Goal: Task Accomplishment & Management: Manage account settings

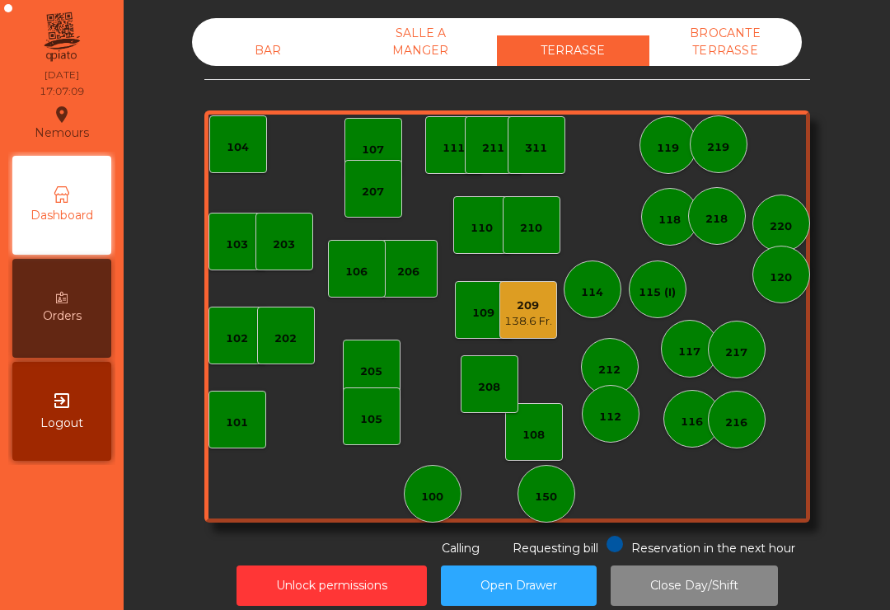
click at [448, 166] on div "111" at bounding box center [454, 145] width 58 height 58
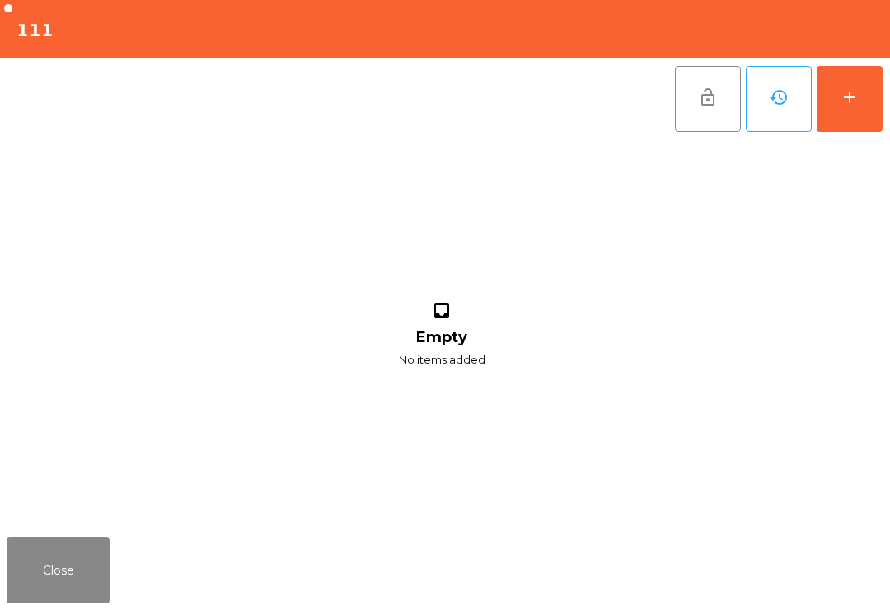
click at [835, 121] on button "add" at bounding box center [849, 99] width 66 height 66
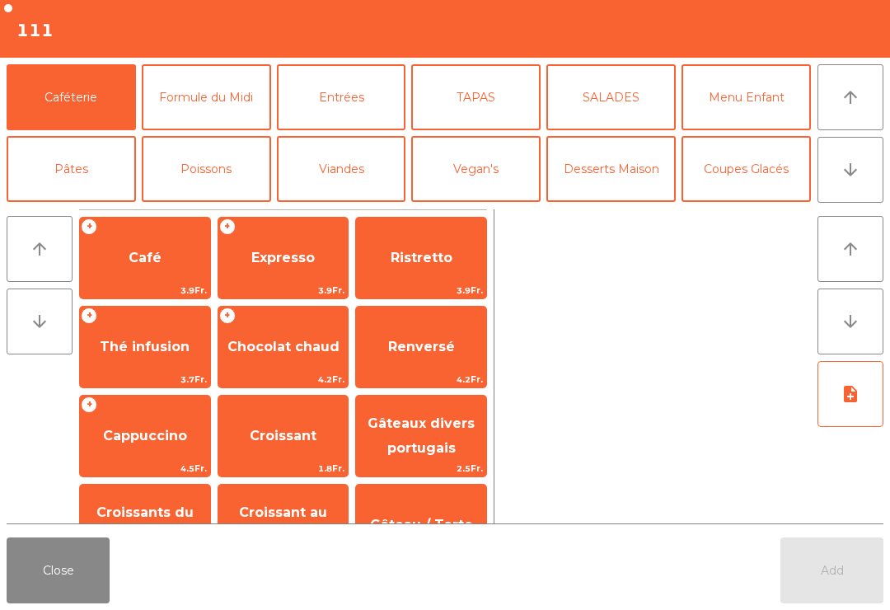
click at [876, 171] on button "arrow_downward" at bounding box center [850, 170] width 66 height 66
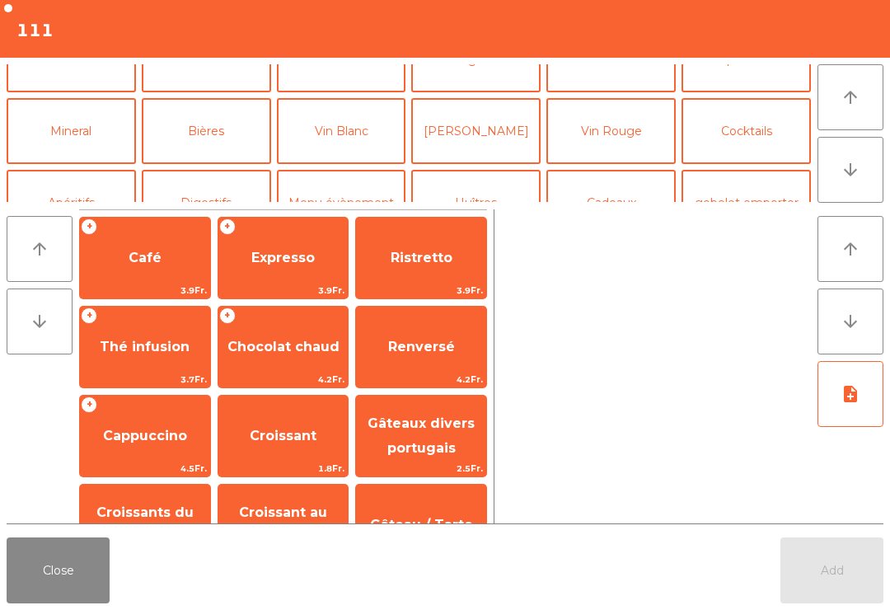
scroll to position [143, 0]
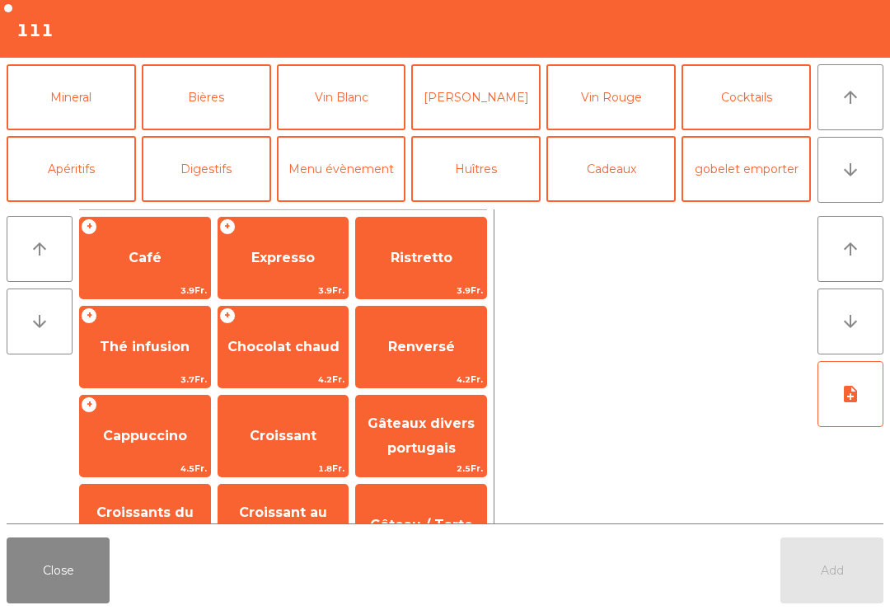
click at [91, 105] on button "Mineral" at bounding box center [71, 97] width 129 height 66
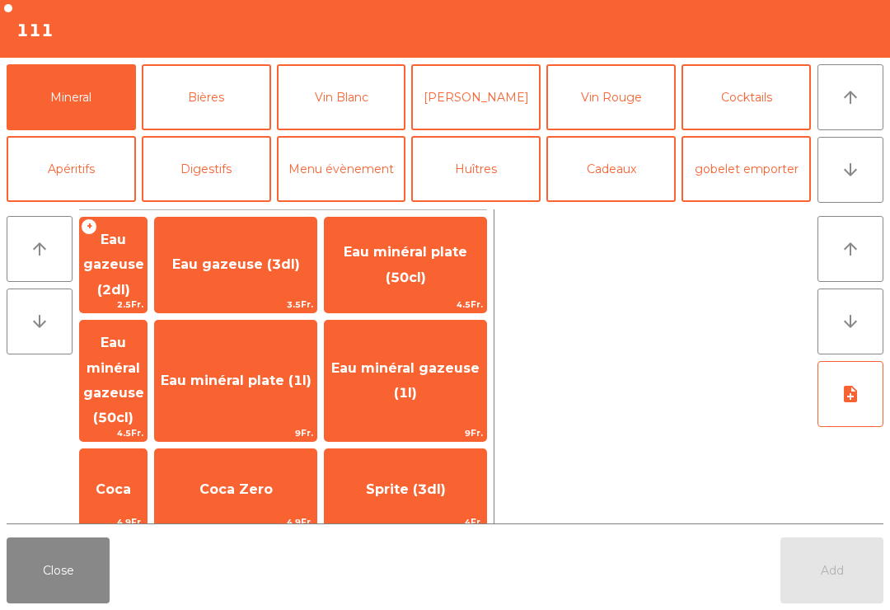
click at [144, 357] on span "Eau minéral gazeuse (50cl)" at bounding box center [113, 379] width 61 height 91
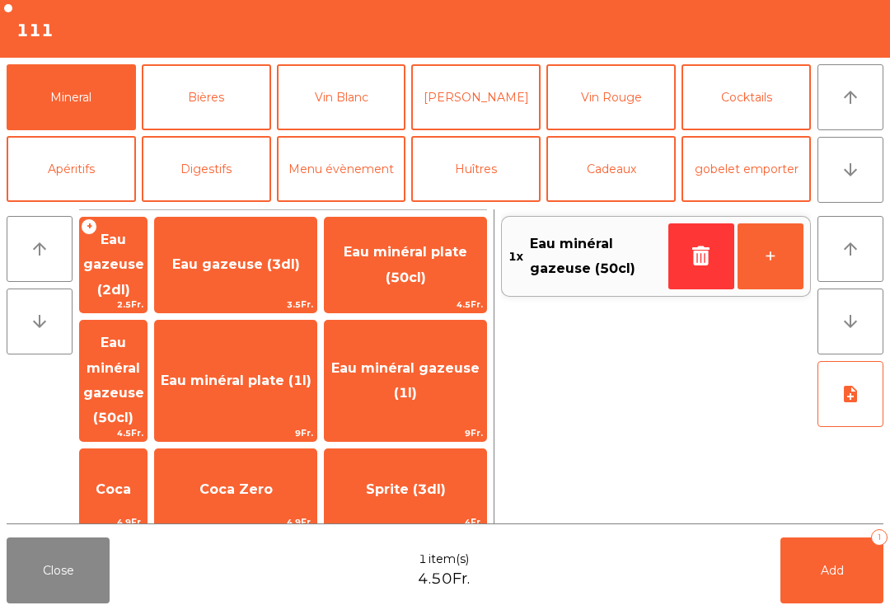
click at [777, 263] on button "+" at bounding box center [770, 256] width 66 height 66
click at [760, 103] on button "Cocktails" at bounding box center [745, 97] width 129 height 66
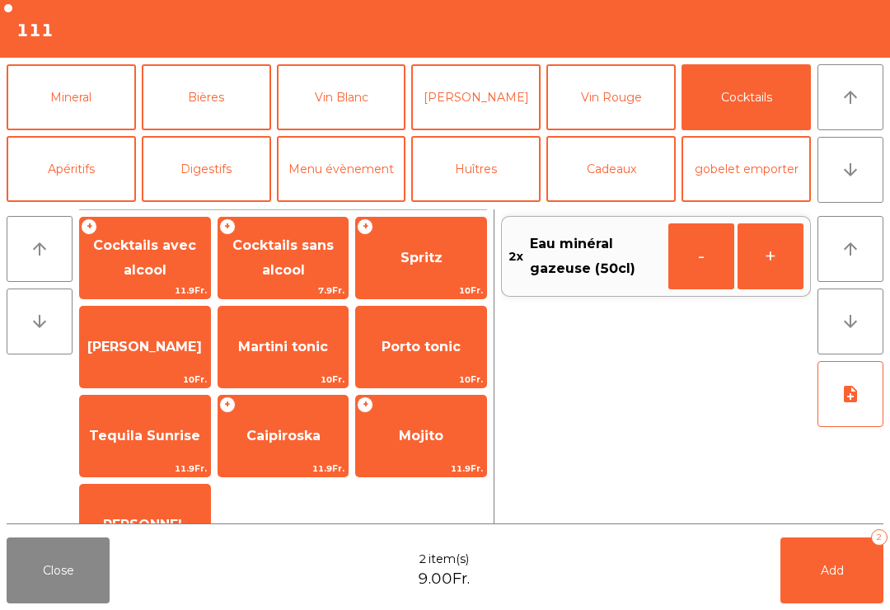
click at [438, 272] on span "Spritz" at bounding box center [421, 258] width 130 height 44
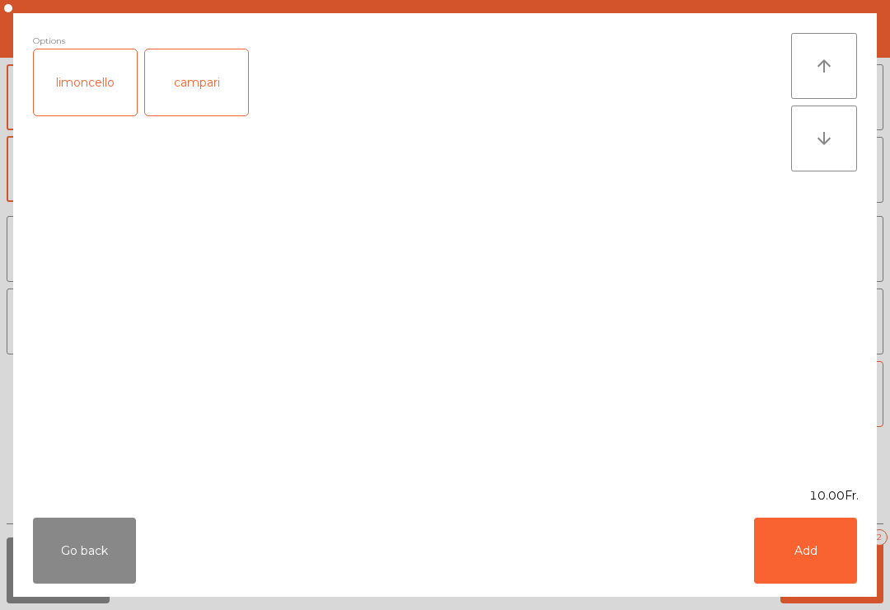
click at [801, 543] on button "Add" at bounding box center [805, 550] width 103 height 66
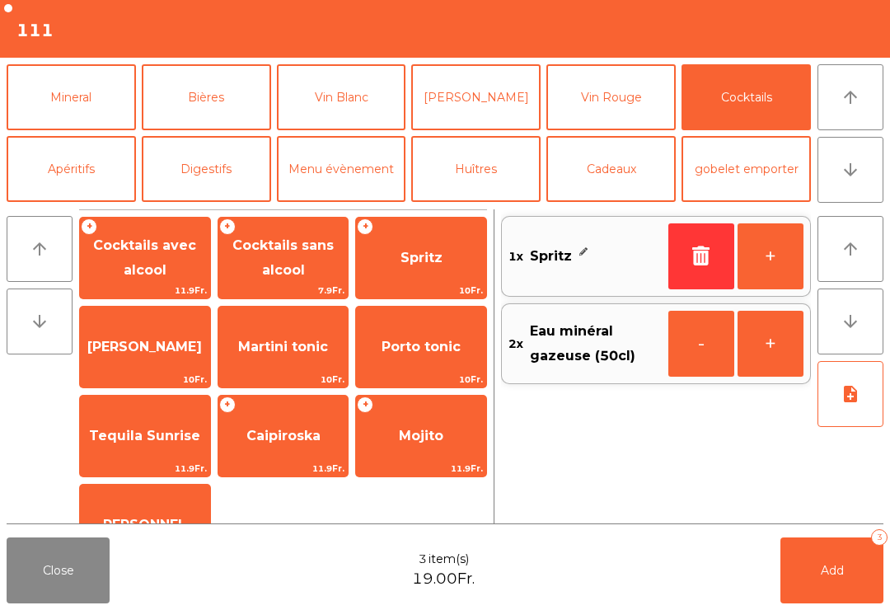
click at [214, 111] on button "Bières" at bounding box center [206, 97] width 129 height 66
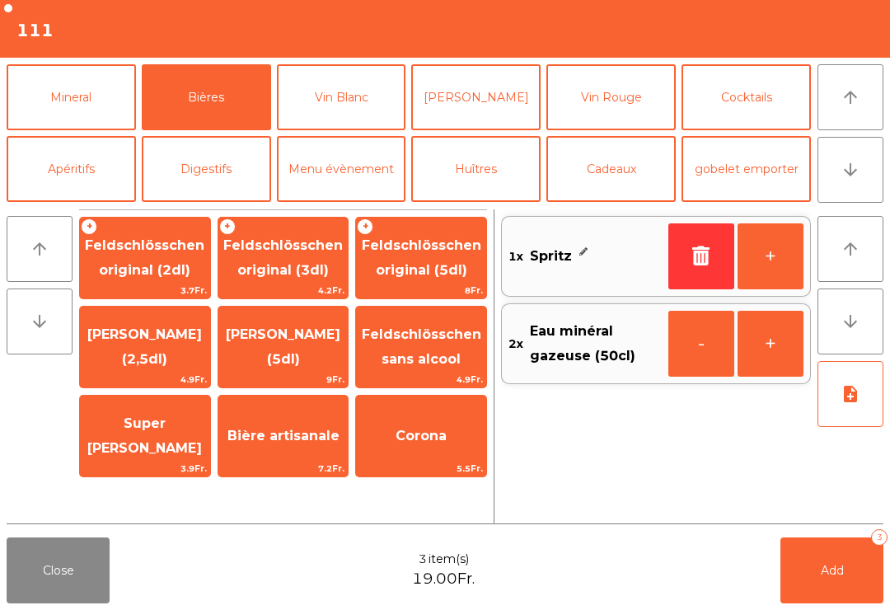
click at [305, 255] on span "Feldschlösschen original (3dl)" at bounding box center [283, 258] width 130 height 70
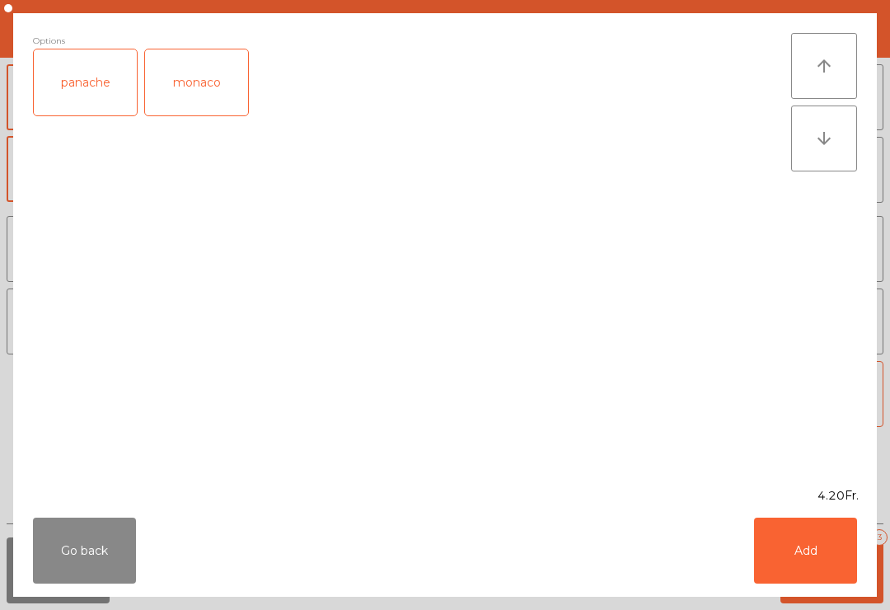
click at [789, 572] on button "Add" at bounding box center [805, 550] width 103 height 66
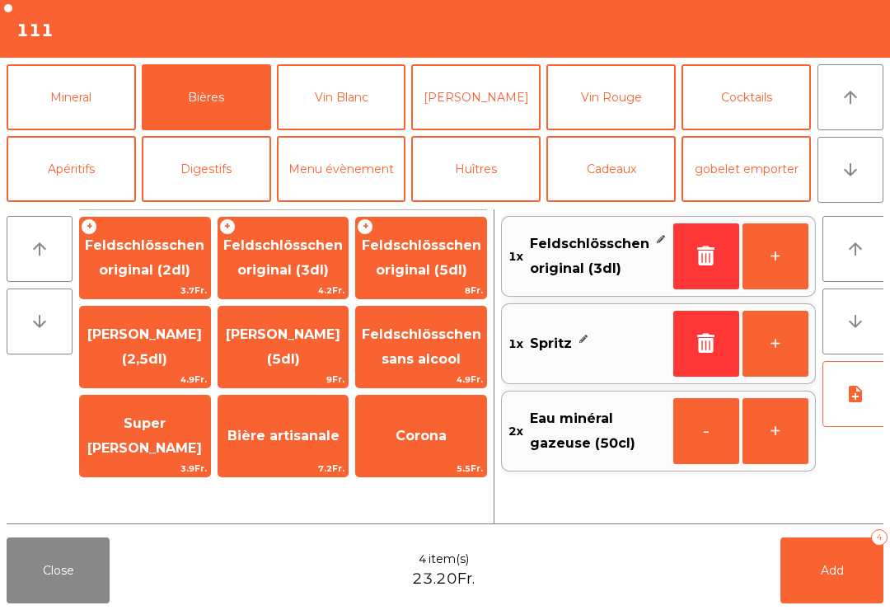
click at [824, 580] on button "Add 4" at bounding box center [831, 570] width 103 height 66
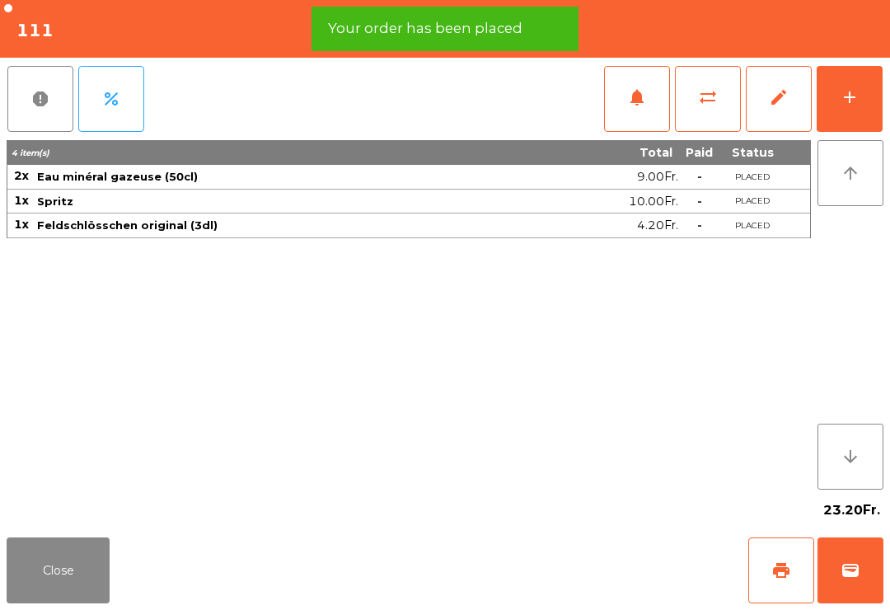
click at [774, 596] on button "print" at bounding box center [781, 570] width 66 height 66
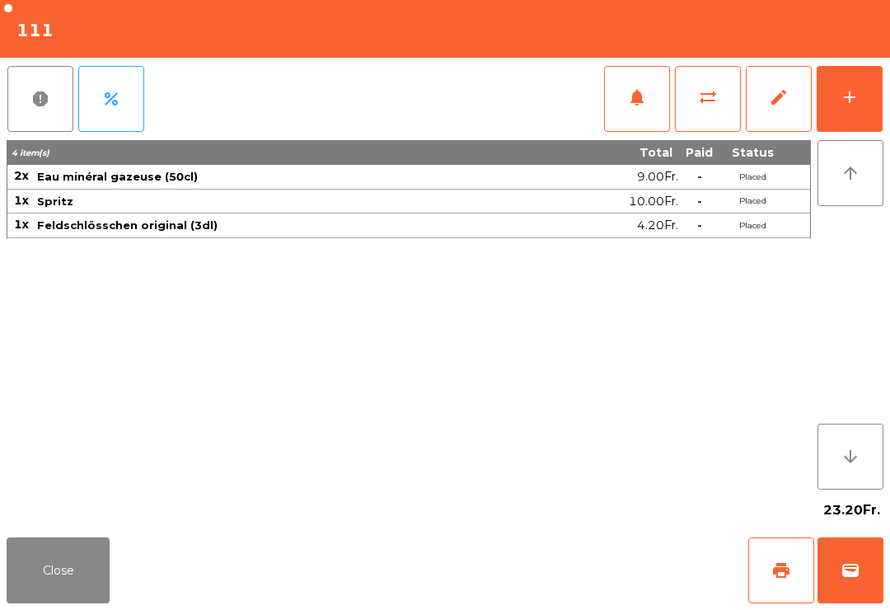
click at [41, 587] on button "Close" at bounding box center [58, 570] width 103 height 66
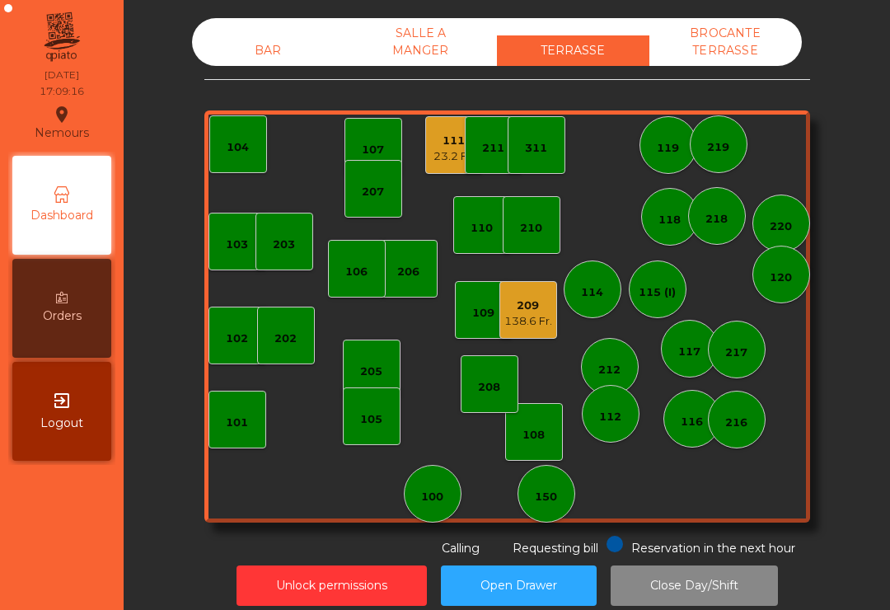
click at [470, 161] on div "211" at bounding box center [494, 145] width 58 height 58
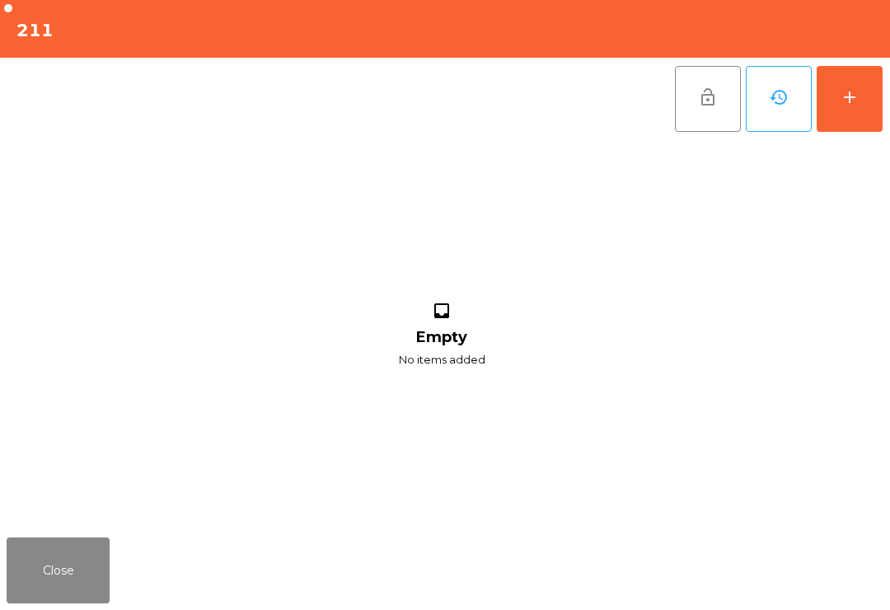
click at [32, 569] on button "Close" at bounding box center [58, 570] width 103 height 66
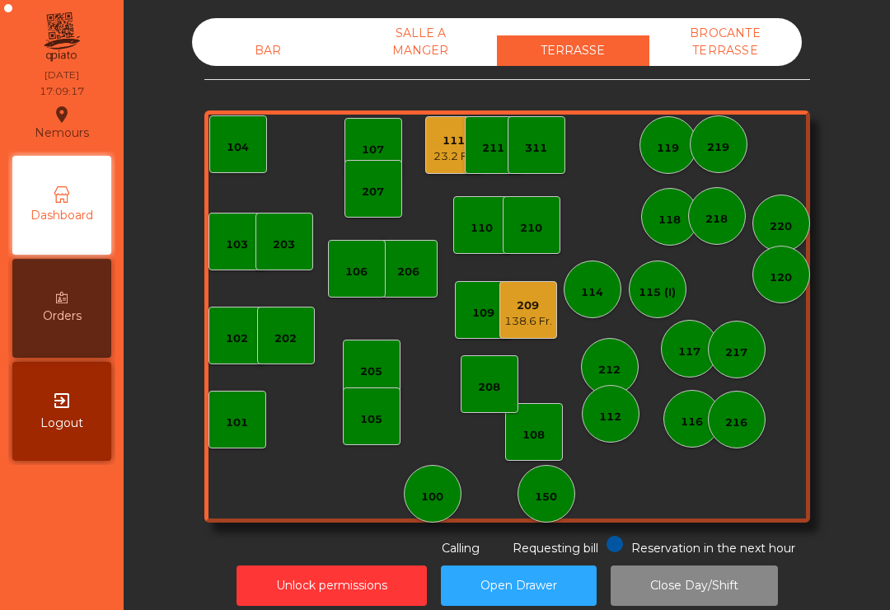
click at [538, 316] on div "138.6 Fr." at bounding box center [528, 321] width 48 height 16
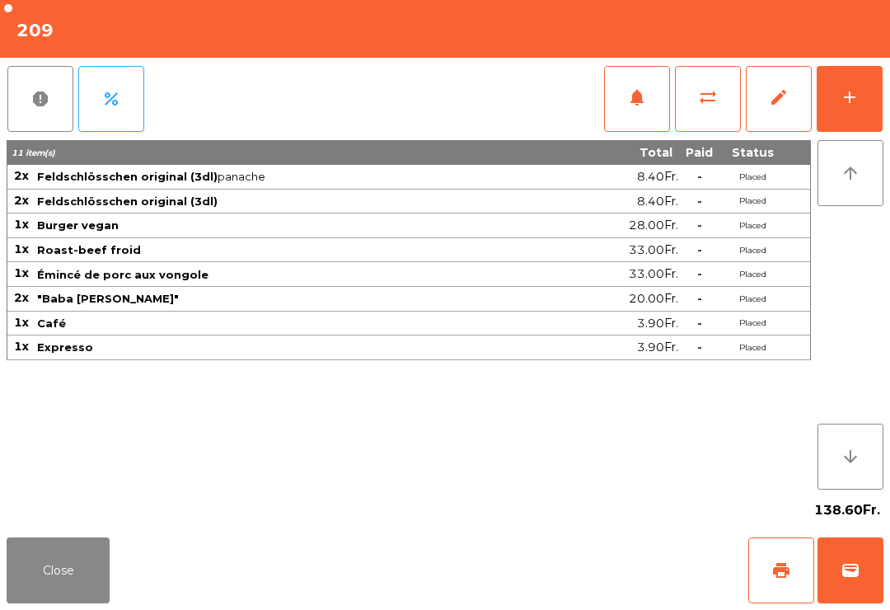
click at [91, 567] on button "Close" at bounding box center [58, 570] width 103 height 66
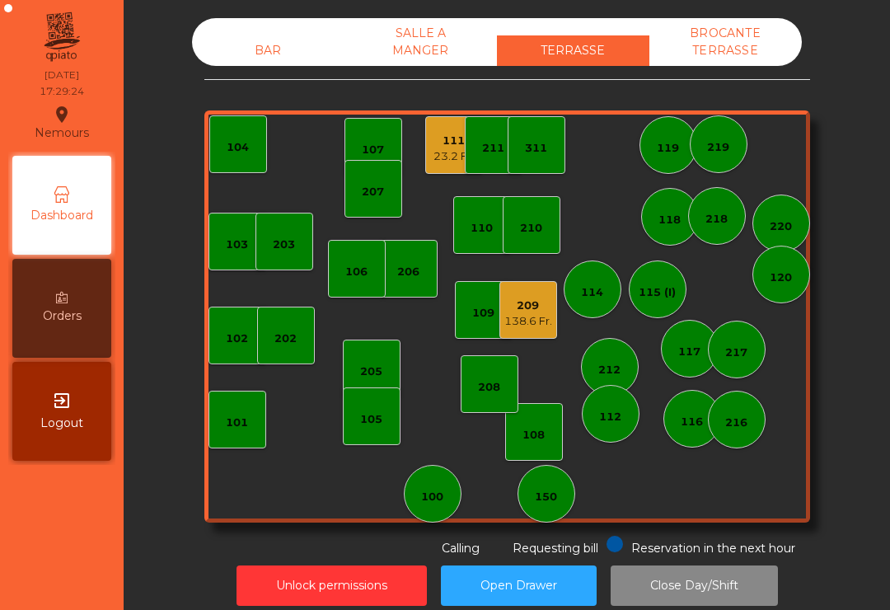
click at [236, 423] on div "101" at bounding box center [237, 422] width 22 height 16
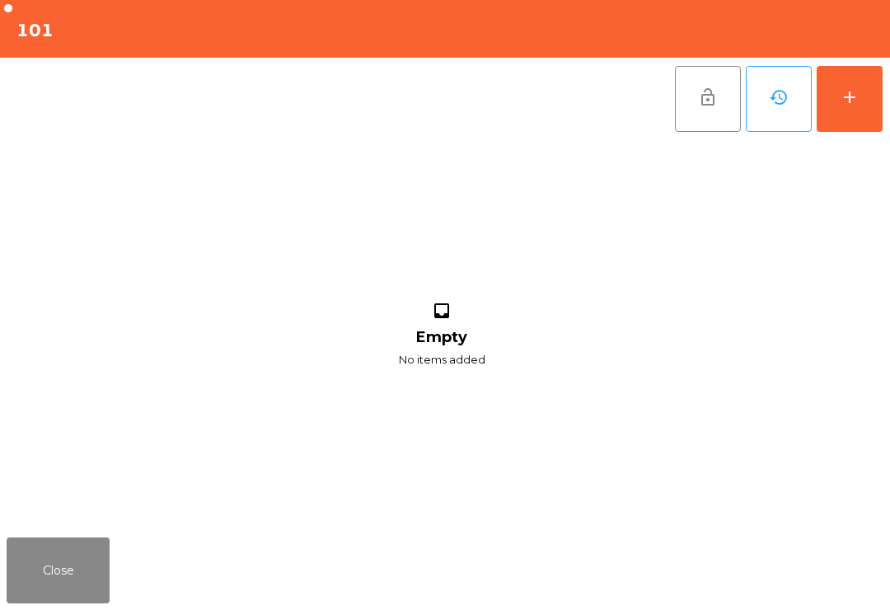
click at [861, 123] on button "add" at bounding box center [849, 99] width 66 height 66
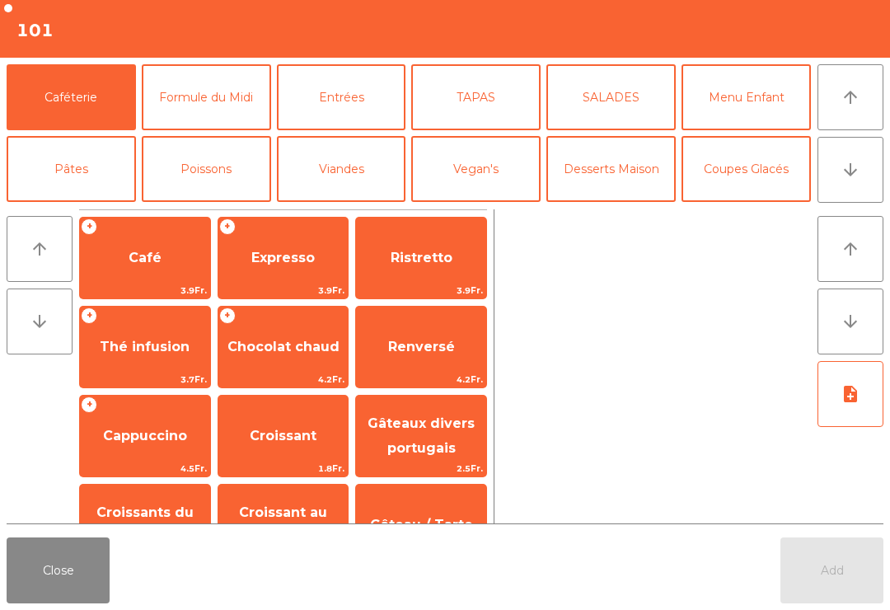
click at [877, 200] on button "arrow_downward" at bounding box center [850, 170] width 66 height 66
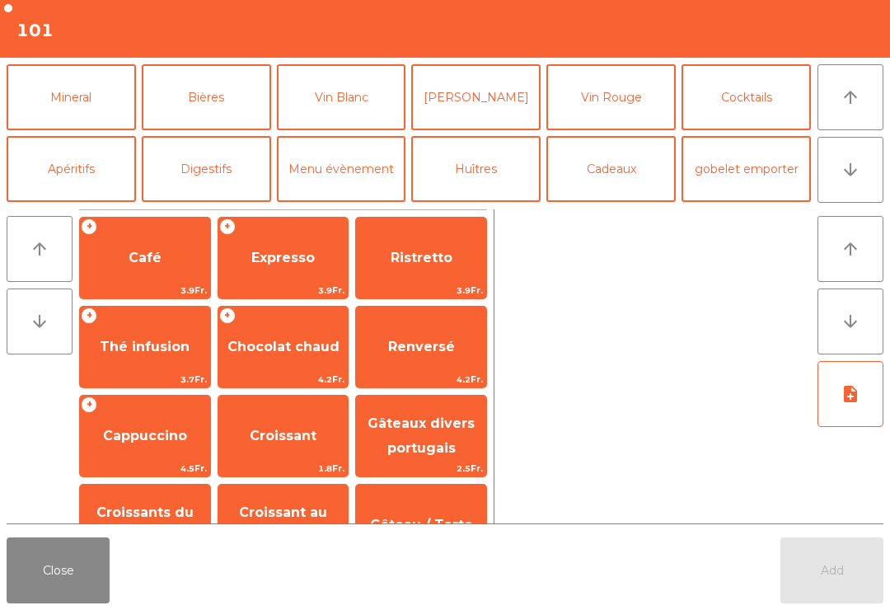
click at [68, 86] on button "Mineral" at bounding box center [71, 97] width 129 height 66
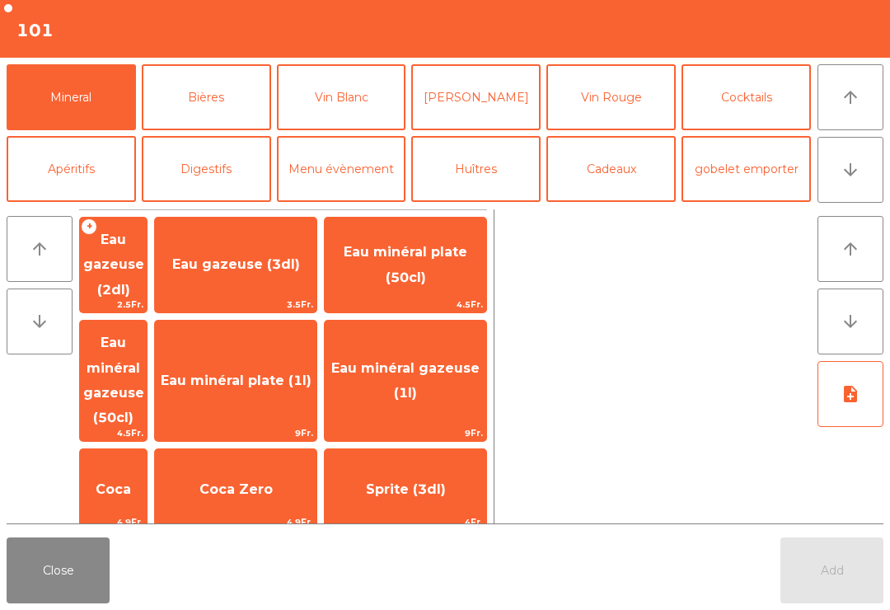
click at [734, 96] on button "Cocktails" at bounding box center [745, 97] width 129 height 66
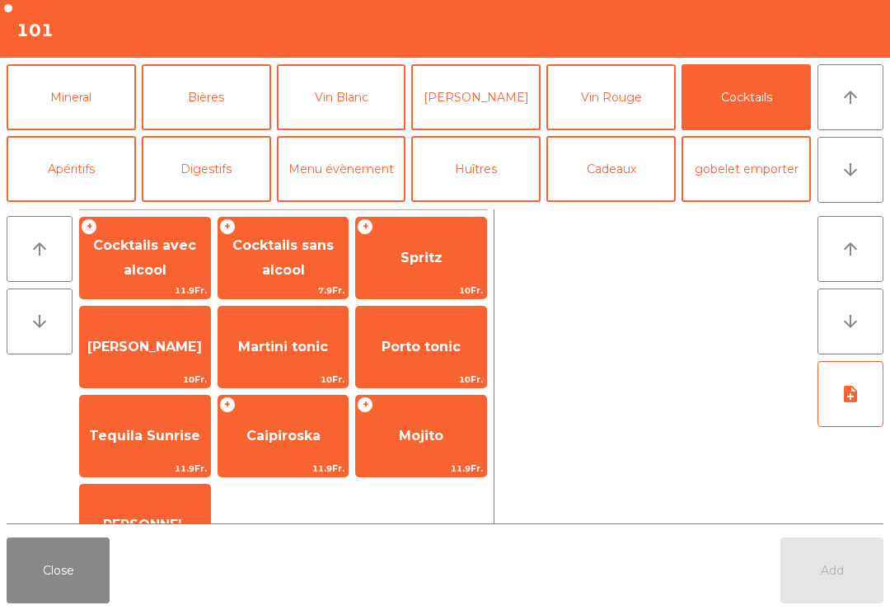
click at [437, 260] on span "Spritz" at bounding box center [421, 258] width 42 height 16
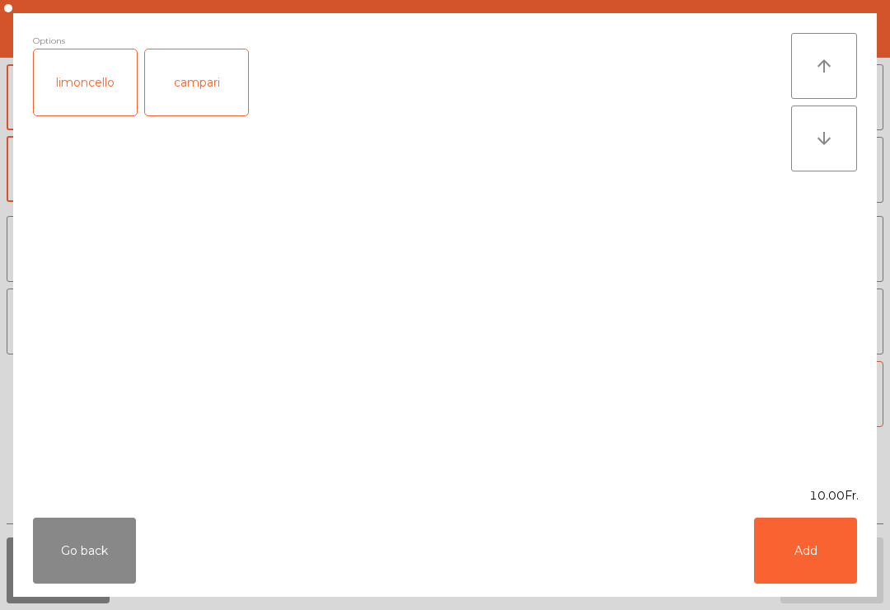
click at [810, 519] on button "Add" at bounding box center [805, 550] width 103 height 66
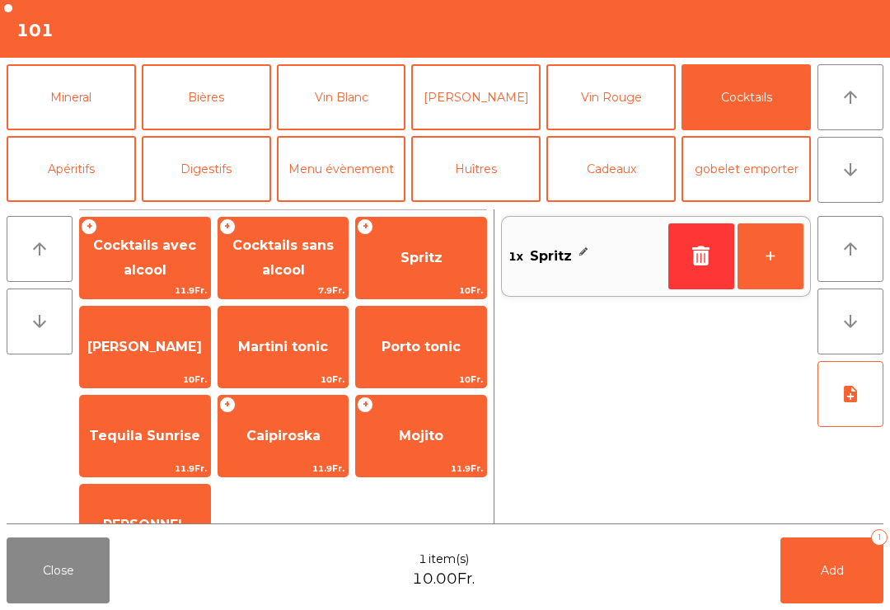
click at [84, 174] on button "Apéritifs" at bounding box center [71, 169] width 129 height 66
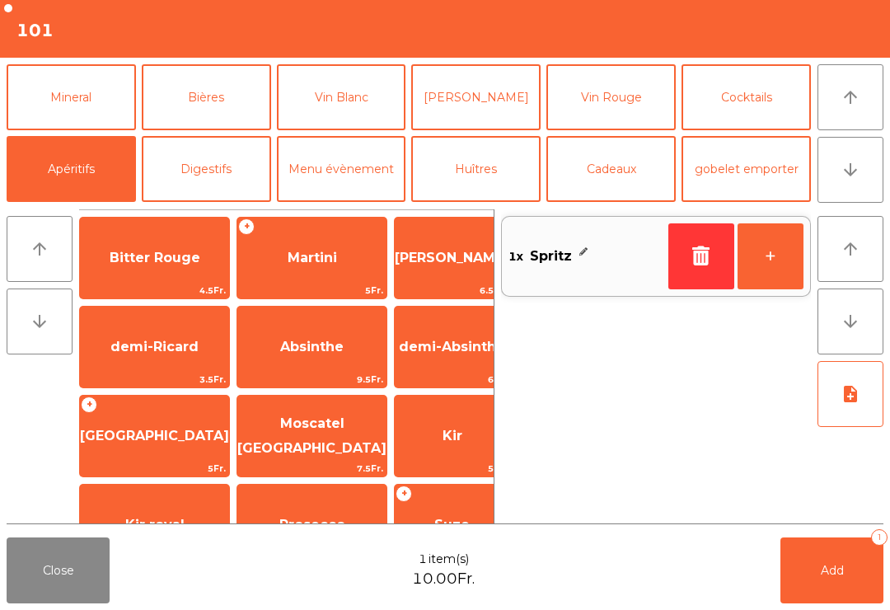
click at [293, 269] on span "Martini" at bounding box center [311, 258] width 149 height 44
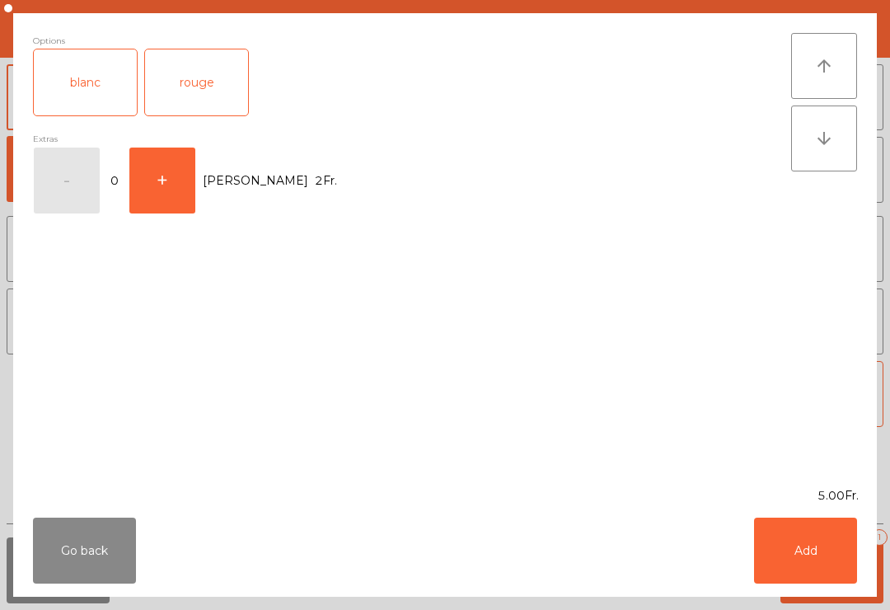
click at [91, 86] on div "blanc" at bounding box center [85, 82] width 103 height 66
click at [807, 535] on button "Add" at bounding box center [805, 550] width 103 height 66
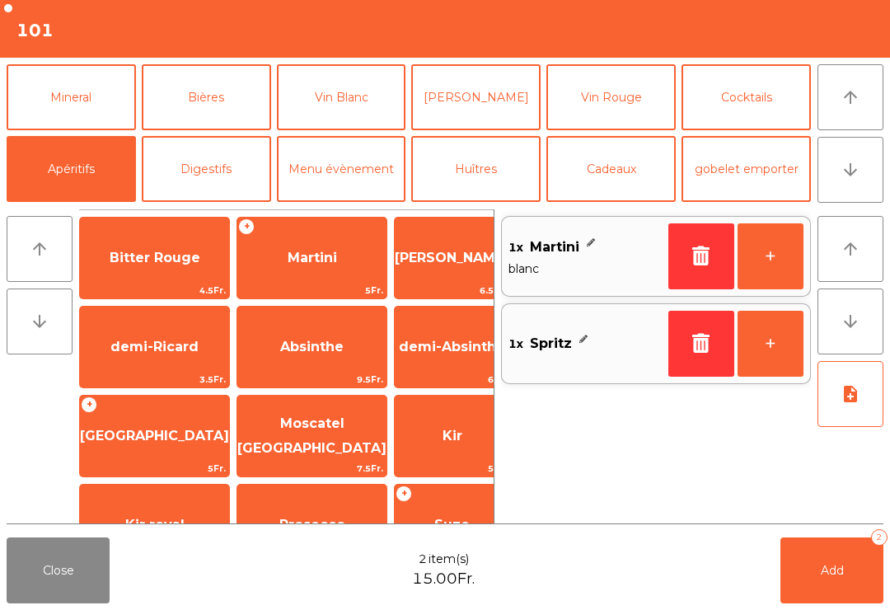
click at [835, 575] on span "Add" at bounding box center [831, 570] width 23 height 15
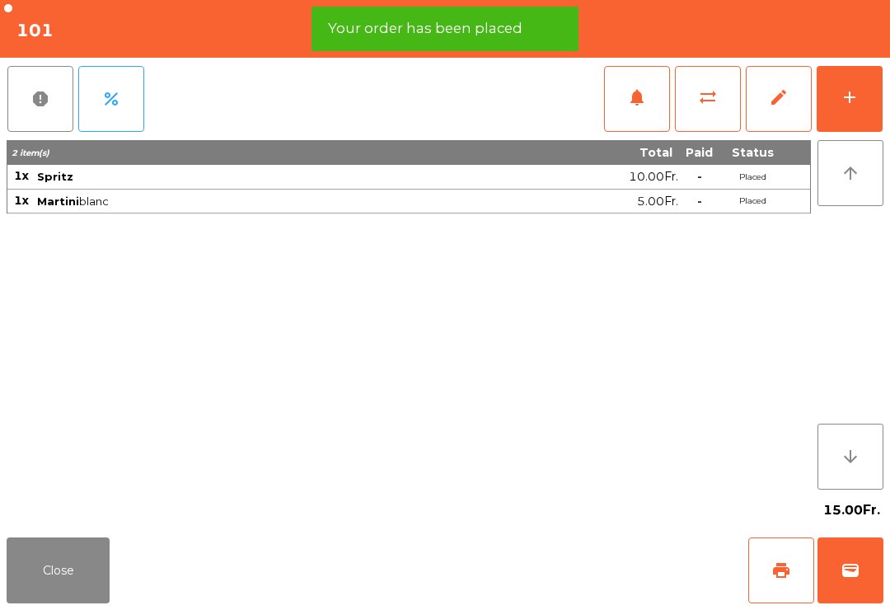
click at [766, 568] on button "print" at bounding box center [781, 570] width 66 height 66
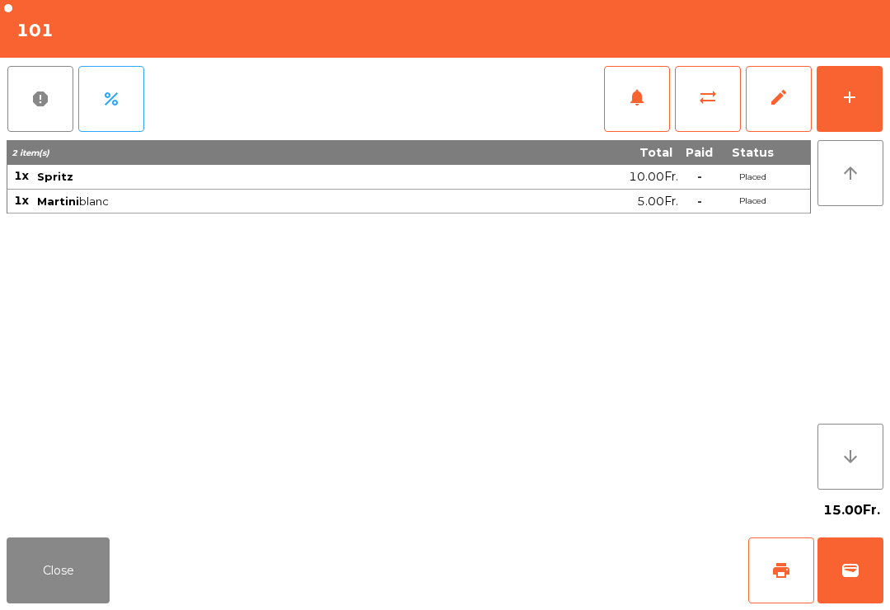
click at [95, 553] on button "Close" at bounding box center [58, 570] width 103 height 66
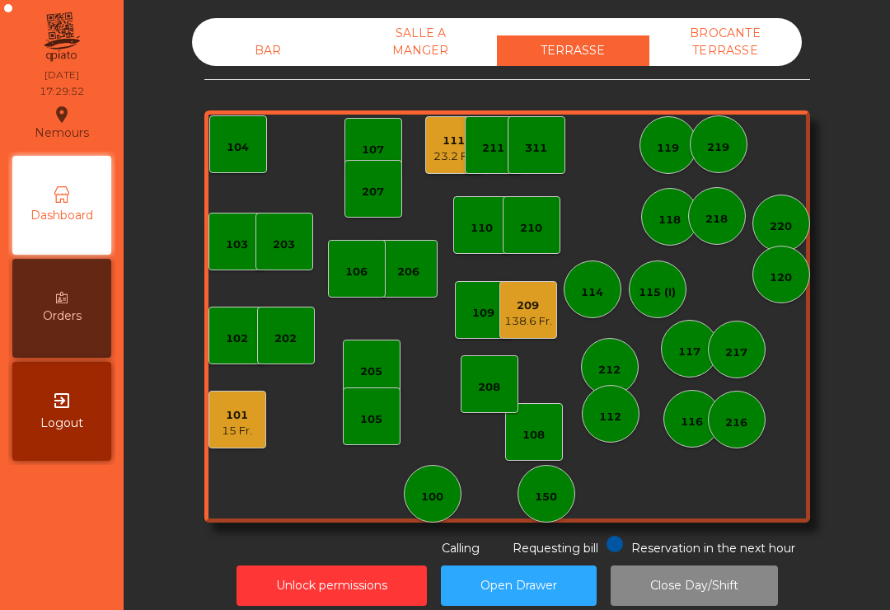
click at [540, 326] on div "138.6 Fr." at bounding box center [528, 321] width 48 height 16
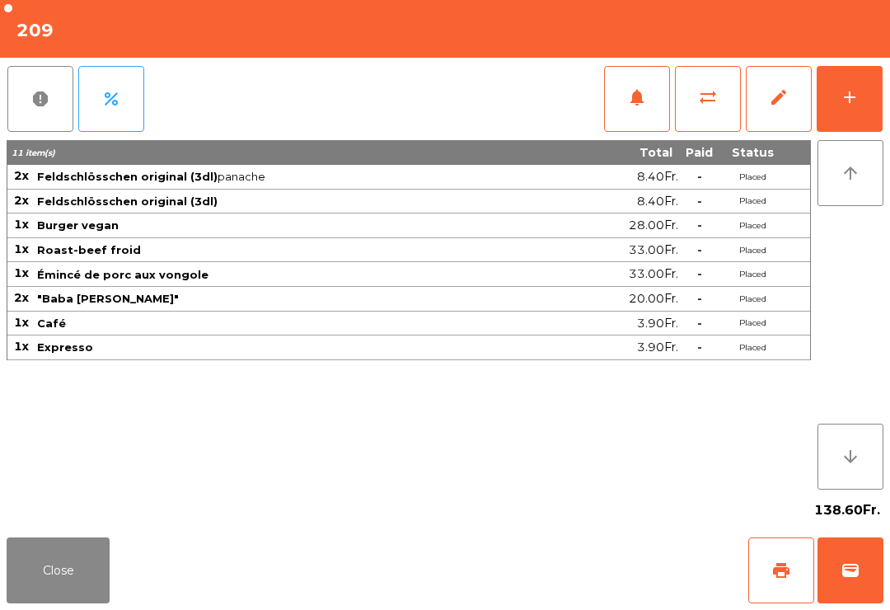
click at [88, 579] on button "Close" at bounding box center [58, 570] width 103 height 66
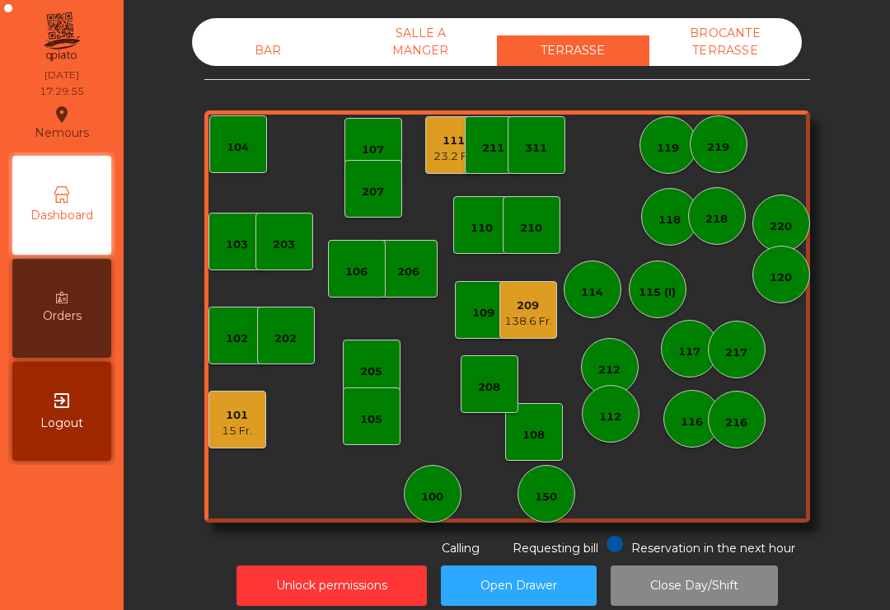
click at [540, 221] on div "210" at bounding box center [531, 228] width 22 height 16
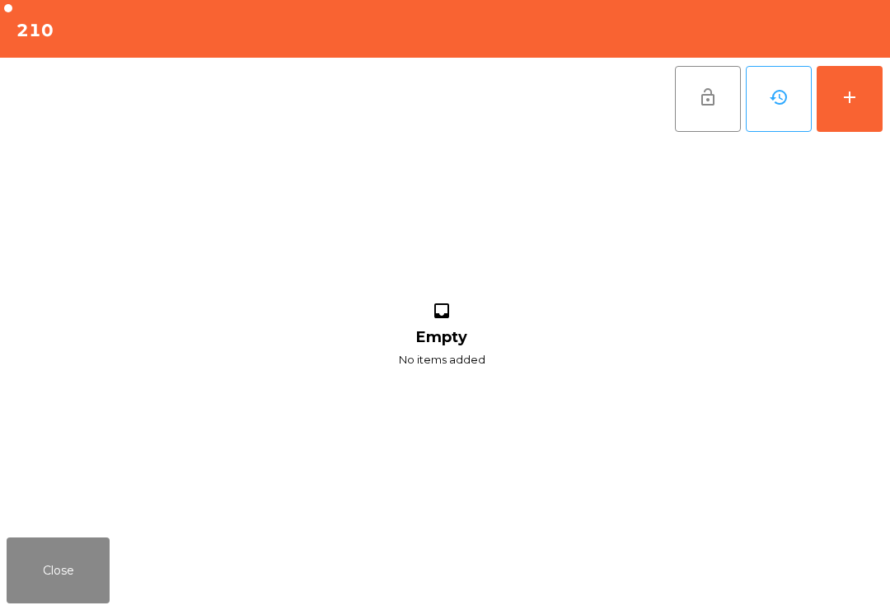
click at [867, 143] on div "inbox Empty No items added" at bounding box center [442, 335] width 870 height 390
click at [53, 579] on button "Close" at bounding box center [58, 570] width 103 height 66
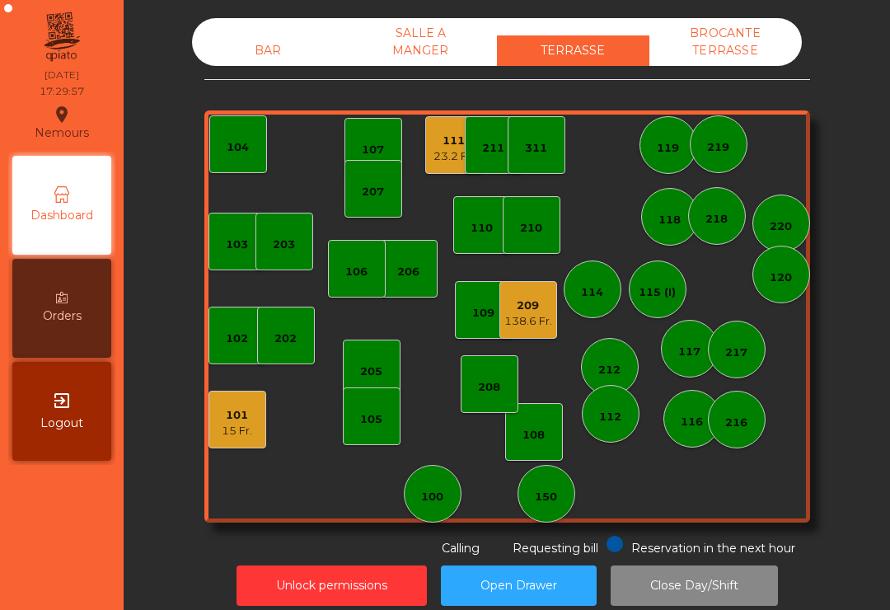
click at [437, 152] on div "23.2 Fr." at bounding box center [453, 156] width 40 height 16
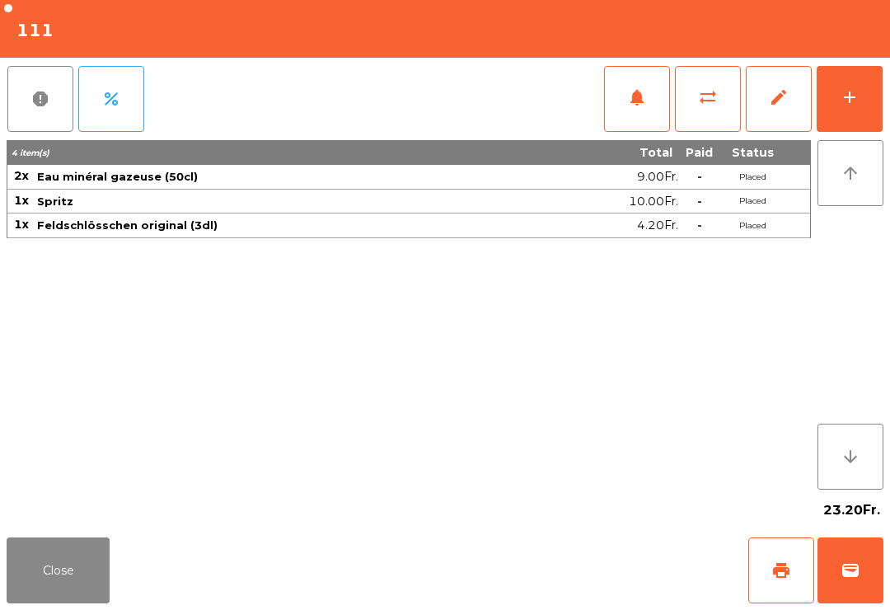
click at [92, 576] on button "Close" at bounding box center [58, 570] width 103 height 66
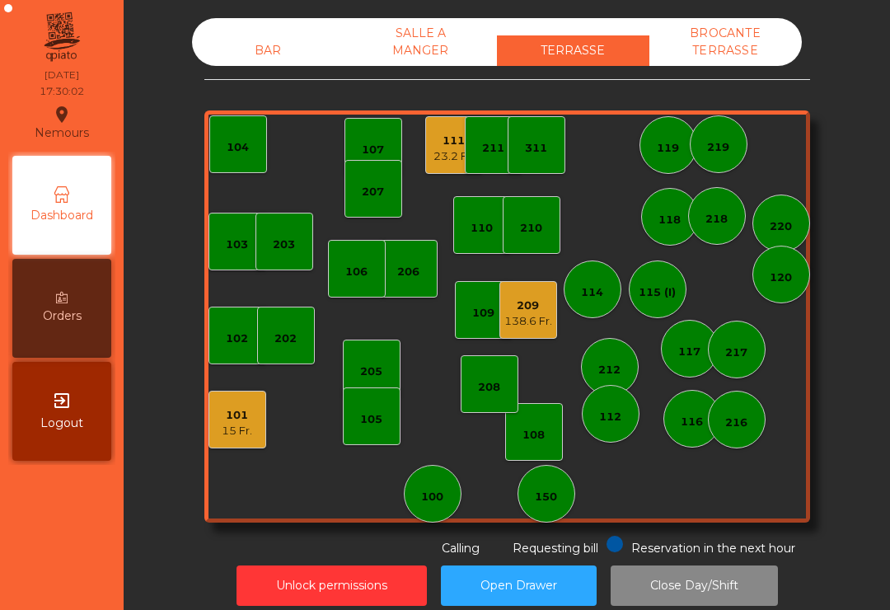
click at [625, 415] on div "112" at bounding box center [611, 414] width 58 height 58
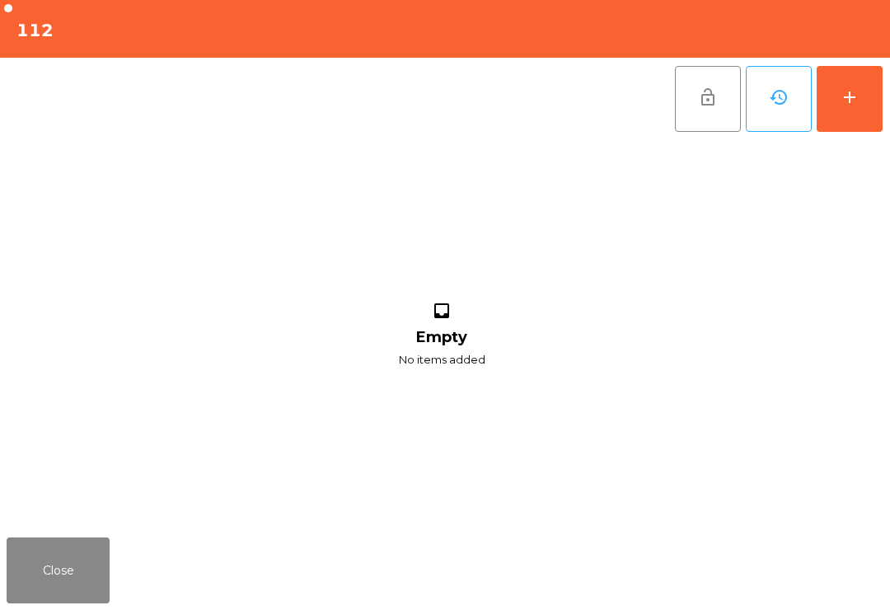
click at [849, 99] on div "add" at bounding box center [849, 97] width 20 height 20
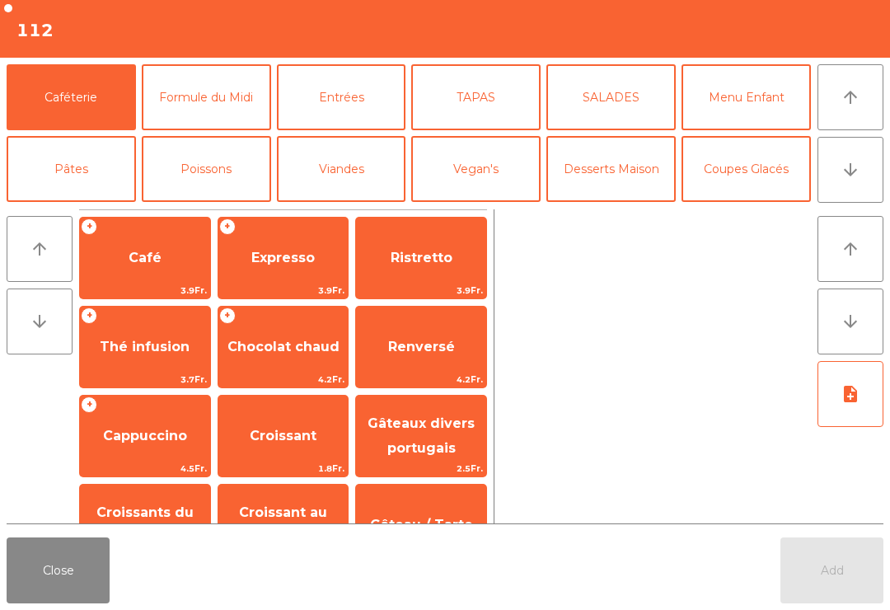
click at [830, 170] on button "arrow_downward" at bounding box center [850, 170] width 66 height 66
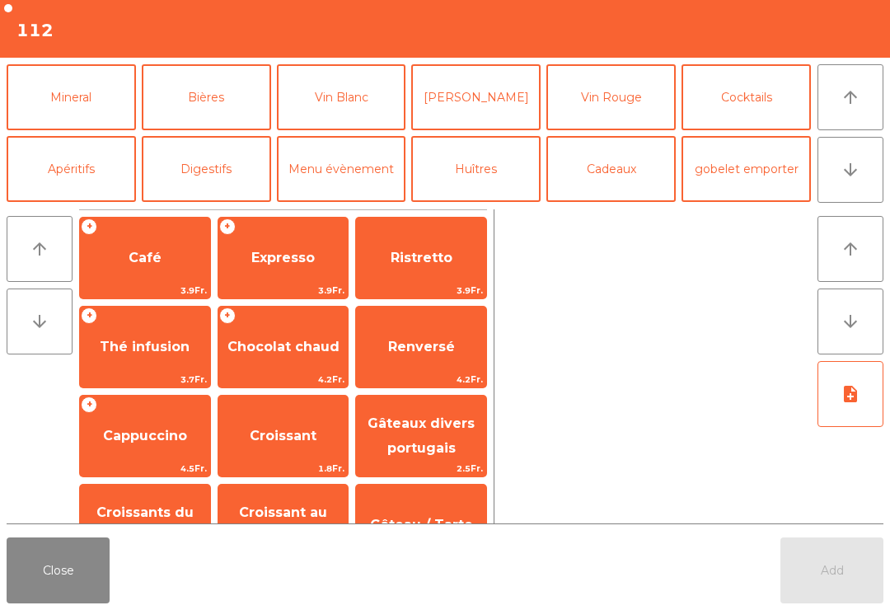
click at [98, 99] on button "Mineral" at bounding box center [71, 97] width 129 height 66
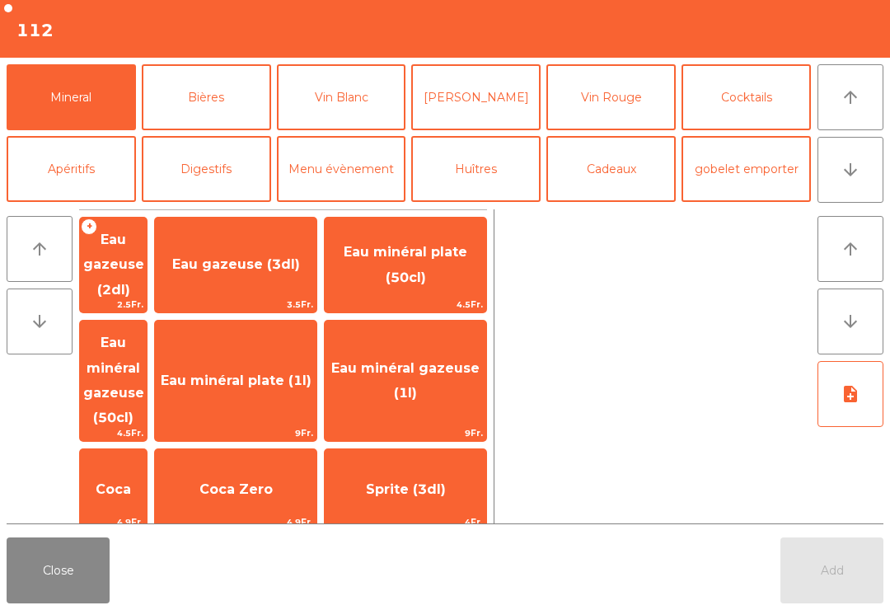
click at [147, 467] on span "Coca" at bounding box center [113, 489] width 67 height 44
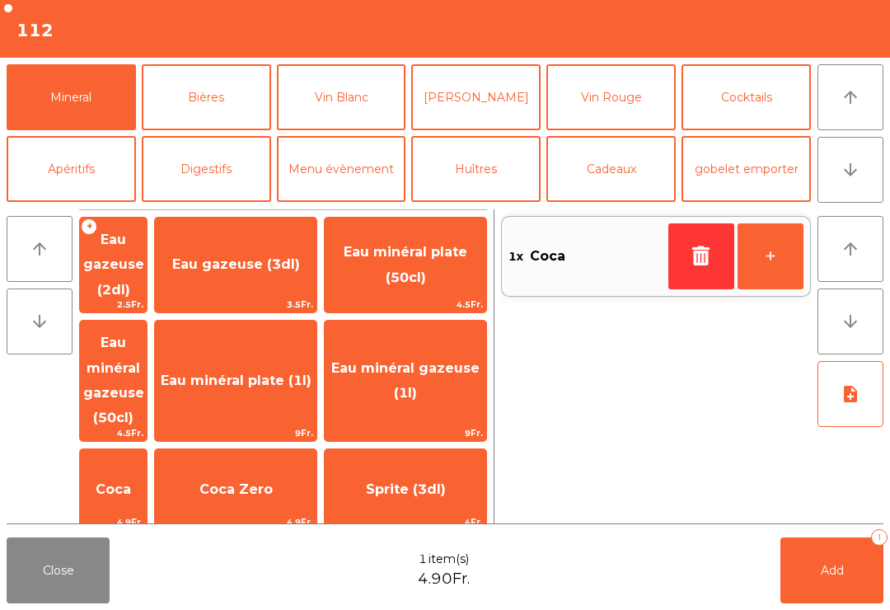
click at [147, 467] on span "Coca" at bounding box center [113, 489] width 67 height 44
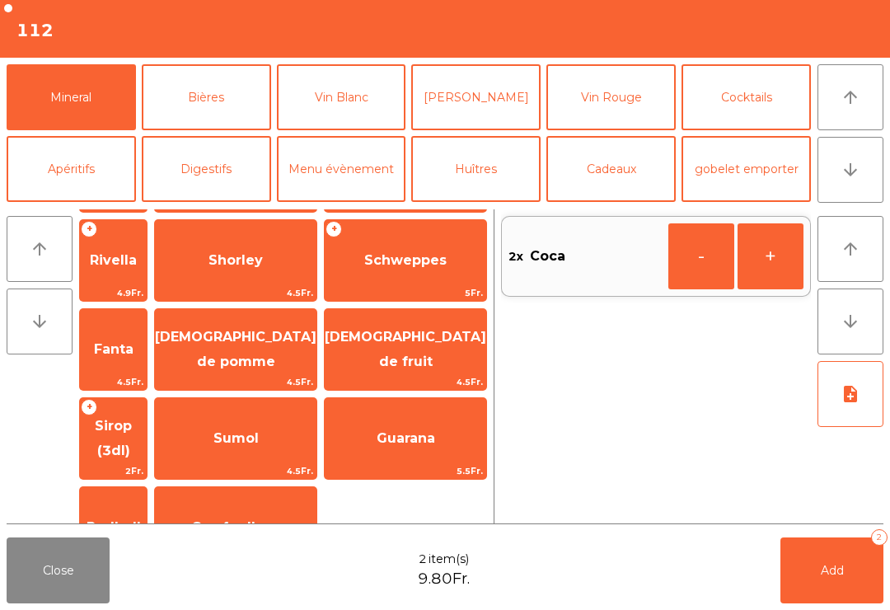
click at [143, 404] on span "Sirop (3dl)" at bounding box center [113, 439] width 67 height 70
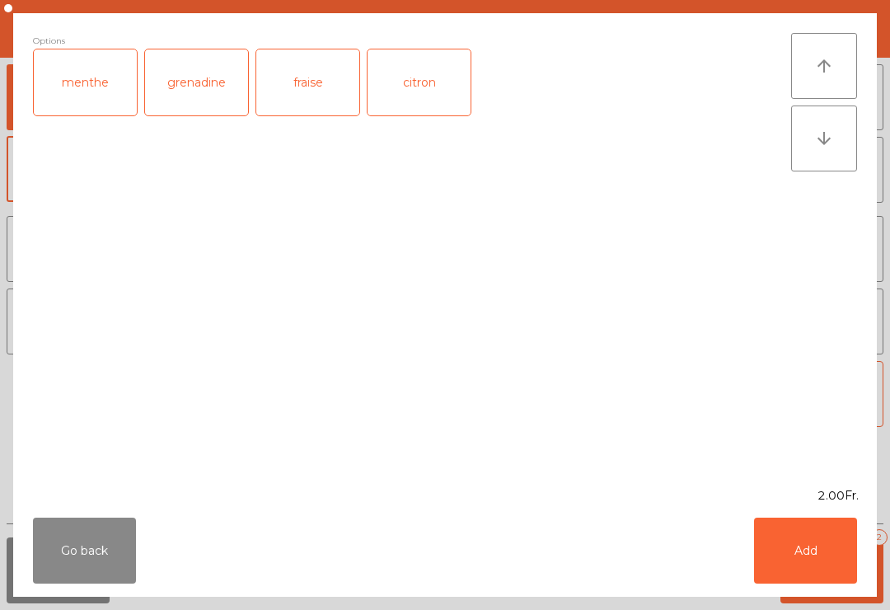
scroll to position [405, 0]
click at [208, 95] on div "grenadine" at bounding box center [196, 82] width 103 height 66
click at [776, 560] on button "Add" at bounding box center [805, 550] width 103 height 66
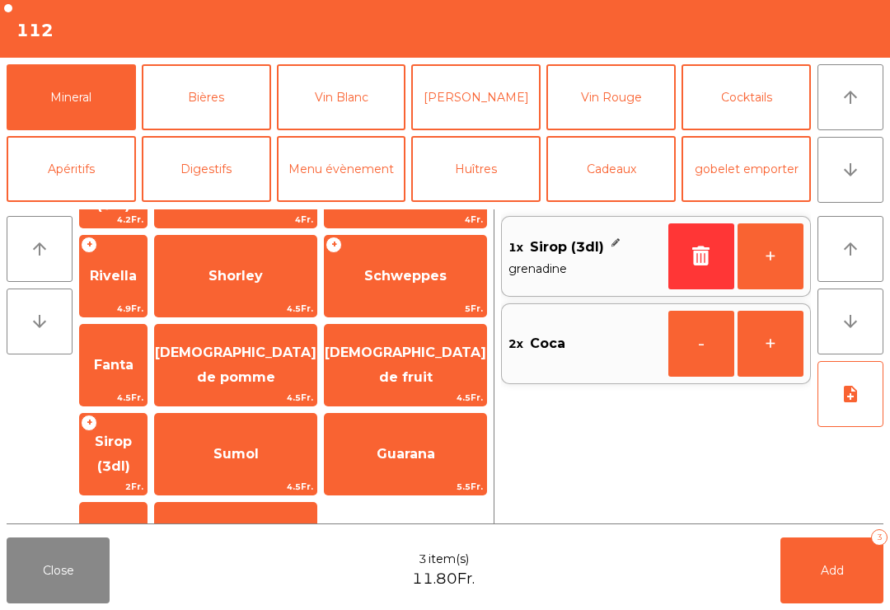
click at [778, 251] on button "+" at bounding box center [770, 256] width 66 height 66
click at [834, 592] on button "Add 4" at bounding box center [831, 570] width 103 height 66
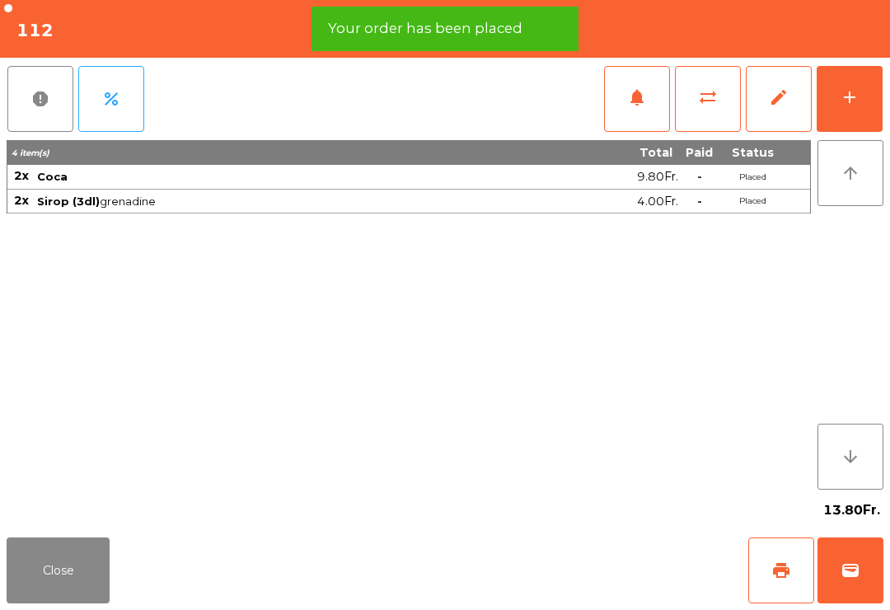
click at [774, 602] on button "print" at bounding box center [781, 570] width 66 height 66
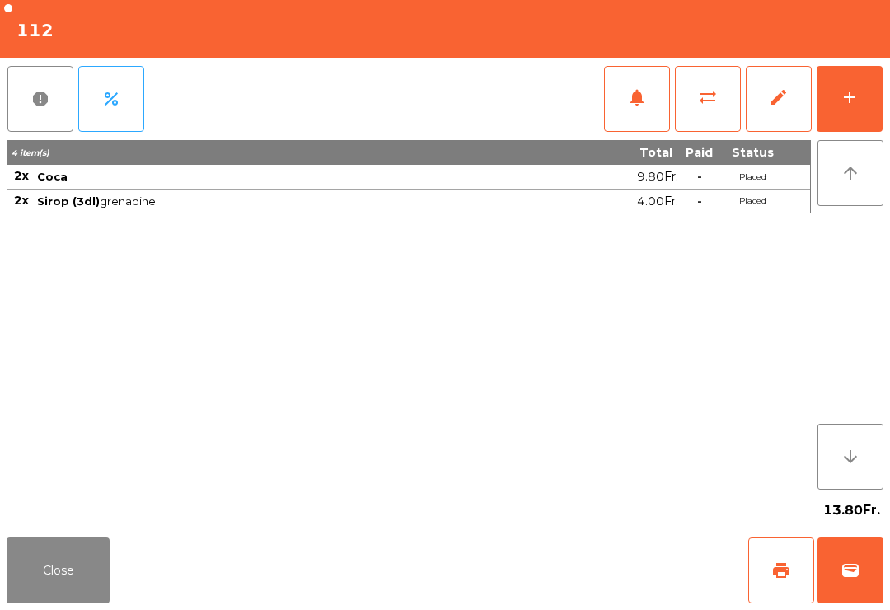
click at [108, 567] on button "Close" at bounding box center [58, 570] width 103 height 66
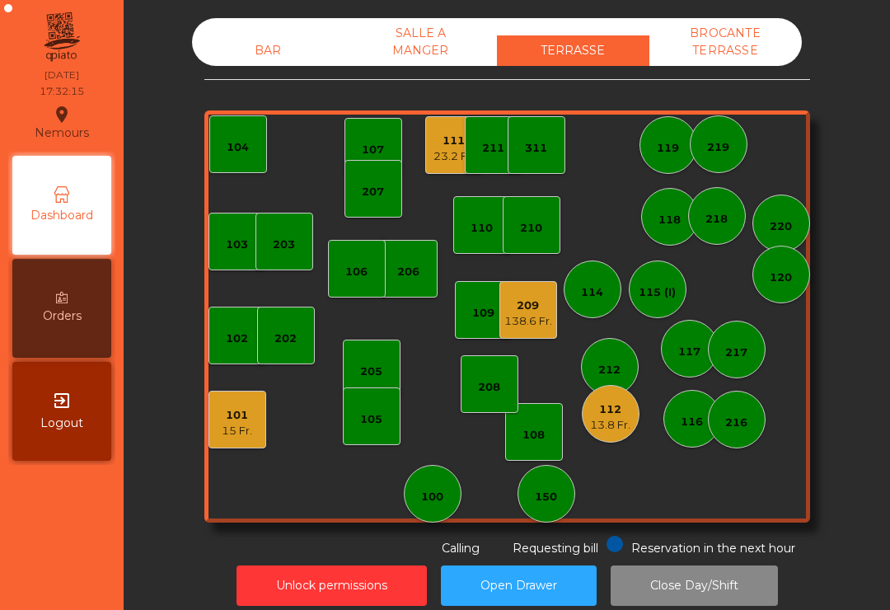
click at [556, 502] on div "150" at bounding box center [546, 496] width 22 height 16
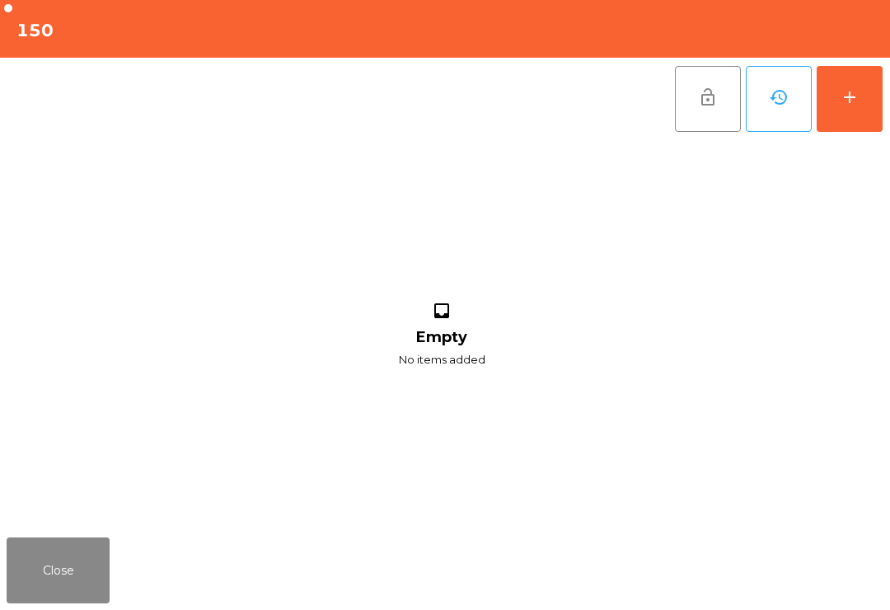
click at [856, 97] on div "add" at bounding box center [849, 97] width 20 height 20
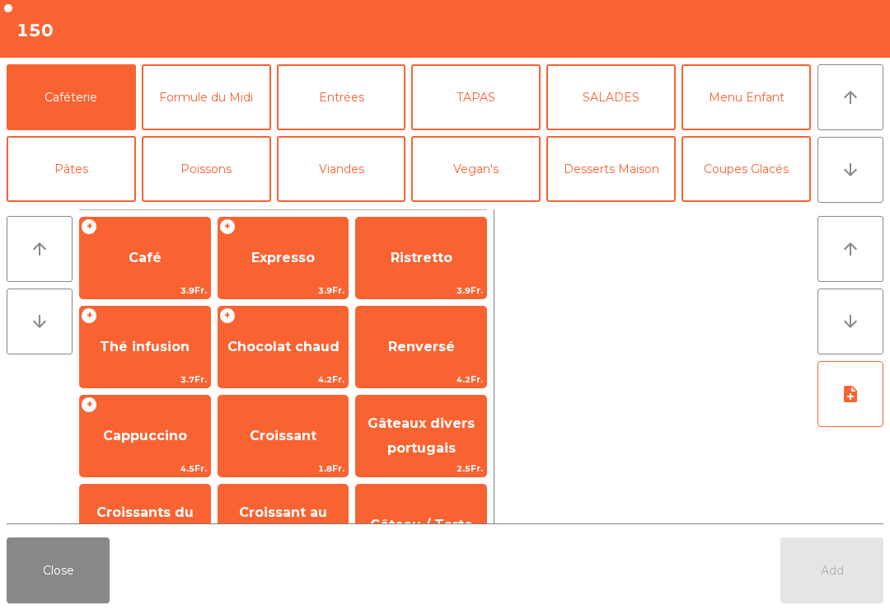
click at [880, 185] on button "arrow_downward" at bounding box center [850, 170] width 66 height 66
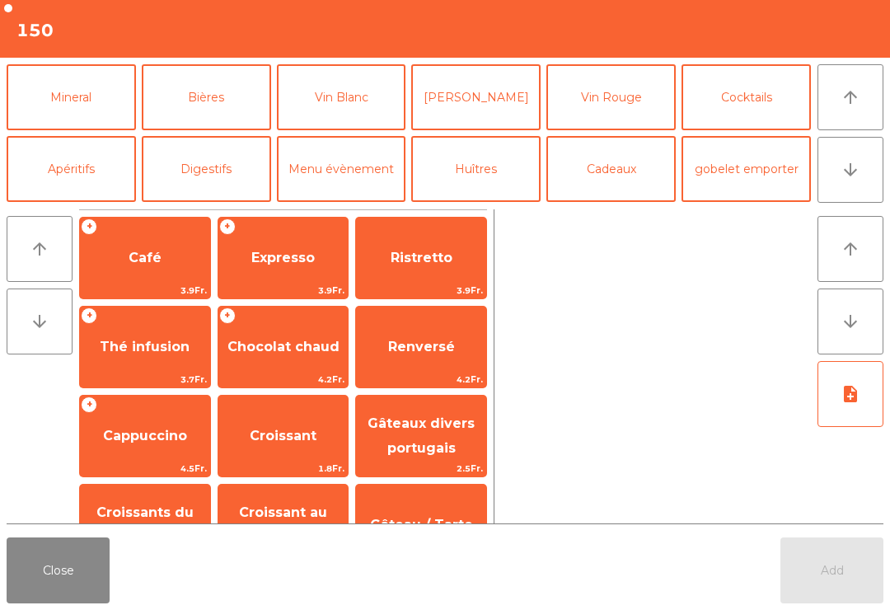
click at [216, 110] on button "Bières" at bounding box center [206, 97] width 129 height 66
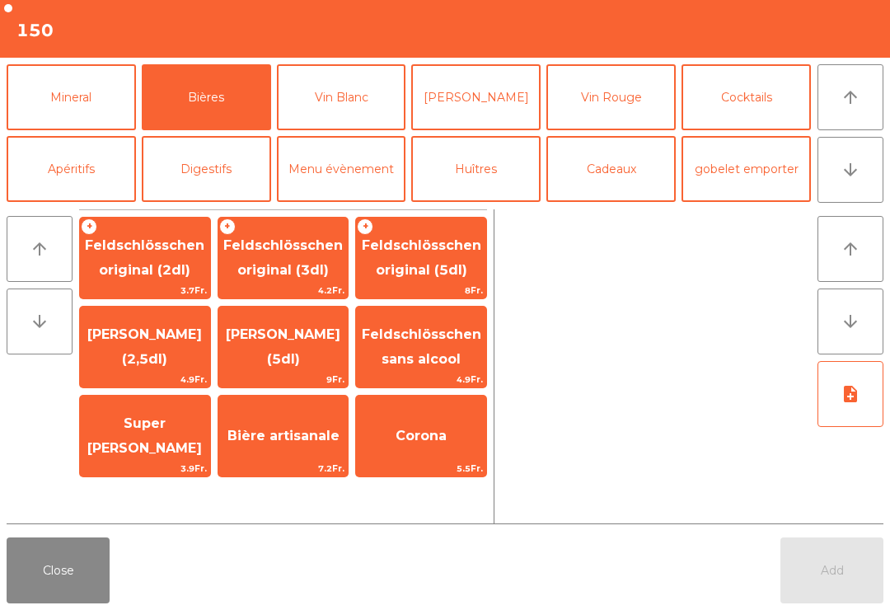
click at [285, 255] on span "Feldschlösschen original (3dl)" at bounding box center [283, 258] width 130 height 70
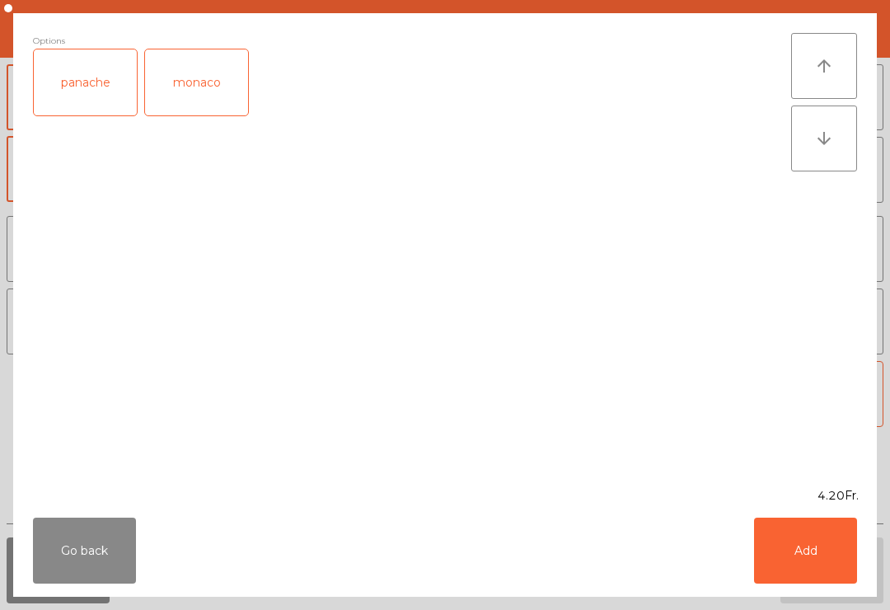
click at [850, 578] on button "Add" at bounding box center [805, 550] width 103 height 66
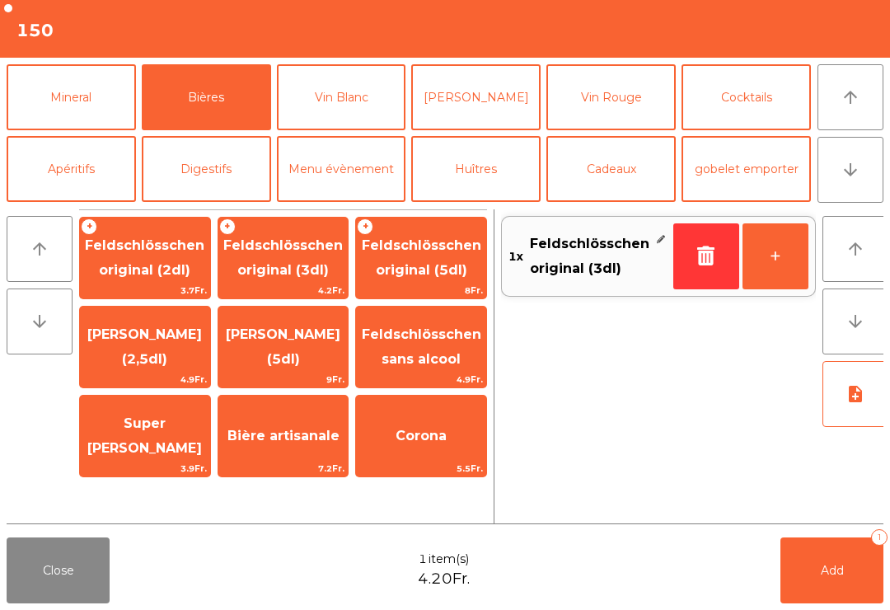
click at [847, 580] on button "Add 1" at bounding box center [831, 570] width 103 height 66
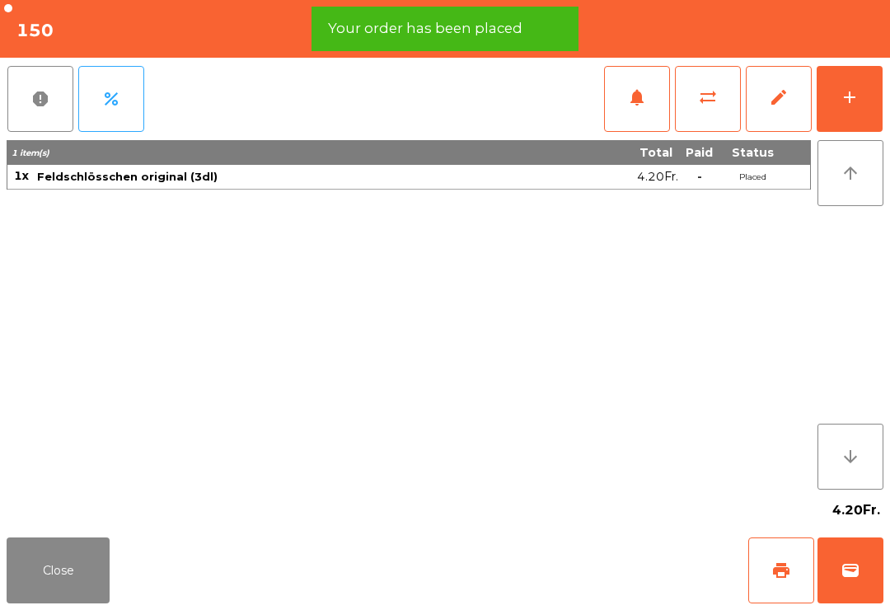
click at [778, 557] on button "print" at bounding box center [781, 570] width 66 height 66
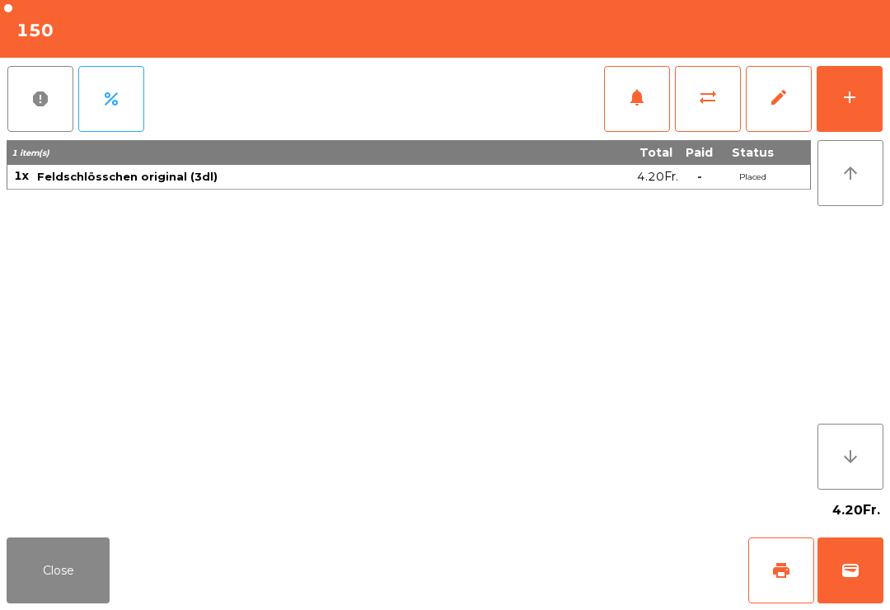
click at [863, 562] on button "wallet" at bounding box center [850, 570] width 66 height 66
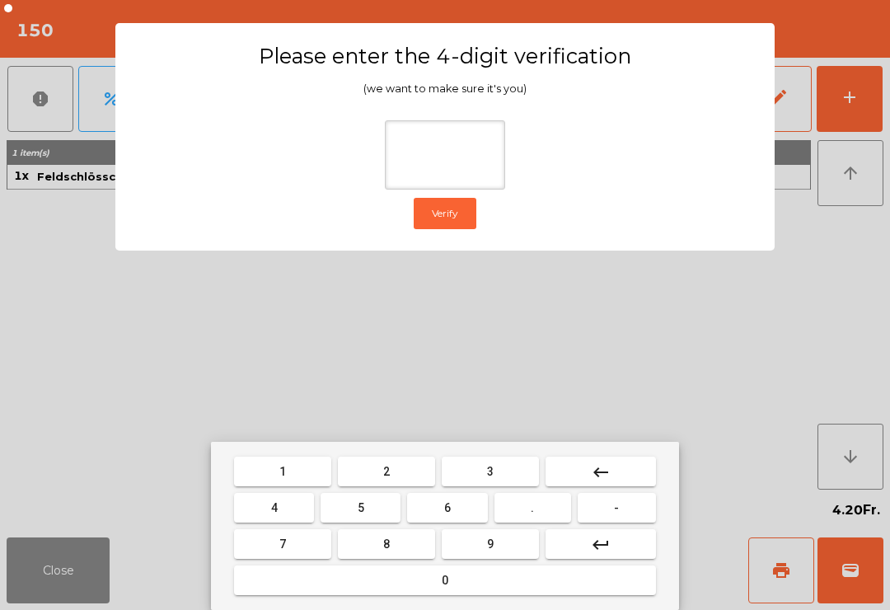
type input "*"
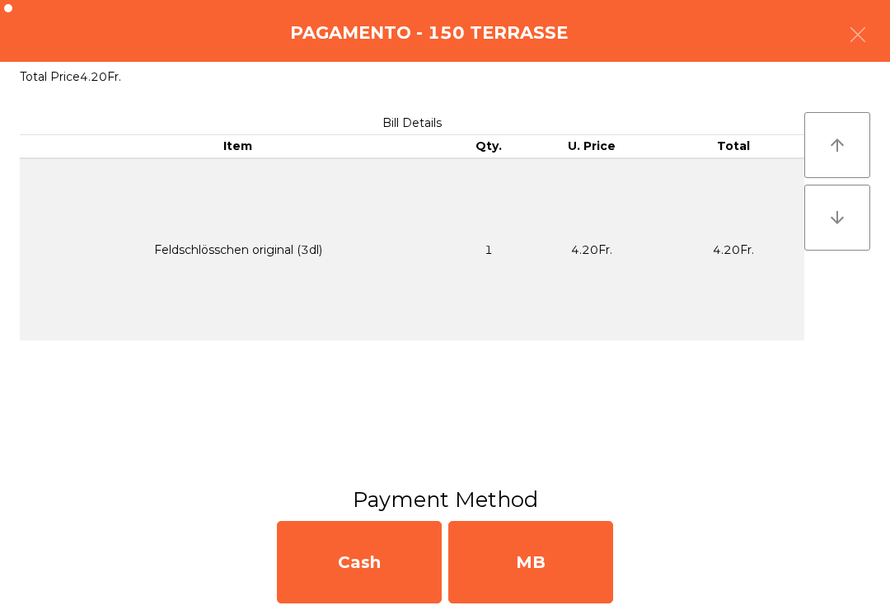
click at [536, 575] on div "MB" at bounding box center [530, 562] width 165 height 82
click at [551, 559] on div "No" at bounding box center [530, 562] width 165 height 82
click at [550, 559] on div "No" at bounding box center [530, 562] width 165 height 82
click at [568, 563] on div "No" at bounding box center [530, 562] width 165 height 82
click at [567, 563] on div "No" at bounding box center [530, 562] width 165 height 82
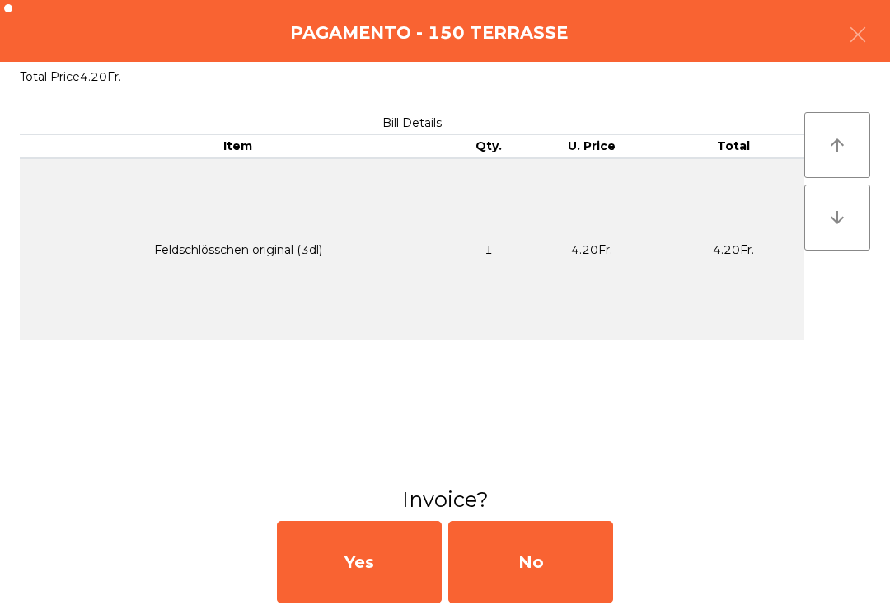
click at [585, 572] on div "No" at bounding box center [530, 562] width 165 height 82
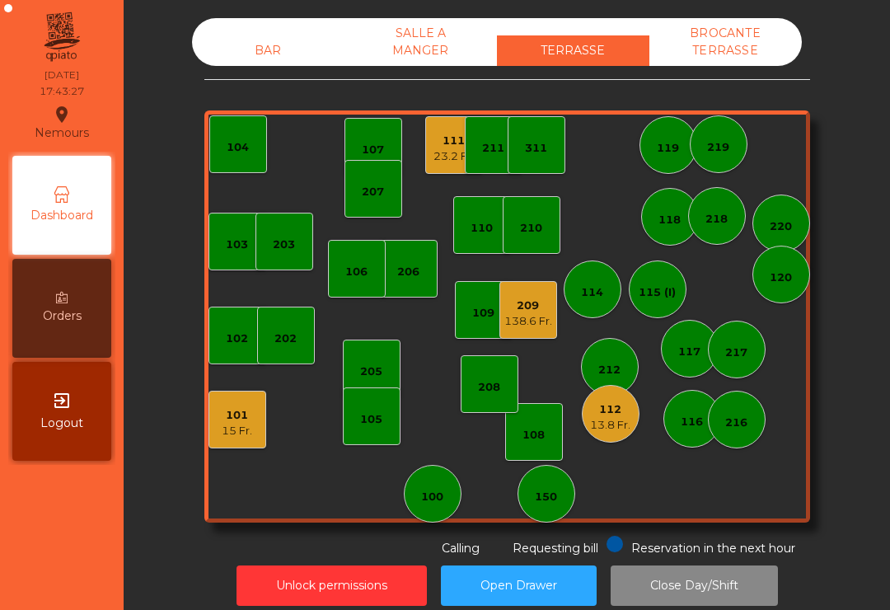
click at [264, 414] on div "101 15 Fr." at bounding box center [237, 419] width 58 height 58
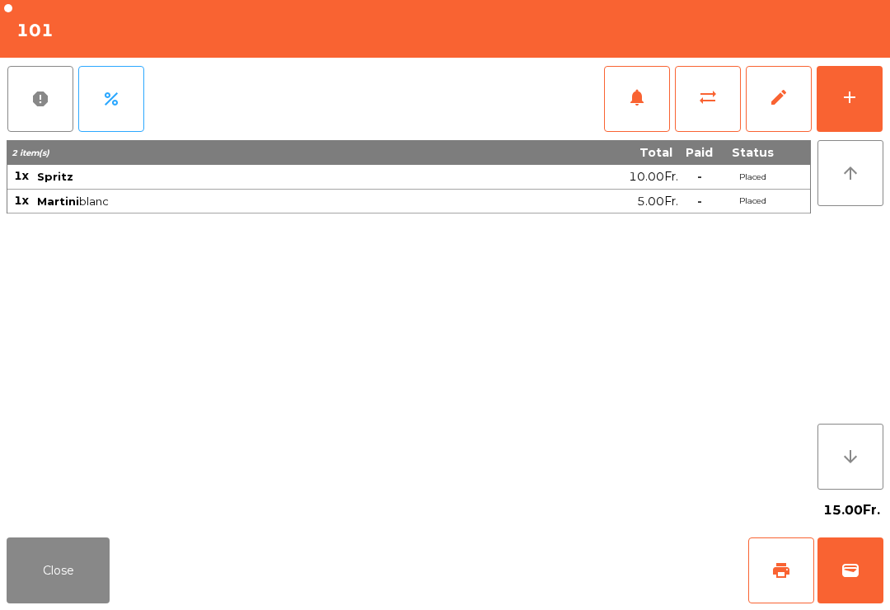
click at [46, 583] on button "Close" at bounding box center [58, 570] width 103 height 66
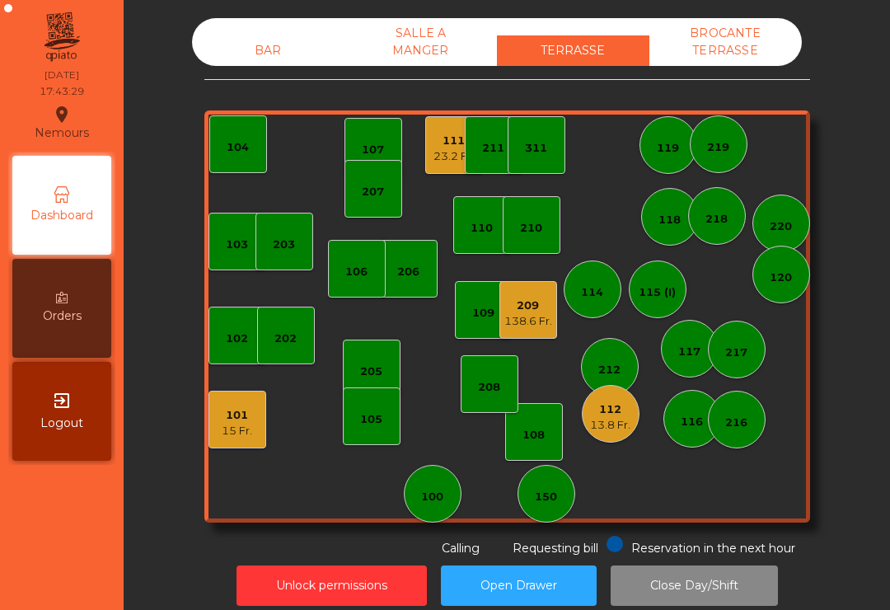
click at [742, 433] on div "216" at bounding box center [737, 419] width 58 height 58
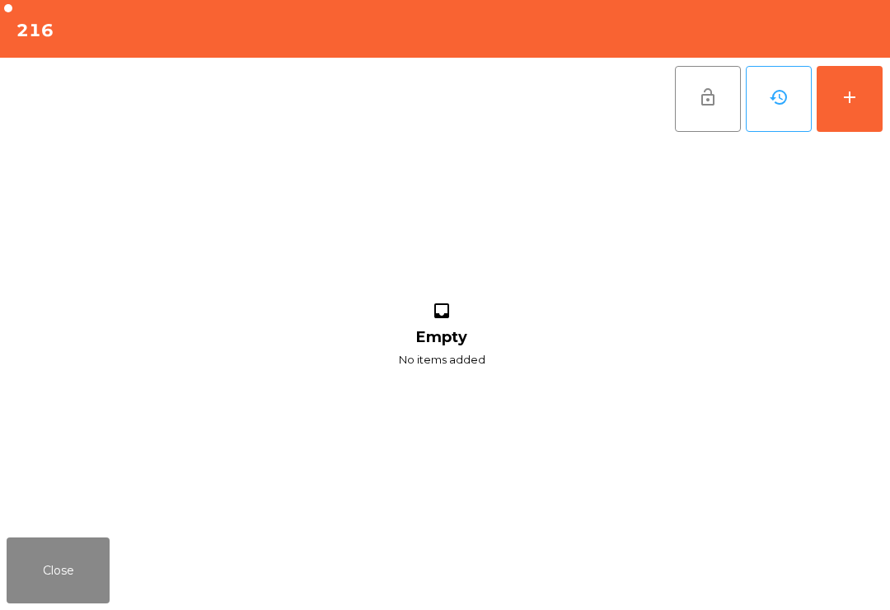
click at [836, 88] on button "add" at bounding box center [849, 99] width 66 height 66
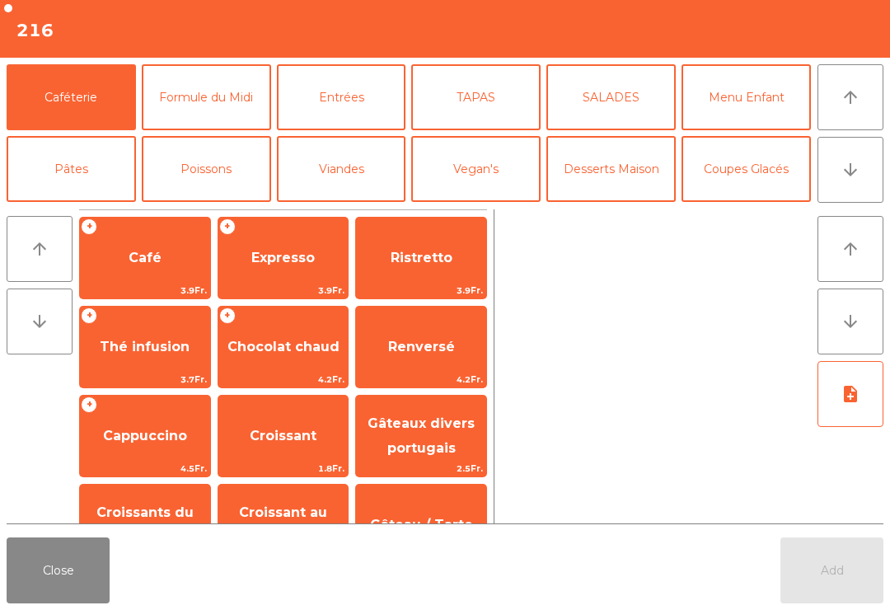
click at [877, 200] on button "arrow_downward" at bounding box center [850, 170] width 66 height 66
click at [204, 208] on button "Bières" at bounding box center [206, 241] width 129 height 66
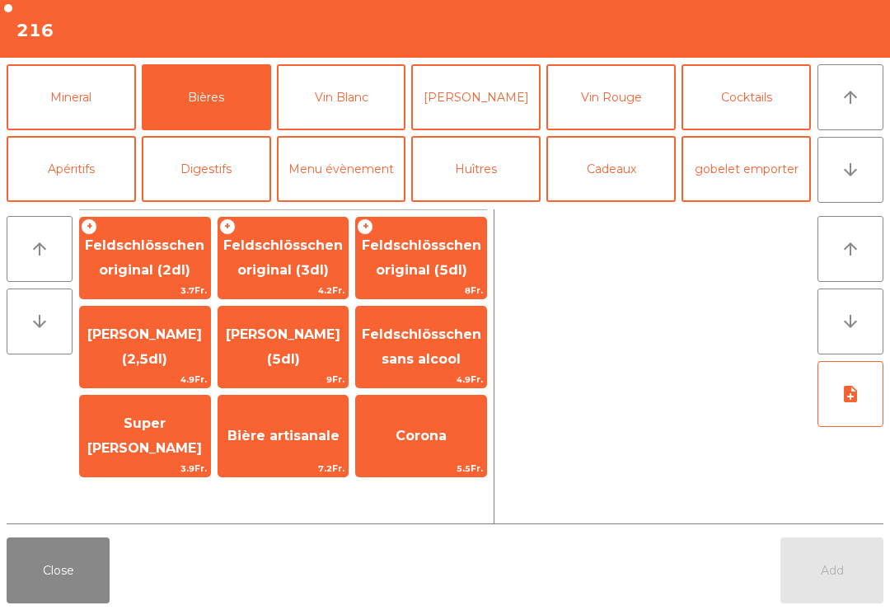
click at [59, 582] on button "Close" at bounding box center [58, 570] width 103 height 66
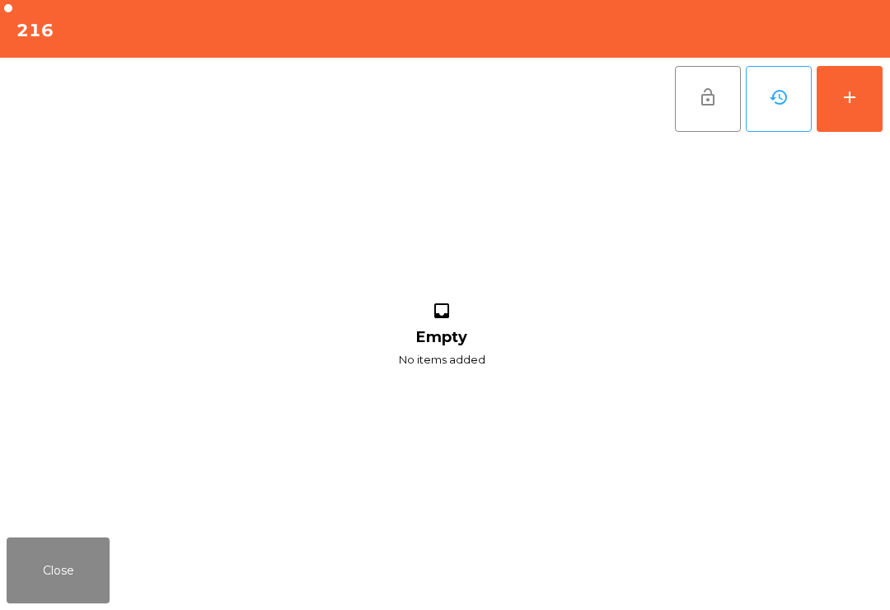
click at [98, 601] on button "Close" at bounding box center [58, 570] width 103 height 66
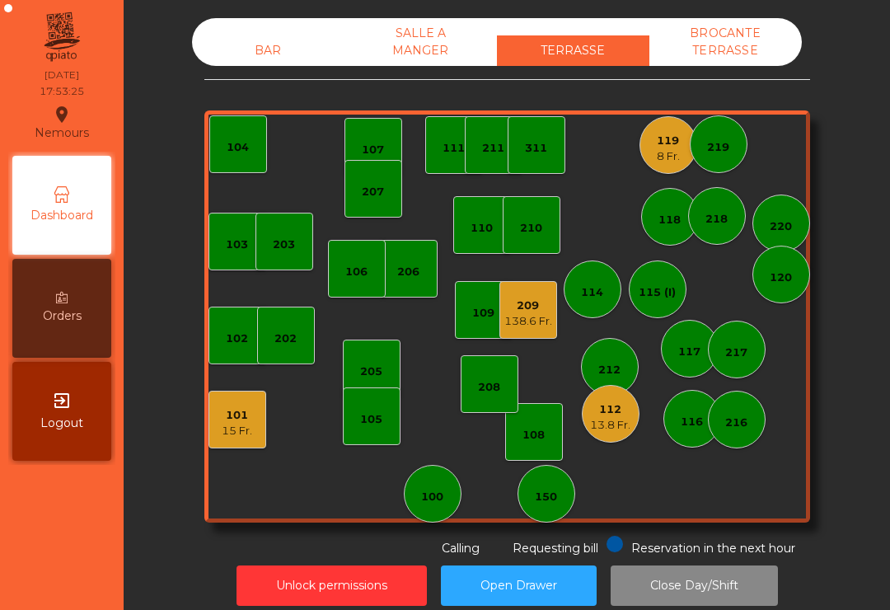
click at [674, 162] on div "8 Fr." at bounding box center [668, 156] width 23 height 16
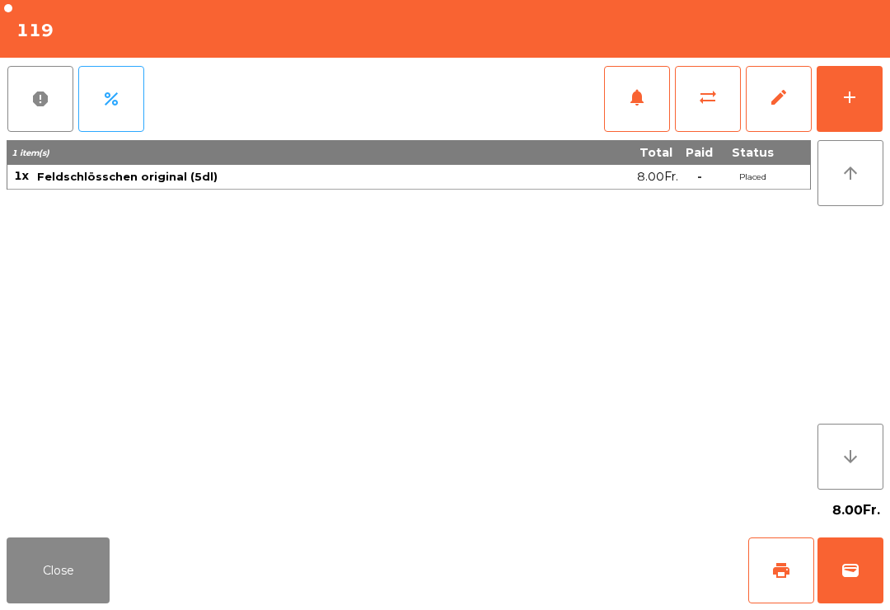
click at [784, 576] on span "print" at bounding box center [781, 570] width 20 height 20
click at [42, 566] on button "Close" at bounding box center [58, 570] width 103 height 66
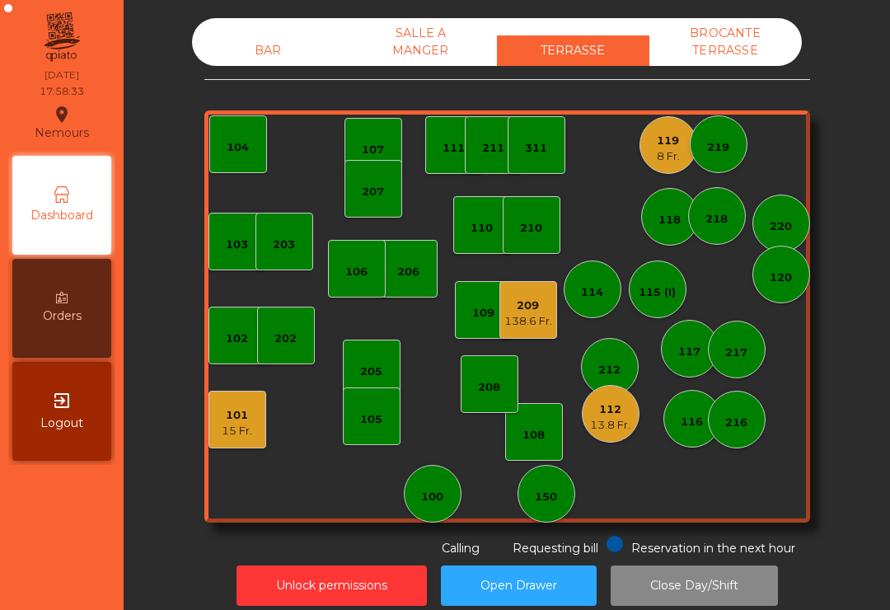
click at [538, 317] on div "138.6 Fr." at bounding box center [528, 321] width 48 height 16
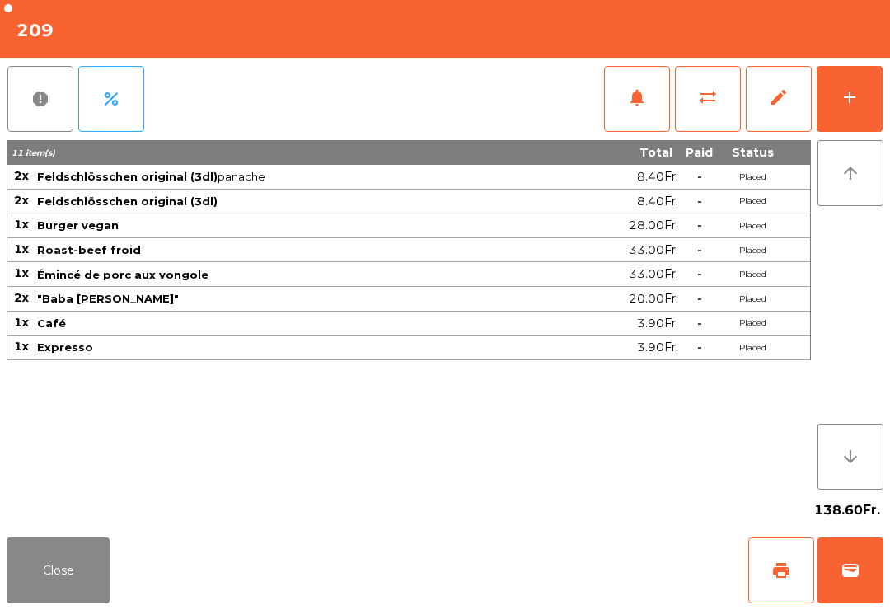
click at [859, 577] on span "wallet" at bounding box center [850, 570] width 20 height 20
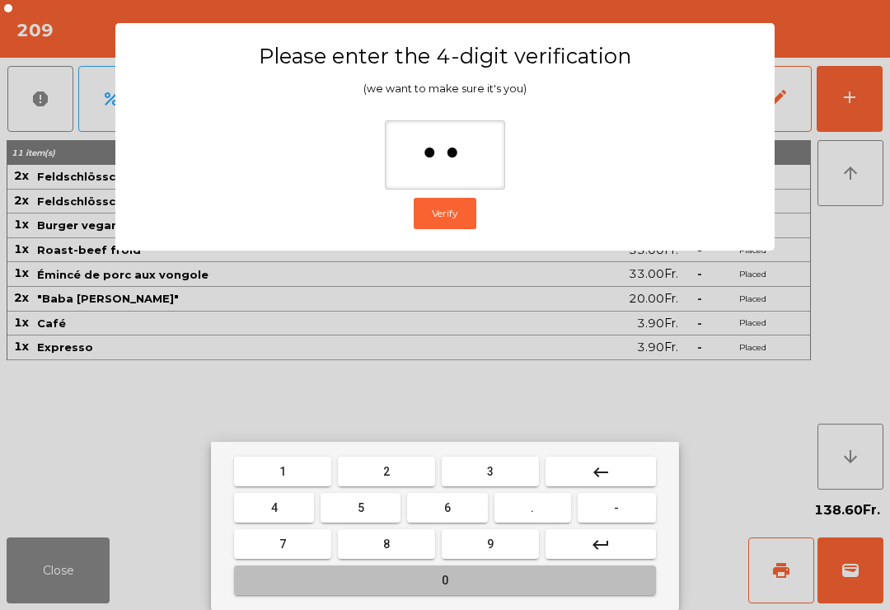
type input "*"
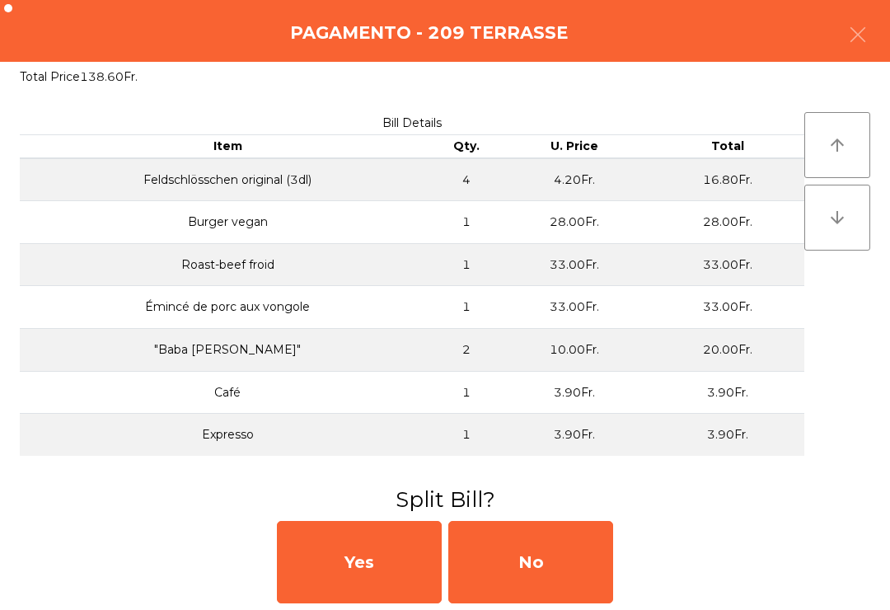
click at [562, 592] on div "No" at bounding box center [530, 562] width 165 height 82
click at [561, 579] on div "MB" at bounding box center [530, 562] width 165 height 82
click at [559, 568] on div "No" at bounding box center [530, 562] width 165 height 82
click at [557, 557] on div "No" at bounding box center [530, 562] width 165 height 82
click at [559, 541] on div "No" at bounding box center [530, 562] width 165 height 82
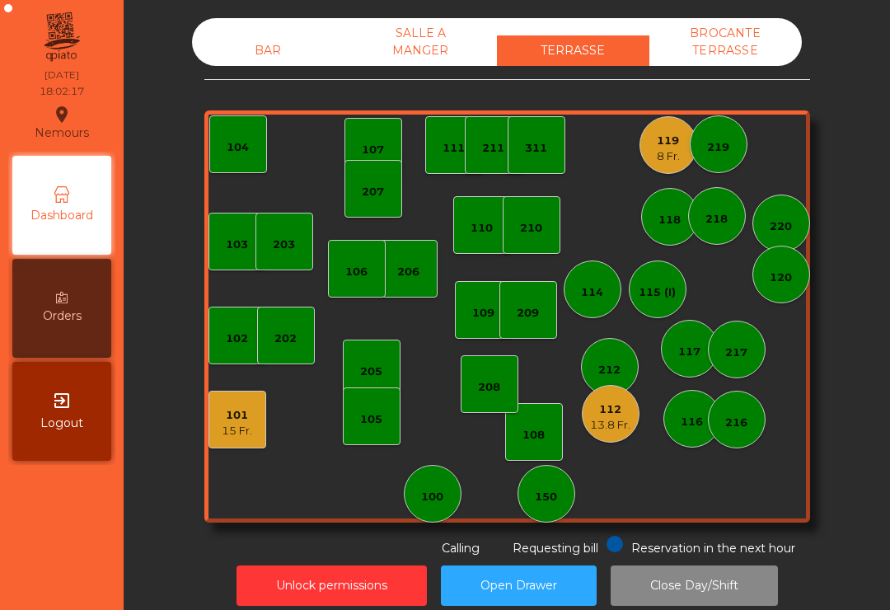
click at [652, 140] on div "119 8 Fr." at bounding box center [668, 145] width 58 height 58
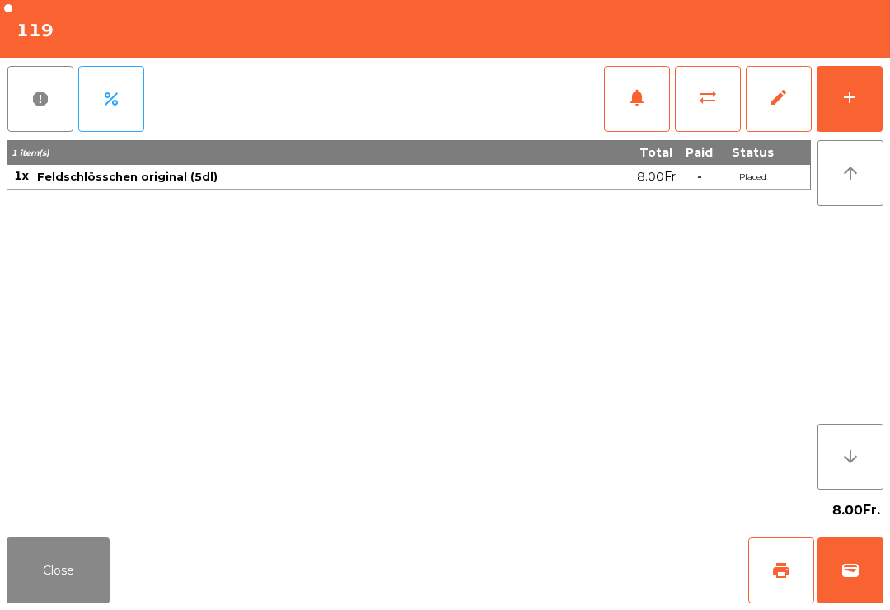
click at [854, 100] on div "add" at bounding box center [849, 97] width 20 height 20
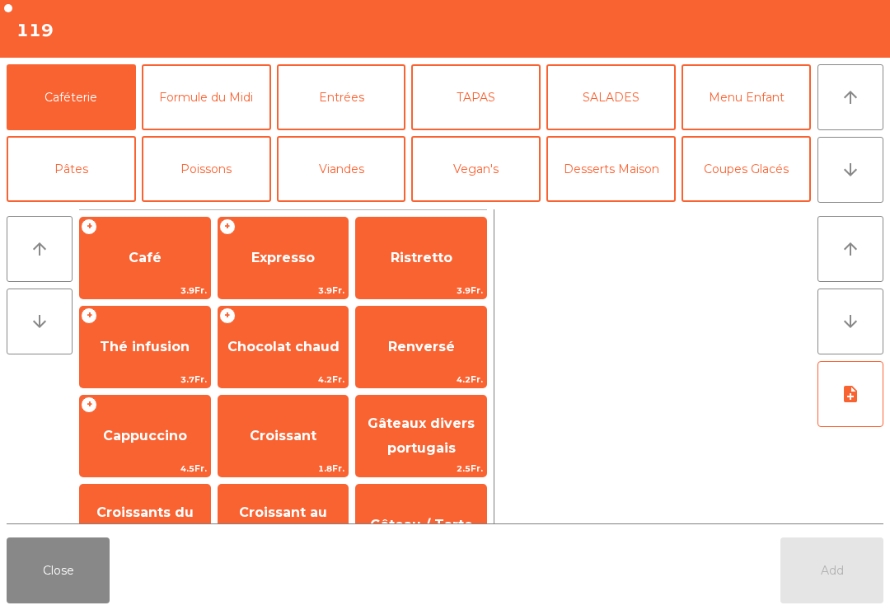
click at [222, 208] on button "Bières" at bounding box center [206, 241] width 129 height 66
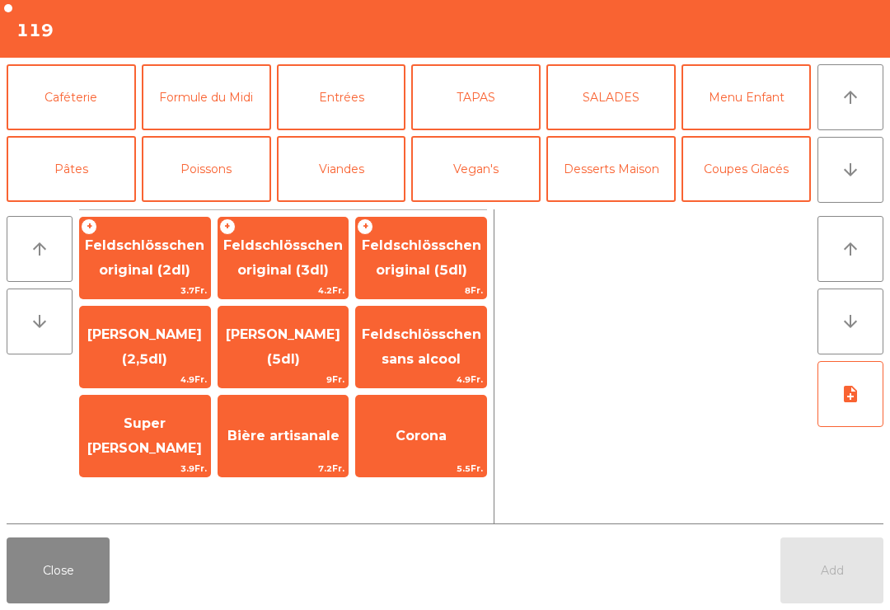
scroll to position [106, 0]
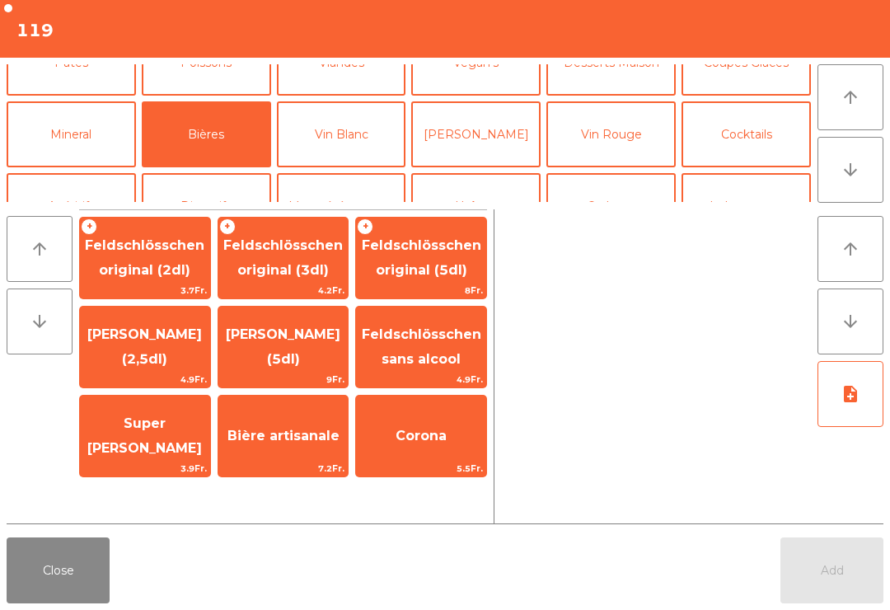
click at [446, 280] on span "Feldschlösschen original (5dl)" at bounding box center [421, 258] width 130 height 70
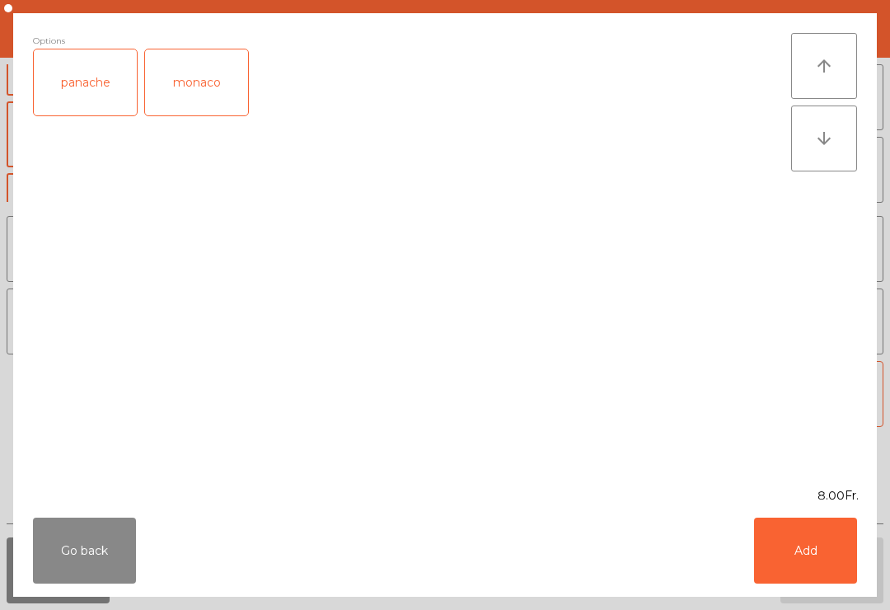
click at [836, 576] on button "Add" at bounding box center [805, 550] width 103 height 66
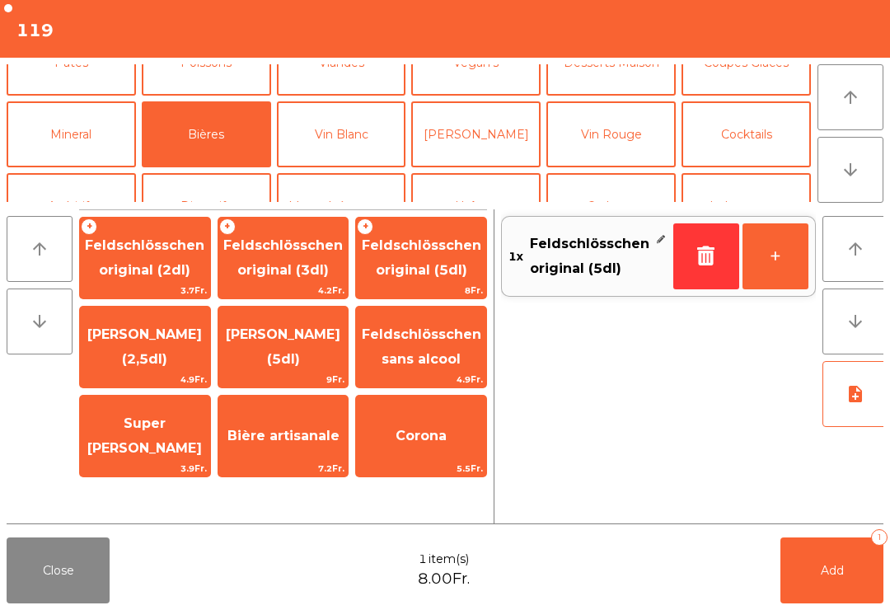
click at [836, 576] on span "Add" at bounding box center [831, 570] width 23 height 15
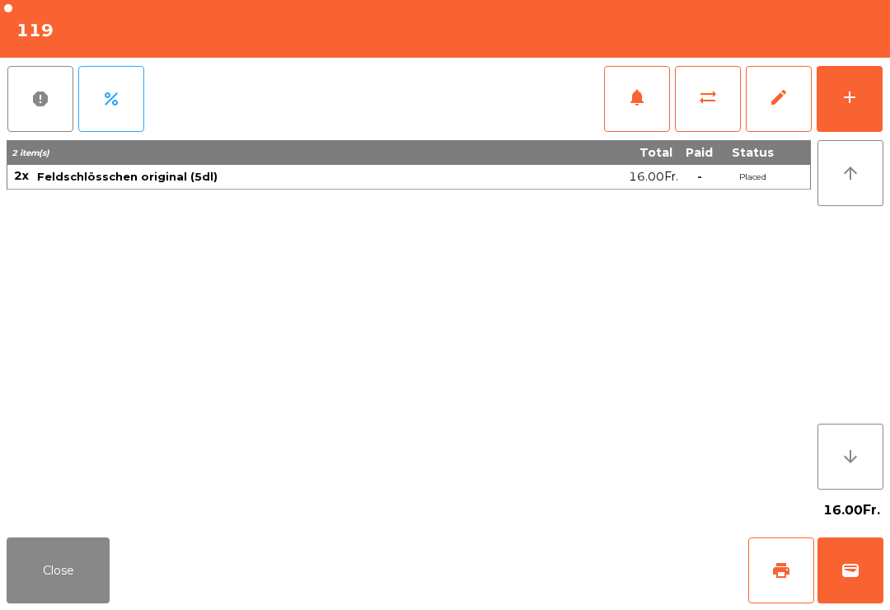
click at [852, 597] on button "wallet" at bounding box center [850, 570] width 66 height 66
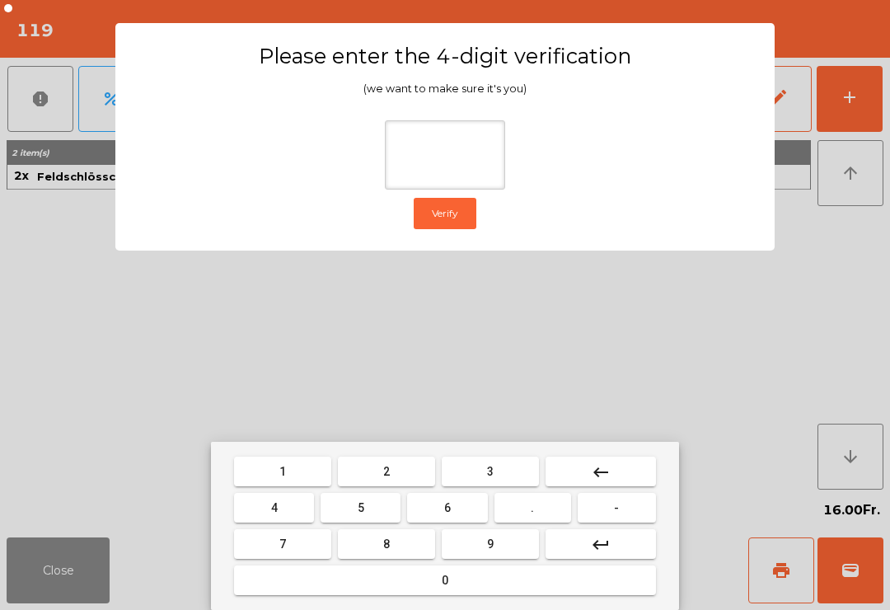
type input "*"
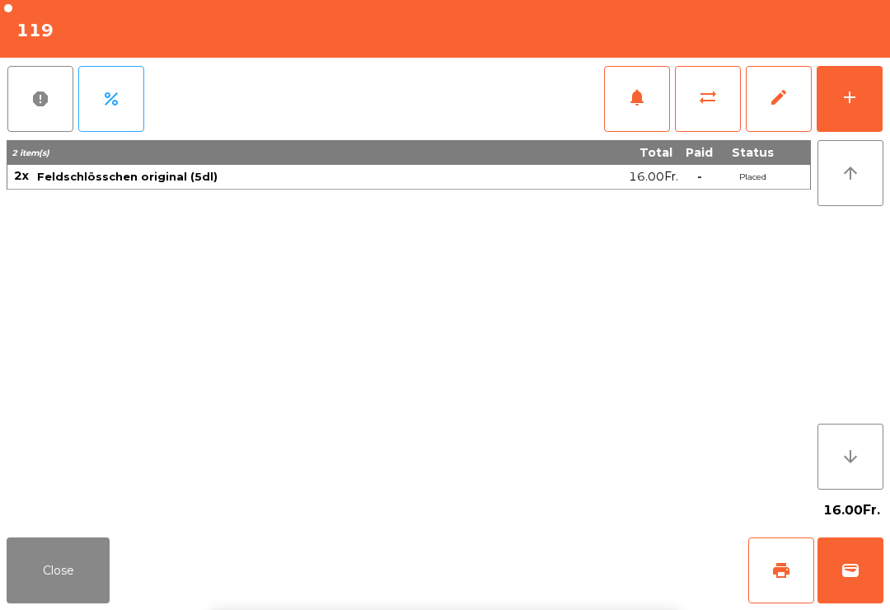
click at [484, 571] on div "Close print wallet" at bounding box center [445, 570] width 890 height 79
click at [540, 559] on div "Close print wallet" at bounding box center [445, 570] width 890 height 79
click at [530, 563] on div "Close print wallet" at bounding box center [445, 570] width 890 height 79
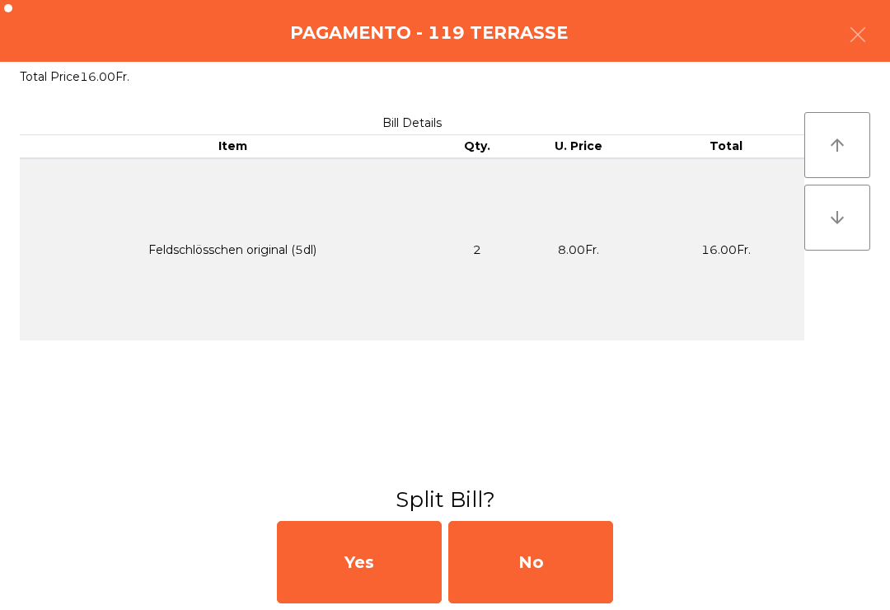
click at [527, 560] on div "No" at bounding box center [530, 562] width 165 height 82
click at [537, 565] on div "MB" at bounding box center [530, 562] width 165 height 82
click at [537, 581] on div "No" at bounding box center [530, 562] width 165 height 82
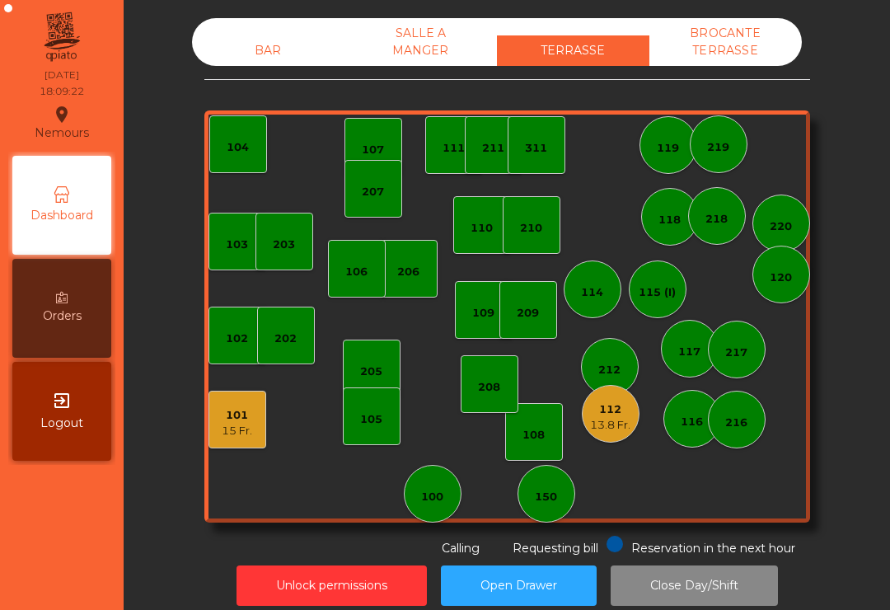
scroll to position [13, 0]
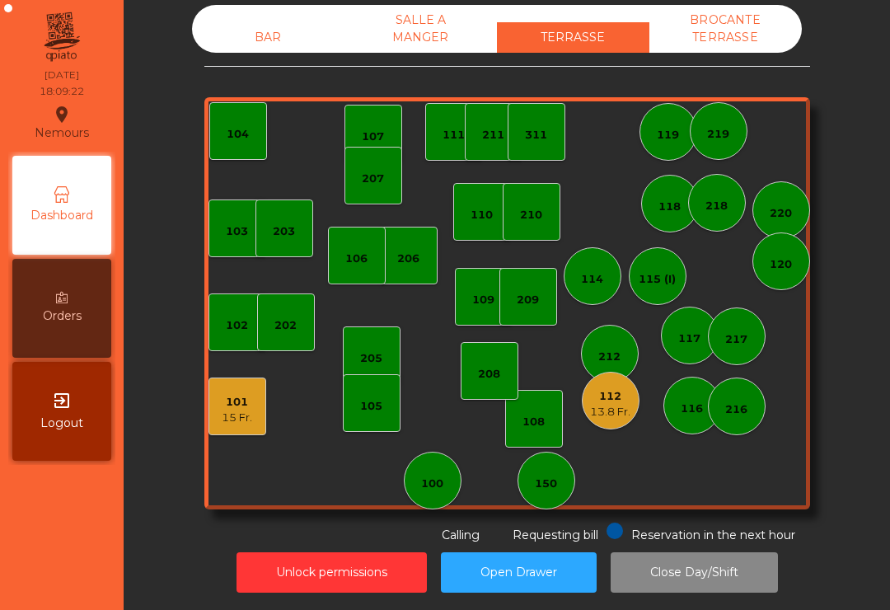
click at [214, 400] on div "101 15 Fr." at bounding box center [237, 406] width 58 height 58
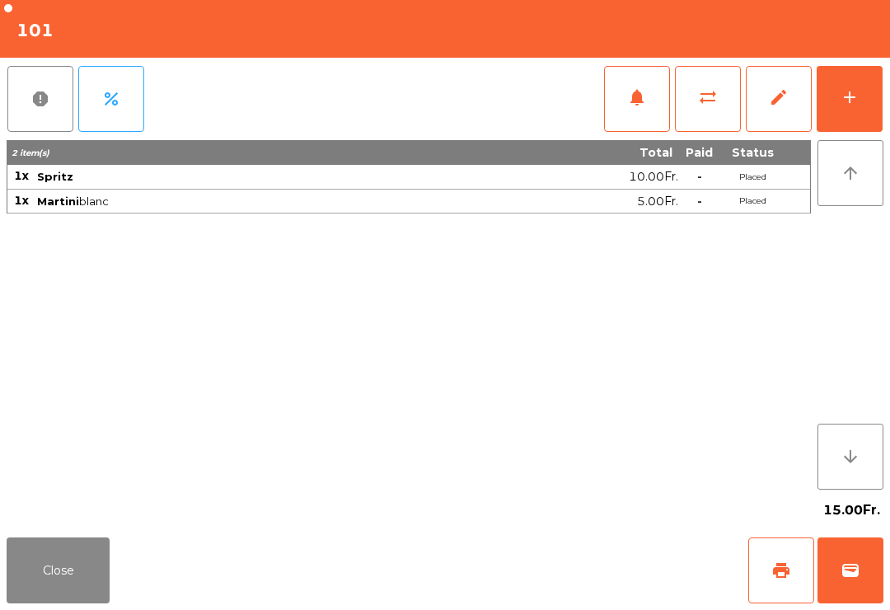
click at [848, 551] on button "wallet" at bounding box center [850, 570] width 66 height 66
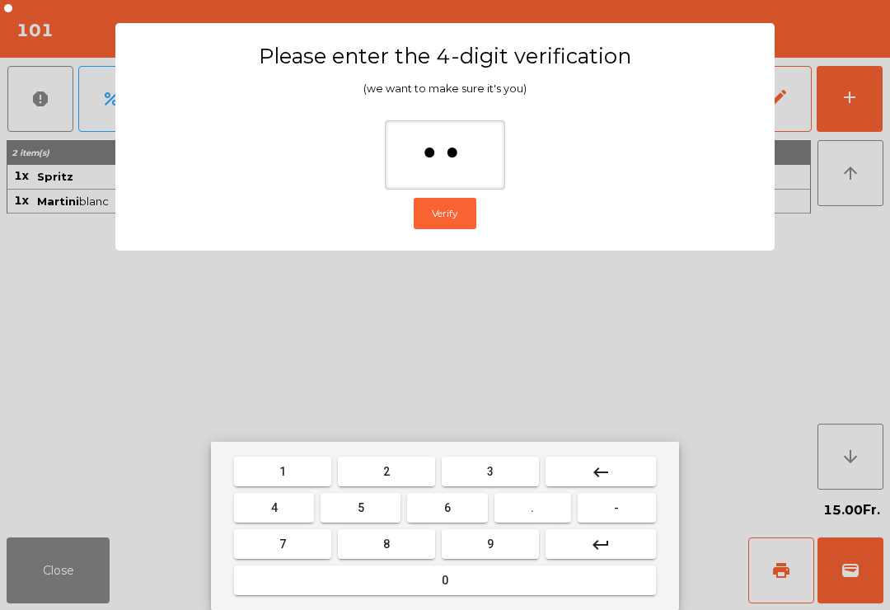
type input "***"
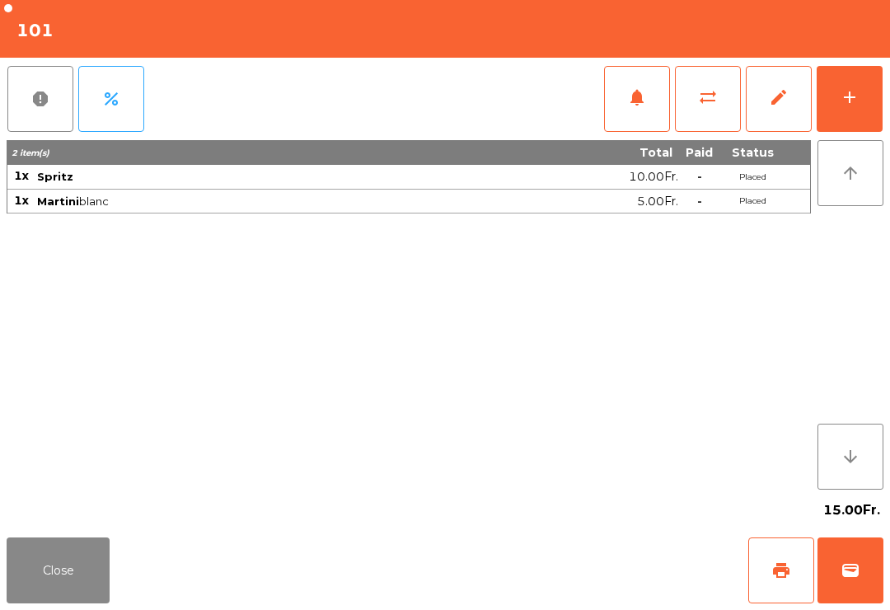
click at [484, 588] on div "Close print wallet" at bounding box center [445, 570] width 890 height 79
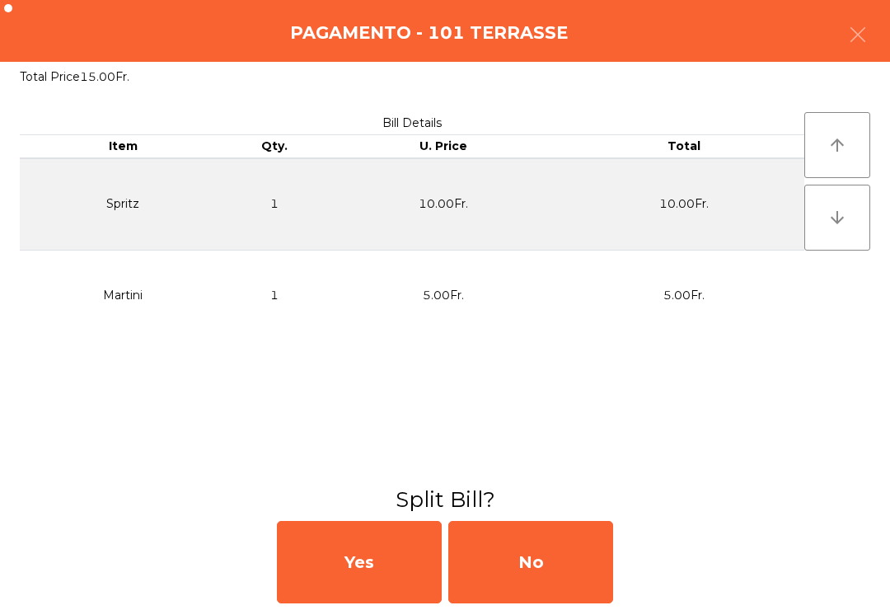
click at [583, 598] on div "No" at bounding box center [530, 562] width 165 height 82
click at [587, 567] on div "MB" at bounding box center [530, 562] width 165 height 82
click at [587, 562] on div "No" at bounding box center [530, 562] width 165 height 82
click at [599, 576] on div "No" at bounding box center [530, 562] width 165 height 82
click at [625, 566] on div "Yes No" at bounding box center [445, 562] width 890 height 96
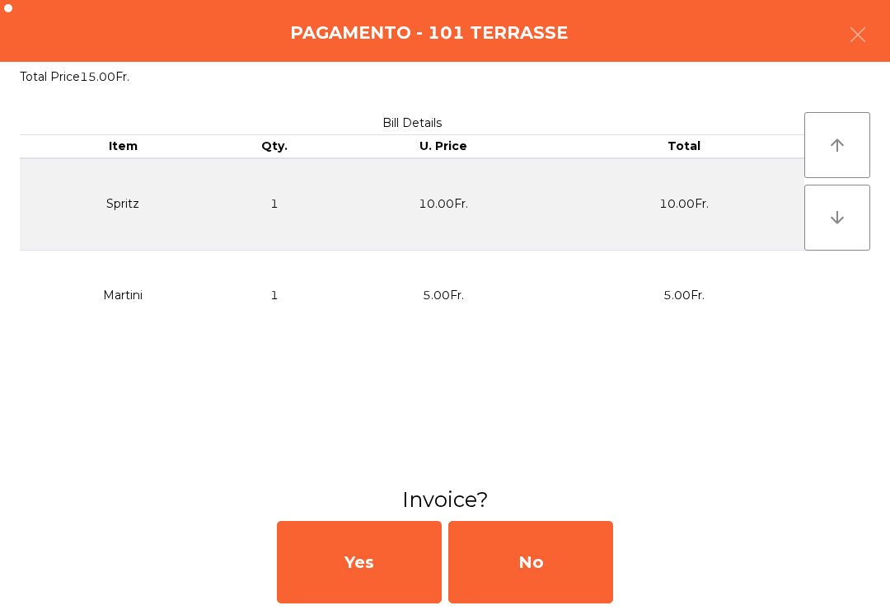
click at [625, 565] on div "Yes No" at bounding box center [445, 562] width 890 height 96
click at [623, 556] on div "Yes No" at bounding box center [445, 562] width 890 height 96
click at [655, 567] on div "Yes No" at bounding box center [445, 562] width 890 height 96
click at [512, 565] on button "Open Drawer" at bounding box center [519, 572] width 156 height 40
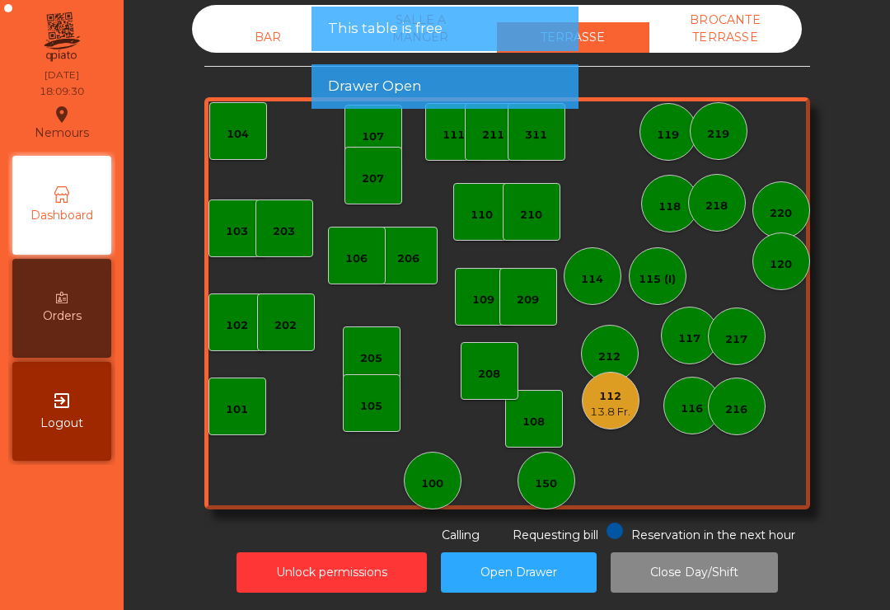
click at [548, 563] on button "Open Drawer" at bounding box center [519, 572] width 156 height 40
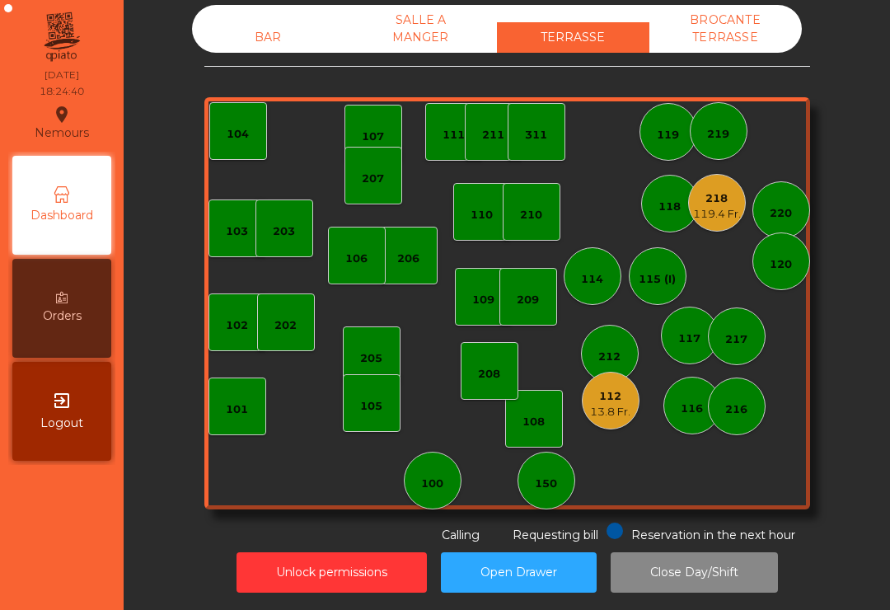
click at [288, 241] on div "203" at bounding box center [284, 228] width 58 height 58
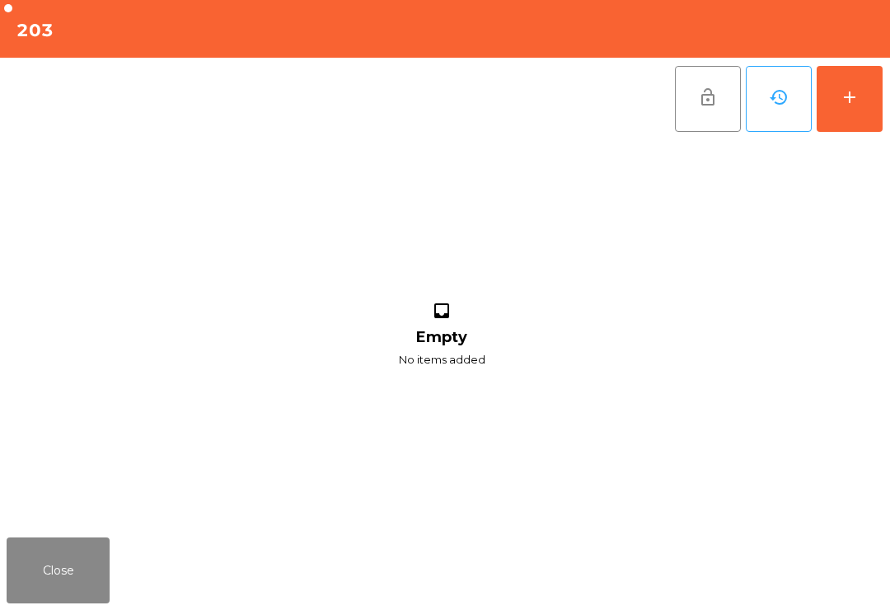
click at [878, 102] on button "add" at bounding box center [849, 99] width 66 height 66
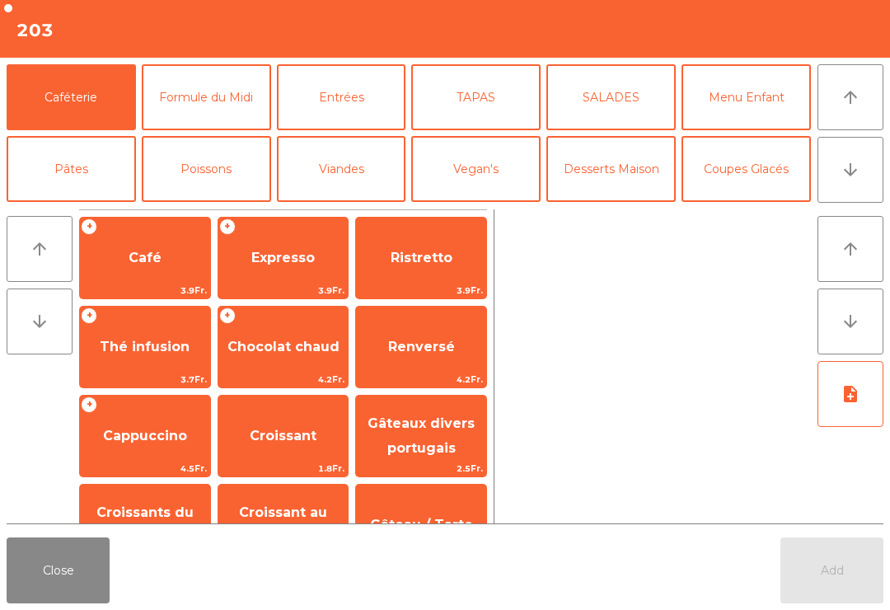
scroll to position [66, 0]
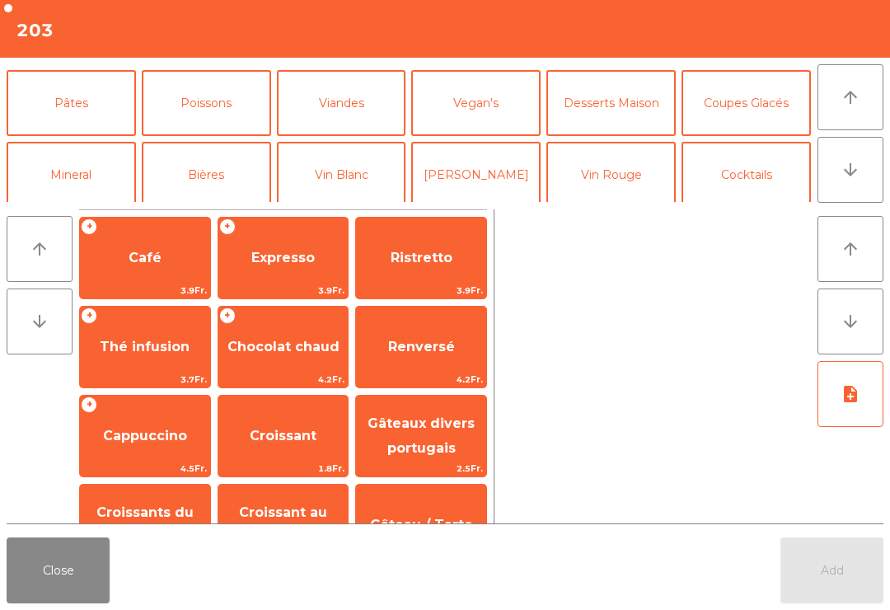
click at [755, 168] on button "Cocktails" at bounding box center [745, 175] width 129 height 66
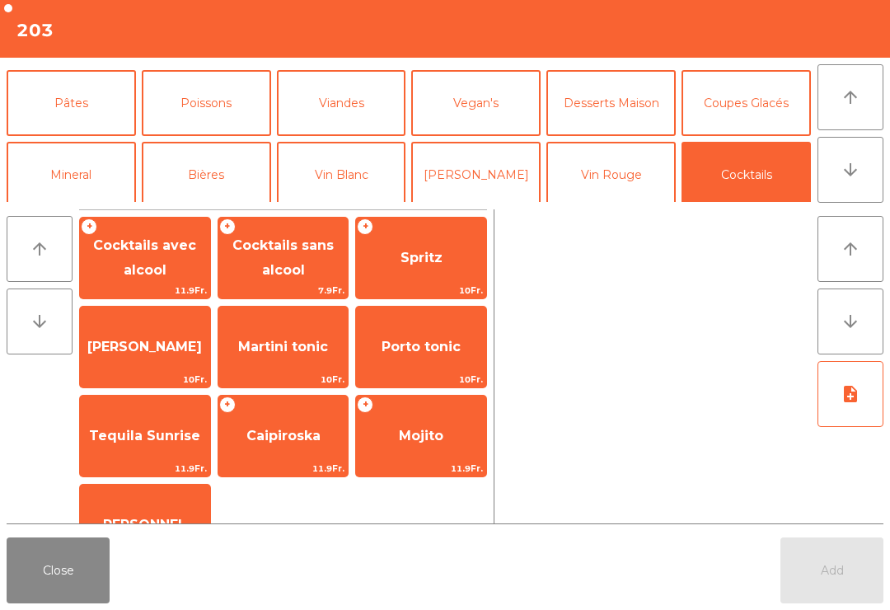
click at [162, 258] on span "Cocktails avec alcool" at bounding box center [145, 258] width 130 height 70
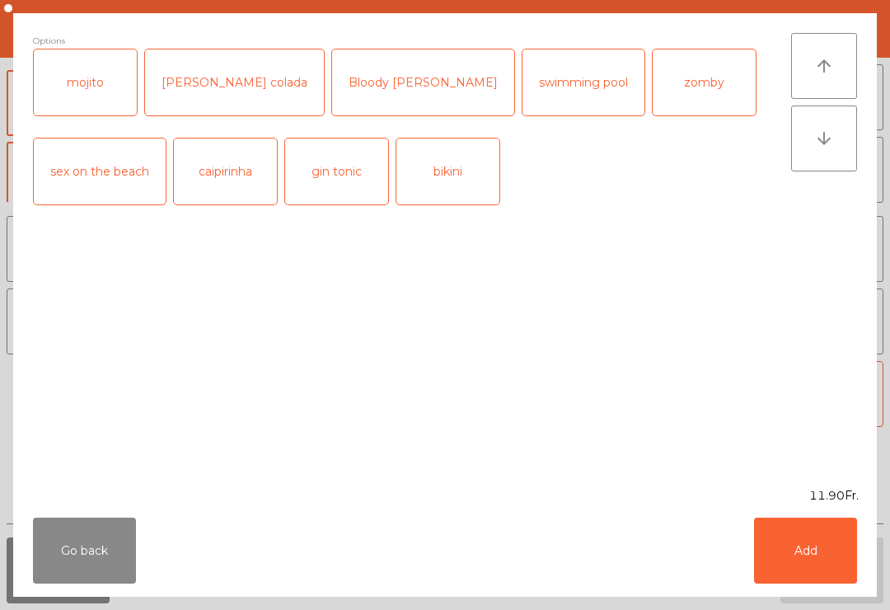
click at [199, 77] on div "[PERSON_NAME] colada" at bounding box center [234, 82] width 179 height 66
click at [820, 558] on button "Add" at bounding box center [805, 550] width 103 height 66
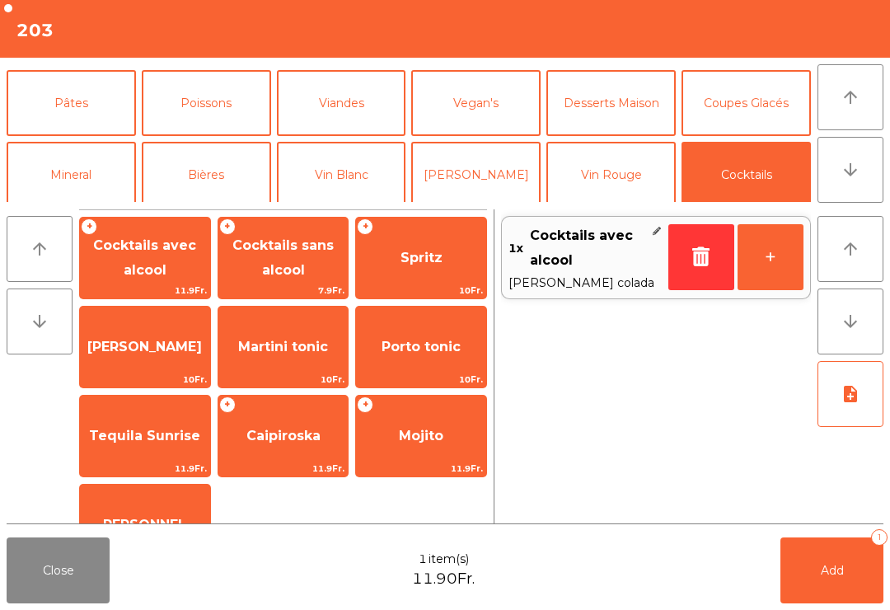
click at [275, 269] on span "Cocktails sans alcool" at bounding box center [282, 257] width 101 height 40
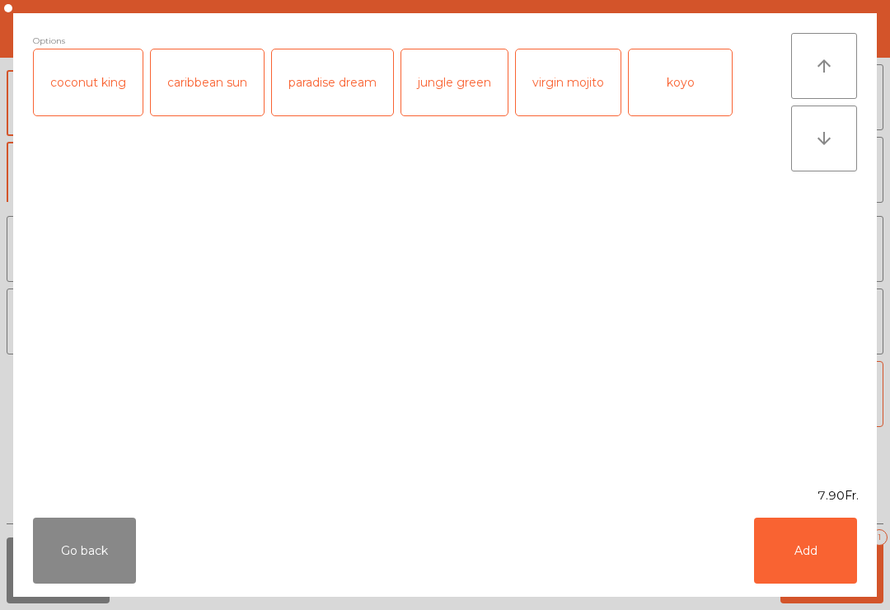
click at [569, 109] on div "virgin mojito" at bounding box center [568, 82] width 105 height 66
click at [821, 568] on button "Add" at bounding box center [805, 550] width 103 height 66
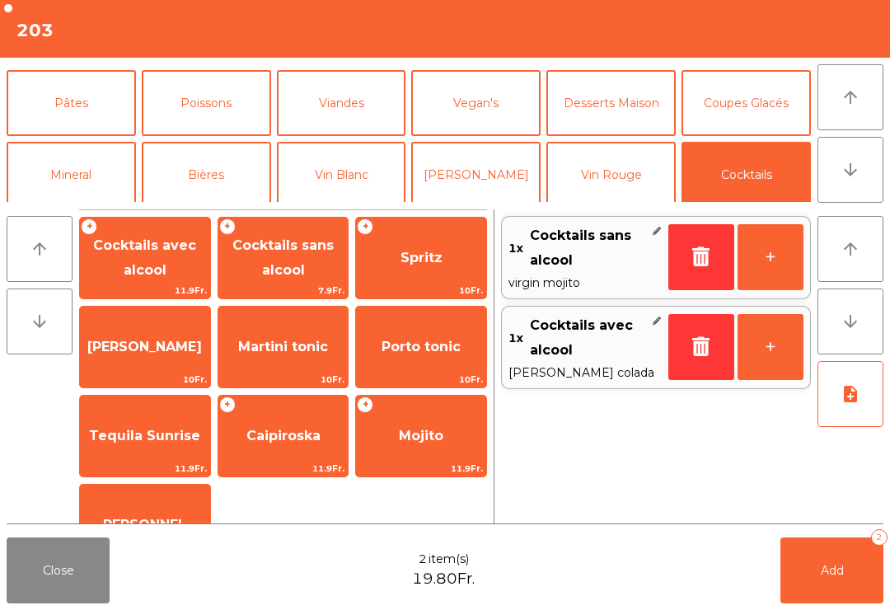
scroll to position [0, 0]
click at [160, 279] on span "Cocktails avec alcool" at bounding box center [145, 258] width 130 height 70
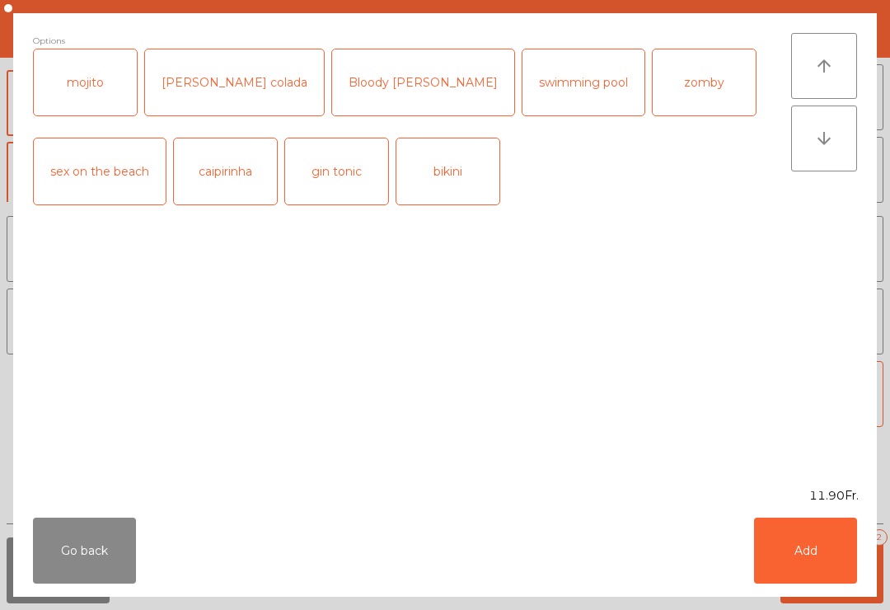
click at [396, 186] on div "bikini" at bounding box center [447, 171] width 103 height 66
click at [819, 566] on button "Add" at bounding box center [805, 550] width 103 height 66
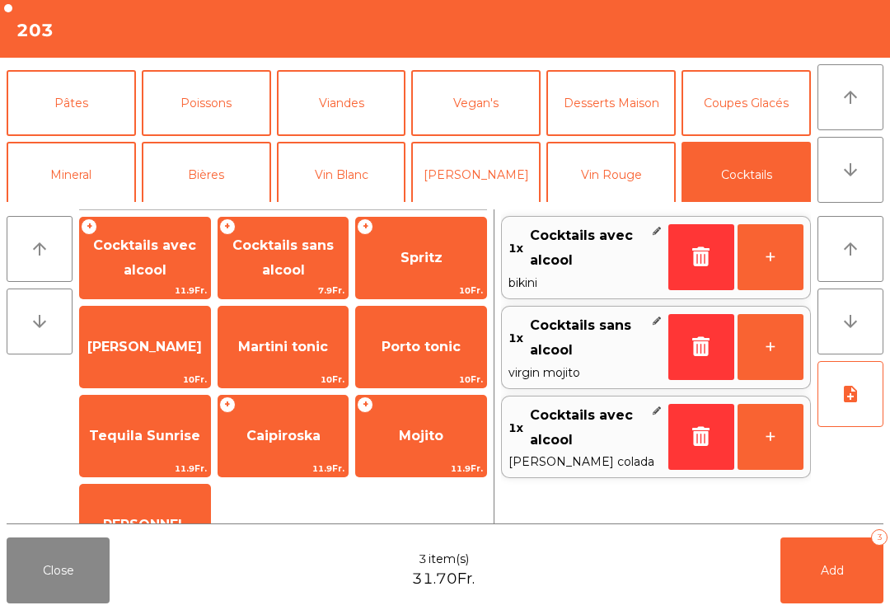
click at [848, 588] on button "Add 3" at bounding box center [831, 570] width 103 height 66
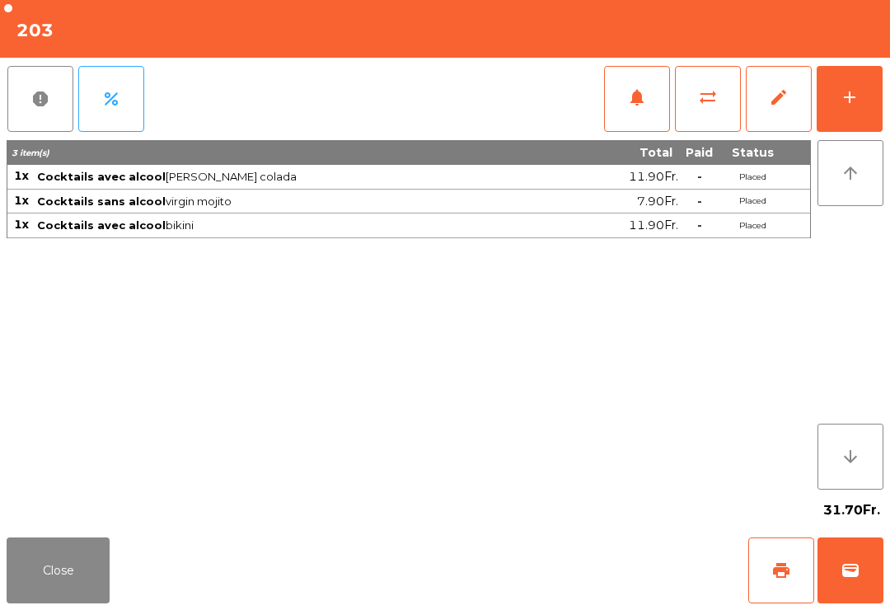
click at [28, 590] on button "Close" at bounding box center [58, 570] width 103 height 66
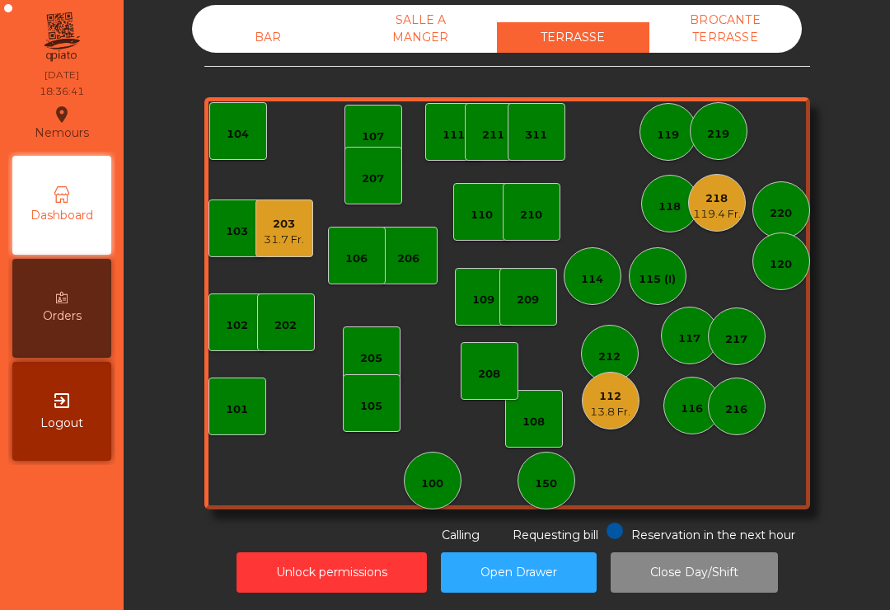
click at [540, 428] on div "108" at bounding box center [533, 422] width 22 height 16
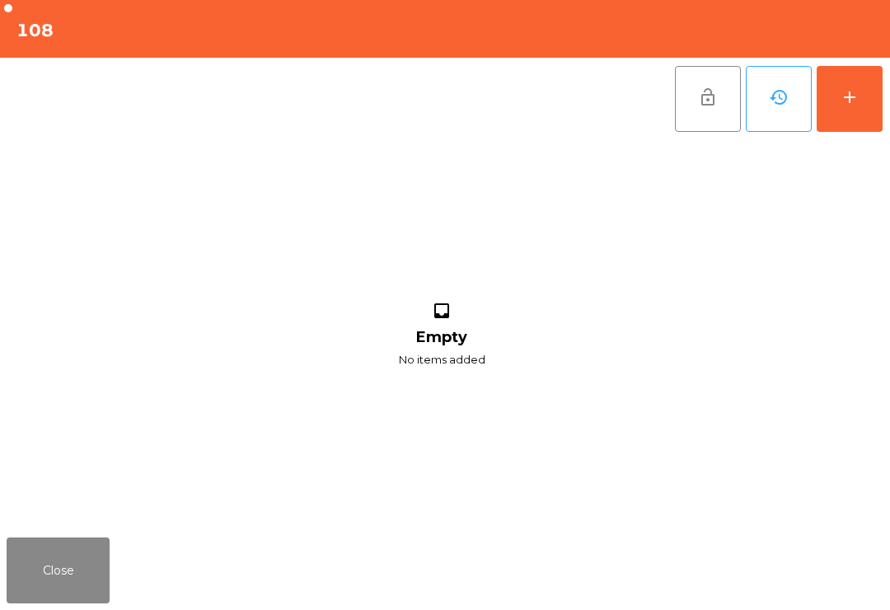
click at [862, 88] on button "add" at bounding box center [849, 99] width 66 height 66
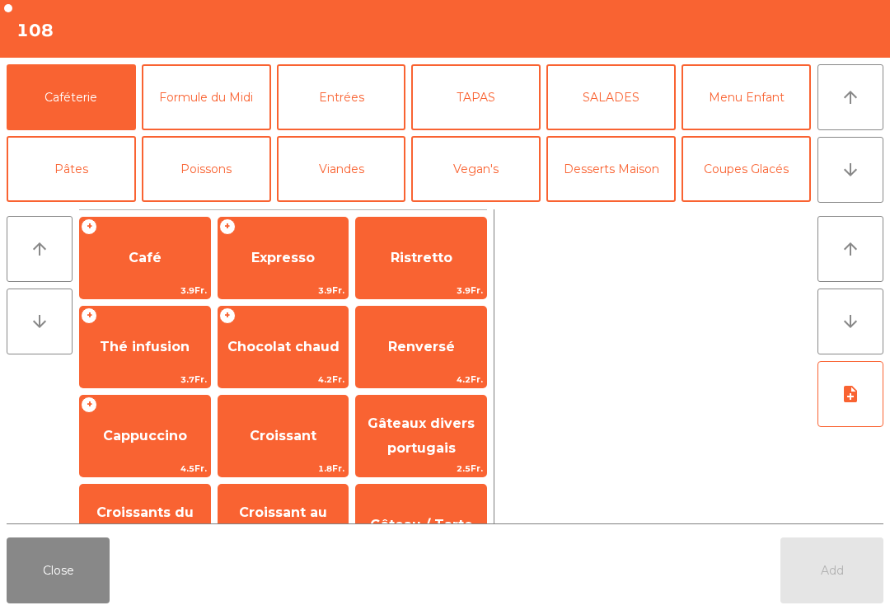
click at [86, 208] on button "Mineral" at bounding box center [71, 241] width 129 height 66
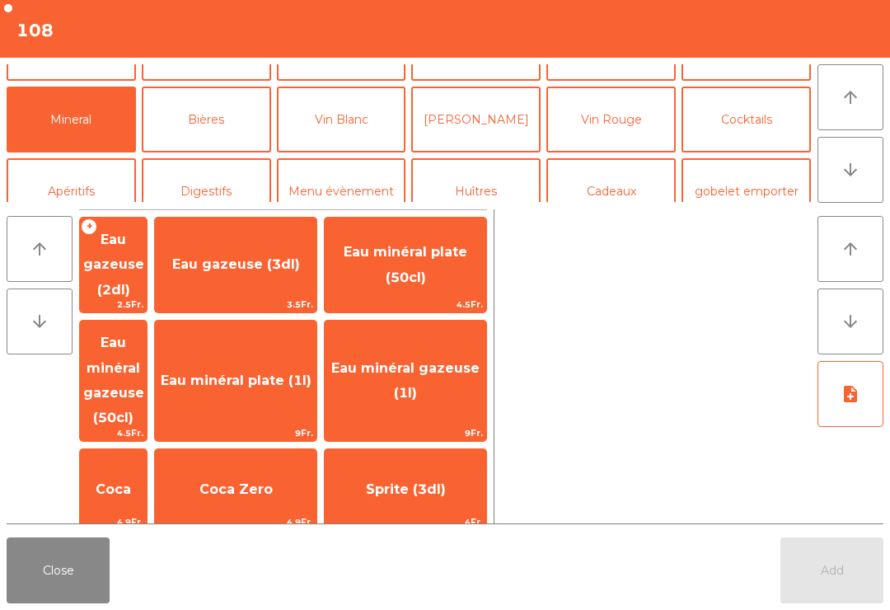
click at [131, 481] on span "Coca" at bounding box center [113, 489] width 35 height 16
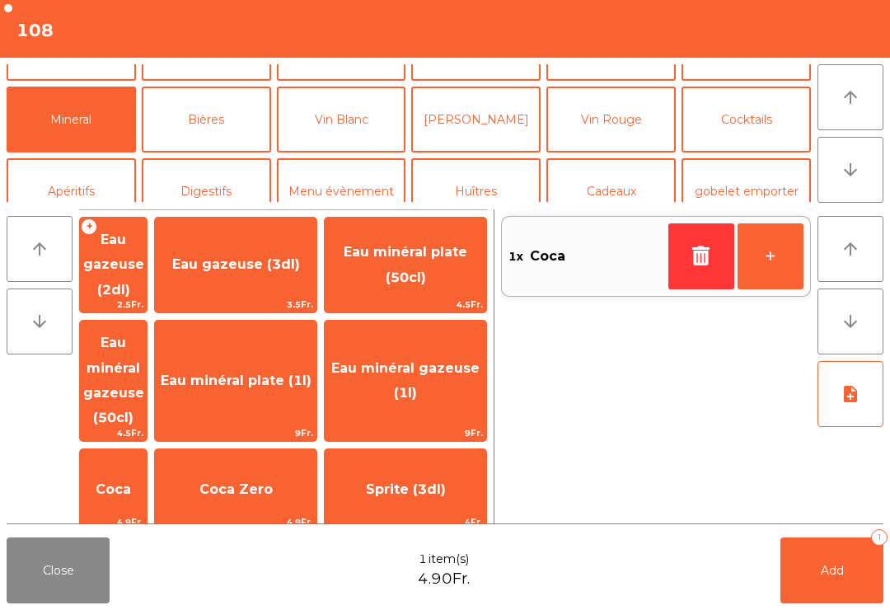
click at [197, 144] on button "Bières" at bounding box center [206, 119] width 129 height 66
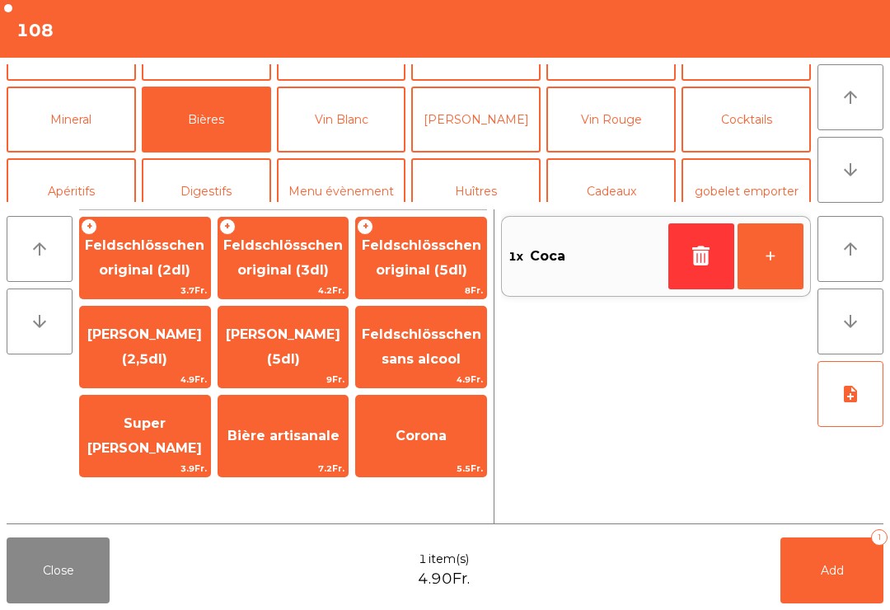
click at [148, 346] on span "[PERSON_NAME] (2,5dl)" at bounding box center [145, 347] width 130 height 70
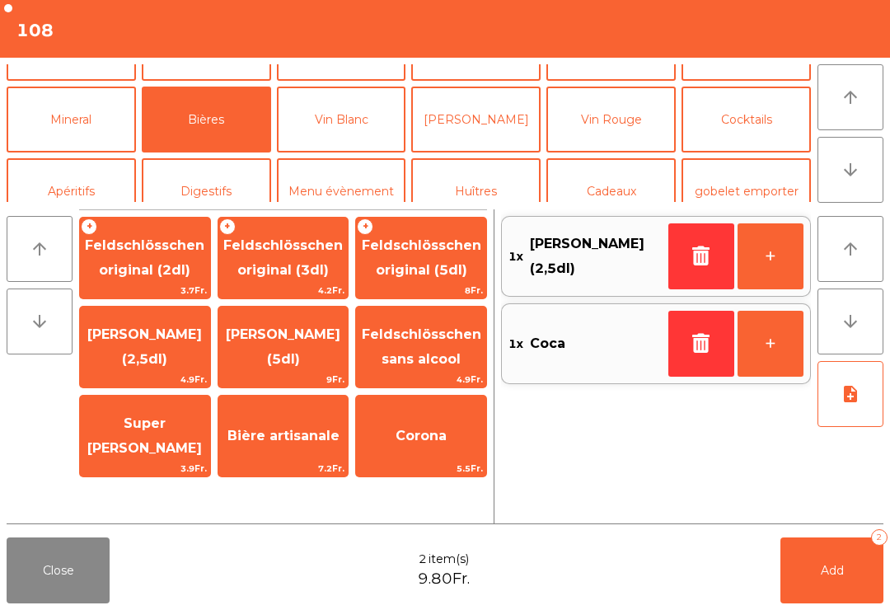
scroll to position [109, 0]
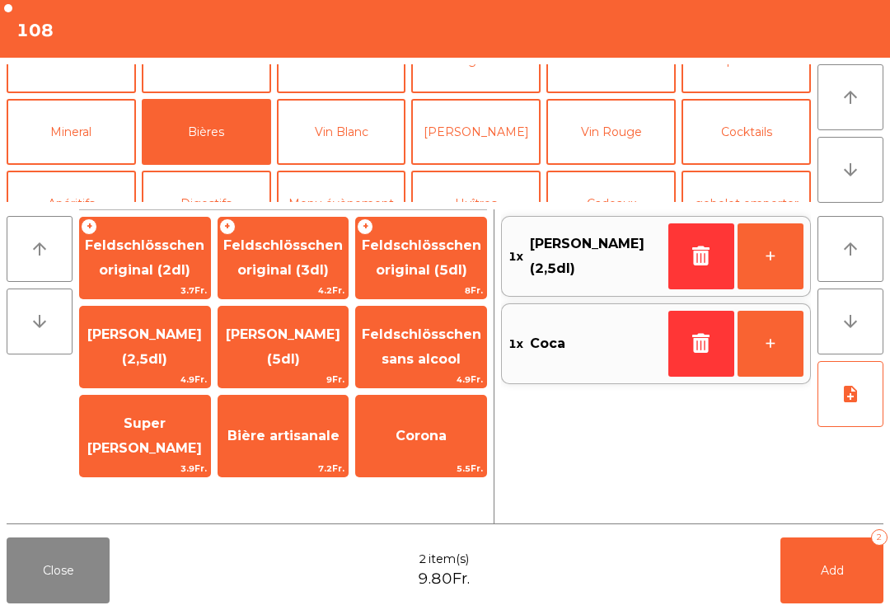
click at [788, 597] on button "Add 2" at bounding box center [831, 570] width 103 height 66
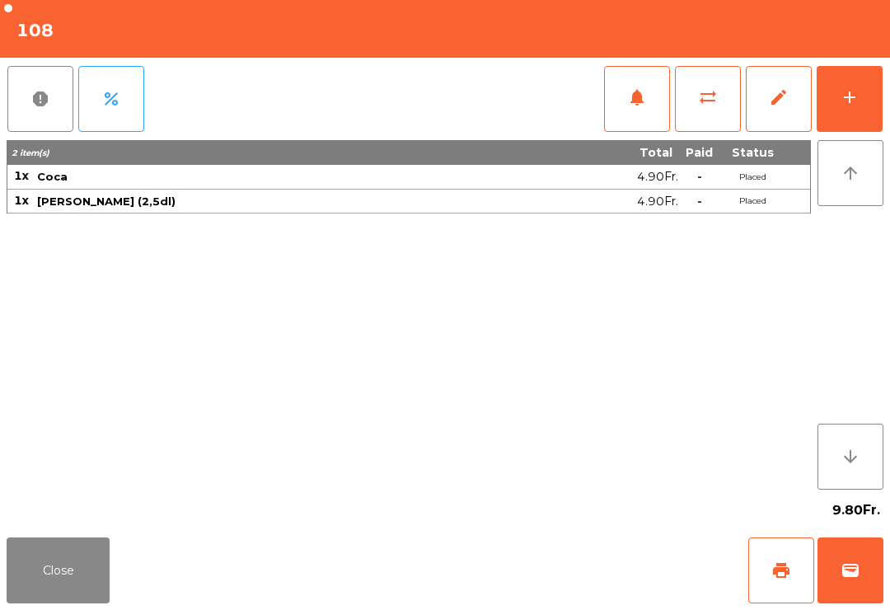
click at [12, 601] on button "Close" at bounding box center [58, 570] width 103 height 66
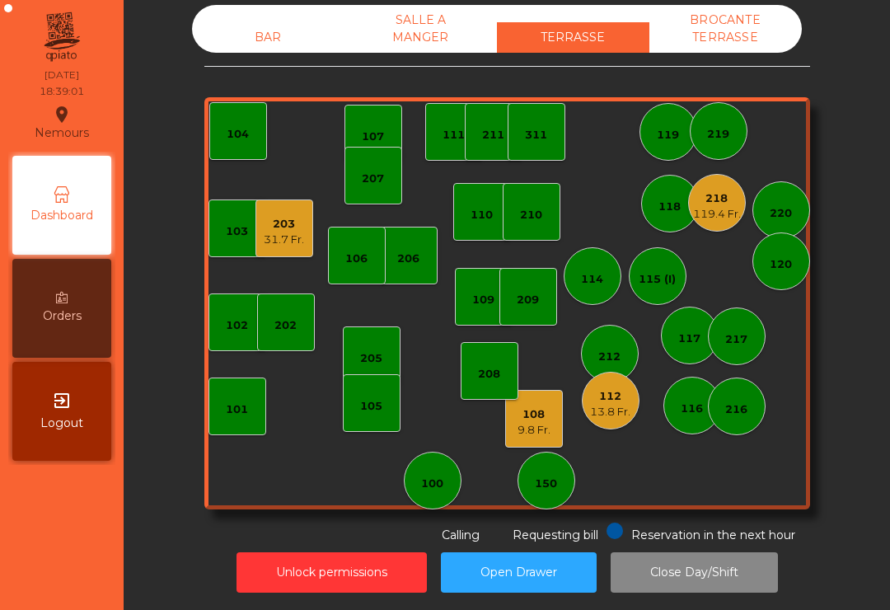
click at [588, 269] on div "114" at bounding box center [592, 275] width 22 height 23
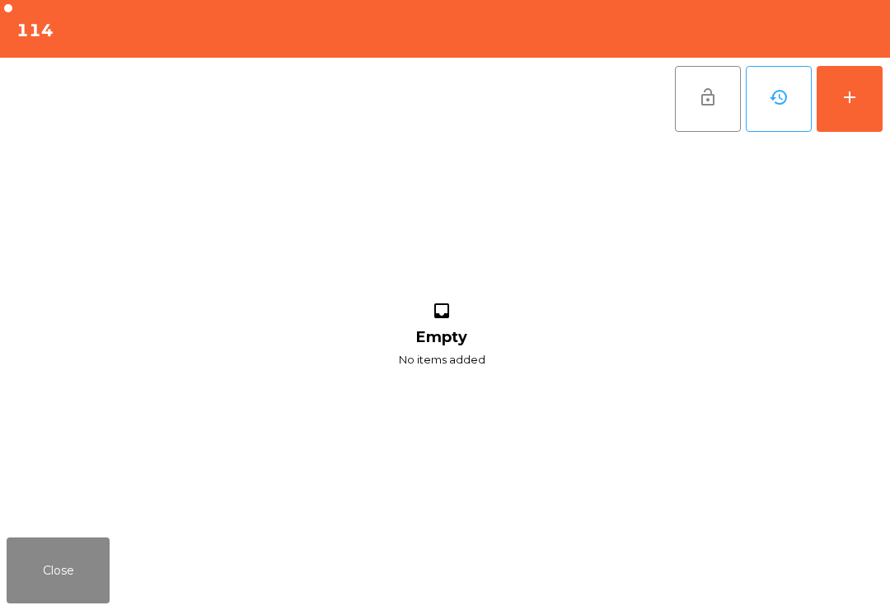
click at [879, 111] on button "add" at bounding box center [849, 99] width 66 height 66
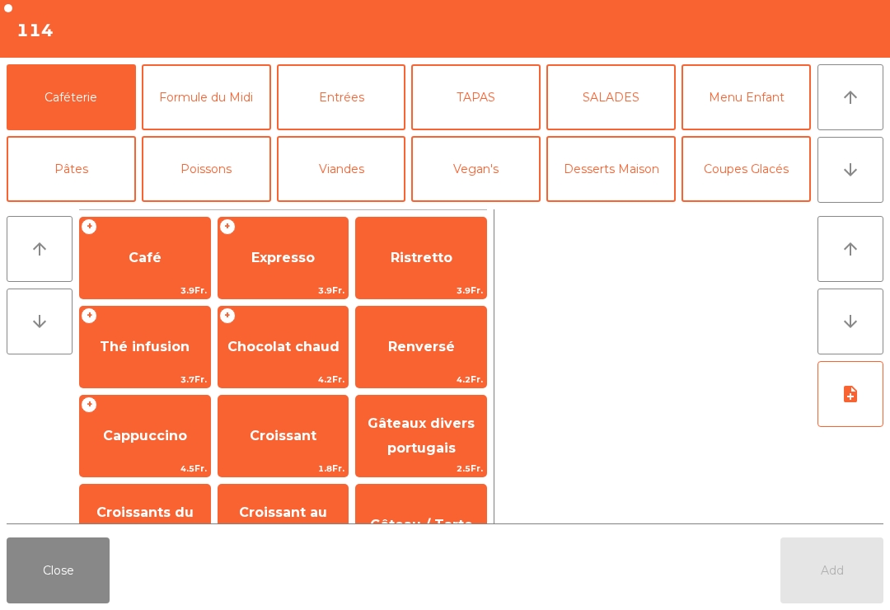
scroll to position [119, 0]
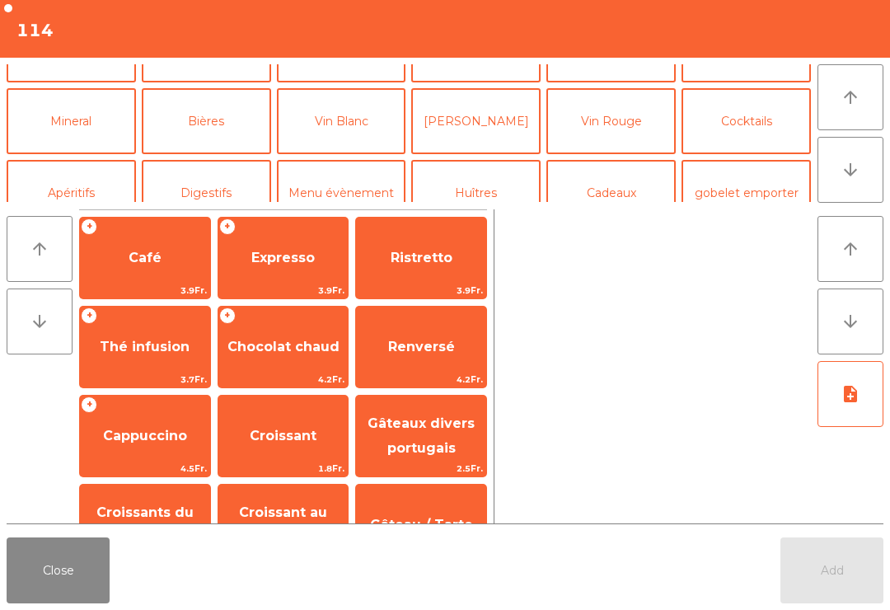
click at [488, 111] on button "[PERSON_NAME]" at bounding box center [475, 121] width 129 height 66
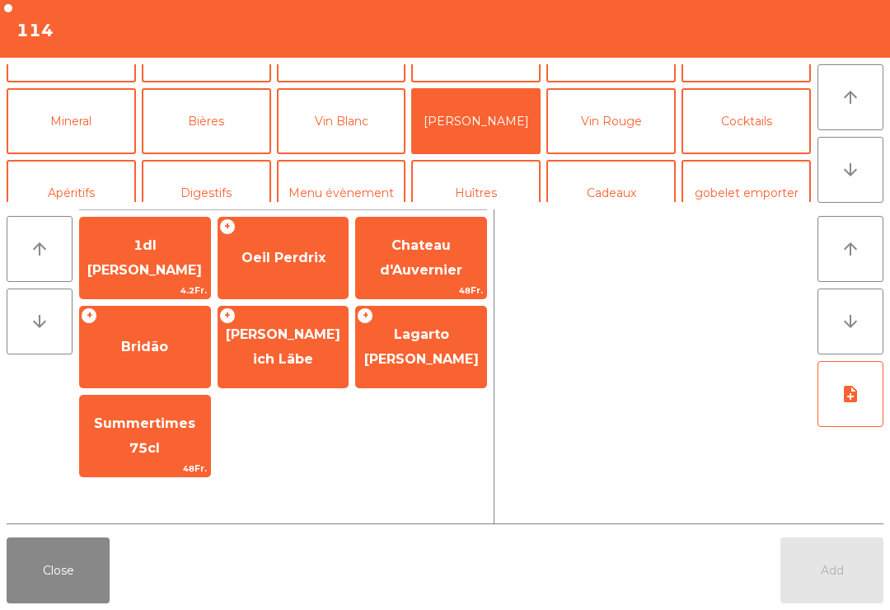
click at [261, 266] on span "Oeil Perdrix" at bounding box center [283, 258] width 130 height 44
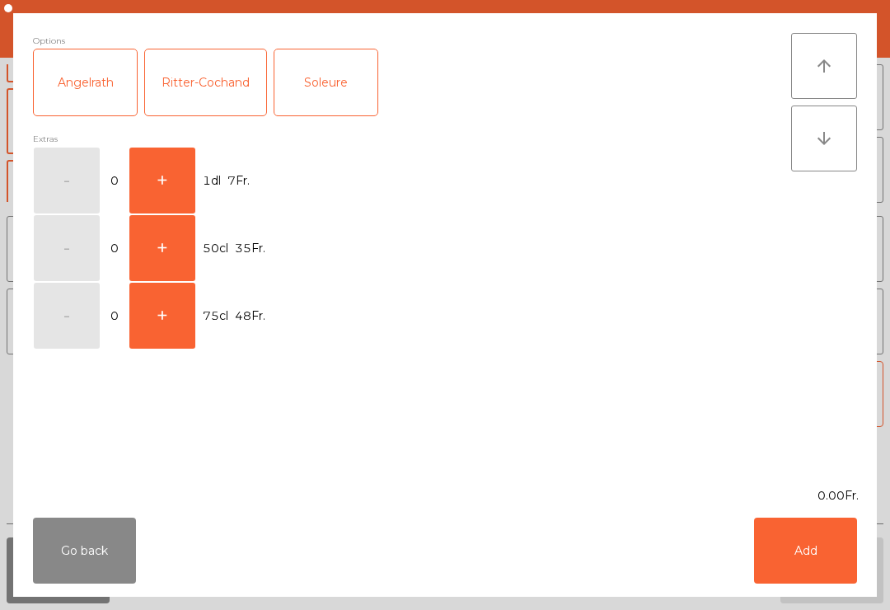
click at [147, 166] on button "+" at bounding box center [162, 180] width 66 height 66
click at [798, 524] on button "Add" at bounding box center [805, 550] width 103 height 66
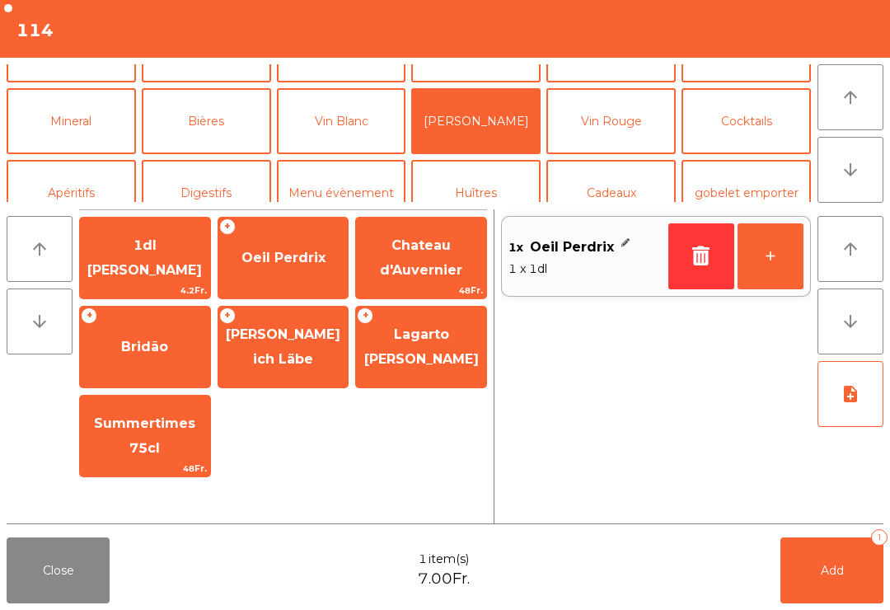
click at [78, 138] on button "Mineral" at bounding box center [71, 121] width 129 height 66
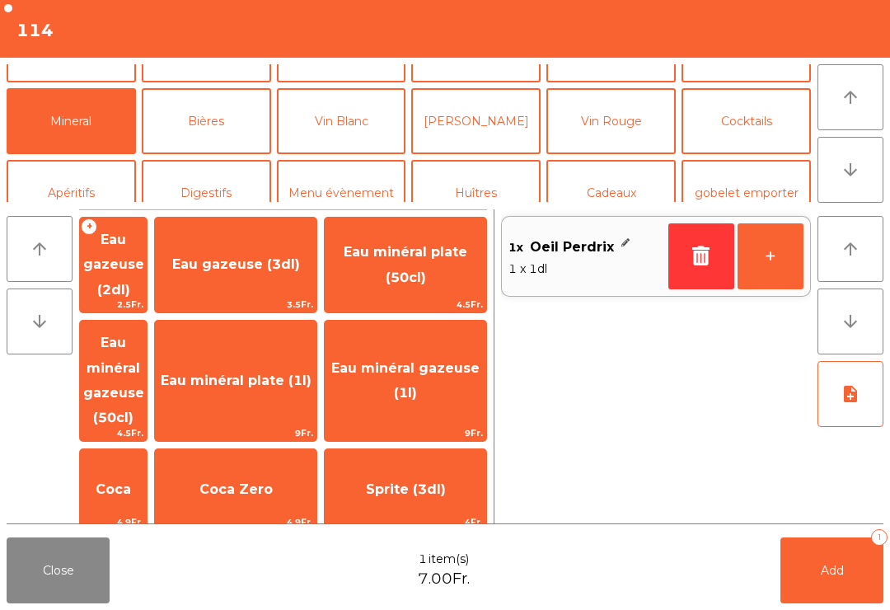
click at [144, 353] on span "Eau minéral gazeuse (50cl)" at bounding box center [113, 379] width 61 height 91
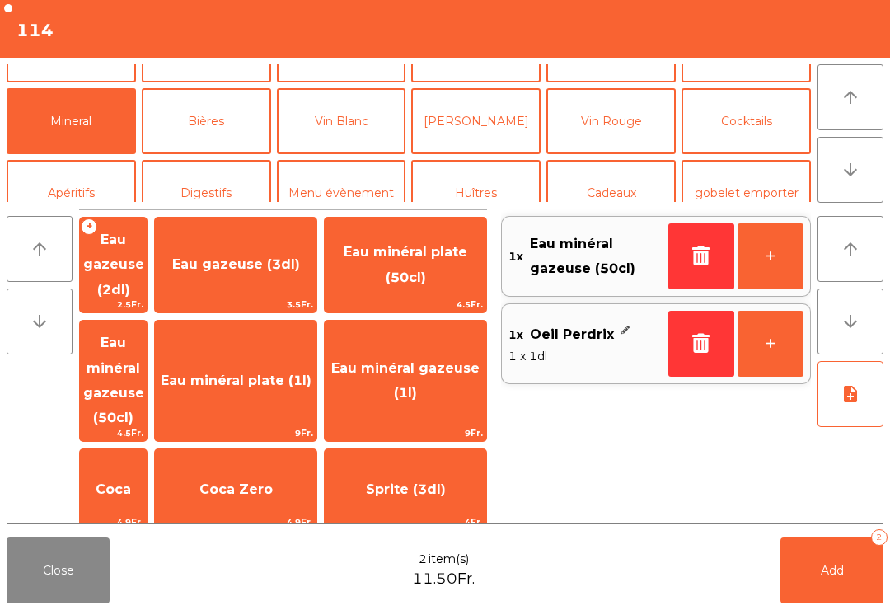
click at [818, 575] on button "Add 2" at bounding box center [831, 570] width 103 height 66
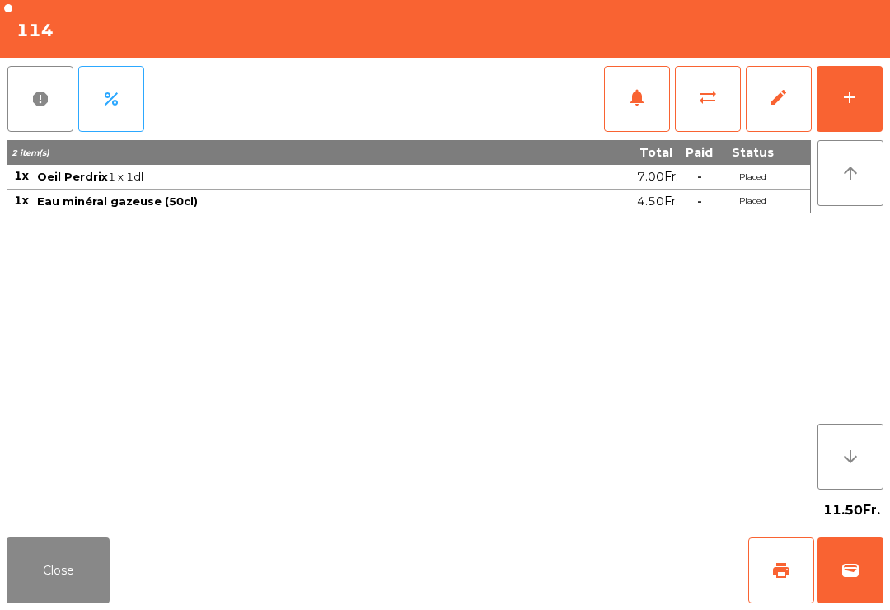
click at [44, 555] on button "Close" at bounding box center [58, 570] width 103 height 66
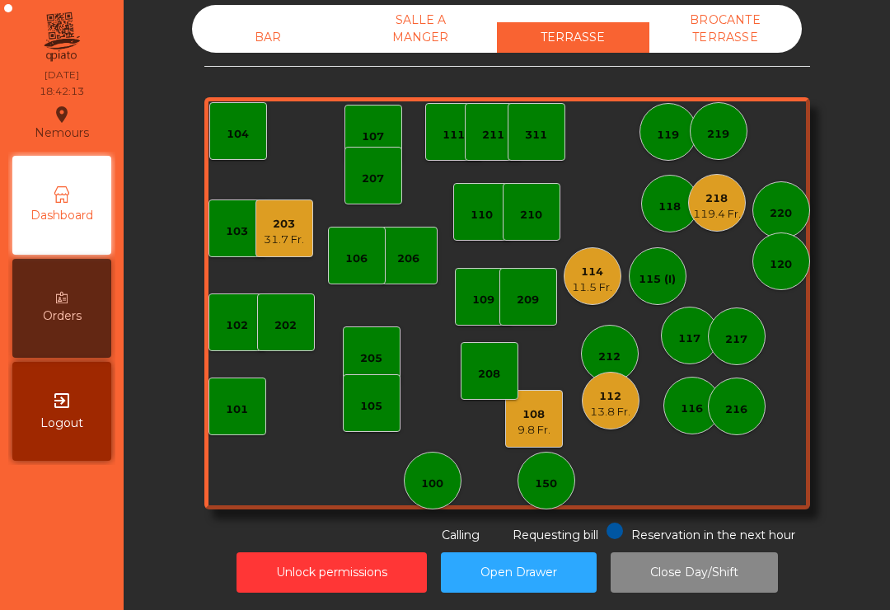
click at [591, 295] on div "114 11.5 Fr." at bounding box center [592, 276] width 58 height 58
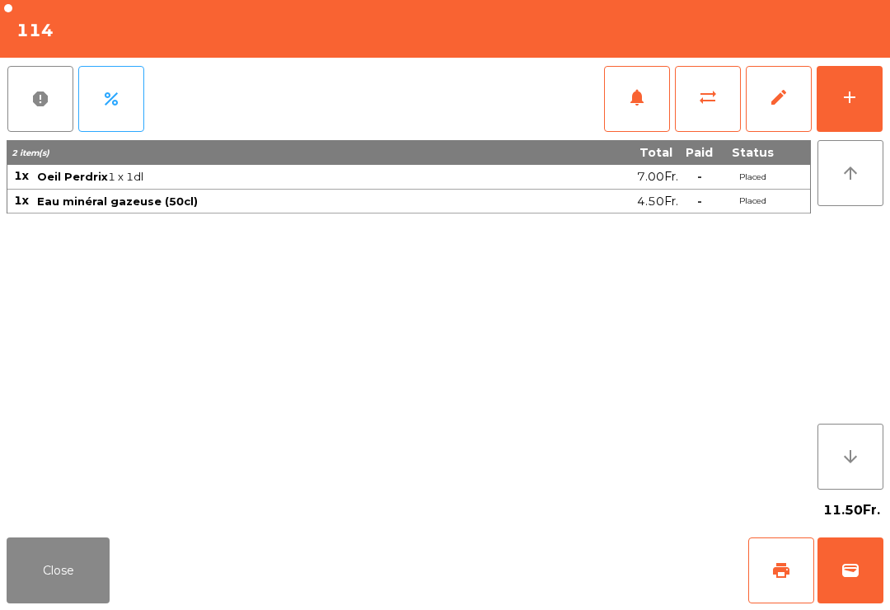
click at [872, 99] on button "add" at bounding box center [849, 99] width 66 height 66
click at [853, 96] on div "add" at bounding box center [849, 97] width 20 height 20
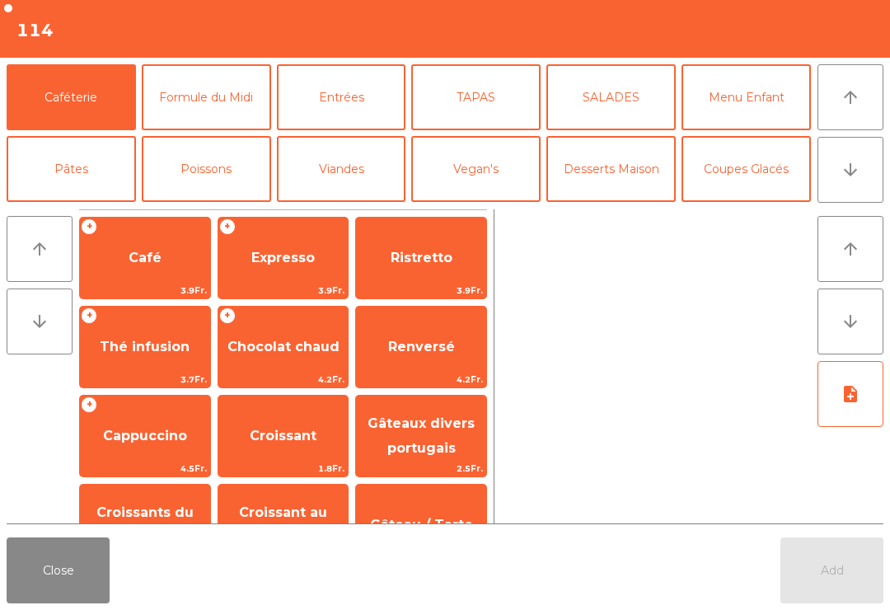
click at [851, 178] on icon "arrow_downward" at bounding box center [850, 170] width 20 height 20
click at [862, 107] on button "arrow_upward" at bounding box center [850, 97] width 66 height 66
click at [610, 103] on button "SALADES" at bounding box center [610, 97] width 129 height 66
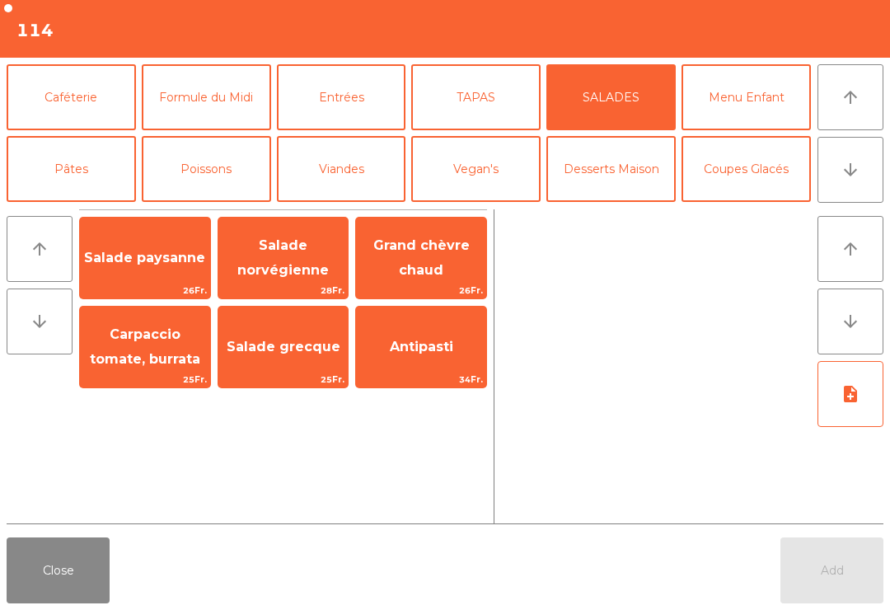
click at [171, 367] on span "Carpaccio tomate, burrata" at bounding box center [145, 347] width 130 height 70
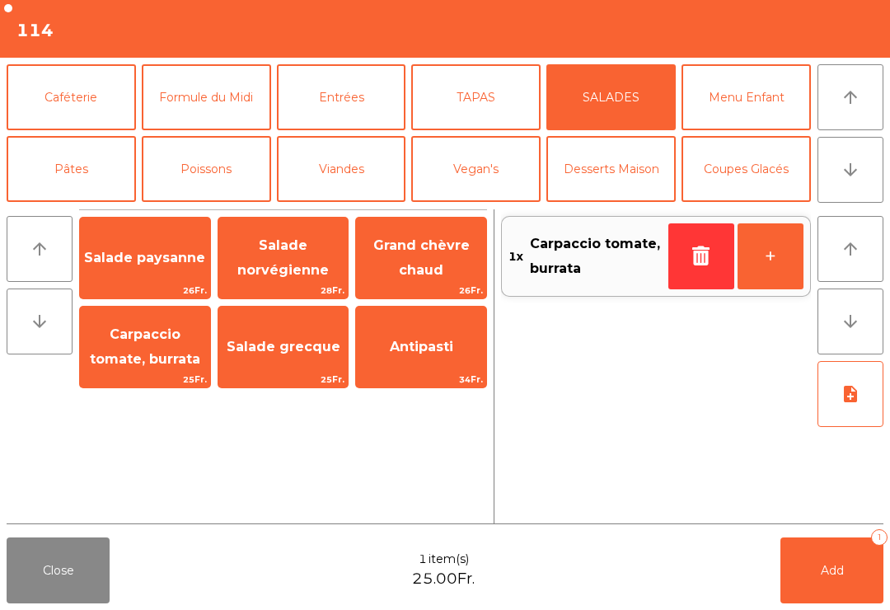
click at [340, 170] on button "Viandes" at bounding box center [341, 169] width 129 height 66
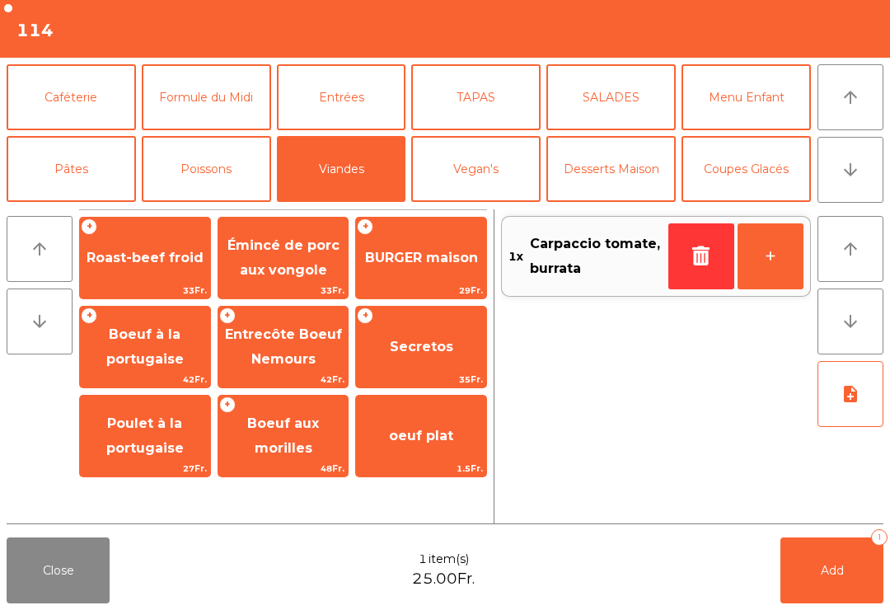
click at [144, 270] on span "Roast-beef froid" at bounding box center [145, 258] width 130 height 44
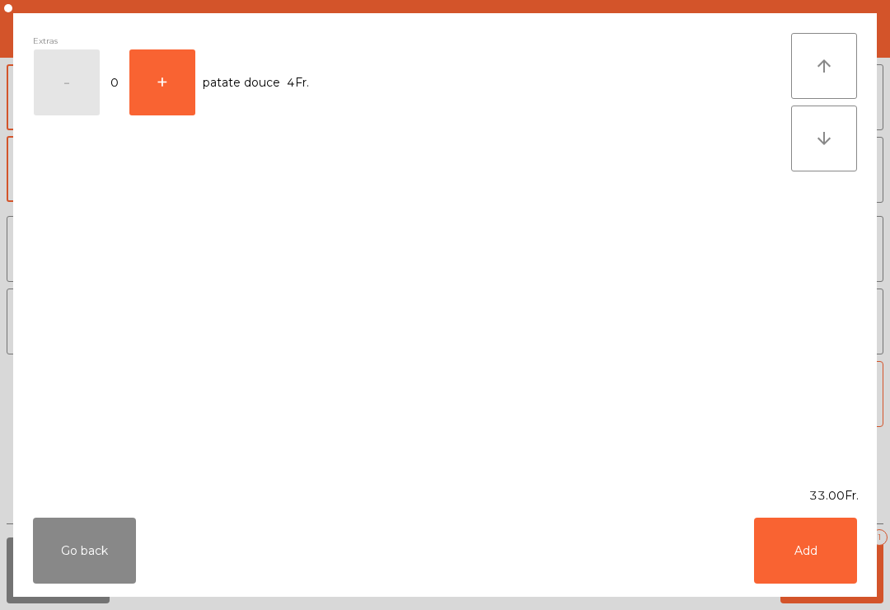
click at [783, 554] on button "Add" at bounding box center [805, 550] width 103 height 66
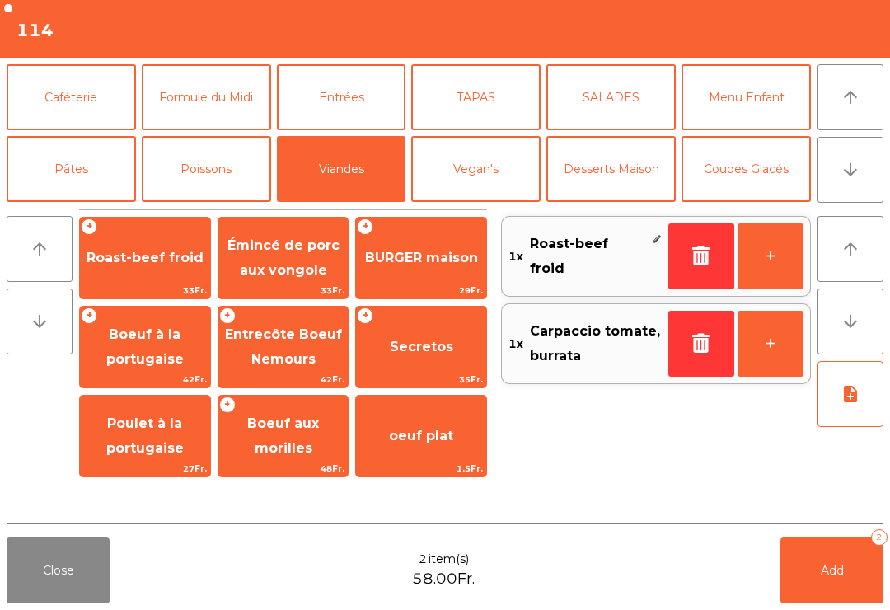
click at [791, 557] on button "Add 2" at bounding box center [831, 570] width 103 height 66
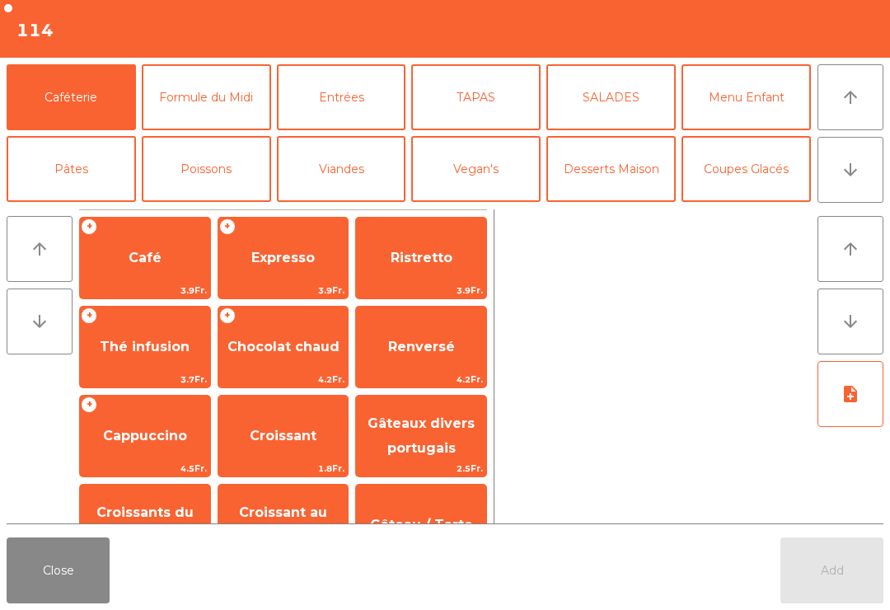
click at [11, 602] on button "Close" at bounding box center [58, 570] width 103 height 66
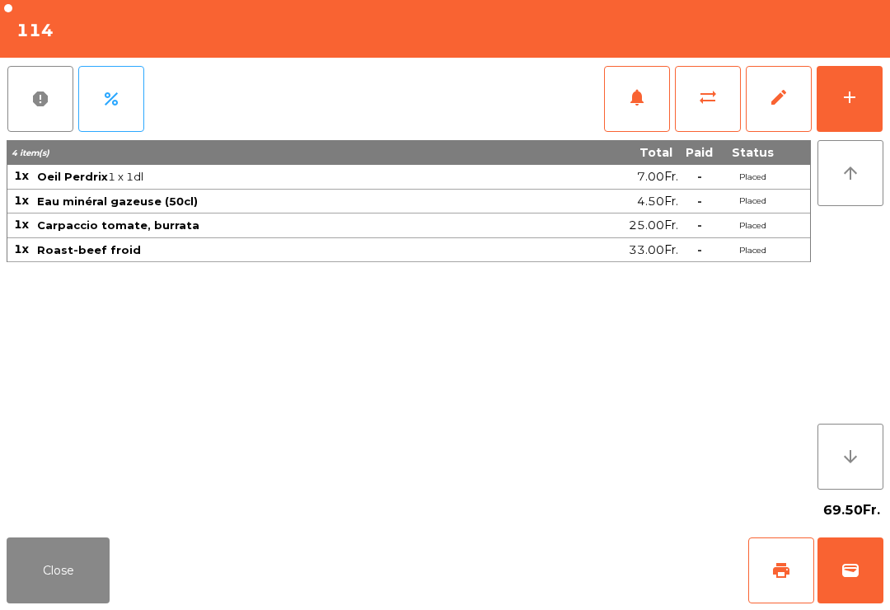
click at [62, 558] on button "Close" at bounding box center [58, 570] width 103 height 66
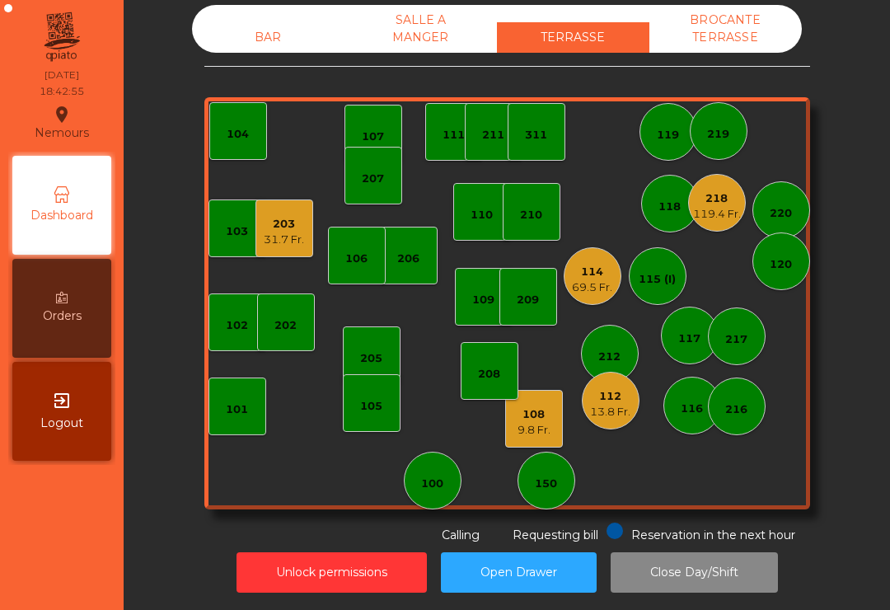
click at [696, 324] on div "117" at bounding box center [689, 335] width 22 height 23
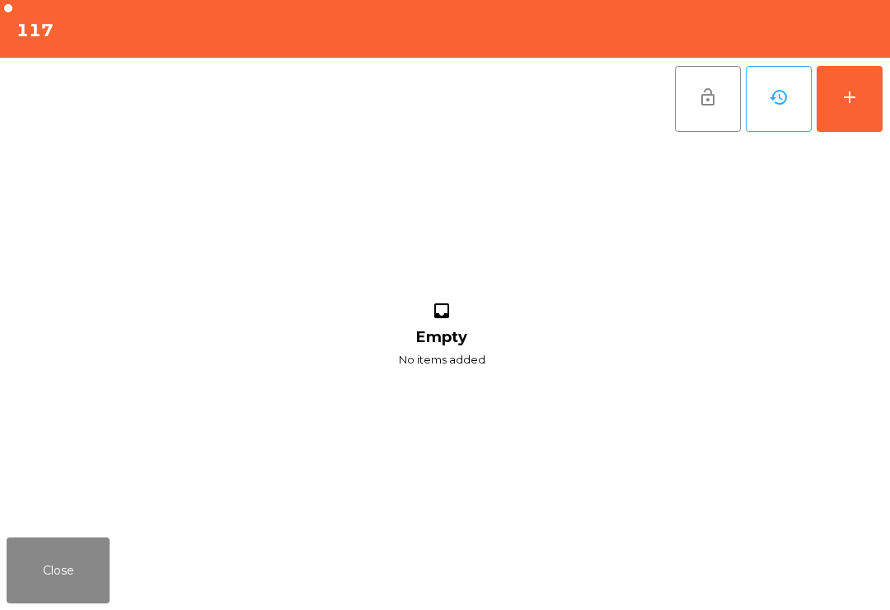
click at [853, 119] on button "add" at bounding box center [849, 99] width 66 height 66
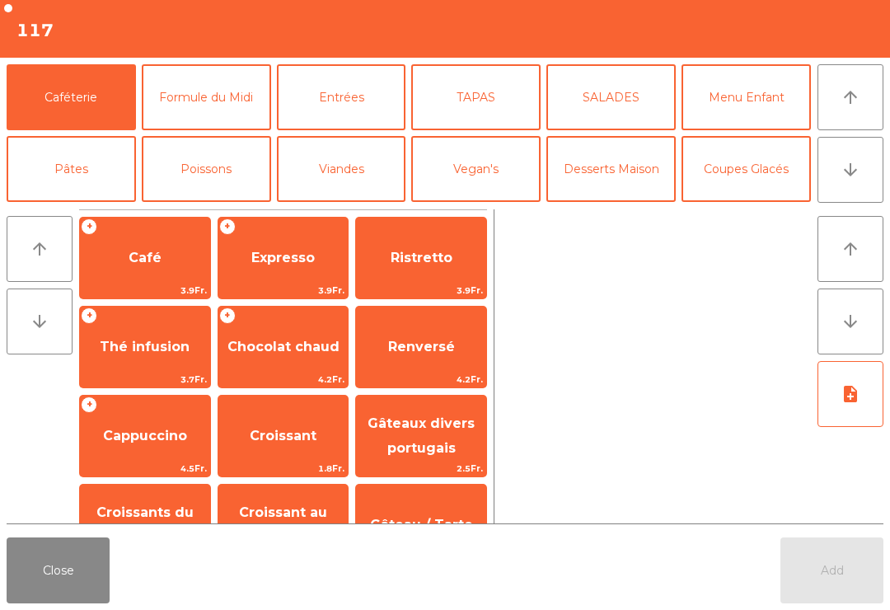
scroll to position [61, 0]
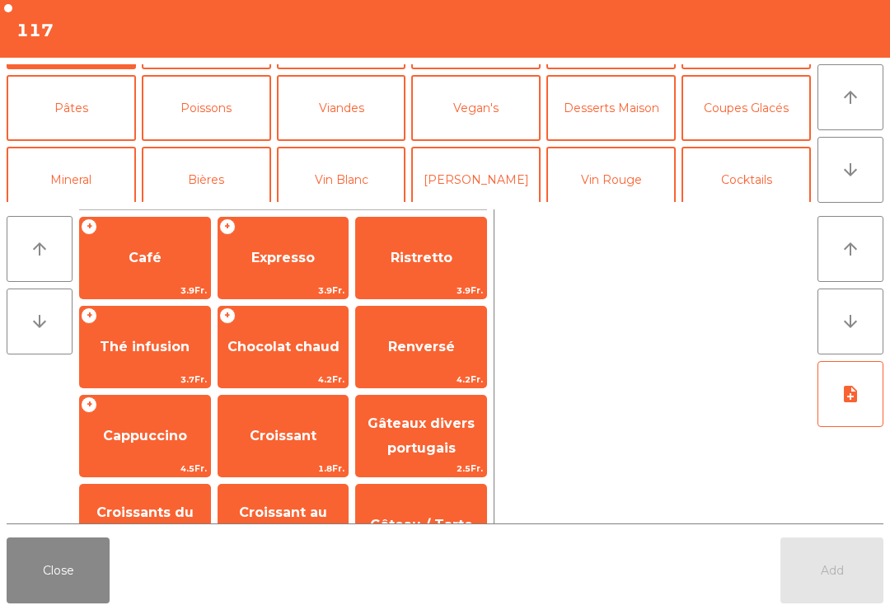
click at [45, 168] on button "Mineral" at bounding box center [71, 180] width 129 height 66
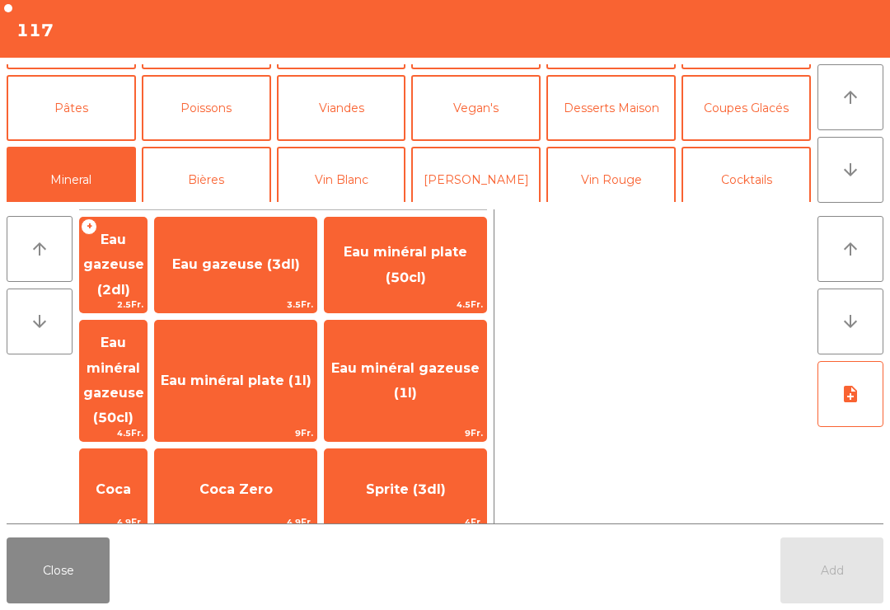
click at [418, 297] on span "4.5Fr." at bounding box center [405, 305] width 161 height 16
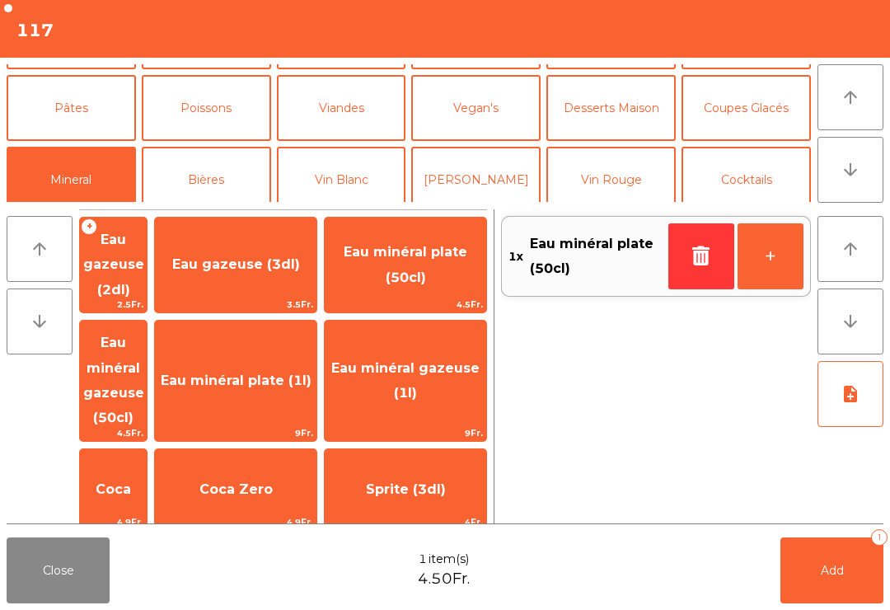
click at [873, 577] on button "Add 1" at bounding box center [831, 570] width 103 height 66
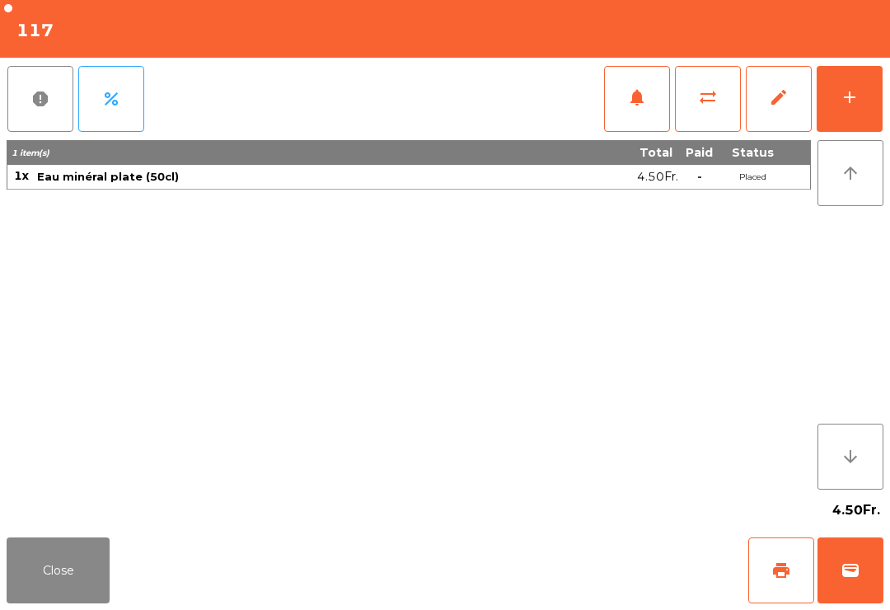
click at [39, 569] on button "Close" at bounding box center [58, 570] width 103 height 66
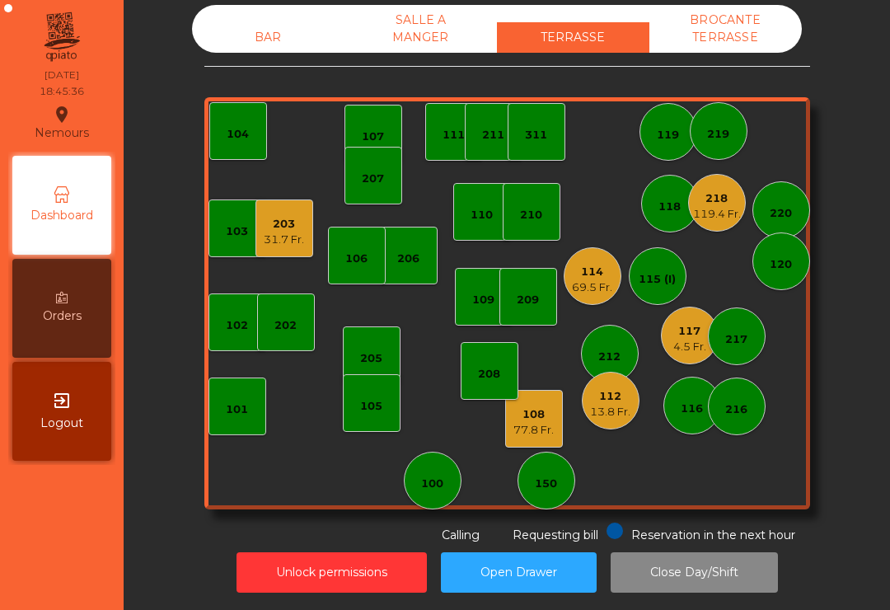
click at [279, 231] on div "31.7 Fr." at bounding box center [284, 239] width 40 height 16
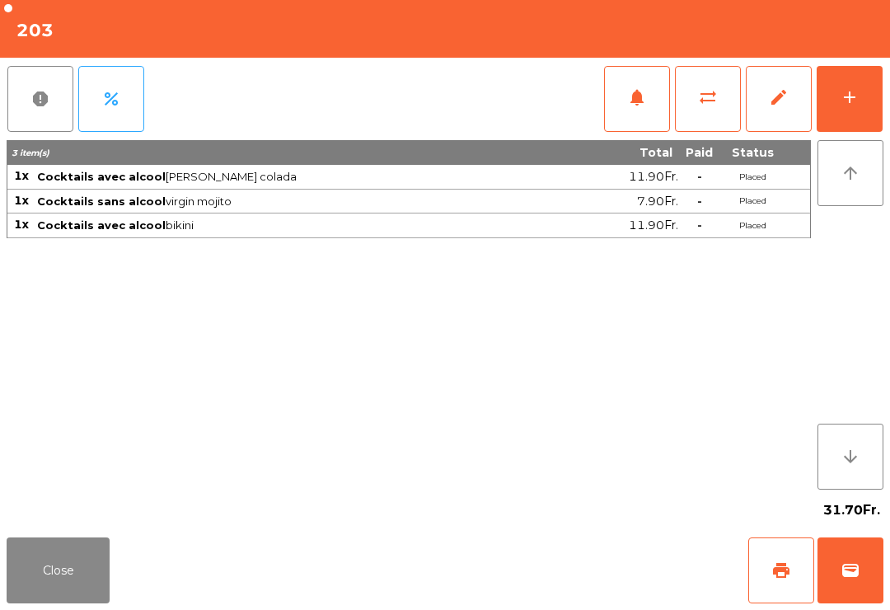
click at [778, 570] on span "print" at bounding box center [781, 570] width 20 height 20
click at [32, 577] on button "Close" at bounding box center [58, 570] width 103 height 66
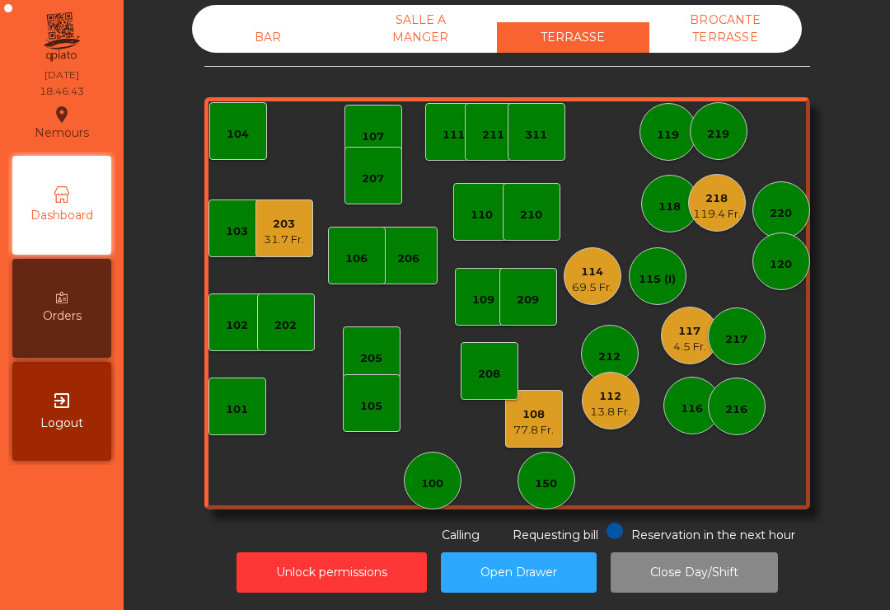
click at [395, 417] on div "105" at bounding box center [372, 403] width 58 height 58
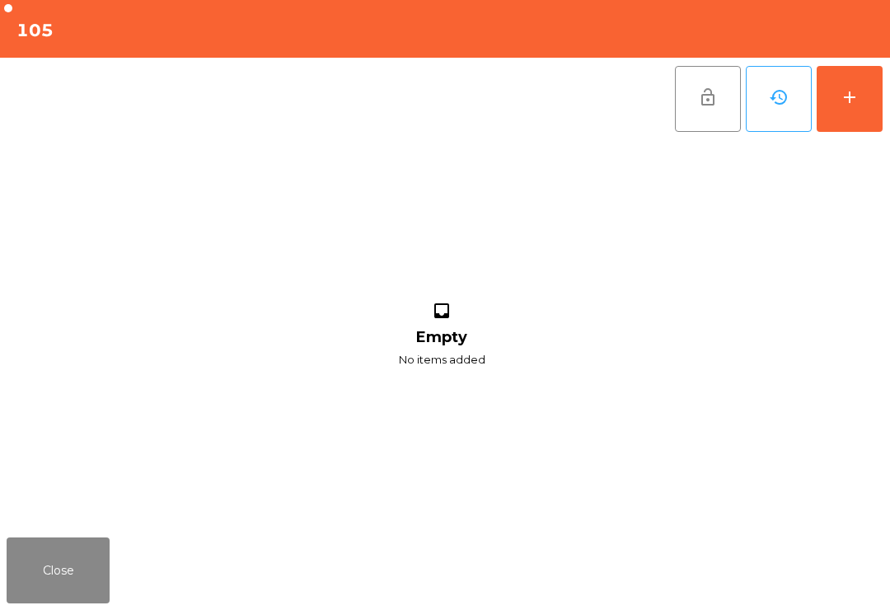
click at [849, 105] on div "add" at bounding box center [849, 97] width 20 height 20
click at [863, 97] on button "add" at bounding box center [849, 99] width 66 height 66
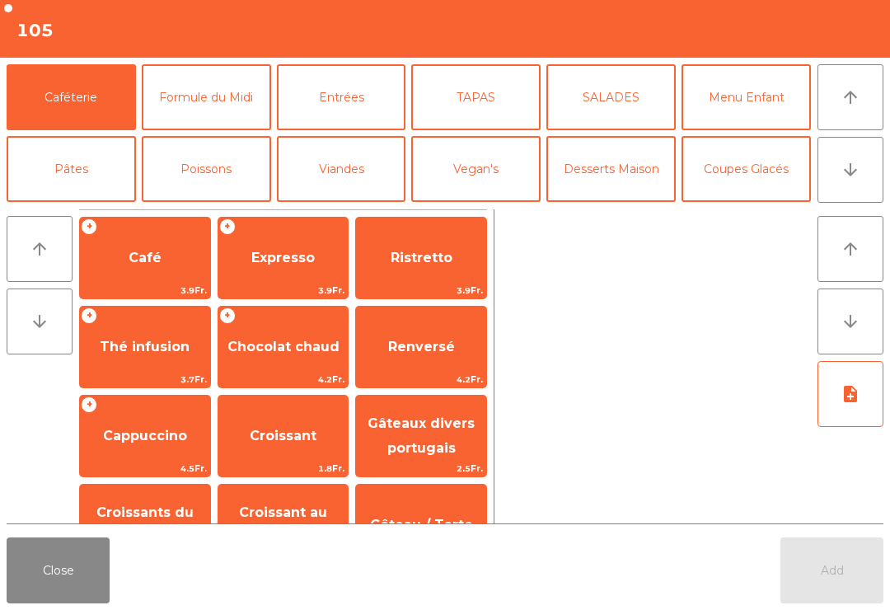
click at [91, 201] on button "Pâtes" at bounding box center [71, 169] width 129 height 66
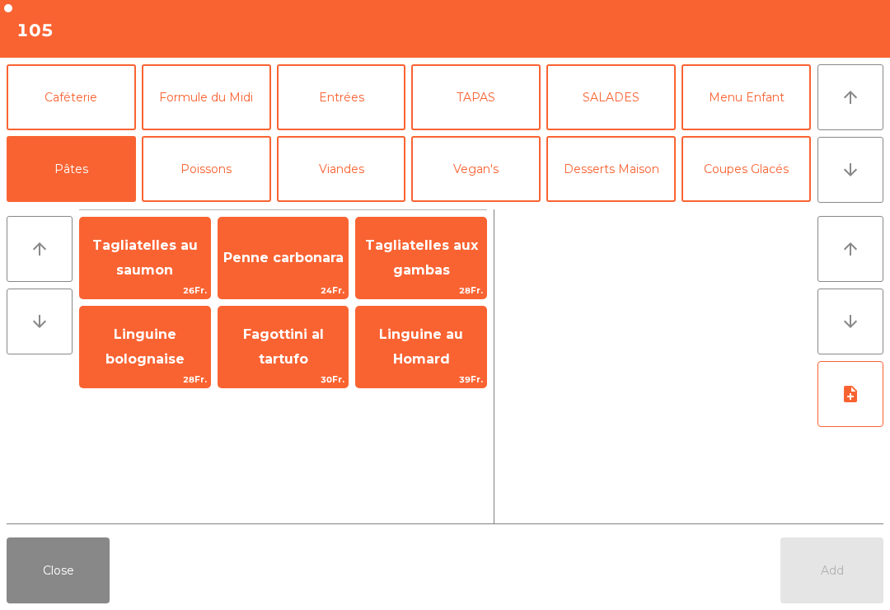
click at [849, 193] on button "arrow_downward" at bounding box center [850, 170] width 66 height 66
click at [77, 208] on button "Mineral" at bounding box center [71, 241] width 129 height 66
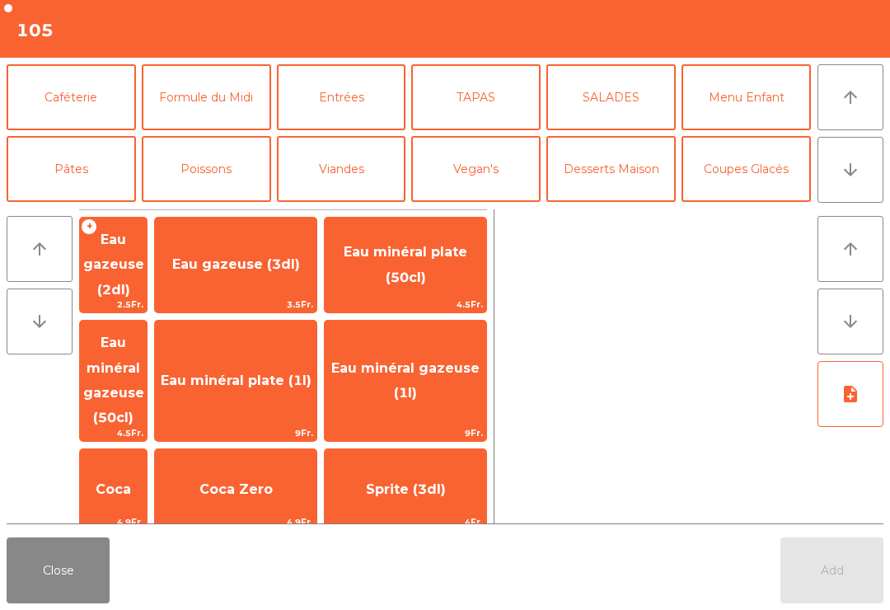
click at [73, 279] on button "Apéritifs" at bounding box center [71, 312] width 129 height 66
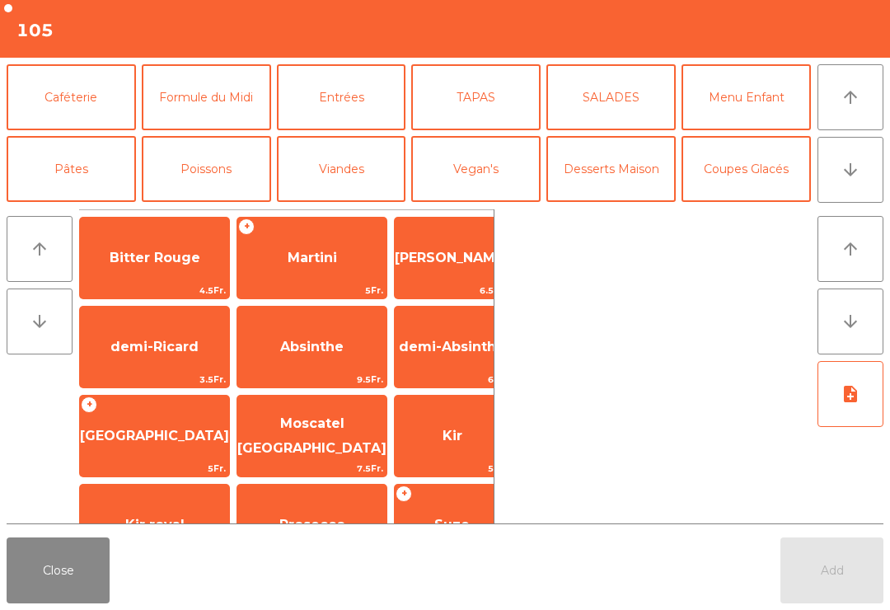
scroll to position [143, 0]
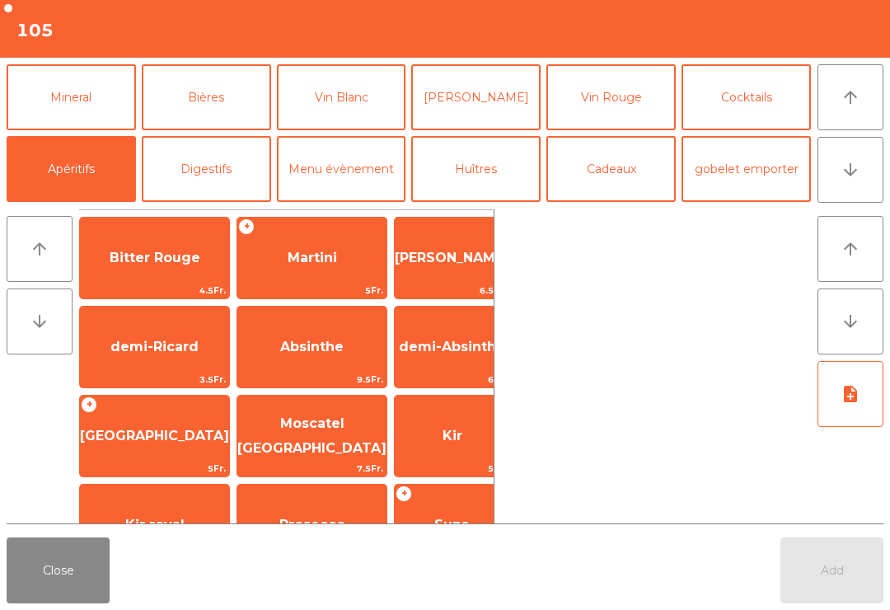
click at [124, 414] on span "[GEOGRAPHIC_DATA]" at bounding box center [154, 436] width 149 height 44
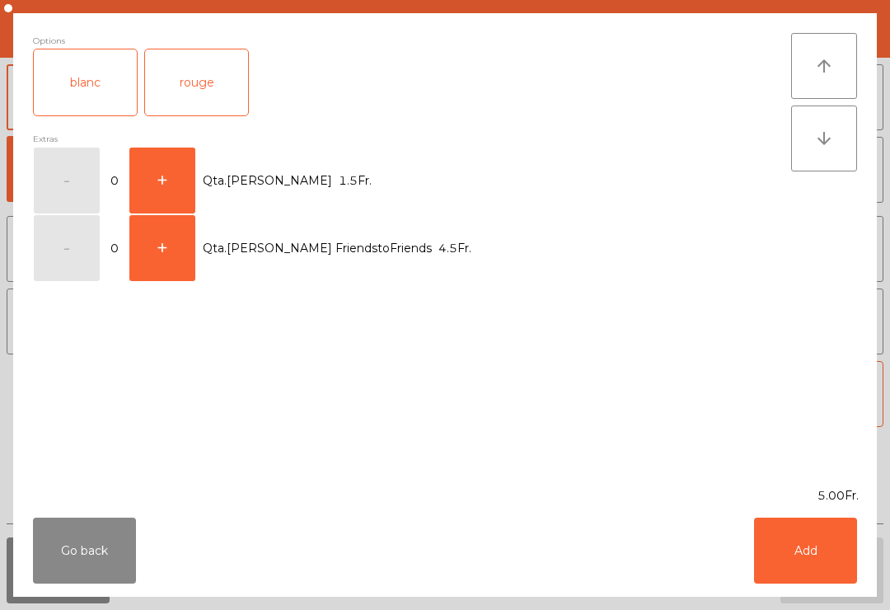
click at [219, 107] on div "rouge" at bounding box center [196, 82] width 103 height 66
click at [792, 540] on button "Add" at bounding box center [805, 550] width 103 height 66
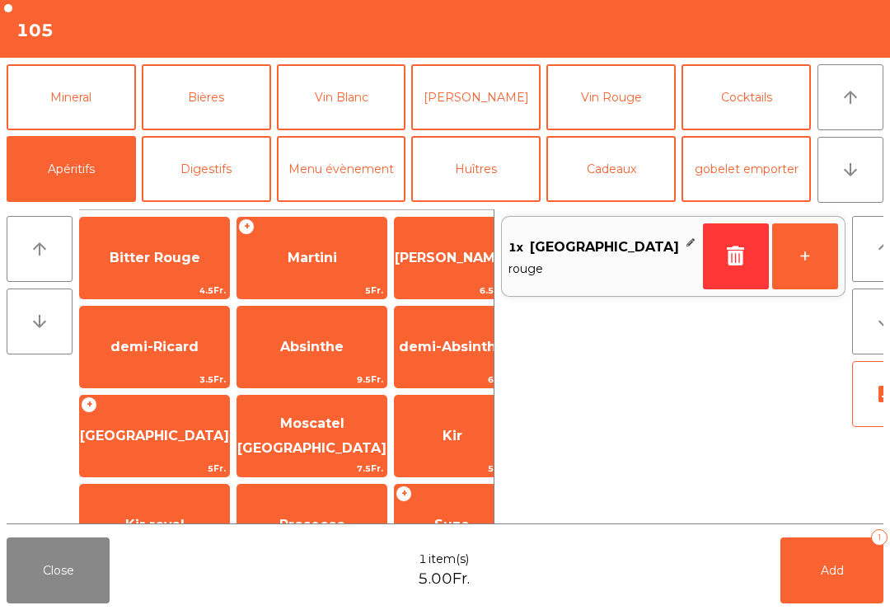
click at [783, 261] on button "+" at bounding box center [805, 256] width 66 height 66
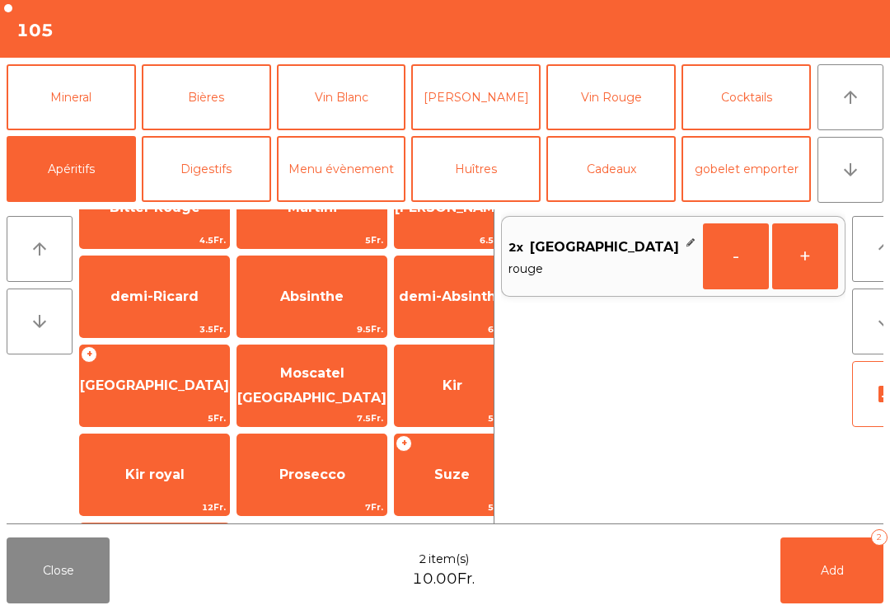
click at [873, 167] on button "arrow_downward" at bounding box center [850, 170] width 66 height 66
click at [871, 107] on button "arrow_upward" at bounding box center [850, 97] width 66 height 66
click at [82, 107] on button "Mineral" at bounding box center [71, 97] width 129 height 66
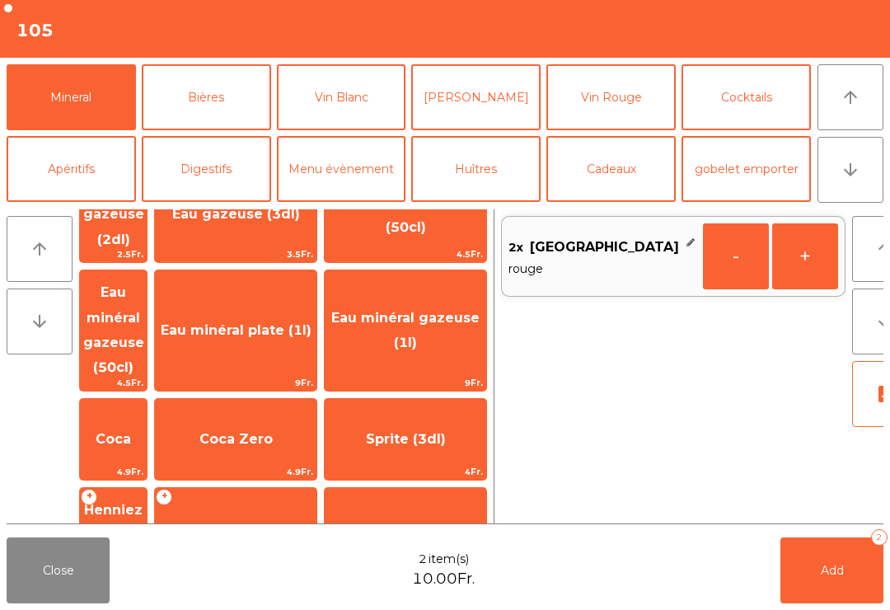
scroll to position [419, 0]
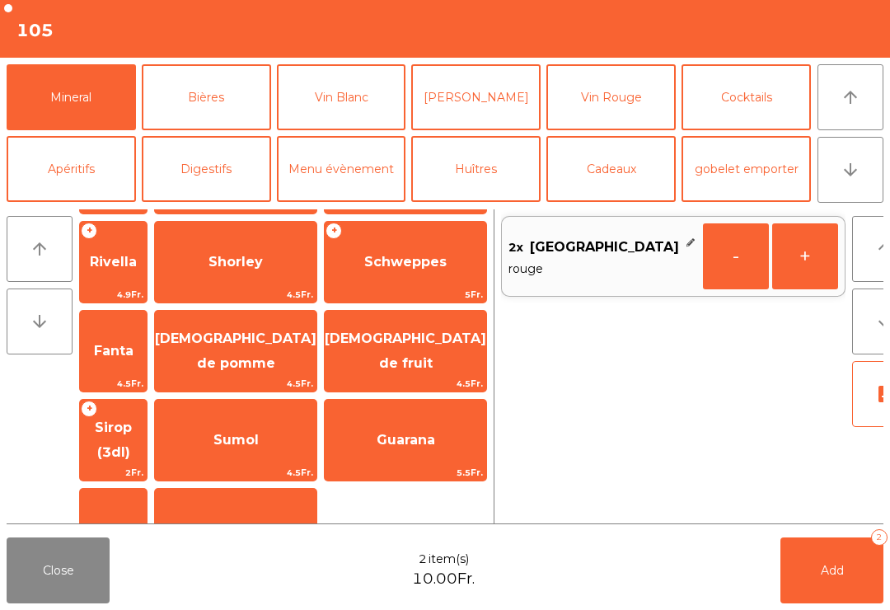
click at [415, 318] on span "[DEMOGRAPHIC_DATA] de fruit" at bounding box center [405, 351] width 161 height 70
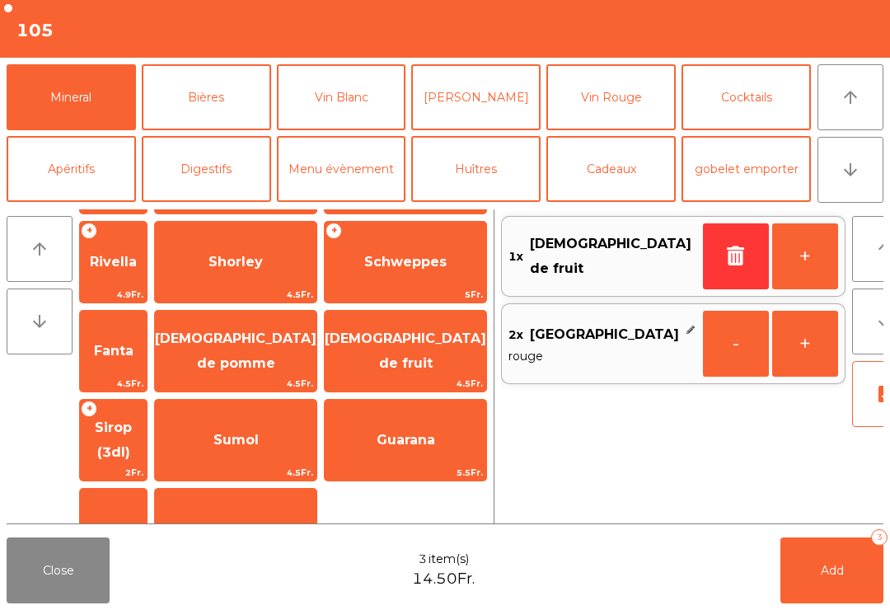
click at [851, 587] on button "Add 3" at bounding box center [831, 570] width 103 height 66
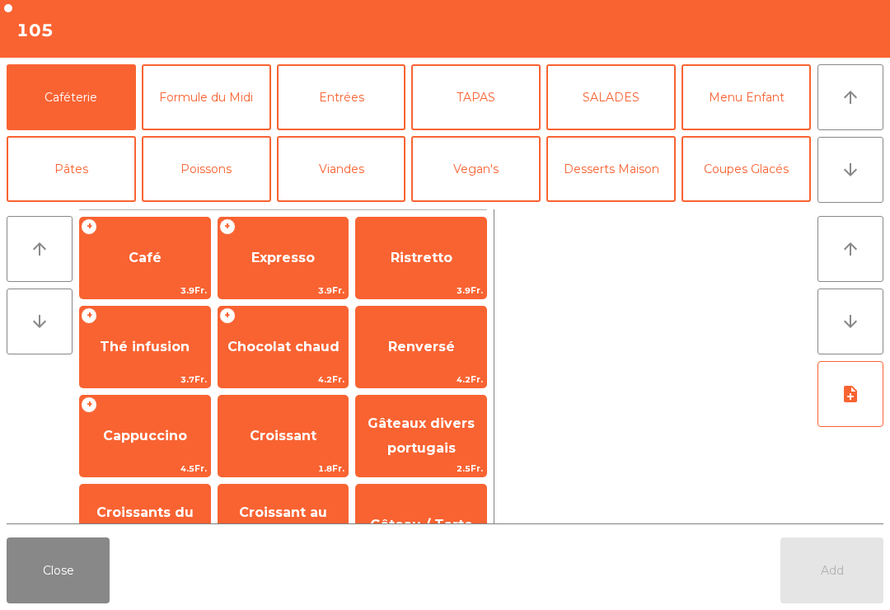
click at [40, 576] on button "Close" at bounding box center [58, 570] width 103 height 66
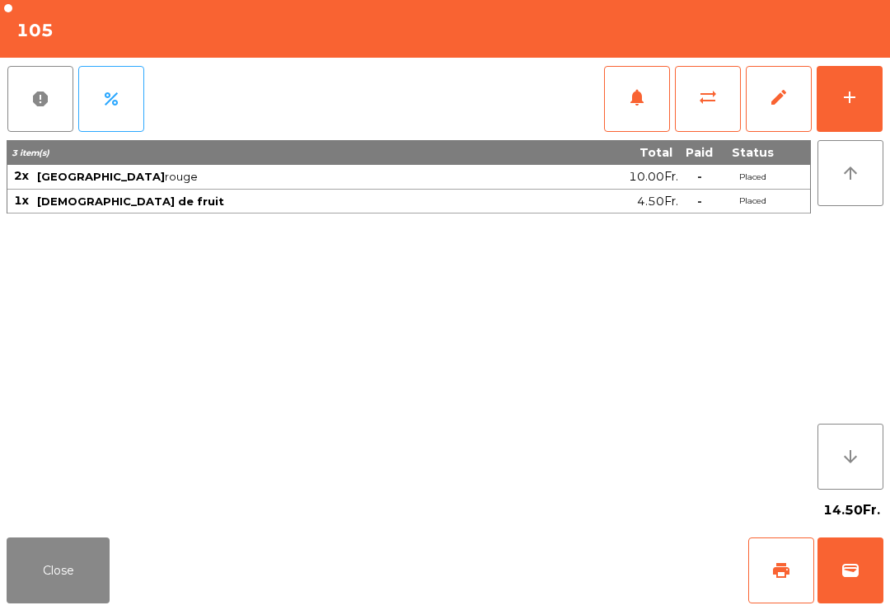
click at [63, 601] on button "Close" at bounding box center [58, 570] width 103 height 66
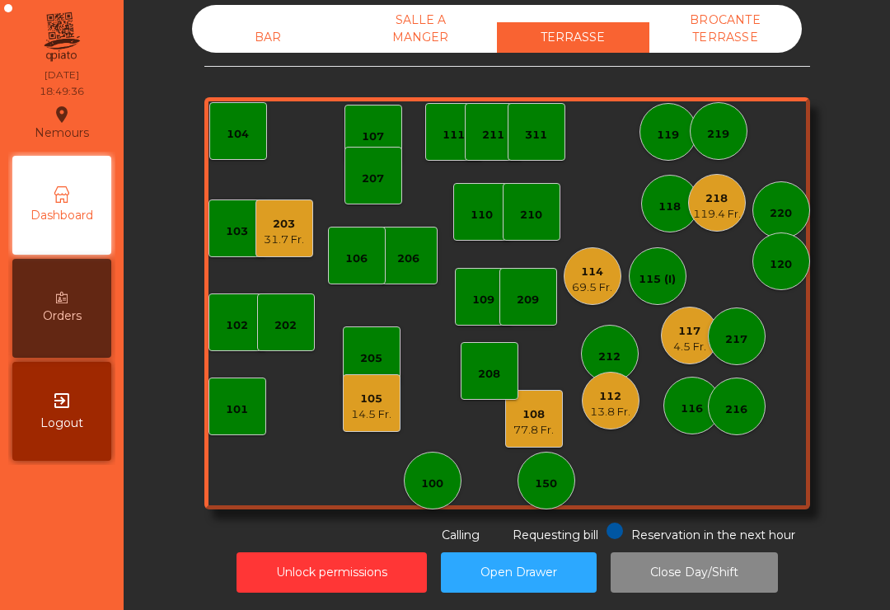
click at [375, 425] on div "105 14.5 Fr." at bounding box center [372, 403] width 58 height 58
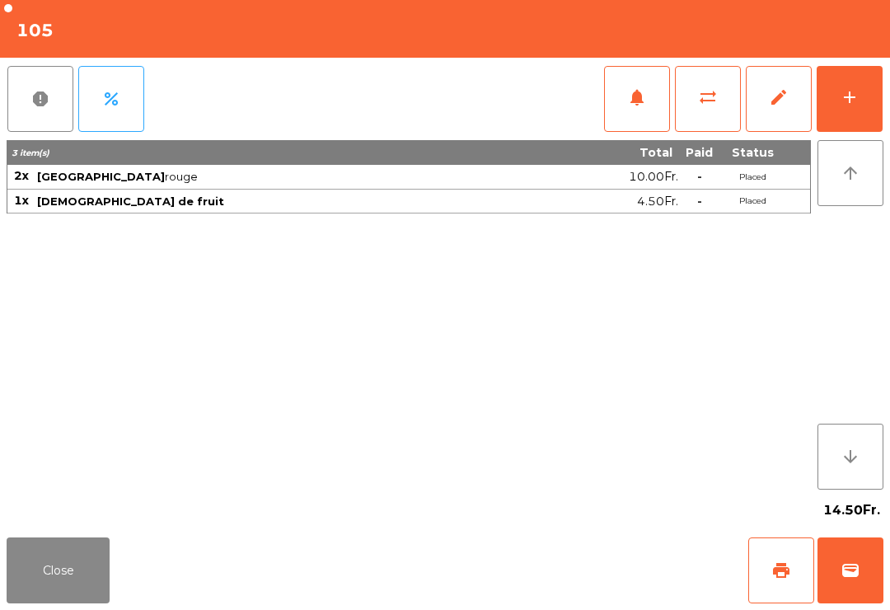
click at [867, 98] on button "add" at bounding box center [849, 99] width 66 height 66
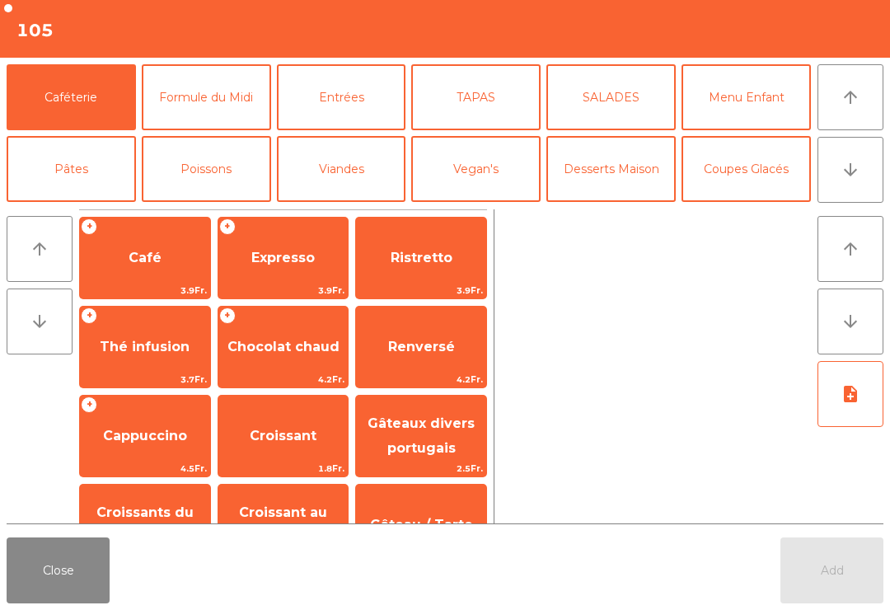
click at [343, 89] on button "Entrées" at bounding box center [341, 97] width 129 height 66
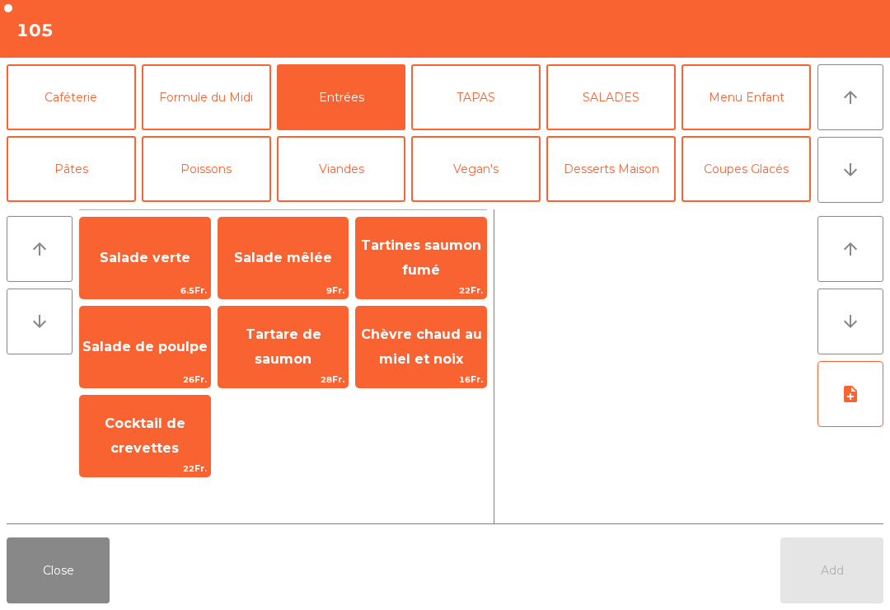
click at [416, 382] on span "16Fr." at bounding box center [421, 380] width 130 height 16
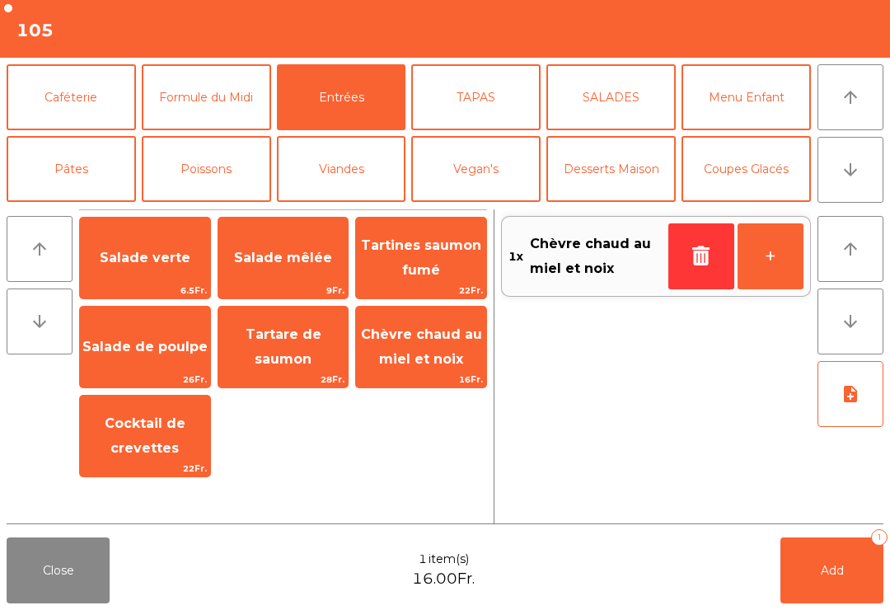
click at [462, 124] on button "TAPAS" at bounding box center [475, 97] width 129 height 66
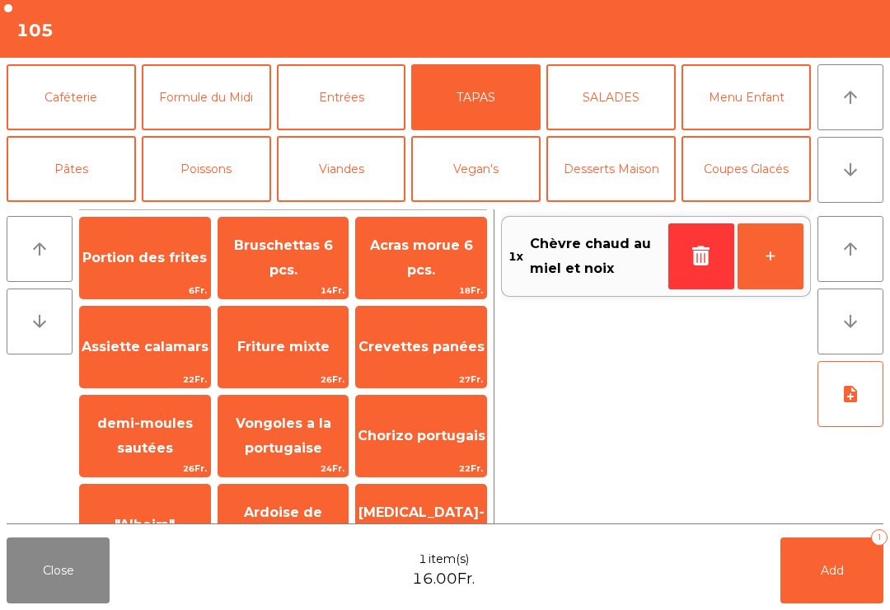
click at [268, 264] on span "Bruschettas 6 pcs." at bounding box center [283, 257] width 99 height 40
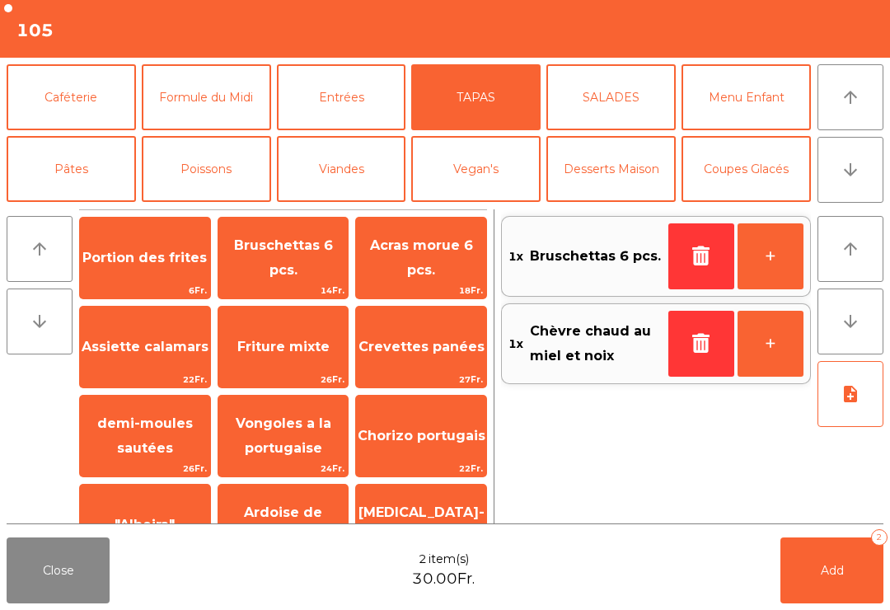
click at [318, 194] on button "Viandes" at bounding box center [341, 169] width 129 height 66
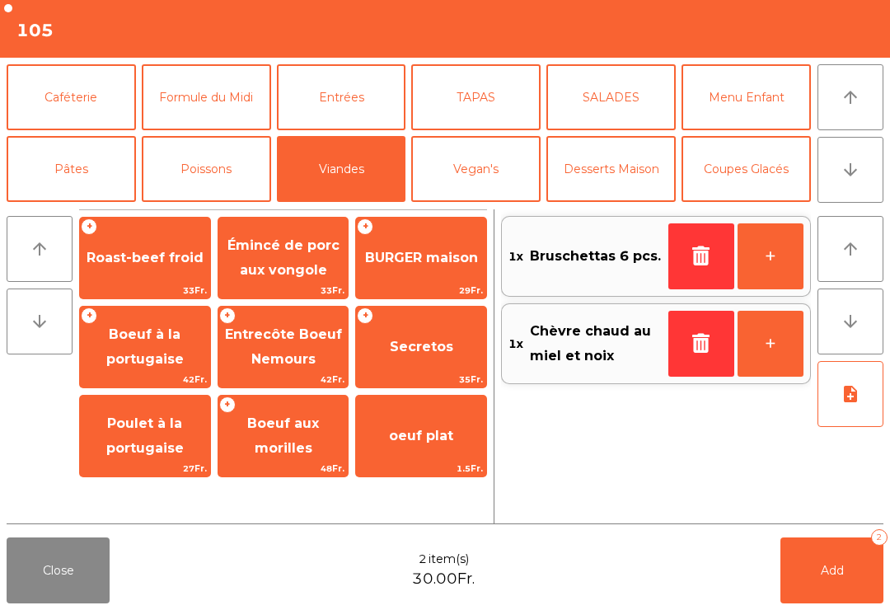
click at [418, 260] on span "BURGER maison" at bounding box center [421, 258] width 113 height 16
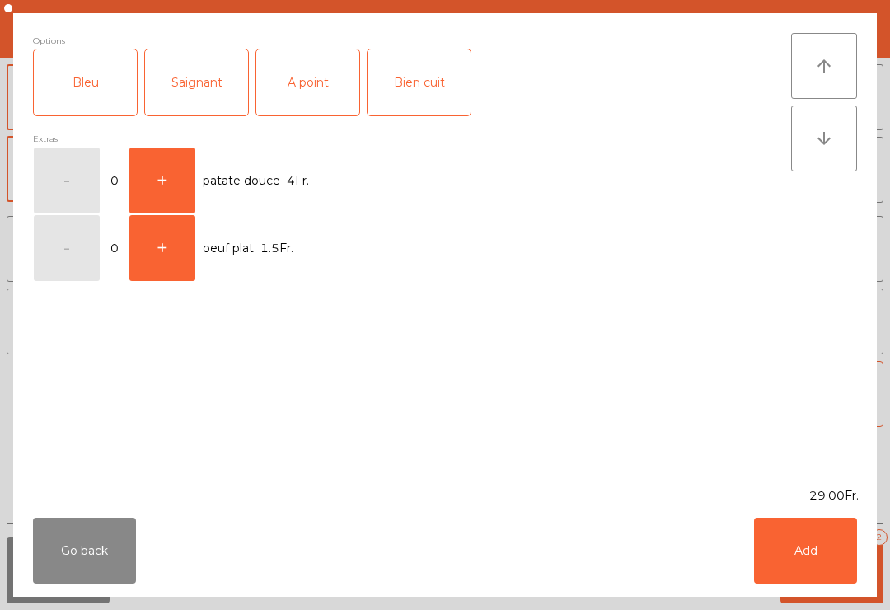
click at [179, 197] on button "+" at bounding box center [162, 180] width 66 height 66
click at [299, 92] on div "A point" at bounding box center [307, 82] width 103 height 66
click at [813, 562] on button "Add" at bounding box center [805, 550] width 103 height 66
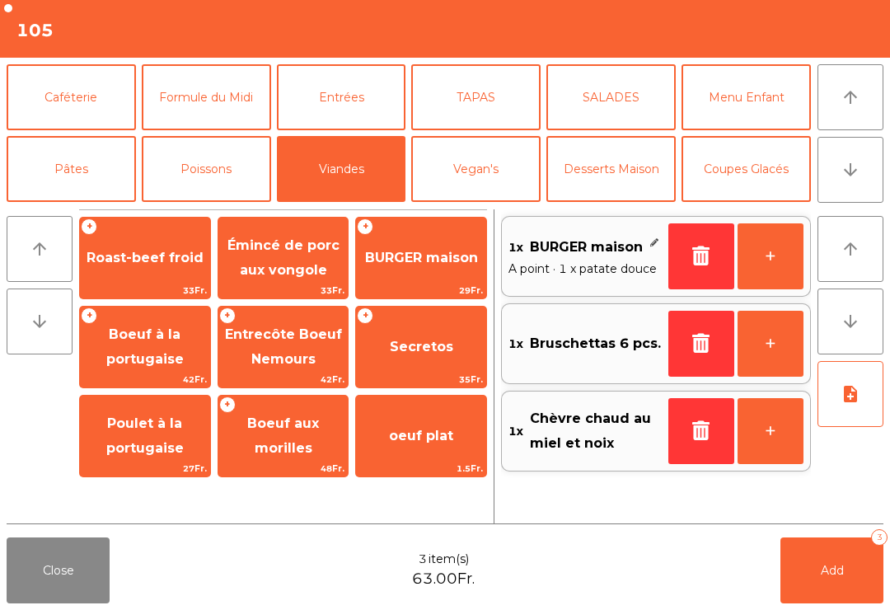
click at [432, 269] on span "BURGER maison" at bounding box center [421, 258] width 130 height 44
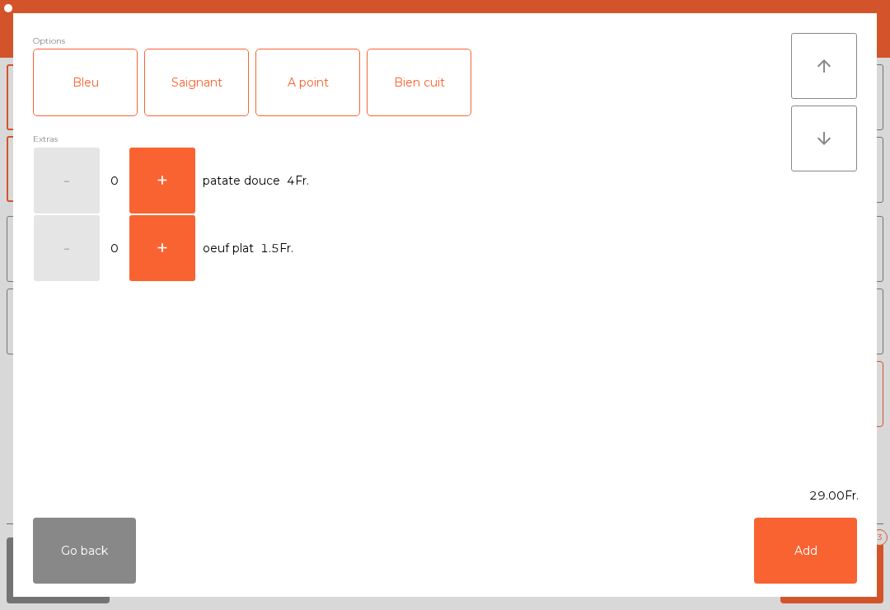
click at [317, 96] on div "A point" at bounding box center [307, 82] width 103 height 66
click at [776, 548] on button "Add" at bounding box center [805, 550] width 103 height 66
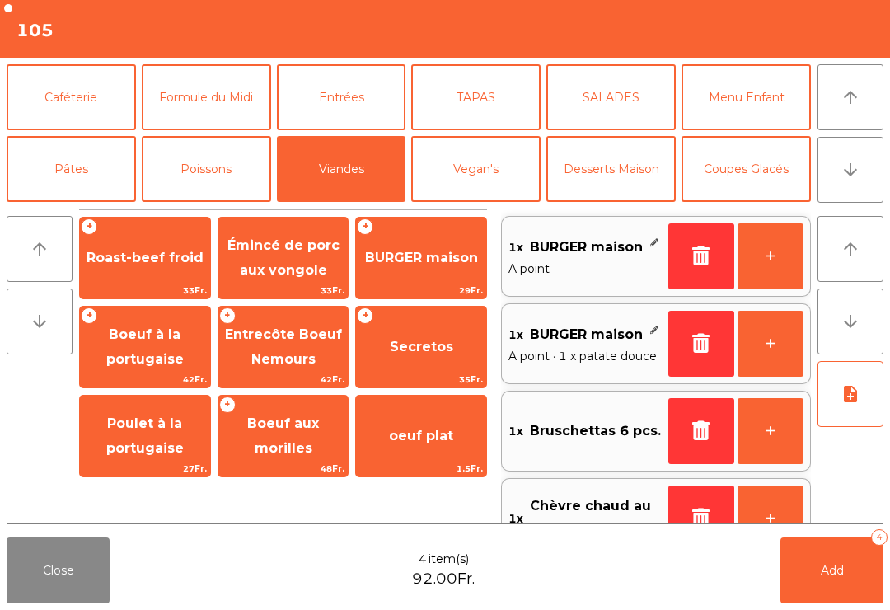
click at [202, 185] on button "Poissons" at bounding box center [206, 169] width 129 height 66
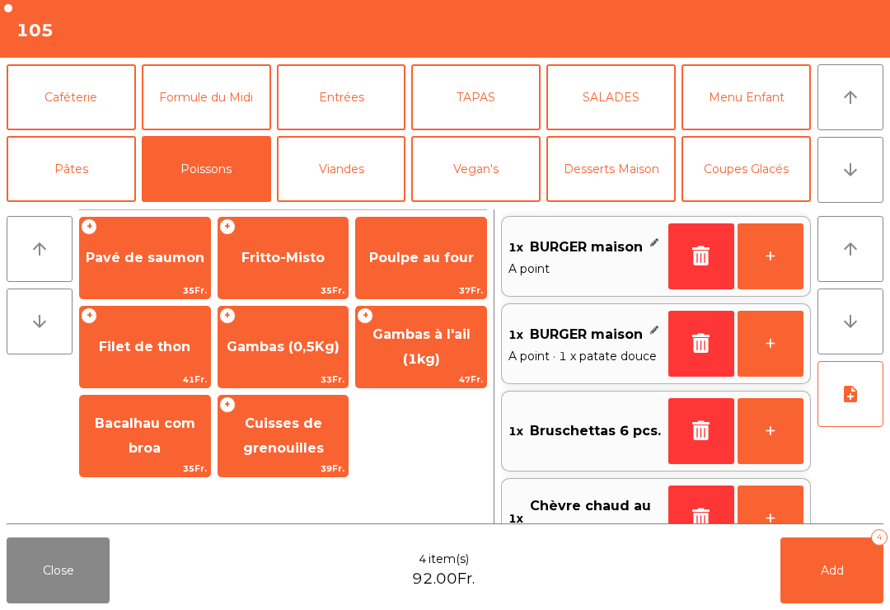
click at [439, 260] on span "Poulpe au four" at bounding box center [421, 258] width 105 height 16
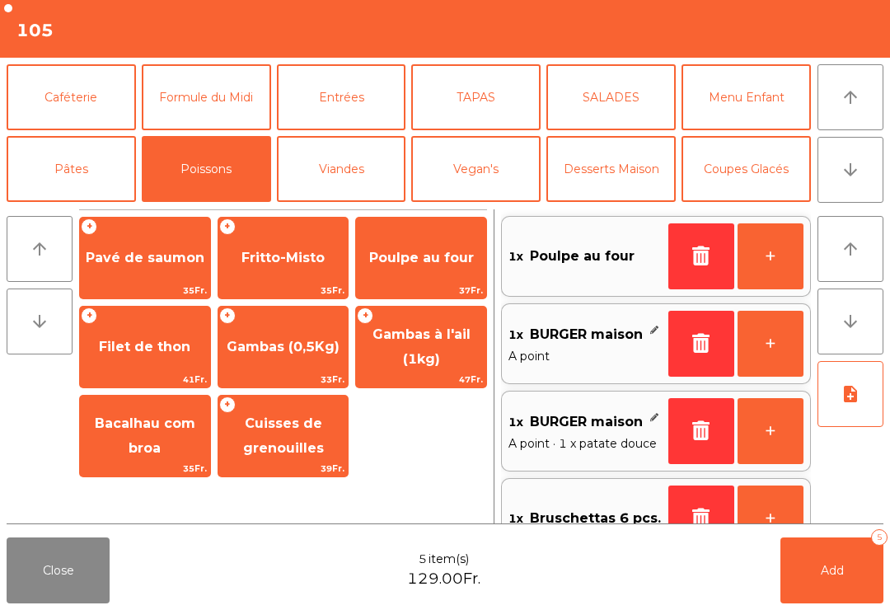
scroll to position [7, 0]
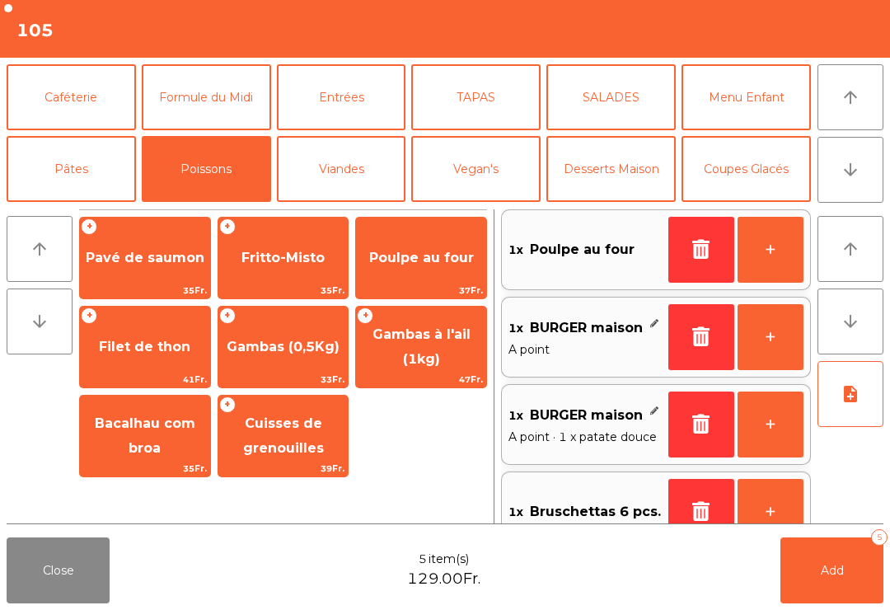
click at [817, 559] on button "Add 5" at bounding box center [831, 570] width 103 height 66
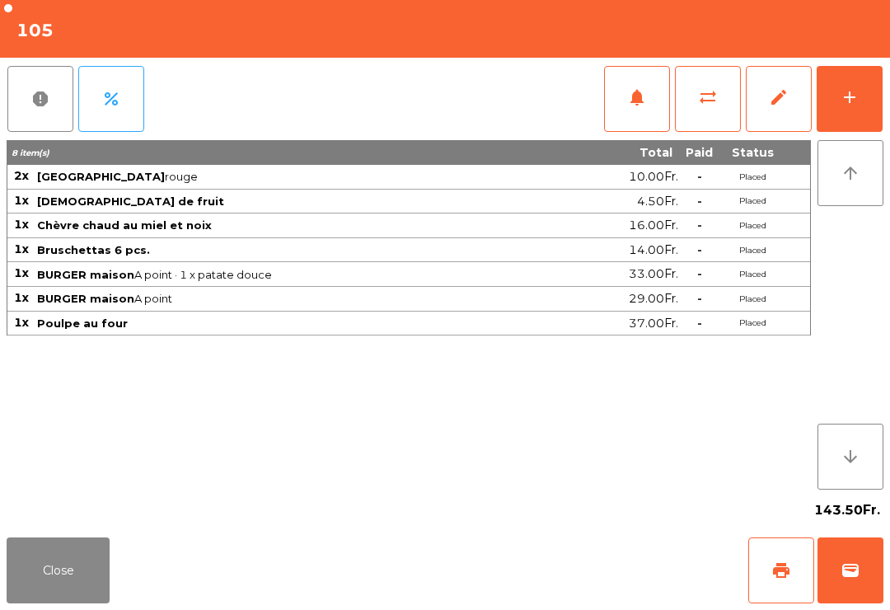
click at [48, 587] on button "Close" at bounding box center [58, 570] width 103 height 66
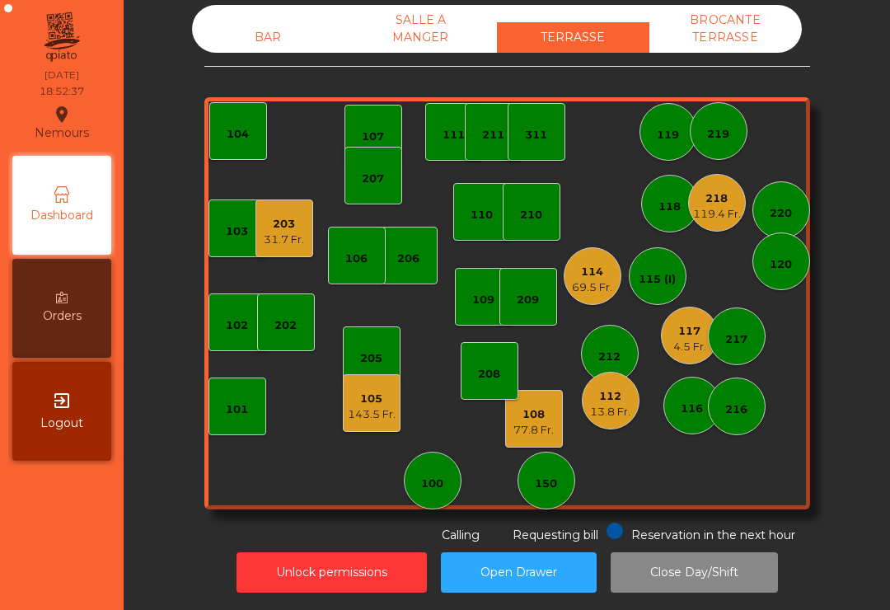
click at [680, 345] on div "4.5 Fr." at bounding box center [689, 347] width 33 height 16
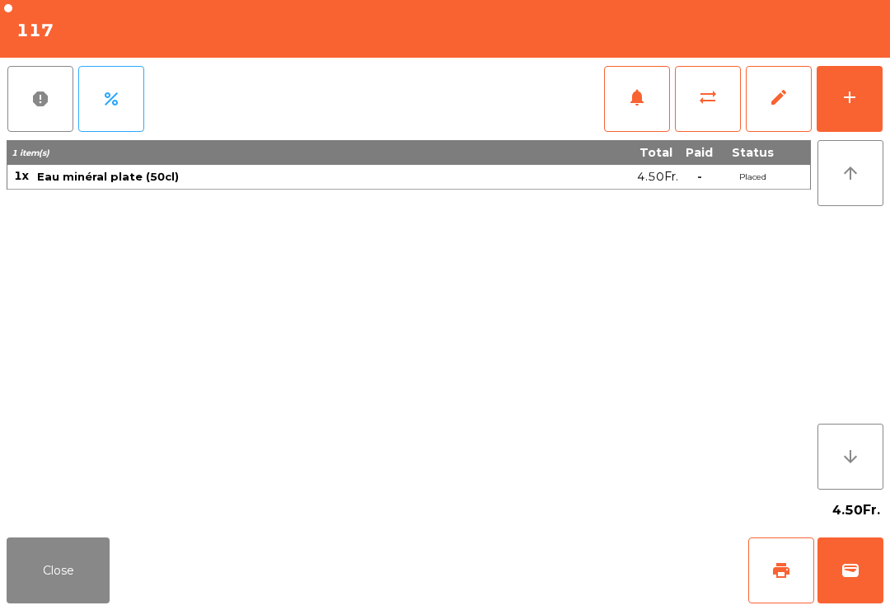
click at [853, 88] on div "add" at bounding box center [849, 97] width 20 height 20
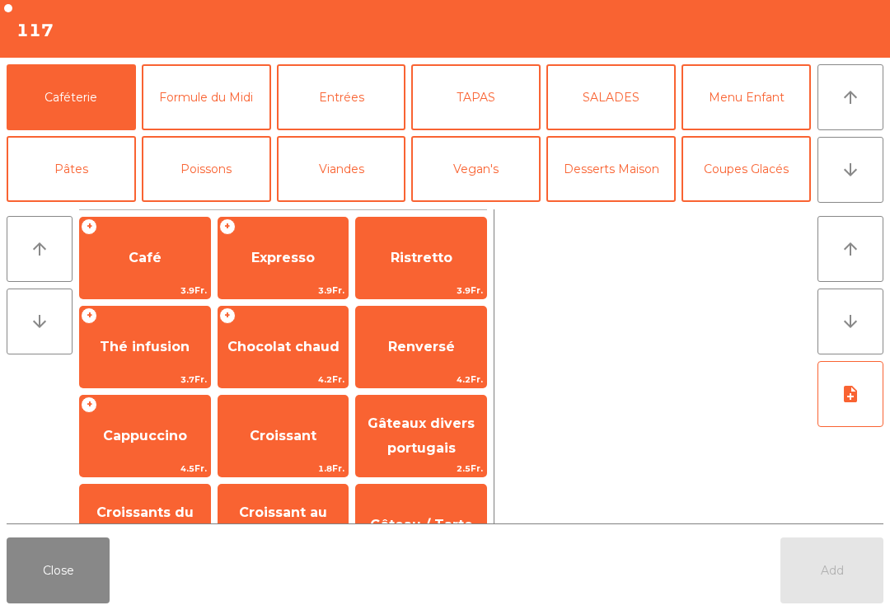
click at [348, 91] on button "Entrées" at bounding box center [341, 97] width 129 height 66
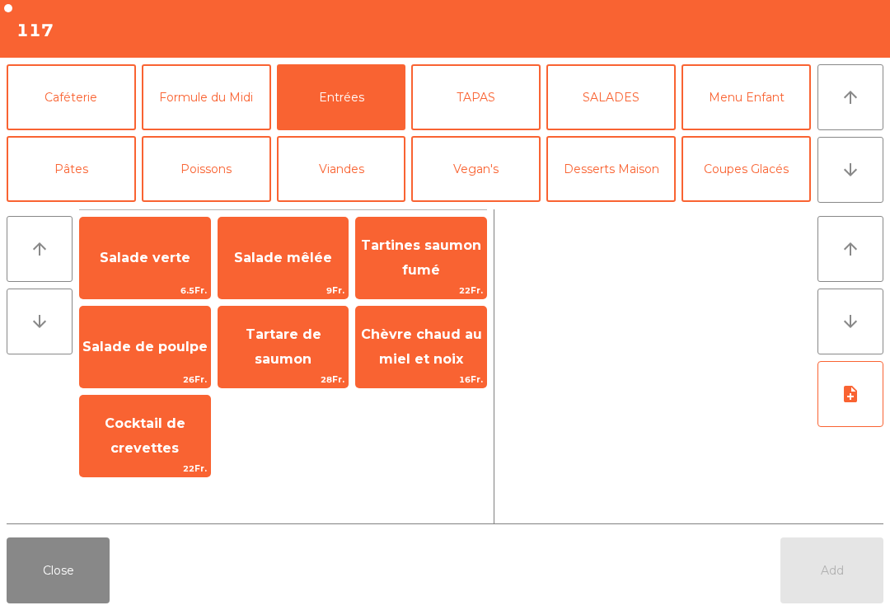
click at [152, 264] on span "Salade verte" at bounding box center [145, 258] width 91 height 16
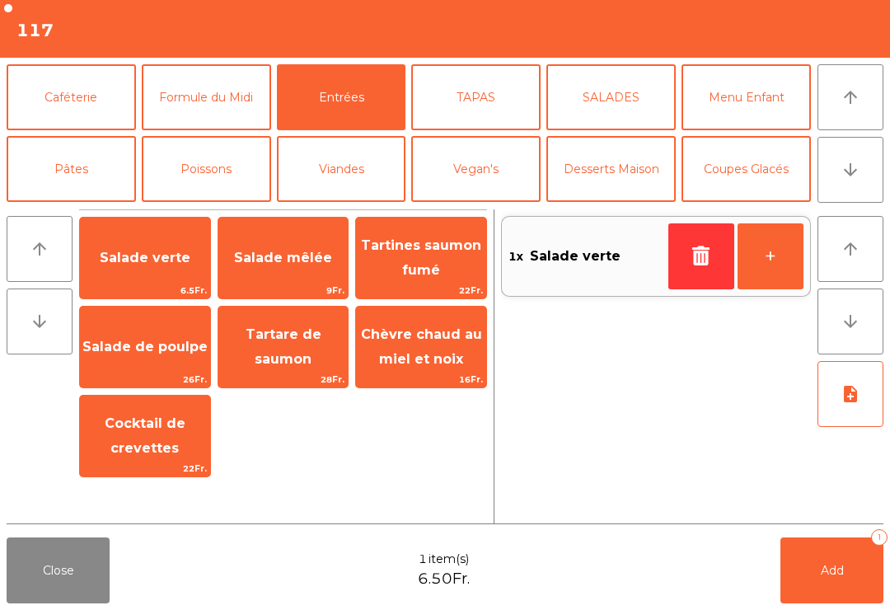
click at [152, 263] on span "Salade verte" at bounding box center [145, 258] width 91 height 16
click at [71, 161] on button "Pâtes" at bounding box center [71, 169] width 129 height 66
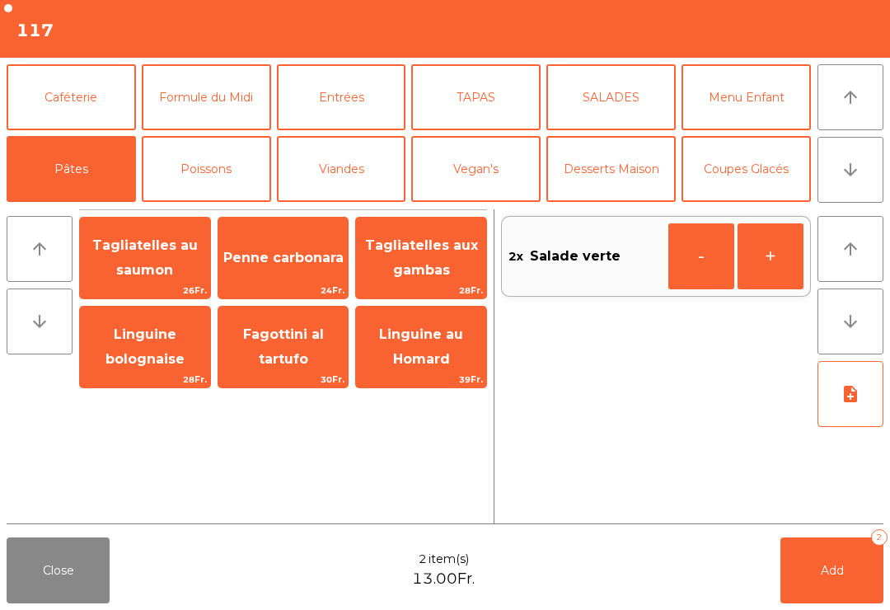
click at [297, 270] on span "Penne carbonara" at bounding box center [283, 258] width 130 height 44
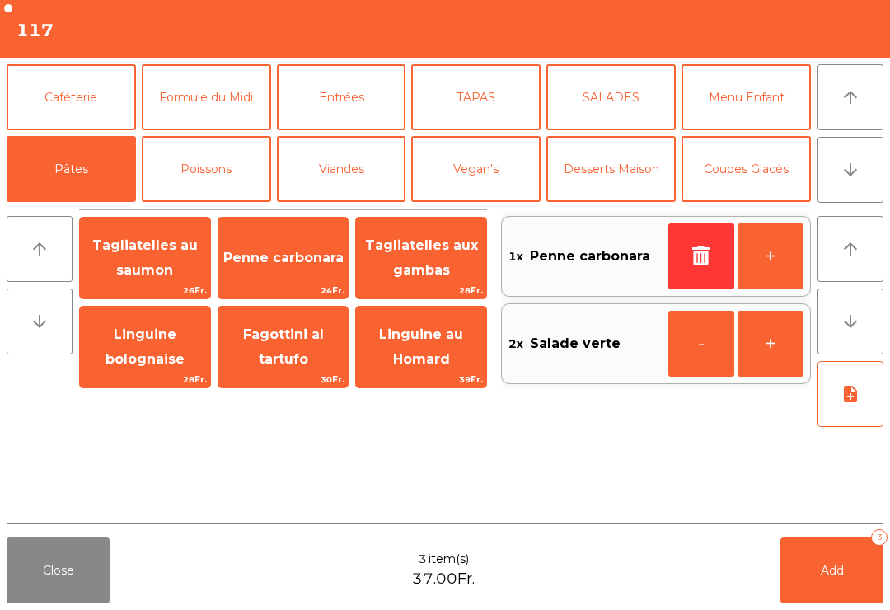
click at [144, 282] on span "Tagliatelles au saumon" at bounding box center [145, 258] width 130 height 70
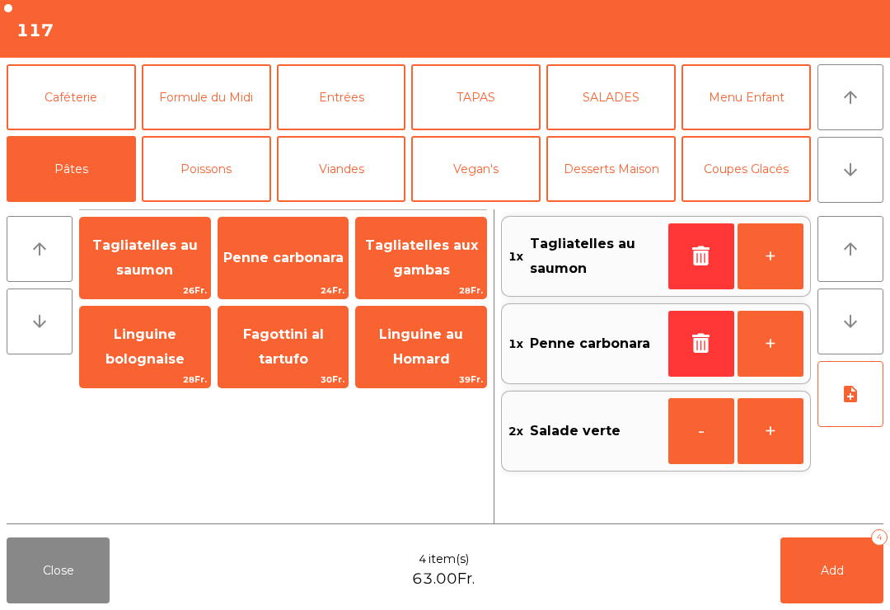
click at [856, 576] on button "Add 4" at bounding box center [831, 570] width 103 height 66
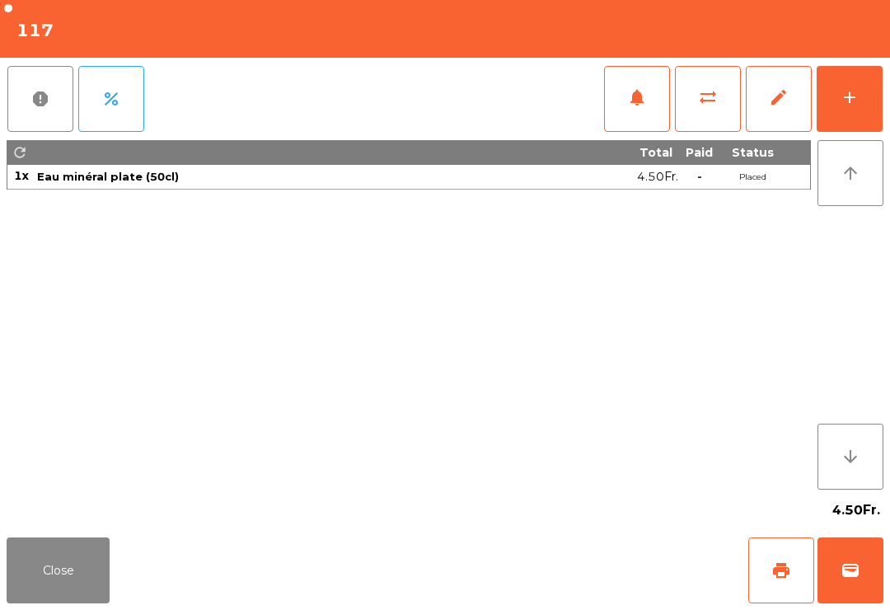
click at [88, 565] on button "Close" at bounding box center [58, 570] width 103 height 66
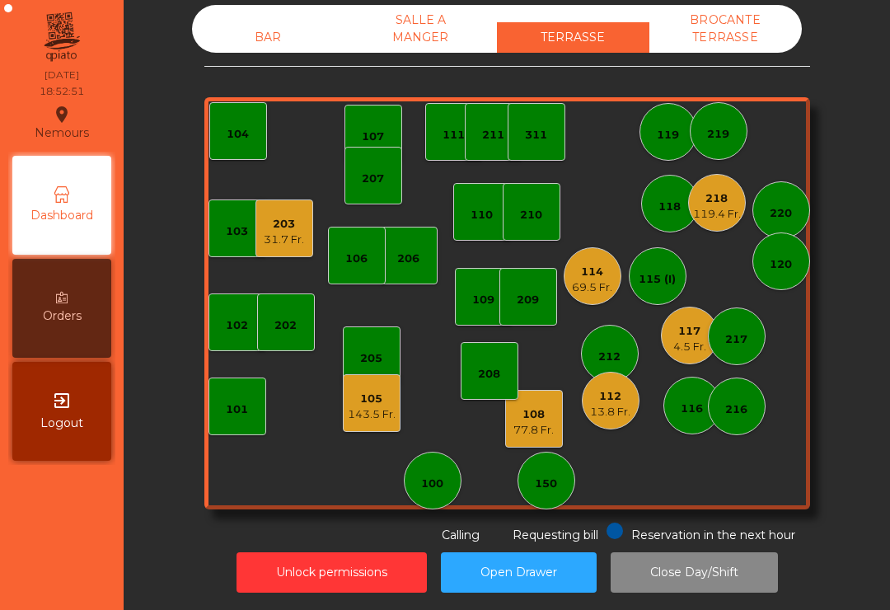
click at [789, 207] on div "220" at bounding box center [780, 213] width 22 height 16
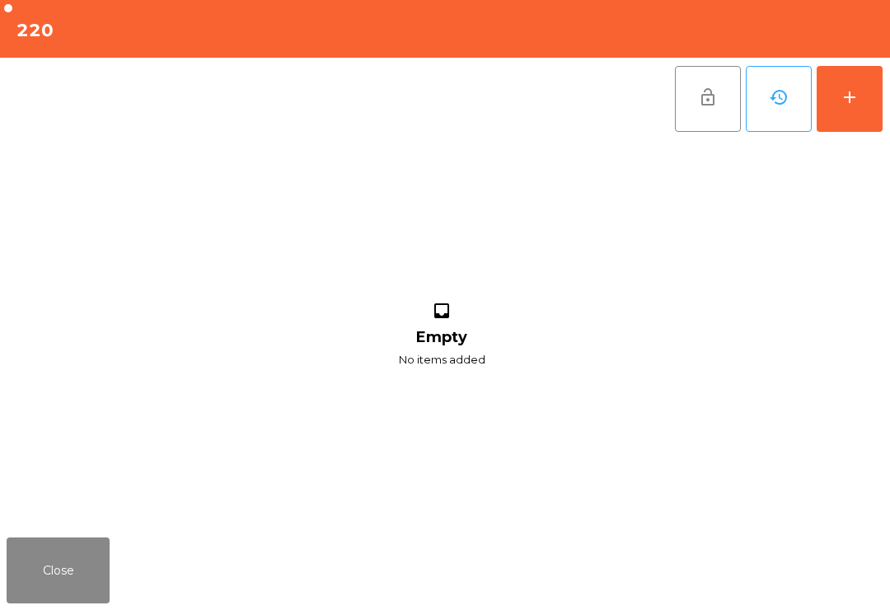
click at [863, 118] on button "add" at bounding box center [849, 99] width 66 height 66
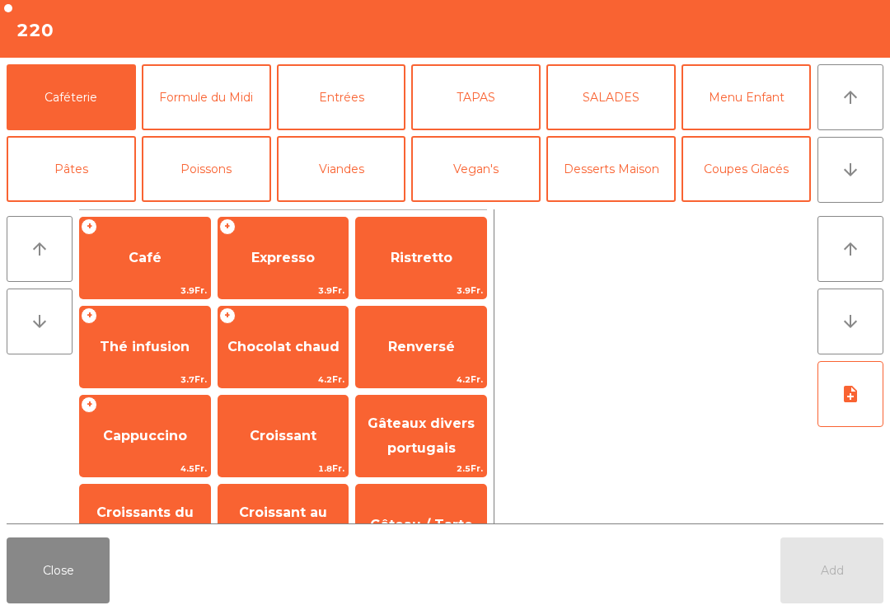
click at [247, 208] on button "Bières" at bounding box center [206, 241] width 129 height 66
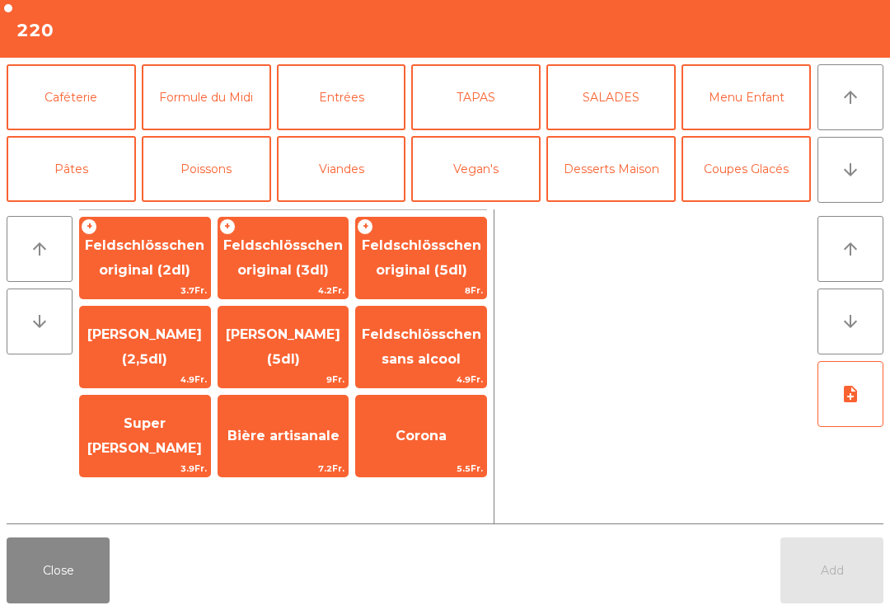
scroll to position [98, 0]
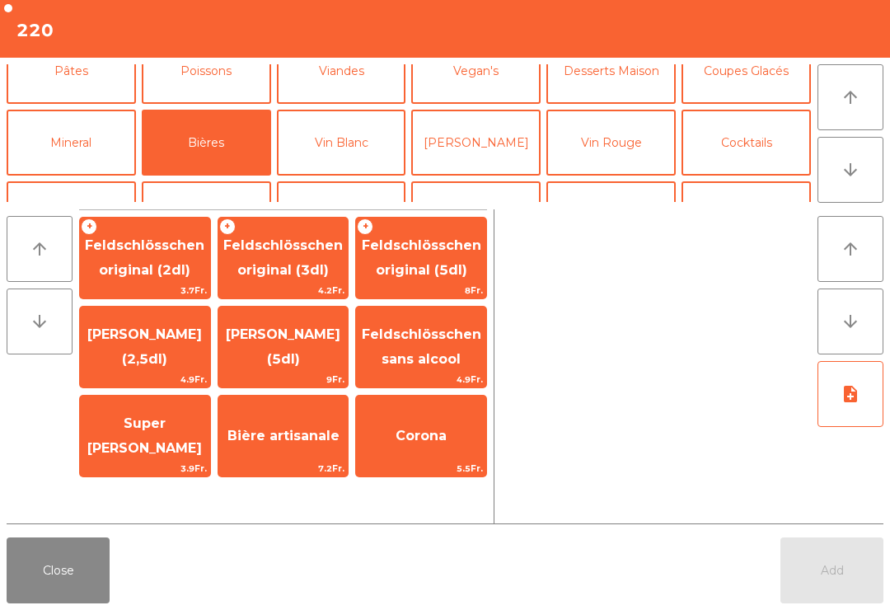
click at [280, 419] on span "Bière artisanale" at bounding box center [283, 436] width 130 height 44
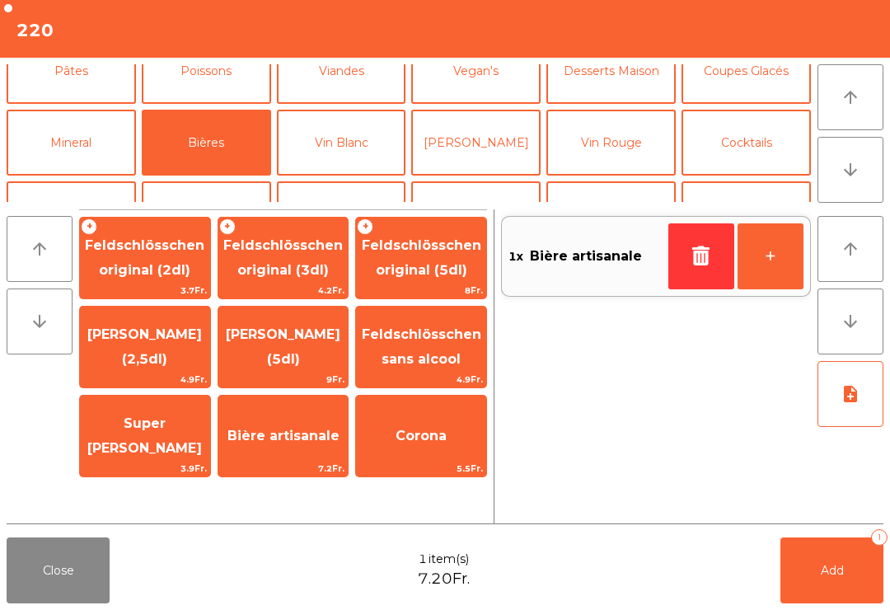
click at [834, 552] on button "Add 1" at bounding box center [831, 570] width 103 height 66
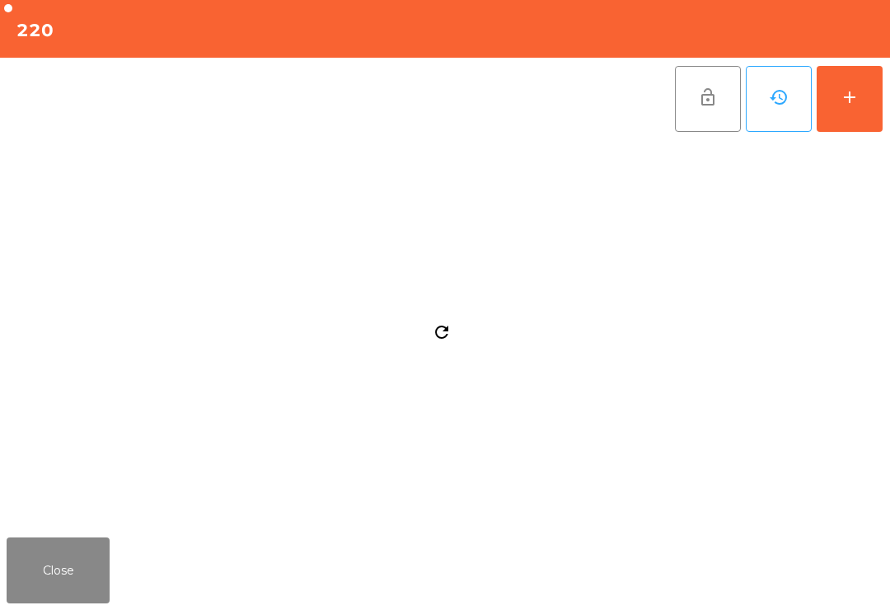
click at [43, 537] on button "Close" at bounding box center [58, 570] width 103 height 66
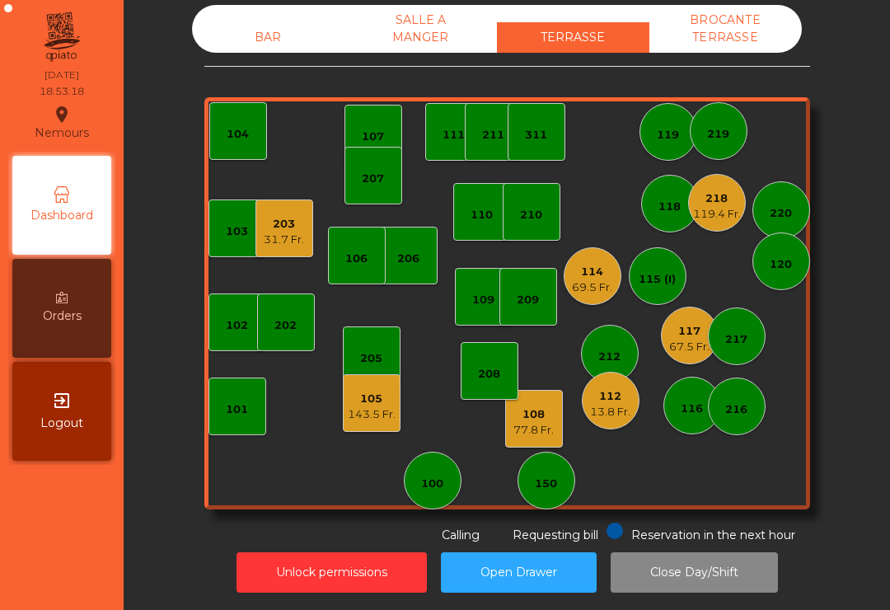
click at [694, 345] on div "67.5 Fr." at bounding box center [689, 347] width 40 height 16
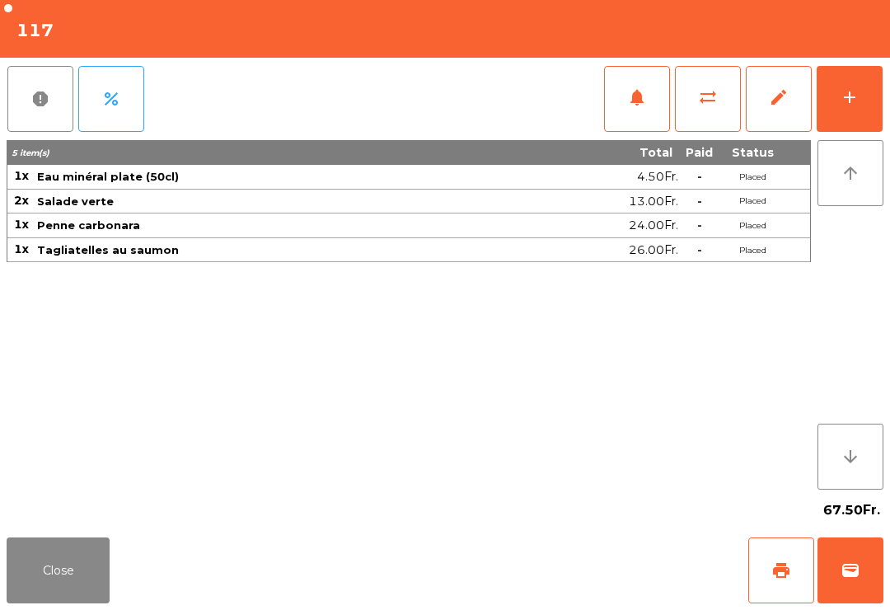
click at [89, 569] on button "Close" at bounding box center [58, 570] width 103 height 66
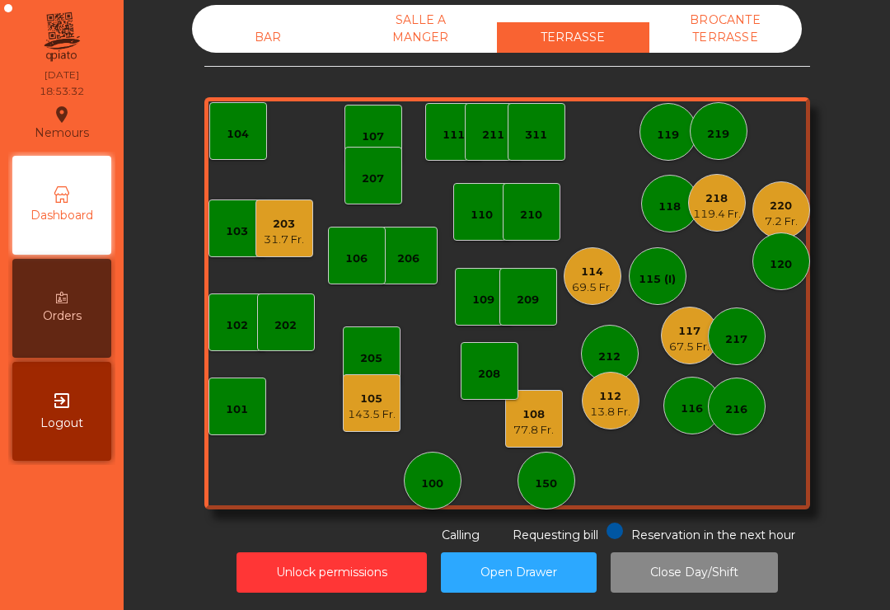
click at [231, 431] on div "101" at bounding box center [237, 406] width 58 height 58
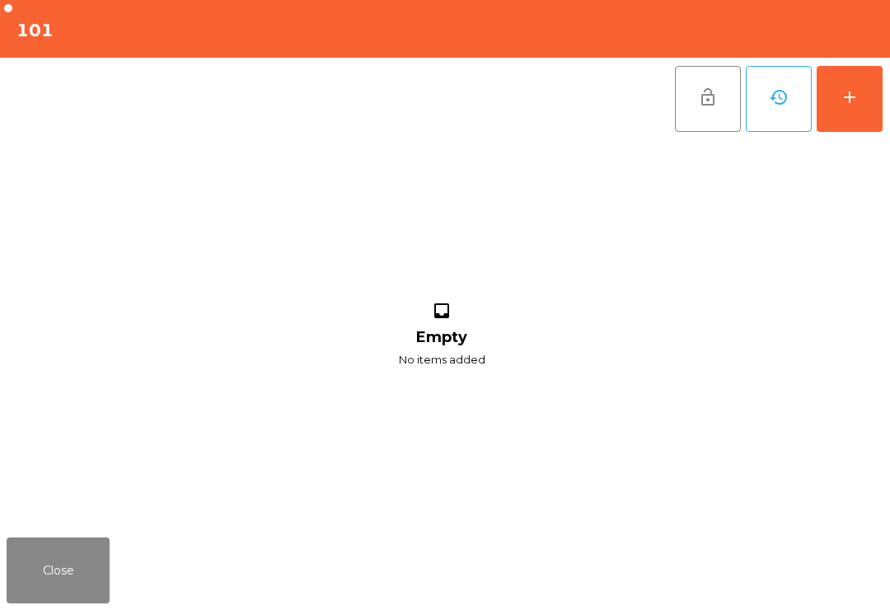
scroll to position [13, 0]
click at [848, 108] on button "add" at bounding box center [849, 99] width 66 height 66
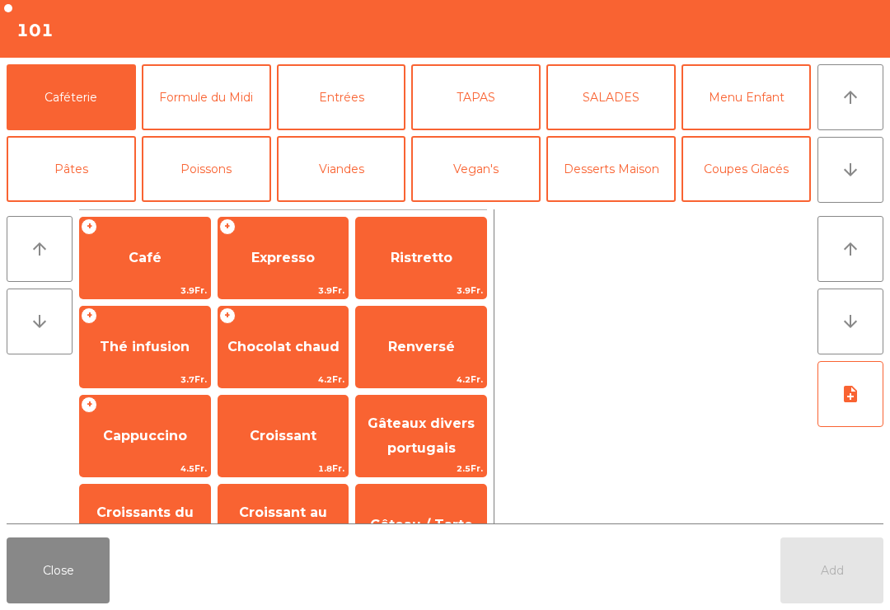
click at [865, 173] on button "arrow_downward" at bounding box center [850, 170] width 66 height 66
click at [618, 208] on button "Vin Rouge" at bounding box center [610, 241] width 129 height 66
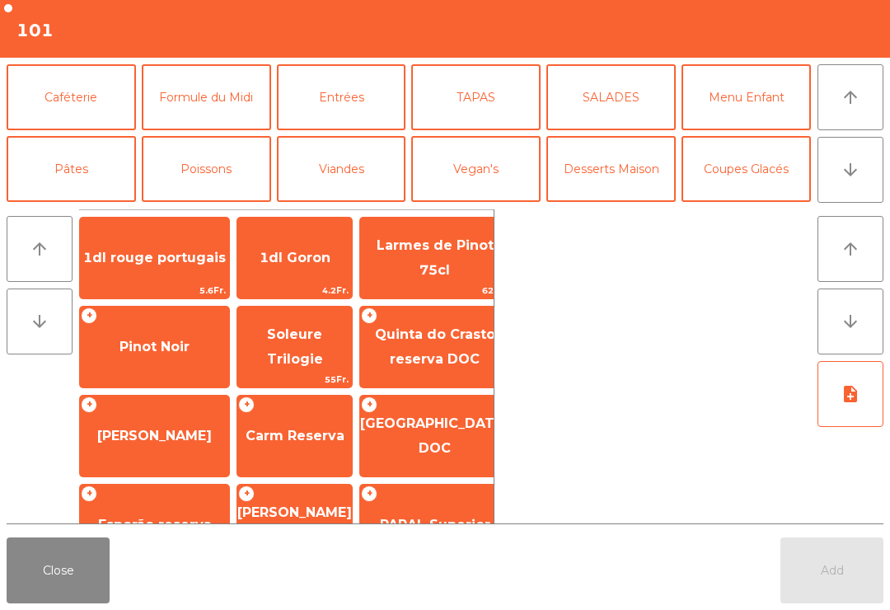
click at [353, 208] on button "Vin Blanc" at bounding box center [341, 241] width 129 height 66
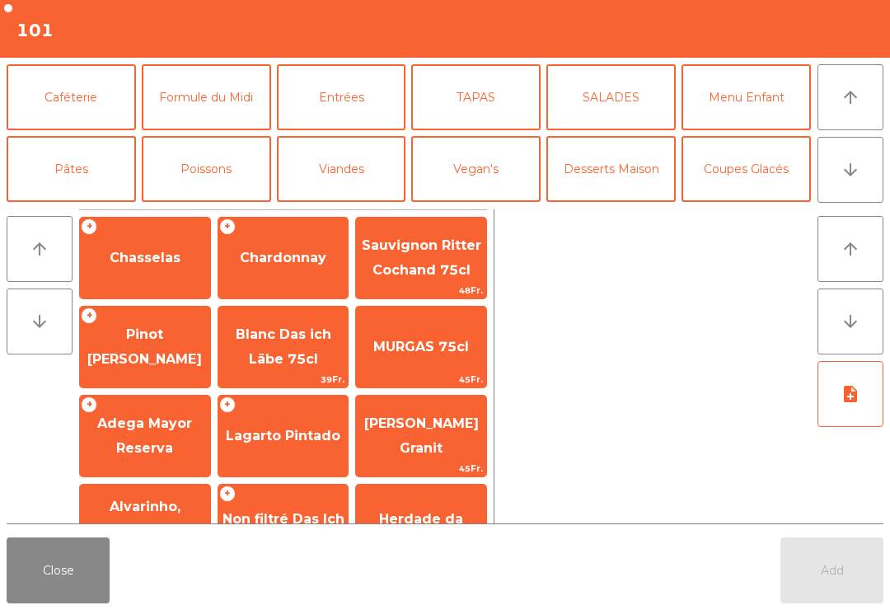
scroll to position [143, 0]
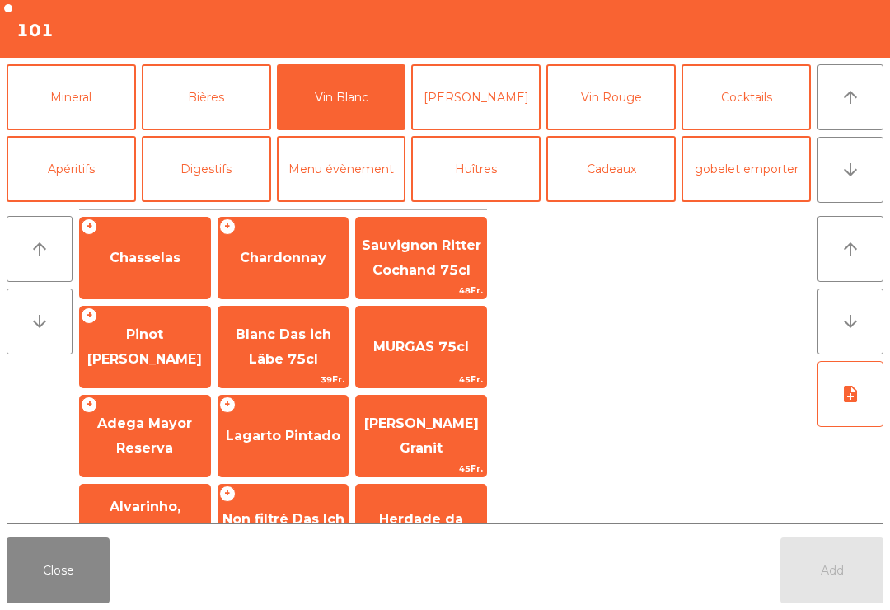
click at [144, 348] on span "Pinot [PERSON_NAME]" at bounding box center [145, 347] width 130 height 70
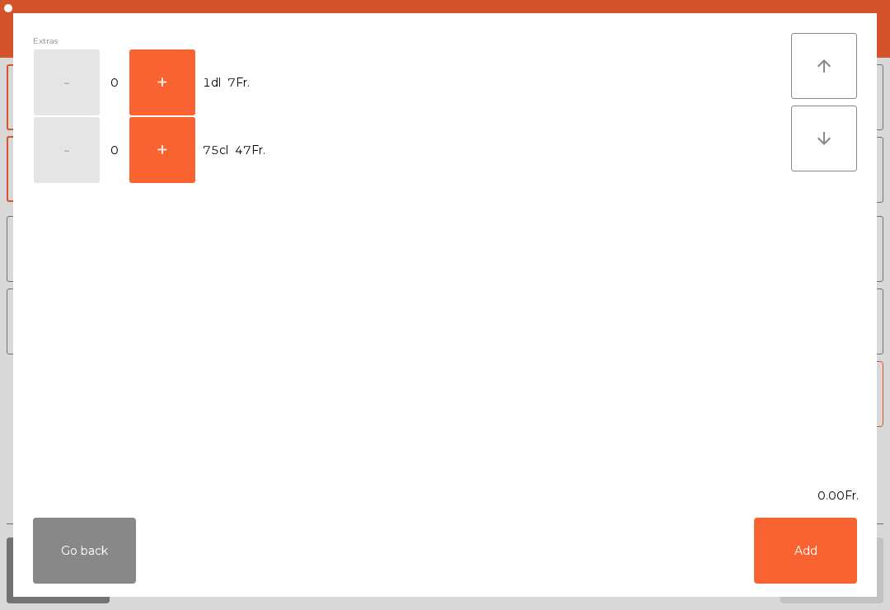
click at [163, 76] on button "+" at bounding box center [162, 82] width 66 height 66
click at [810, 567] on button "Add" at bounding box center [805, 550] width 103 height 66
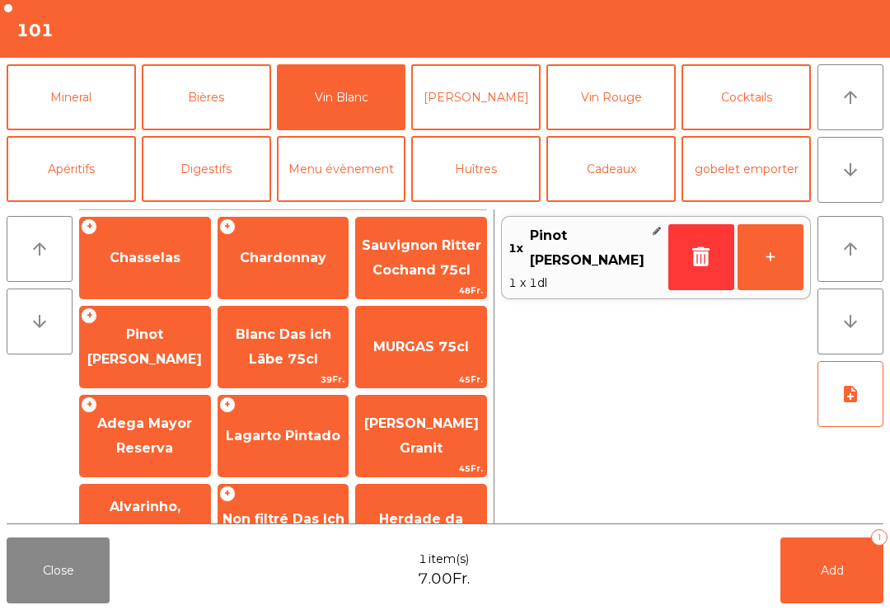
click at [848, 569] on button "Add 1" at bounding box center [831, 570] width 103 height 66
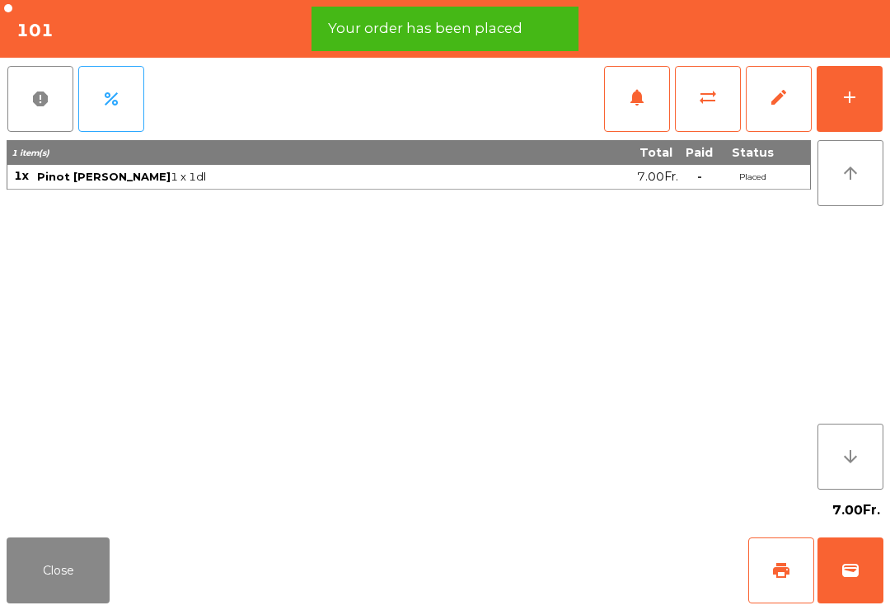
click at [764, 570] on button "print" at bounding box center [781, 570] width 66 height 66
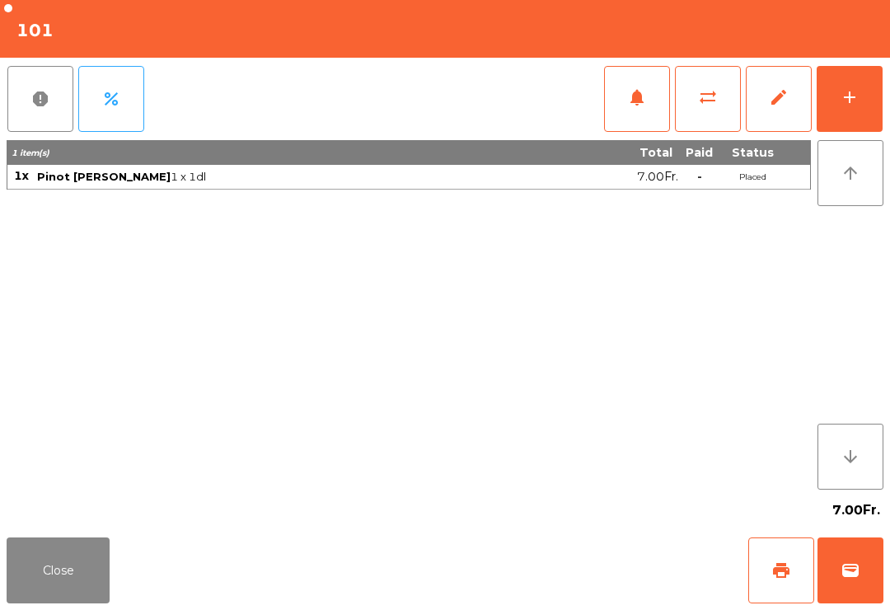
click at [30, 579] on button "Close" at bounding box center [58, 570] width 103 height 66
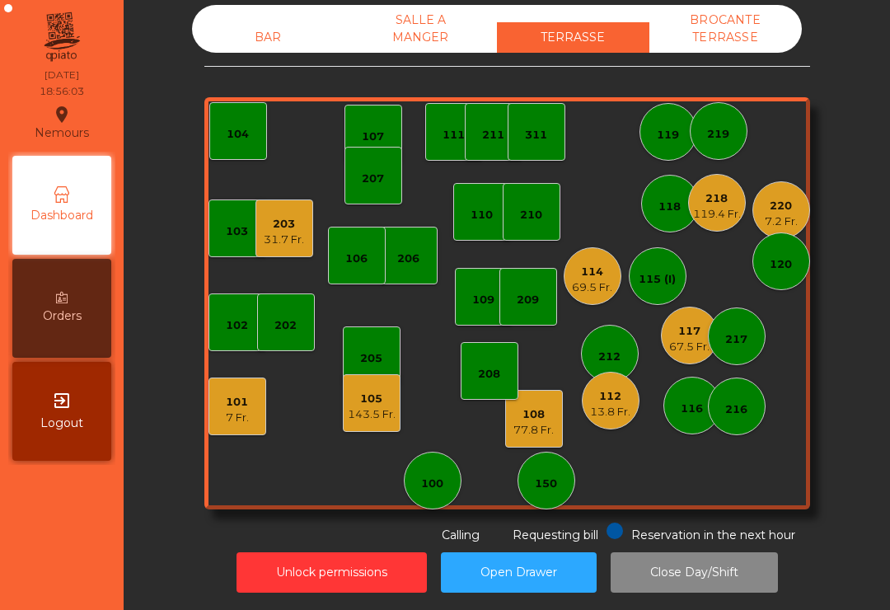
click at [396, 429] on div "105 143.5 Fr." at bounding box center [372, 403] width 58 height 58
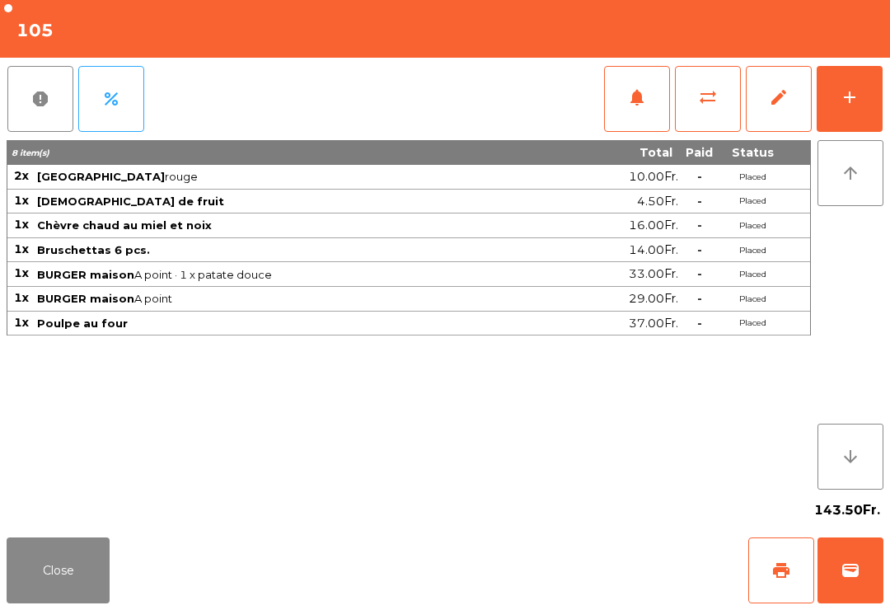
click at [837, 110] on button "add" at bounding box center [849, 99] width 66 height 66
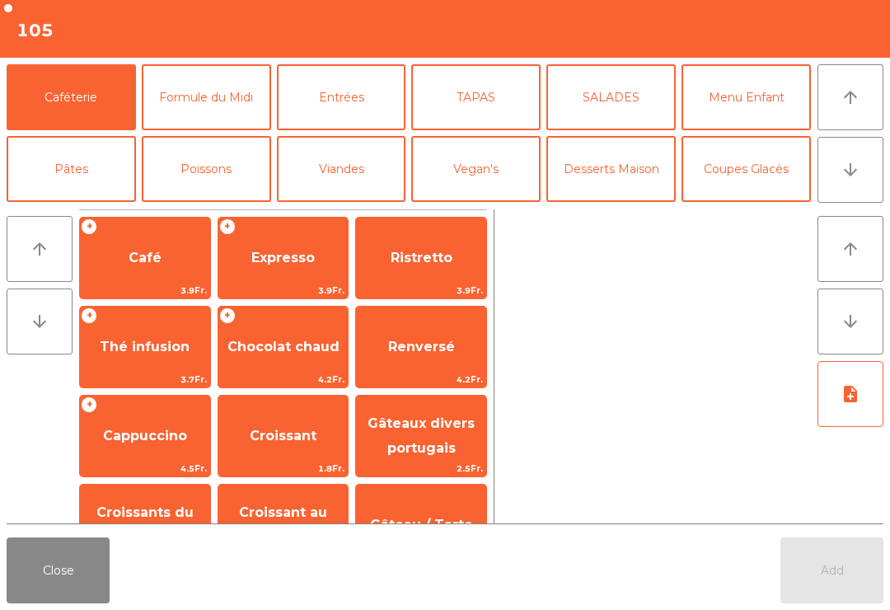
click at [847, 91] on icon "arrow_upward" at bounding box center [850, 97] width 20 height 20
click at [875, 176] on button "arrow_downward" at bounding box center [850, 170] width 66 height 66
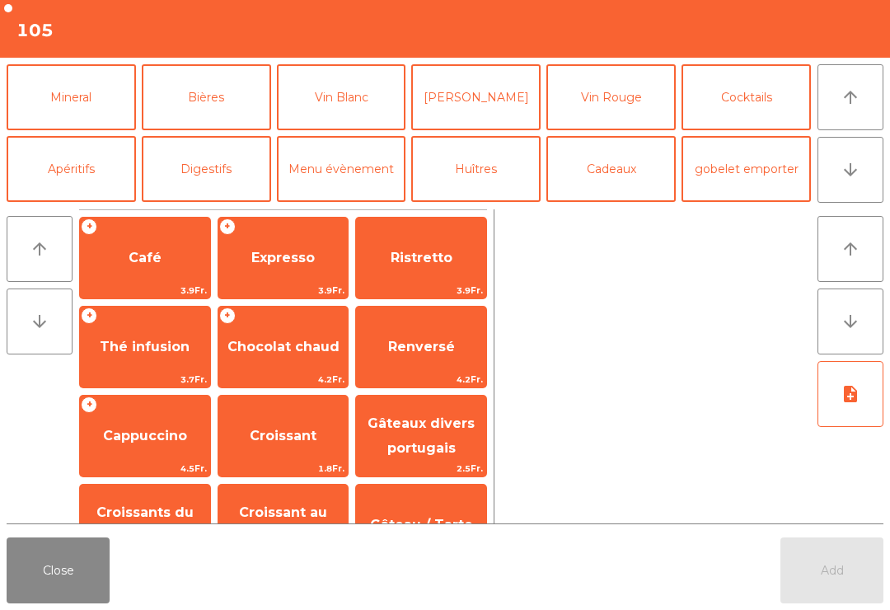
click at [86, 124] on button "Mineral" at bounding box center [71, 97] width 129 height 66
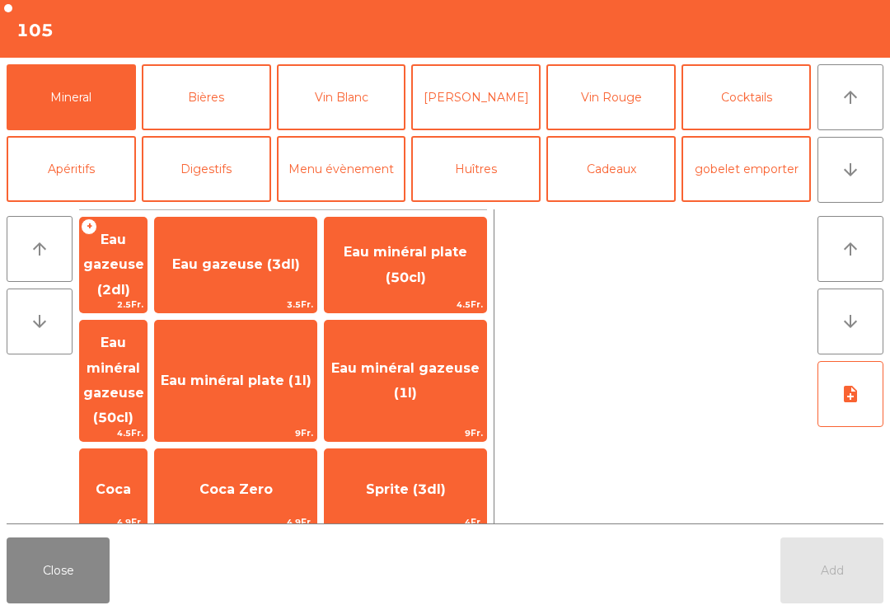
click at [306, 358] on span "Eau minéral plate (1l)" at bounding box center [235, 380] width 161 height 44
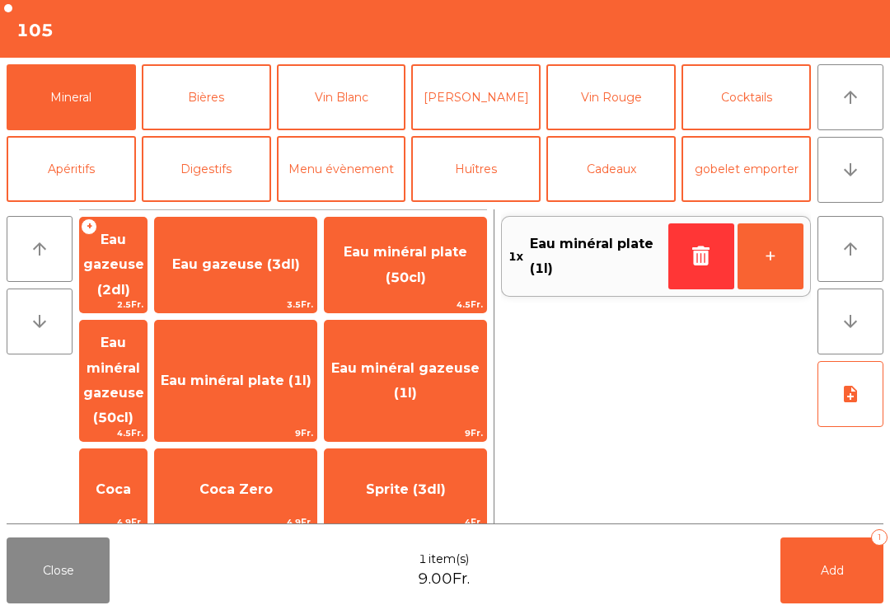
click at [804, 568] on button "Add 1" at bounding box center [831, 570] width 103 height 66
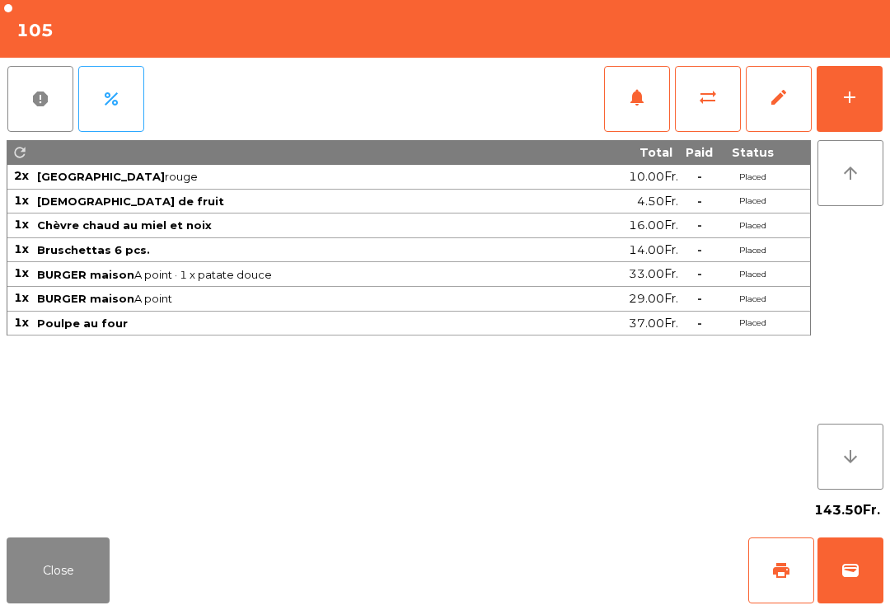
click at [42, 591] on button "Close" at bounding box center [58, 570] width 103 height 66
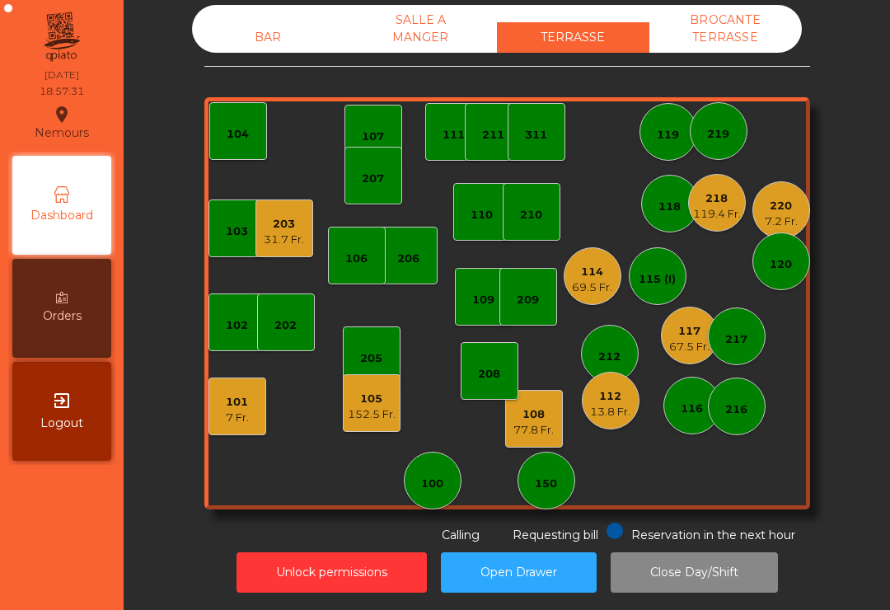
click at [599, 301] on div "114 69.5 Fr." at bounding box center [592, 276] width 58 height 58
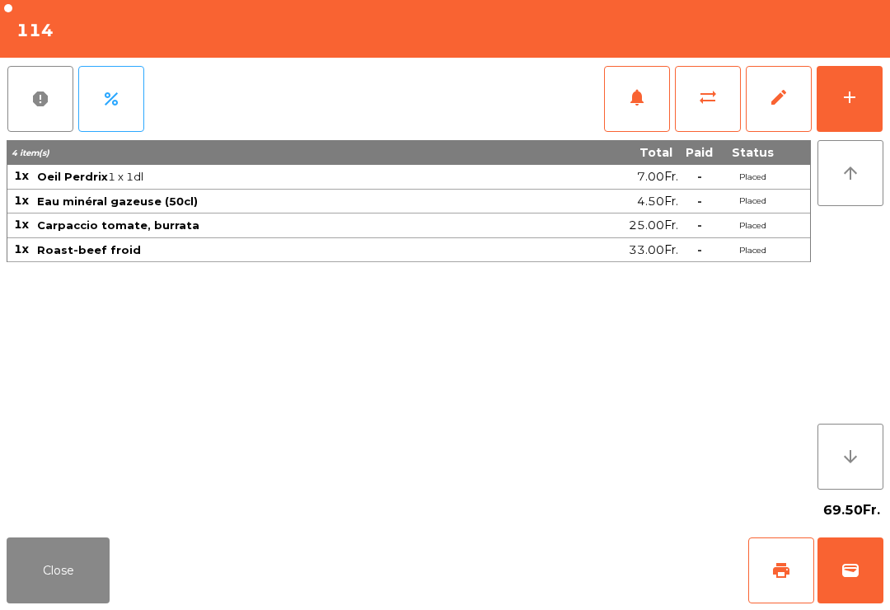
click at [865, 90] on button "add" at bounding box center [849, 99] width 66 height 66
click at [819, 95] on button "add" at bounding box center [849, 99] width 66 height 66
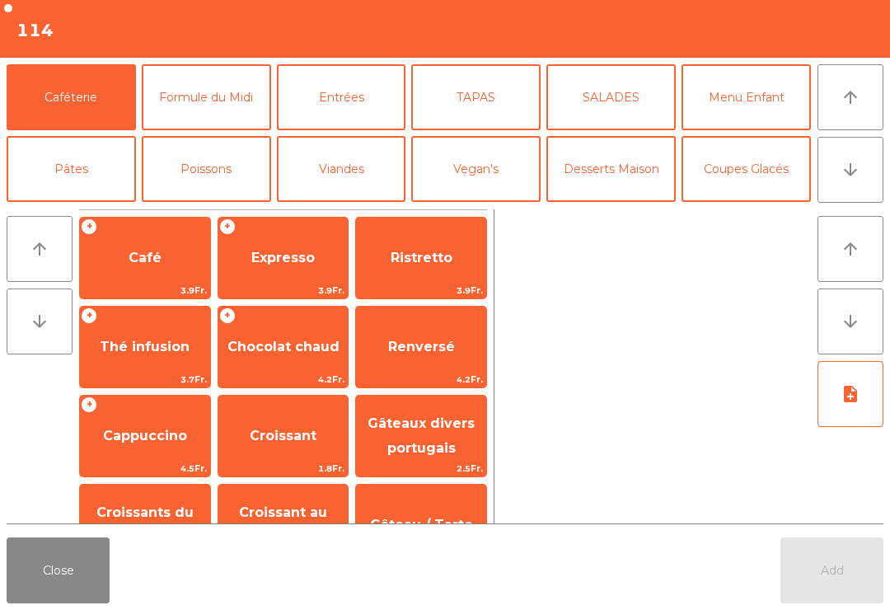
click at [846, 152] on button "arrow_downward" at bounding box center [850, 170] width 66 height 66
click at [484, 208] on button "[PERSON_NAME]" at bounding box center [475, 241] width 129 height 66
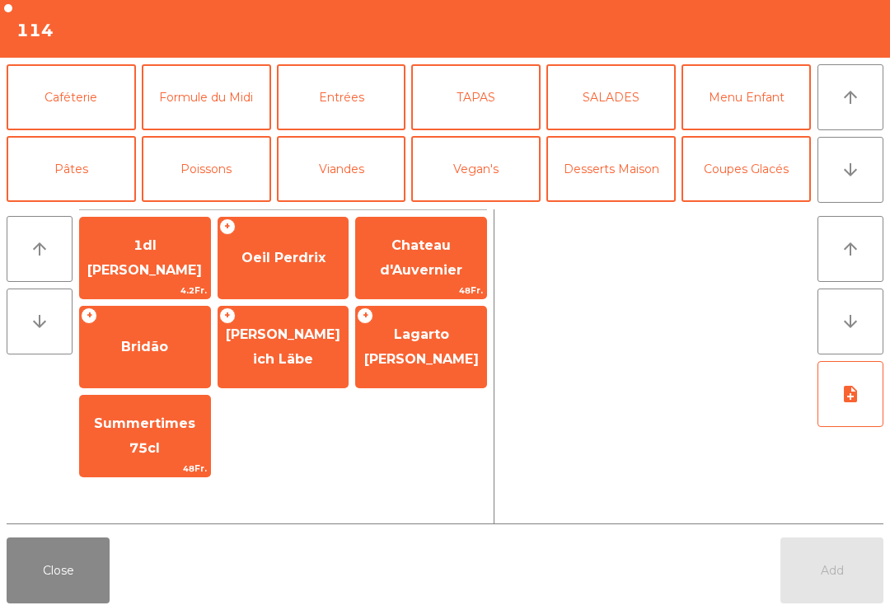
click at [299, 273] on span "Oeil Perdrix" at bounding box center [283, 258] width 130 height 44
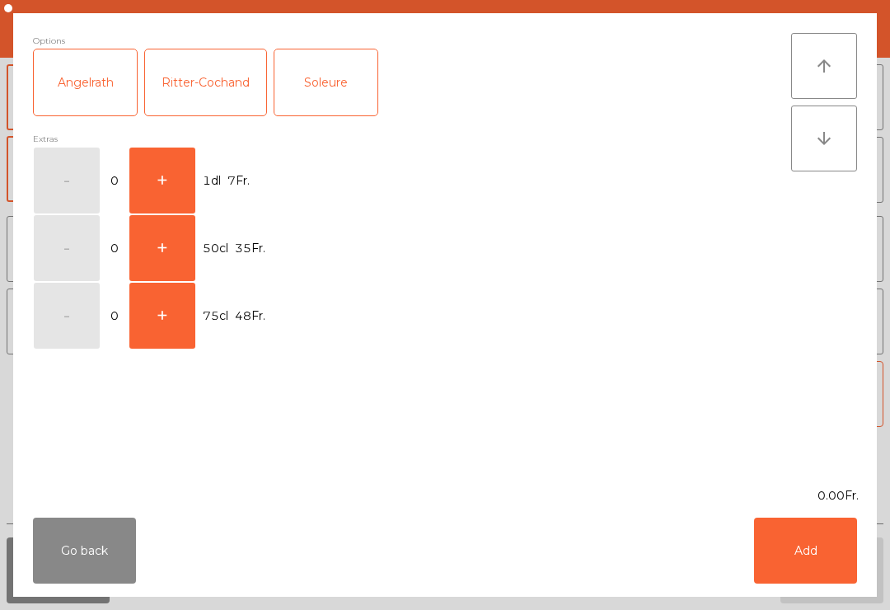
click at [184, 175] on button "+" at bounding box center [162, 180] width 66 height 66
click at [175, 177] on button "+" at bounding box center [162, 180] width 66 height 66
click at [825, 545] on button "Add" at bounding box center [805, 550] width 103 height 66
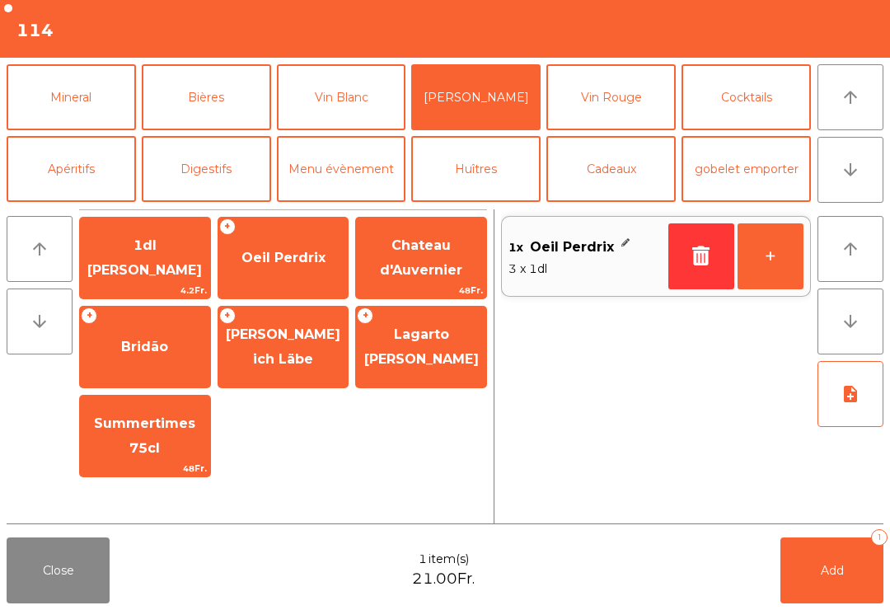
click at [875, 574] on button "Add 1" at bounding box center [831, 570] width 103 height 66
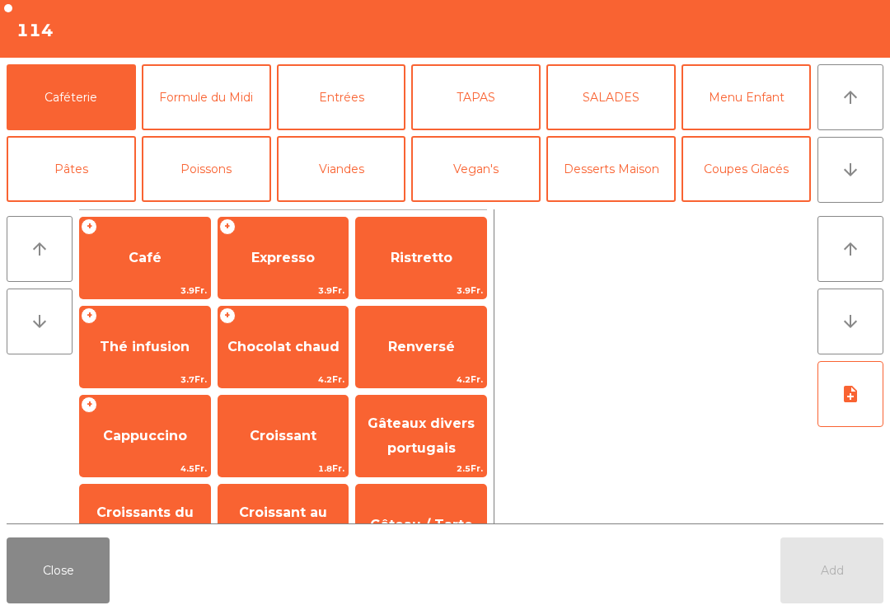
click at [28, 601] on button "Close" at bounding box center [58, 570] width 103 height 66
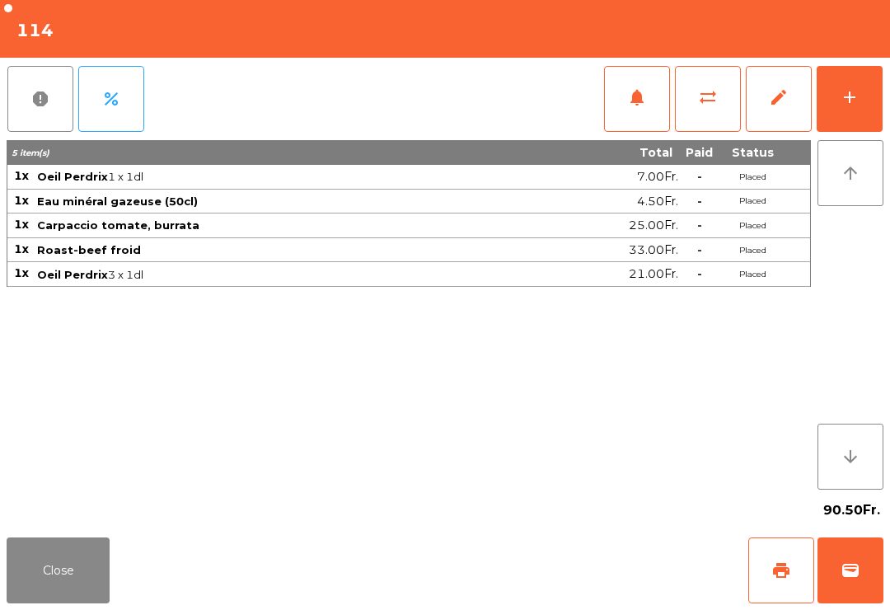
click at [50, 591] on button "Close" at bounding box center [58, 570] width 103 height 66
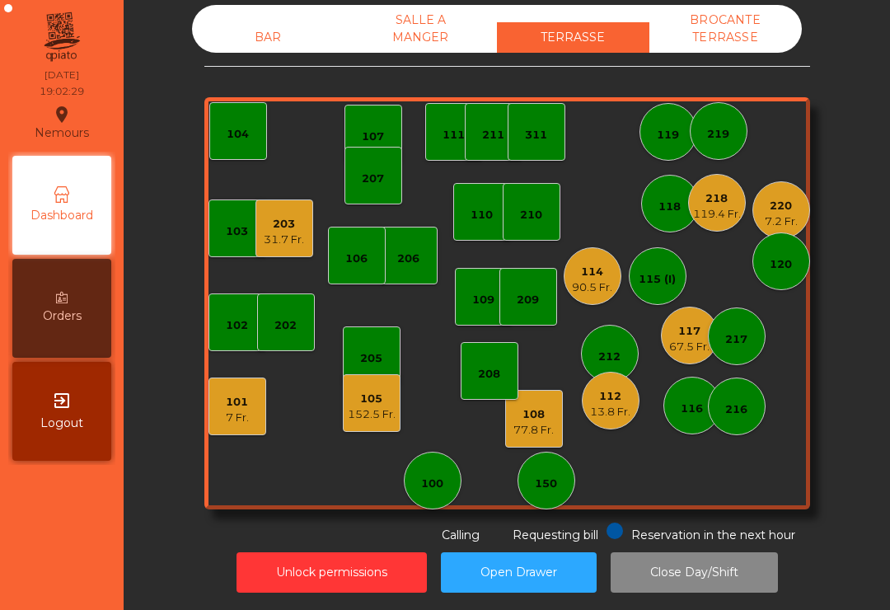
click at [297, 237] on div "31.7 Fr." at bounding box center [284, 239] width 40 height 16
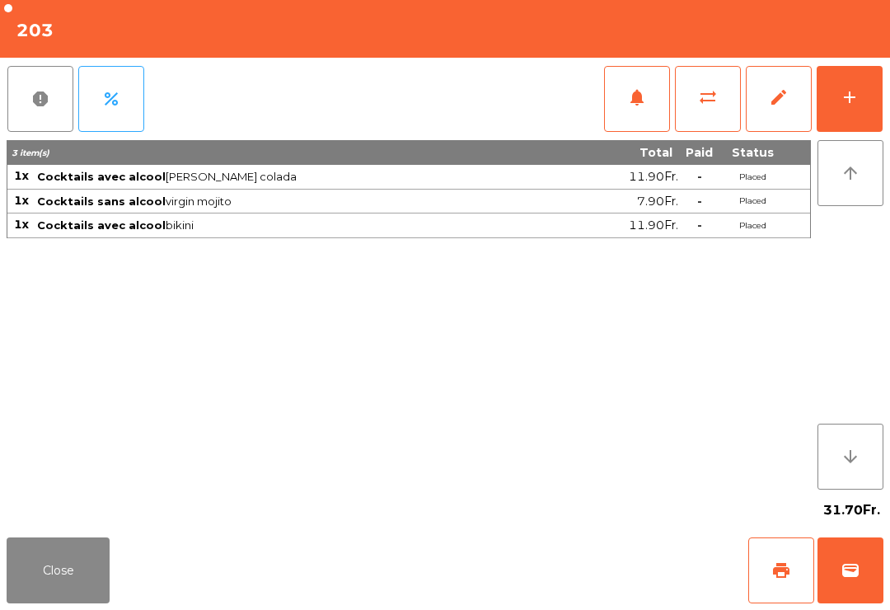
click at [861, 593] on button "wallet" at bounding box center [850, 570] width 66 height 66
click at [518, 571] on div "Close print wallet" at bounding box center [445, 570] width 890 height 79
click at [563, 568] on div "Close print wallet" at bounding box center [445, 570] width 890 height 79
click at [561, 555] on div "Close print wallet" at bounding box center [445, 570] width 890 height 79
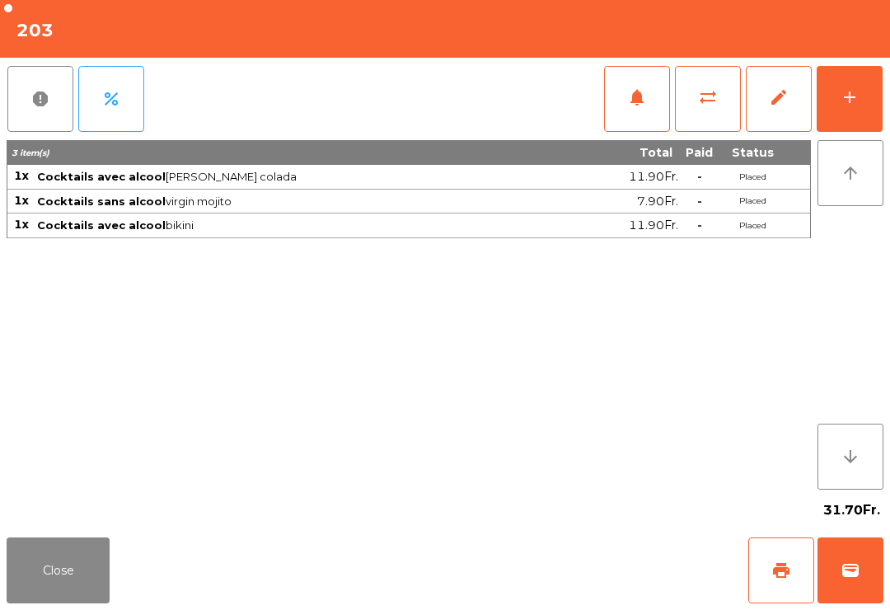
click at [560, 554] on div "Close print wallet" at bounding box center [445, 570] width 890 height 79
click at [557, 559] on div "Close print wallet" at bounding box center [445, 570] width 890 height 79
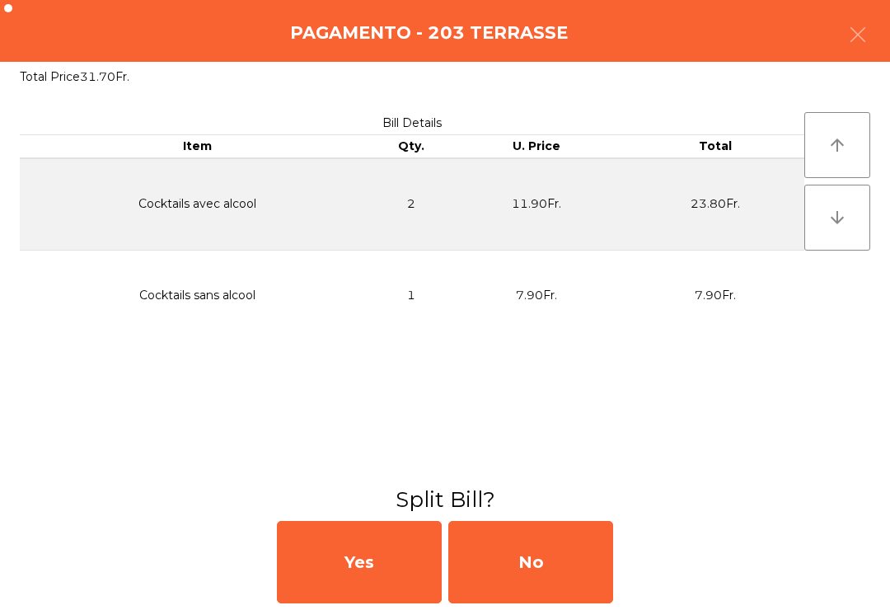
click at [565, 563] on div "No" at bounding box center [530, 562] width 165 height 82
click at [557, 565] on div "MB" at bounding box center [530, 562] width 165 height 82
click at [558, 567] on div "No" at bounding box center [530, 562] width 165 height 82
click at [569, 569] on div "No" at bounding box center [530, 562] width 165 height 82
click at [551, 578] on div "No" at bounding box center [530, 562] width 165 height 82
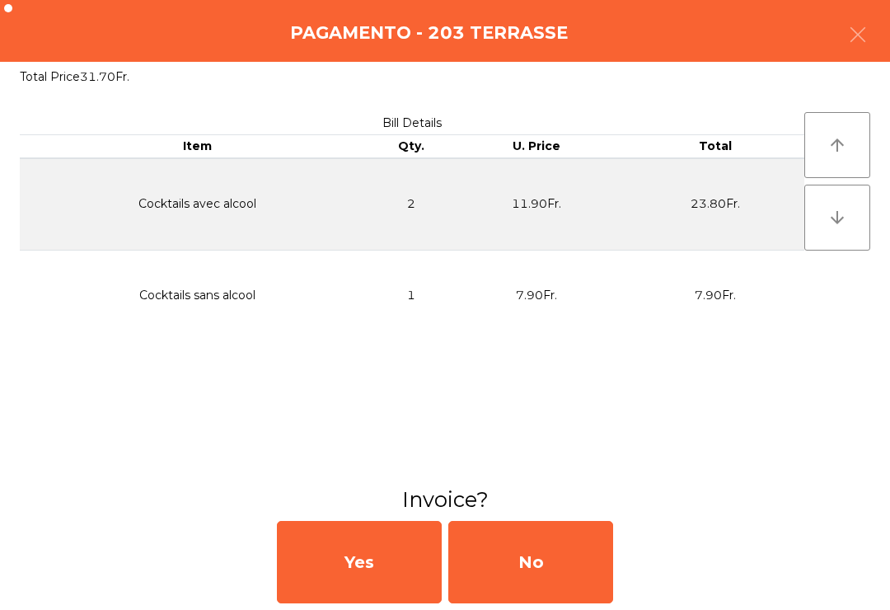
click at [550, 577] on div "No" at bounding box center [530, 562] width 165 height 82
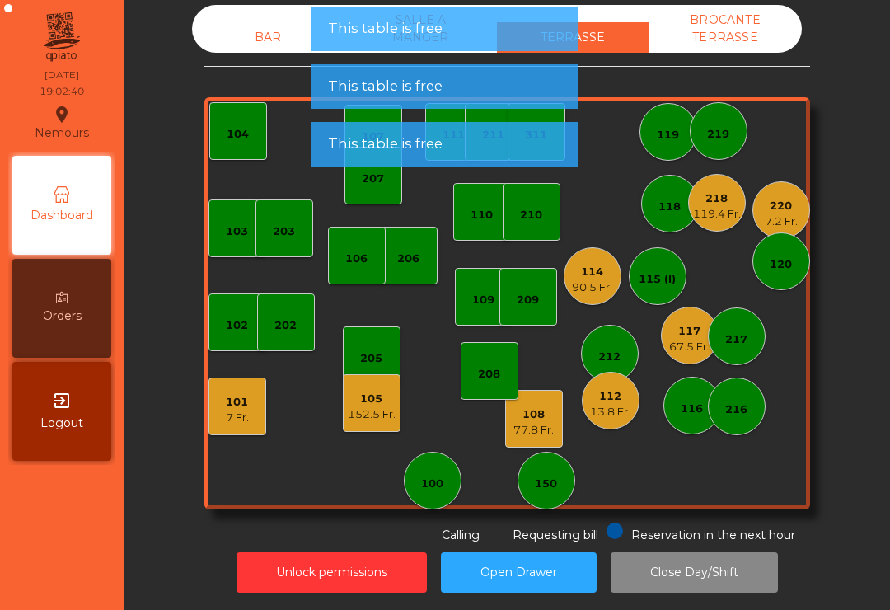
click at [275, 229] on div "203" at bounding box center [284, 231] width 22 height 16
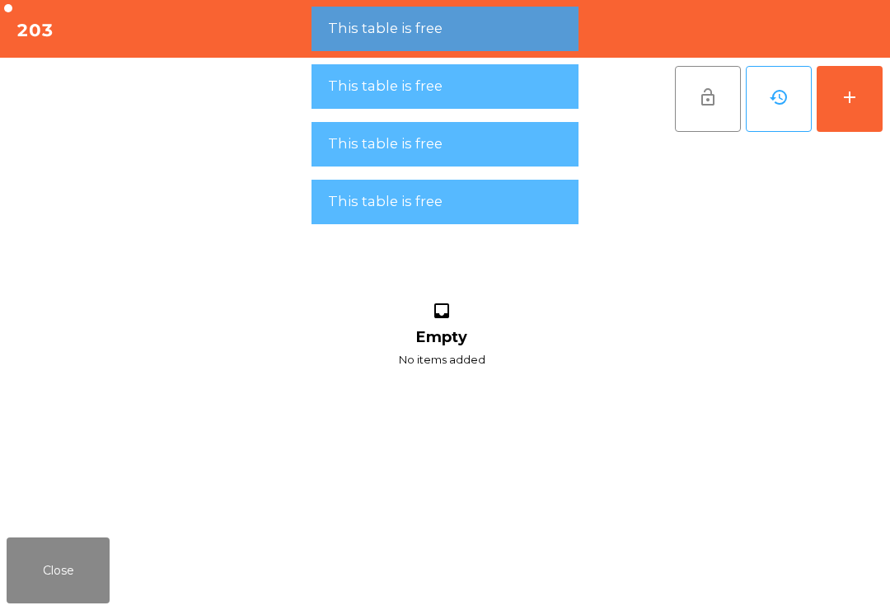
click at [853, 100] on div "add" at bounding box center [849, 97] width 20 height 20
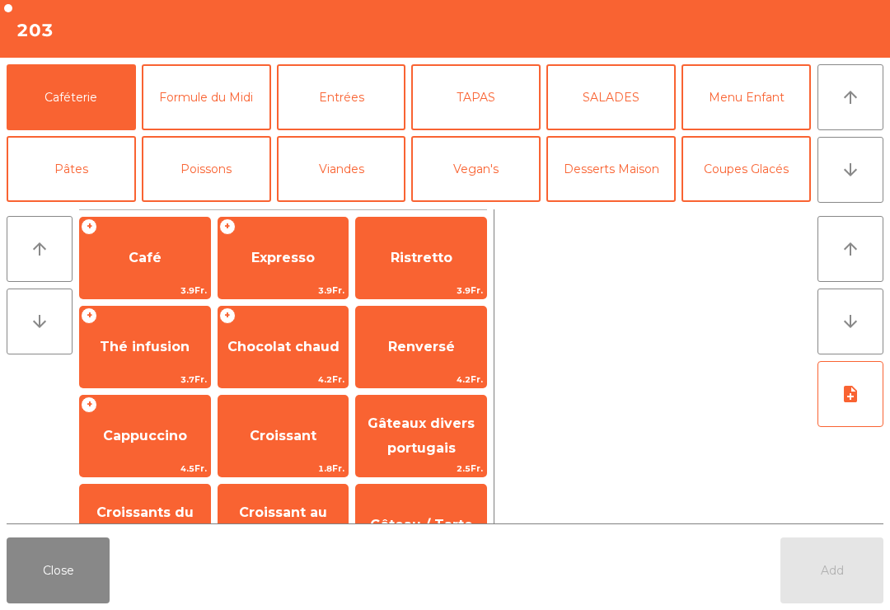
click at [837, 179] on button "arrow_downward" at bounding box center [850, 170] width 66 height 66
click at [94, 208] on button "Mineral" at bounding box center [71, 241] width 129 height 66
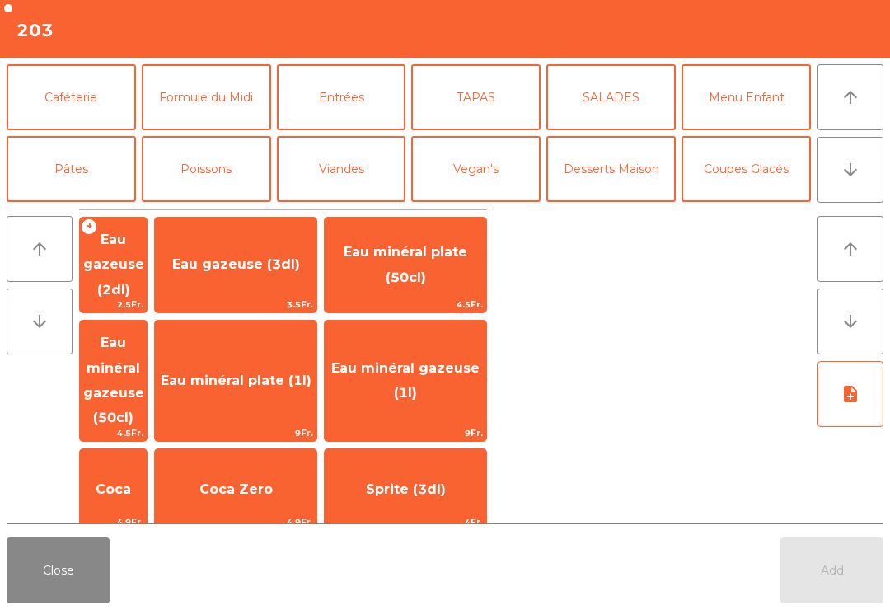
click at [131, 481] on span "Coca" at bounding box center [113, 489] width 35 height 16
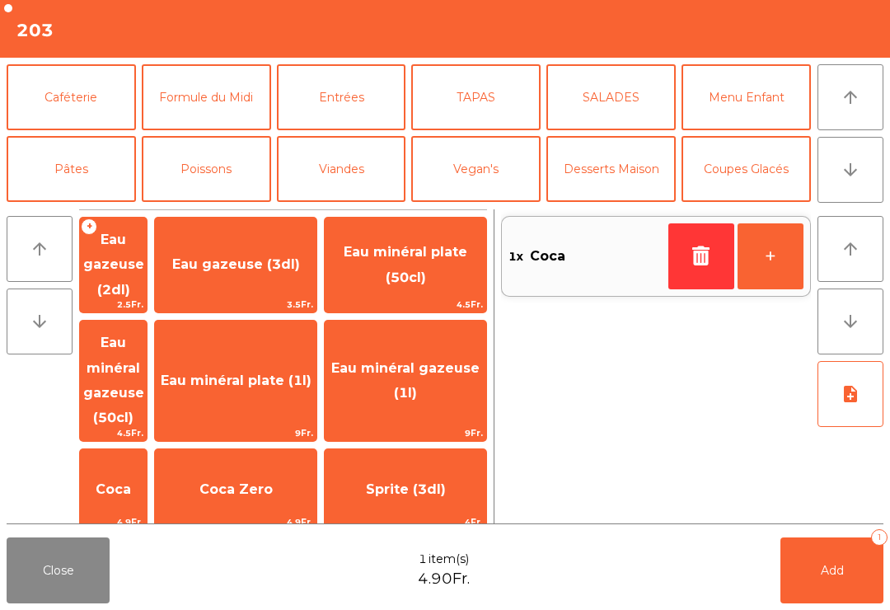
click at [835, 573] on span "Add" at bounding box center [831, 570] width 23 height 15
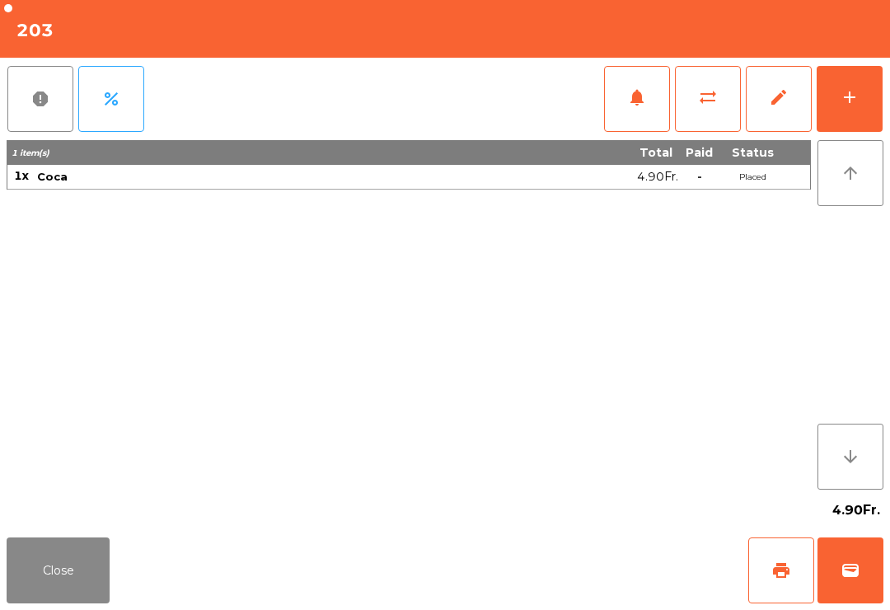
click at [69, 573] on button "Close" at bounding box center [58, 570] width 103 height 66
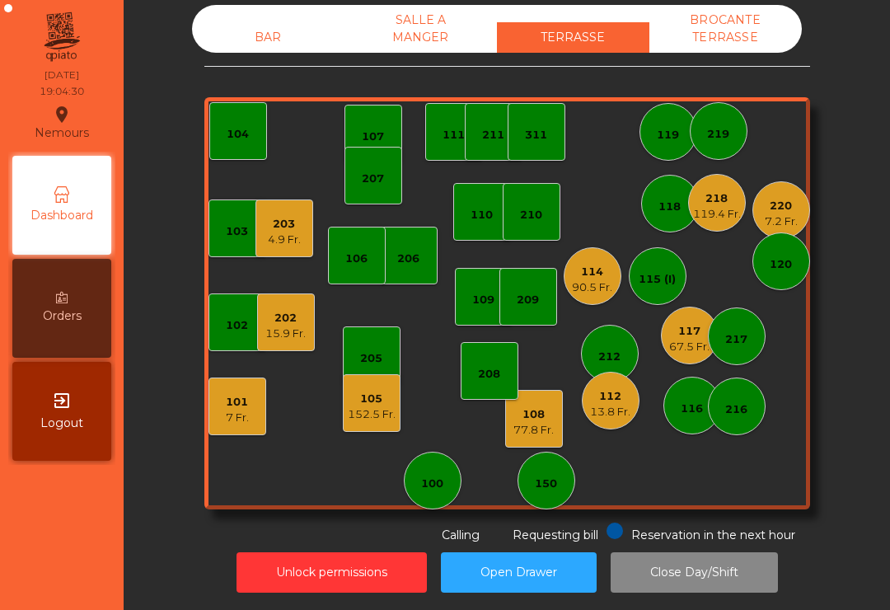
click at [624, 404] on div "13.8 Fr." at bounding box center [610, 412] width 40 height 16
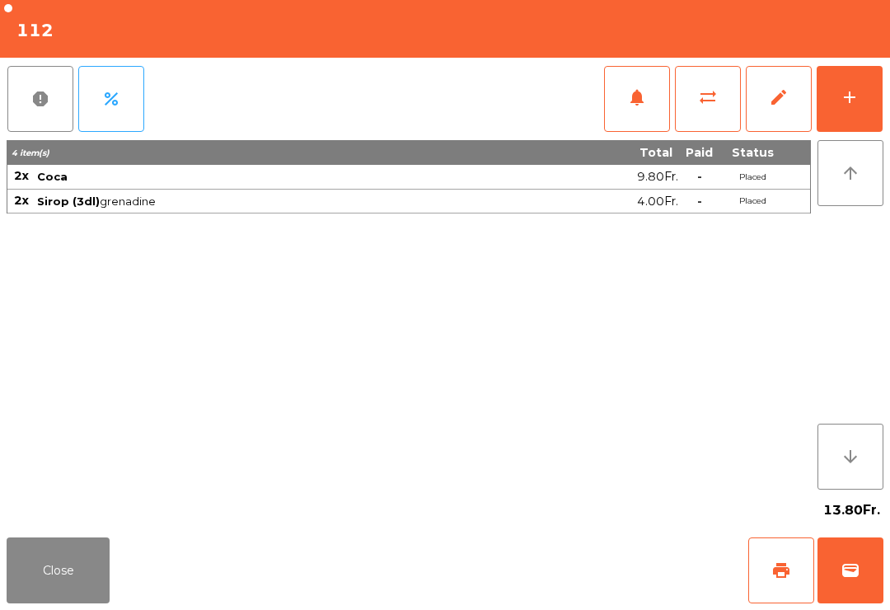
click at [67, 591] on button "Close" at bounding box center [58, 570] width 103 height 66
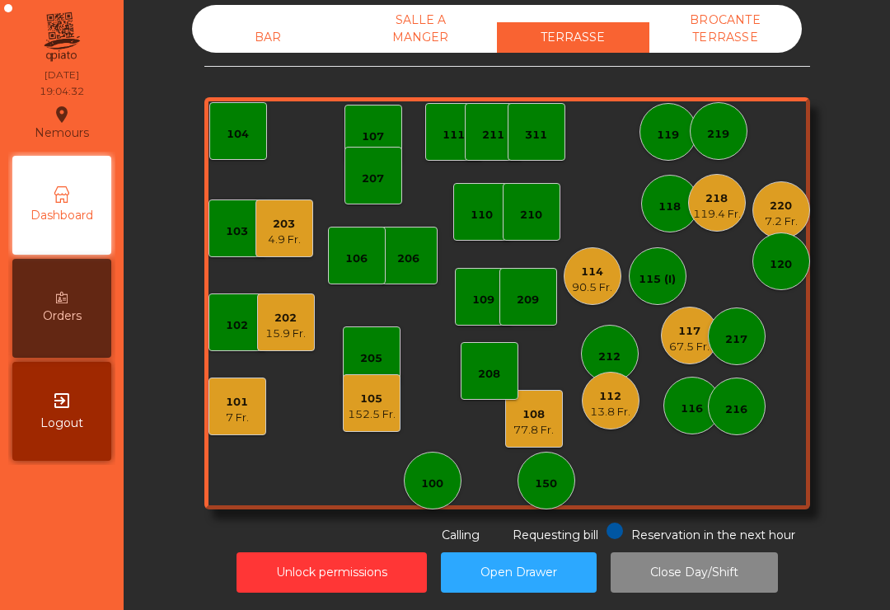
click at [570, 279] on div "114 90.5 Fr." at bounding box center [592, 276] width 58 height 58
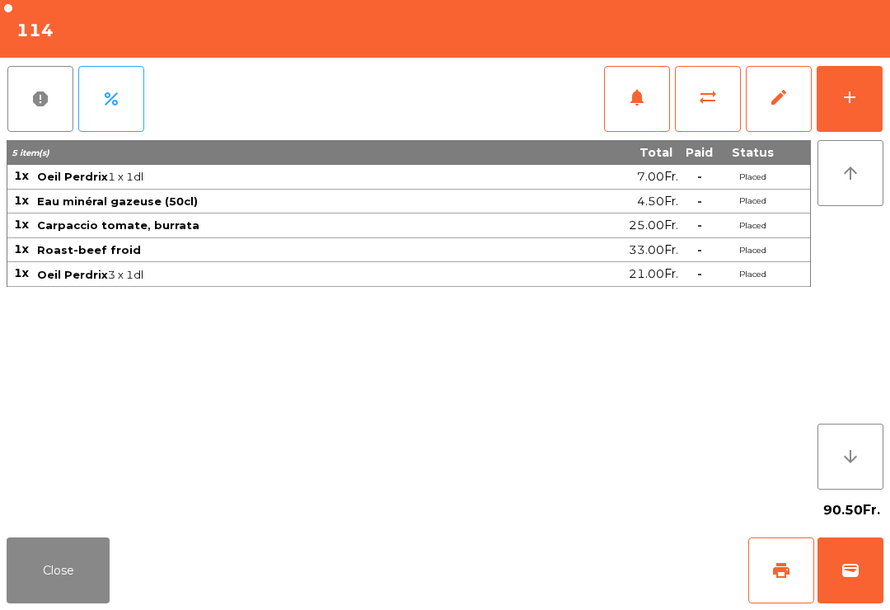
click at [86, 545] on button "Close" at bounding box center [58, 570] width 103 height 66
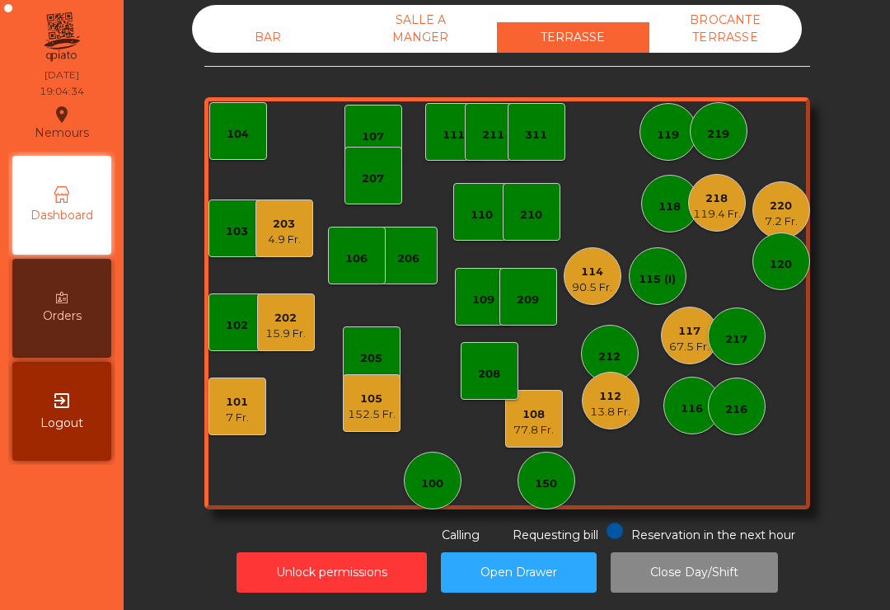
click at [376, 404] on div "105" at bounding box center [372, 398] width 48 height 16
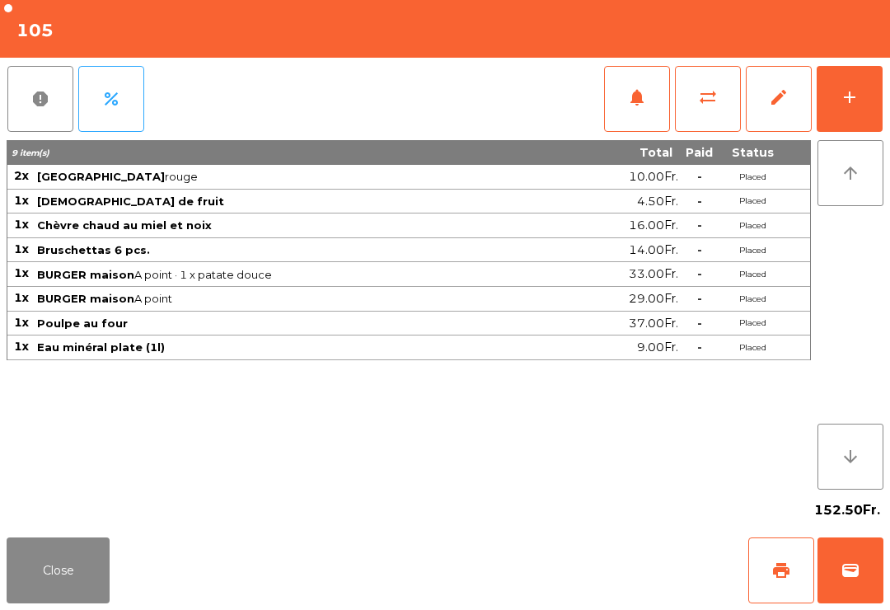
click at [77, 567] on button "Close" at bounding box center [58, 570] width 103 height 66
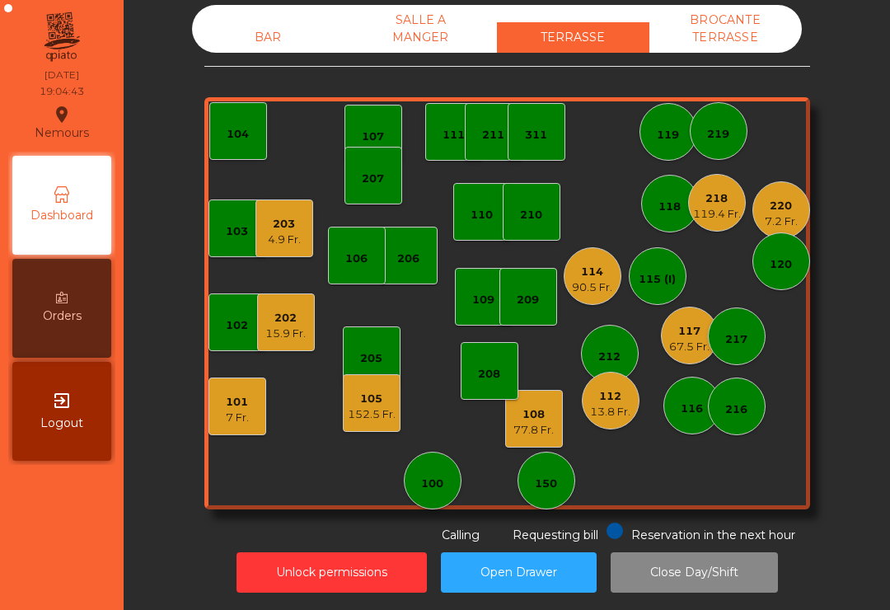
click at [484, 320] on div "109" at bounding box center [484, 297] width 58 height 58
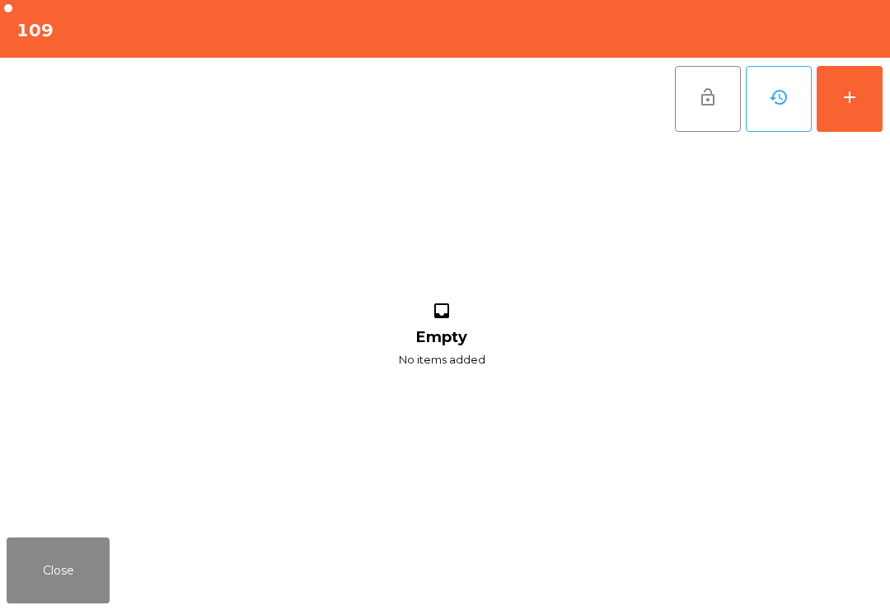
click at [871, 103] on button "add" at bounding box center [849, 99] width 66 height 66
click at [853, 115] on button "add" at bounding box center [849, 99] width 66 height 66
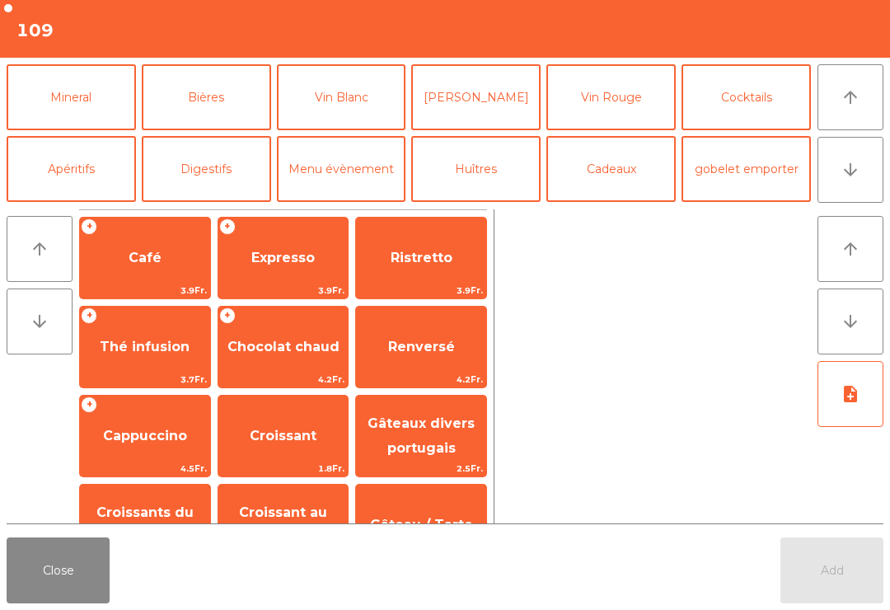
click at [69, 115] on button "Mineral" at bounding box center [71, 97] width 129 height 66
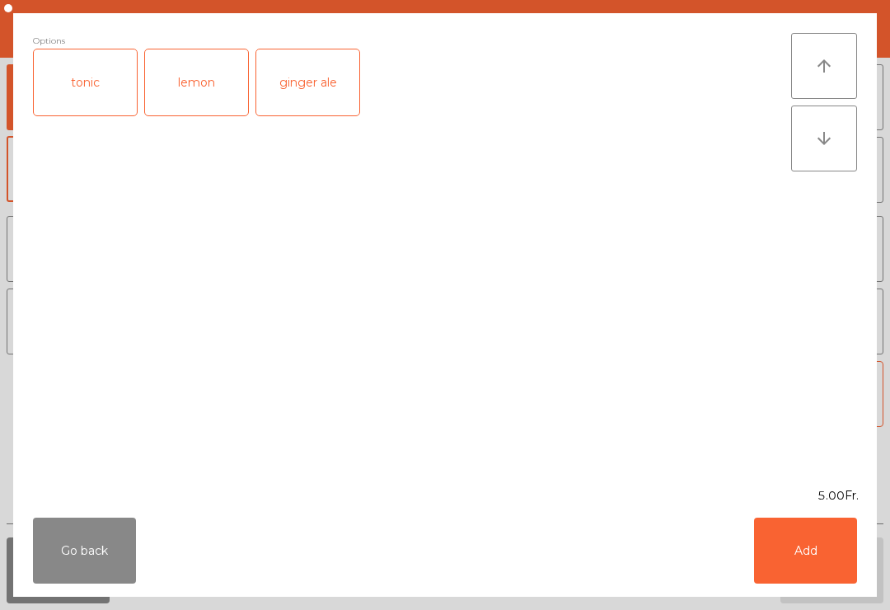
click at [783, 552] on button "Add" at bounding box center [805, 550] width 103 height 66
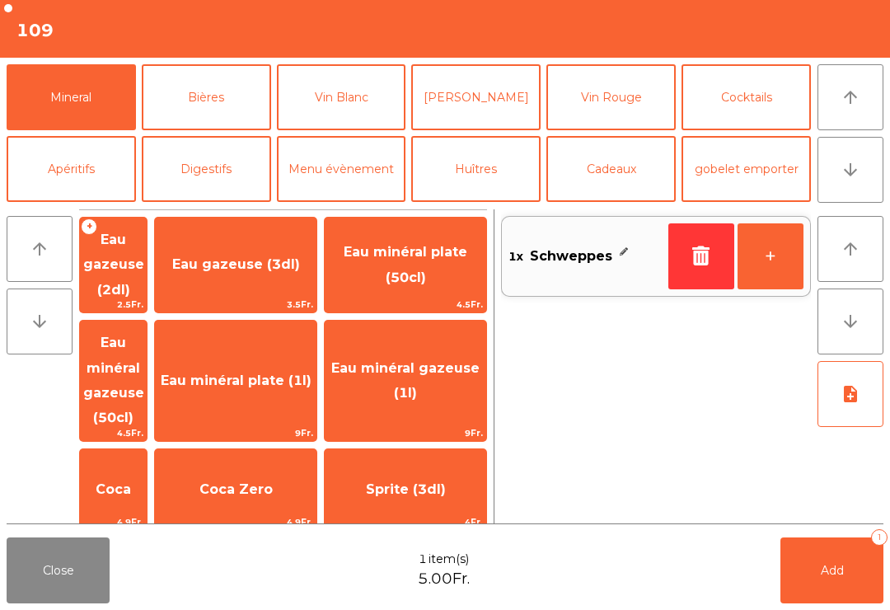
scroll to position [293, 0]
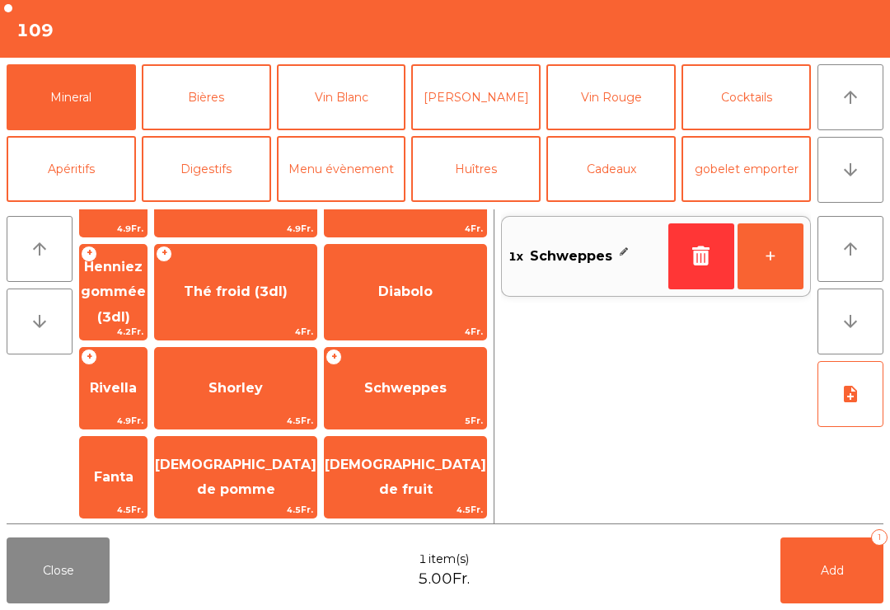
click at [776, 262] on button "+" at bounding box center [770, 256] width 66 height 66
click at [89, 187] on button "Apéritifs" at bounding box center [71, 169] width 129 height 66
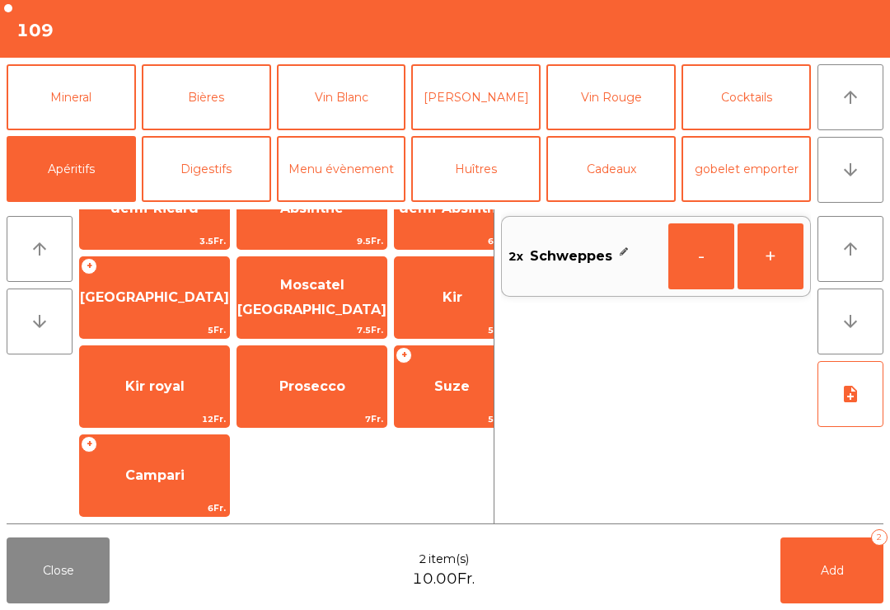
click at [193, 166] on button "Digestifs" at bounding box center [206, 169] width 129 height 66
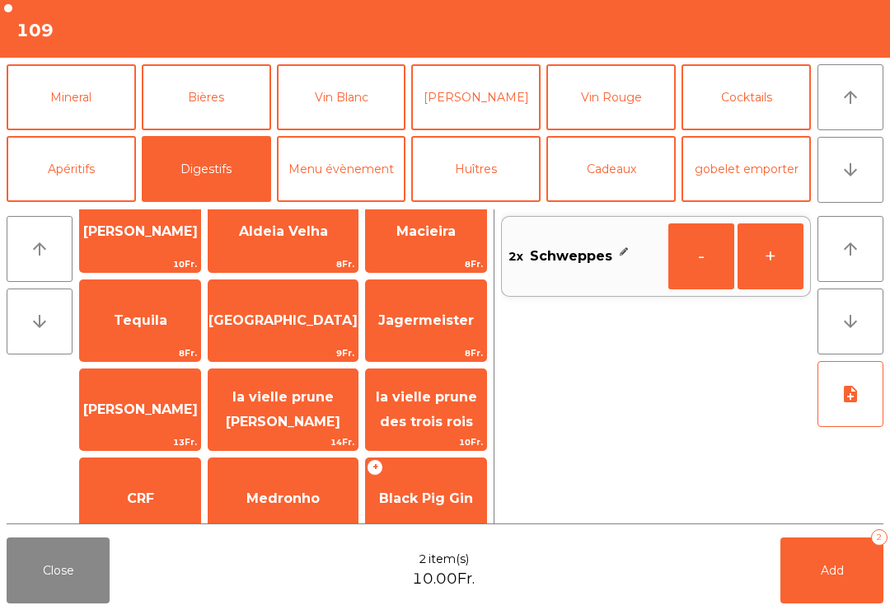
click at [832, 175] on button "arrow_downward" at bounding box center [850, 170] width 66 height 66
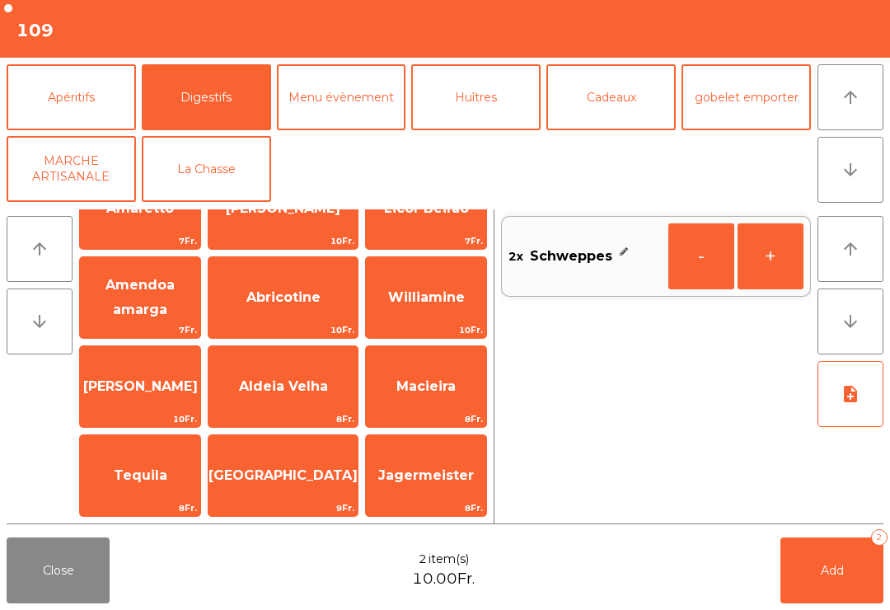
click at [846, 115] on button "arrow_upward" at bounding box center [850, 97] width 66 height 66
click at [846, 114] on button "arrow_upward" at bounding box center [850, 97] width 66 height 66
click at [856, 99] on icon "arrow_upward" at bounding box center [850, 97] width 20 height 20
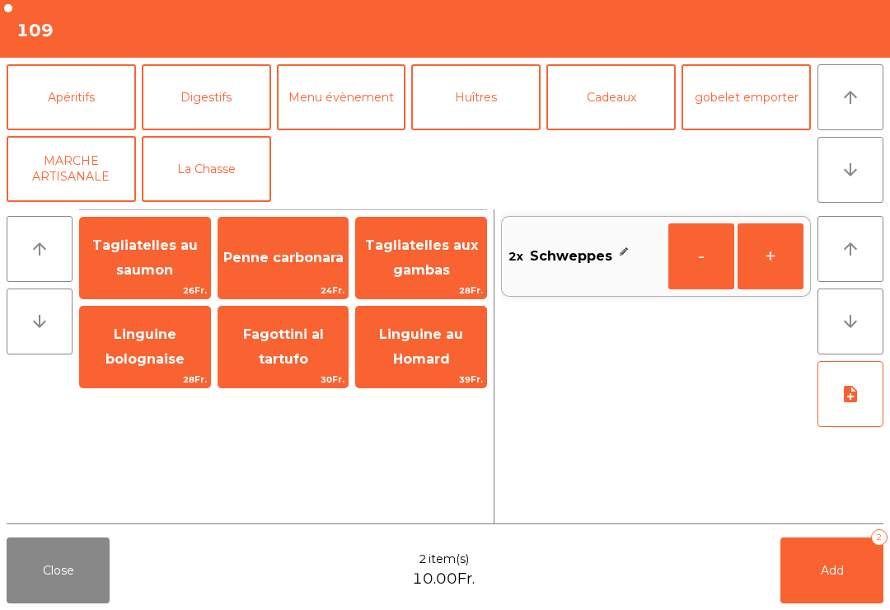
scroll to position [0, 0]
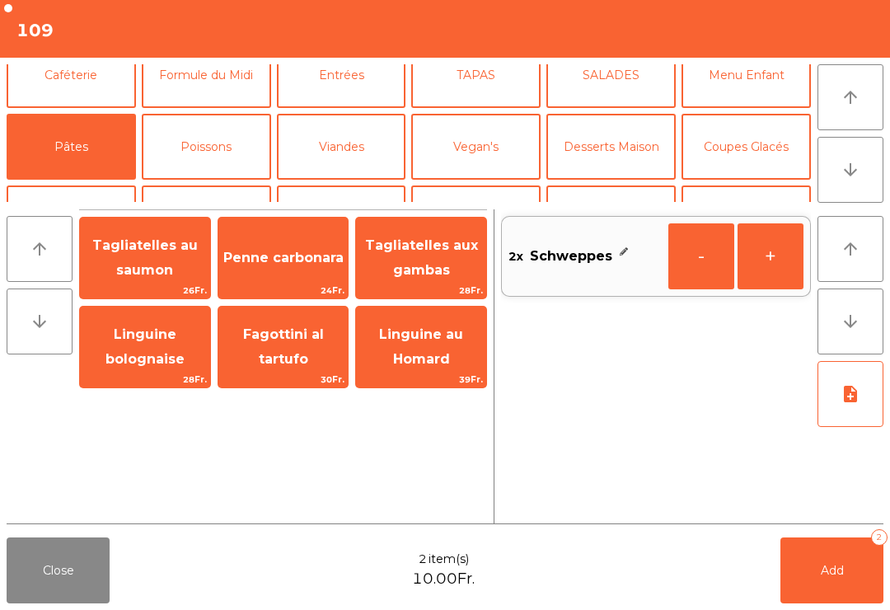
click at [287, 266] on span "Penne carbonara" at bounding box center [283, 258] width 130 height 44
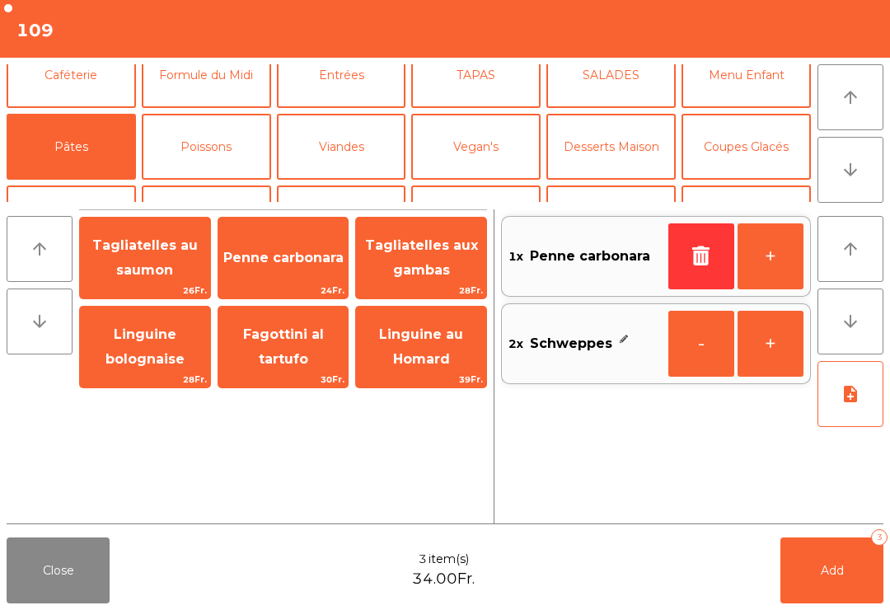
click at [211, 94] on button "Formule du Midi" at bounding box center [206, 75] width 129 height 66
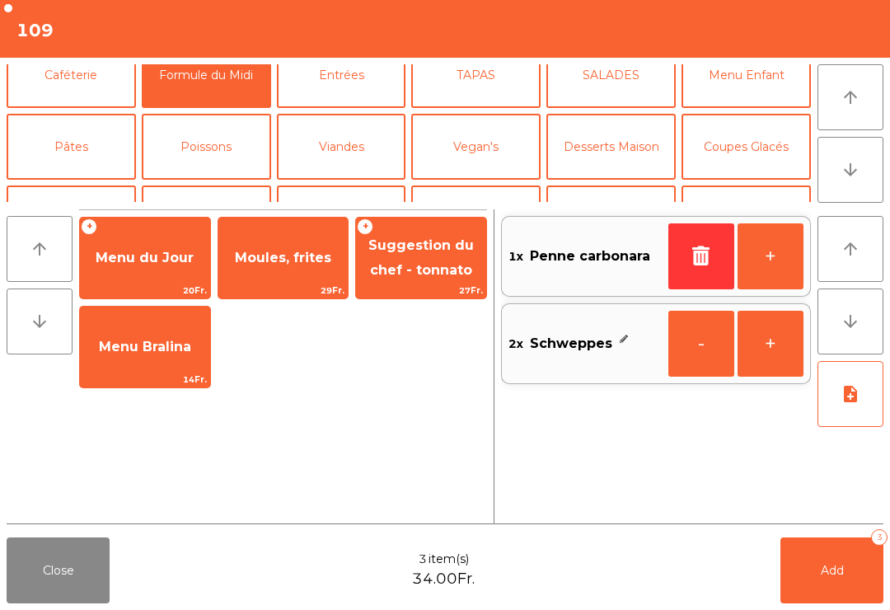
click at [293, 269] on span "Moules, frites" at bounding box center [283, 258] width 130 height 44
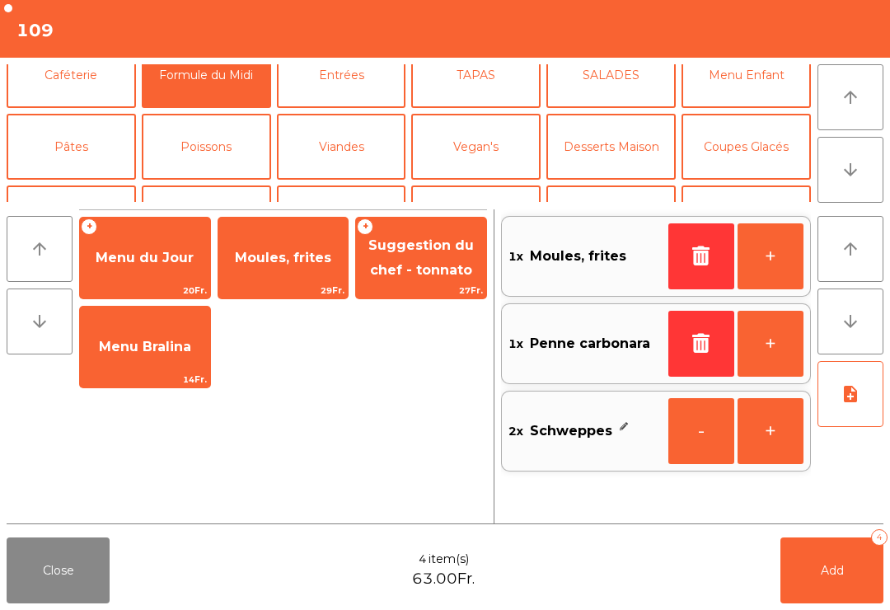
click at [812, 582] on button "Add 4" at bounding box center [831, 570] width 103 height 66
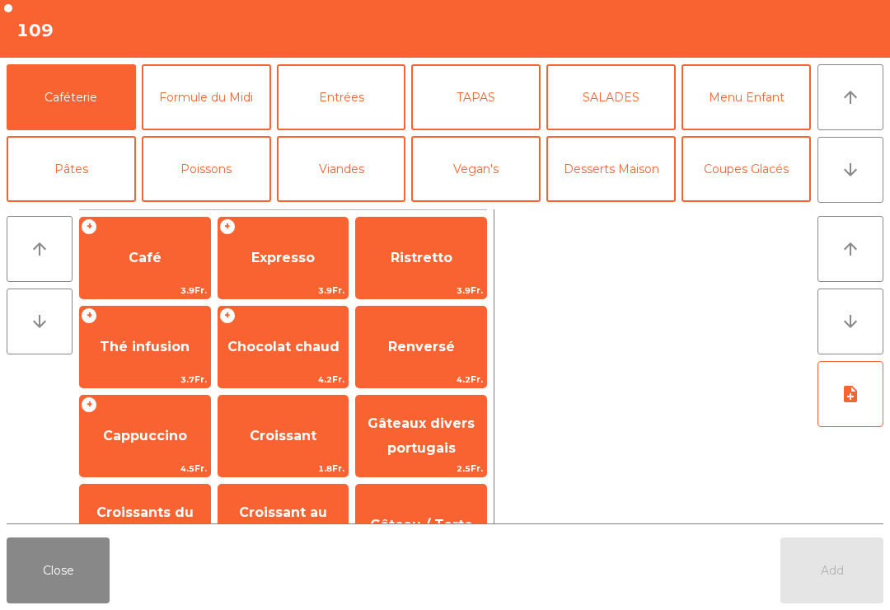
click at [9, 597] on button "Close" at bounding box center [58, 570] width 103 height 66
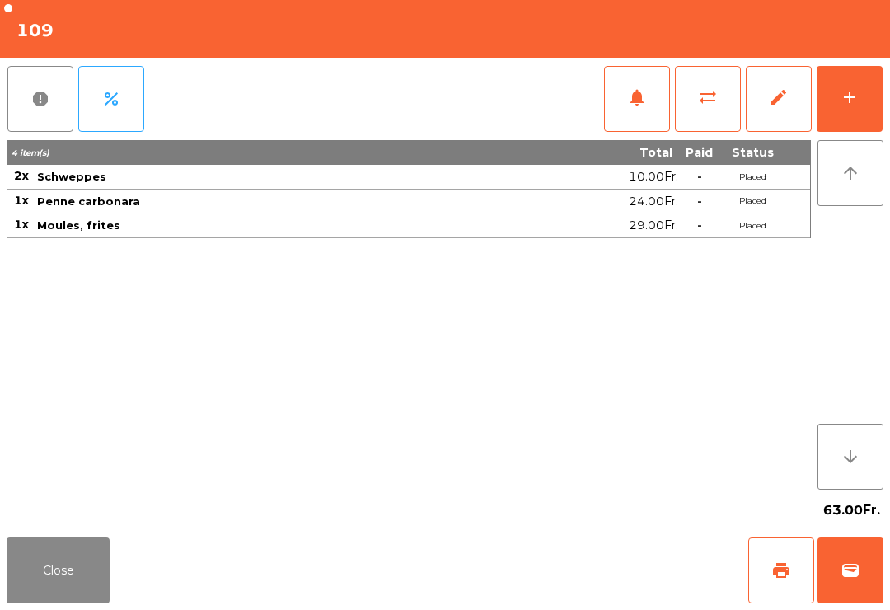
click at [71, 596] on button "Close" at bounding box center [58, 570] width 103 height 66
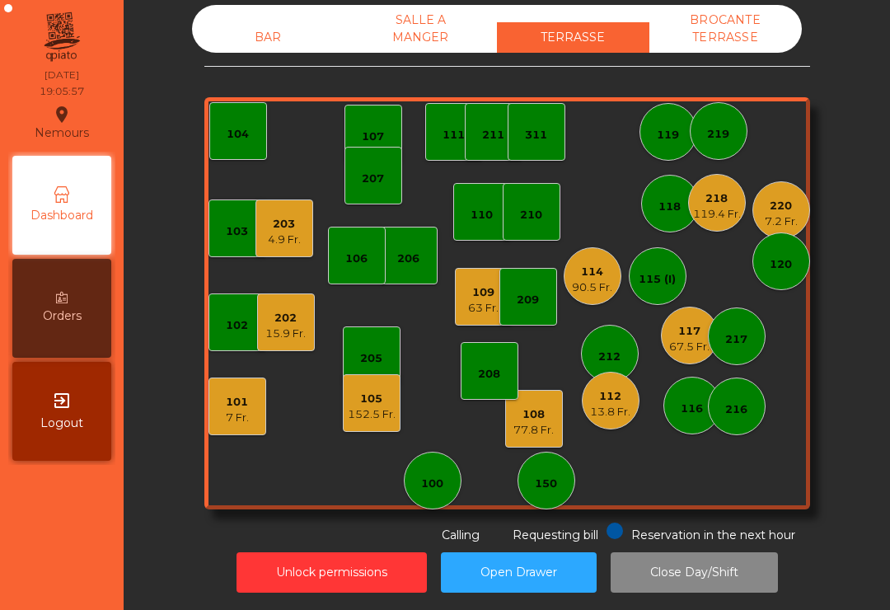
click at [281, 329] on div "15.9 Fr." at bounding box center [285, 333] width 40 height 16
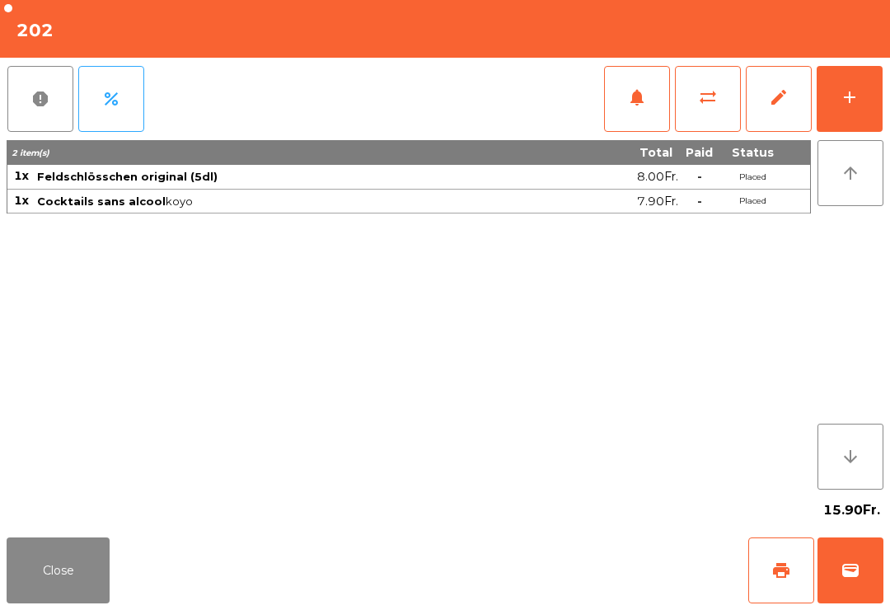
click at [834, 97] on button "add" at bounding box center [849, 99] width 66 height 66
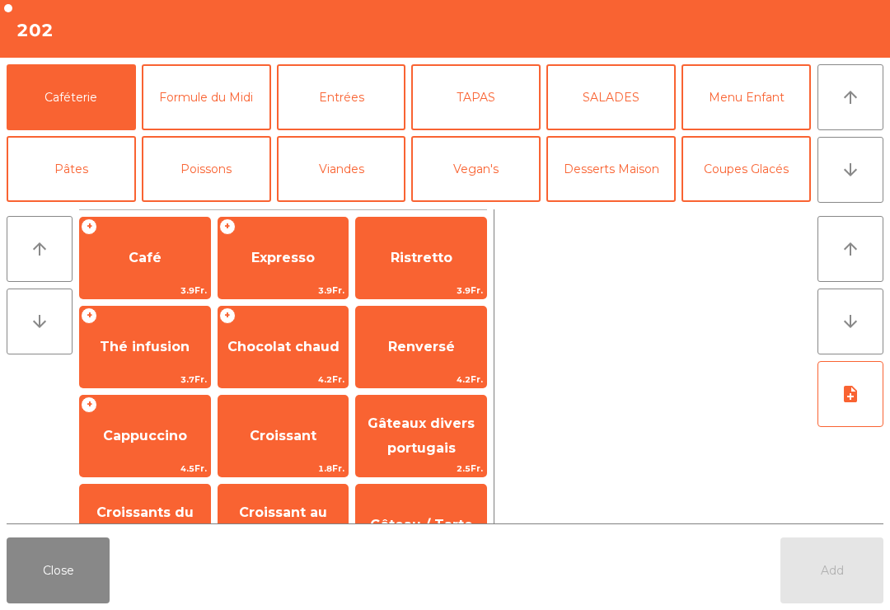
click at [67, 208] on button "Mineral" at bounding box center [71, 241] width 129 height 66
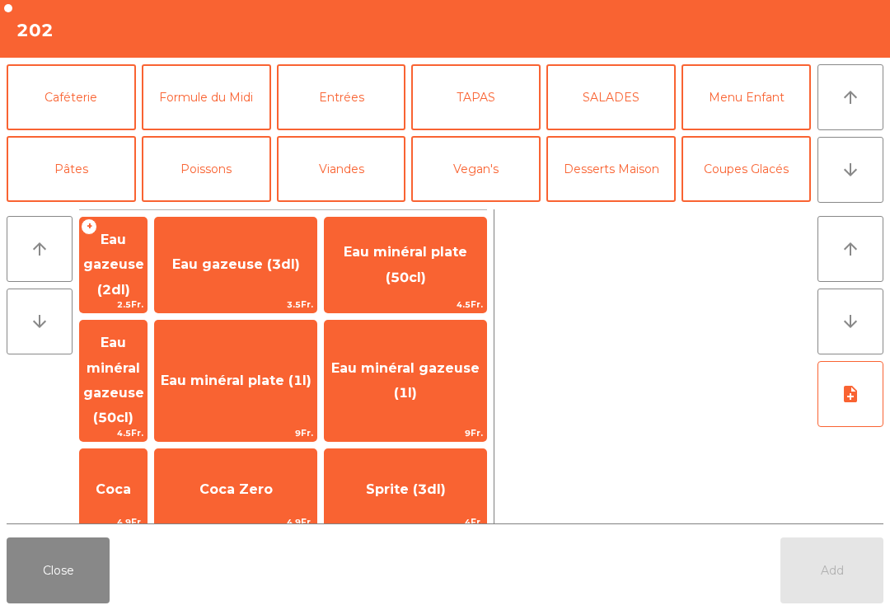
scroll to position [84, 0]
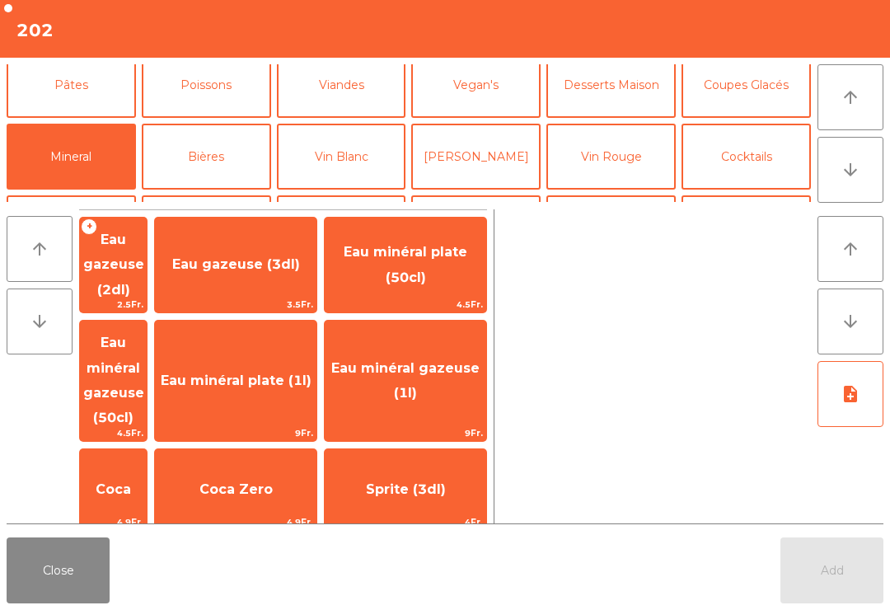
click at [442, 367] on span "Eau minéral gazeuse (1l)" at bounding box center [405, 381] width 161 height 70
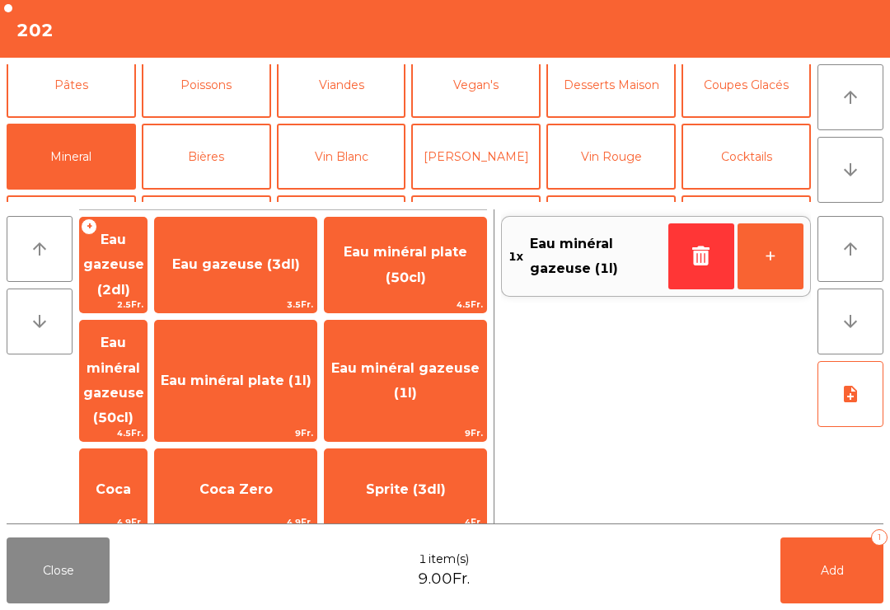
click at [810, 554] on button "Add 1" at bounding box center [831, 570] width 103 height 66
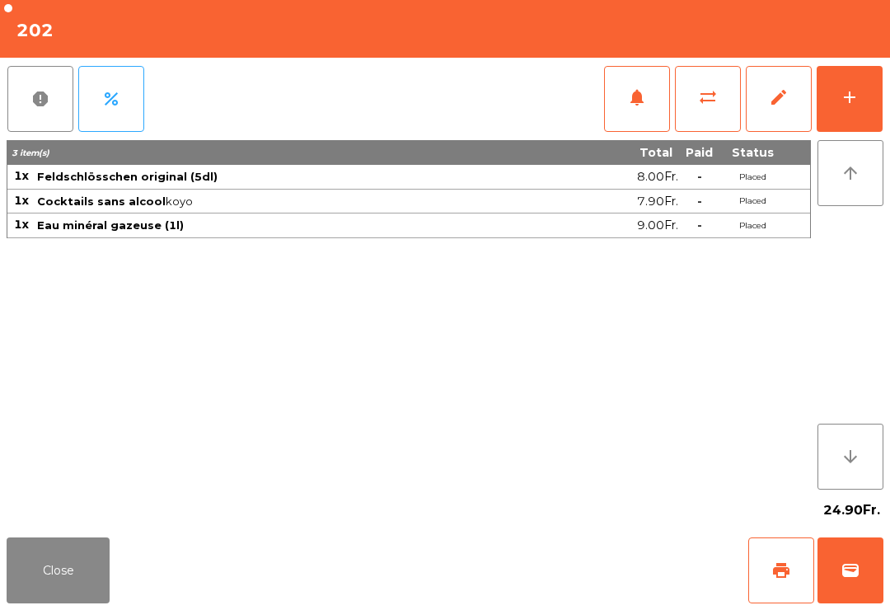
click at [7, 559] on button "Close" at bounding box center [58, 570] width 103 height 66
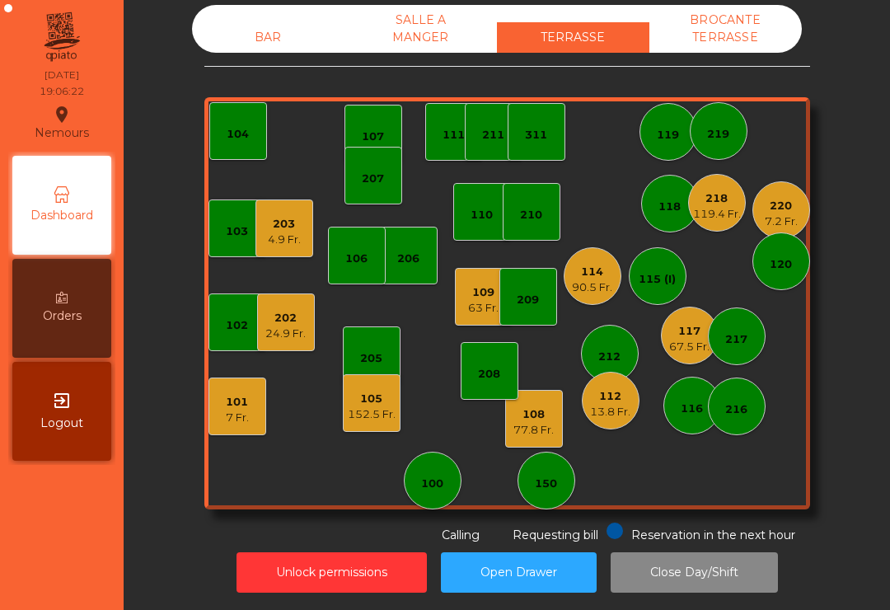
click at [713, 227] on div "218 119.4 Fr." at bounding box center [717, 203] width 58 height 58
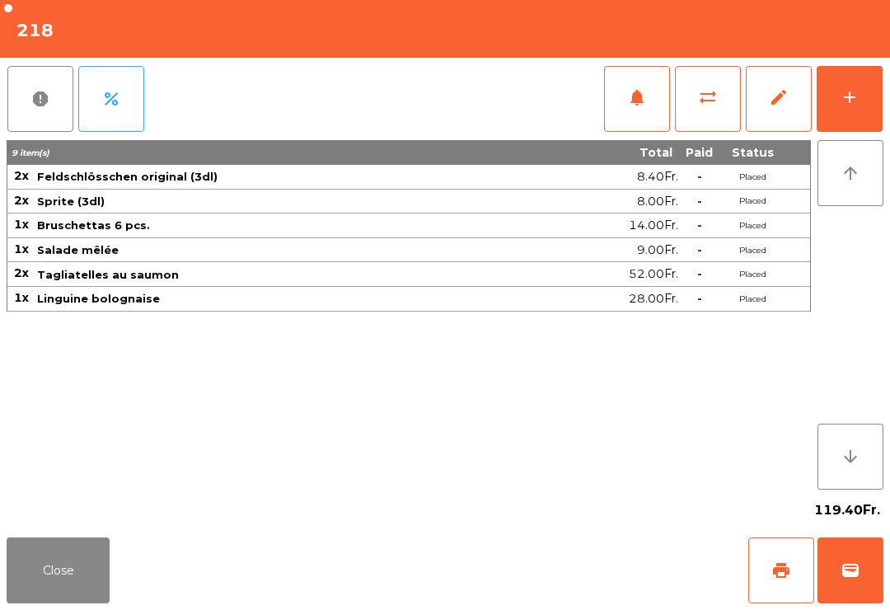
click at [88, 549] on button "Close" at bounding box center [58, 570] width 103 height 66
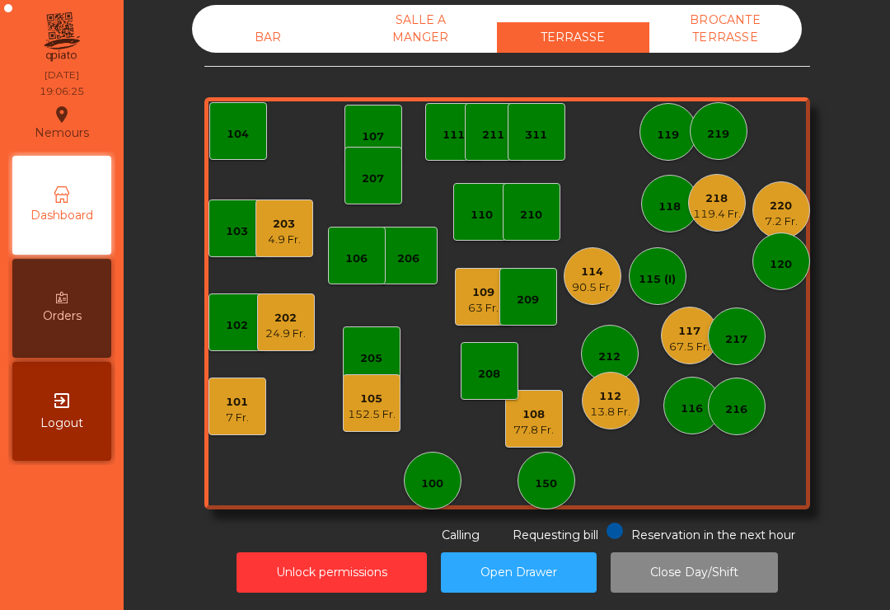
click at [793, 220] on div "7.2 Fr." at bounding box center [780, 221] width 33 height 16
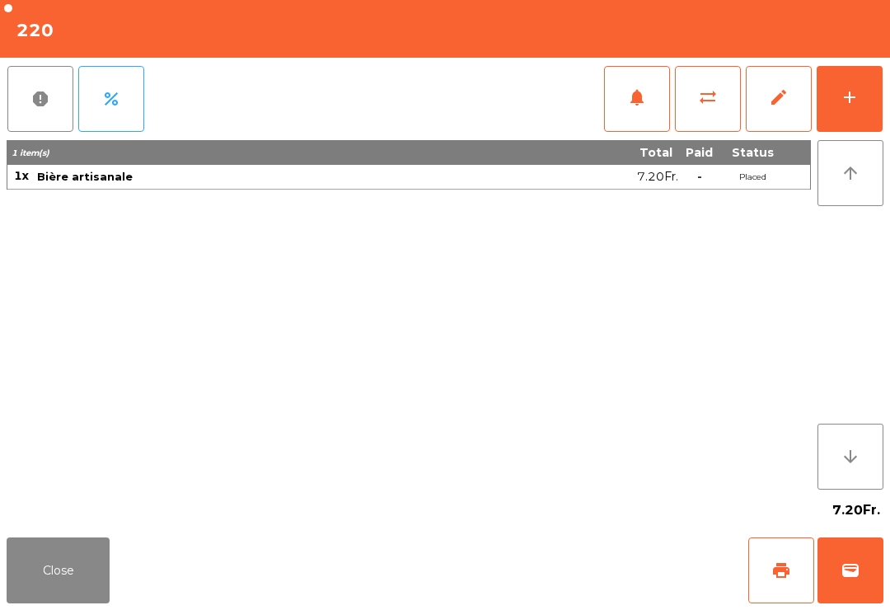
click at [44, 599] on button "Close" at bounding box center [58, 570] width 103 height 66
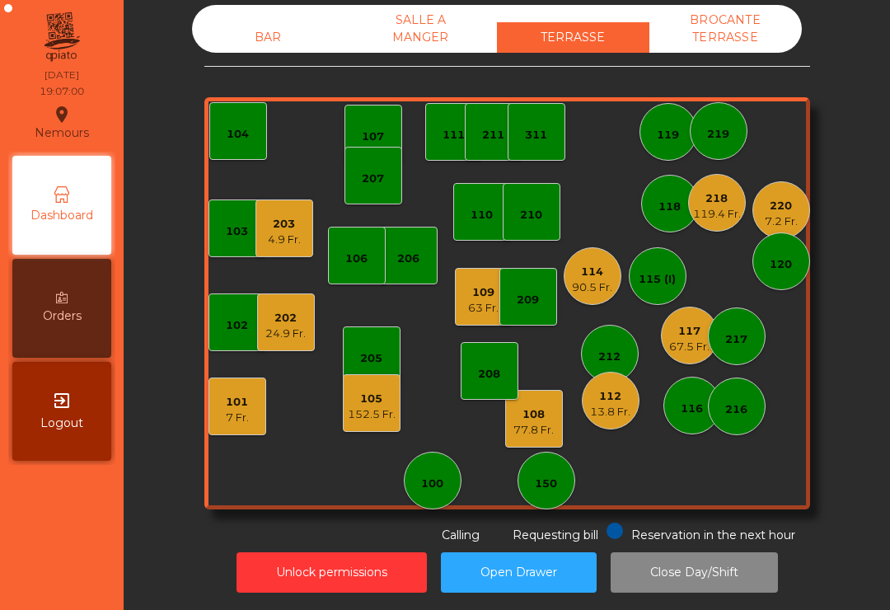
click at [300, 330] on div "24.9 Fr." at bounding box center [285, 333] width 40 height 16
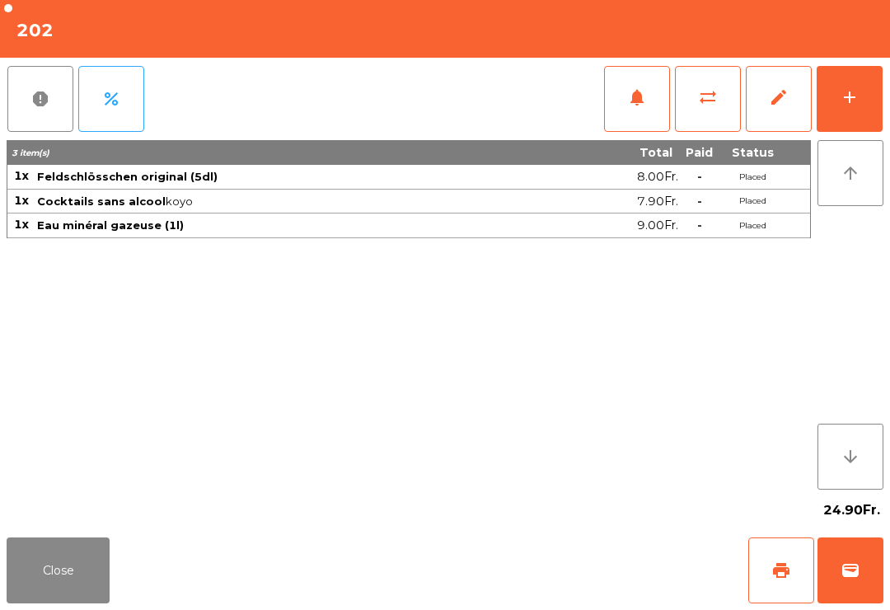
click at [880, 74] on button "add" at bounding box center [849, 99] width 66 height 66
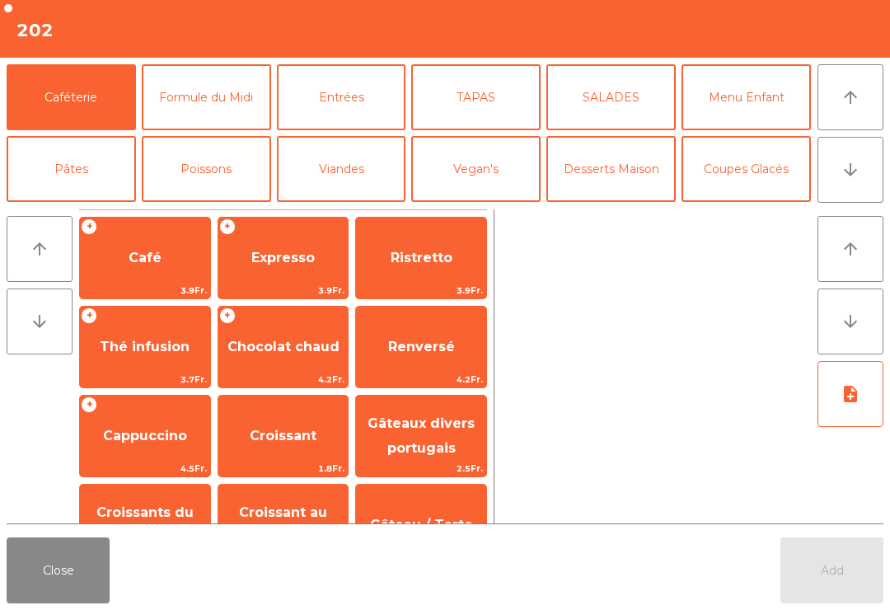
click at [350, 100] on button "Entrées" at bounding box center [341, 97] width 129 height 66
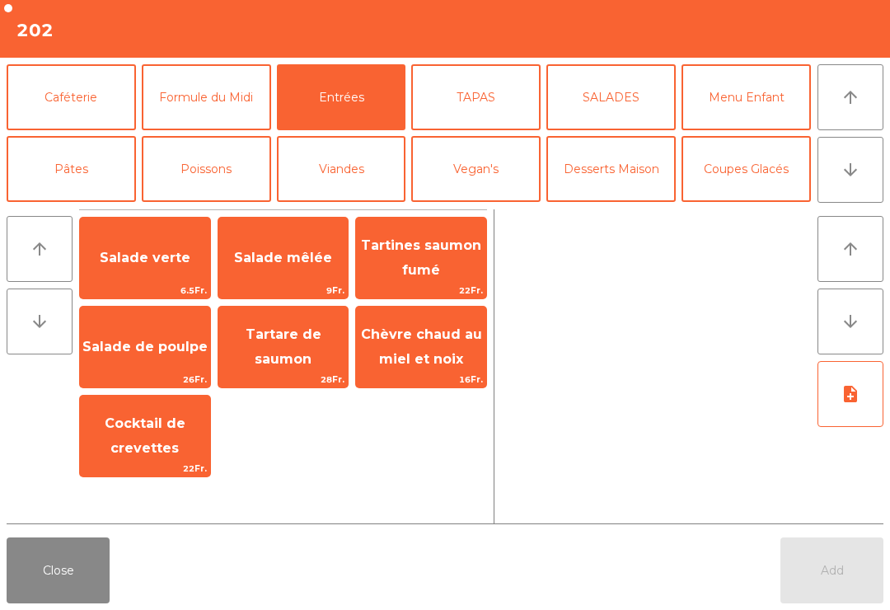
click at [301, 282] on div "Salade mêlée 9Fr." at bounding box center [283, 258] width 132 height 82
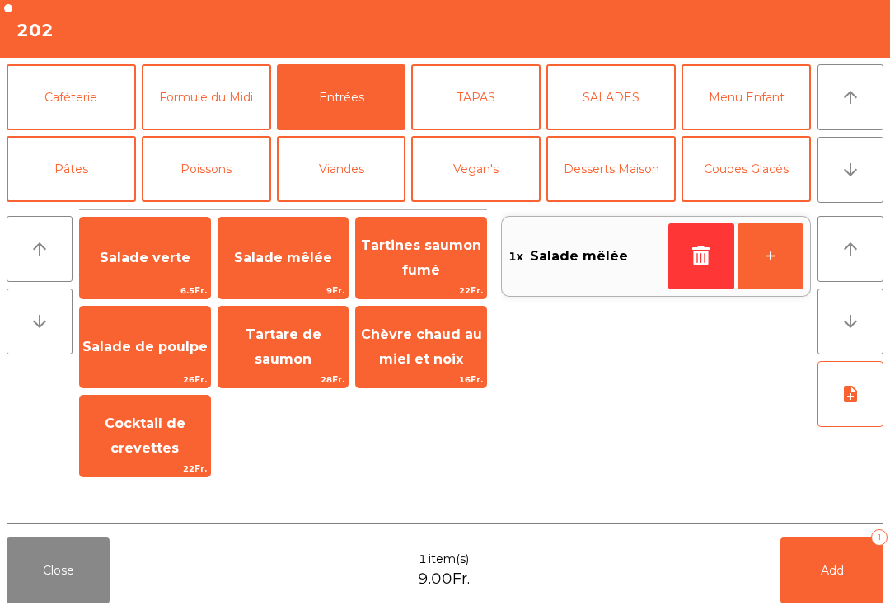
click at [301, 282] on div "Salade mêlée 9Fr." at bounding box center [283, 258] width 132 height 82
click at [198, 166] on button "Poissons" at bounding box center [206, 169] width 129 height 66
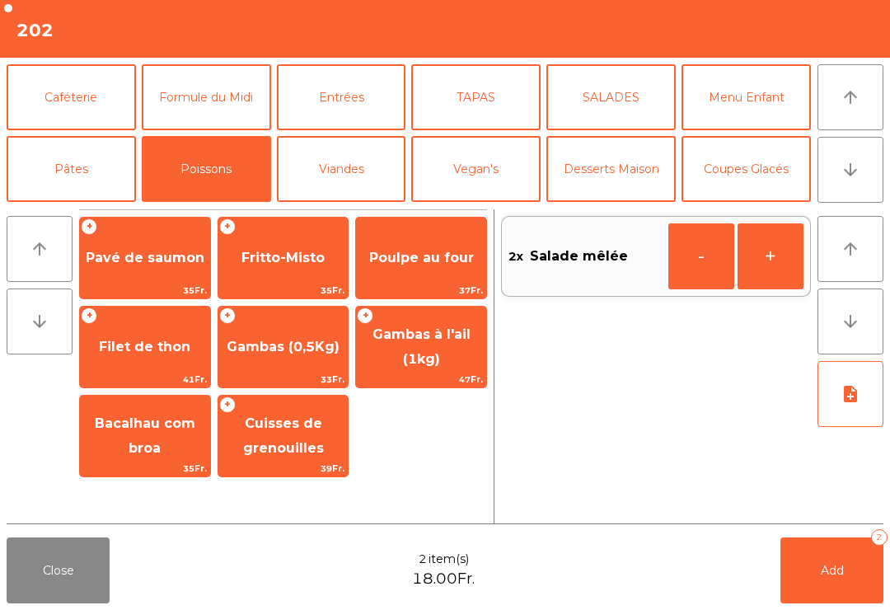
click at [419, 284] on span "37Fr." at bounding box center [421, 291] width 130 height 16
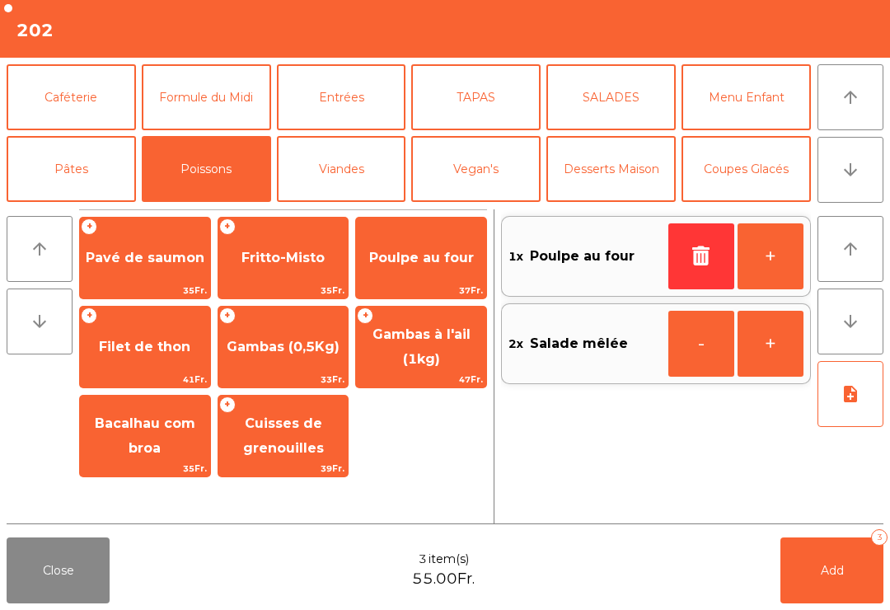
click at [347, 161] on button "Viandes" at bounding box center [341, 169] width 129 height 66
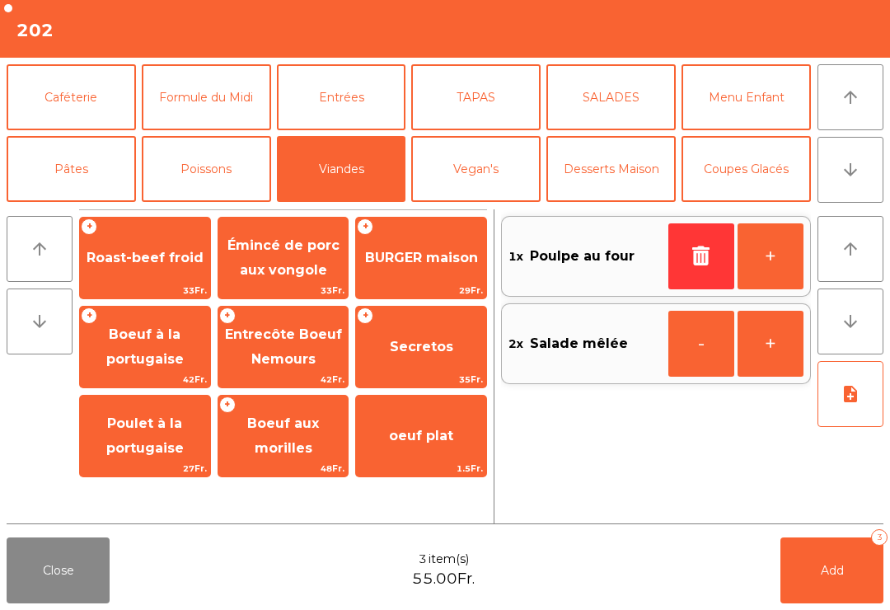
click at [414, 275] on span "BURGER maison" at bounding box center [421, 258] width 130 height 44
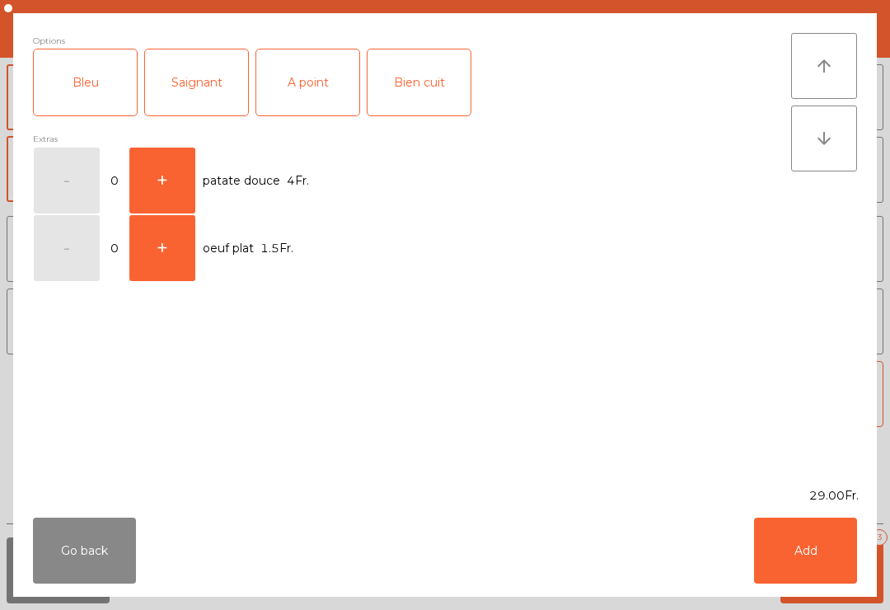
click at [816, 558] on button "Add" at bounding box center [805, 550] width 103 height 66
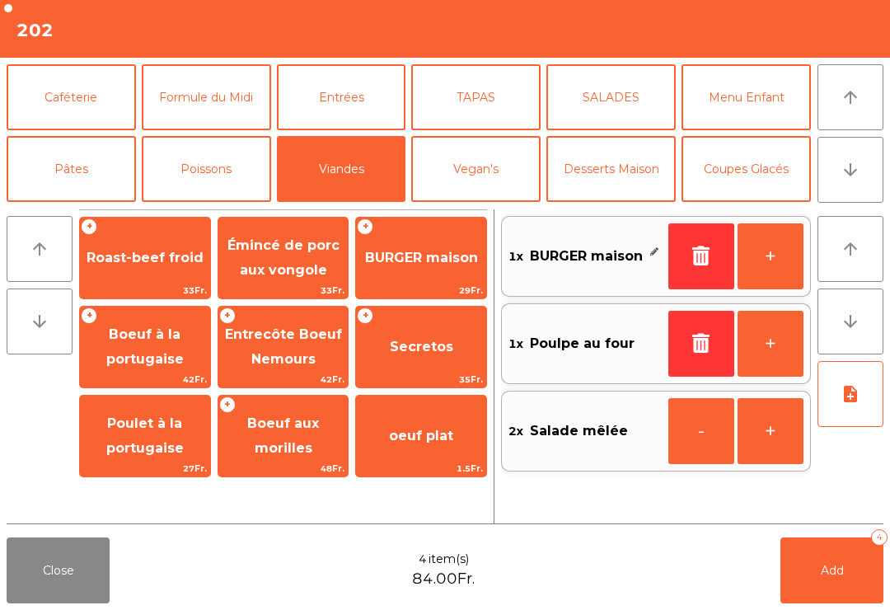
click at [681, 264] on button "button" at bounding box center [701, 256] width 66 height 66
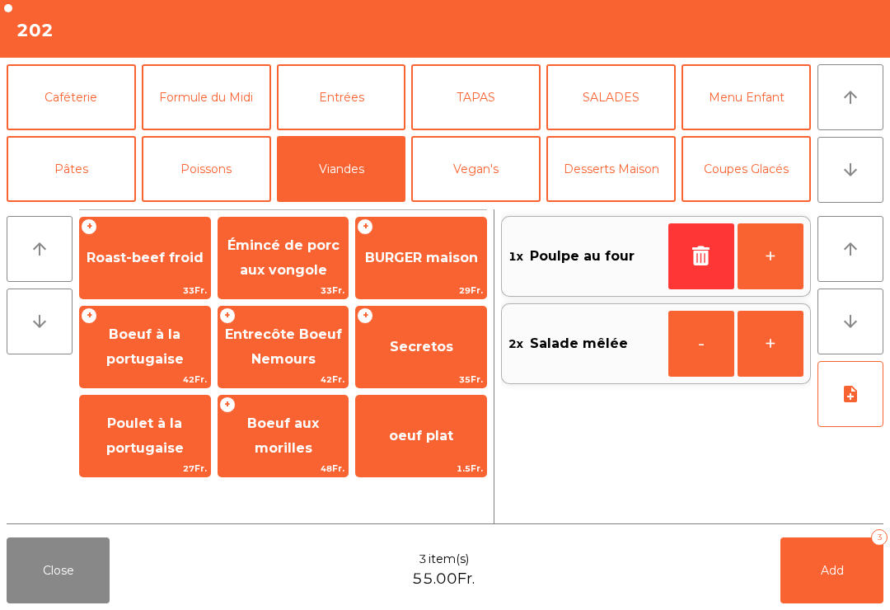
click at [411, 263] on span "BURGER maison" at bounding box center [421, 258] width 113 height 16
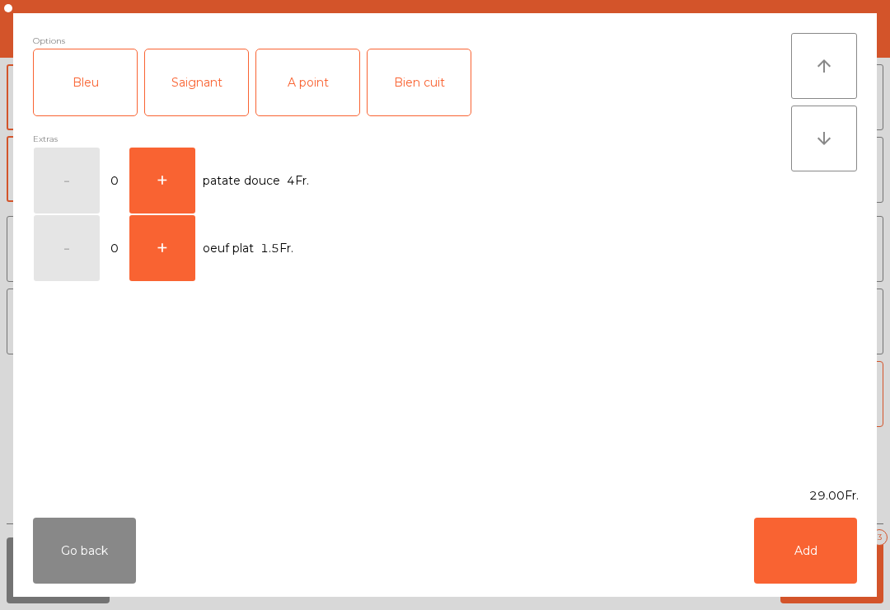
click at [213, 82] on div "Saignant" at bounding box center [196, 82] width 103 height 66
click at [825, 540] on button "Add" at bounding box center [805, 550] width 103 height 66
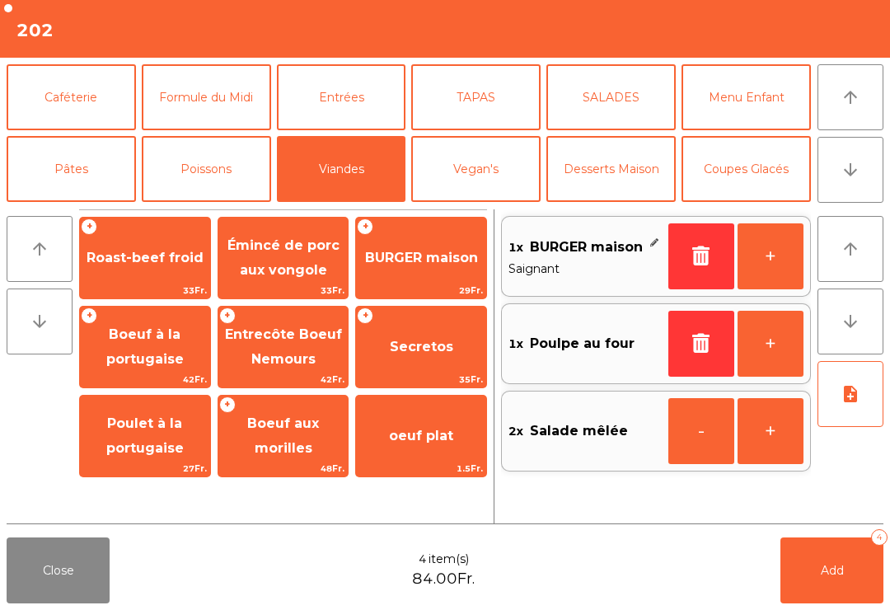
click at [859, 386] on icon "note_add" at bounding box center [850, 394] width 20 height 20
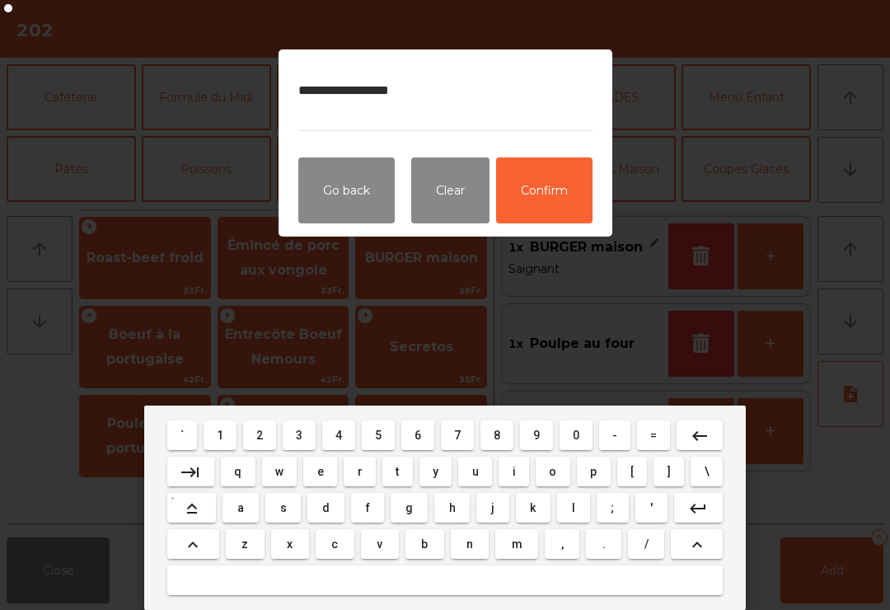
type textarea "**********"
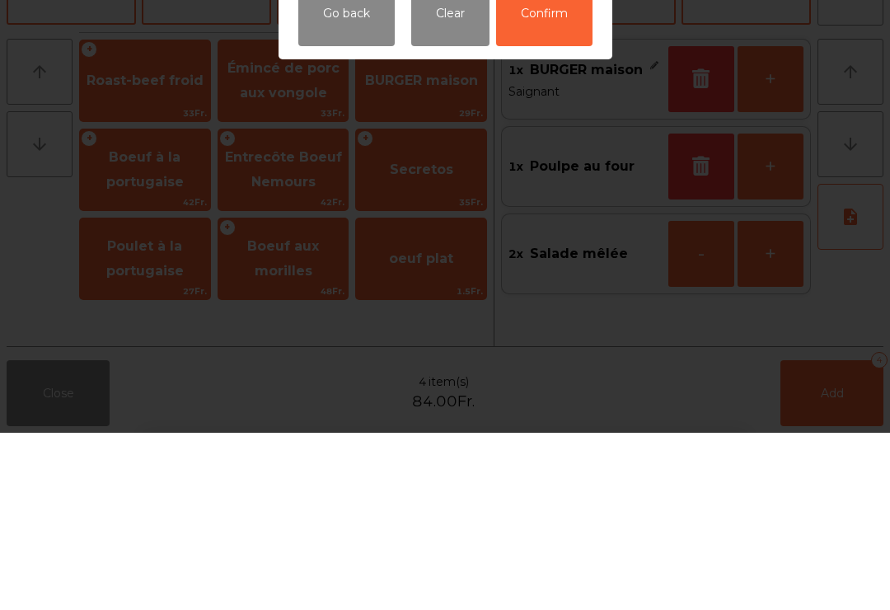
click at [541, 157] on button "Confirm" at bounding box center [544, 190] width 96 height 66
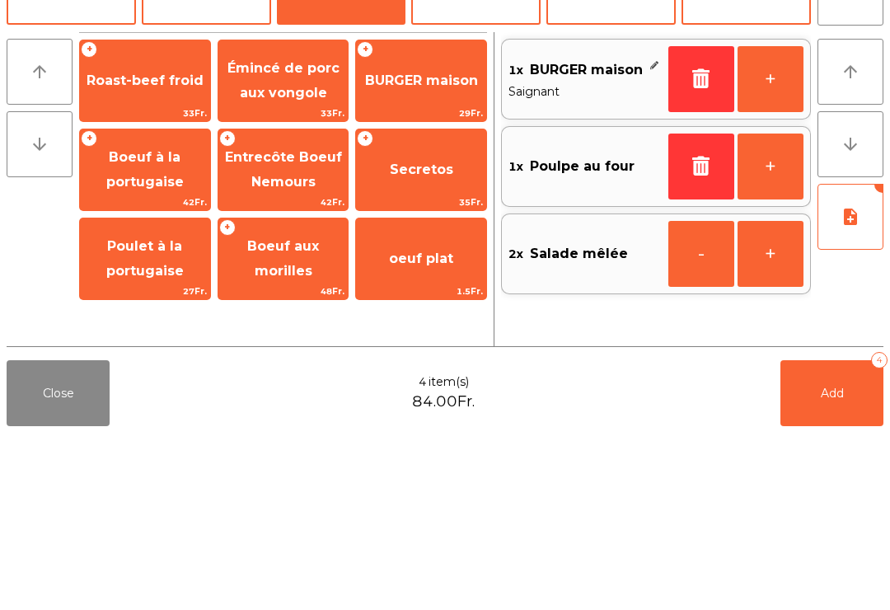
click at [852, 556] on button "Add 4" at bounding box center [831, 570] width 103 height 66
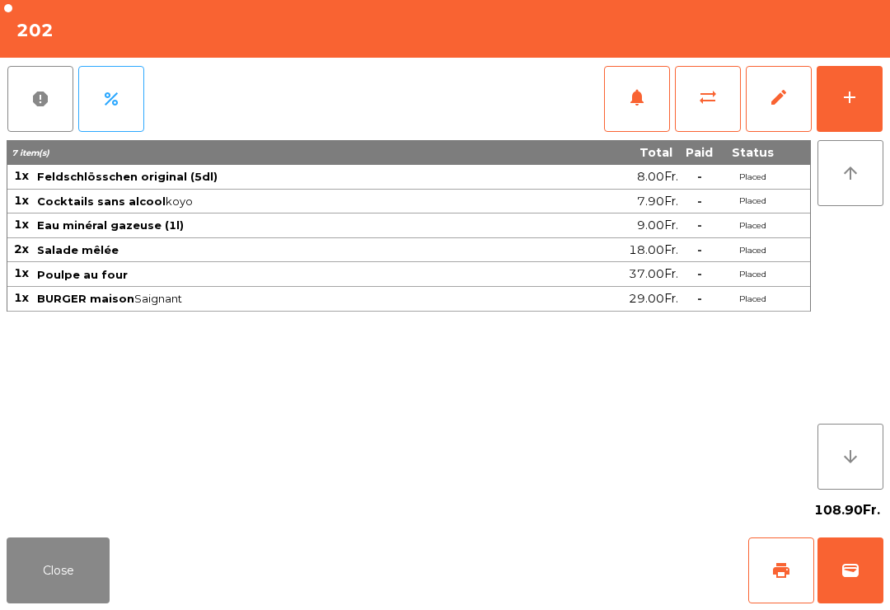
click at [91, 585] on button "Close" at bounding box center [58, 570] width 103 height 66
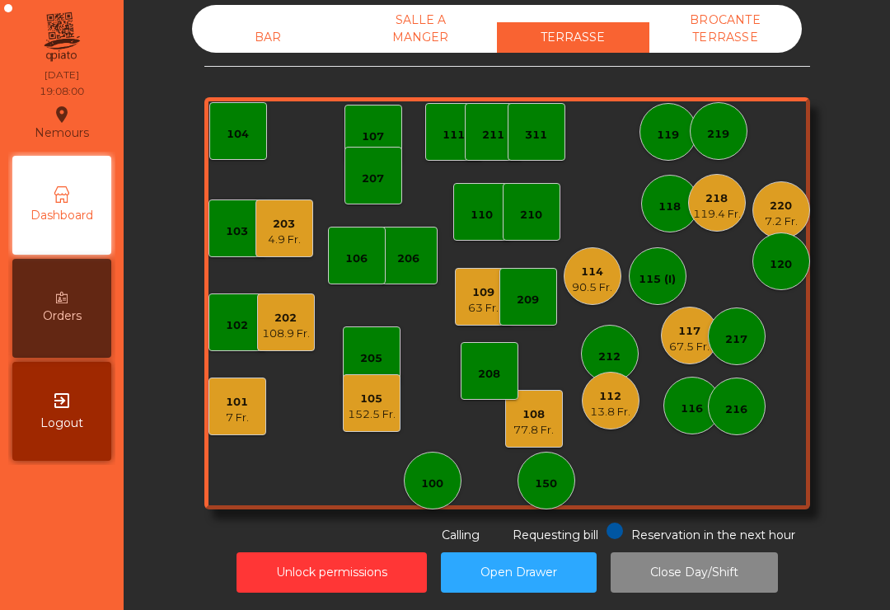
click at [545, 428] on div "77.8 Fr." at bounding box center [533, 430] width 40 height 16
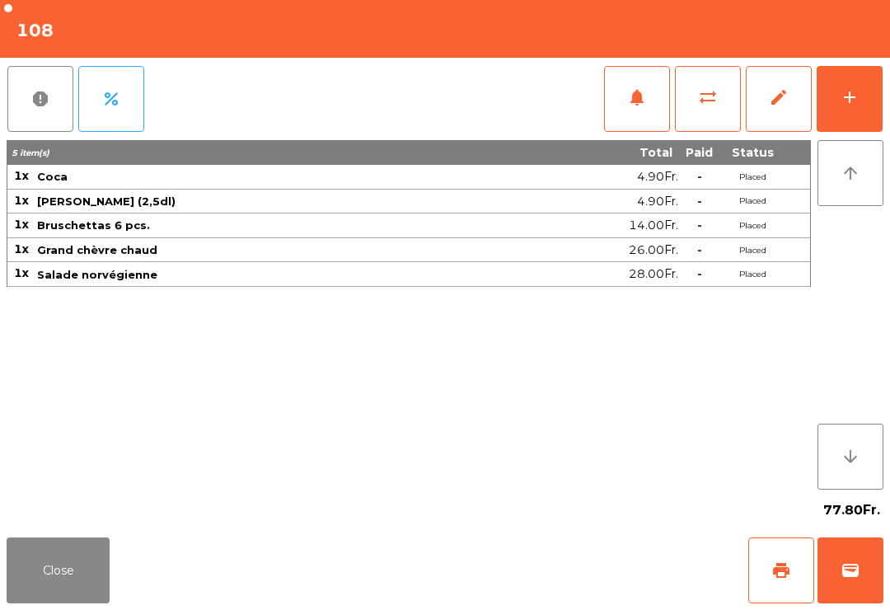
click at [858, 87] on div "add" at bounding box center [849, 97] width 20 height 20
click at [853, 95] on div "add" at bounding box center [849, 97] width 20 height 20
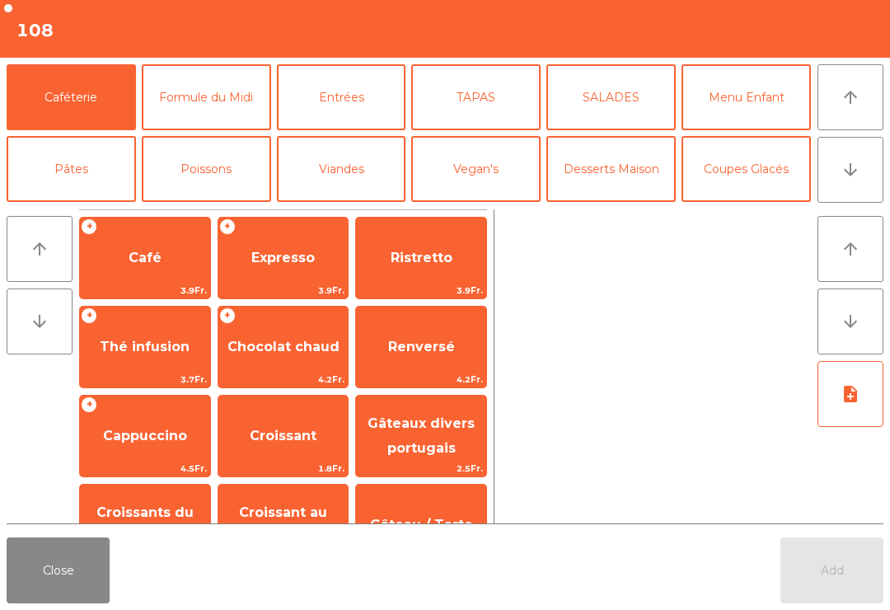
click at [866, 201] on button "arrow_downward" at bounding box center [850, 170] width 66 height 66
click at [353, 136] on button "Viandes" at bounding box center [341, 169] width 129 height 66
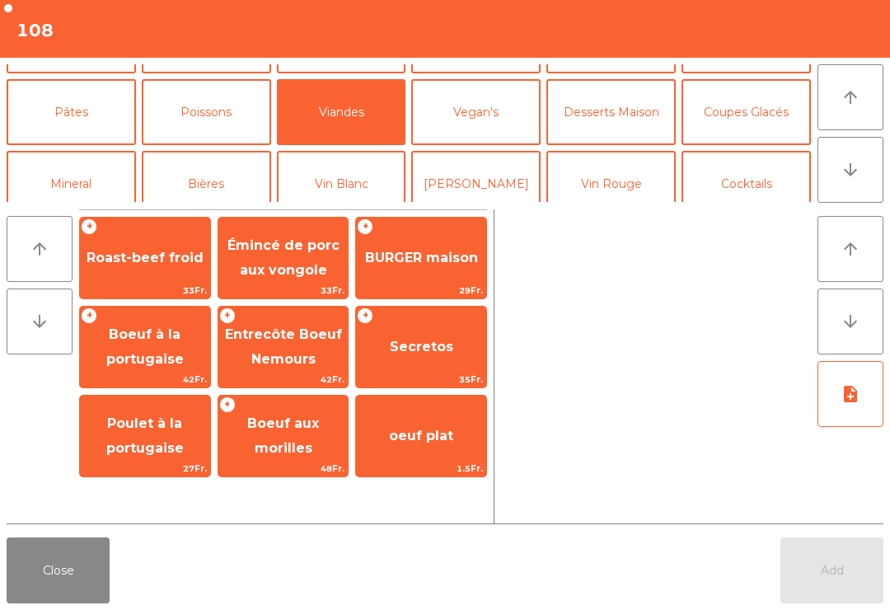
click at [863, 93] on button "arrow_upward" at bounding box center [850, 97] width 66 height 66
click at [844, 180] on button "arrow_downward" at bounding box center [850, 170] width 66 height 66
click at [335, 174] on button "Vin Blanc" at bounding box center [341, 184] width 129 height 66
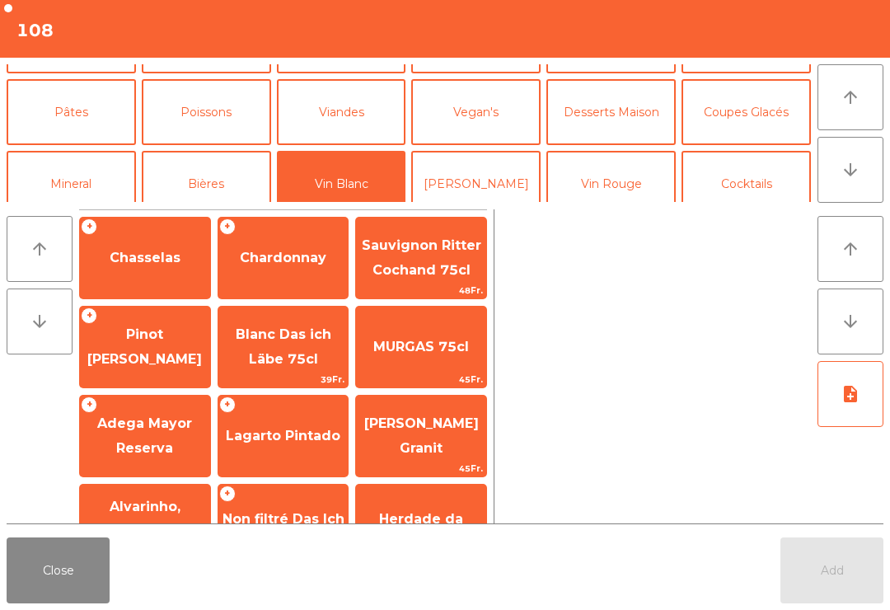
click at [143, 263] on span "Chasselas" at bounding box center [145, 258] width 71 height 16
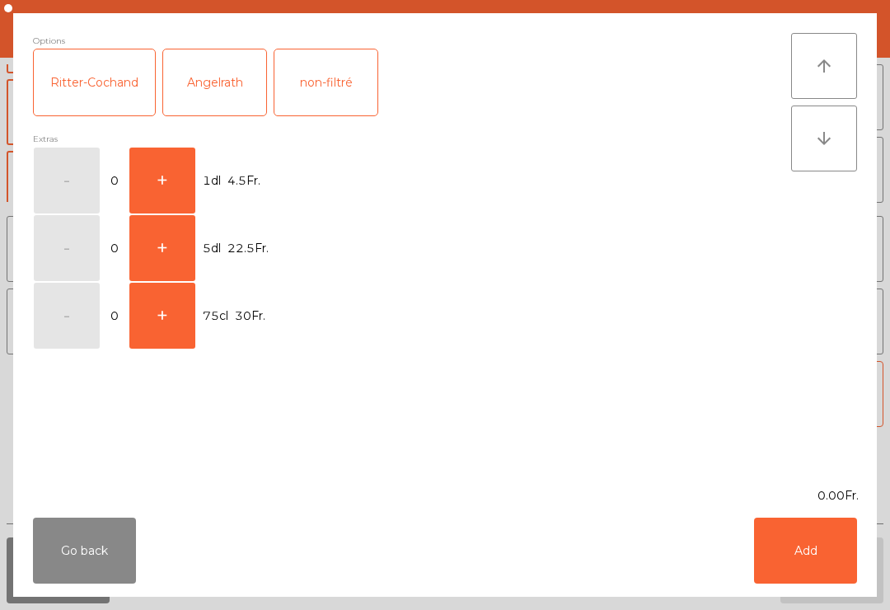
click at [160, 179] on button "+" at bounding box center [162, 180] width 66 height 66
click at [183, 176] on button "+" at bounding box center [162, 180] width 66 height 66
click at [857, 509] on div "Go back Add" at bounding box center [444, 550] width 863 height 92
click at [816, 559] on button "Add" at bounding box center [805, 550] width 103 height 66
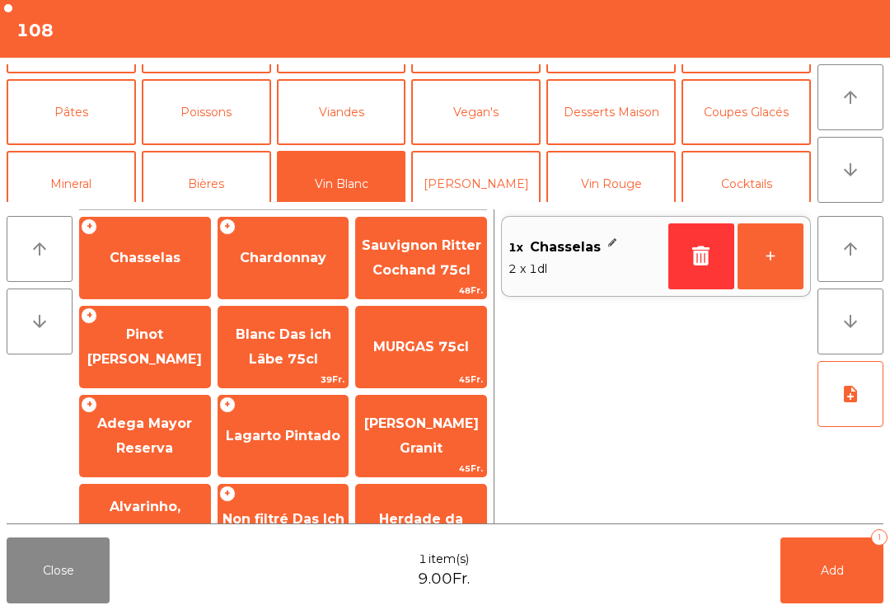
click at [806, 561] on button "Add 1" at bounding box center [831, 570] width 103 height 66
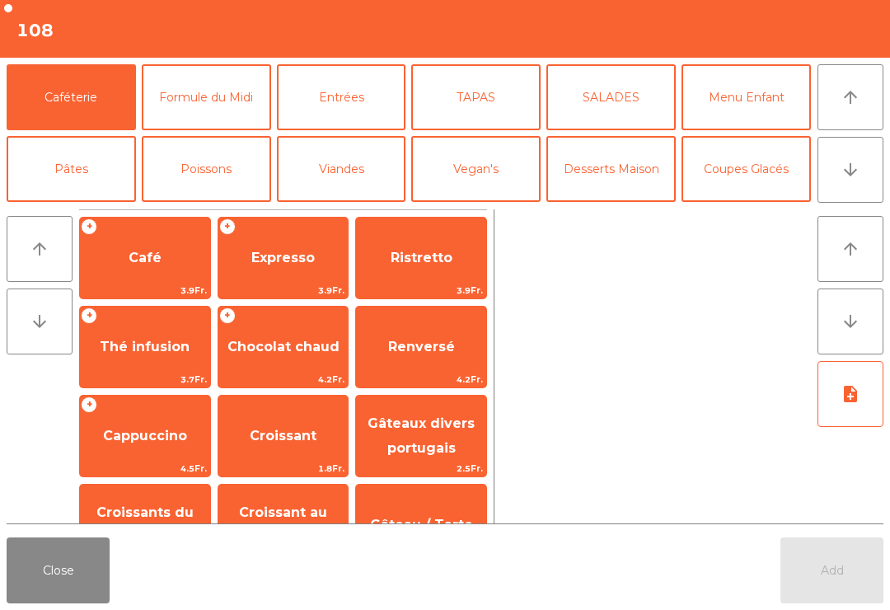
click at [39, 540] on button "Close" at bounding box center [58, 570] width 103 height 66
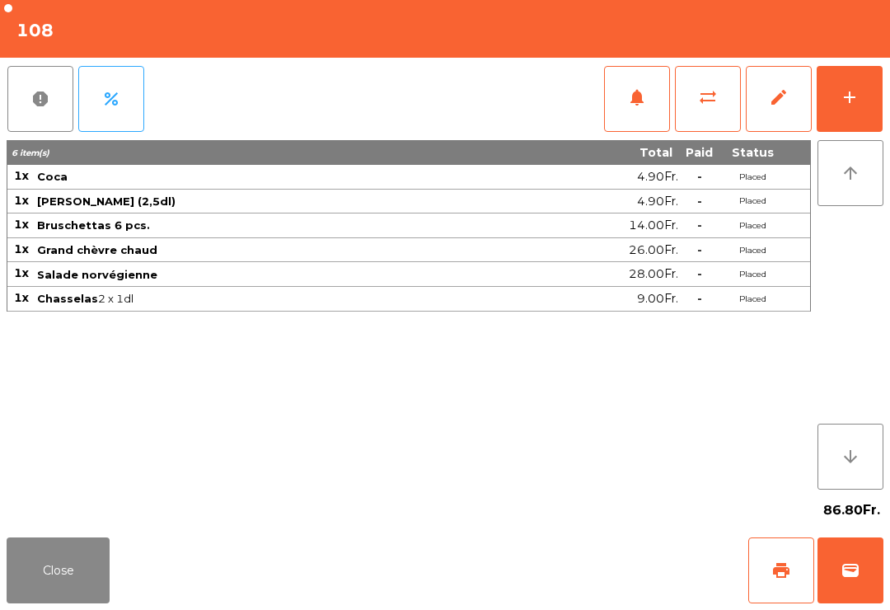
click at [41, 602] on button "Close" at bounding box center [58, 570] width 103 height 66
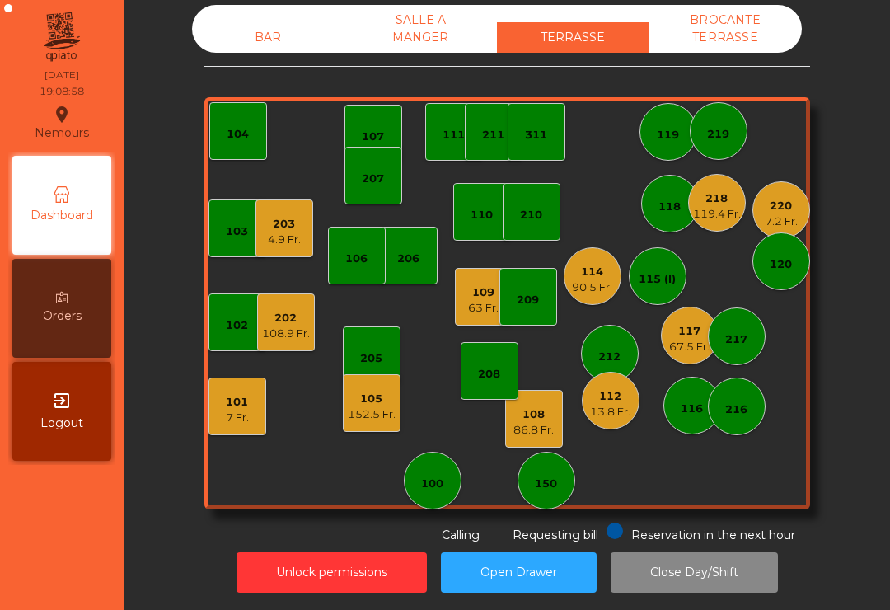
click at [782, 217] on div "7.2 Fr." at bounding box center [780, 221] width 33 height 16
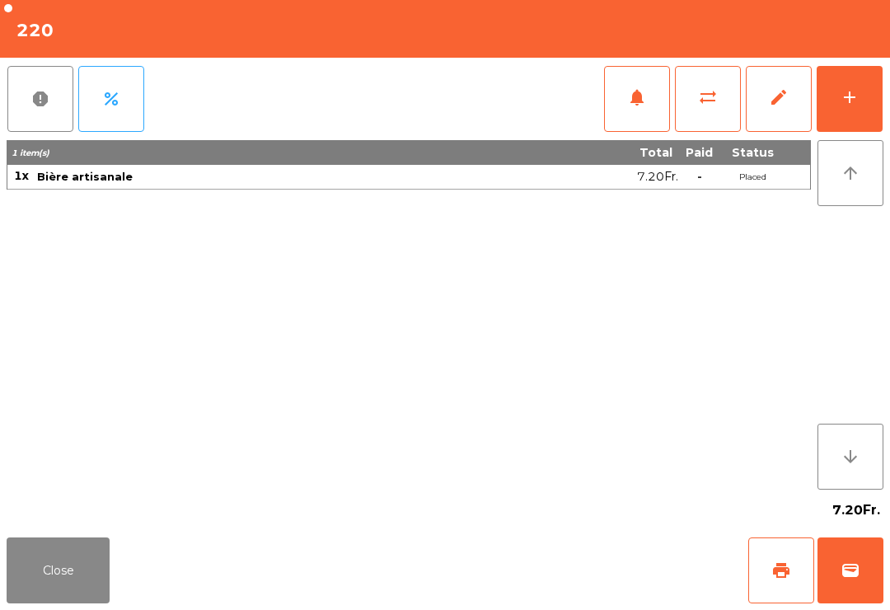
click at [58, 572] on button "Close" at bounding box center [58, 570] width 103 height 66
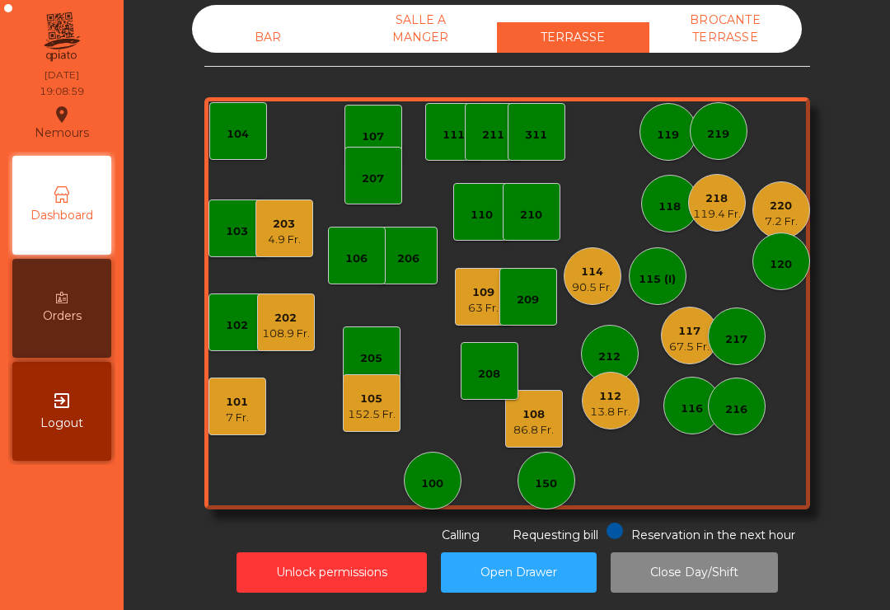
click at [706, 221] on div "119.4 Fr." at bounding box center [717, 214] width 48 height 16
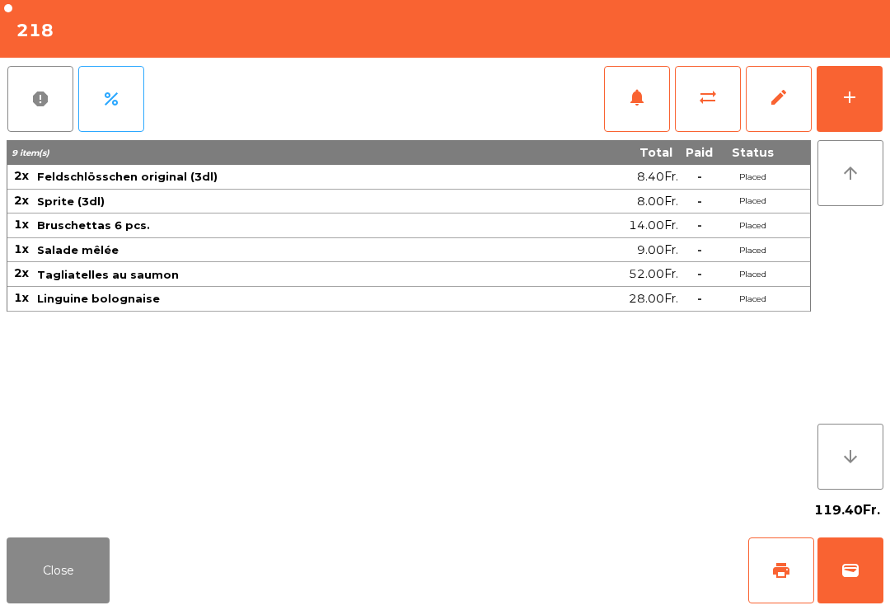
click at [768, 565] on button "print" at bounding box center [781, 570] width 66 height 66
click at [878, 594] on button "wallet" at bounding box center [850, 570] width 66 height 66
click at [607, 519] on div "119.40Fr." at bounding box center [445, 509] width 876 height 41
click at [547, 570] on div "Close print wallet" at bounding box center [445, 570] width 890 height 79
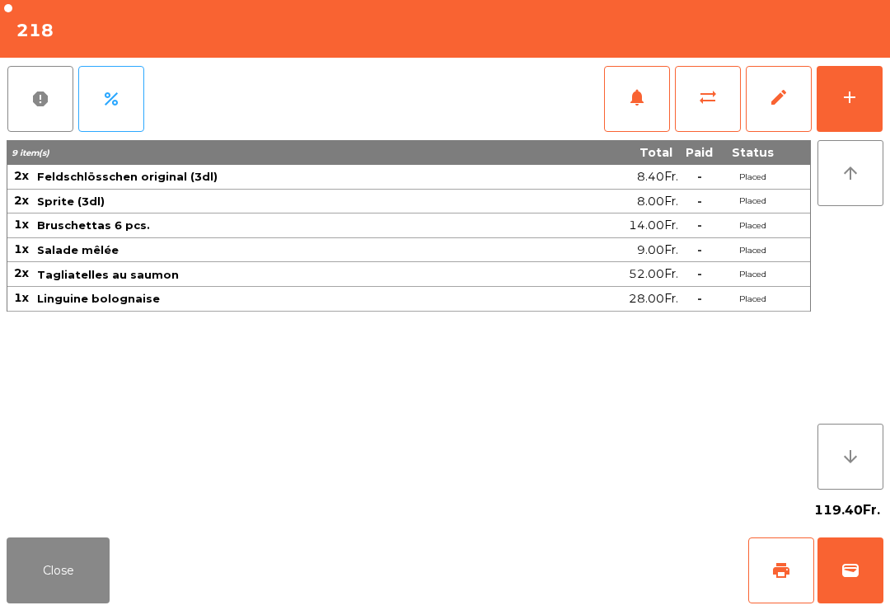
click at [582, 566] on div "Close print wallet" at bounding box center [445, 570] width 890 height 79
click at [582, 565] on div "Close print wallet" at bounding box center [445, 570] width 890 height 79
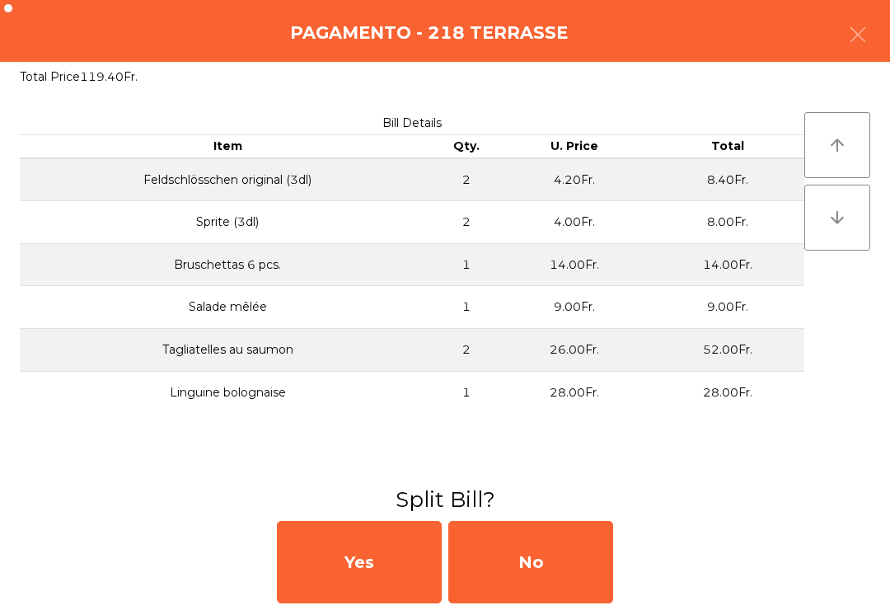
click at [574, 580] on div "No" at bounding box center [530, 562] width 165 height 82
click at [563, 577] on div "MB" at bounding box center [530, 562] width 165 height 82
click at [585, 564] on div "No" at bounding box center [530, 562] width 165 height 82
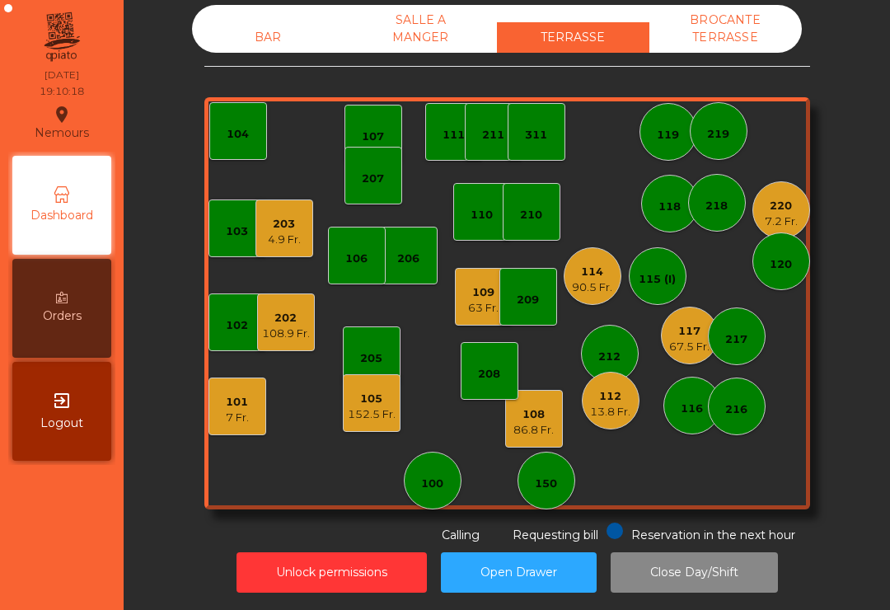
click at [694, 337] on div "117" at bounding box center [689, 331] width 40 height 16
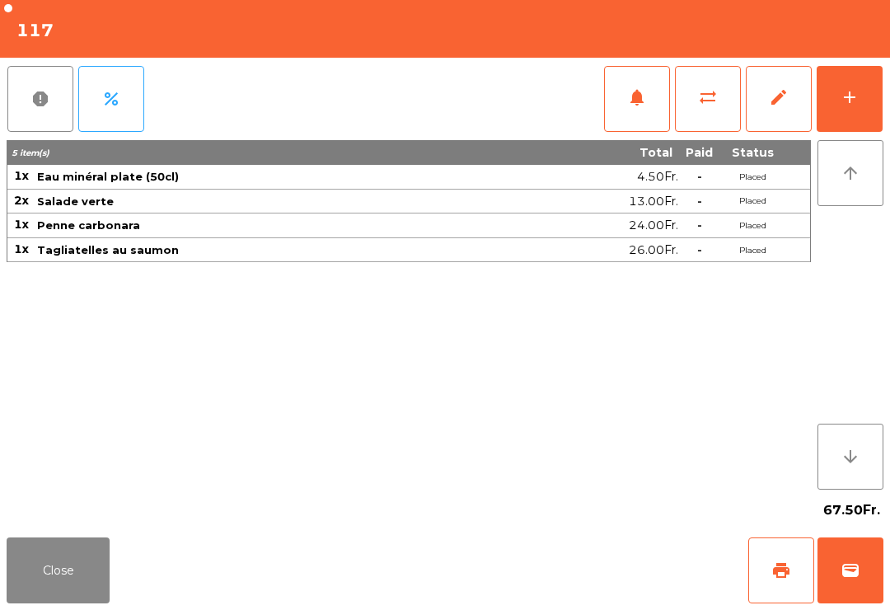
click at [646, 102] on span "notifications" at bounding box center [637, 97] width 20 height 20
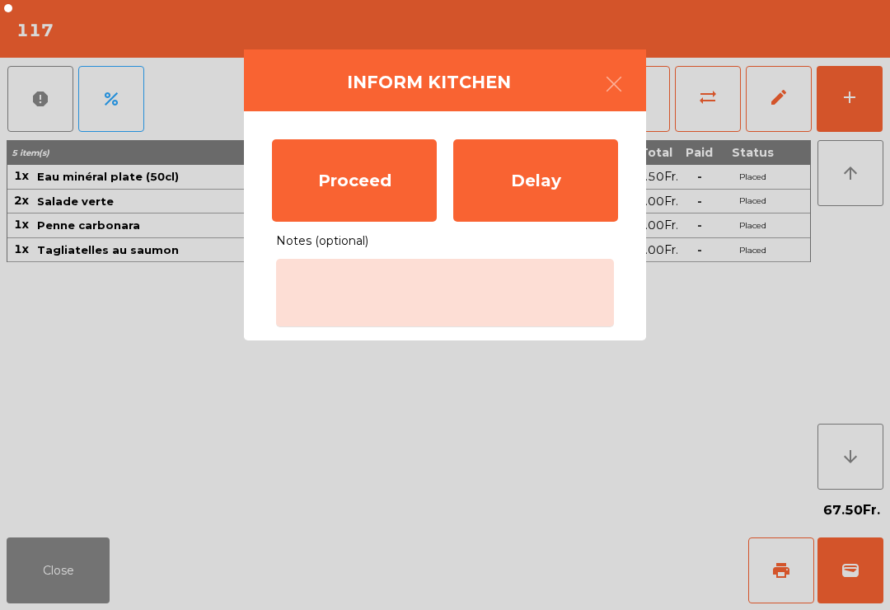
click at [354, 198] on div "Proceed" at bounding box center [354, 180] width 165 height 82
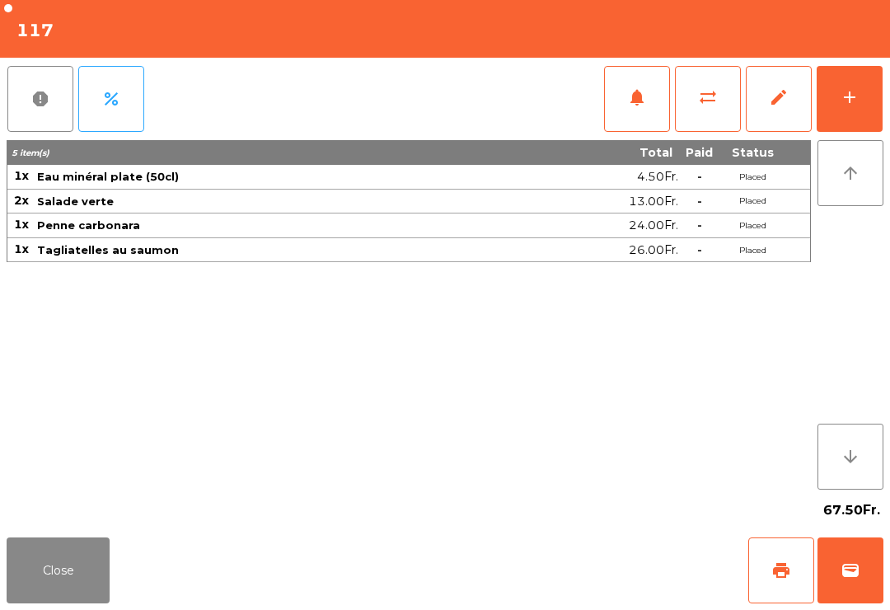
click at [49, 573] on button "Close" at bounding box center [58, 570] width 103 height 66
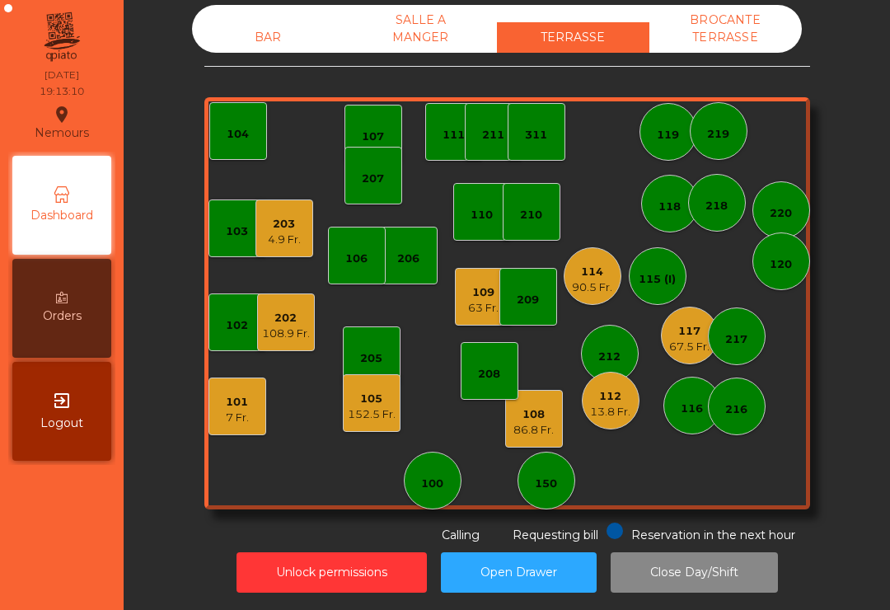
click at [665, 289] on div "115 (I)" at bounding box center [658, 276] width 58 height 58
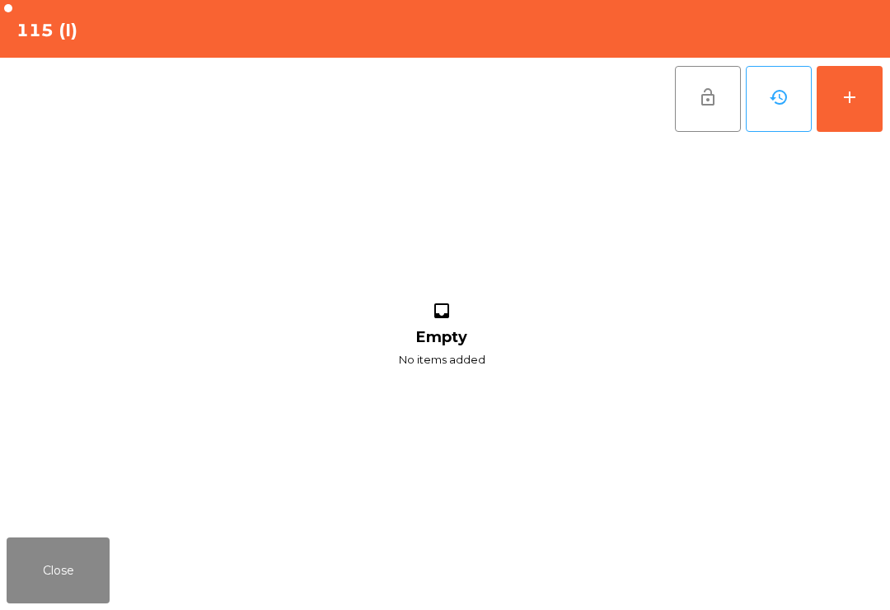
click at [876, 105] on button "add" at bounding box center [849, 99] width 66 height 66
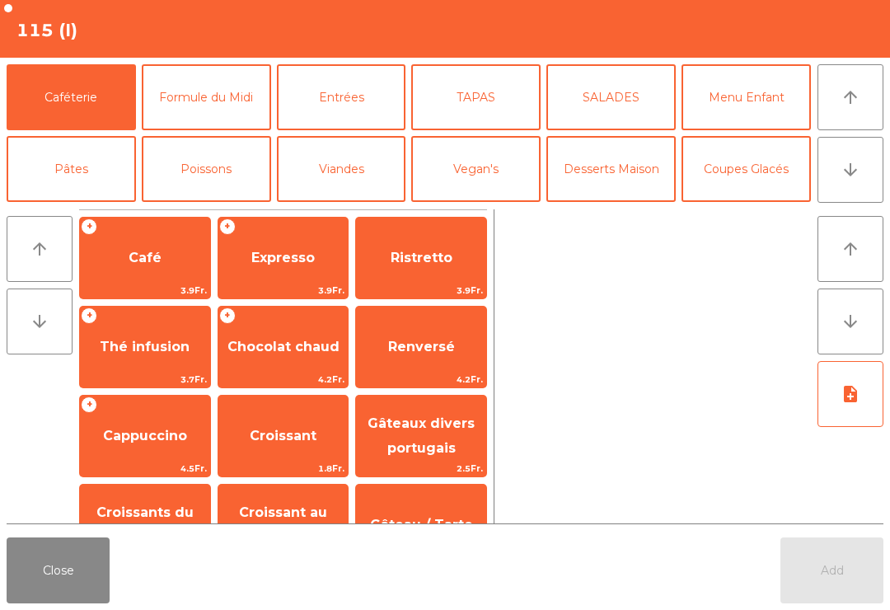
click at [857, 107] on button "arrow_upward" at bounding box center [850, 97] width 66 height 66
click at [607, 100] on button "SALADES" at bounding box center [610, 97] width 129 height 66
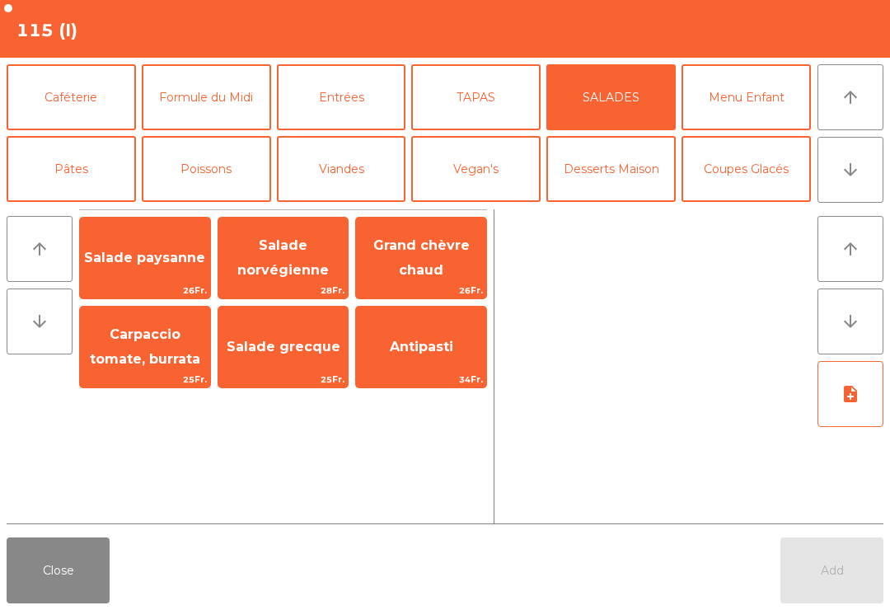
click at [275, 363] on span "Salade grecque" at bounding box center [283, 347] width 130 height 44
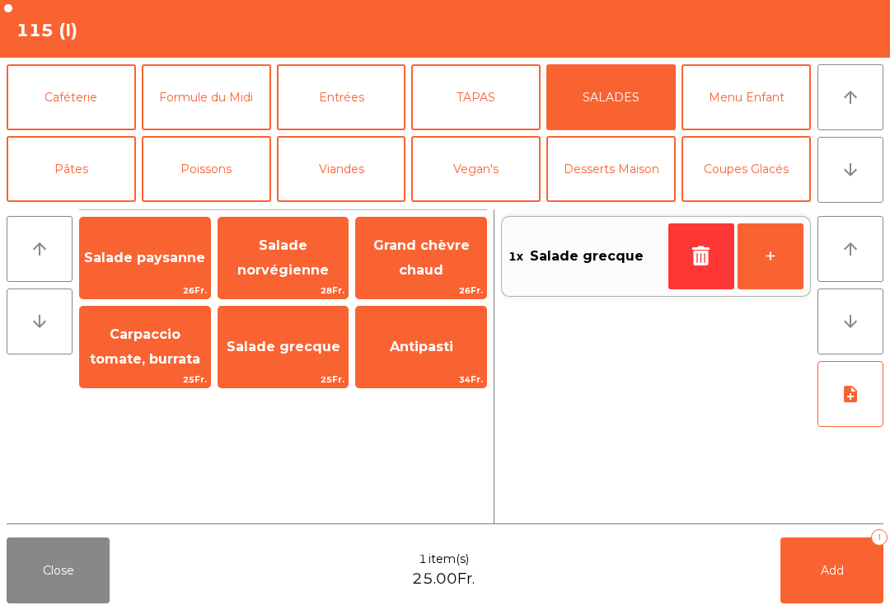
click at [261, 268] on span "Salade norvégienne" at bounding box center [282, 257] width 91 height 40
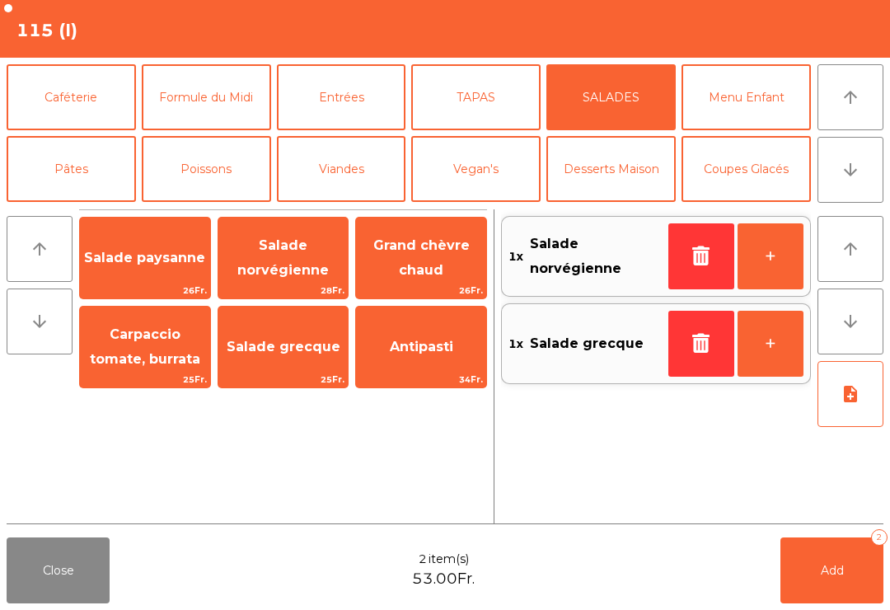
click at [66, 559] on button "Close" at bounding box center [58, 570] width 103 height 66
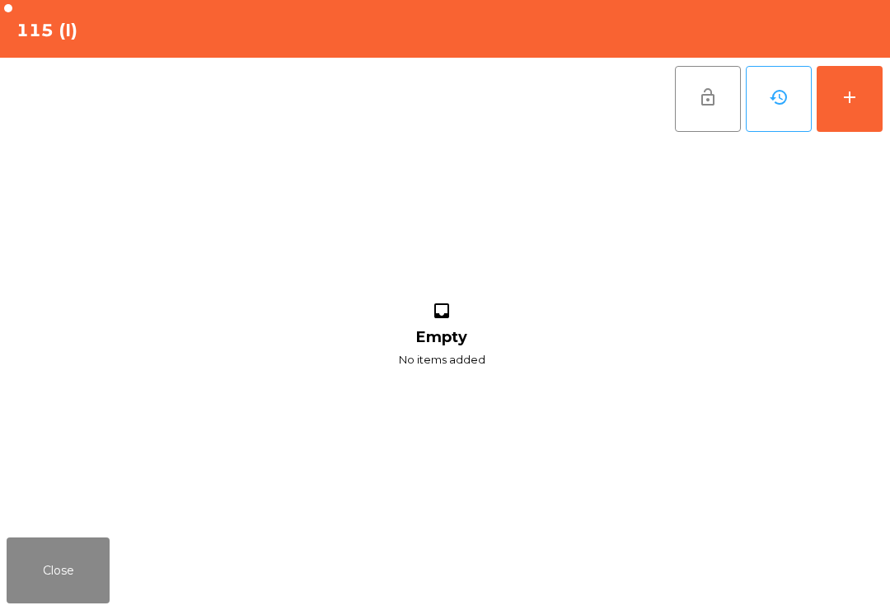
click at [876, 96] on button "add" at bounding box center [849, 99] width 66 height 66
click at [830, 115] on button "add" at bounding box center [849, 99] width 66 height 66
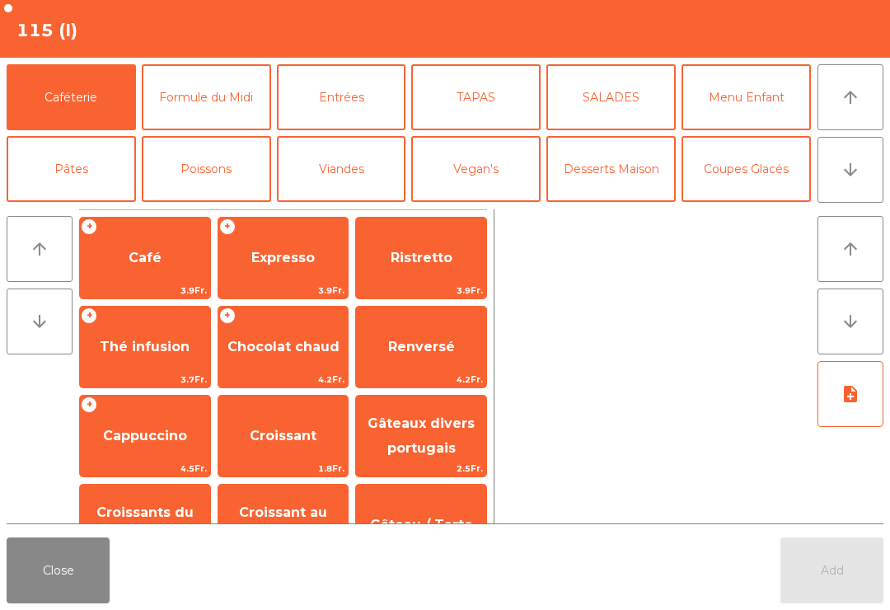
scroll to position [0, 0]
click at [603, 115] on button "SALADES" at bounding box center [610, 97] width 129 height 66
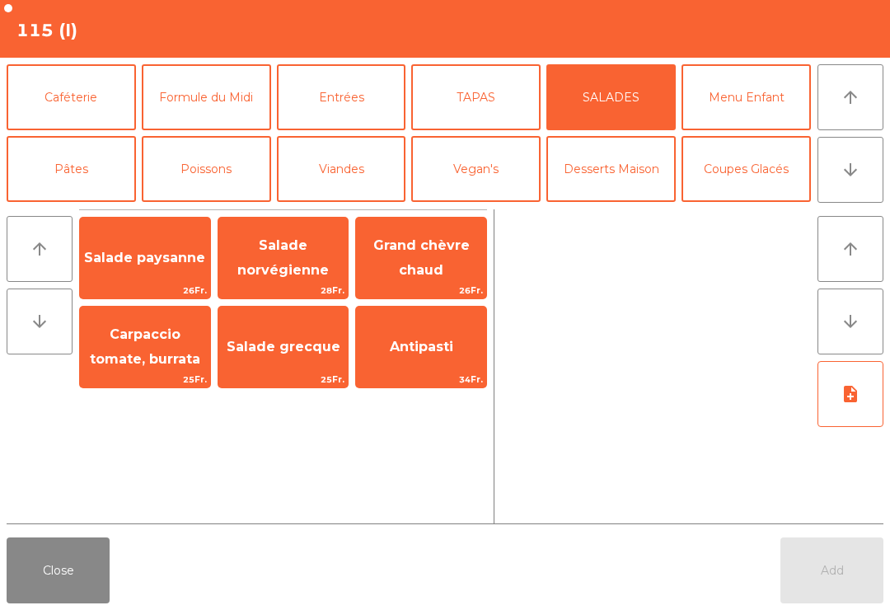
click at [294, 276] on span "Salade norvégienne" at bounding box center [282, 257] width 91 height 40
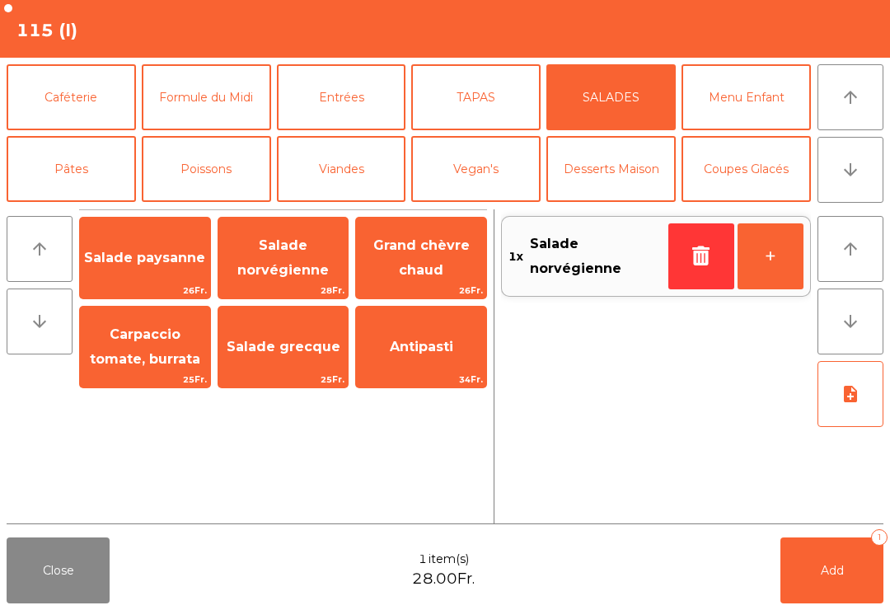
click at [279, 365] on span "Salade grecque" at bounding box center [283, 347] width 130 height 44
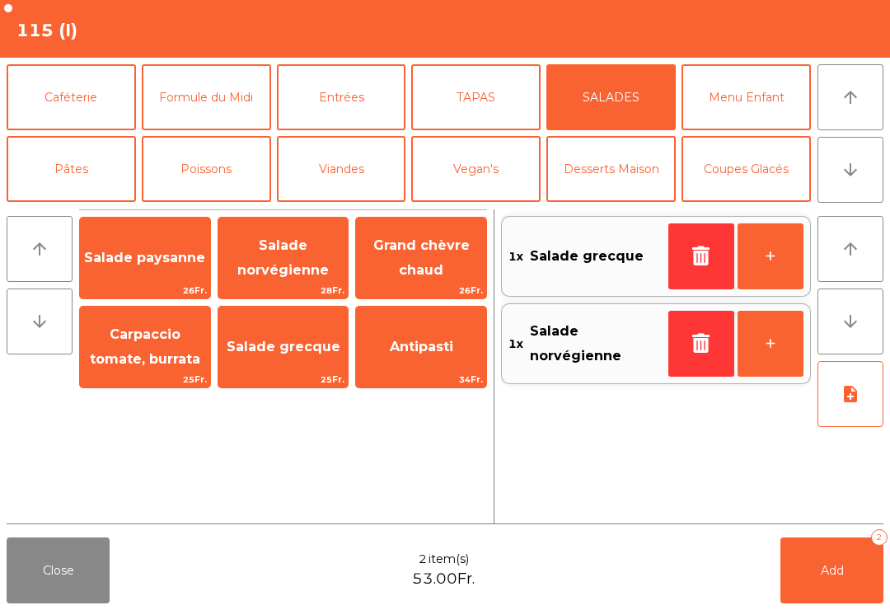
click at [856, 189] on button "arrow_downward" at bounding box center [850, 170] width 66 height 66
click at [493, 208] on button "[PERSON_NAME]" at bounding box center [475, 241] width 129 height 66
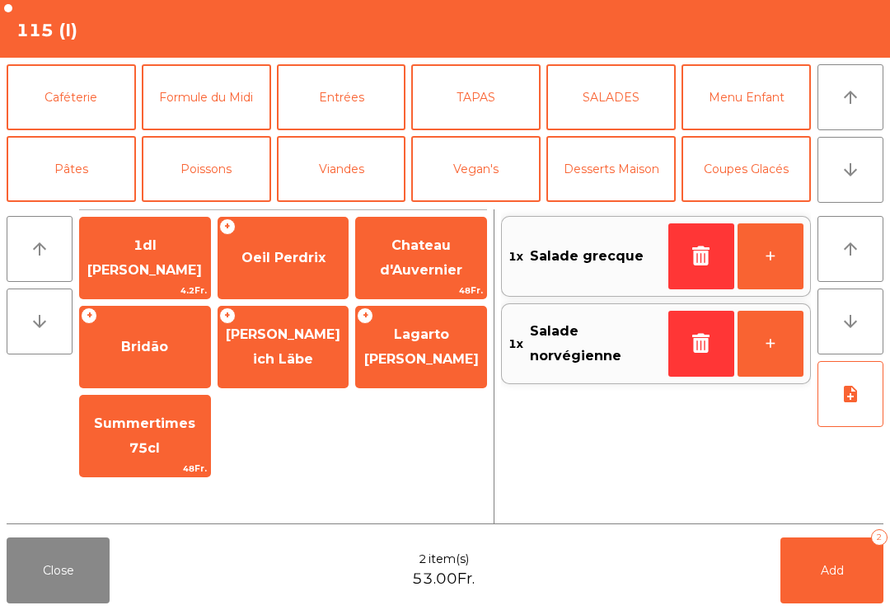
click at [617, 208] on button "Vin Rouge" at bounding box center [610, 241] width 129 height 66
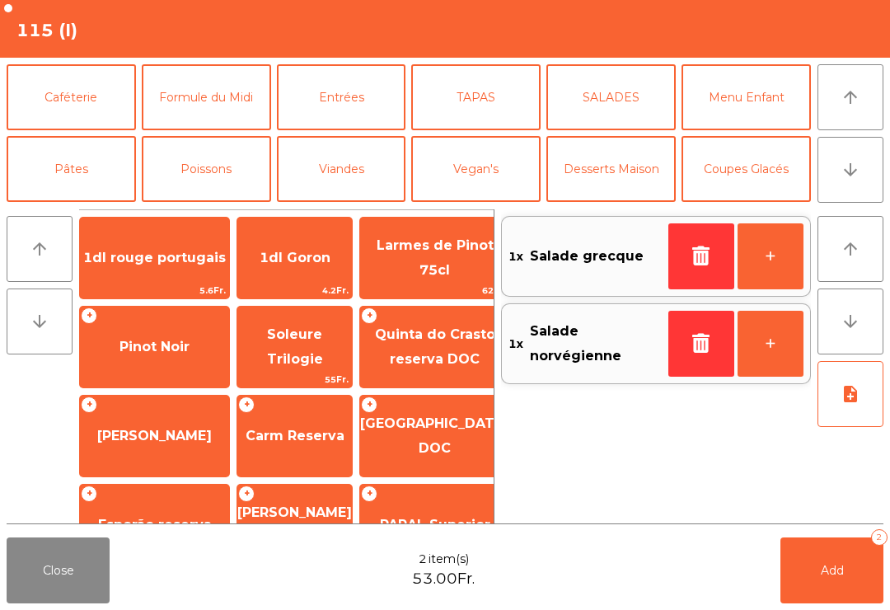
scroll to position [143, 0]
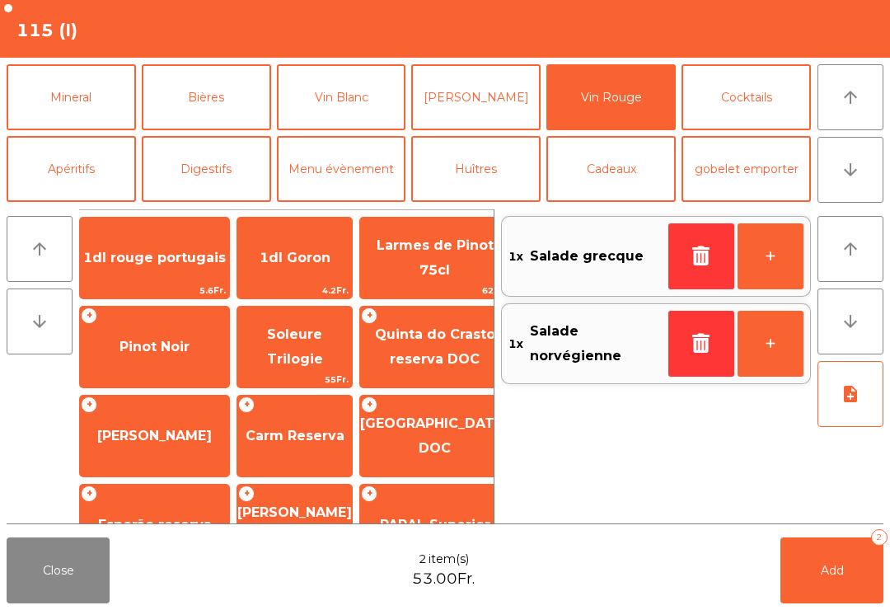
click at [156, 344] on span "Pinot Noir" at bounding box center [154, 347] width 70 height 16
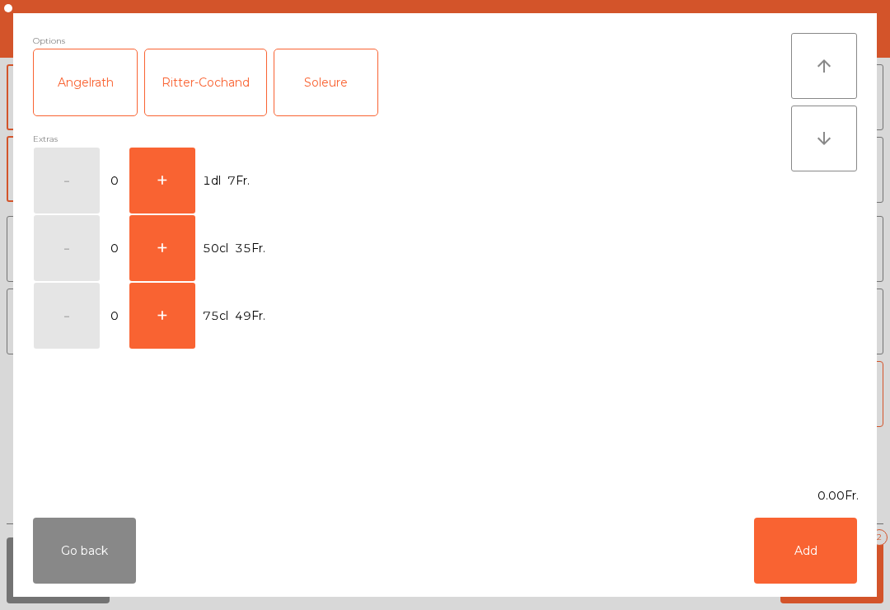
click at [167, 184] on button "+" at bounding box center [162, 180] width 66 height 66
click at [831, 547] on button "Add" at bounding box center [805, 550] width 103 height 66
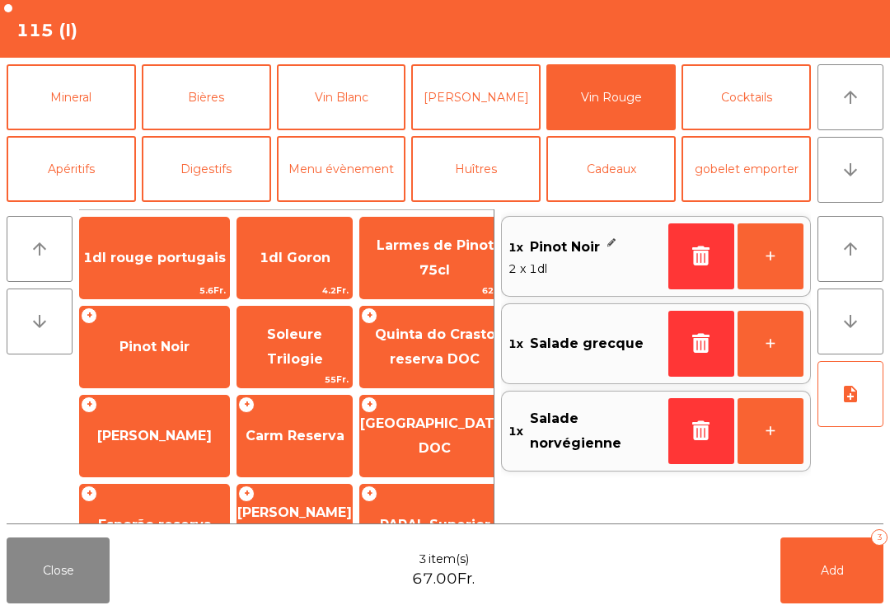
click at [845, 583] on button "Add 3" at bounding box center [831, 570] width 103 height 66
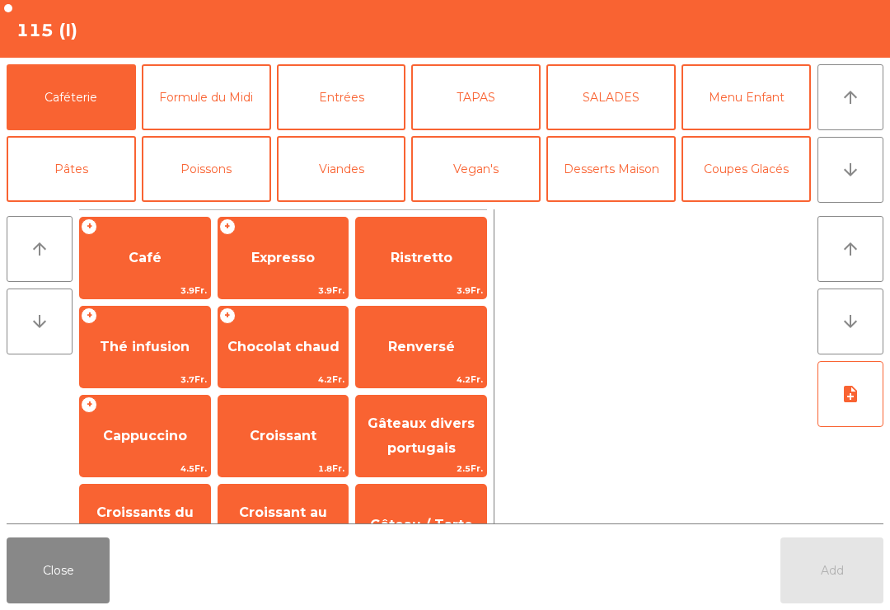
click at [88, 596] on button "Close" at bounding box center [58, 570] width 103 height 66
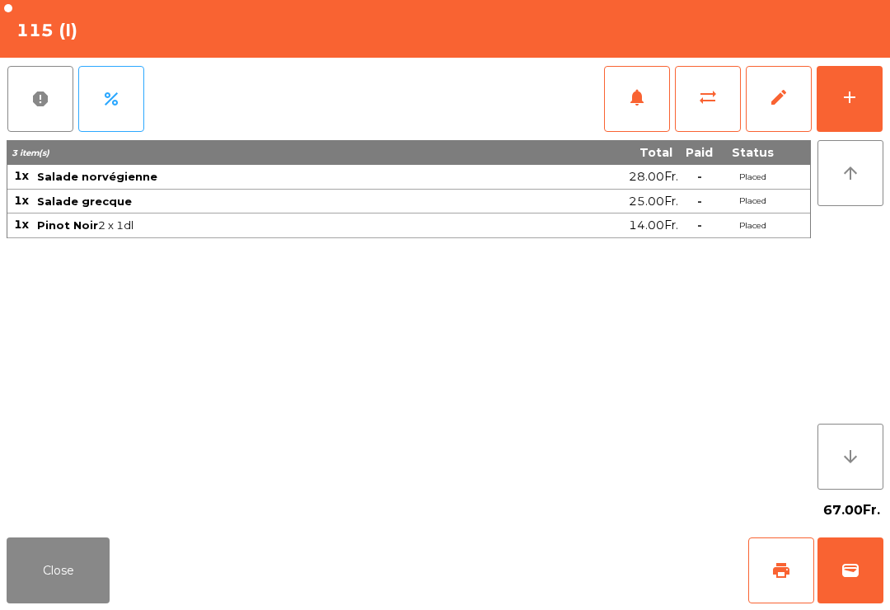
click at [56, 532] on div "Close print wallet" at bounding box center [445, 570] width 890 height 79
click at [60, 599] on button "Close" at bounding box center [58, 570] width 103 height 66
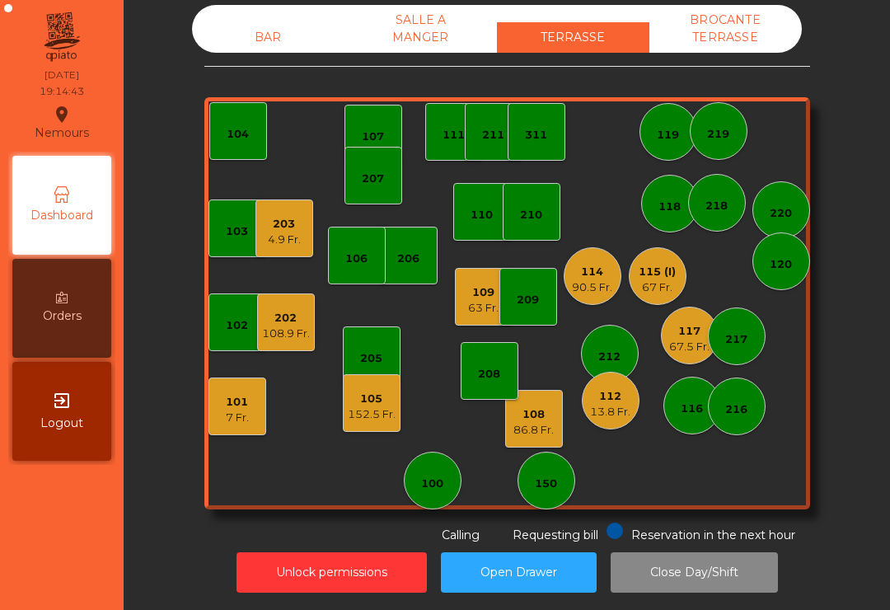
click at [710, 330] on div "217" at bounding box center [737, 336] width 58 height 58
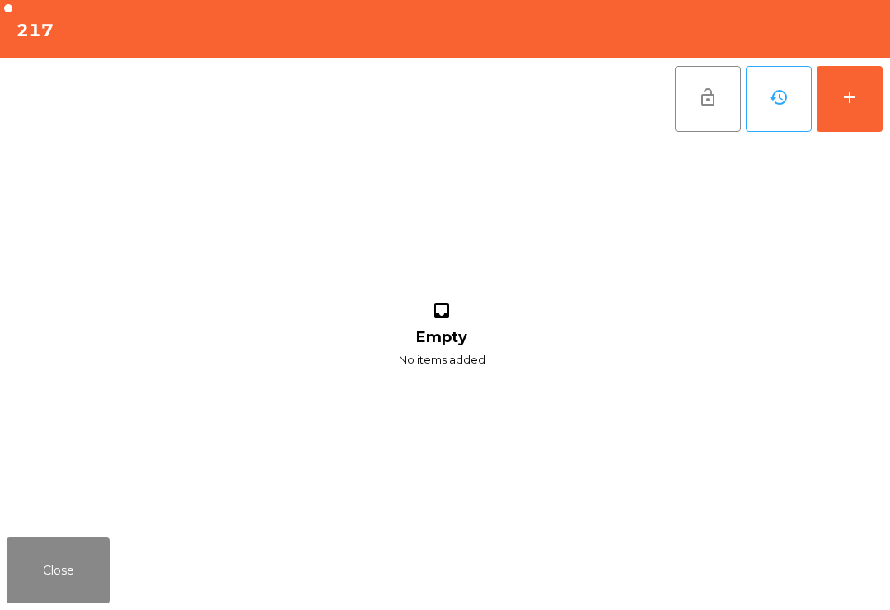
click at [86, 602] on button "Close" at bounding box center [58, 570] width 103 height 66
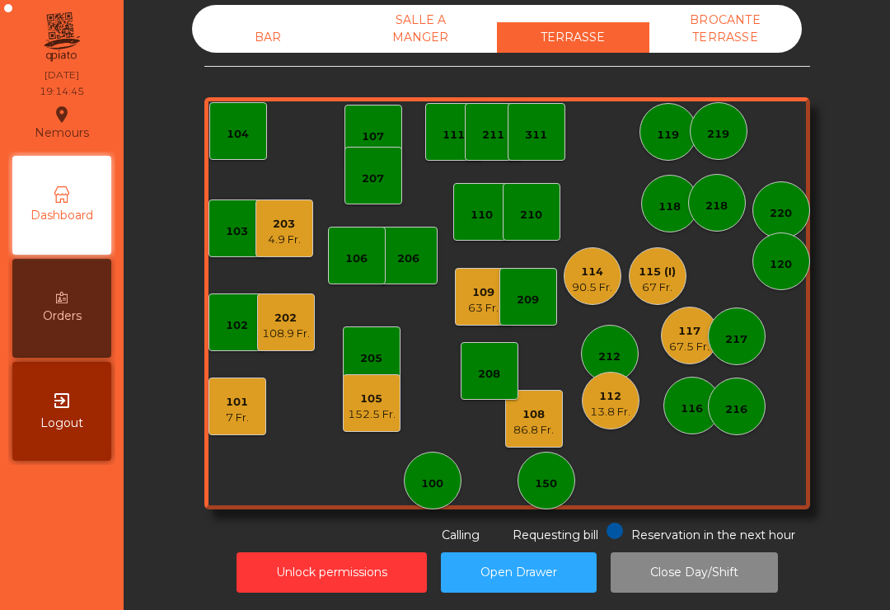
click at [686, 351] on div "67.5 Fr." at bounding box center [689, 347] width 40 height 16
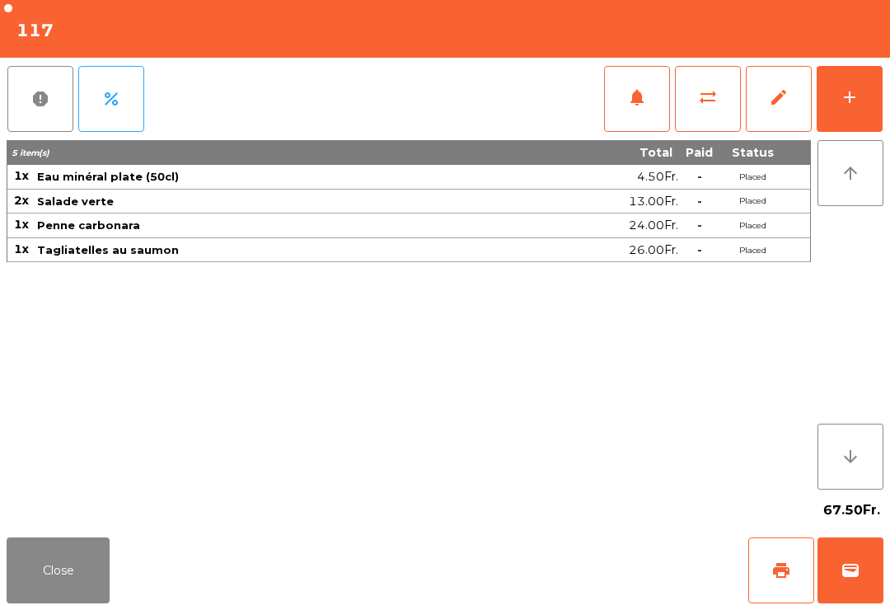
click at [32, 583] on button "Close" at bounding box center [58, 570] width 103 height 66
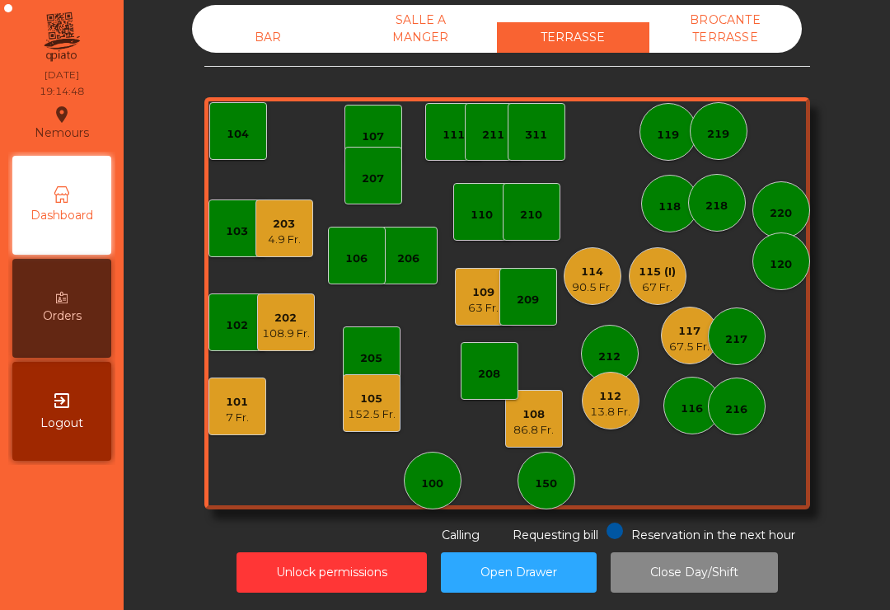
click at [689, 338] on div "117" at bounding box center [689, 331] width 40 height 16
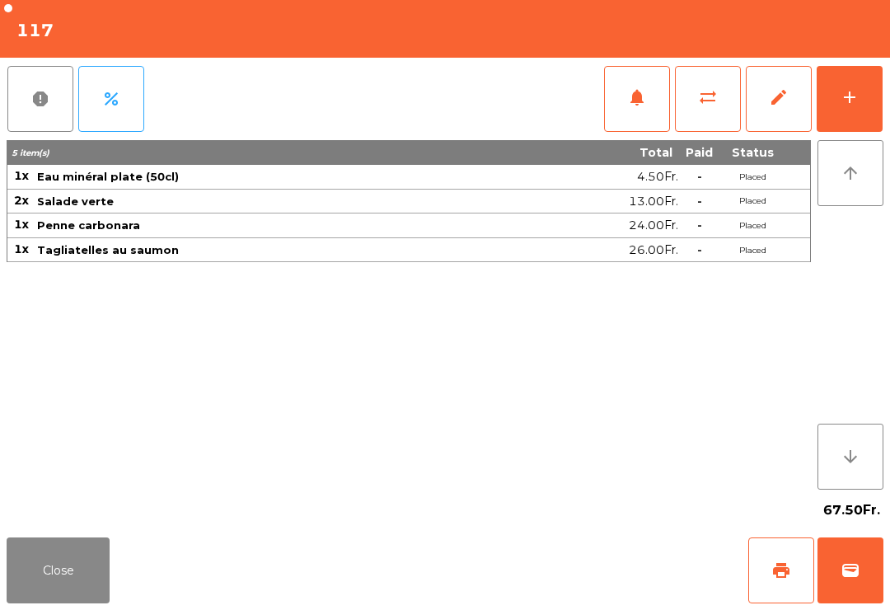
click at [98, 574] on button "Close" at bounding box center [58, 570] width 103 height 66
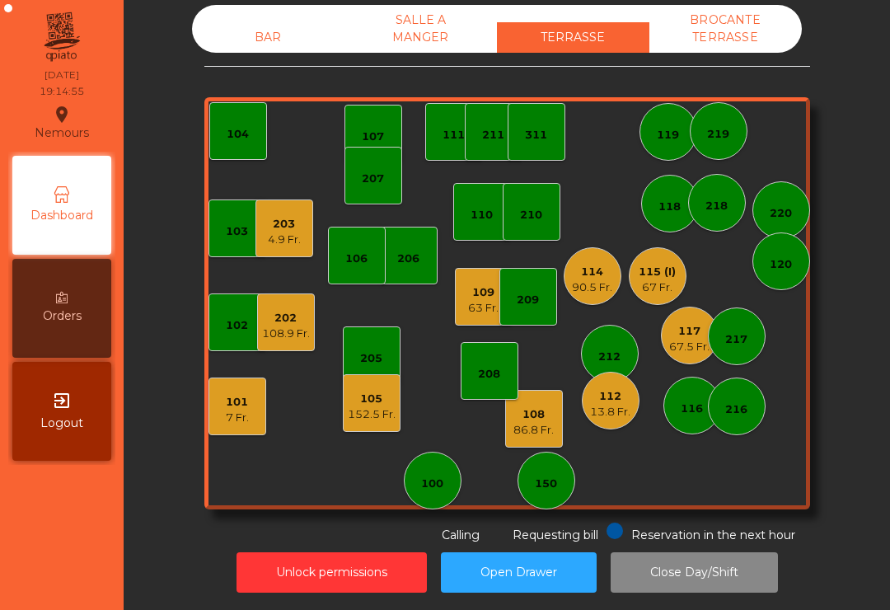
click at [238, 432] on div "101 7 Fr." at bounding box center [237, 406] width 58 height 58
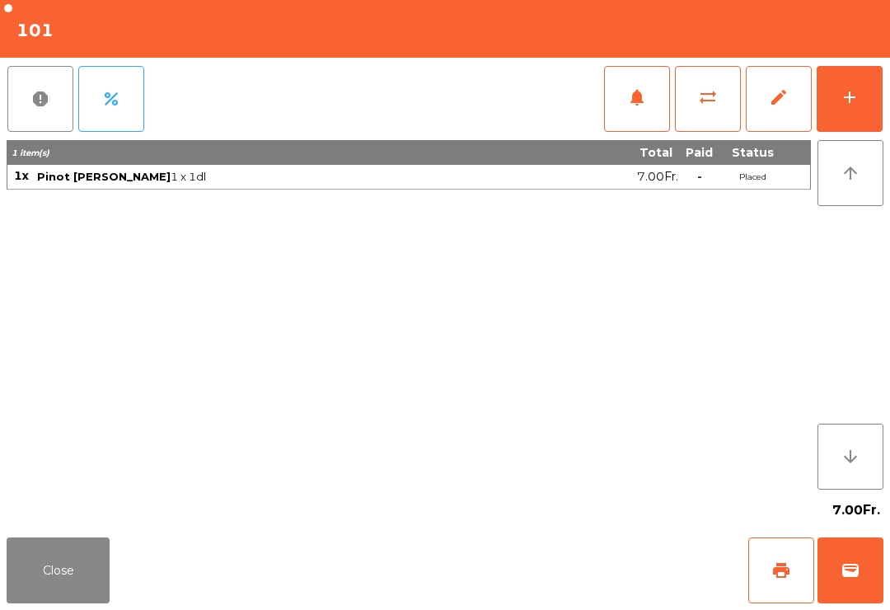
click at [85, 566] on button "Close" at bounding box center [58, 570] width 103 height 66
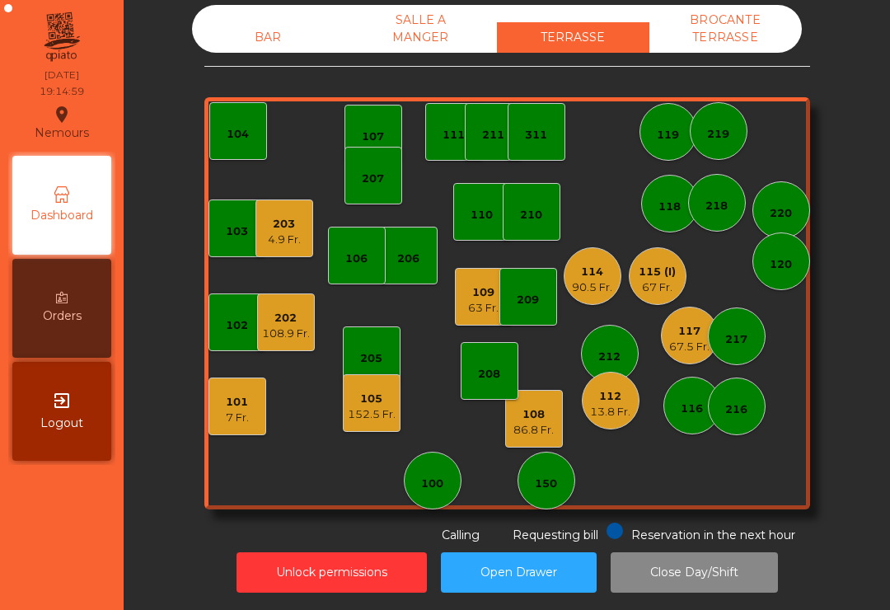
click at [474, 316] on div "109 63 Fr." at bounding box center [484, 297] width 58 height 58
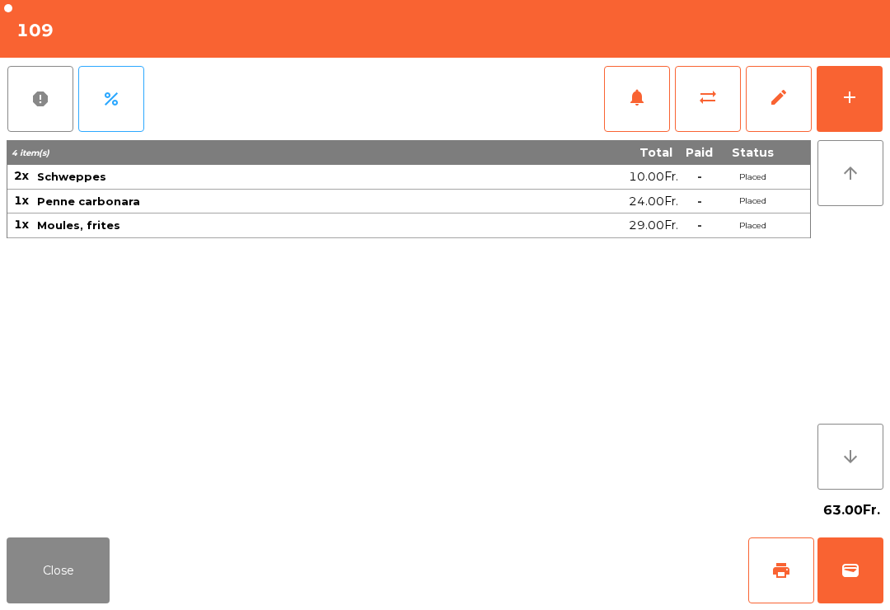
click at [35, 589] on button "Close" at bounding box center [58, 570] width 103 height 66
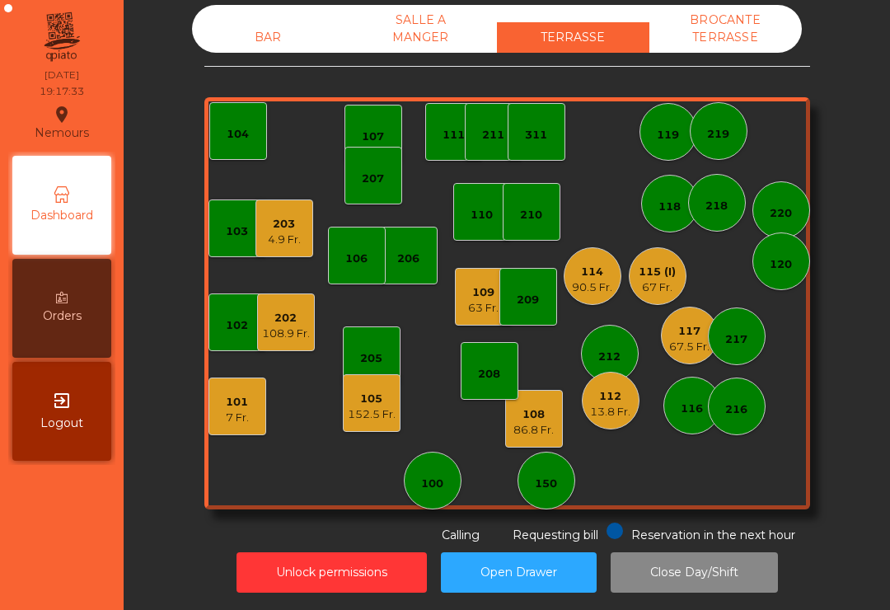
click at [358, 446] on div "103 102 101 7 Fr. 202 108.9 Fr. 206 104 205 108 86.8 Fr. 105 152.5 Fr. 107 100 …" at bounding box center [506, 303] width 605 height 412
click at [387, 415] on div "152.5 Fr." at bounding box center [372, 414] width 48 height 16
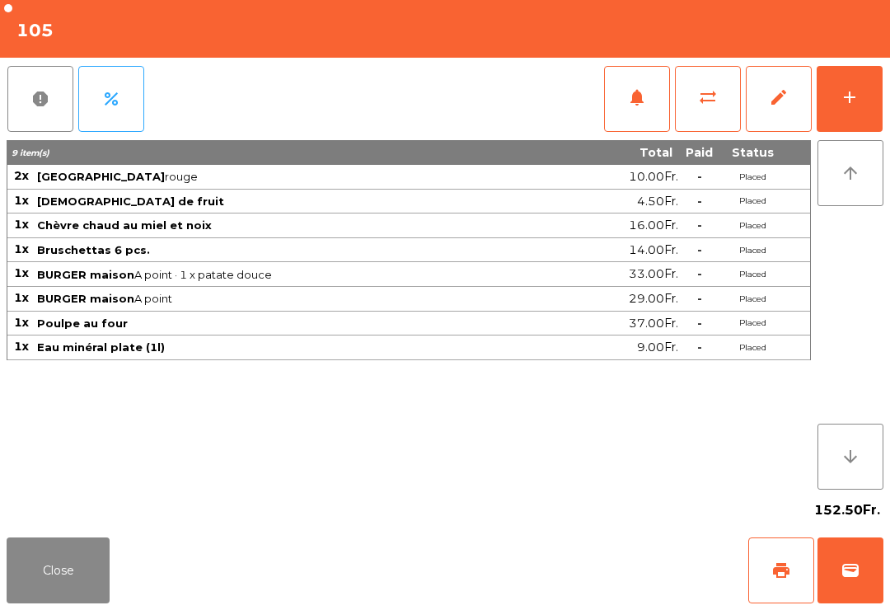
click at [120, 569] on div "Close print wallet" at bounding box center [445, 570] width 890 height 79
click at [40, 569] on button "Close" at bounding box center [58, 570] width 103 height 66
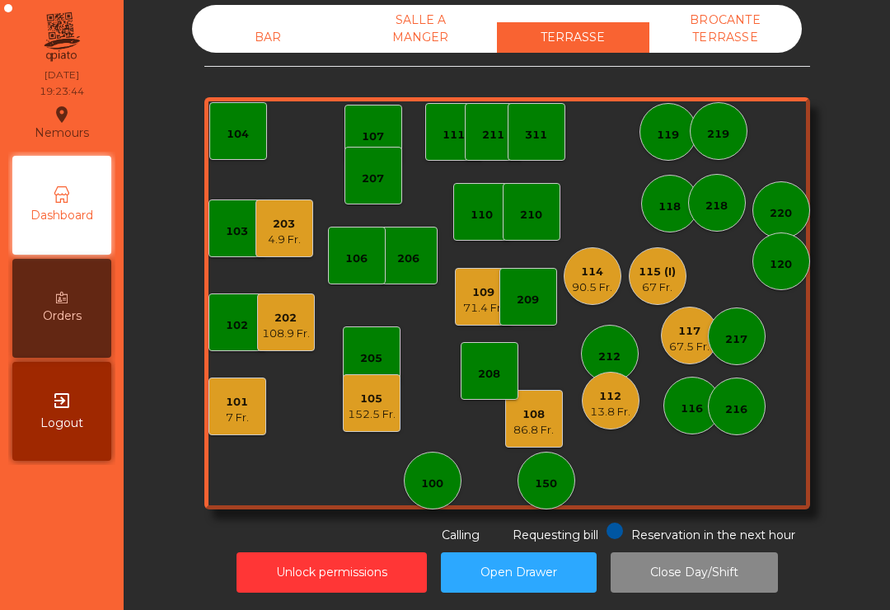
click at [311, 334] on div "202 108.9 Fr." at bounding box center [286, 322] width 58 height 58
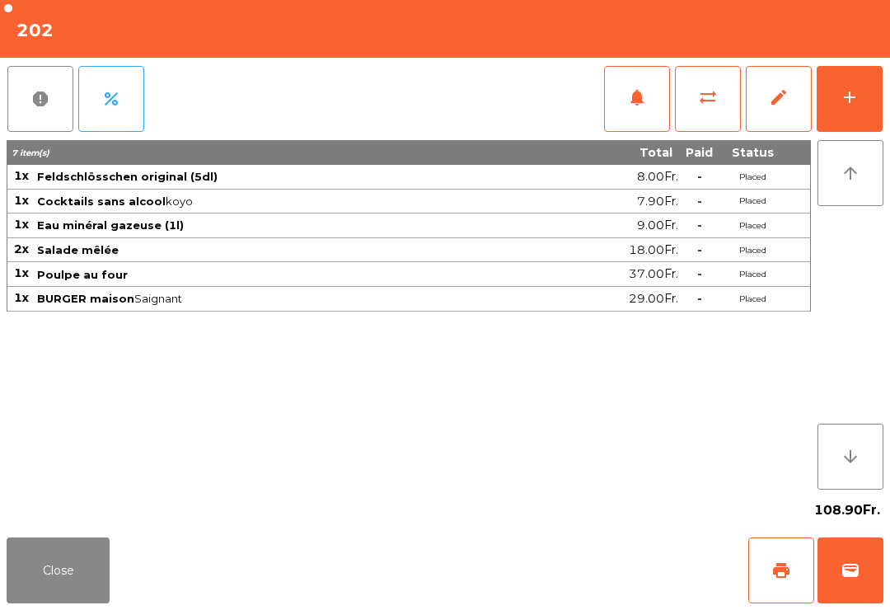
click at [634, 94] on span "notifications" at bounding box center [637, 97] width 20 height 20
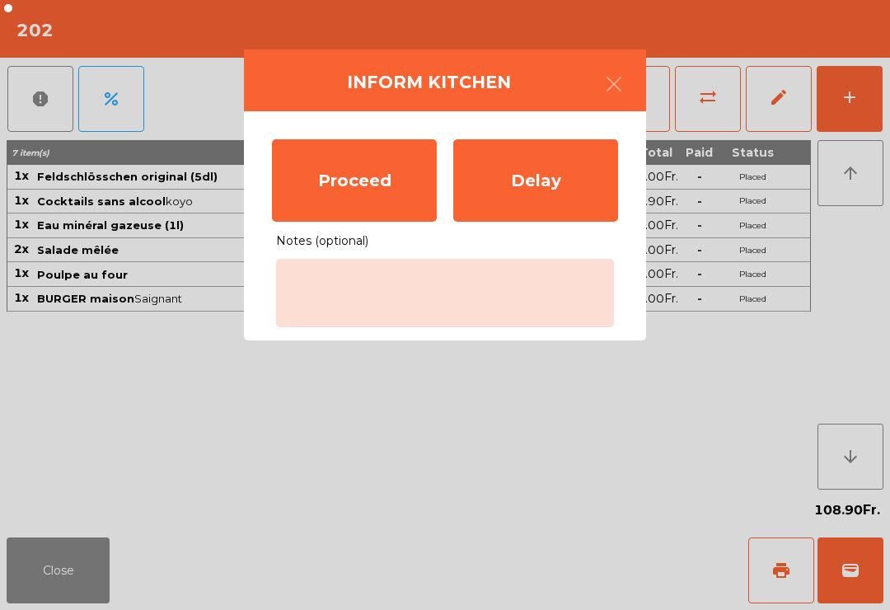
click at [346, 176] on div "Proceed" at bounding box center [354, 180] width 165 height 82
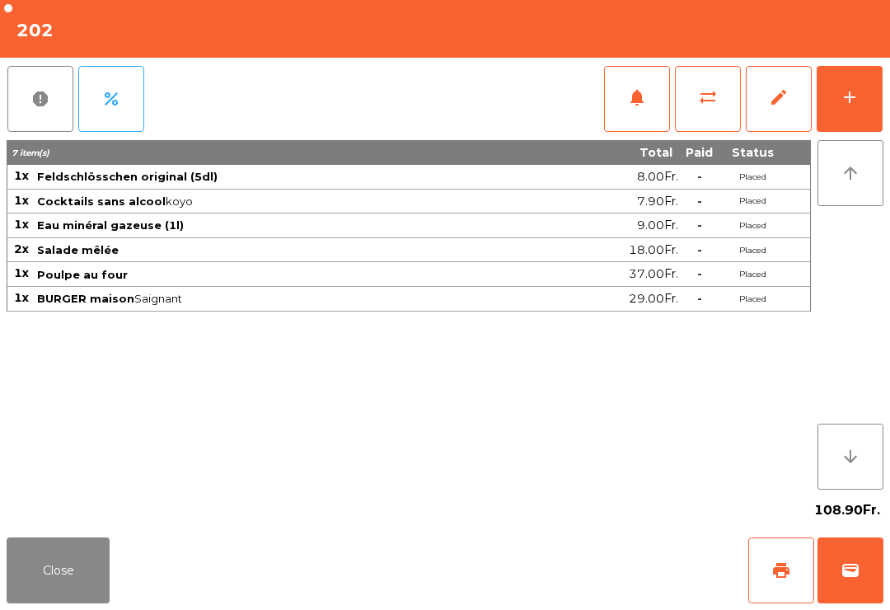
click at [30, 594] on button "Close" at bounding box center [58, 570] width 103 height 66
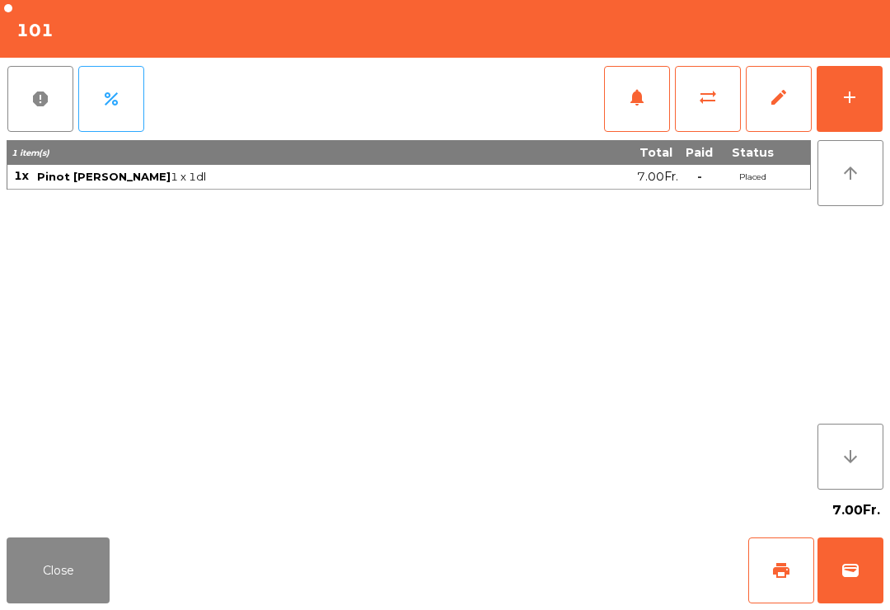
click at [848, 582] on button "wallet" at bounding box center [850, 570] width 66 height 66
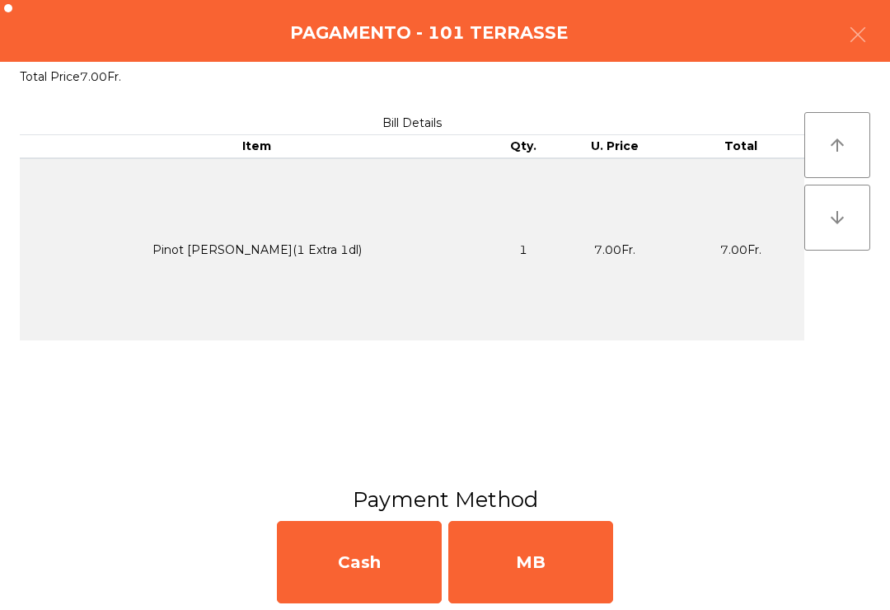
click at [561, 582] on div "MB" at bounding box center [530, 562] width 165 height 82
click at [509, 601] on div "No" at bounding box center [530, 562] width 165 height 82
click at [570, 573] on div "No" at bounding box center [530, 562] width 165 height 82
click at [570, 572] on div "No" at bounding box center [530, 562] width 165 height 82
click at [587, 549] on div "No" at bounding box center [530, 562] width 165 height 82
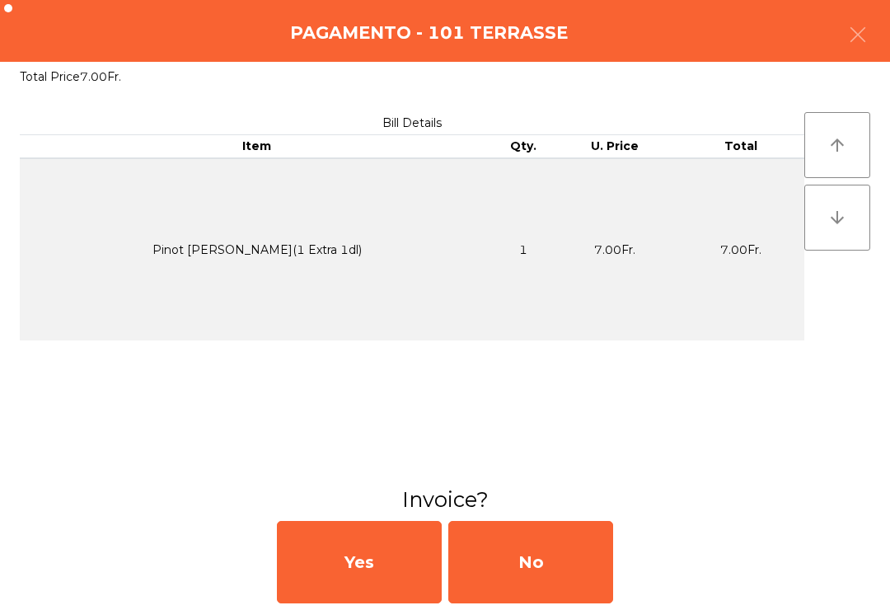
click at [551, 591] on div "No" at bounding box center [530, 562] width 165 height 82
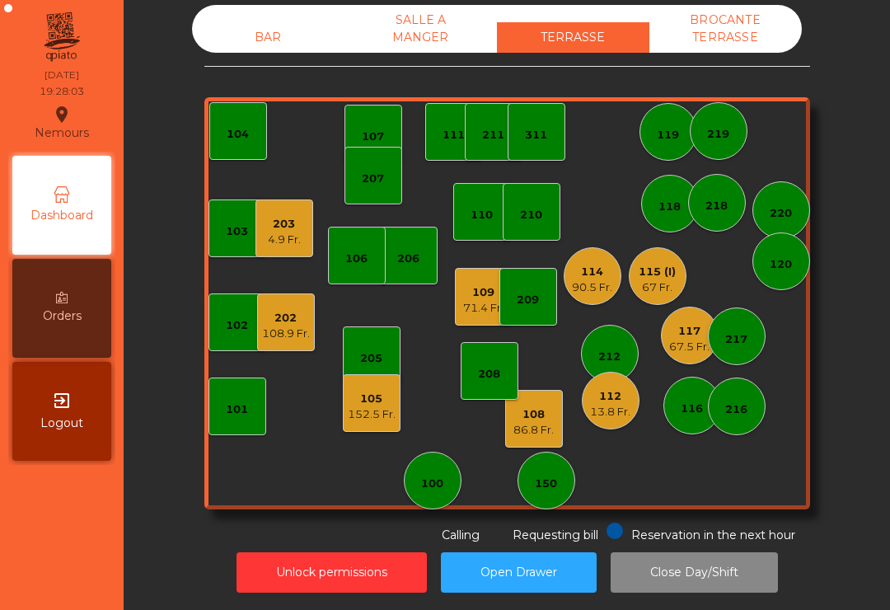
click at [602, 275] on div "114" at bounding box center [592, 272] width 40 height 16
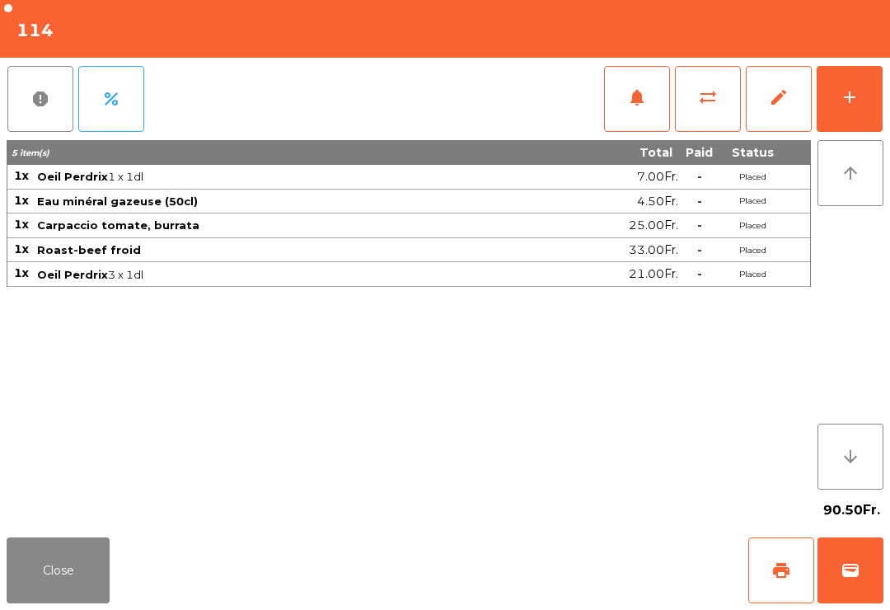
click at [871, 100] on button "add" at bounding box center [849, 99] width 66 height 66
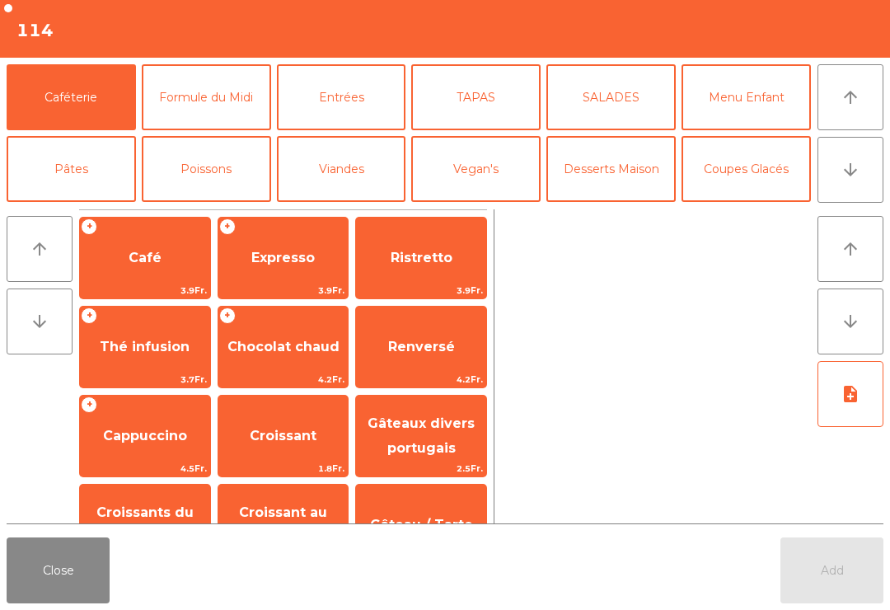
click at [876, 80] on button "arrow_upward" at bounding box center [850, 97] width 66 height 66
click at [834, 189] on button "arrow_downward" at bounding box center [850, 170] width 66 height 66
click at [487, 208] on button "[PERSON_NAME]" at bounding box center [475, 241] width 129 height 66
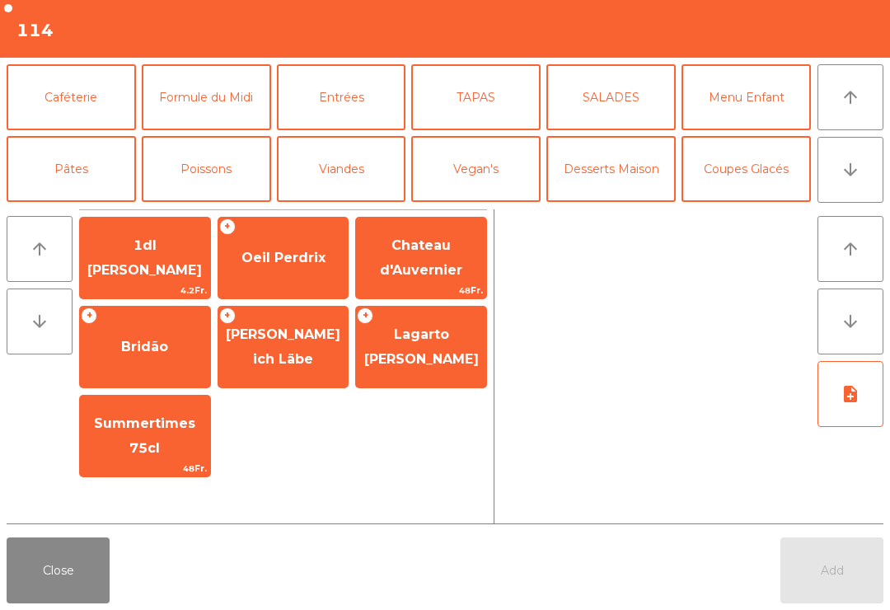
click at [282, 259] on span "Oeil Perdrix" at bounding box center [283, 258] width 84 height 16
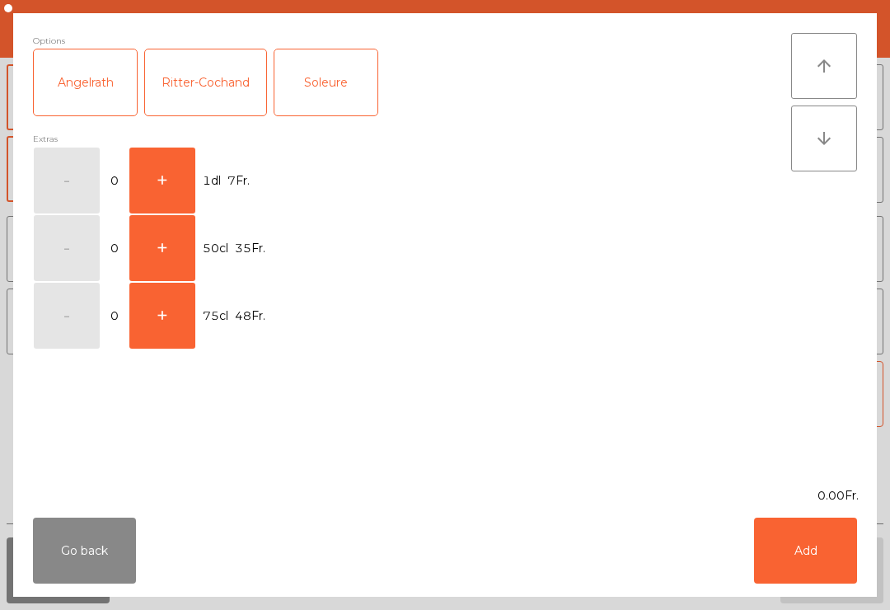
click at [178, 189] on button "+" at bounding box center [162, 180] width 66 height 66
click at [824, 559] on button "Add" at bounding box center [805, 550] width 103 height 66
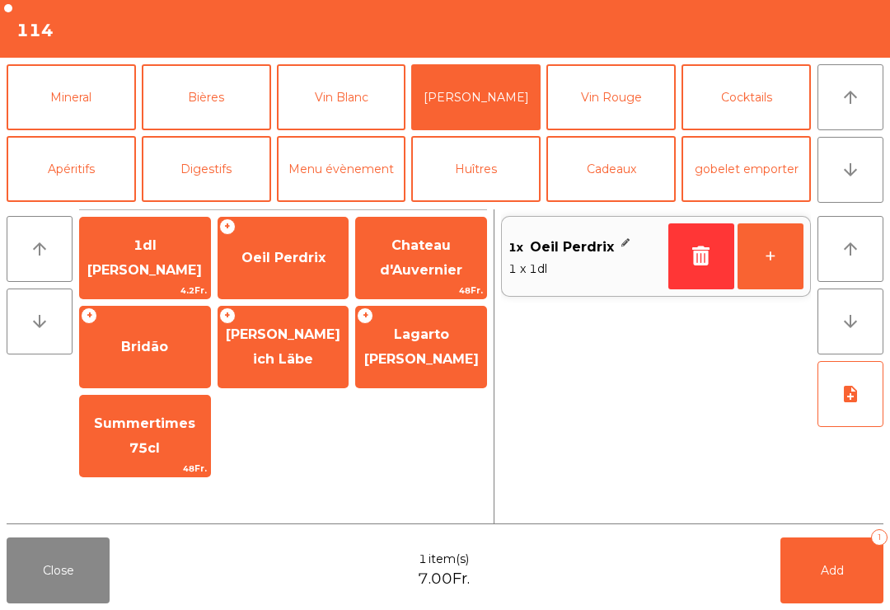
click at [619, 181] on button "Cadeaux" at bounding box center [610, 169] width 129 height 66
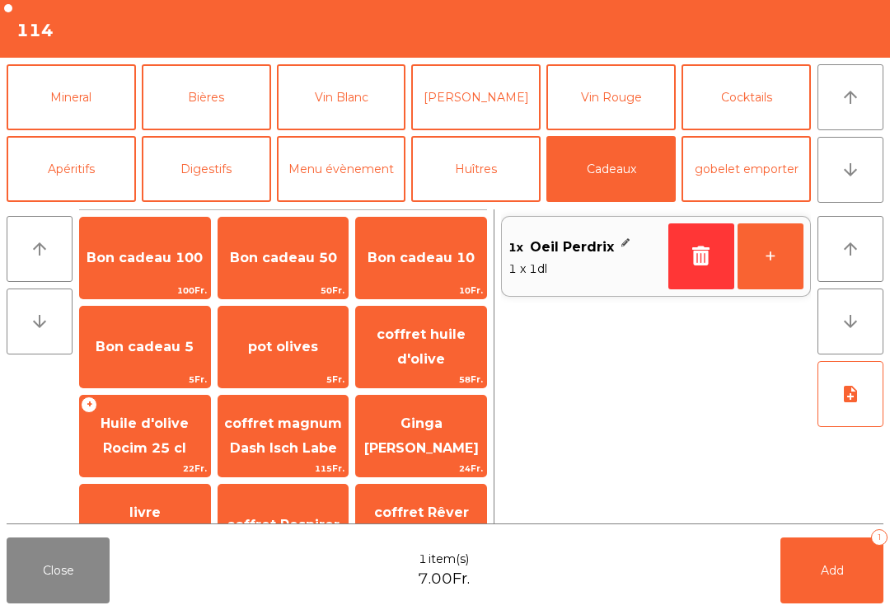
click at [876, 121] on button "arrow_upward" at bounding box center [850, 97] width 66 height 66
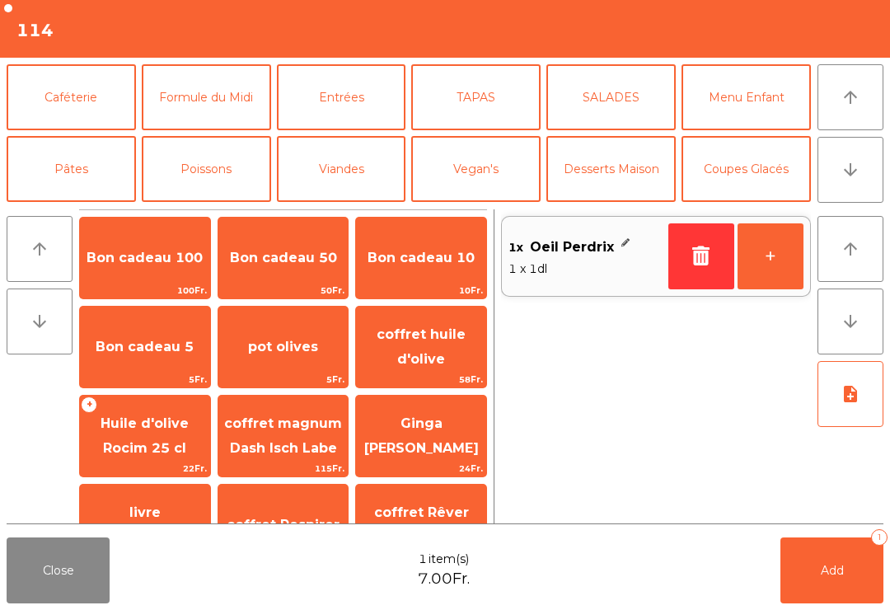
click at [626, 166] on button "Desserts Maison" at bounding box center [610, 169] width 129 height 66
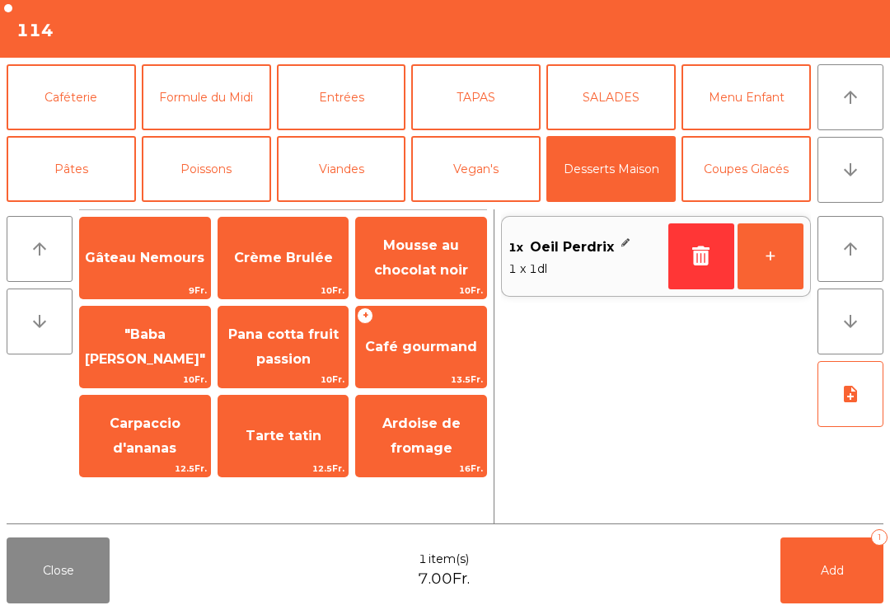
click at [283, 267] on span "Crème Brulée" at bounding box center [283, 258] width 130 height 44
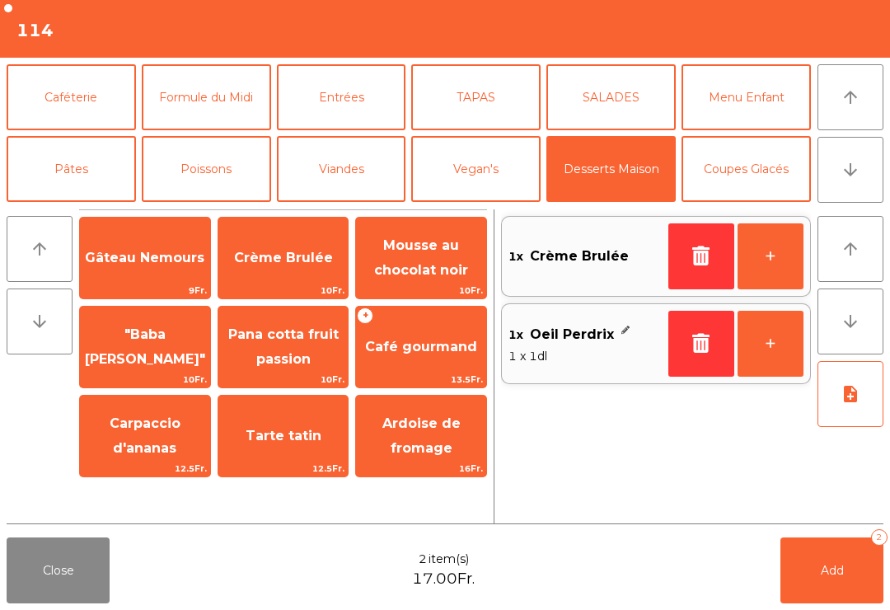
click at [830, 549] on button "Add 2" at bounding box center [831, 570] width 103 height 66
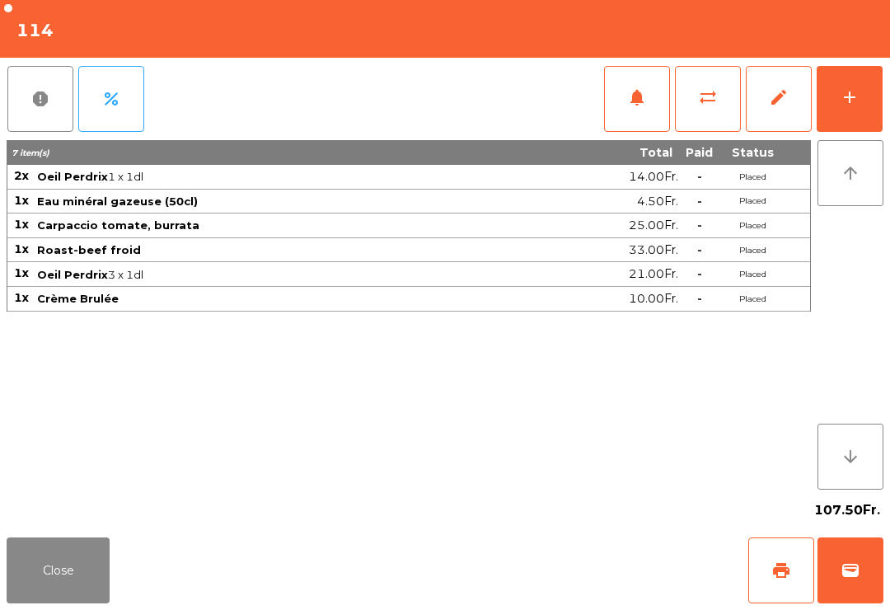
click at [27, 518] on div "107.50Fr." at bounding box center [445, 509] width 876 height 41
click at [57, 577] on button "Close" at bounding box center [58, 570] width 103 height 66
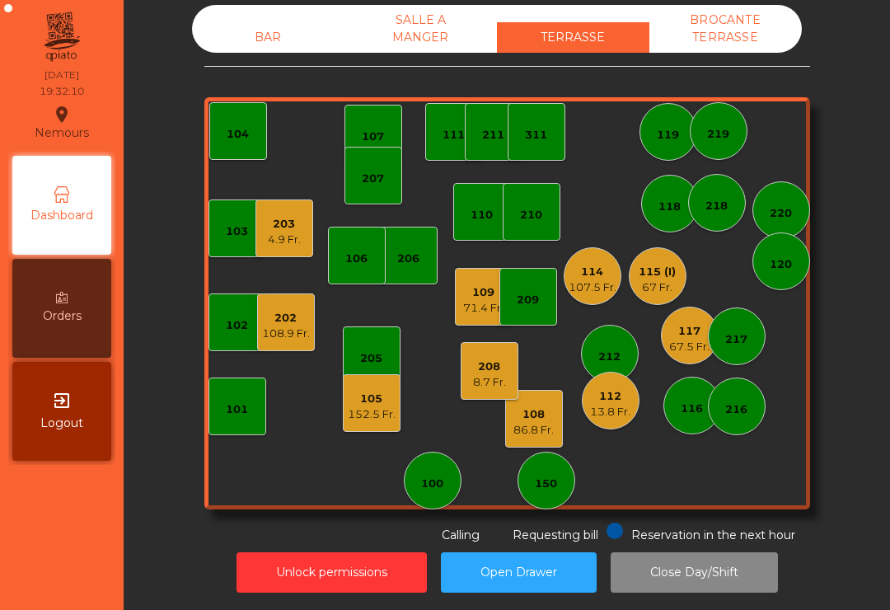
click at [479, 377] on div "8.7 Fr." at bounding box center [489, 382] width 33 height 16
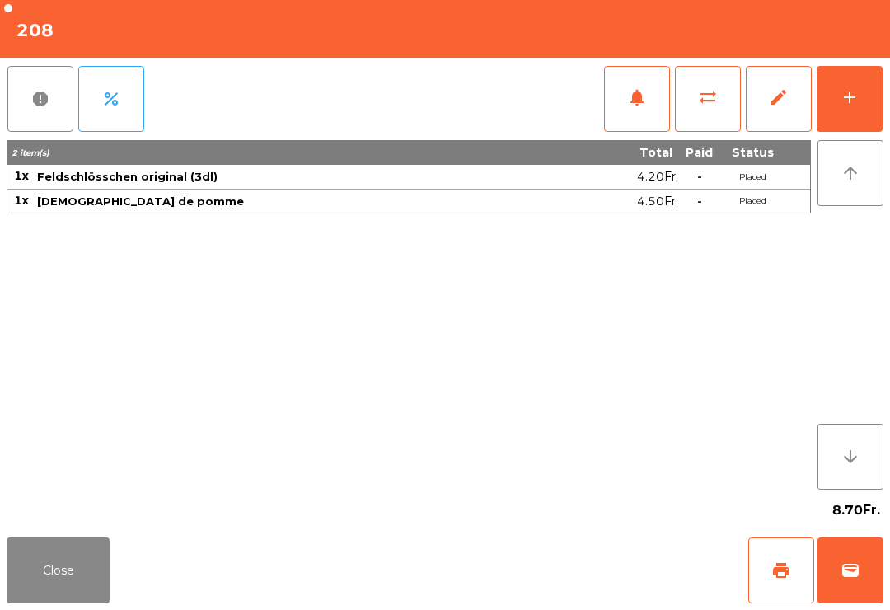
click at [867, 89] on button "add" at bounding box center [849, 99] width 66 height 66
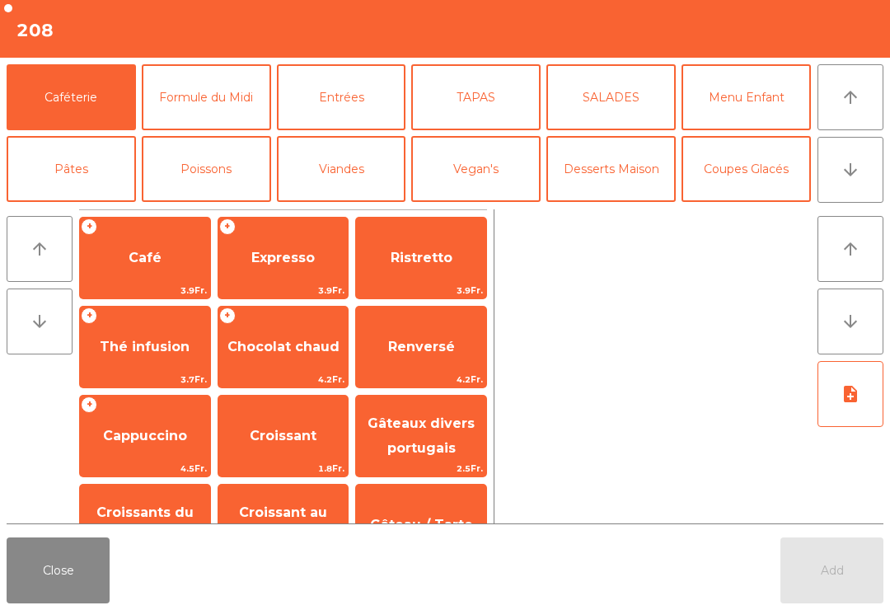
click at [355, 165] on button "Viandes" at bounding box center [341, 169] width 129 height 66
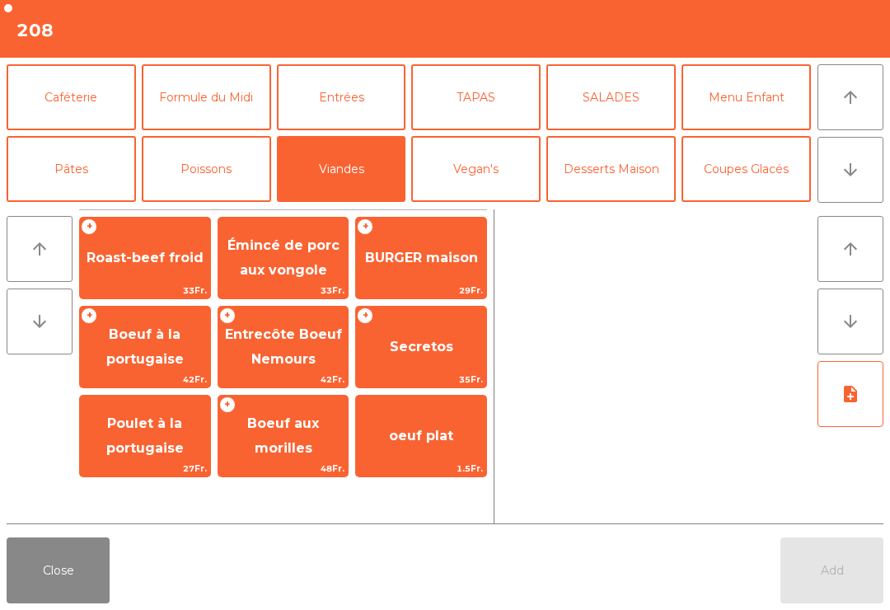
click at [172, 283] on span "33Fr." at bounding box center [145, 291] width 130 height 16
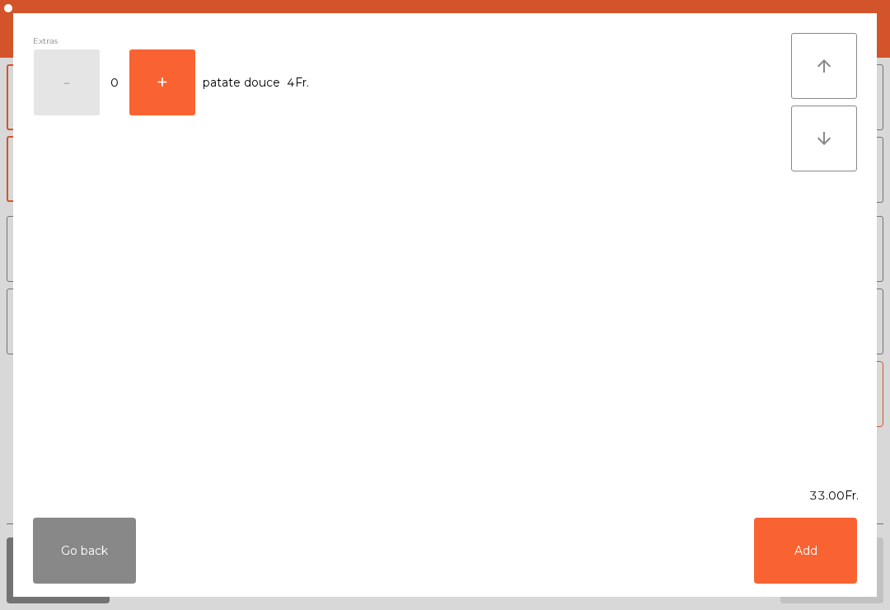
click at [818, 563] on button "Add" at bounding box center [805, 550] width 103 height 66
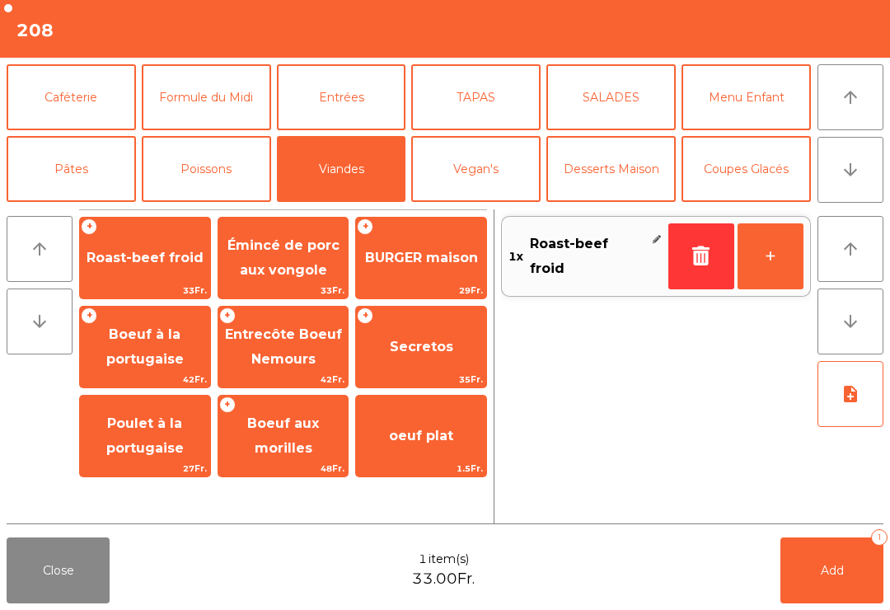
click at [775, 279] on button "+" at bounding box center [770, 256] width 66 height 66
click at [817, 569] on button "Add 2" at bounding box center [831, 570] width 103 height 66
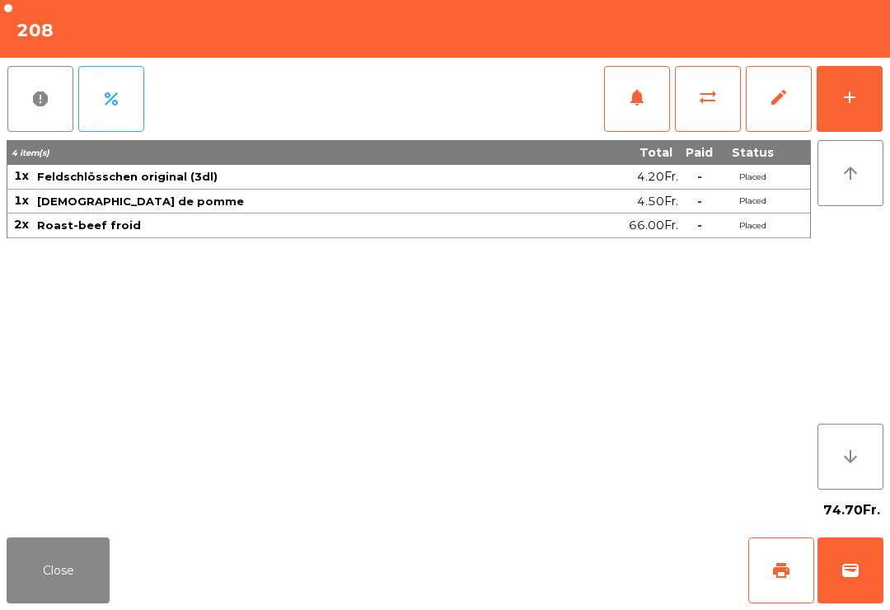
click at [30, 602] on button "Close" at bounding box center [58, 570] width 103 height 66
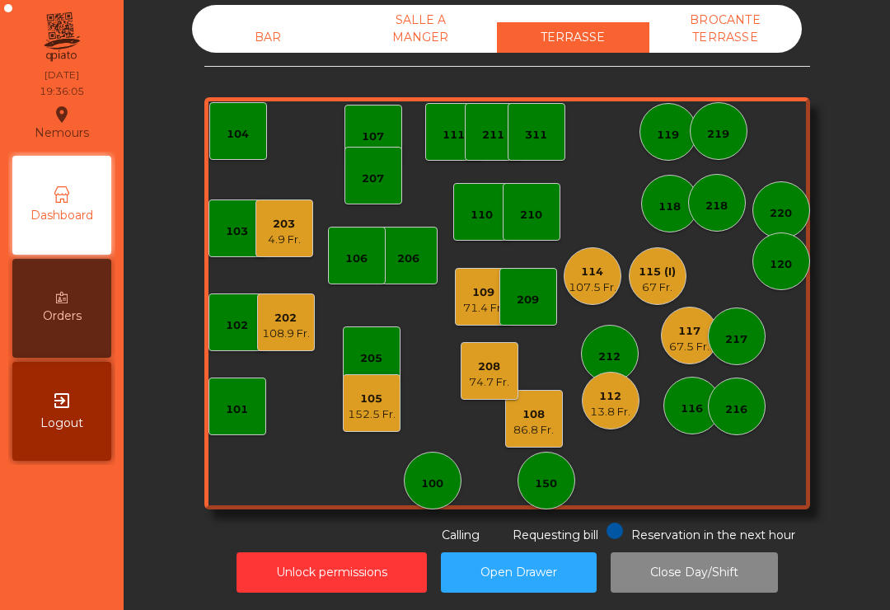
click at [530, 434] on div "86.8 Fr." at bounding box center [533, 430] width 40 height 16
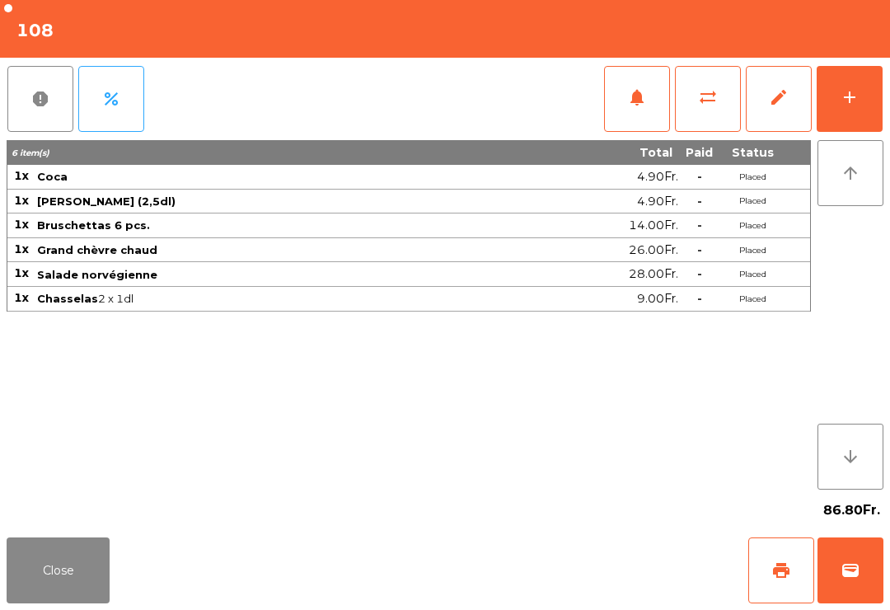
click at [862, 110] on button "add" at bounding box center [849, 99] width 66 height 66
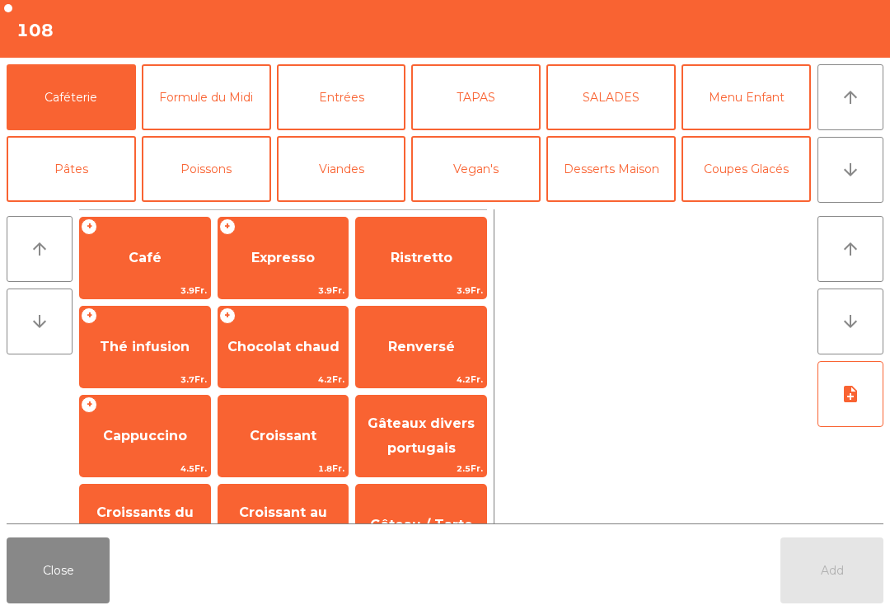
click at [170, 287] on span "3.9Fr." at bounding box center [145, 291] width 130 height 16
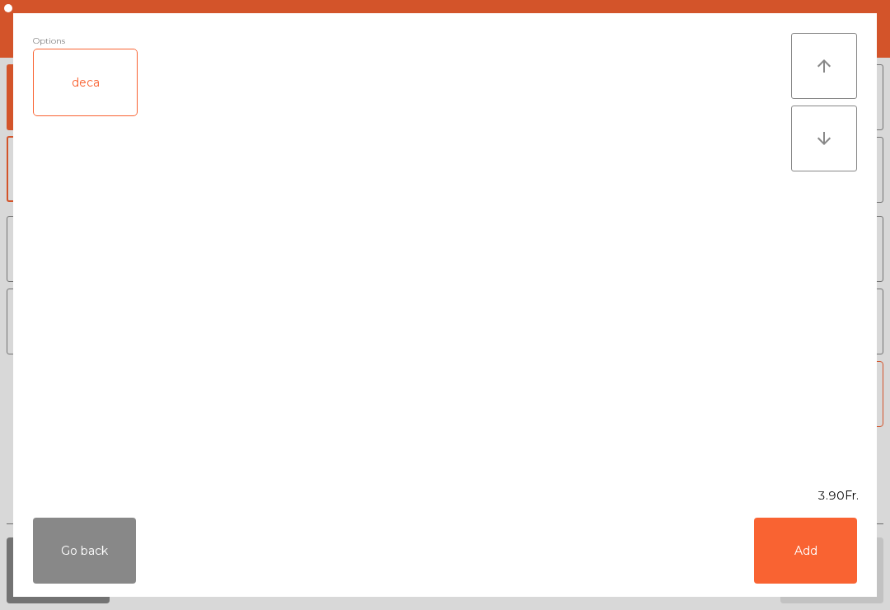
click at [832, 544] on button "Add" at bounding box center [805, 550] width 103 height 66
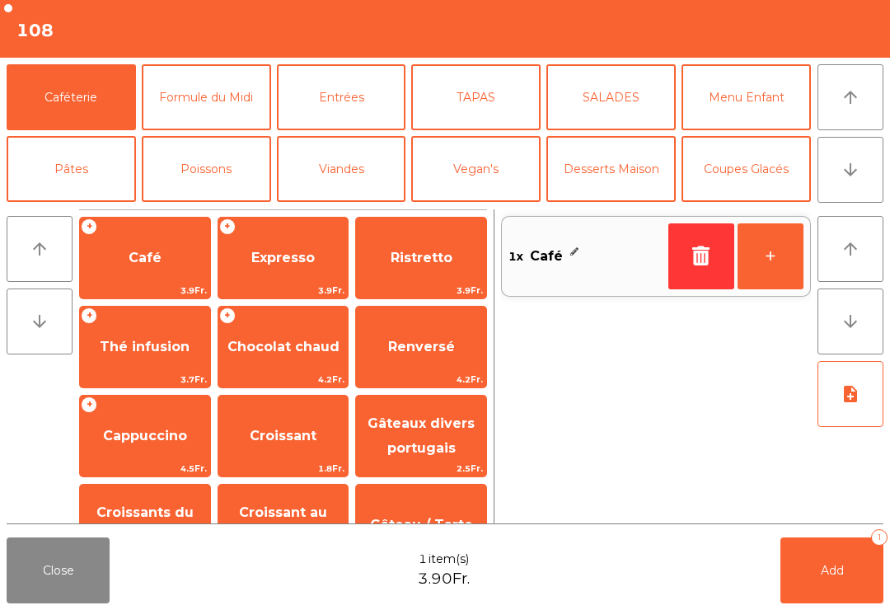
click at [307, 263] on span "Expresso" at bounding box center [282, 258] width 63 height 16
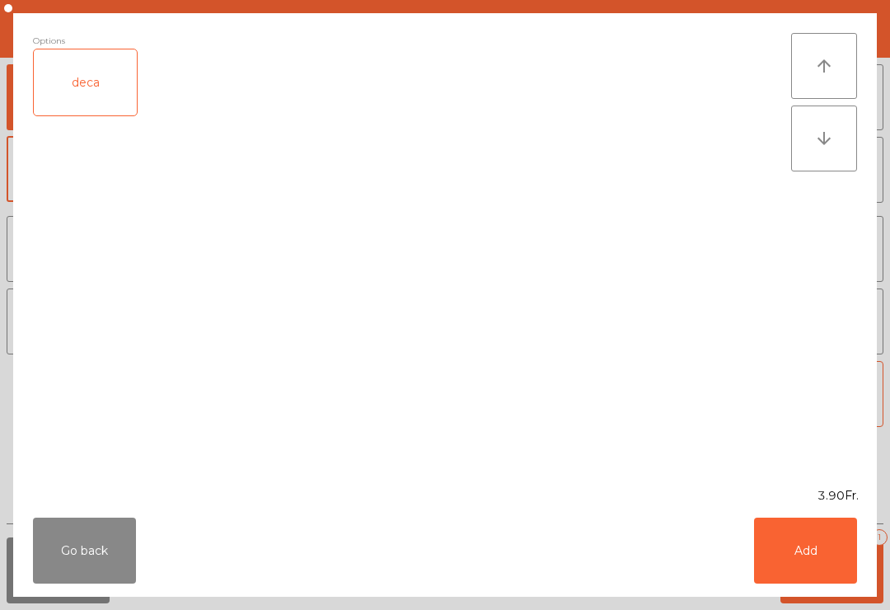
click at [810, 537] on button "Add" at bounding box center [805, 550] width 103 height 66
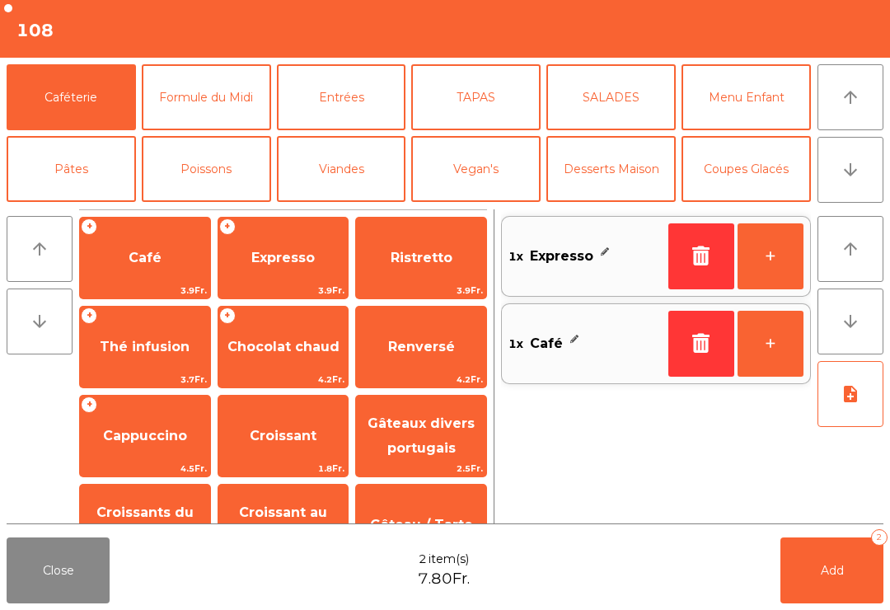
click at [845, 561] on button "Add 2" at bounding box center [831, 570] width 103 height 66
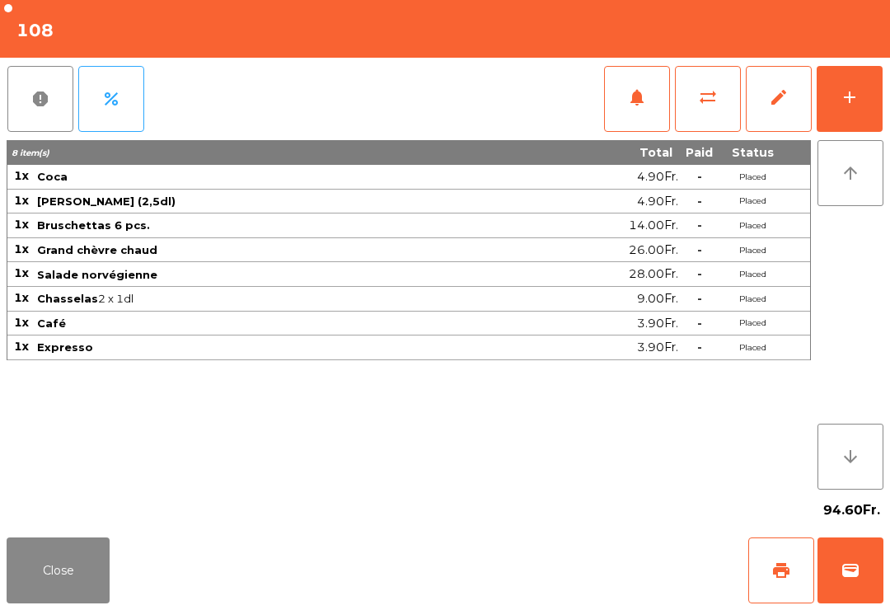
click at [102, 533] on div "Close print wallet" at bounding box center [445, 570] width 890 height 79
click at [58, 602] on button "Close" at bounding box center [58, 570] width 103 height 66
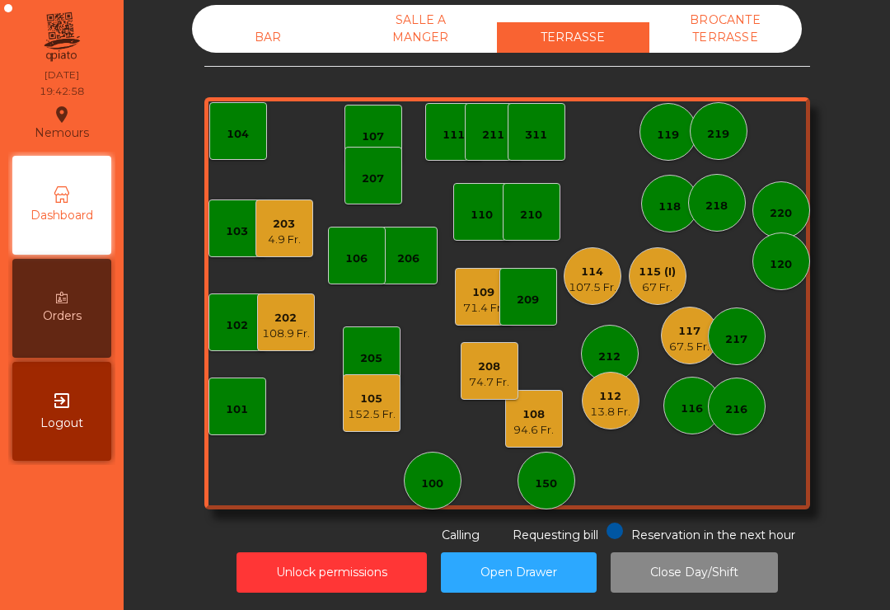
click at [386, 423] on div "105 152.5 Fr." at bounding box center [372, 403] width 58 height 58
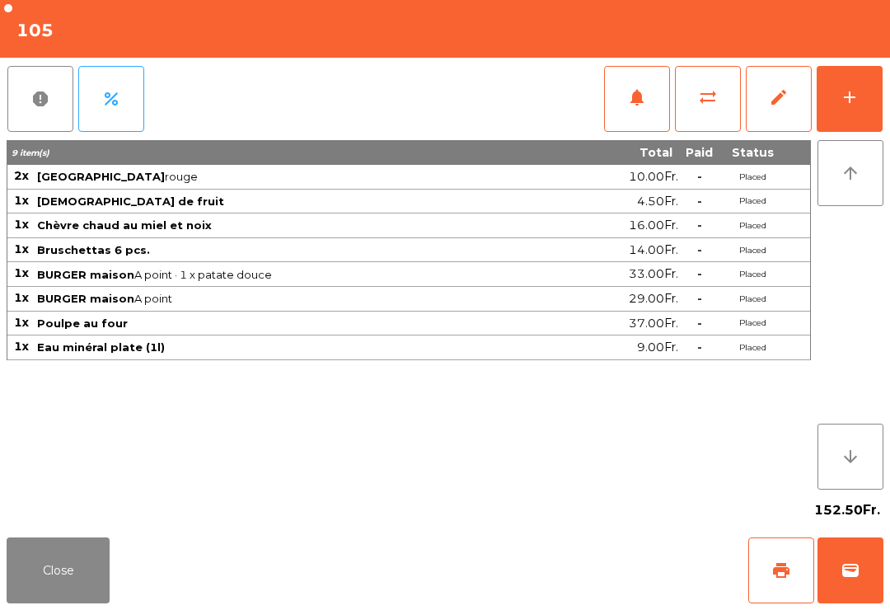
click at [861, 115] on button "add" at bounding box center [849, 99] width 66 height 66
click at [862, 100] on button "add" at bounding box center [849, 99] width 66 height 66
click at [855, 105] on div "add" at bounding box center [849, 97] width 20 height 20
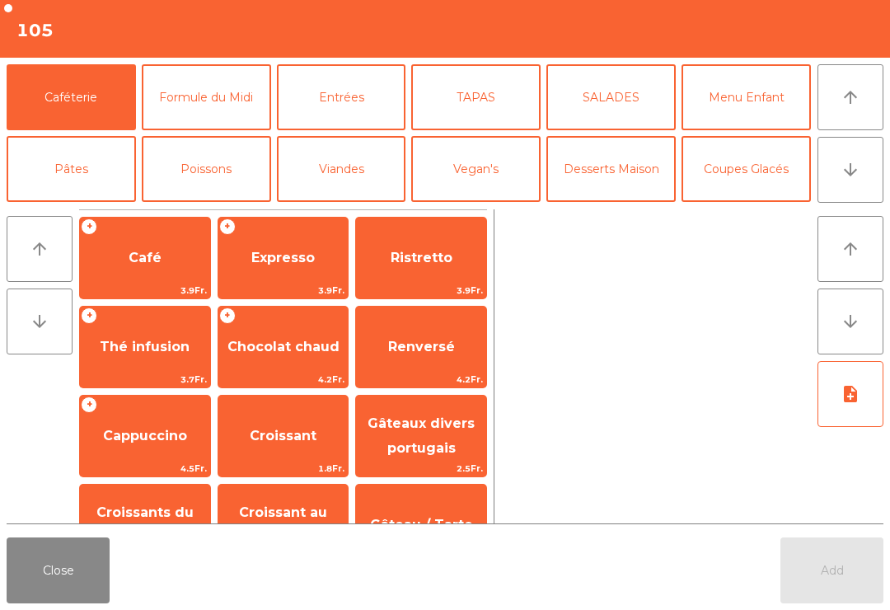
click at [10, 566] on button "Close" at bounding box center [58, 570] width 103 height 66
click at [91, 562] on button "Close" at bounding box center [58, 570] width 103 height 66
click at [25, 599] on button "Close" at bounding box center [58, 570] width 103 height 66
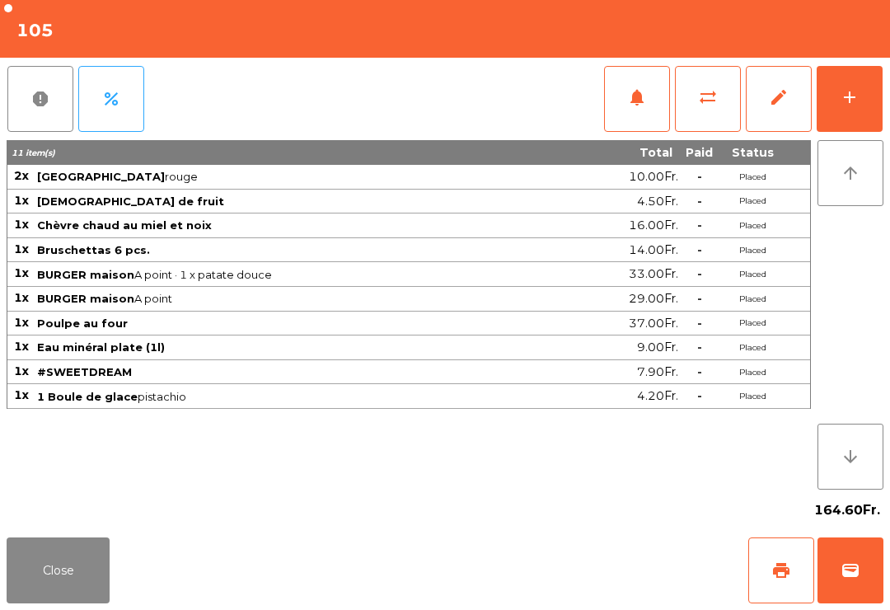
click at [52, 570] on button "Close" at bounding box center [58, 570] width 103 height 66
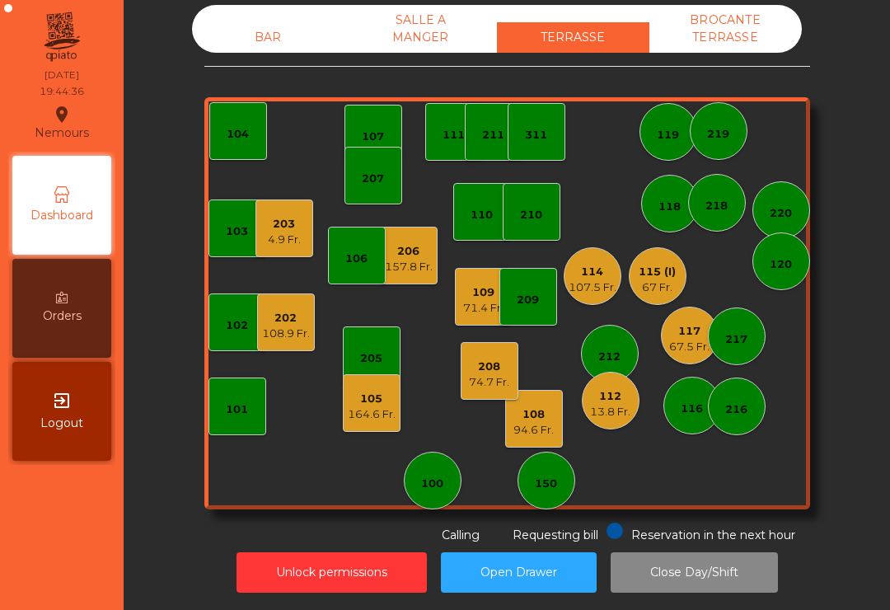
click at [278, 242] on div "4.9 Fr." at bounding box center [284, 239] width 33 height 16
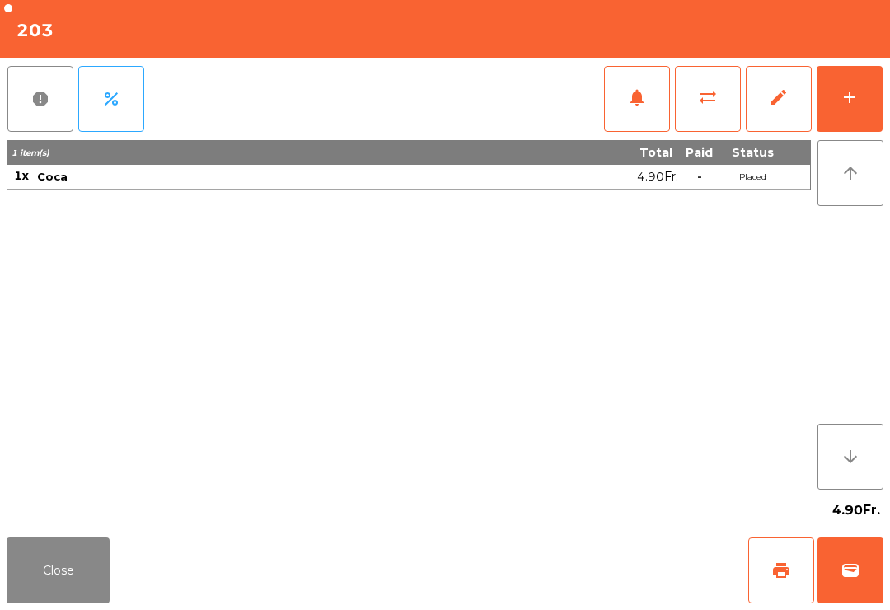
click at [847, 572] on span "wallet" at bounding box center [850, 570] width 20 height 20
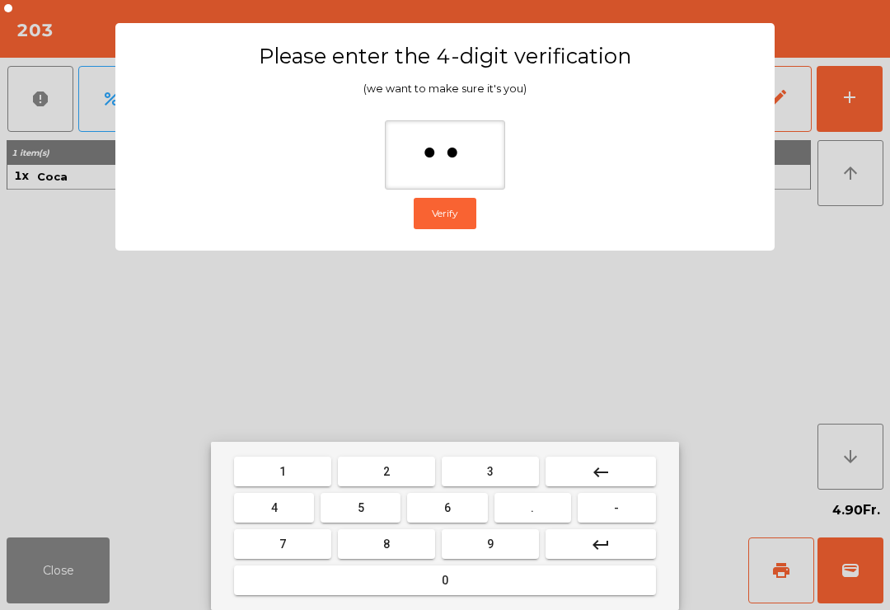
type input "***"
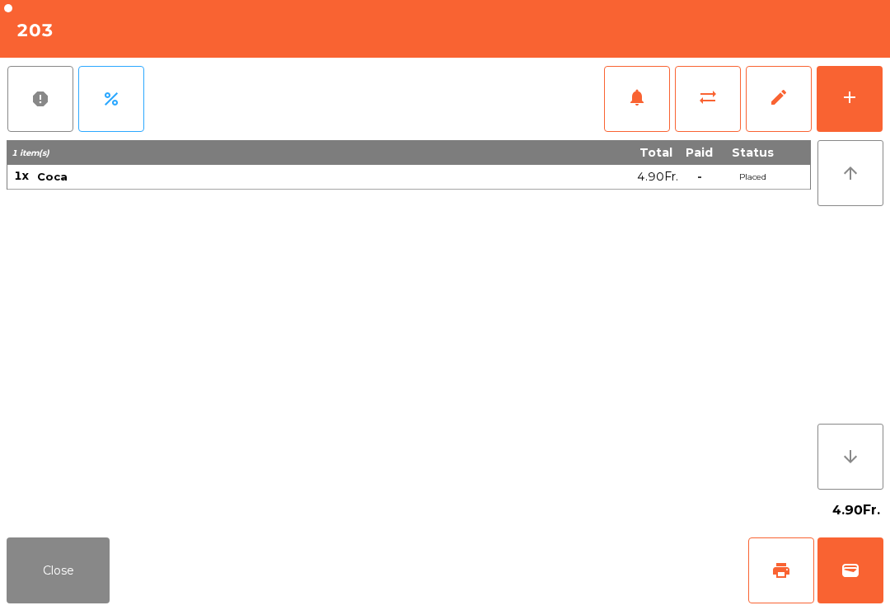
click at [546, 563] on div "Close print wallet" at bounding box center [445, 570] width 890 height 79
click at [545, 563] on div "Close print wallet" at bounding box center [445, 570] width 890 height 79
click at [540, 571] on div "Close print wallet" at bounding box center [445, 570] width 890 height 79
click at [544, 577] on div "Close print wallet" at bounding box center [445, 570] width 890 height 79
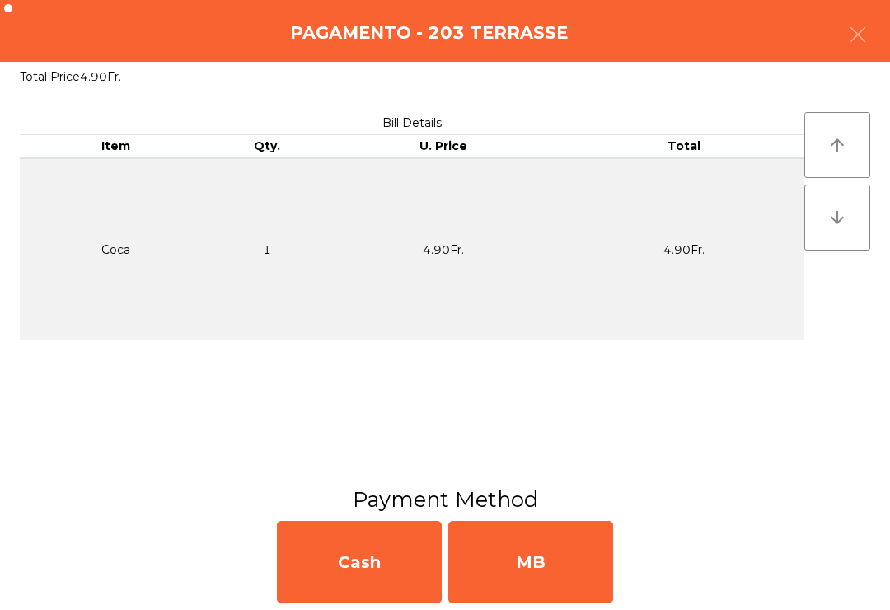
click at [540, 555] on div "MB" at bounding box center [530, 562] width 165 height 82
click at [559, 570] on div "No" at bounding box center [530, 562] width 165 height 82
click at [567, 571] on div "No" at bounding box center [530, 562] width 165 height 82
click at [559, 565] on div "No" at bounding box center [530, 562] width 165 height 82
click at [549, 569] on div "No" at bounding box center [530, 562] width 165 height 82
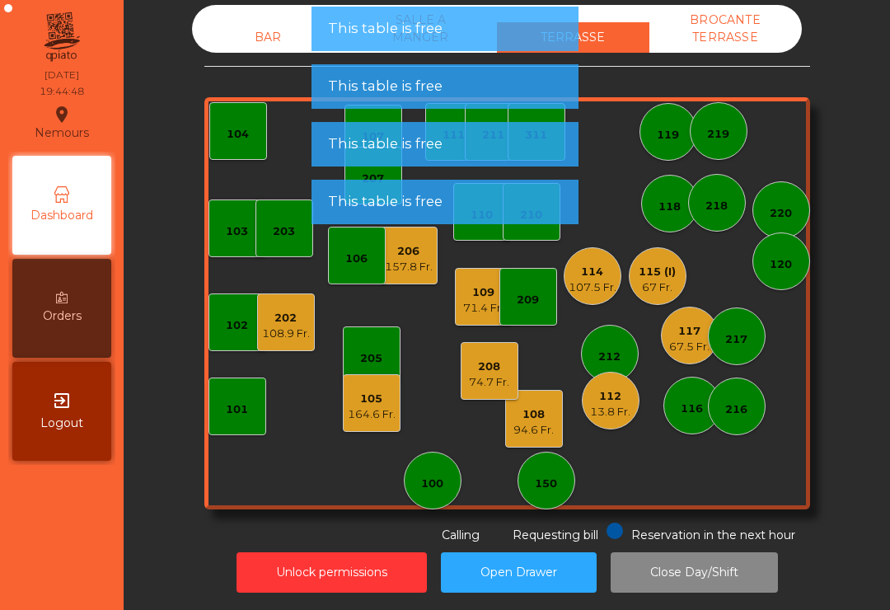
click at [530, 557] on button "Open Drawer" at bounding box center [519, 572] width 156 height 40
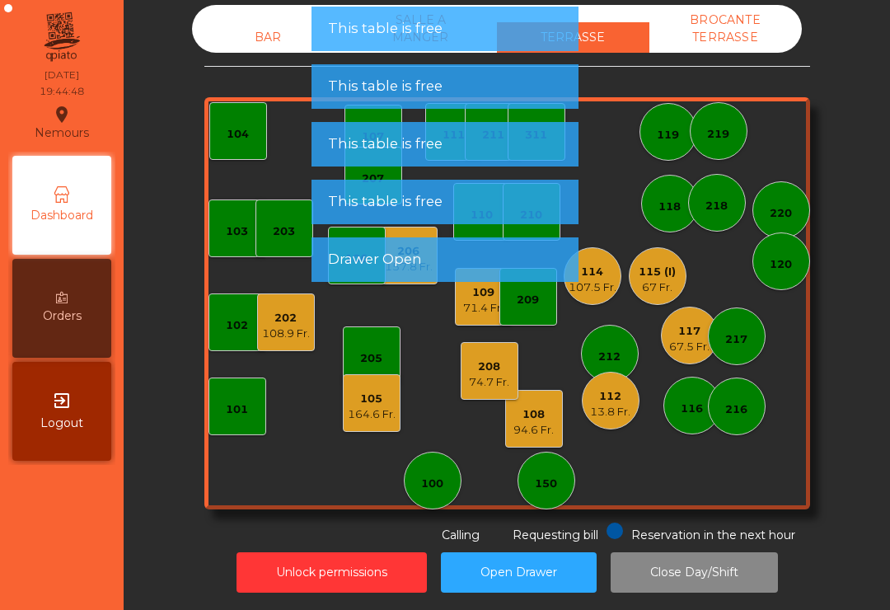
click at [529, 556] on button "Open Drawer" at bounding box center [519, 572] width 156 height 40
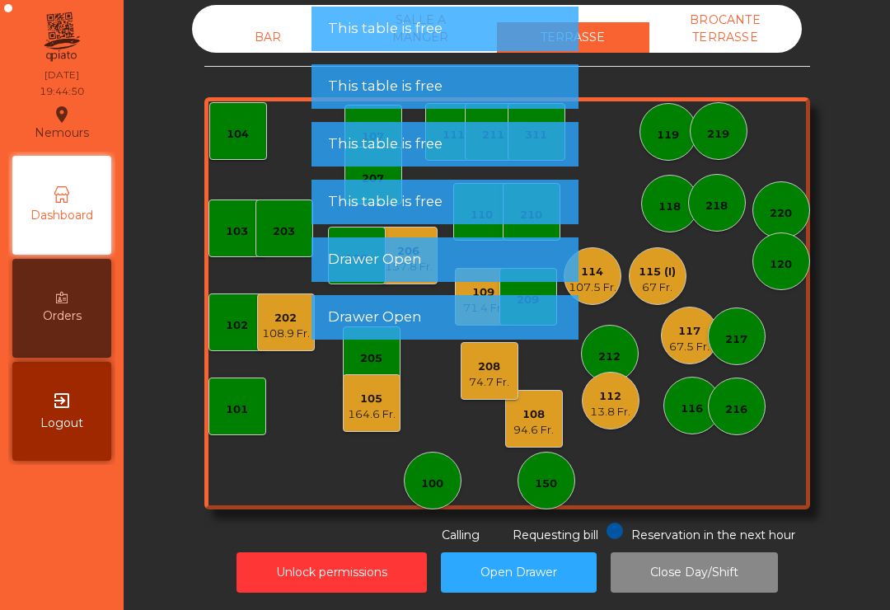
click at [778, 218] on div "220" at bounding box center [780, 213] width 22 height 16
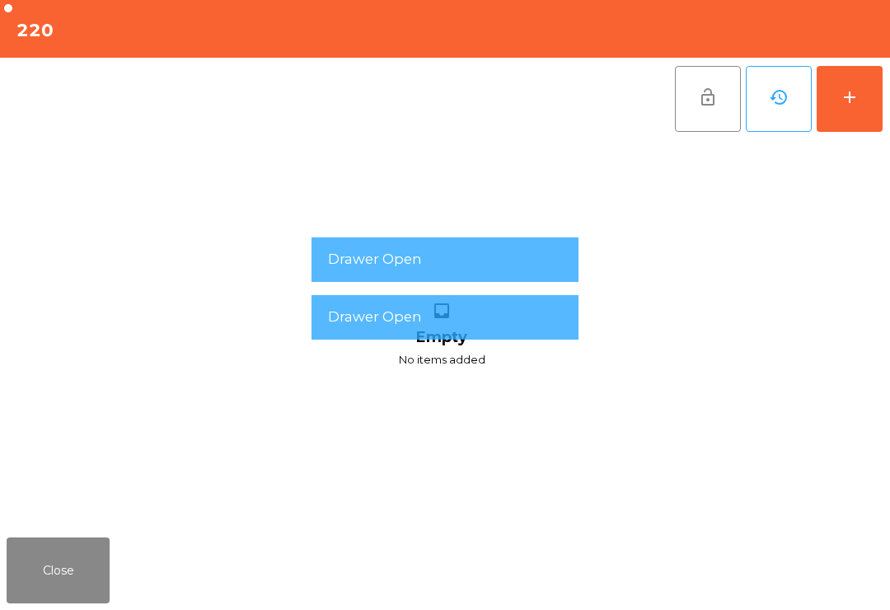
click at [853, 100] on div "add" at bounding box center [849, 97] width 20 height 20
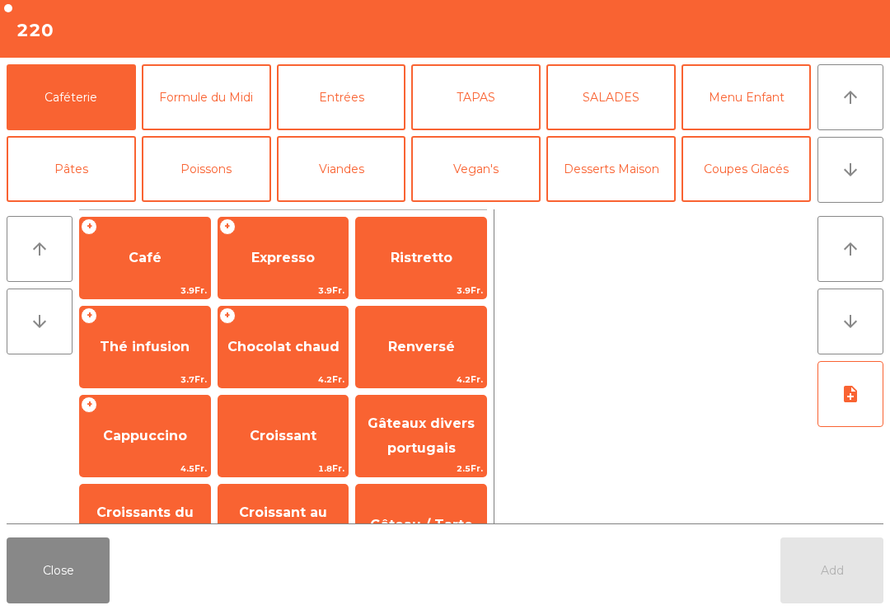
click at [87, 208] on button "Mineral" at bounding box center [71, 241] width 129 height 66
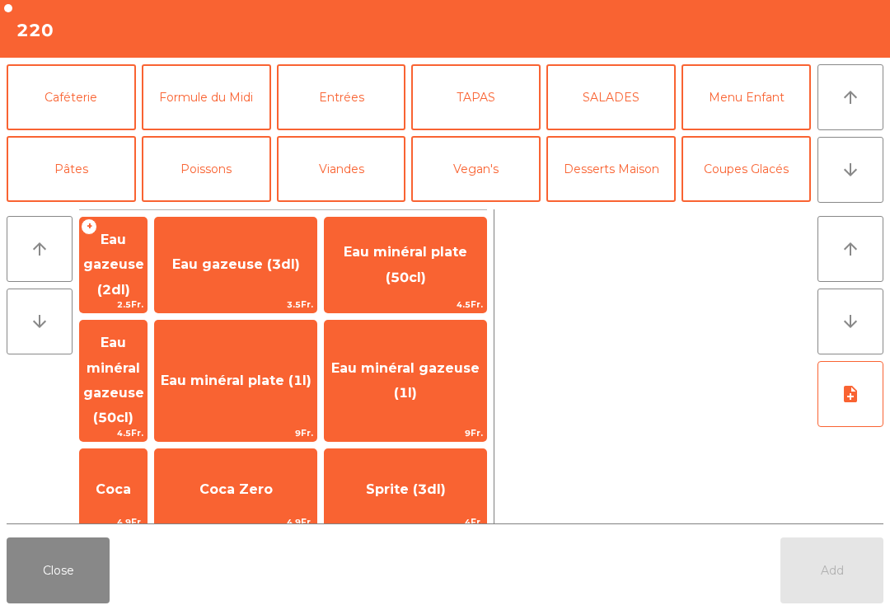
scroll to position [77, 0]
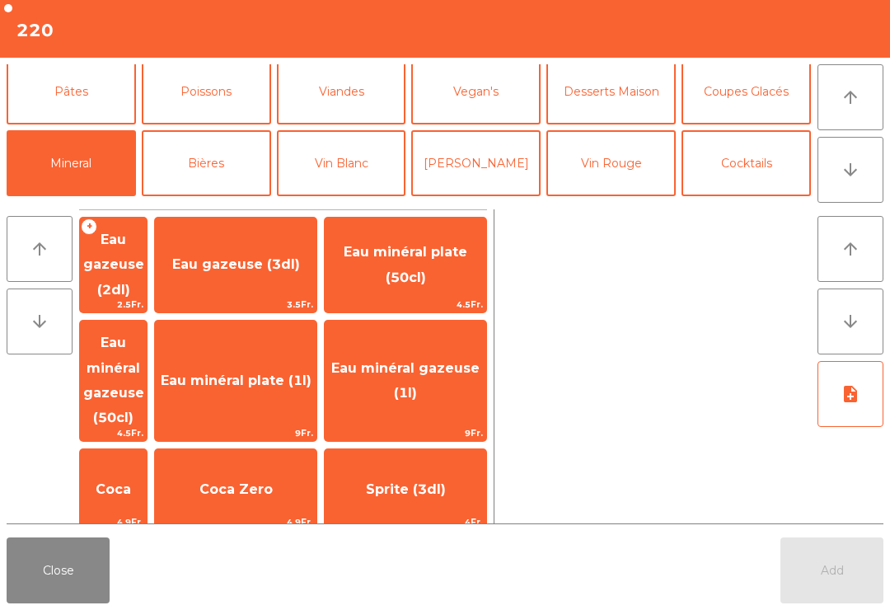
click at [413, 360] on span "Eau minéral gazeuse (1l)" at bounding box center [405, 380] width 148 height 40
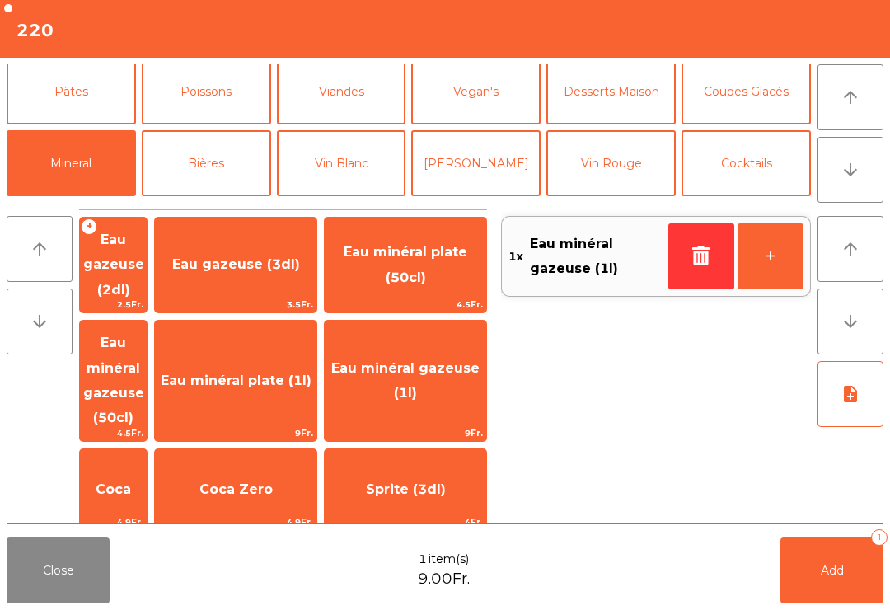
click at [484, 121] on button "Vegan's" at bounding box center [475, 91] width 129 height 66
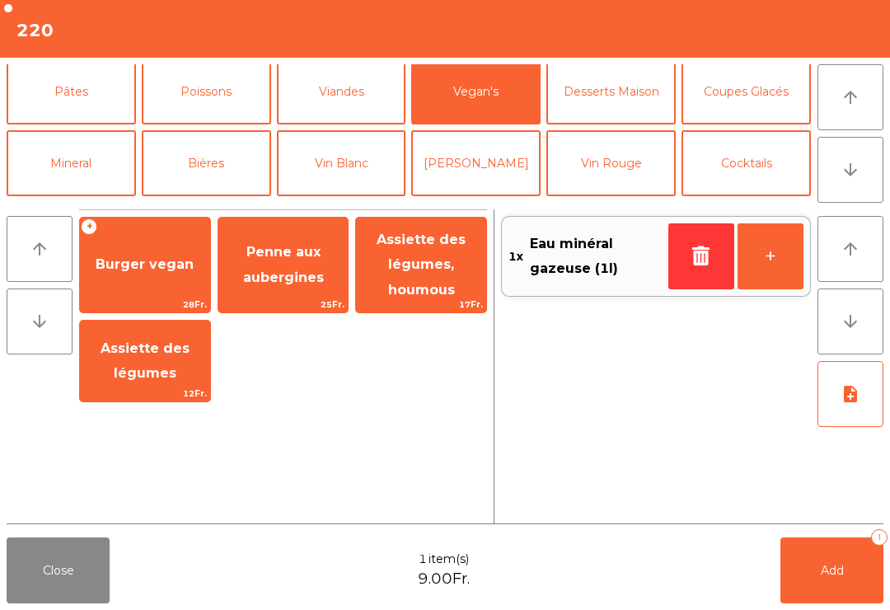
scroll to position [62, 0]
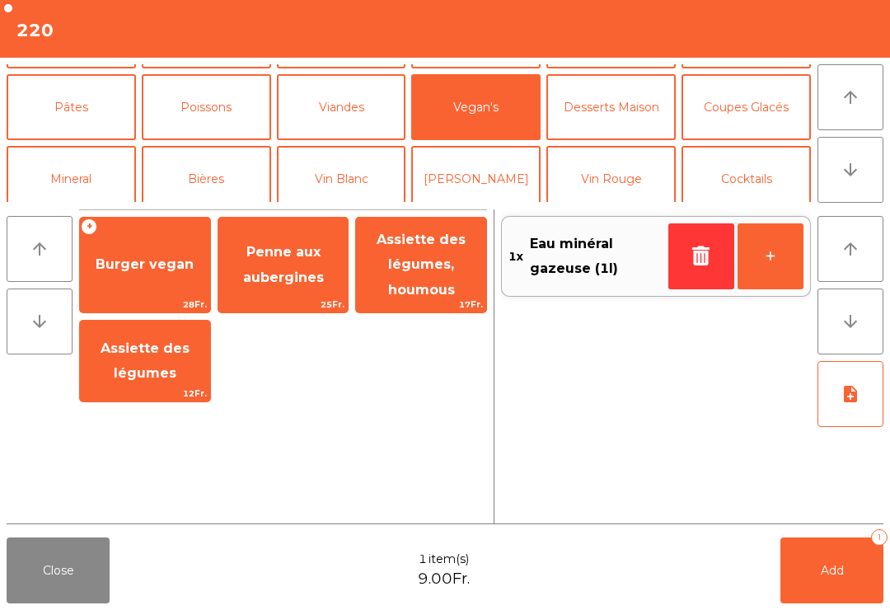
click at [467, 278] on span "Assiette des légumes, houmous" at bounding box center [421, 264] width 130 height 95
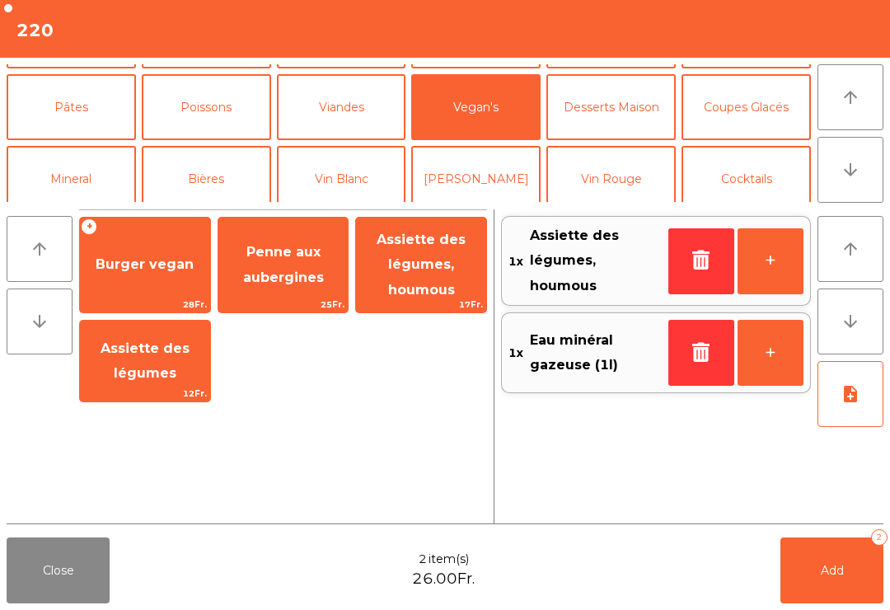
click at [438, 284] on span "Assiette des légumes, houmous" at bounding box center [420, 264] width 89 height 66
click at [823, 593] on button "Add 3" at bounding box center [831, 570] width 103 height 66
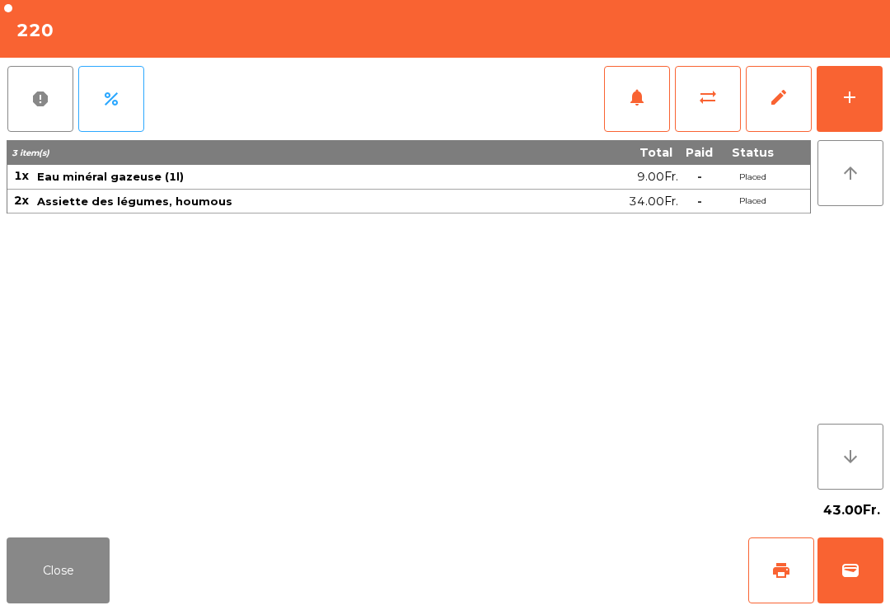
scroll to position [13, 0]
click at [44, 577] on button "Close" at bounding box center [58, 570] width 103 height 66
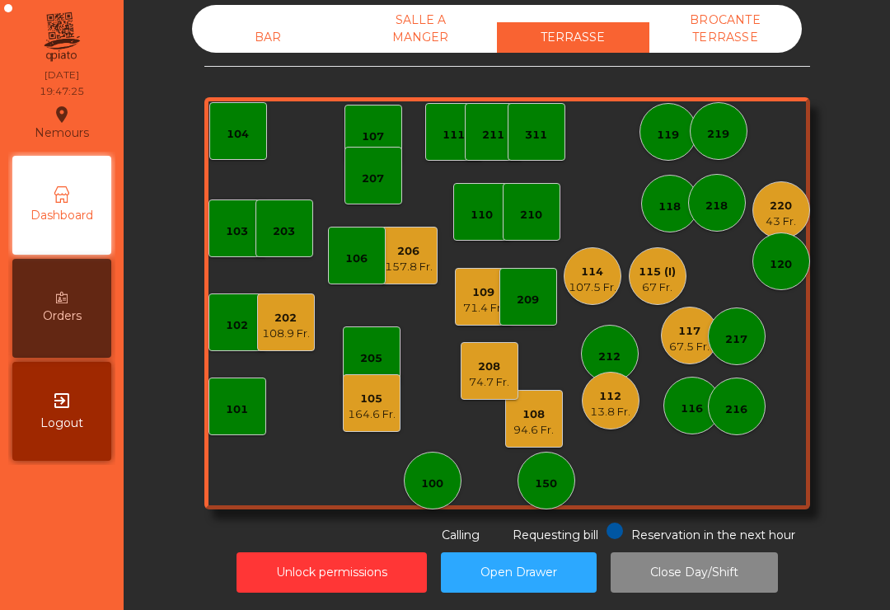
click at [584, 284] on div "107.5 Fr." at bounding box center [592, 287] width 48 height 16
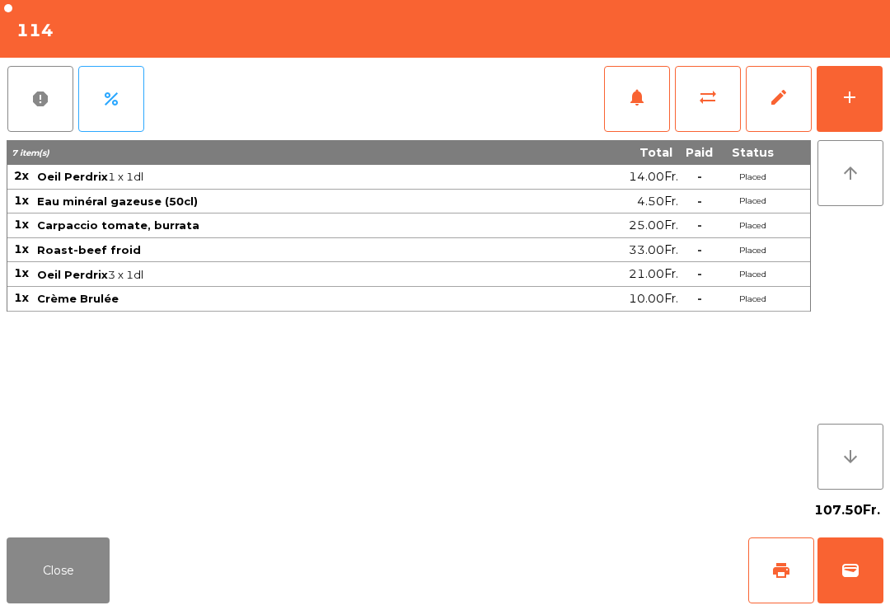
click at [797, 575] on button "print" at bounding box center [781, 570] width 66 height 66
click at [12, 582] on button "Close" at bounding box center [58, 570] width 103 height 66
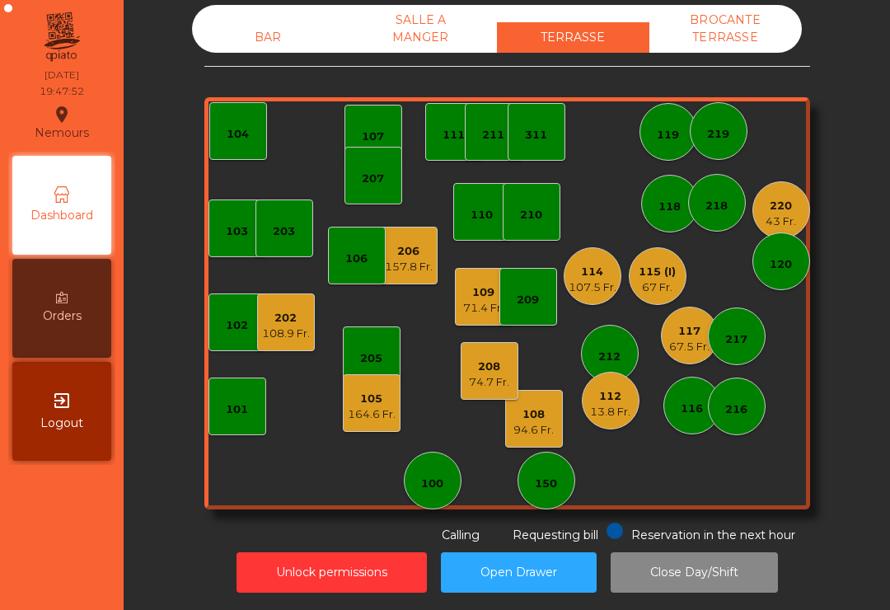
click at [414, 259] on div "157.8 Fr." at bounding box center [409, 267] width 48 height 16
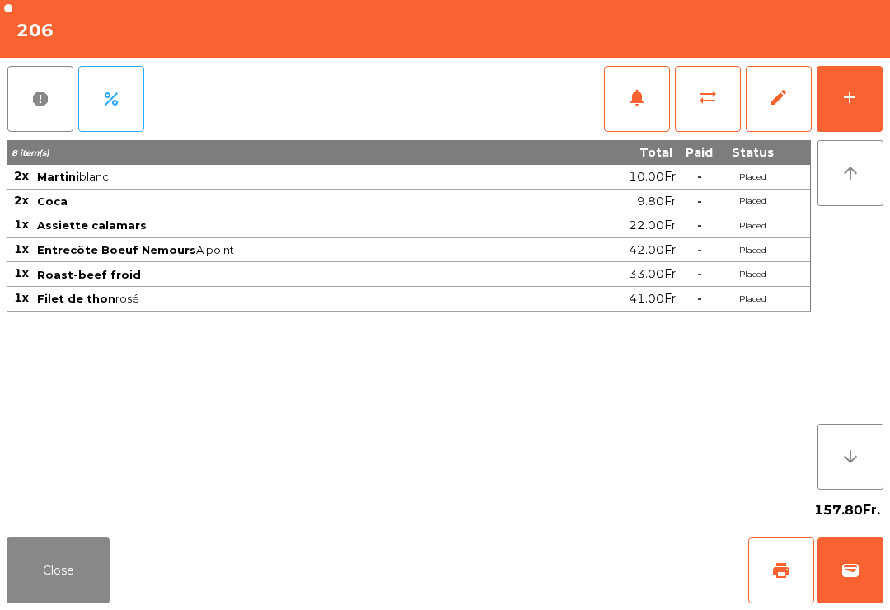
click at [86, 549] on button "Close" at bounding box center [58, 570] width 103 height 66
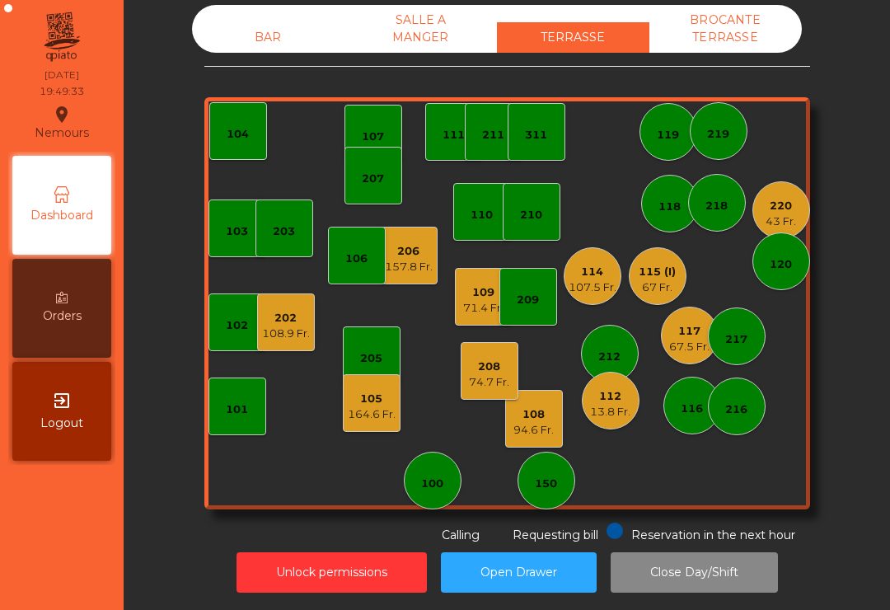
click at [545, 435] on div "94.6 Fr." at bounding box center [533, 430] width 40 height 16
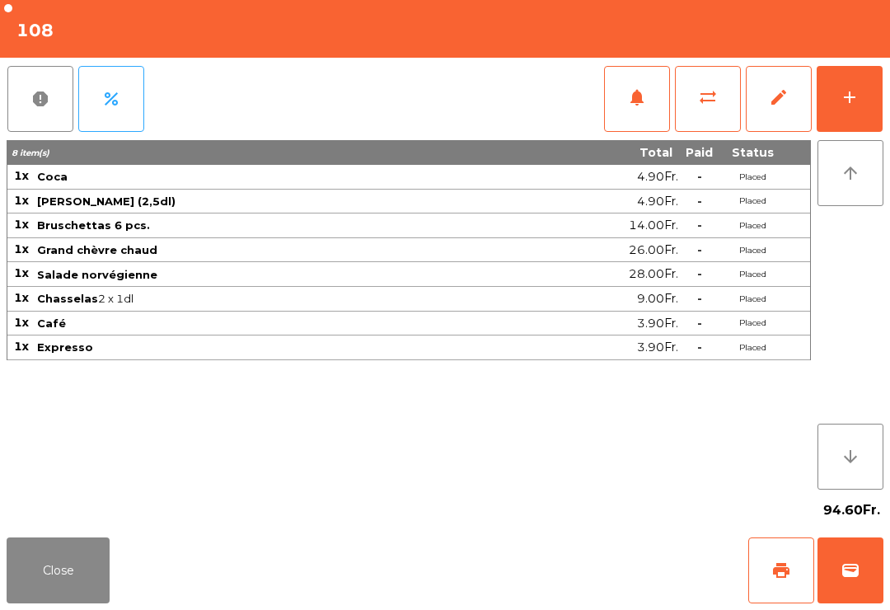
click at [776, 587] on button "print" at bounding box center [781, 570] width 66 height 66
click at [862, 601] on button "wallet" at bounding box center [850, 570] width 66 height 66
click at [581, 574] on div "Close print wallet" at bounding box center [445, 570] width 890 height 79
click at [585, 572] on div "Close print wallet" at bounding box center [445, 570] width 890 height 79
click at [595, 570] on div "Close print wallet" at bounding box center [445, 570] width 890 height 79
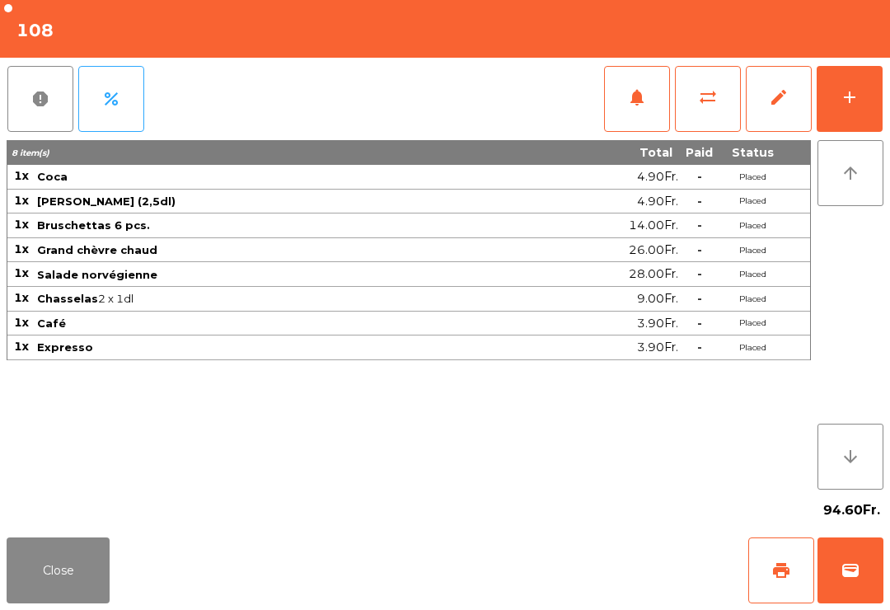
click at [592, 577] on div "Close print wallet" at bounding box center [445, 570] width 890 height 79
click at [592, 576] on div "Close print wallet" at bounding box center [445, 570] width 890 height 79
click at [570, 588] on div "Close print wallet" at bounding box center [445, 570] width 890 height 79
click at [569, 587] on div "Close print wallet" at bounding box center [445, 570] width 890 height 79
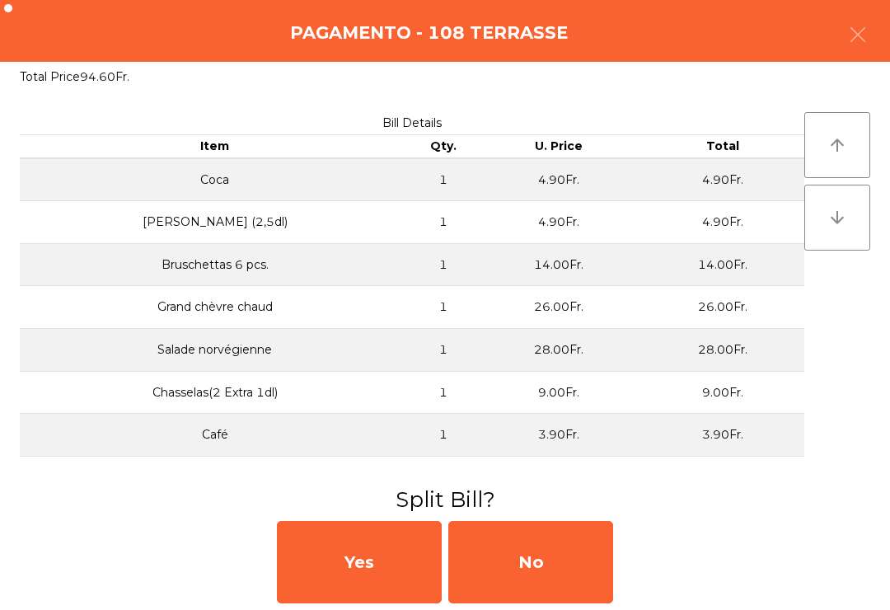
click at [570, 596] on div "No" at bounding box center [530, 562] width 165 height 82
click at [562, 580] on div "MB" at bounding box center [530, 562] width 165 height 82
click at [573, 560] on div "No" at bounding box center [530, 562] width 165 height 82
click at [520, 594] on div "No" at bounding box center [530, 562] width 165 height 82
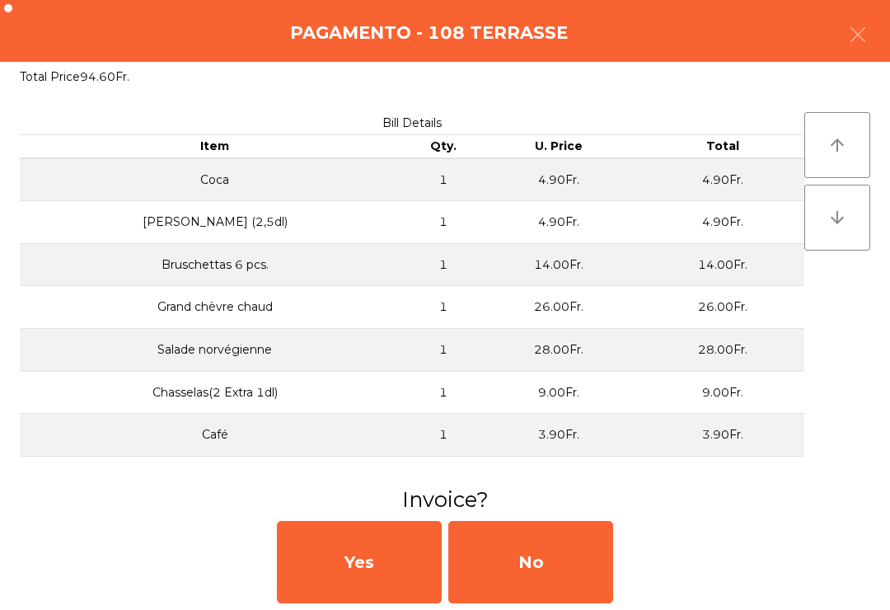
click at [560, 574] on div "No" at bounding box center [530, 562] width 165 height 82
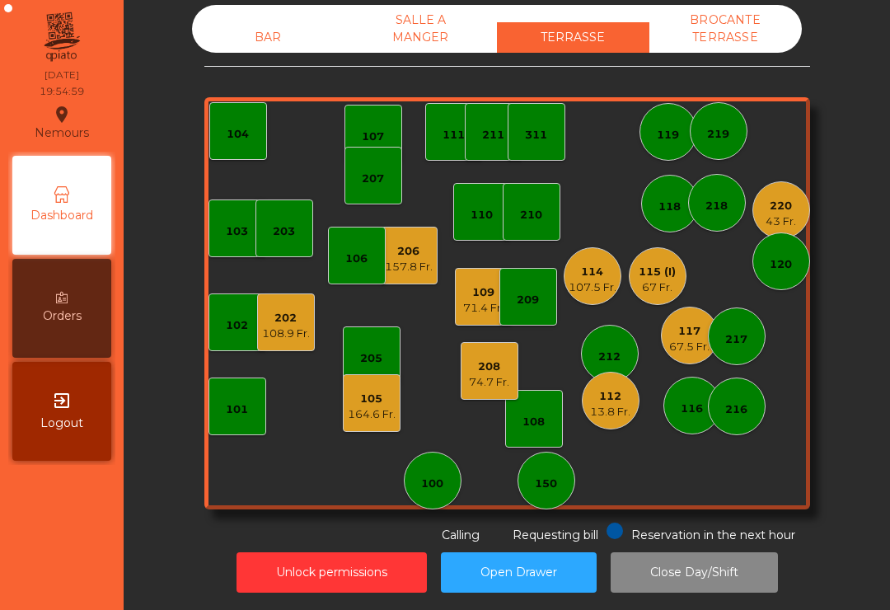
click at [345, 400] on div "105 164.6 Fr." at bounding box center [372, 403] width 58 height 58
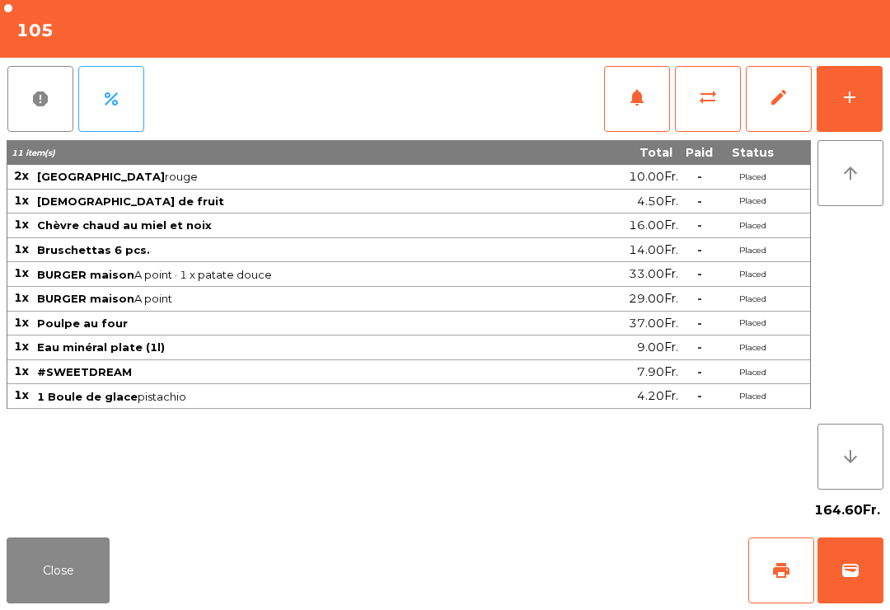
click at [763, 559] on button "print" at bounding box center [781, 570] width 66 height 66
click at [860, 582] on button "wallet" at bounding box center [850, 570] width 66 height 66
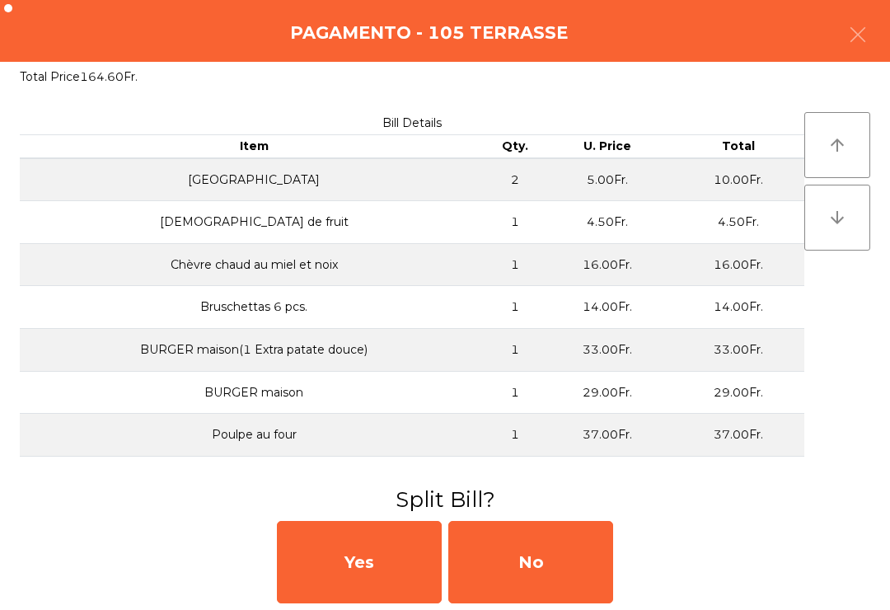
click at [539, 561] on div "No" at bounding box center [530, 562] width 165 height 82
click at [539, 561] on div "MB" at bounding box center [530, 562] width 165 height 82
click at [549, 575] on div "No" at bounding box center [530, 562] width 165 height 82
click at [509, 563] on div "No" at bounding box center [530, 562] width 165 height 82
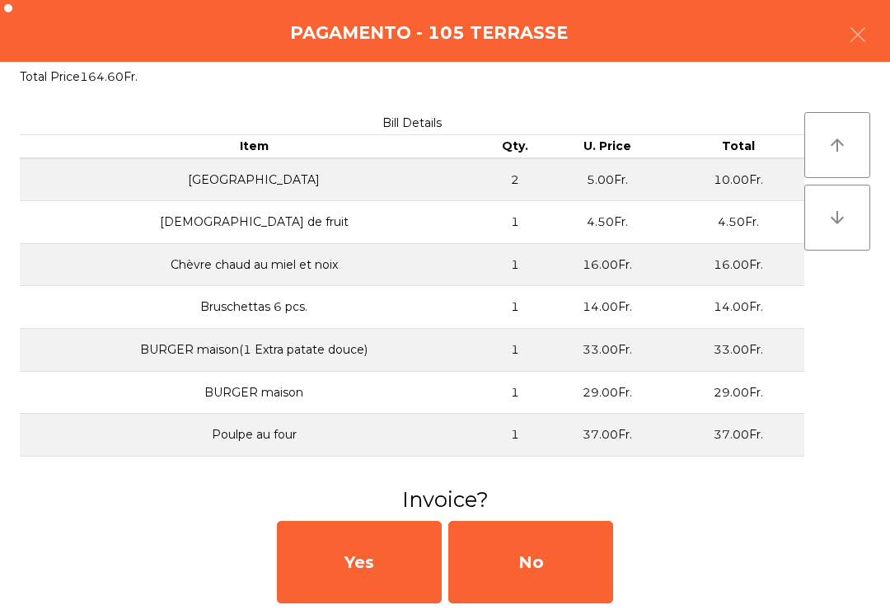
click at [568, 578] on div "No" at bounding box center [530, 562] width 165 height 82
click at [567, 578] on div "No" at bounding box center [530, 562] width 165 height 82
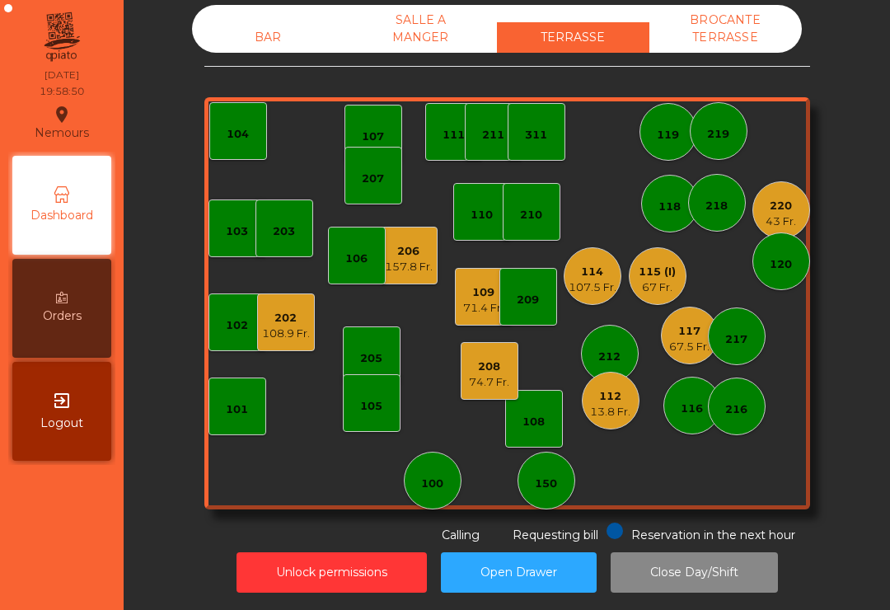
click at [476, 236] on div "110" at bounding box center [482, 212] width 58 height 58
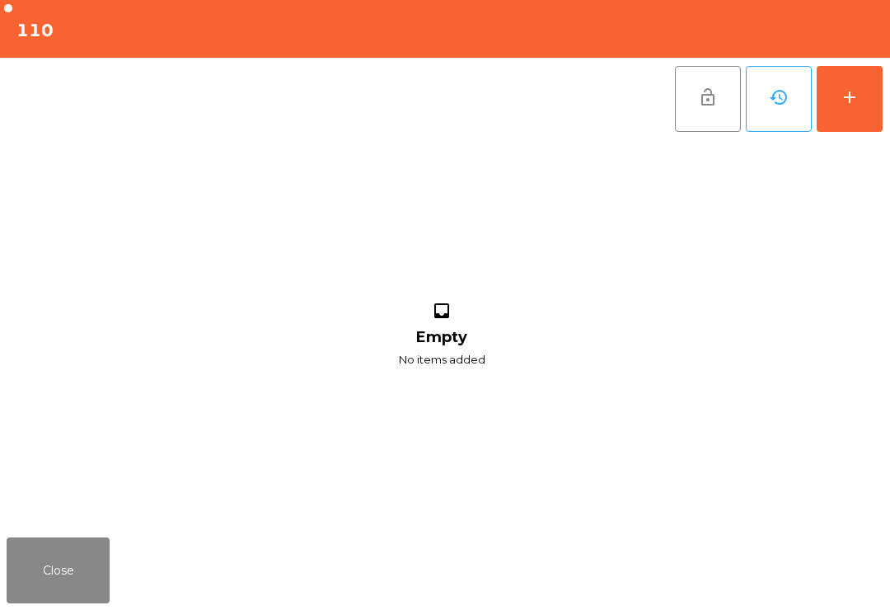
click at [863, 112] on button "add" at bounding box center [849, 99] width 66 height 66
click at [843, 117] on button "add" at bounding box center [849, 99] width 66 height 66
click at [859, 91] on button "add" at bounding box center [849, 99] width 66 height 66
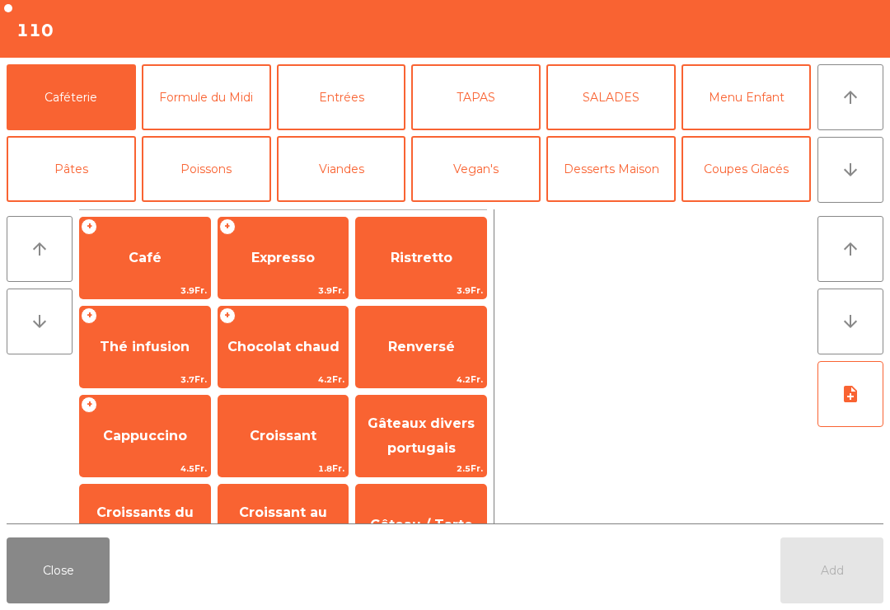
click at [862, 217] on button "arrow_upward" at bounding box center [850, 249] width 66 height 66
click at [879, 181] on button "arrow_downward" at bounding box center [850, 170] width 66 height 66
click at [337, 208] on button "Vin Blanc" at bounding box center [341, 241] width 129 height 66
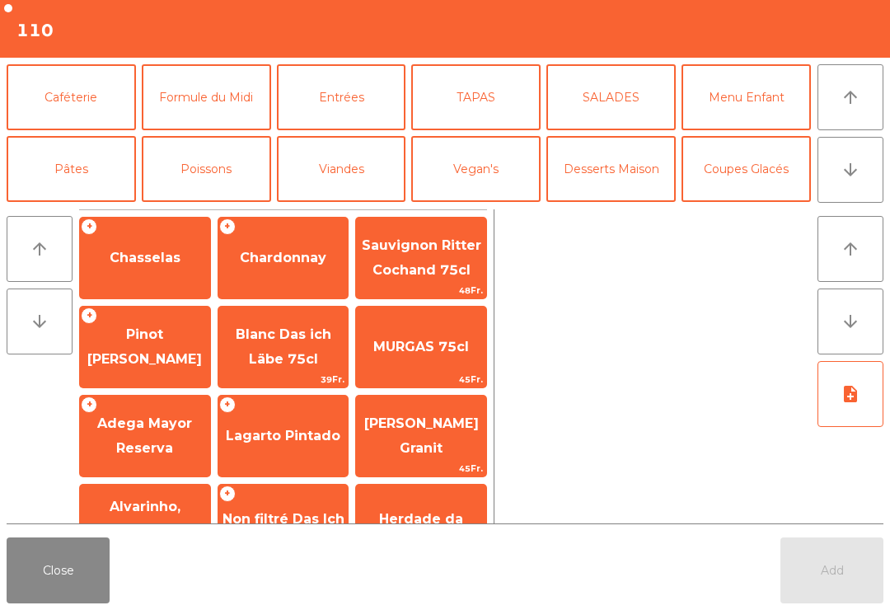
scroll to position [102, 0]
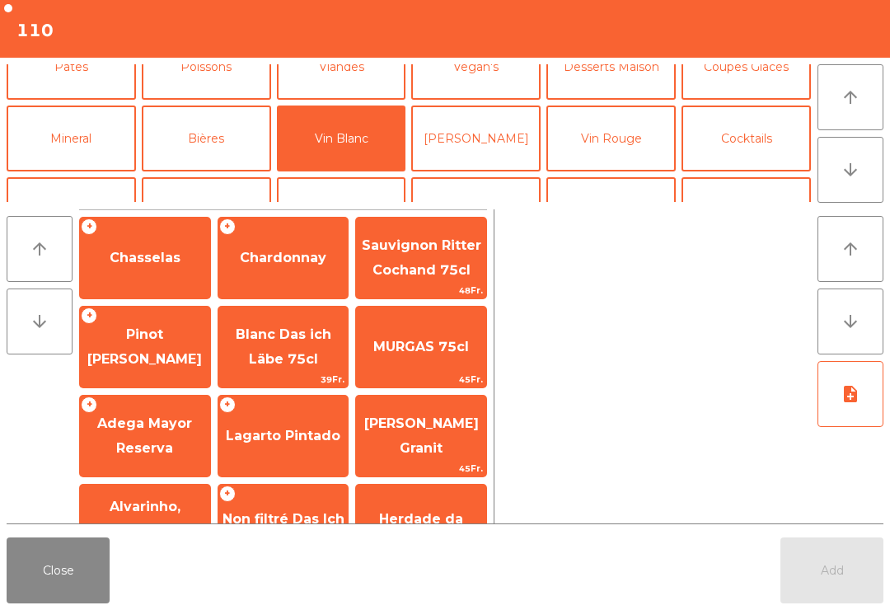
click at [143, 264] on span "Chasselas" at bounding box center [145, 258] width 71 height 16
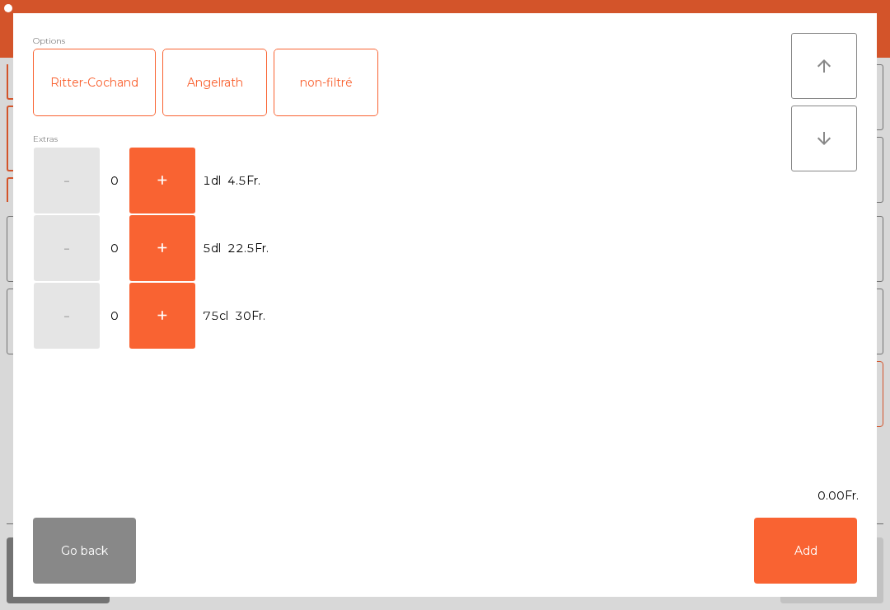
click at [165, 180] on button "+" at bounding box center [162, 180] width 66 height 66
click at [70, 190] on button "-" at bounding box center [67, 180] width 66 height 66
click at [168, 261] on button "+" at bounding box center [162, 248] width 66 height 66
click at [820, 529] on button "Add" at bounding box center [805, 550] width 103 height 66
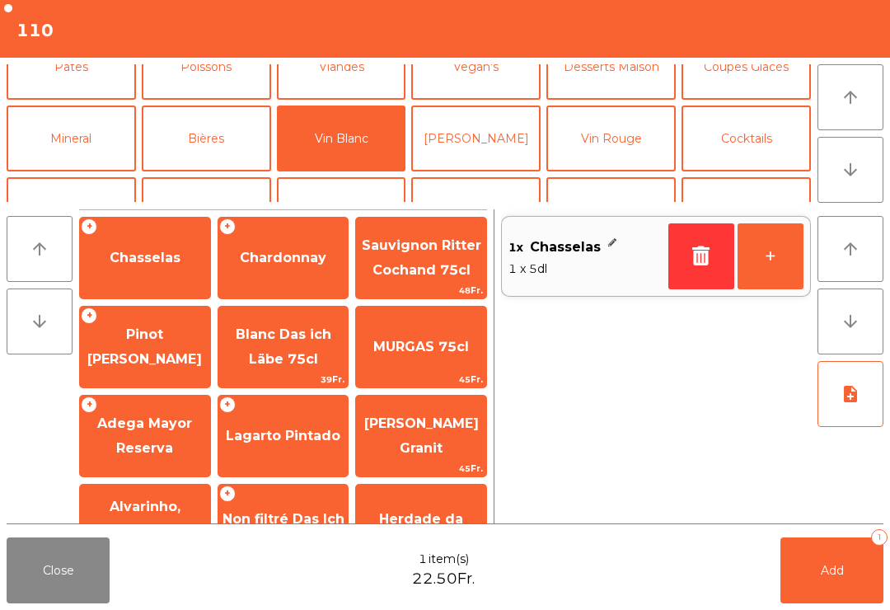
click at [72, 171] on button "Mineral" at bounding box center [71, 138] width 129 height 66
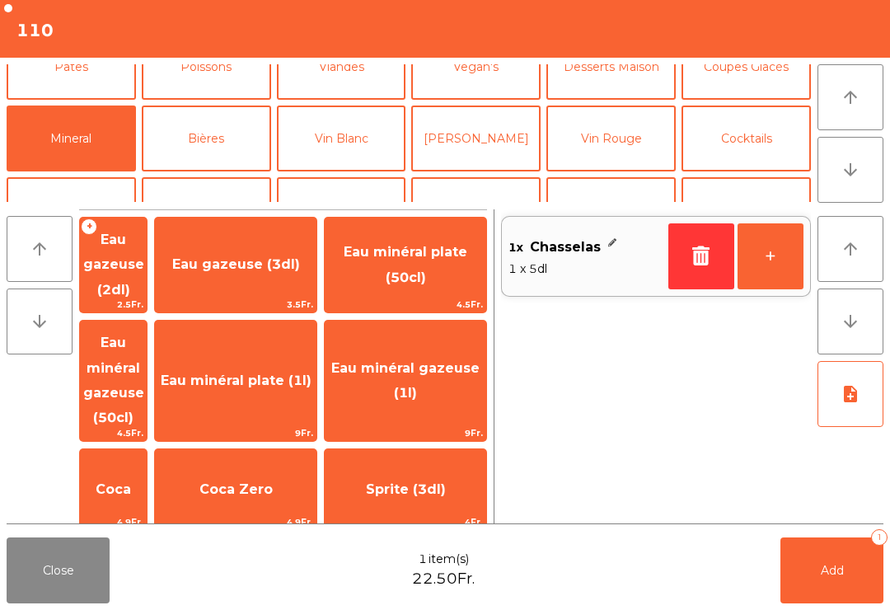
click at [133, 353] on span "Eau minéral gazeuse (50cl)" at bounding box center [113, 379] width 61 height 91
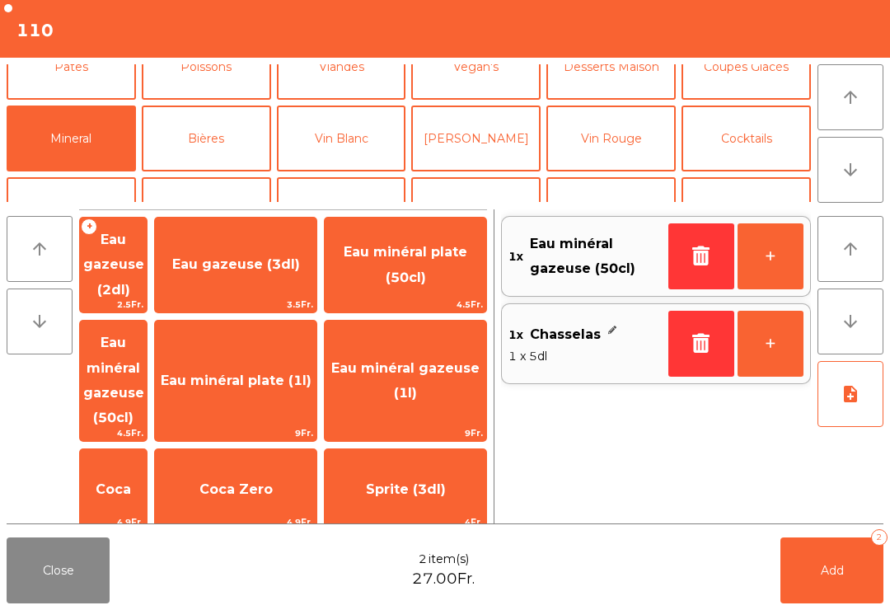
click at [852, 583] on button "Add 2" at bounding box center [831, 570] width 103 height 66
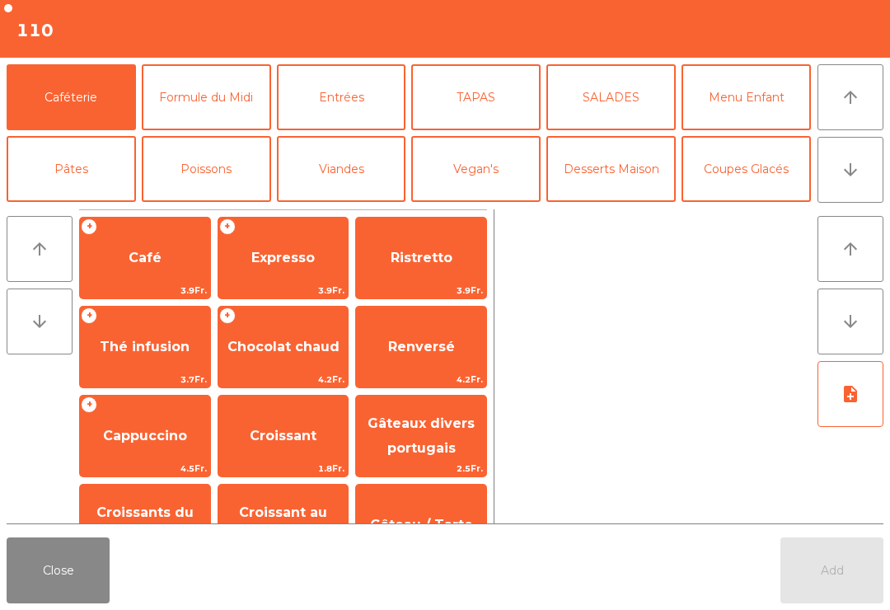
click at [42, 563] on button "Close" at bounding box center [58, 570] width 103 height 66
click at [60, 568] on button "Close" at bounding box center [58, 570] width 103 height 66
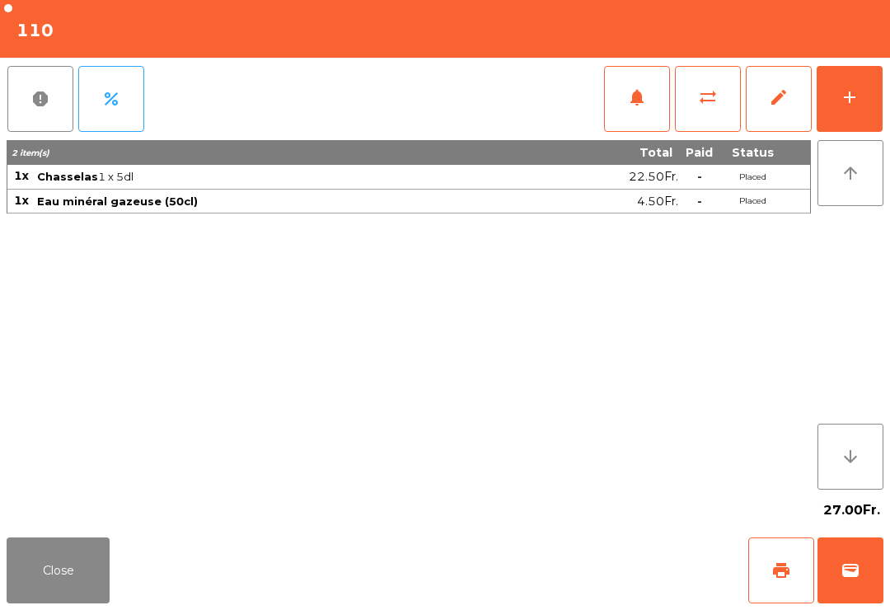
click at [26, 588] on button "Close" at bounding box center [58, 570] width 103 height 66
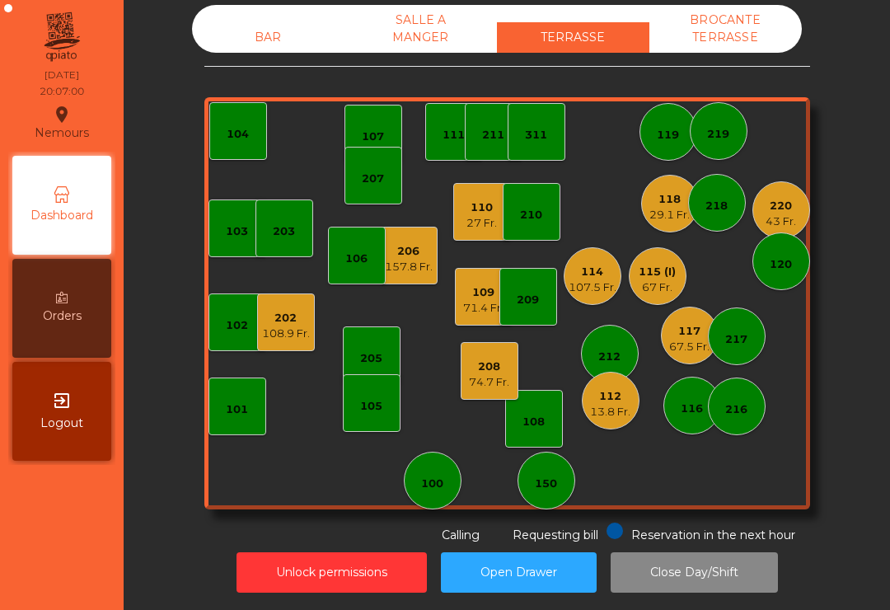
click at [479, 217] on div "27 Fr." at bounding box center [481, 223] width 30 height 16
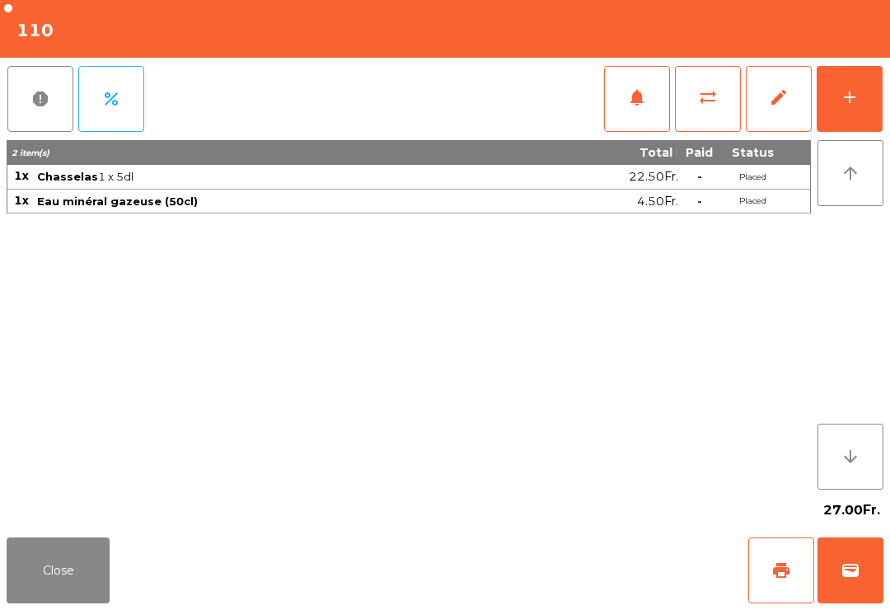
click at [839, 115] on button "add" at bounding box center [849, 99] width 66 height 66
click at [85, 539] on button "Close" at bounding box center [58, 570] width 103 height 66
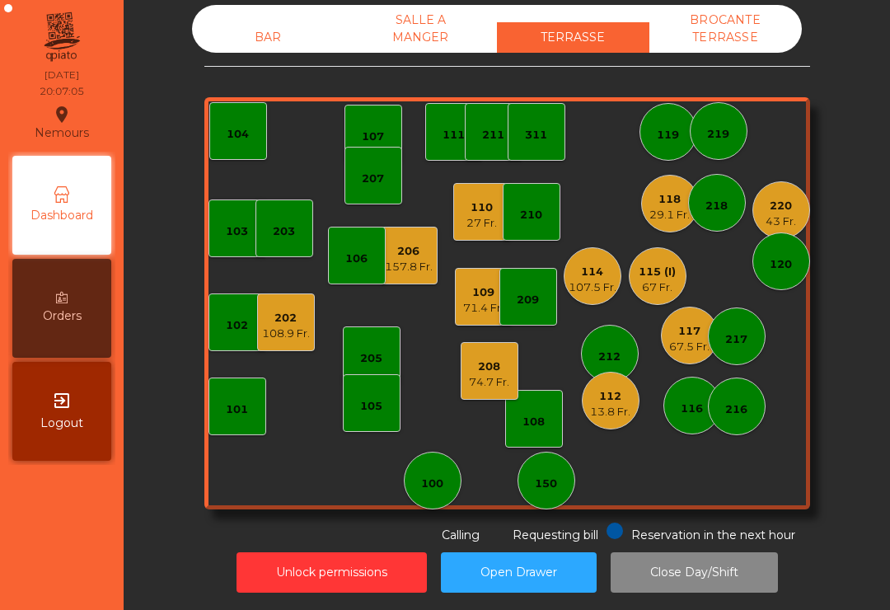
click at [484, 231] on div "110 27 Fr." at bounding box center [482, 212] width 58 height 58
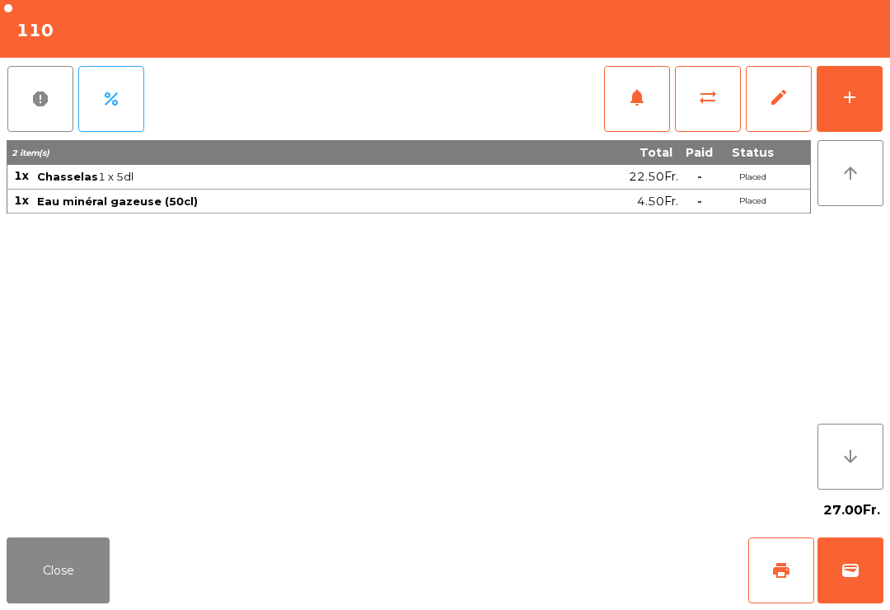
click at [845, 79] on button "add" at bounding box center [849, 99] width 66 height 66
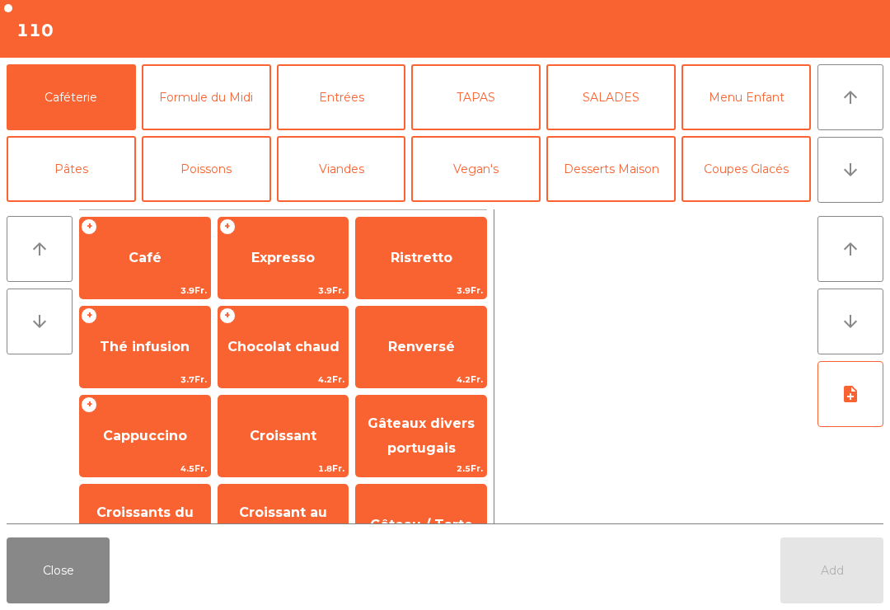
click at [99, 185] on button "Pâtes" at bounding box center [71, 169] width 129 height 66
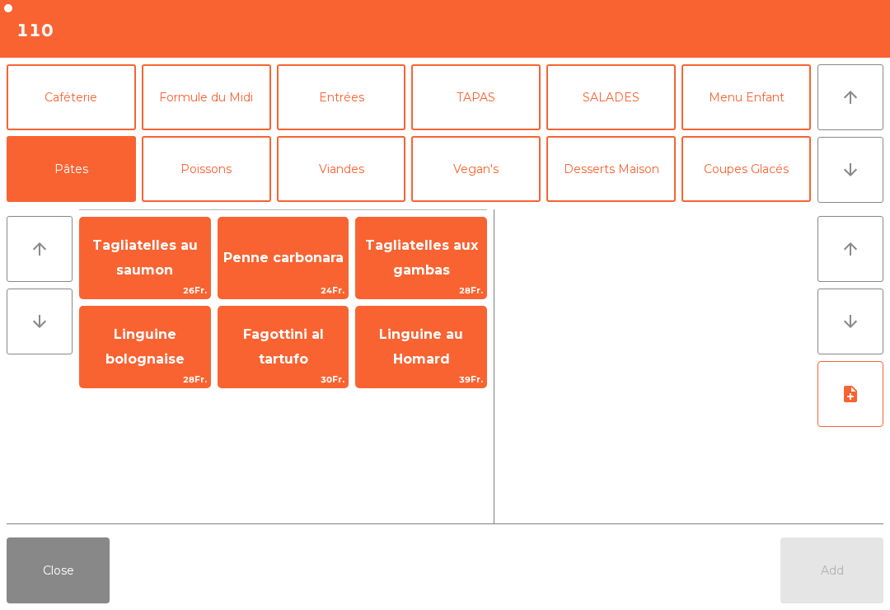
click at [429, 266] on span "Tagliatelles aux gambas" at bounding box center [421, 257] width 113 height 40
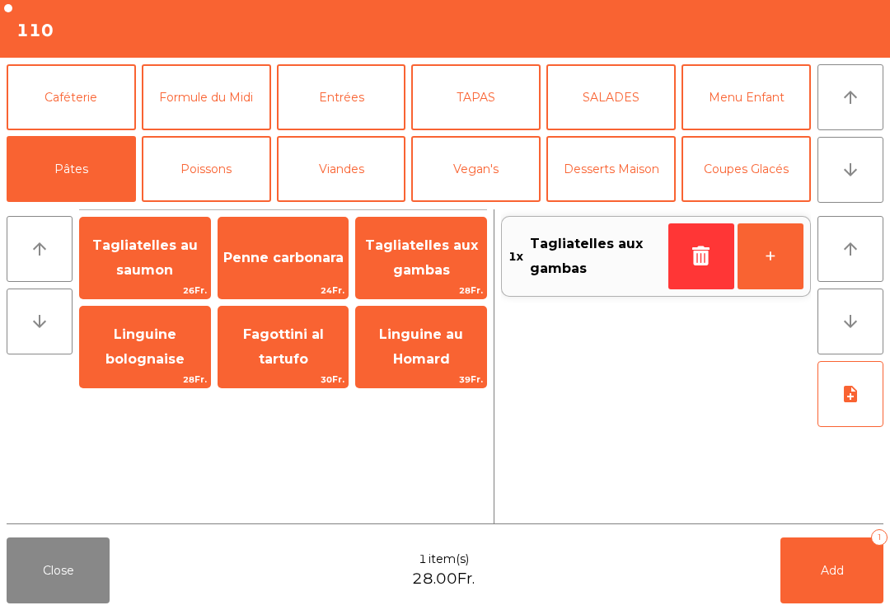
click at [230, 171] on button "Poissons" at bounding box center [206, 169] width 129 height 66
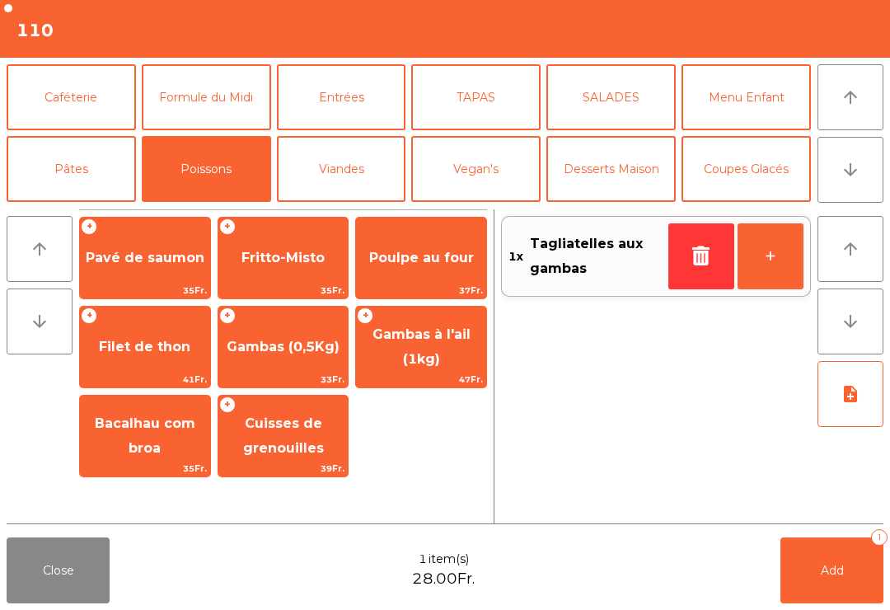
click at [151, 278] on span "Pavé de saumon" at bounding box center [145, 258] width 130 height 44
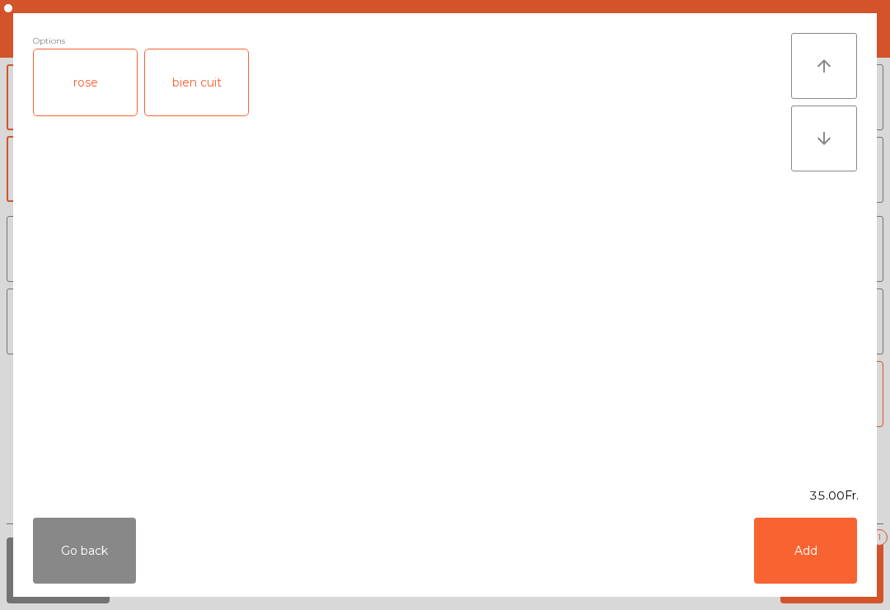
click at [83, 112] on div "rose" at bounding box center [85, 82] width 103 height 66
click at [785, 540] on button "Add" at bounding box center [805, 550] width 103 height 66
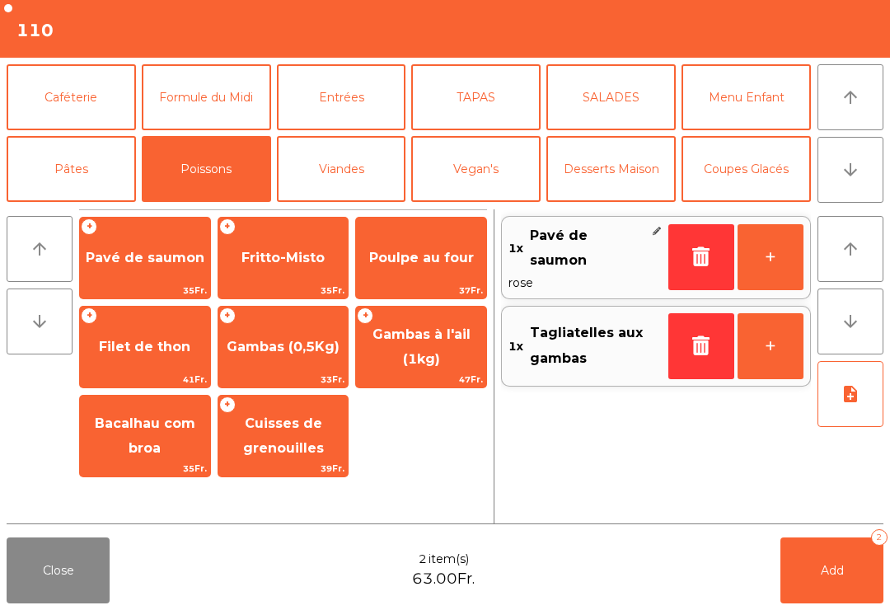
click at [872, 414] on button "note_add" at bounding box center [850, 394] width 66 height 66
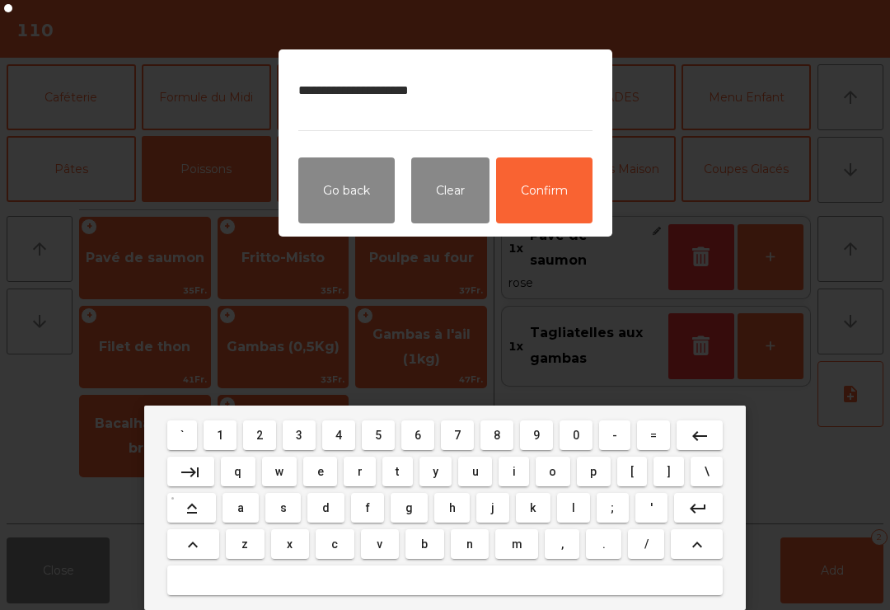
type textarea "**********"
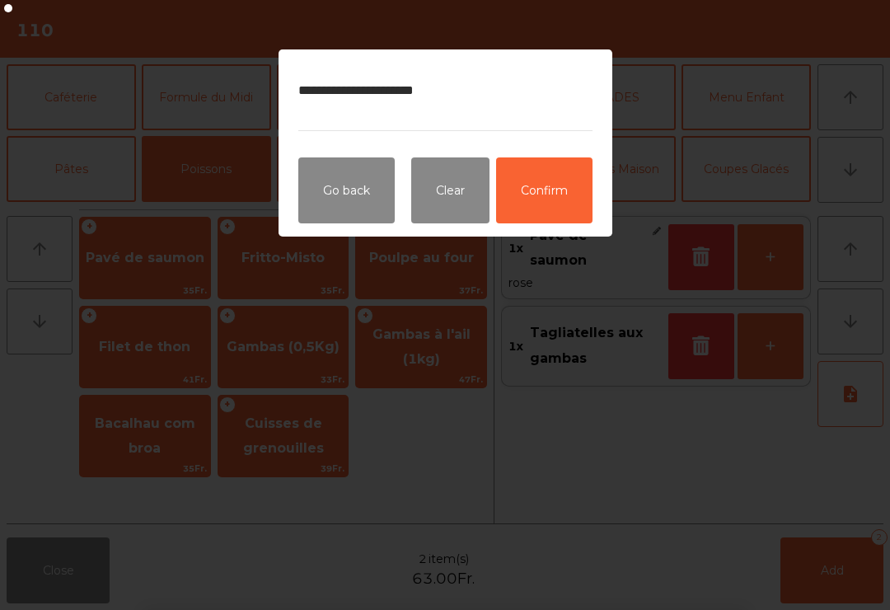
click at [549, 173] on button "Confirm" at bounding box center [544, 190] width 96 height 66
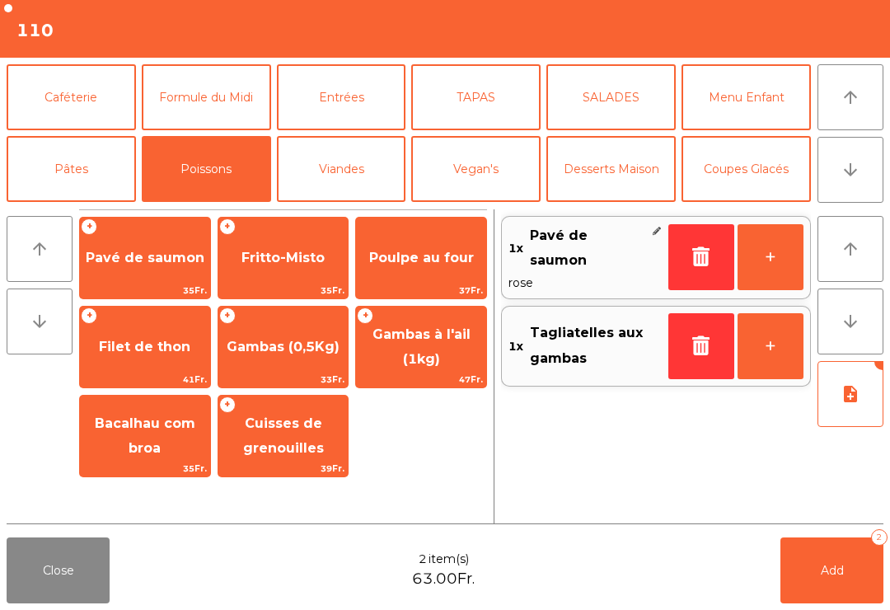
click at [835, 578] on button "Add 2" at bounding box center [831, 570] width 103 height 66
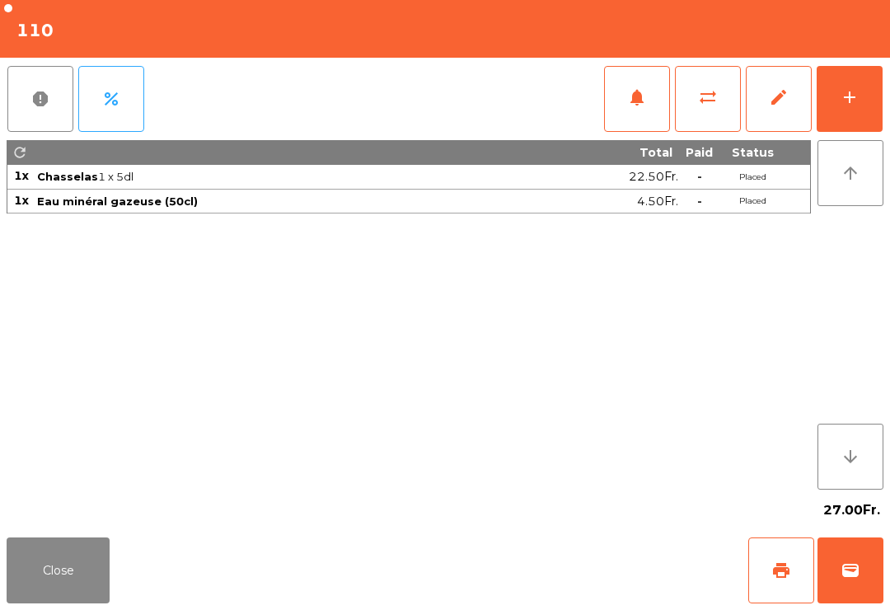
click at [60, 601] on button "Close" at bounding box center [58, 570] width 103 height 66
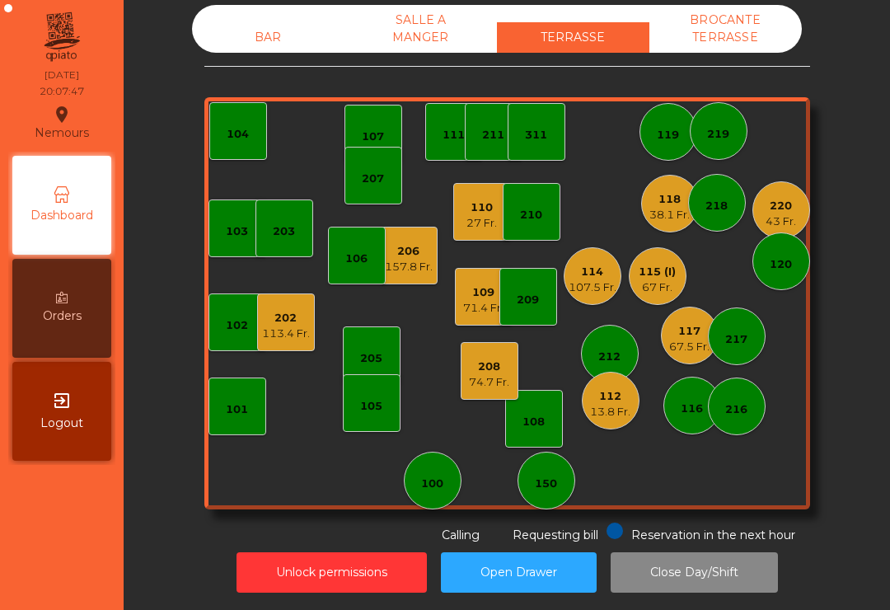
click at [490, 311] on div "103 102 101 202 113.4 Fr. 206 157.8 Fr. 104 205 108 105 107 100 150 110 27 Fr. …" at bounding box center [506, 303] width 605 height 412
click at [459, 270] on div "109 71.4 Fr." at bounding box center [484, 297] width 58 height 58
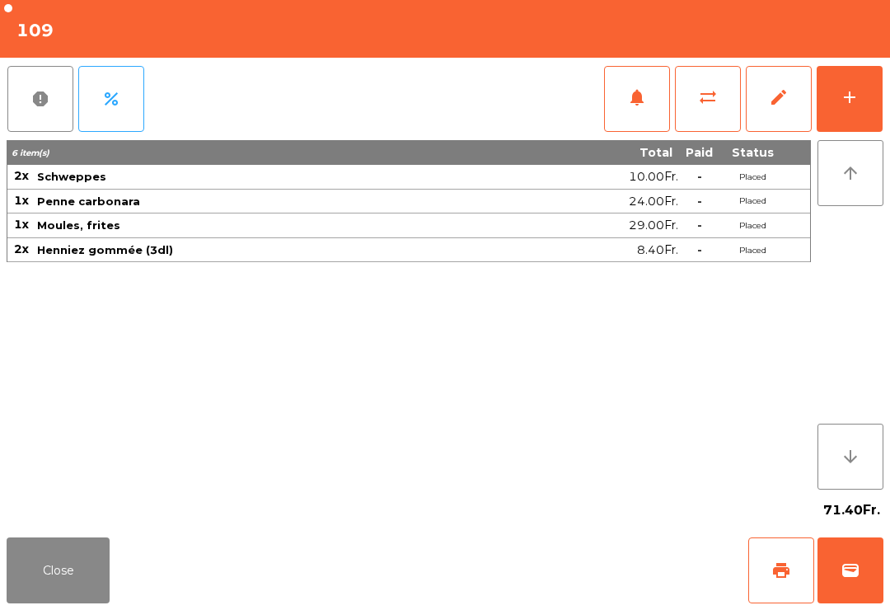
click at [864, 105] on button "add" at bounding box center [849, 99] width 66 height 66
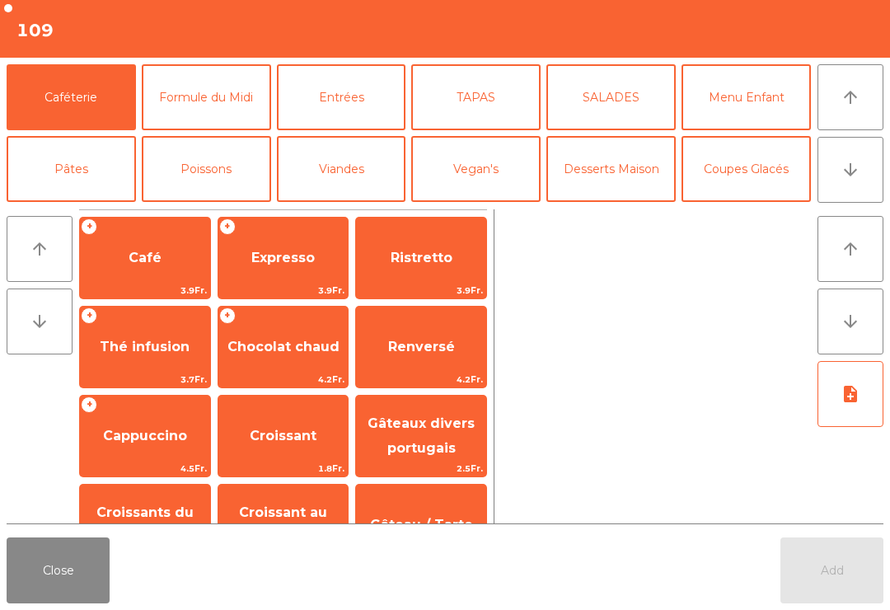
click at [749, 183] on button "Coupes Glacés" at bounding box center [745, 169] width 129 height 66
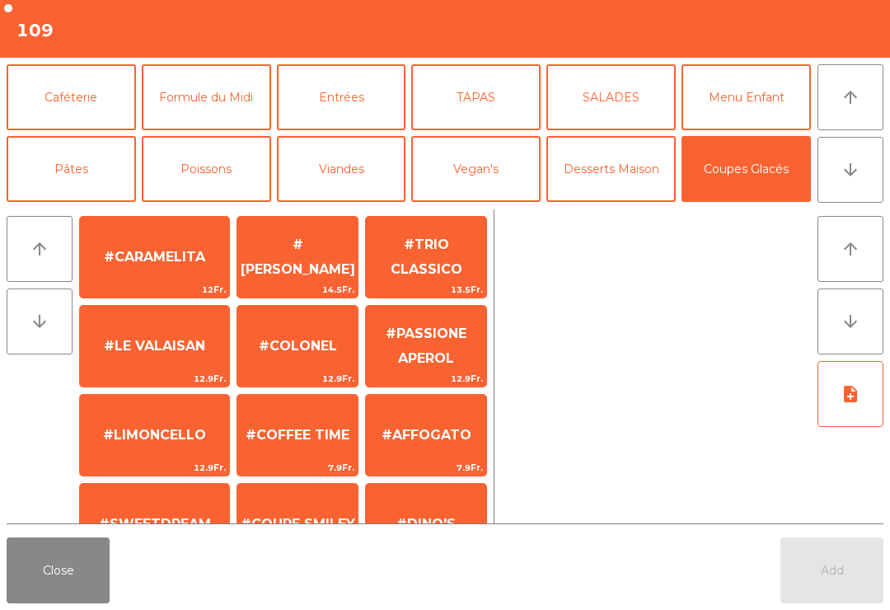
scroll to position [0, 0]
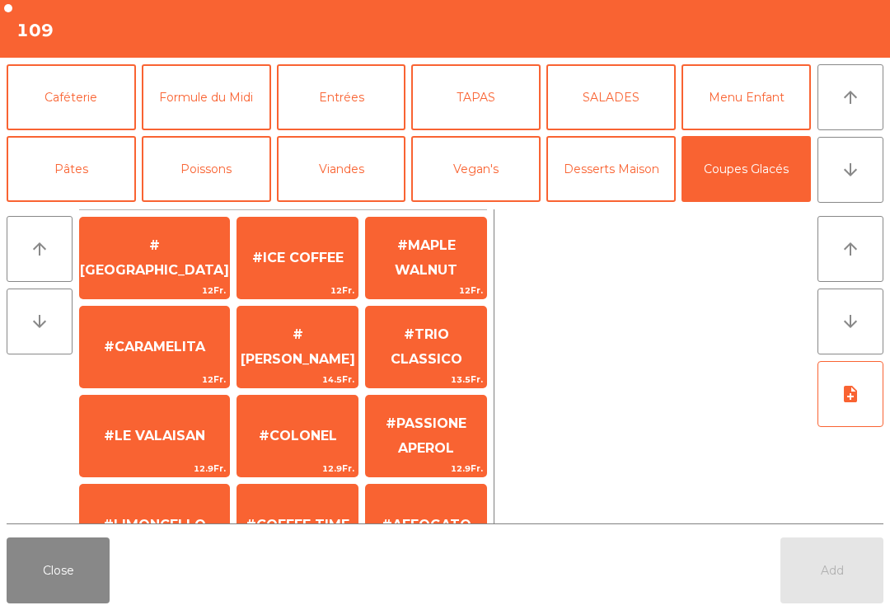
click at [442, 247] on span "#MAPLE WALNUT" at bounding box center [426, 258] width 120 height 70
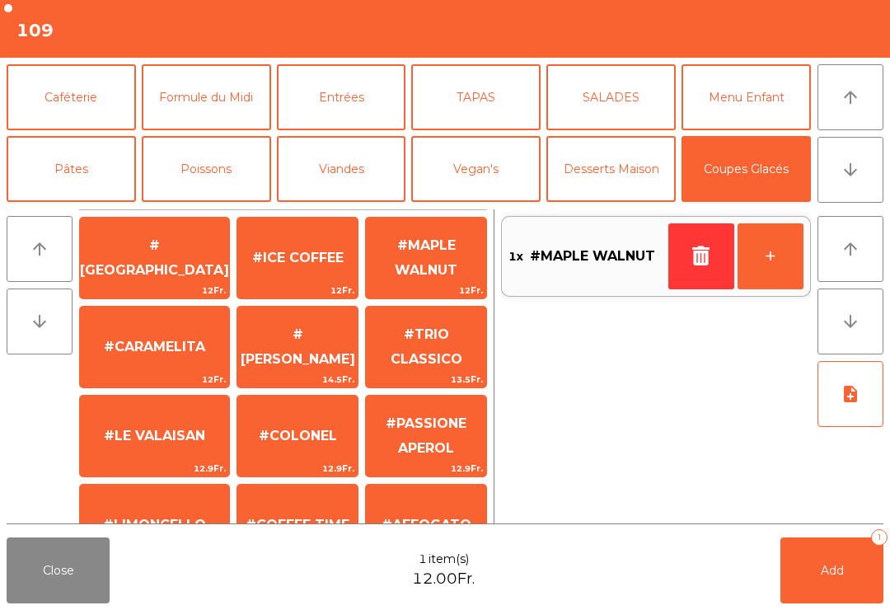
scroll to position [316, 0]
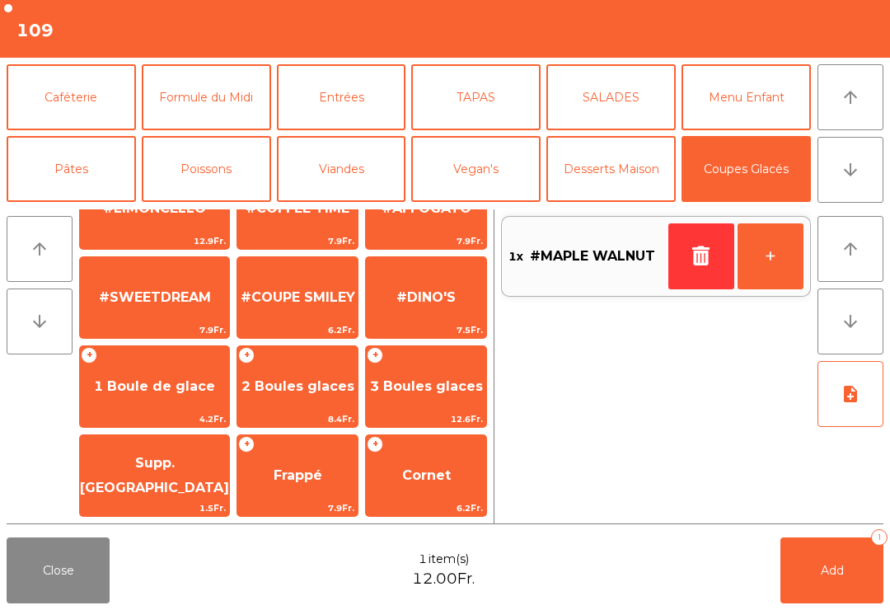
click at [283, 415] on span "8.4Fr." at bounding box center [297, 419] width 120 height 16
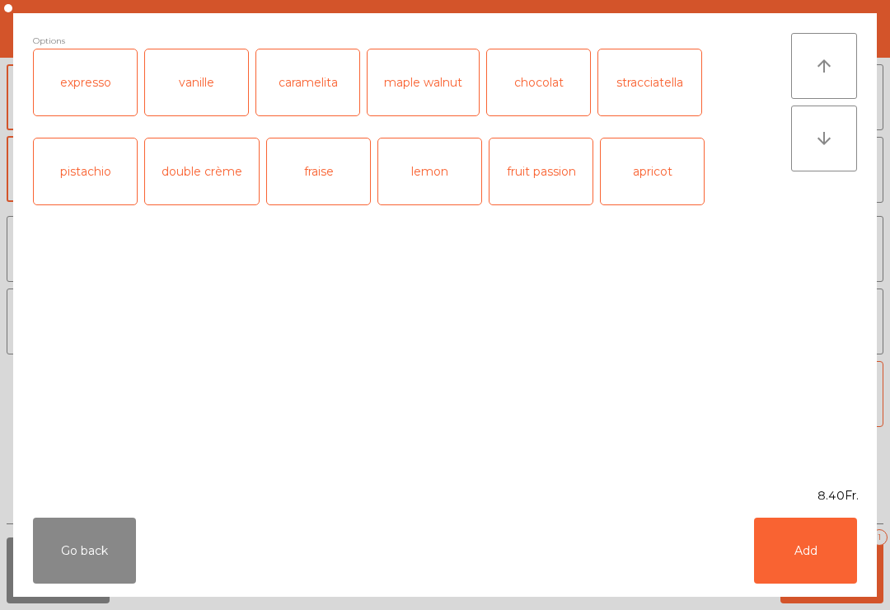
click at [308, 91] on div "caramelita" at bounding box center [307, 82] width 103 height 66
click at [797, 541] on button "Add" at bounding box center [805, 550] width 103 height 66
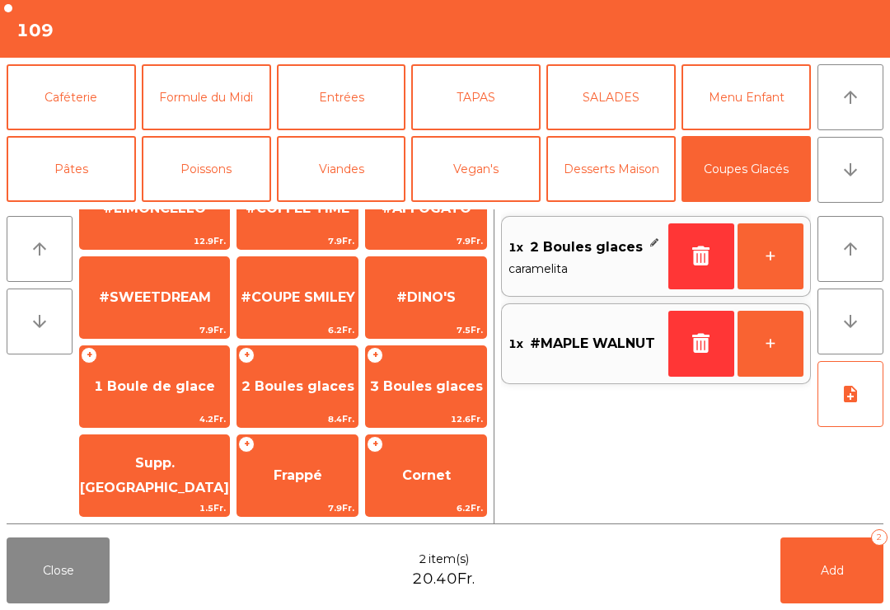
click at [847, 594] on button "Add 2" at bounding box center [831, 570] width 103 height 66
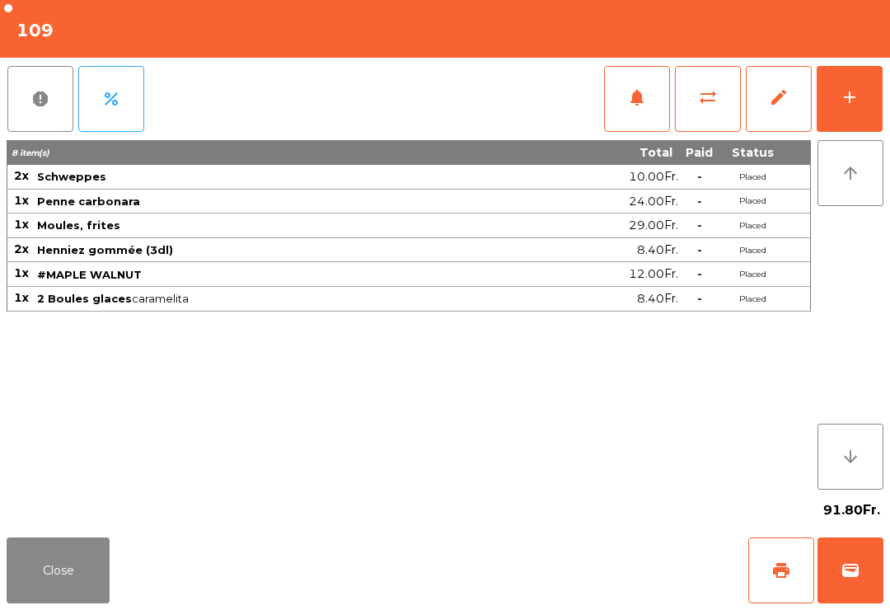
click at [47, 585] on button "Close" at bounding box center [58, 570] width 103 height 66
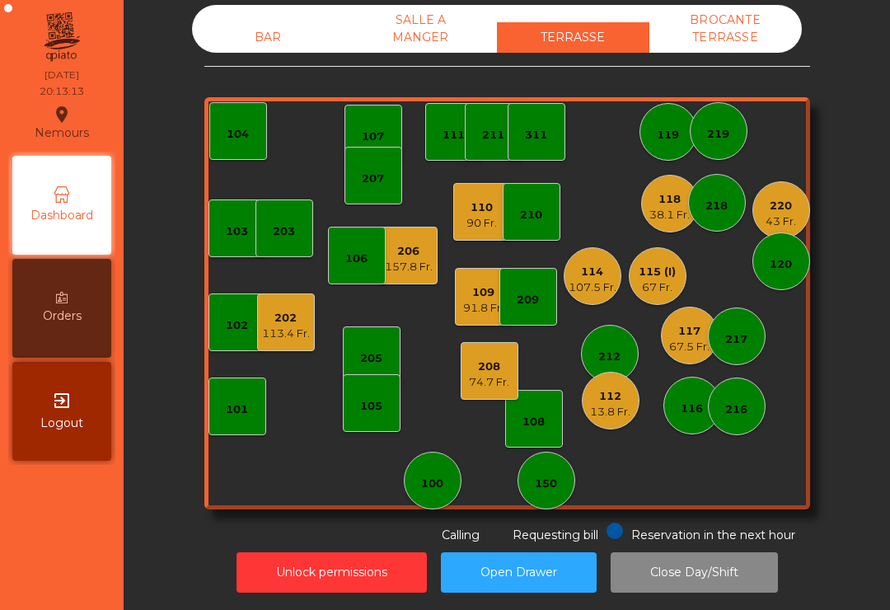
click at [291, 324] on div "202 113.4 Fr." at bounding box center [286, 322] width 58 height 58
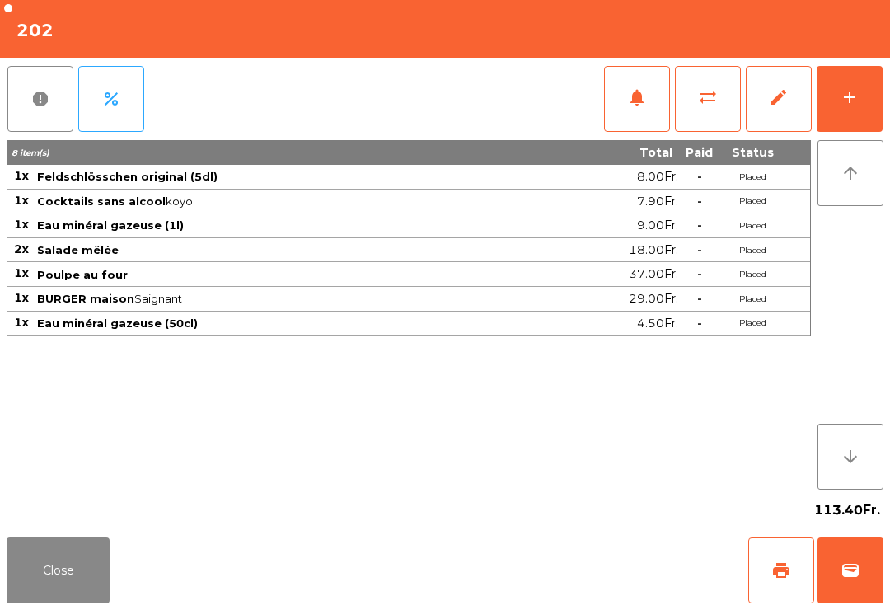
click at [859, 100] on button "add" at bounding box center [849, 99] width 66 height 66
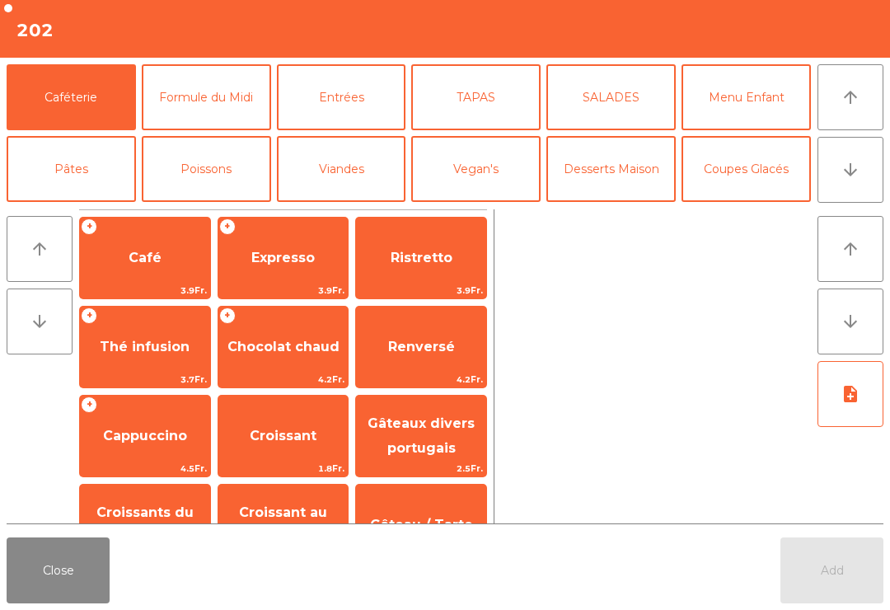
click at [155, 252] on span "Café" at bounding box center [145, 258] width 33 height 16
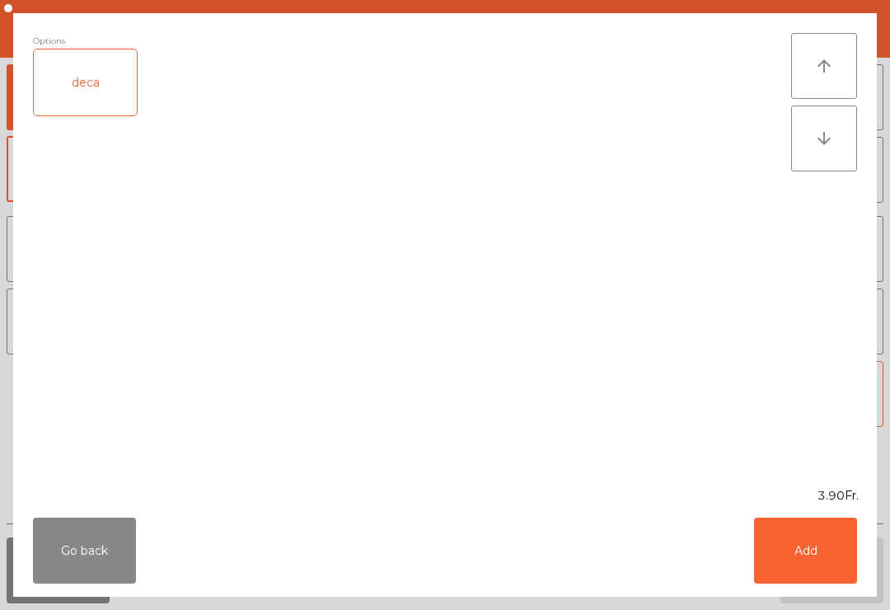
click at [841, 547] on button "Add" at bounding box center [805, 550] width 103 height 66
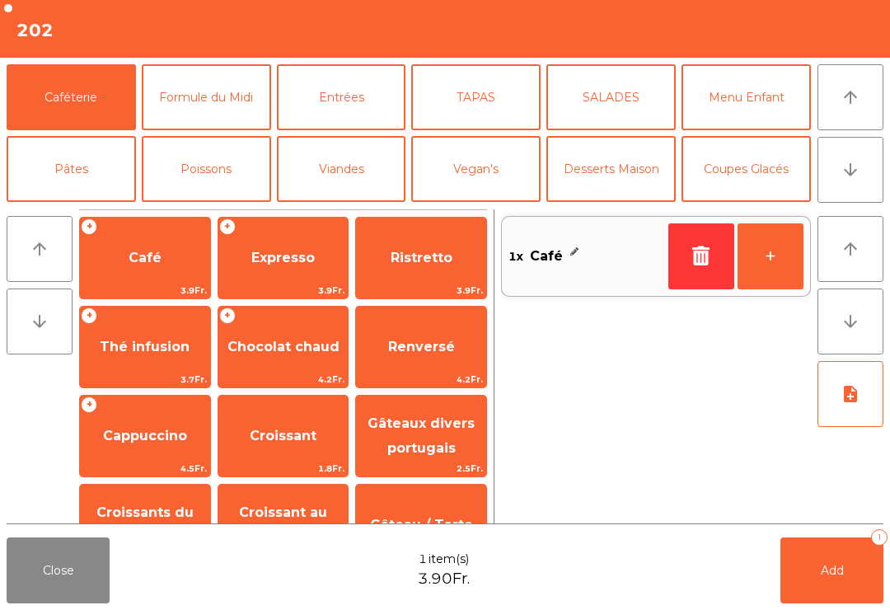
click at [596, 165] on button "Desserts Maison" at bounding box center [610, 169] width 129 height 66
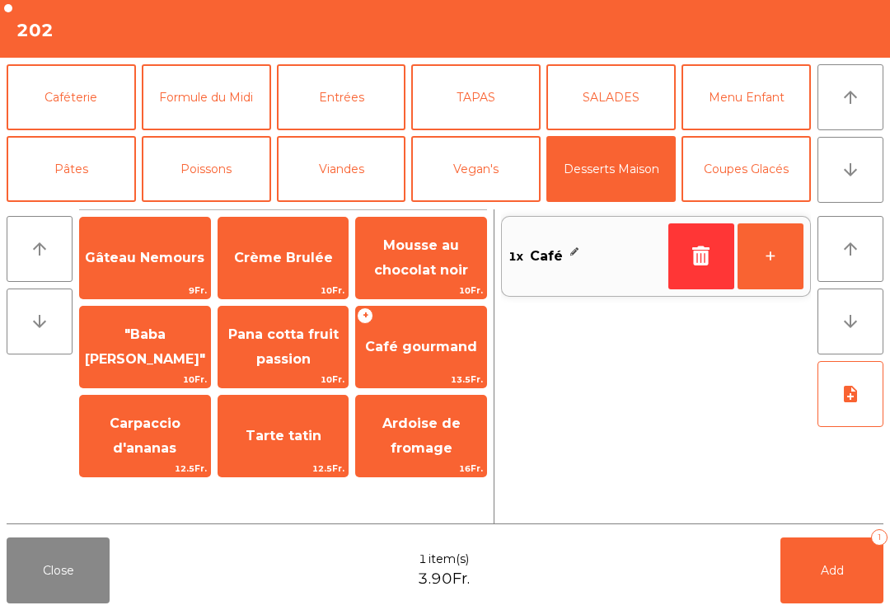
click at [422, 374] on span "13.5Fr." at bounding box center [421, 380] width 130 height 16
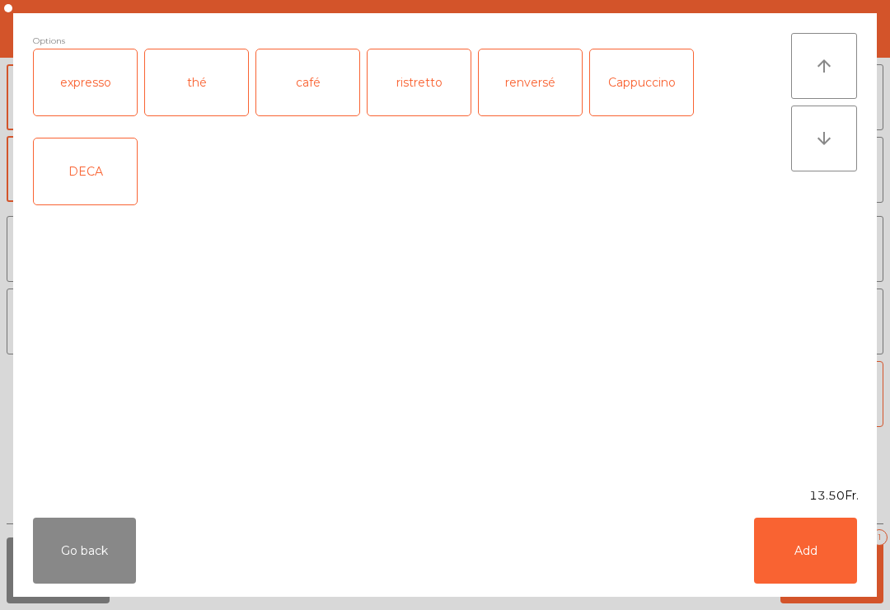
click at [201, 97] on div "thé" at bounding box center [196, 82] width 103 height 66
click at [811, 557] on button "Add" at bounding box center [805, 550] width 103 height 66
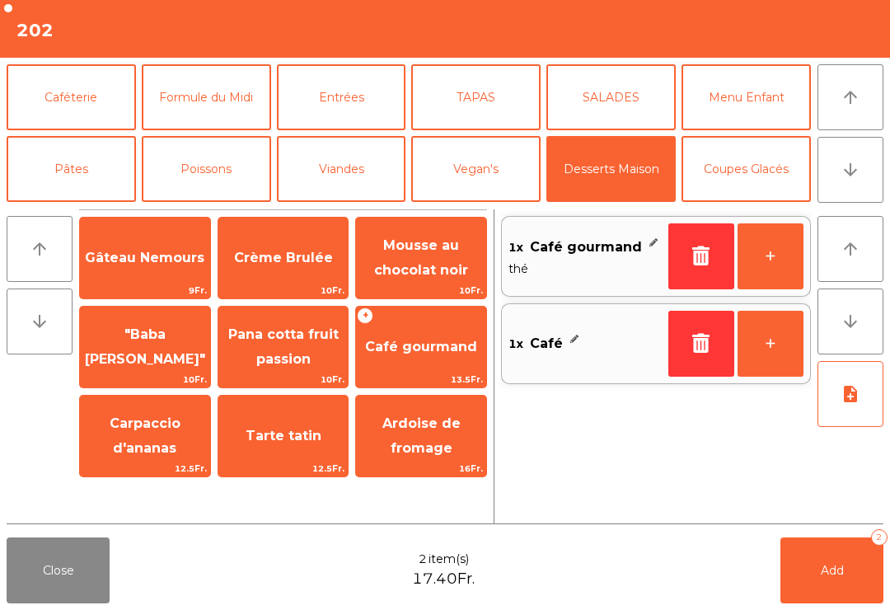
click at [854, 572] on button "Add 2" at bounding box center [831, 570] width 103 height 66
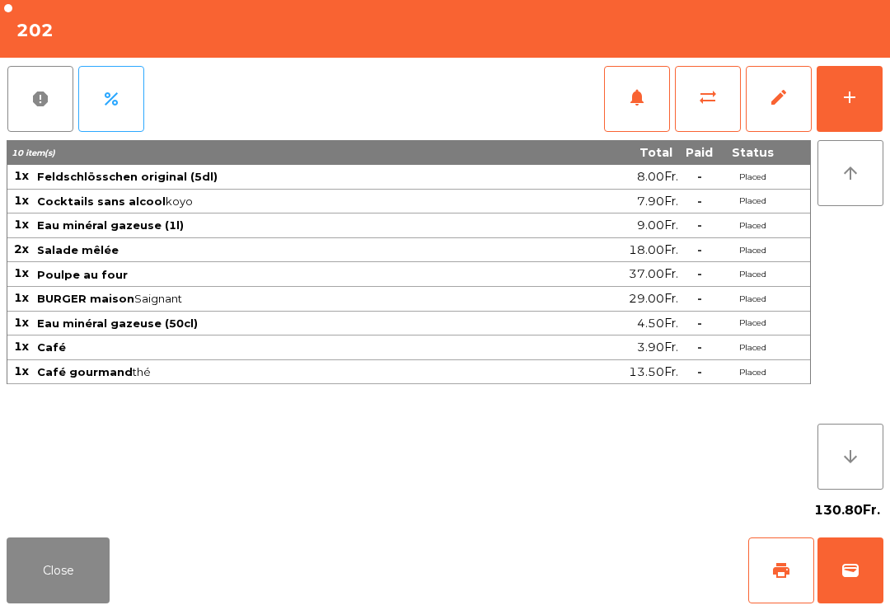
click at [68, 572] on button "Close" at bounding box center [58, 570] width 103 height 66
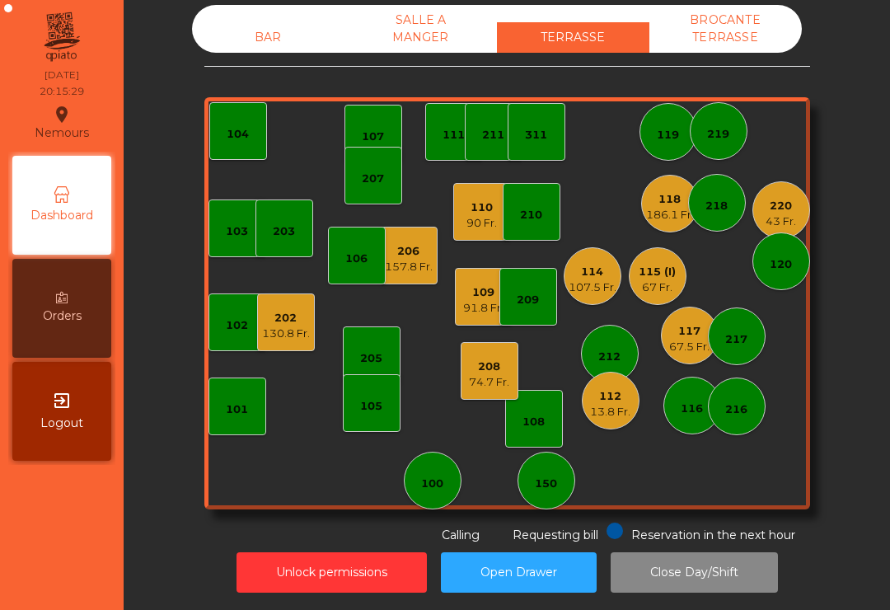
click at [487, 358] on div "208" at bounding box center [489, 366] width 40 height 16
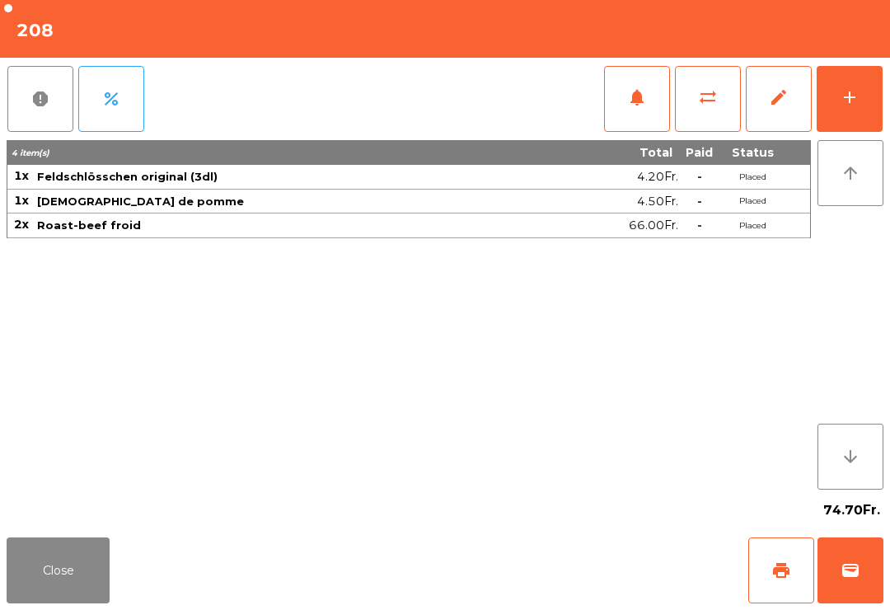
click at [862, 95] on button "add" at bounding box center [849, 99] width 66 height 66
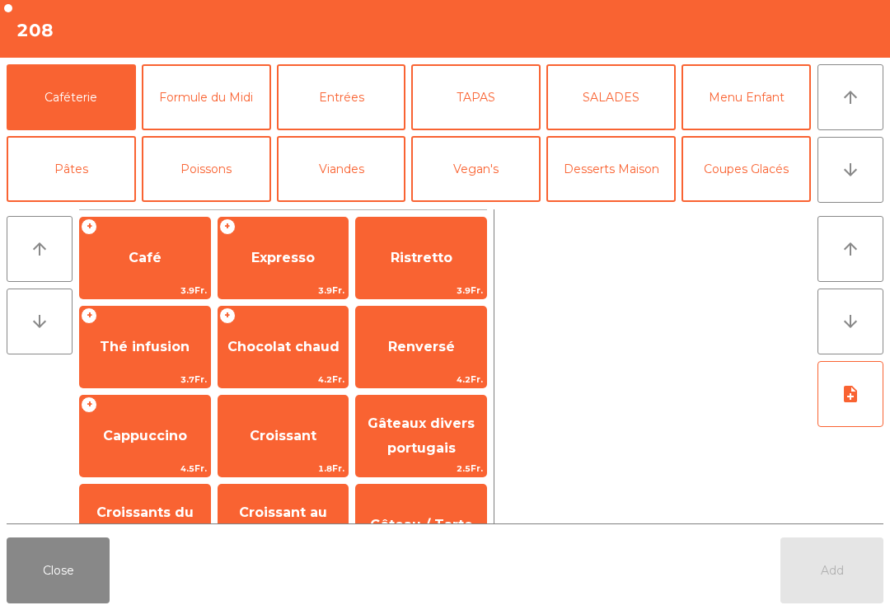
click at [273, 269] on span "Expresso" at bounding box center [283, 258] width 130 height 44
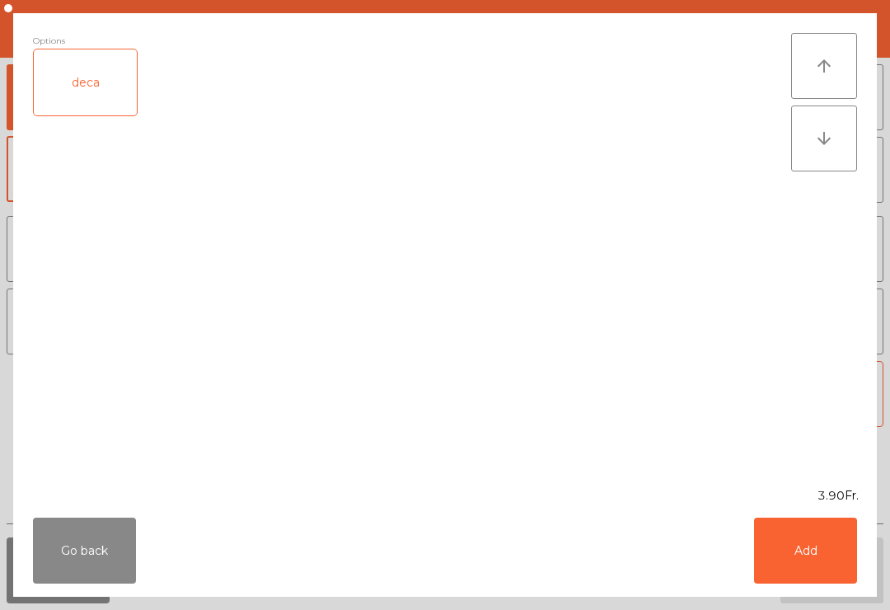
click at [78, 90] on div "deca" at bounding box center [85, 82] width 103 height 66
click at [761, 563] on button "Add" at bounding box center [805, 550] width 103 height 66
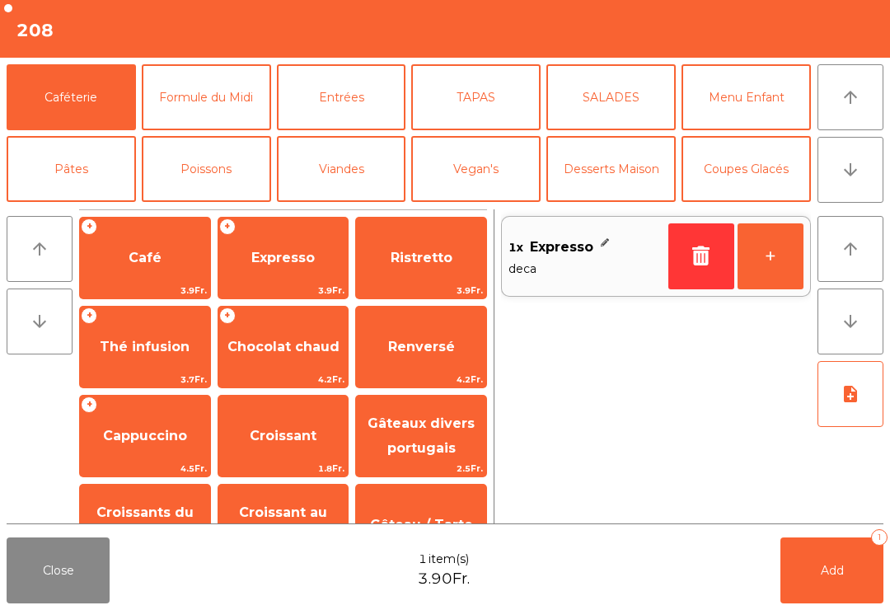
click at [252, 243] on span "Expresso" at bounding box center [283, 258] width 130 height 44
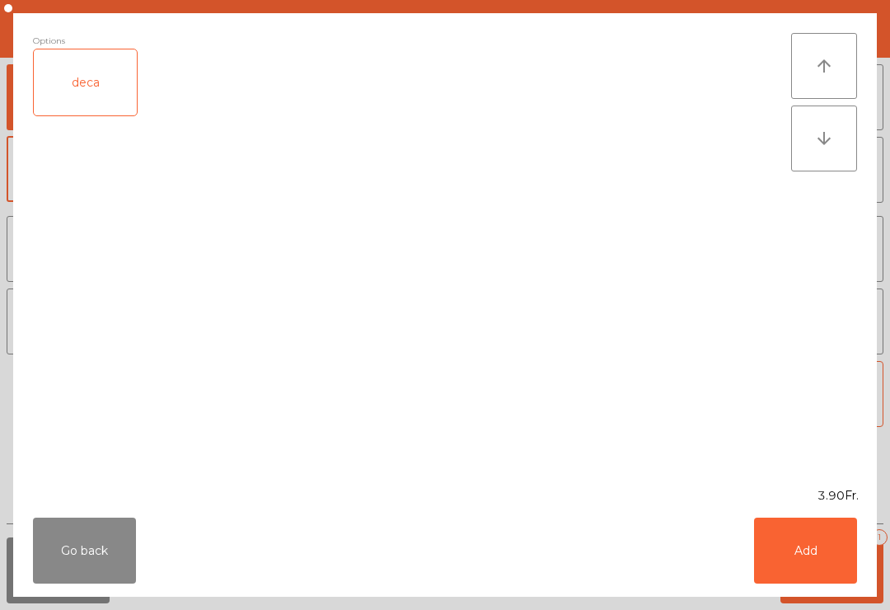
click at [820, 559] on button "Add" at bounding box center [805, 550] width 103 height 66
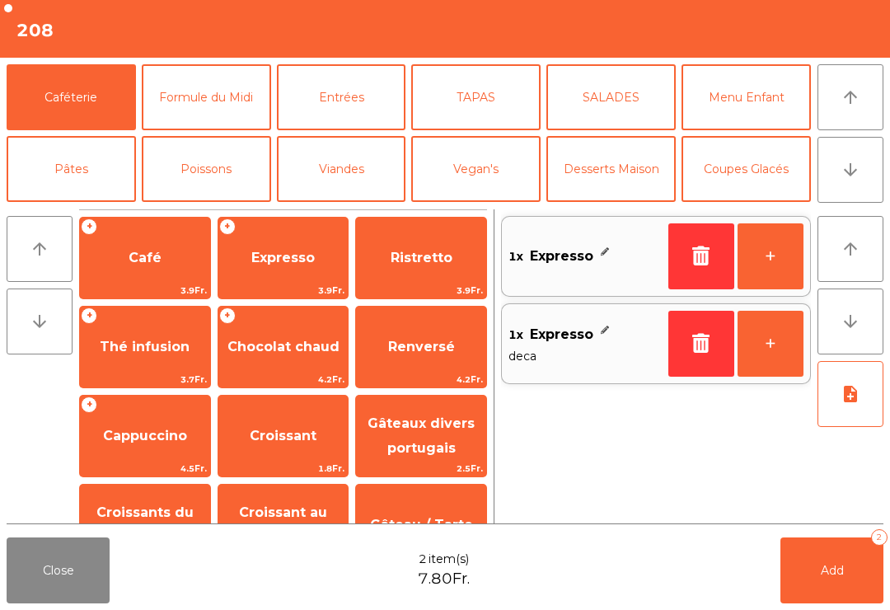
click at [830, 585] on button "Add 2" at bounding box center [831, 570] width 103 height 66
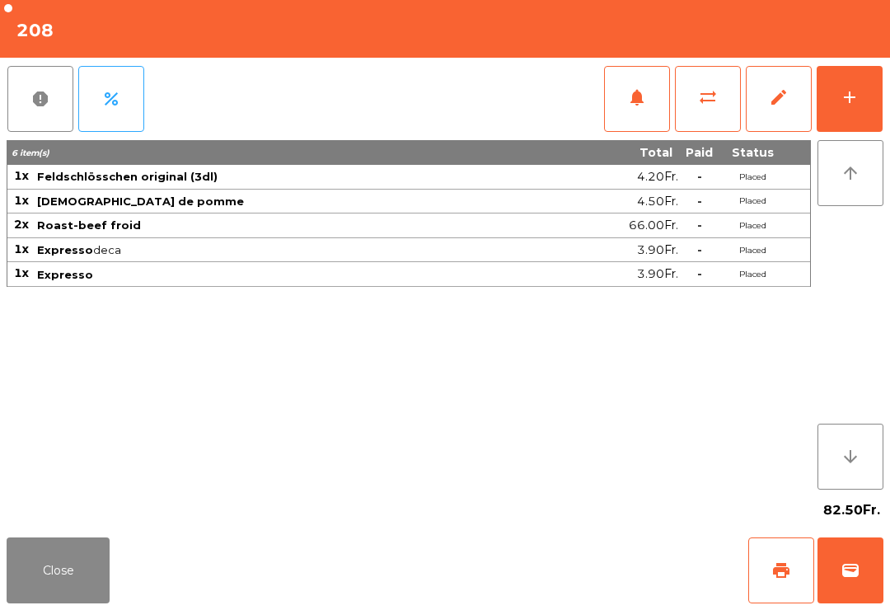
click at [35, 601] on button "Close" at bounding box center [58, 570] width 103 height 66
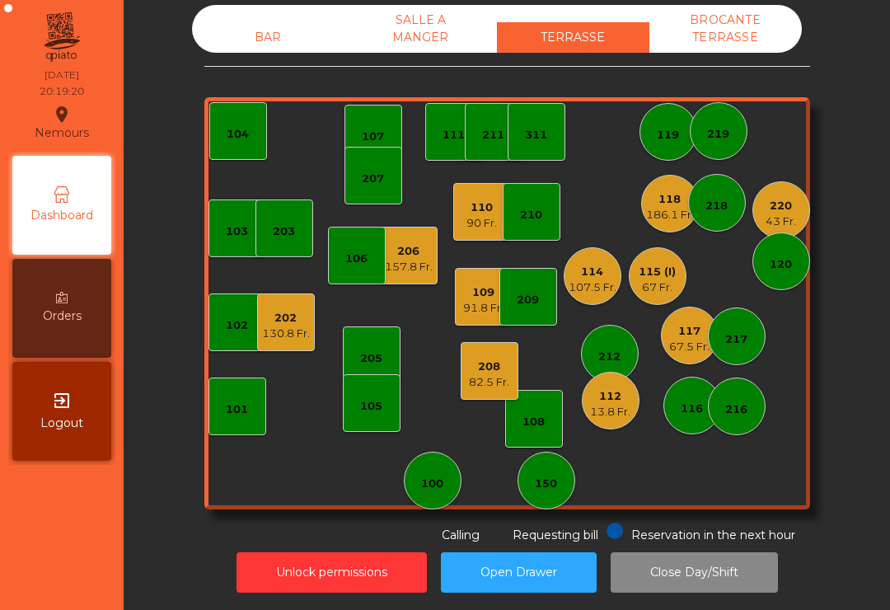
click at [493, 300] on div "91.8 Fr." at bounding box center [483, 308] width 40 height 16
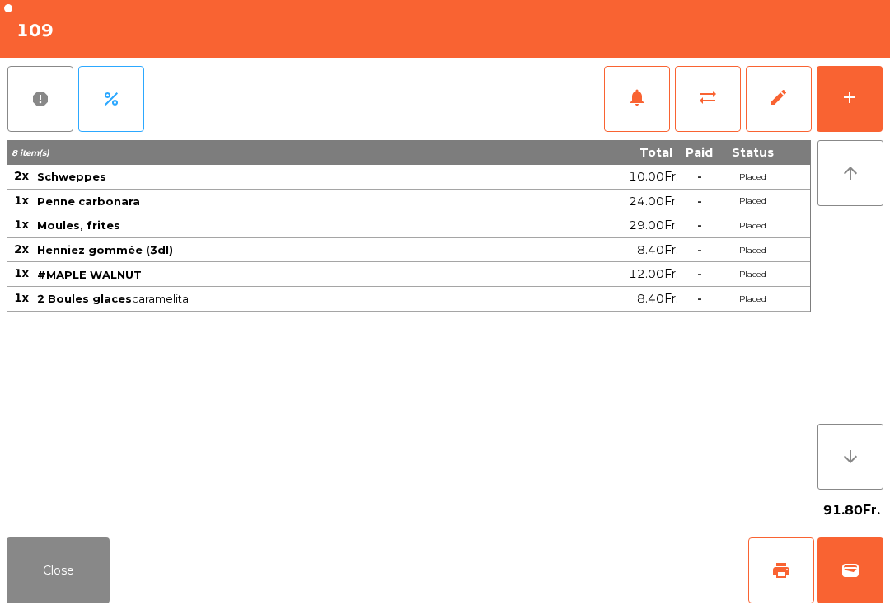
click at [835, 96] on button "add" at bounding box center [849, 99] width 66 height 66
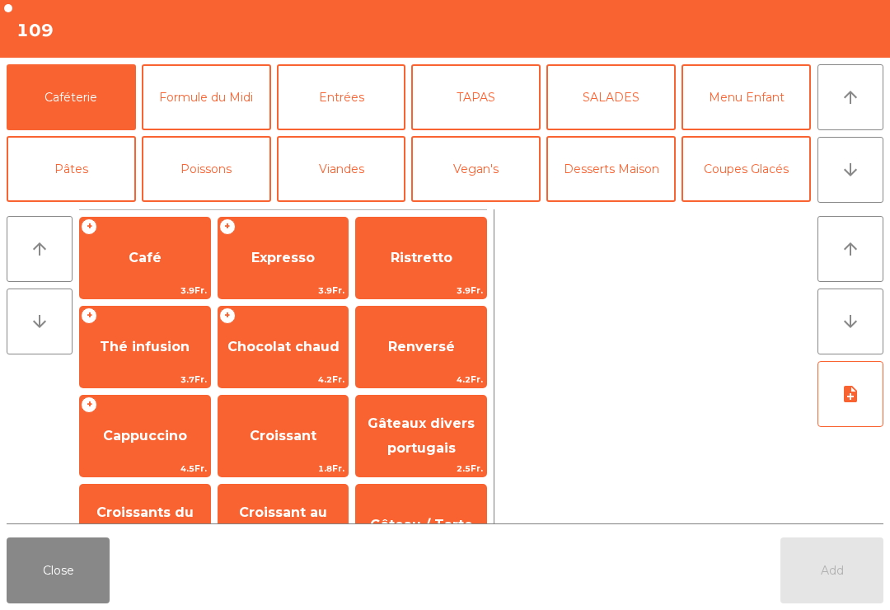
click at [843, 592] on div "Add" at bounding box center [831, 570] width 103 height 66
click at [278, 279] on span "Expresso" at bounding box center [283, 258] width 130 height 44
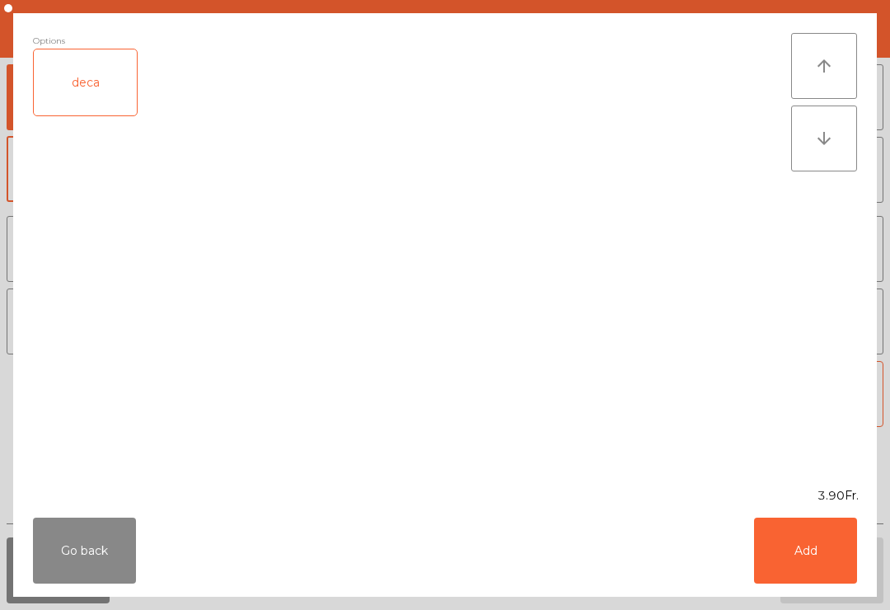
click at [831, 528] on button "Add" at bounding box center [805, 550] width 103 height 66
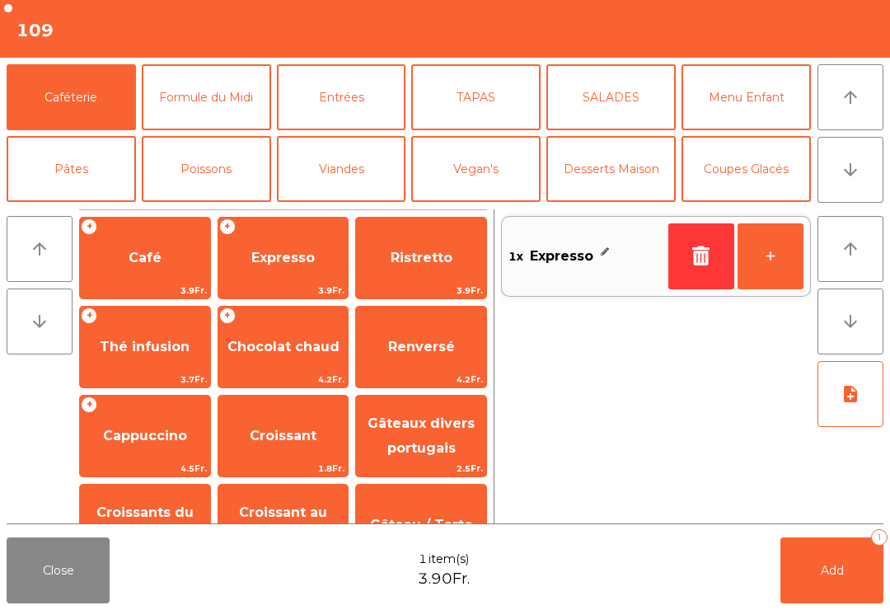
click at [833, 597] on button "Add 1" at bounding box center [831, 570] width 103 height 66
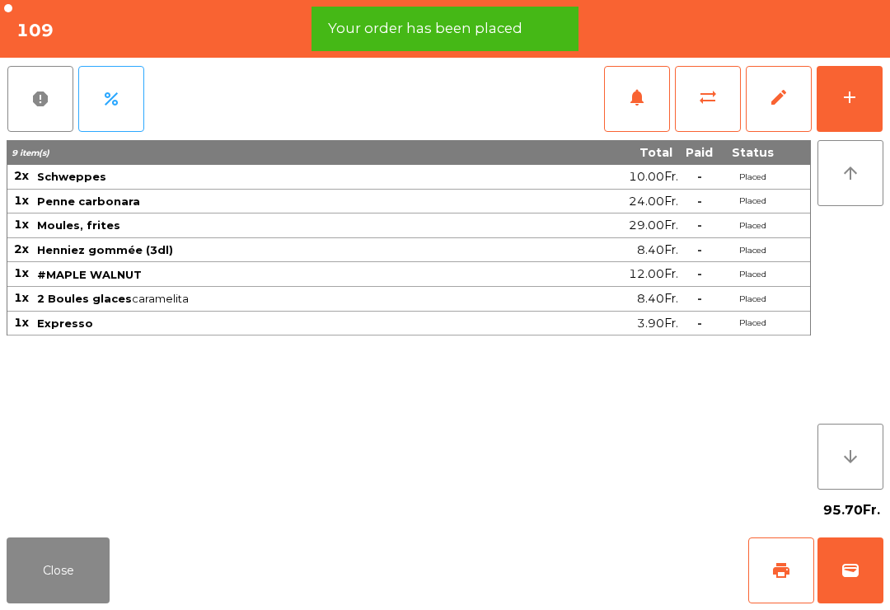
click at [70, 572] on button "Close" at bounding box center [58, 570] width 103 height 66
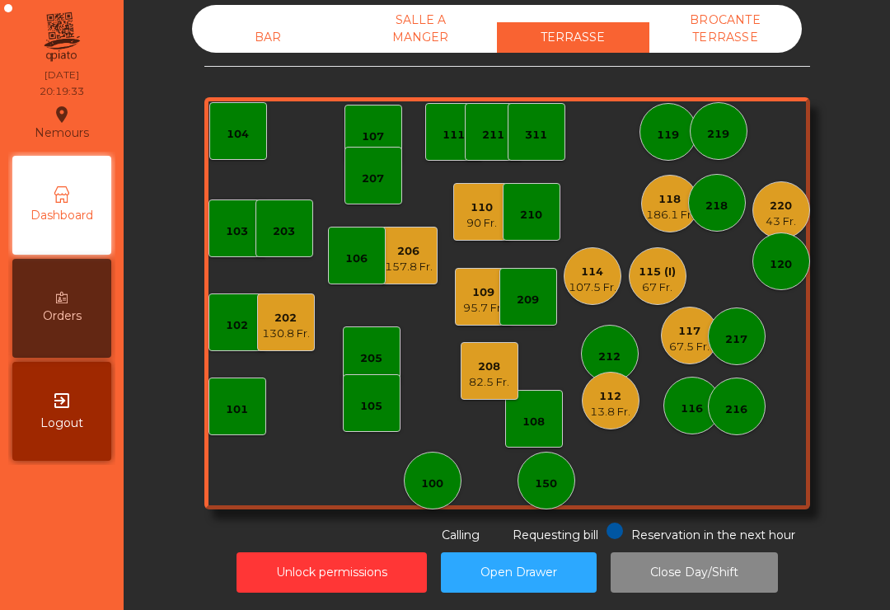
click at [694, 339] on div "67.5 Fr." at bounding box center [689, 347] width 40 height 16
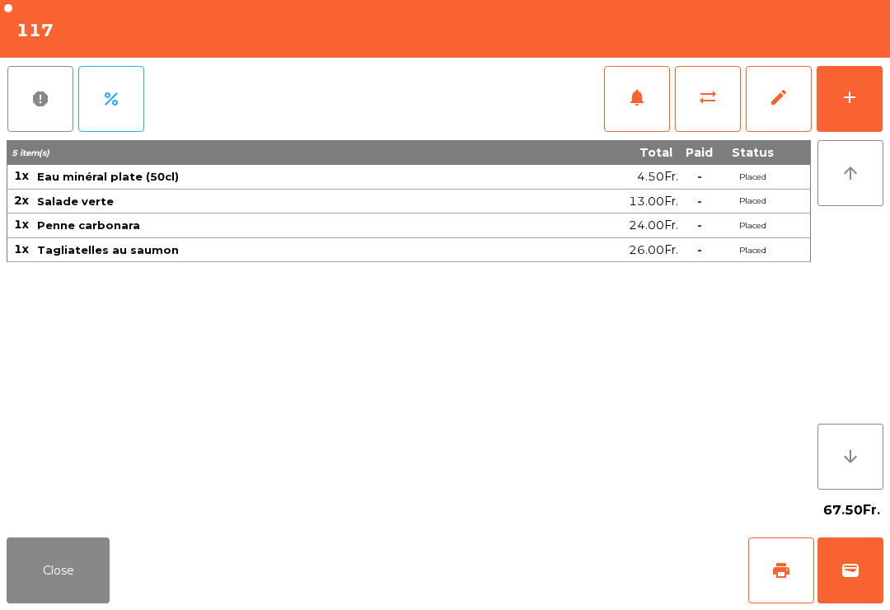
click at [874, 577] on button "wallet" at bounding box center [850, 570] width 66 height 66
click at [595, 565] on div "Close print wallet" at bounding box center [445, 570] width 890 height 79
click at [595, 564] on div "Close print wallet" at bounding box center [445, 570] width 890 height 79
click at [587, 574] on div "Close print wallet" at bounding box center [445, 570] width 890 height 79
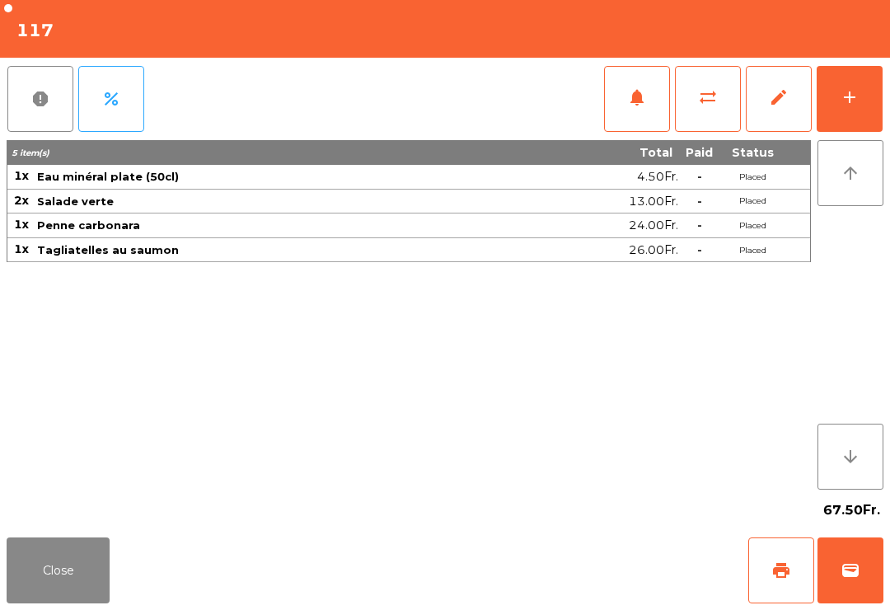
click at [587, 591] on div "Close print wallet" at bounding box center [445, 570] width 890 height 79
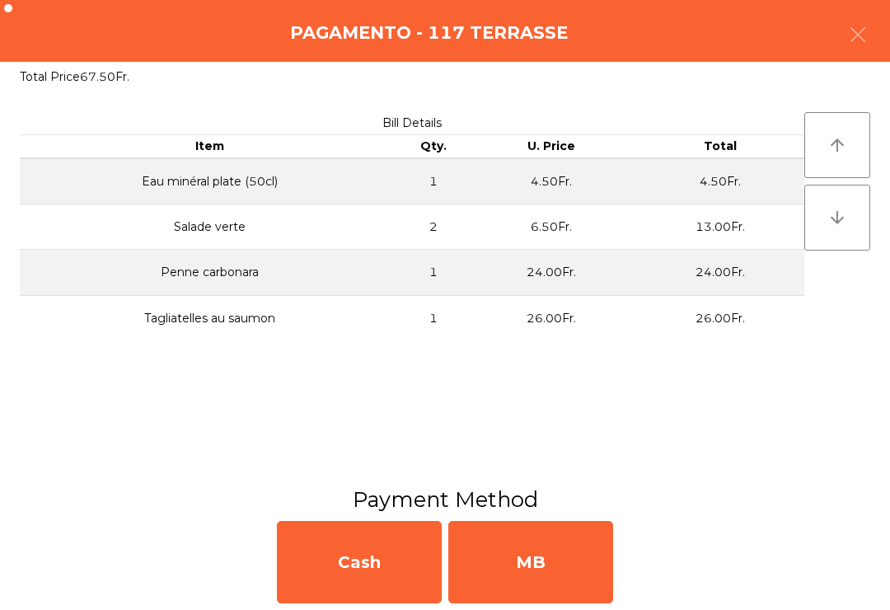
click at [592, 601] on div "MB" at bounding box center [530, 562] width 165 height 82
click at [593, 593] on div "No" at bounding box center [530, 562] width 165 height 82
click at [593, 592] on div "No" at bounding box center [530, 562] width 165 height 82
click at [582, 587] on div "No" at bounding box center [530, 562] width 165 height 82
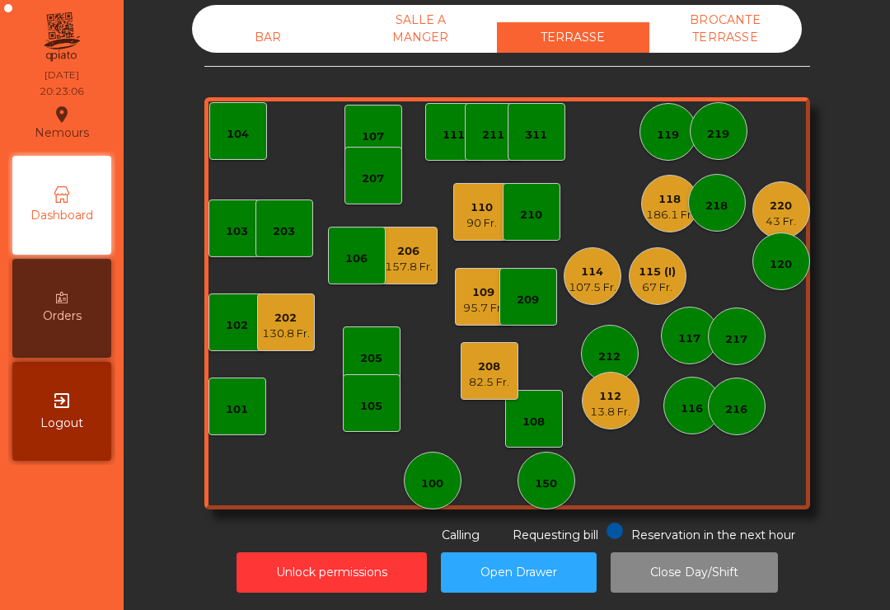
click at [793, 198] on div "220" at bounding box center [780, 206] width 30 height 16
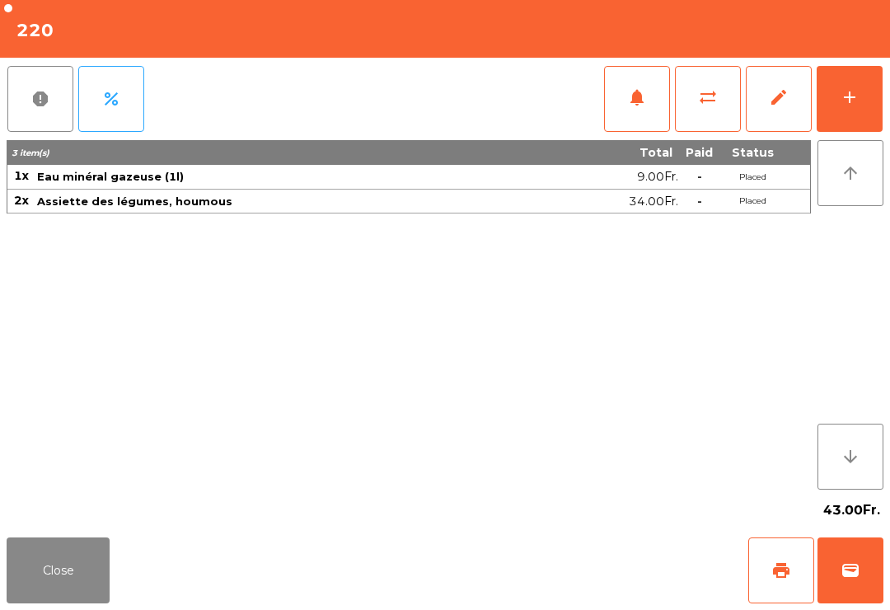
click at [859, 108] on button "add" at bounding box center [849, 99] width 66 height 66
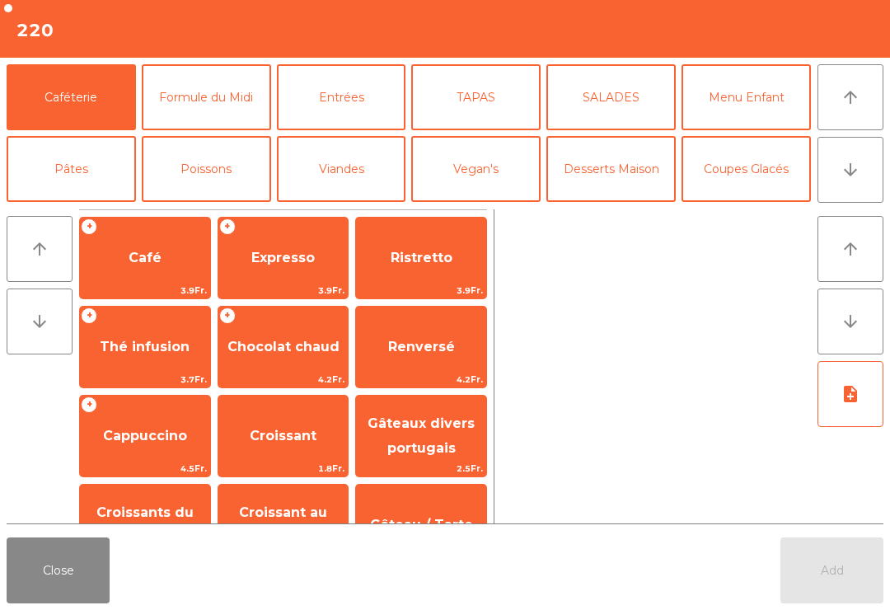
scroll to position [64, 0]
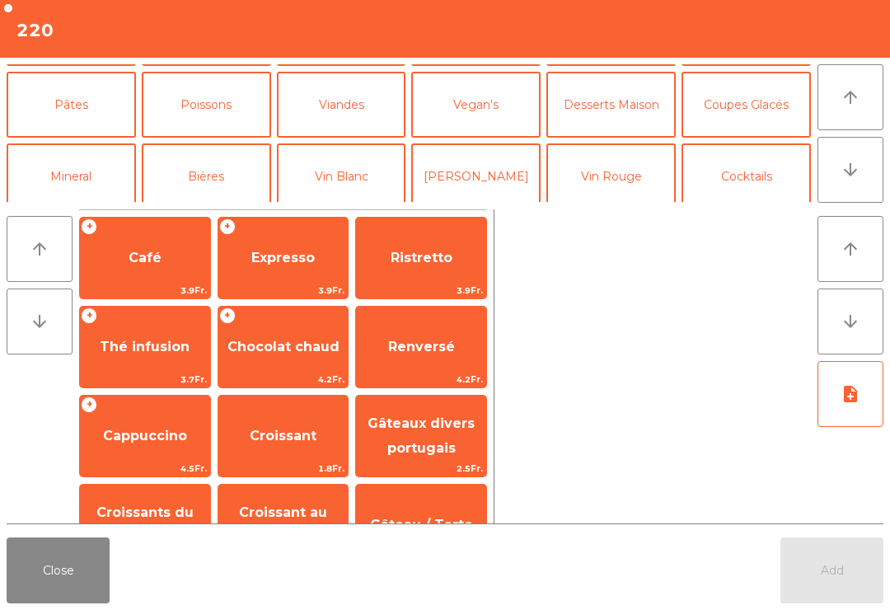
click at [100, 181] on button "Mineral" at bounding box center [71, 176] width 129 height 66
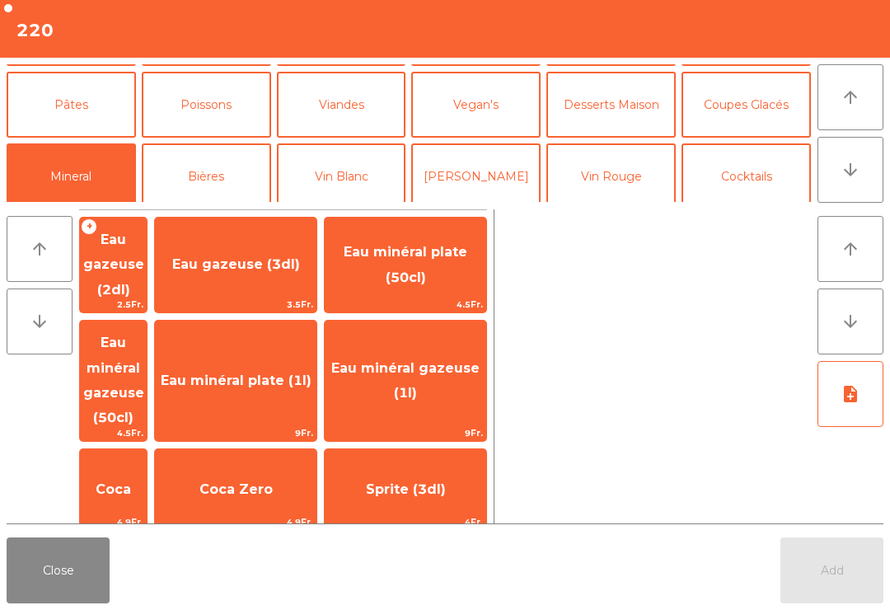
click at [147, 467] on span "Coca" at bounding box center [113, 489] width 67 height 44
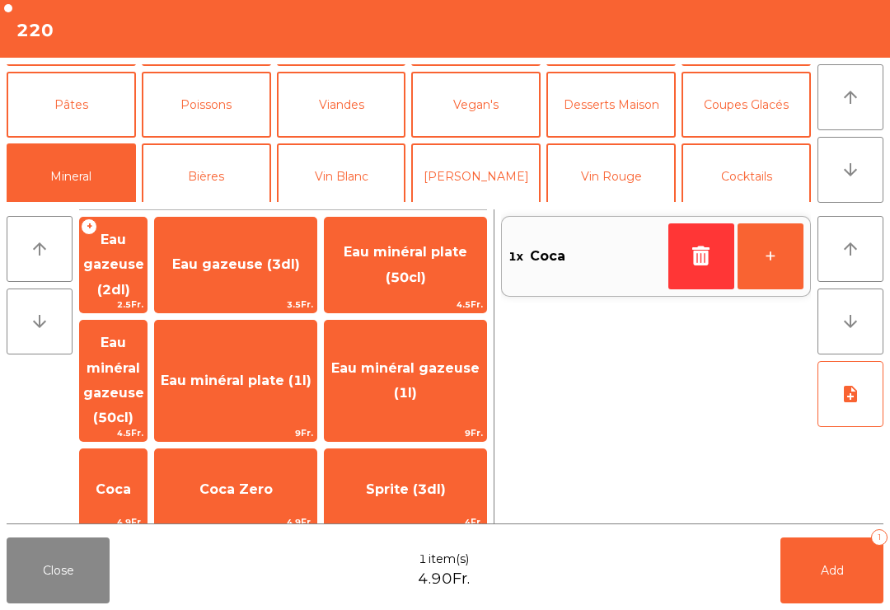
click at [764, 99] on button "Coupes Glacés" at bounding box center [745, 105] width 129 height 66
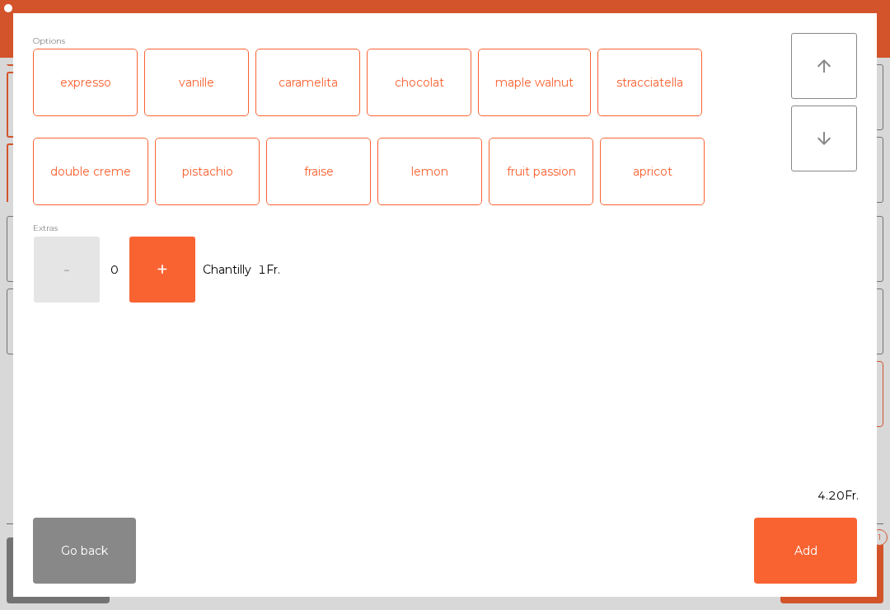
scroll to position [316, 0]
click at [818, 557] on button "Add" at bounding box center [805, 550] width 103 height 66
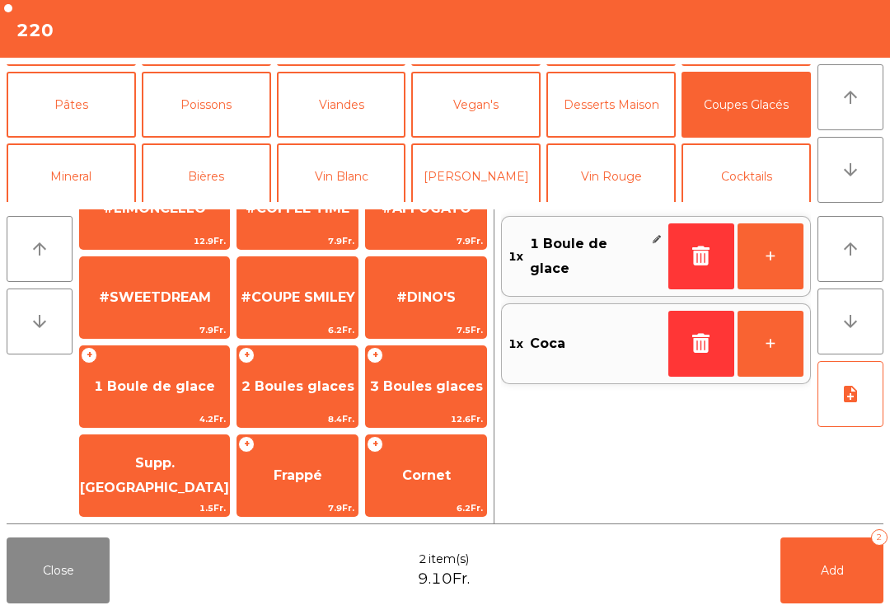
click at [863, 560] on button "Add 2" at bounding box center [831, 570] width 103 height 66
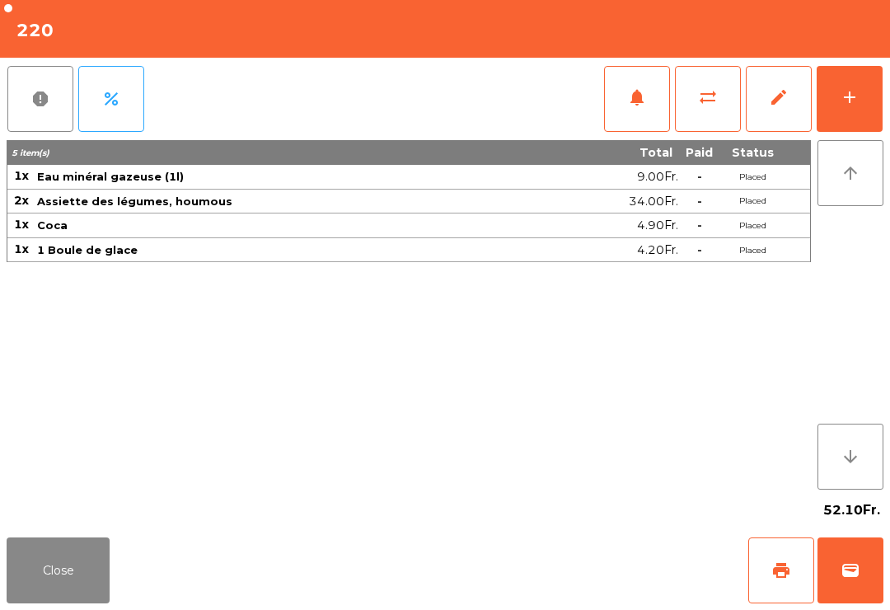
click at [84, 576] on button "Close" at bounding box center [58, 570] width 103 height 66
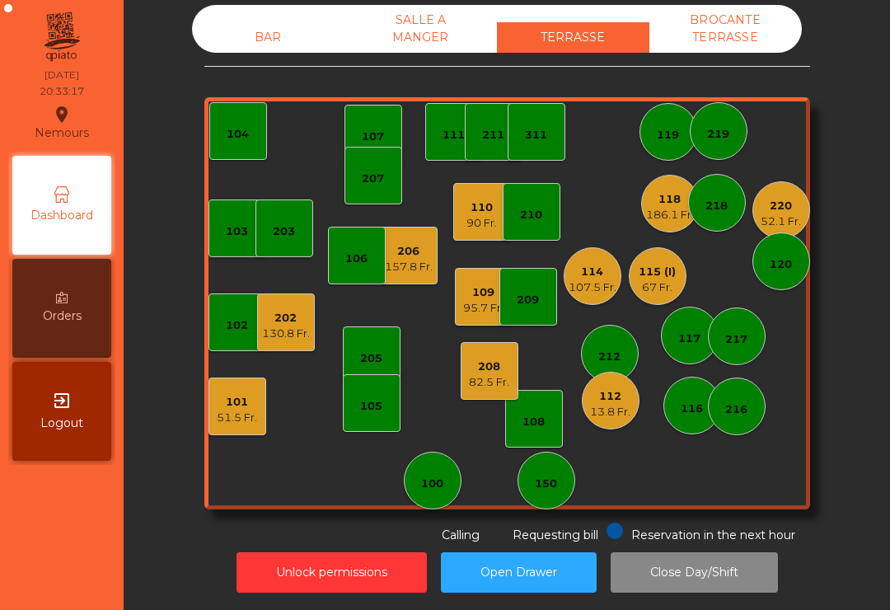
click at [496, 358] on div "208" at bounding box center [489, 366] width 40 height 16
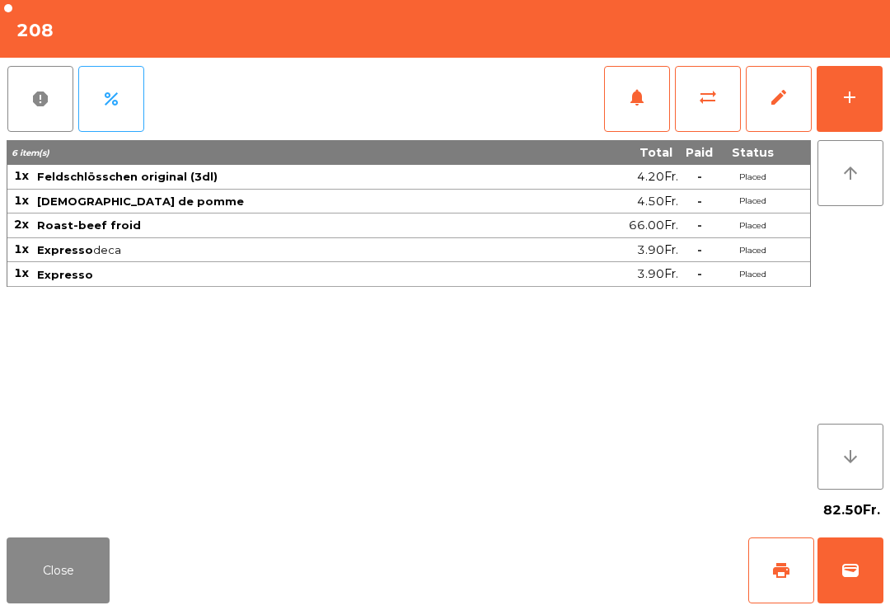
click at [783, 587] on button "print" at bounding box center [781, 570] width 66 height 66
click at [105, 573] on button "Close" at bounding box center [58, 570] width 103 height 66
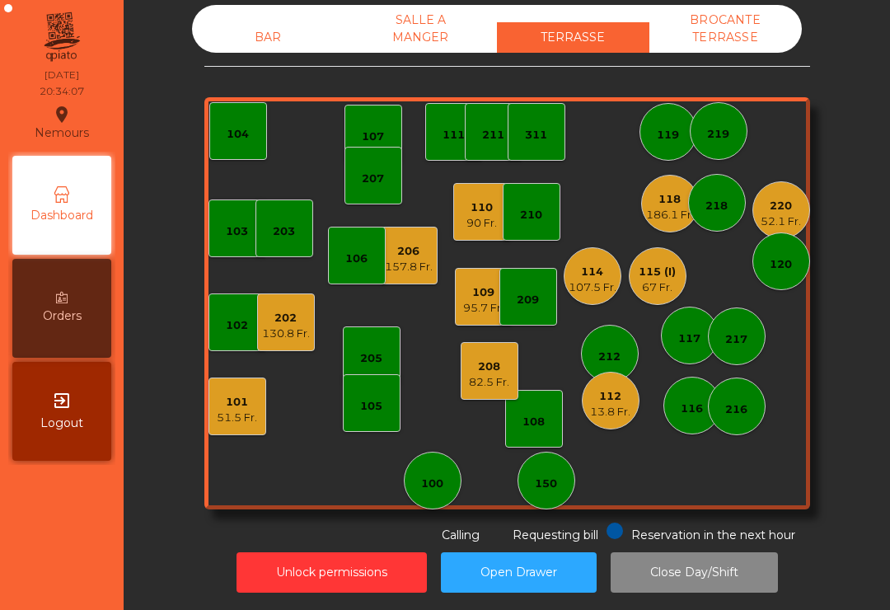
click at [605, 279] on div "107.5 Fr." at bounding box center [592, 287] width 48 height 16
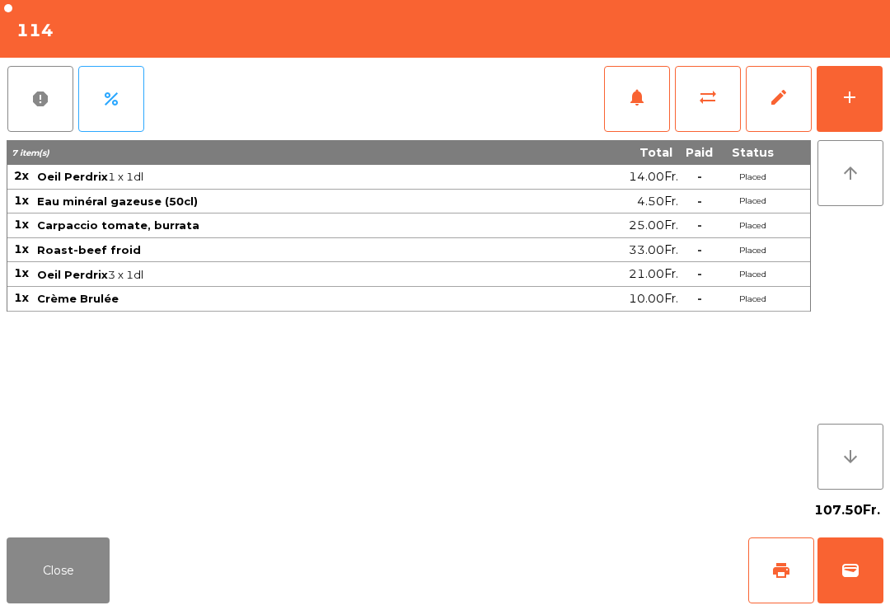
click at [61, 593] on button "Close" at bounding box center [58, 570] width 103 height 66
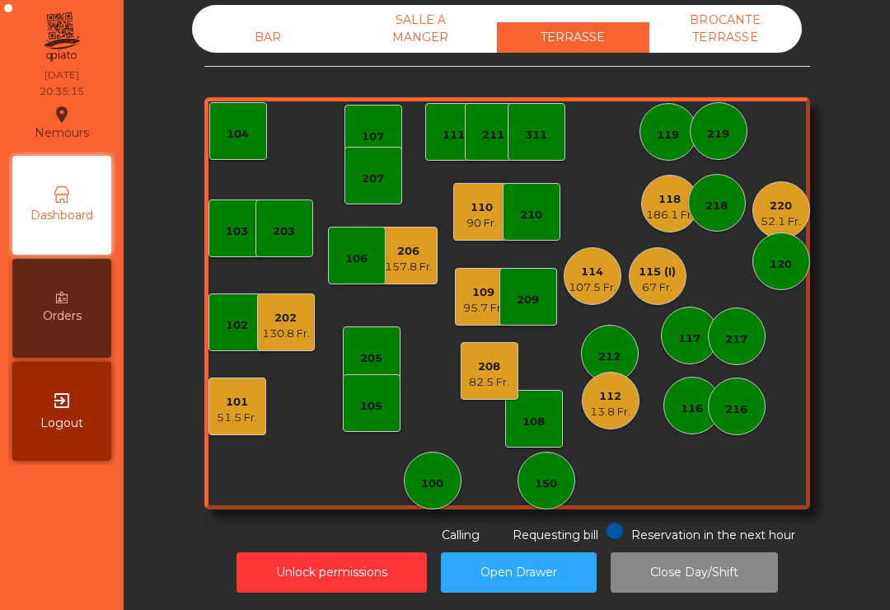
click at [483, 300] on div "95.7 Fr." at bounding box center [483, 308] width 40 height 16
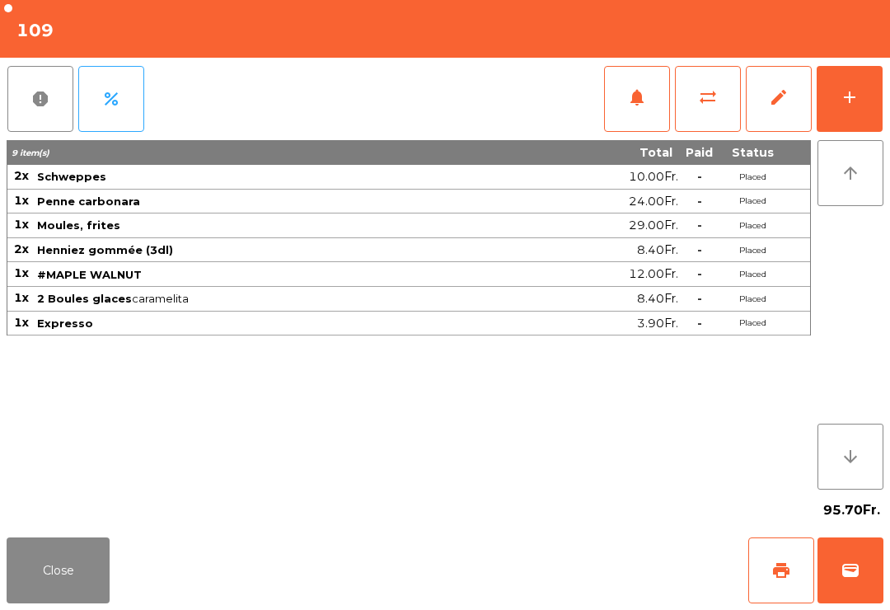
click at [760, 580] on button "print" at bounding box center [781, 570] width 66 height 66
click at [878, 587] on button "wallet" at bounding box center [850, 570] width 66 height 66
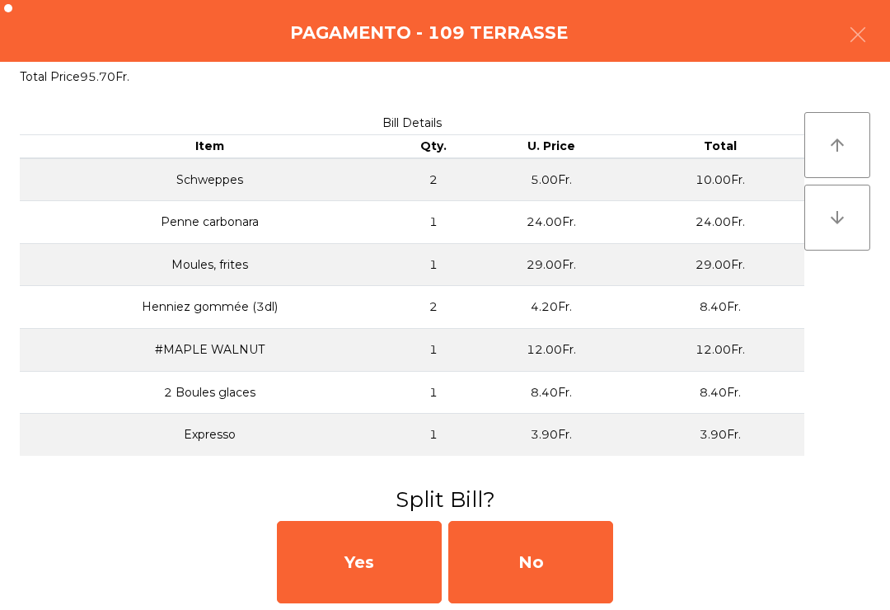
click at [521, 580] on div "No" at bounding box center [530, 562] width 165 height 82
click at [516, 555] on div "No" at bounding box center [530, 562] width 165 height 82
click at [515, 555] on div "No" at bounding box center [530, 562] width 165 height 82
click at [554, 554] on div "No" at bounding box center [530, 562] width 165 height 82
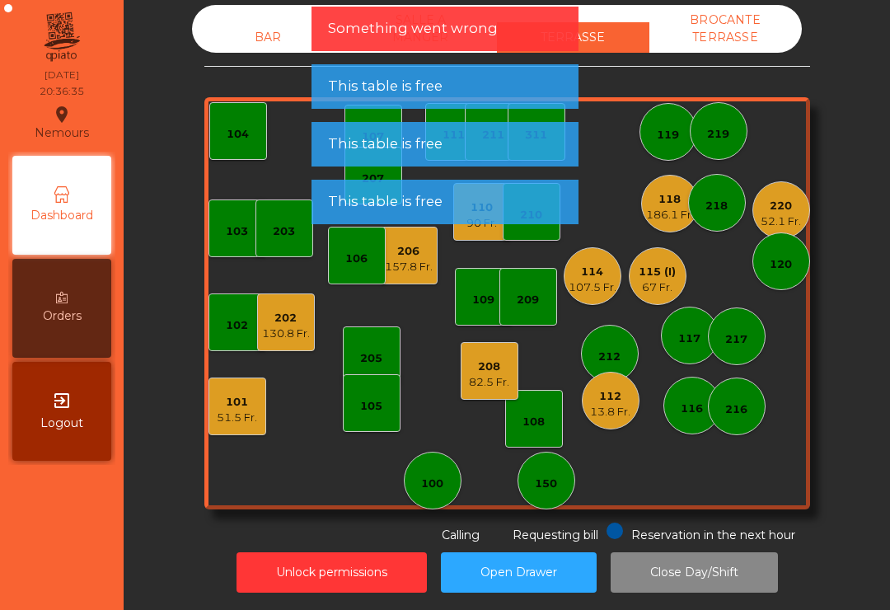
click at [613, 279] on div "107.5 Fr." at bounding box center [592, 287] width 48 height 16
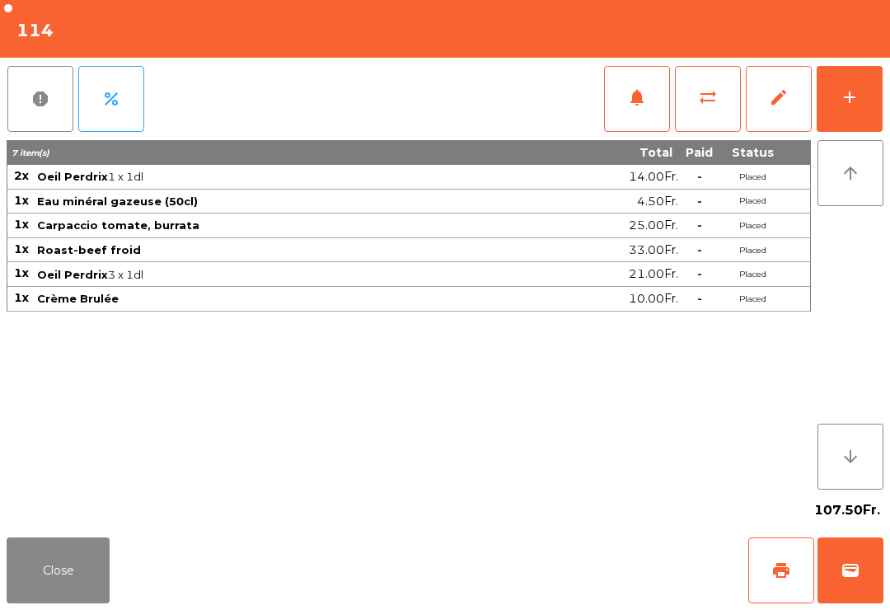
click at [864, 601] on button "wallet" at bounding box center [850, 570] width 66 height 66
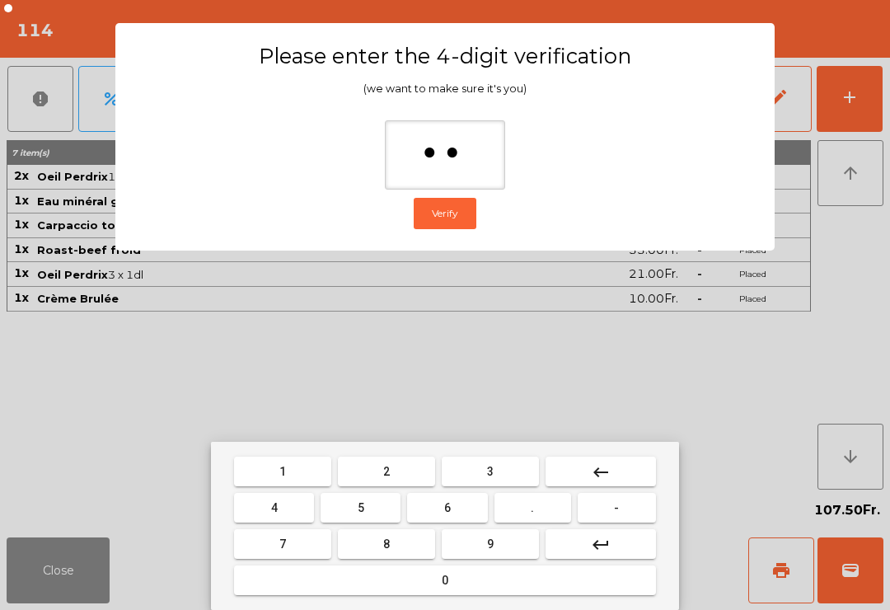
type input "***"
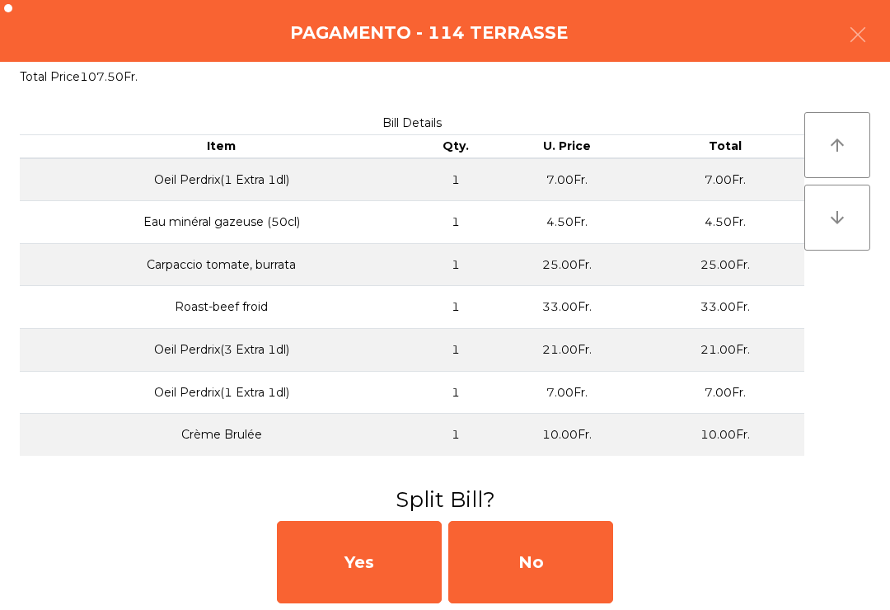
click at [575, 542] on div "No" at bounding box center [530, 562] width 165 height 82
click at [521, 558] on div "MB" at bounding box center [530, 562] width 165 height 82
click at [531, 564] on div "No" at bounding box center [530, 562] width 165 height 82
click at [545, 594] on div "No" at bounding box center [530, 562] width 165 height 82
click at [545, 593] on div "No" at bounding box center [530, 562] width 165 height 82
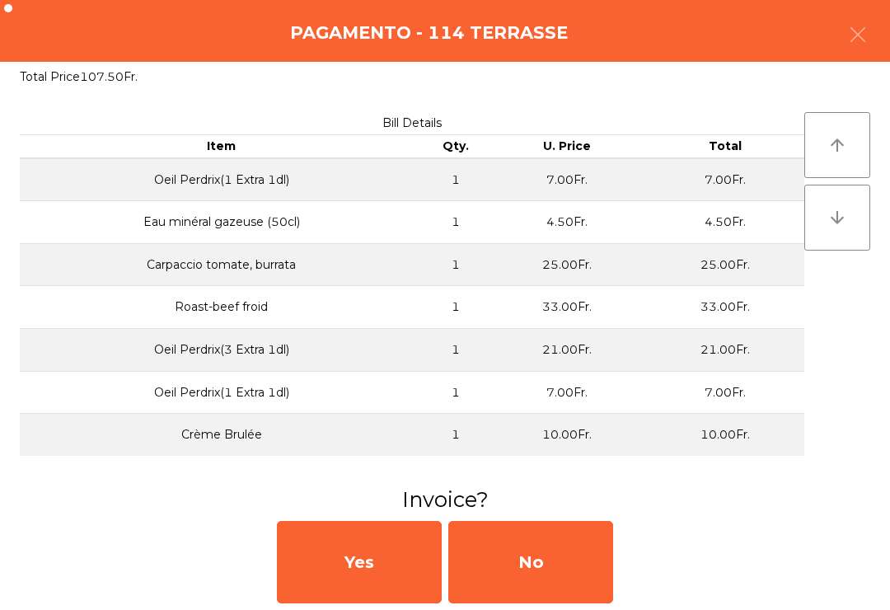
click at [534, 601] on div "No" at bounding box center [530, 562] width 165 height 82
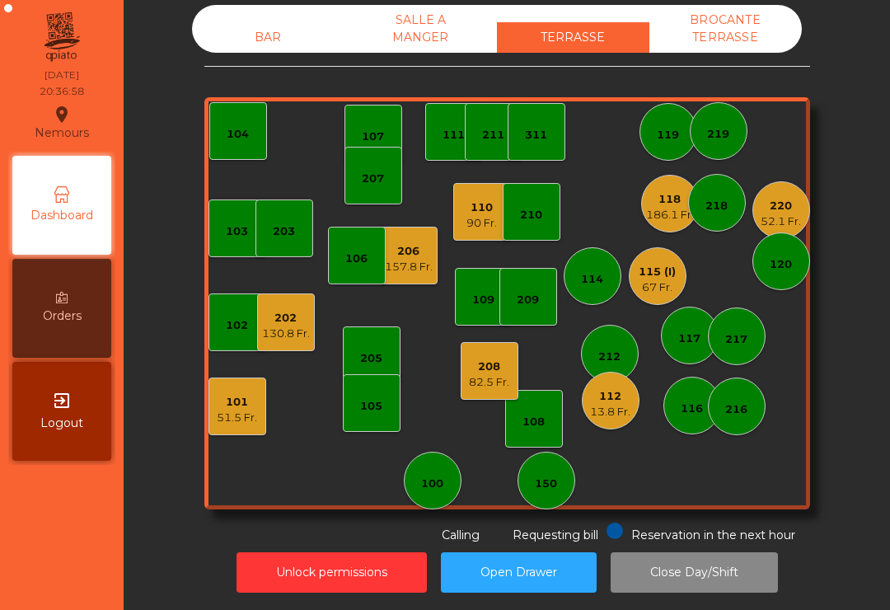
click at [576, 265] on div "114" at bounding box center [592, 276] width 58 height 58
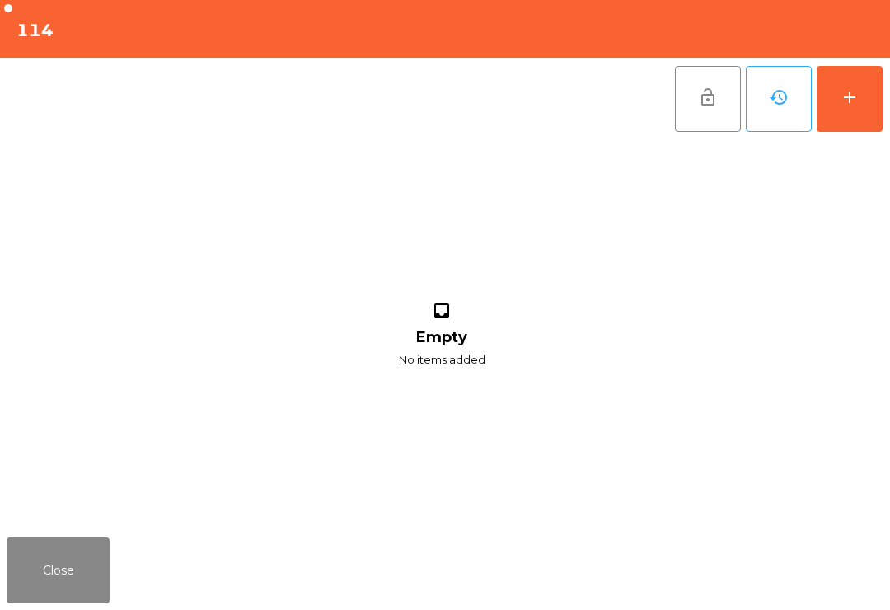
click at [862, 108] on button "add" at bounding box center [849, 99] width 66 height 66
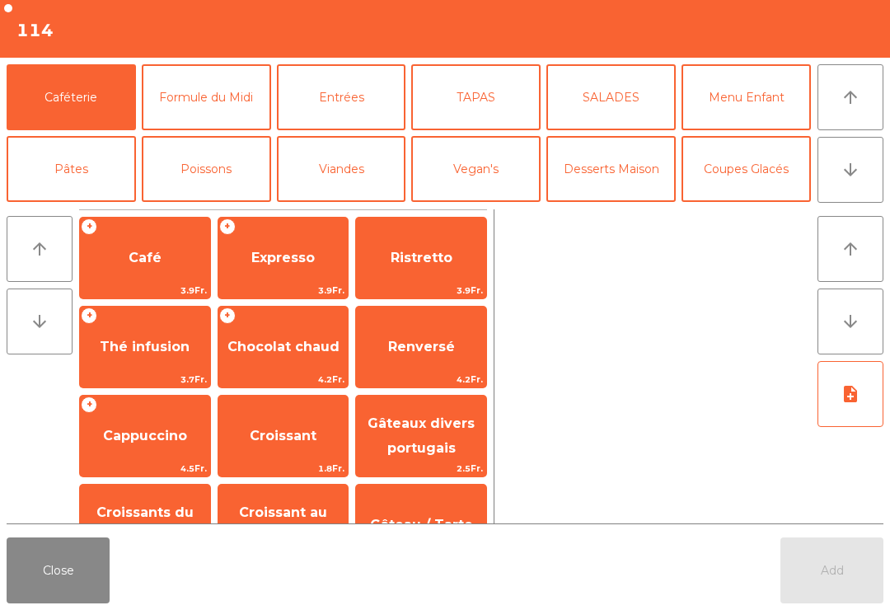
click at [849, 175] on icon "arrow_downward" at bounding box center [850, 170] width 20 height 20
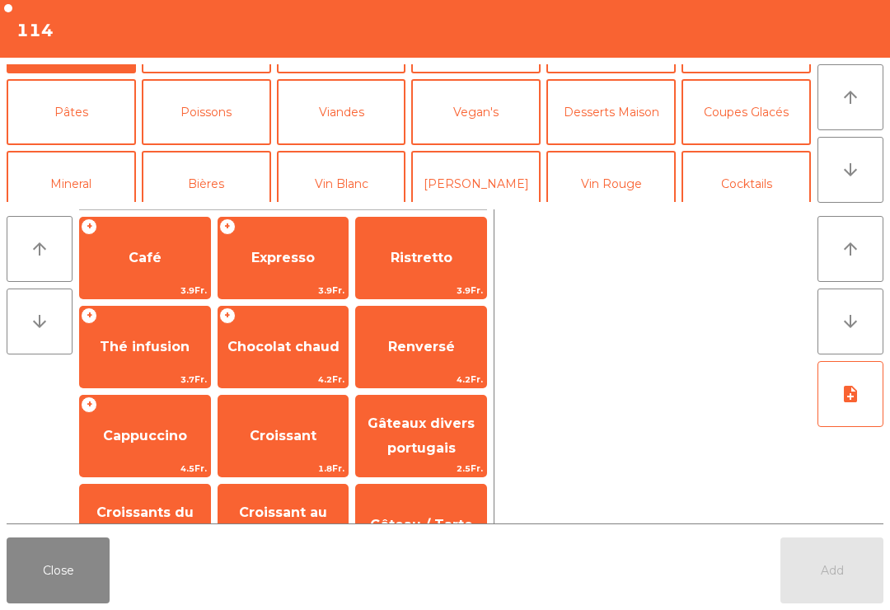
click at [201, 151] on button "Bières" at bounding box center [206, 184] width 129 height 66
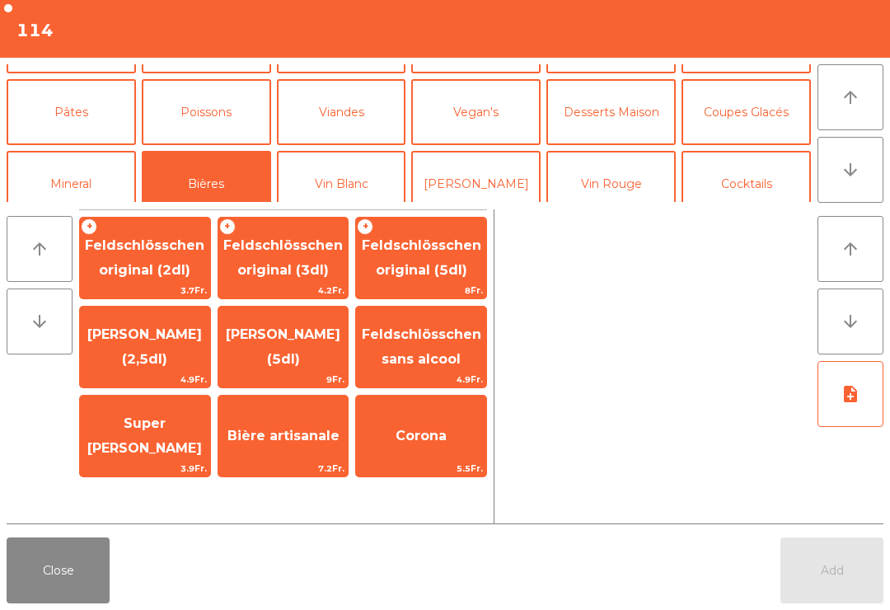
click at [278, 247] on span "Feldschlösschen original (3dl)" at bounding box center [282, 257] width 119 height 40
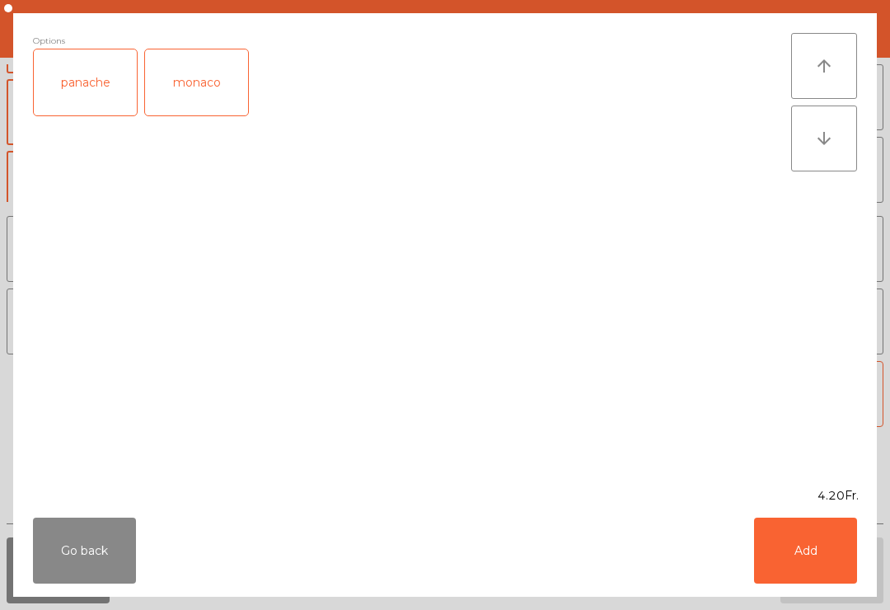
click at [791, 546] on button "Add" at bounding box center [805, 550] width 103 height 66
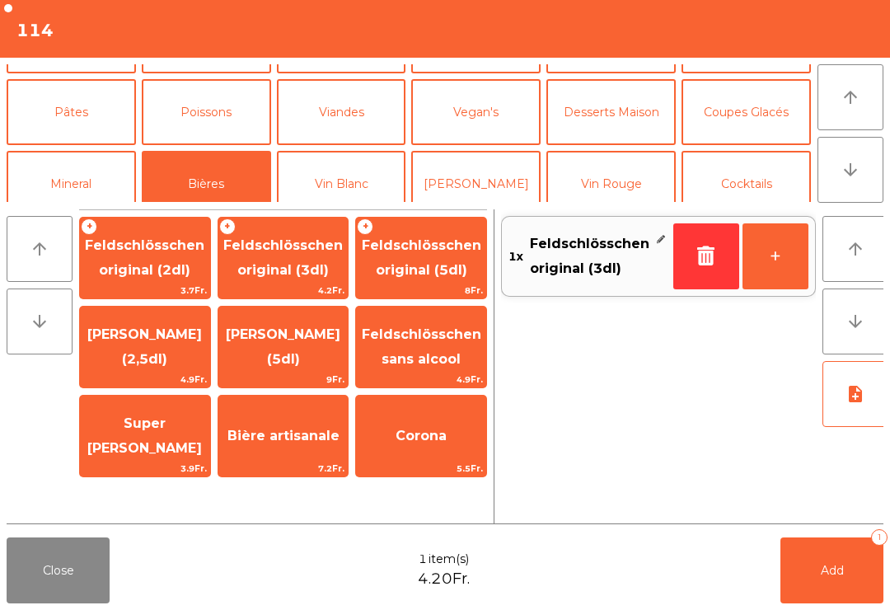
scroll to position [143, 0]
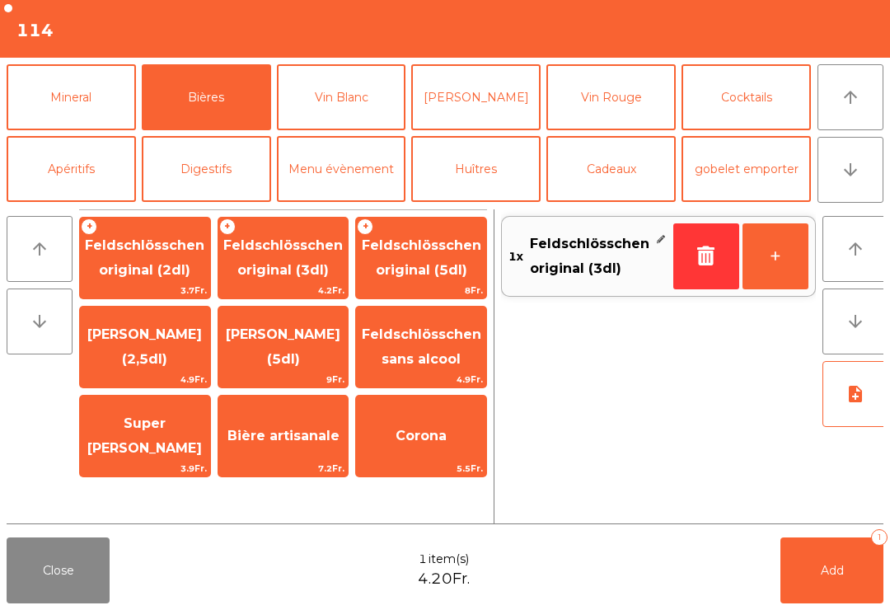
click at [779, 273] on button "+" at bounding box center [775, 256] width 66 height 66
click at [806, 573] on button "Add 2" at bounding box center [831, 570] width 103 height 66
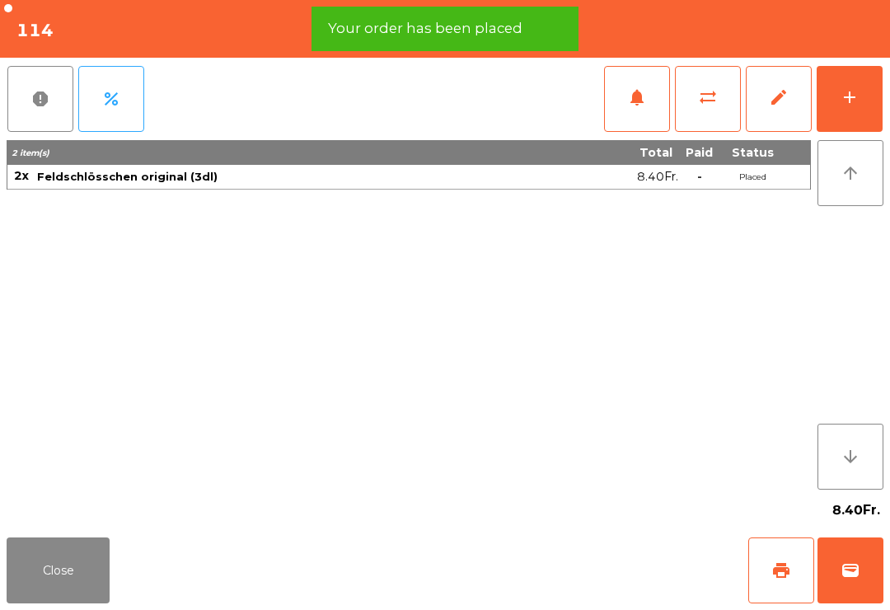
click at [129, 577] on div "Close print wallet" at bounding box center [445, 570] width 890 height 79
click at [800, 541] on button "print" at bounding box center [781, 570] width 66 height 66
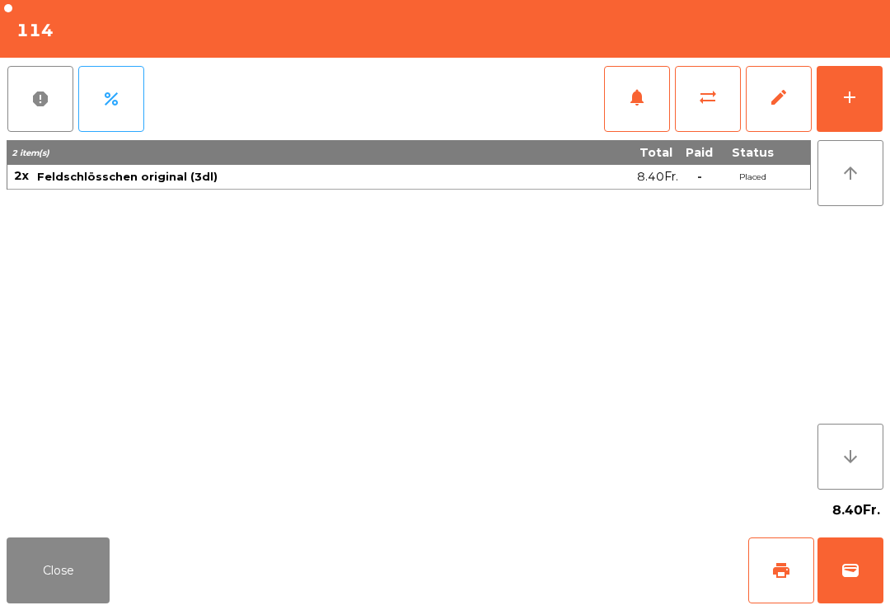
click at [53, 575] on button "Close" at bounding box center [58, 570] width 103 height 66
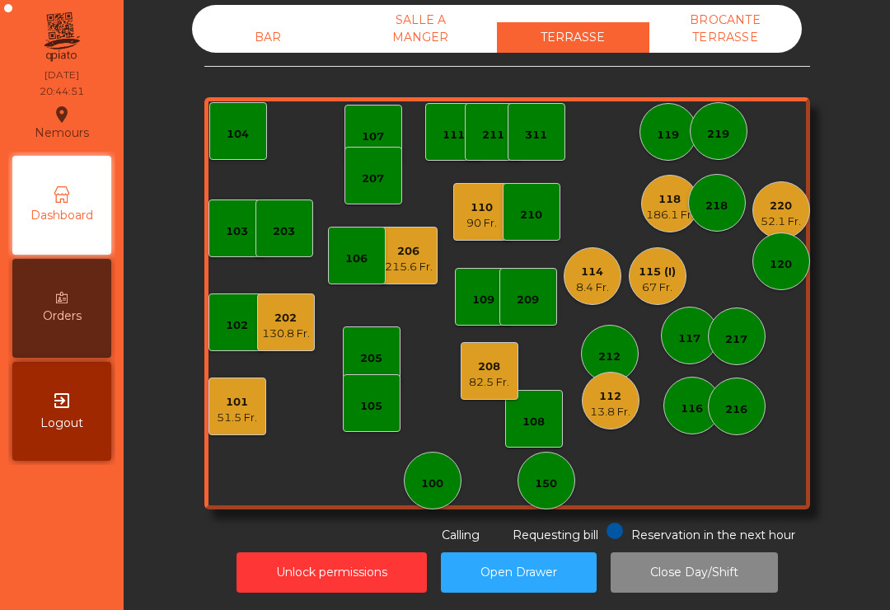
click at [292, 325] on div "130.8 Fr." at bounding box center [286, 333] width 48 height 16
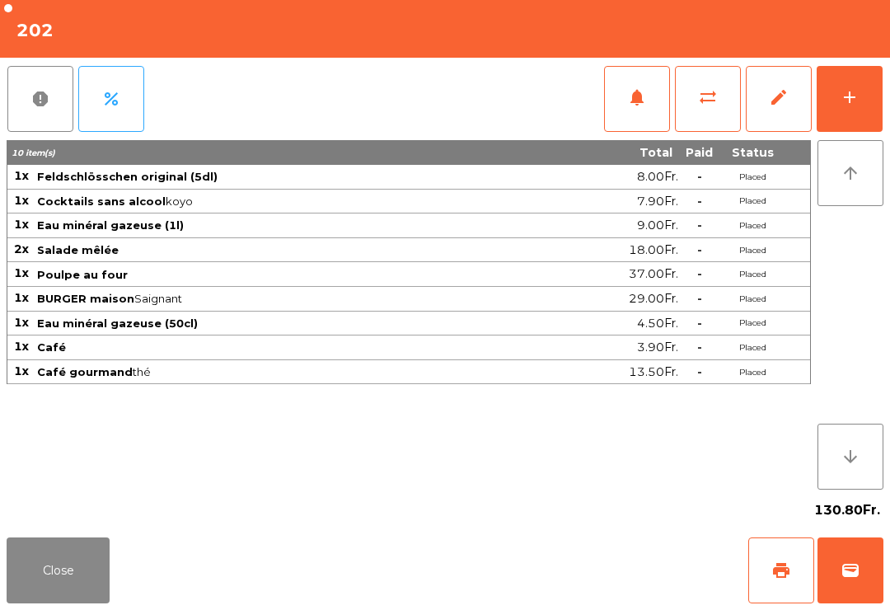
click at [764, 577] on button "print" at bounding box center [781, 570] width 66 height 66
click at [49, 577] on button "Close" at bounding box center [58, 570] width 103 height 66
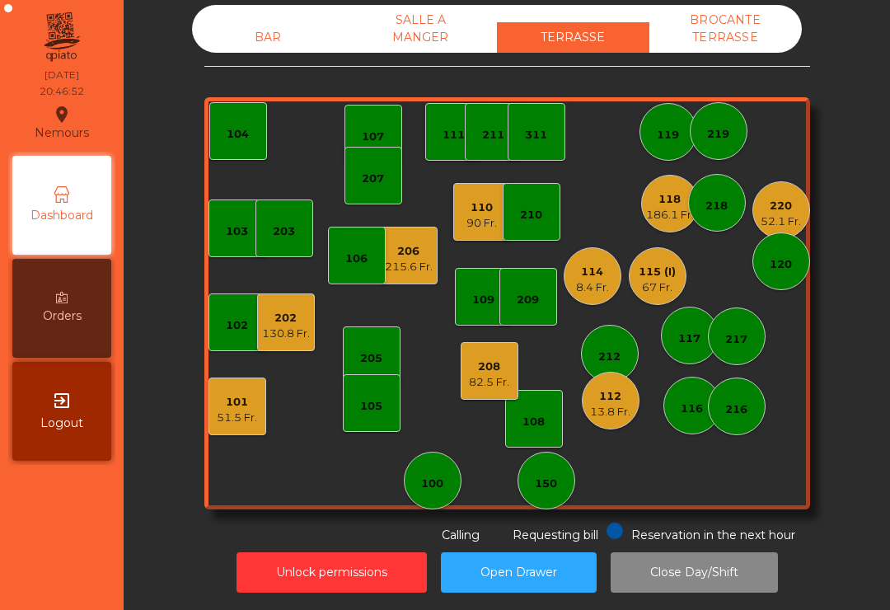
click at [296, 310] on div "202" at bounding box center [286, 318] width 48 height 16
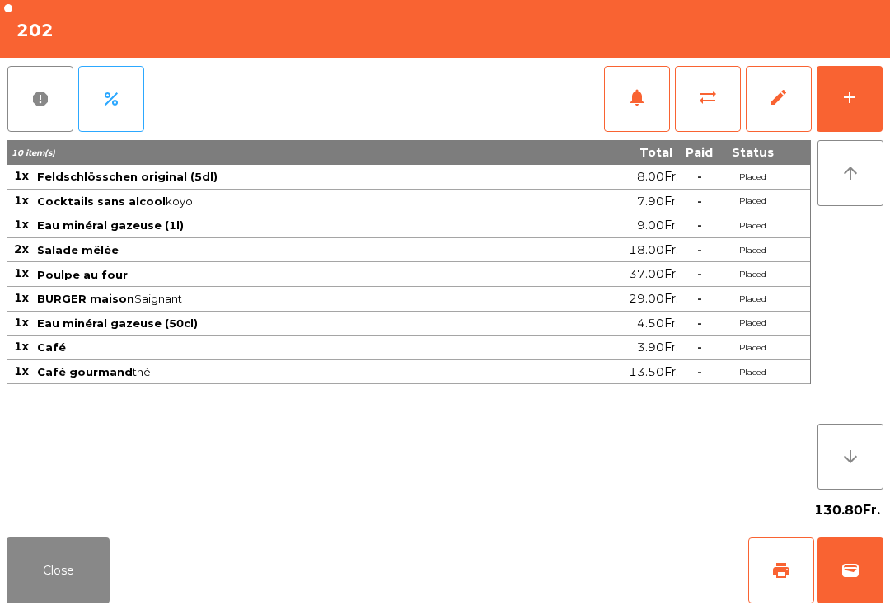
click at [851, 573] on span "wallet" at bounding box center [850, 570] width 20 height 20
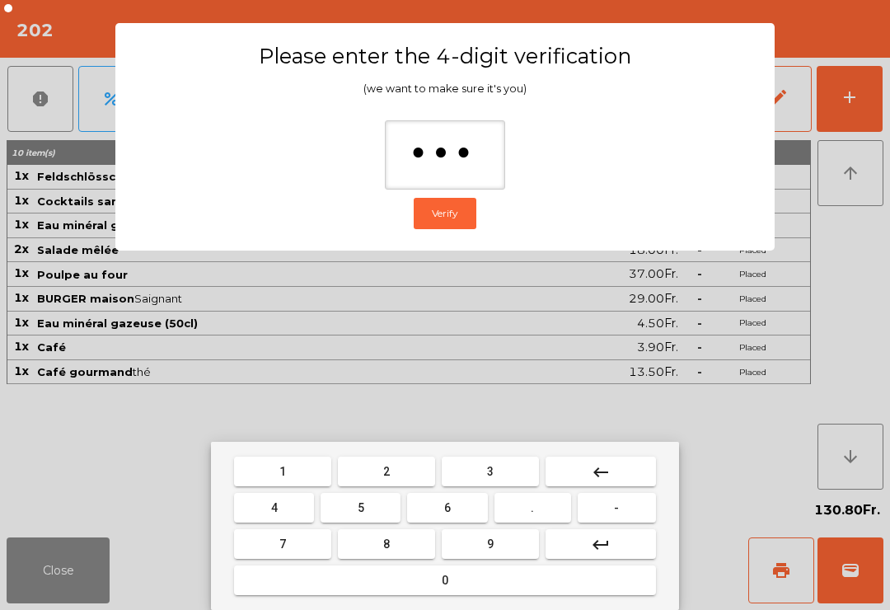
type input "****"
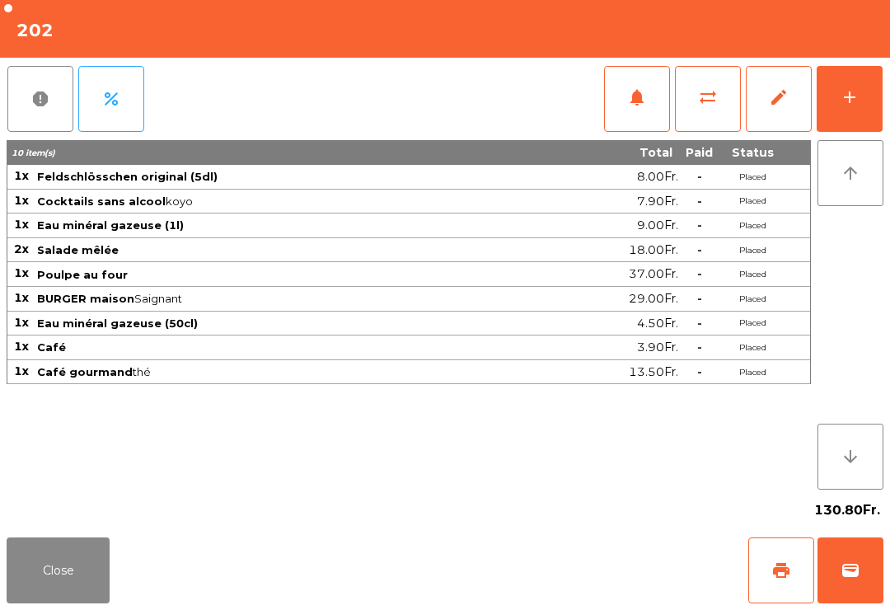
click at [579, 601] on div "Close print wallet" at bounding box center [445, 570] width 890 height 79
click at [578, 600] on div "Close print wallet" at bounding box center [445, 570] width 890 height 79
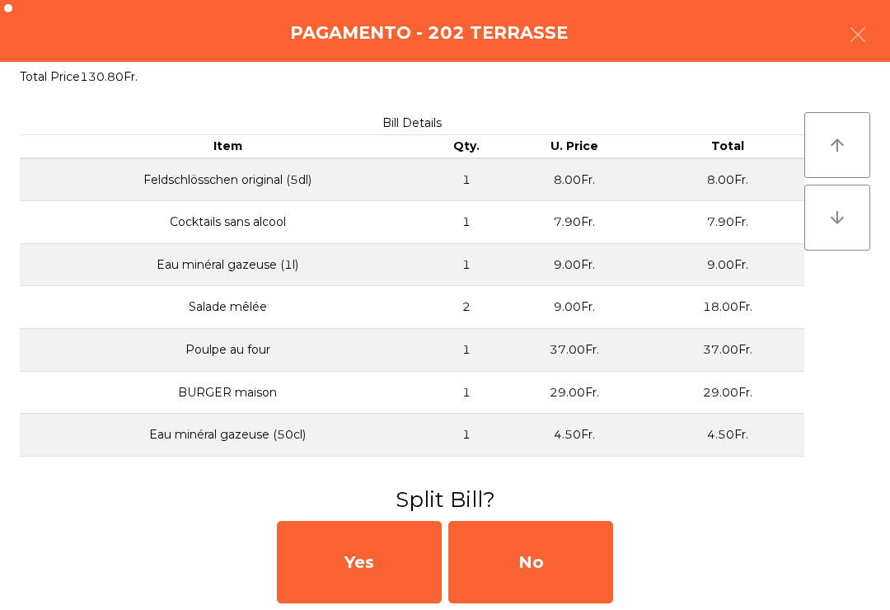
click at [562, 563] on div "No" at bounding box center [530, 562] width 165 height 82
click at [562, 563] on div "MB" at bounding box center [530, 562] width 165 height 82
click at [540, 541] on div "No" at bounding box center [530, 562] width 165 height 82
click at [541, 554] on div "No" at bounding box center [530, 562] width 165 height 82
click at [563, 567] on div "No" at bounding box center [530, 562] width 165 height 82
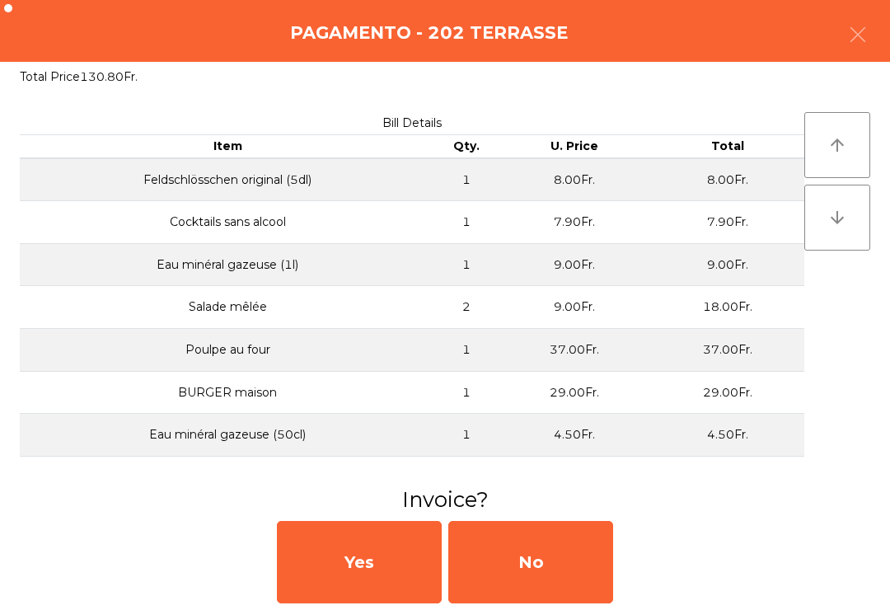
click at [567, 555] on div "No" at bounding box center [530, 562] width 165 height 82
click at [581, 552] on button "Open Drawer" at bounding box center [519, 572] width 156 height 40
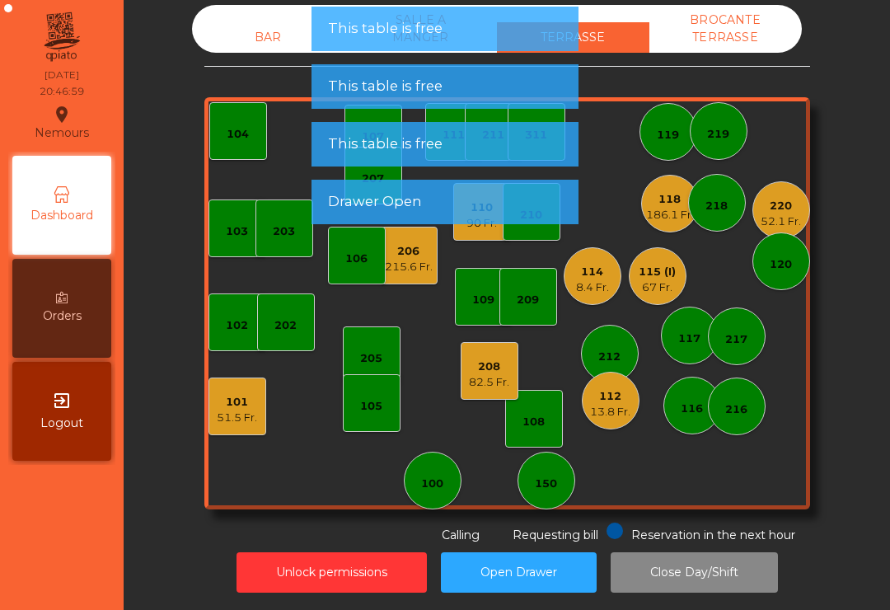
click at [783, 213] on div "52.1 Fr." at bounding box center [780, 221] width 40 height 16
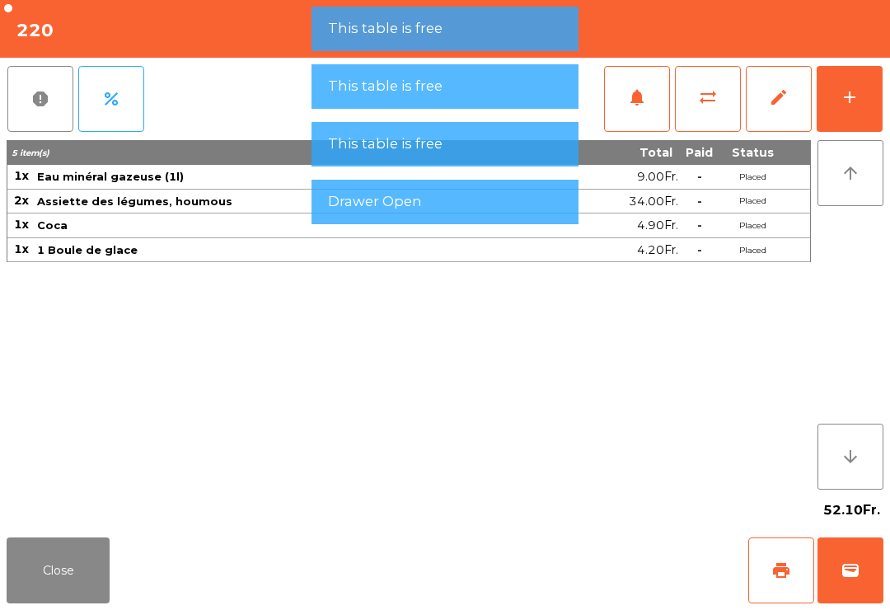
click at [772, 568] on span "print" at bounding box center [781, 570] width 20 height 20
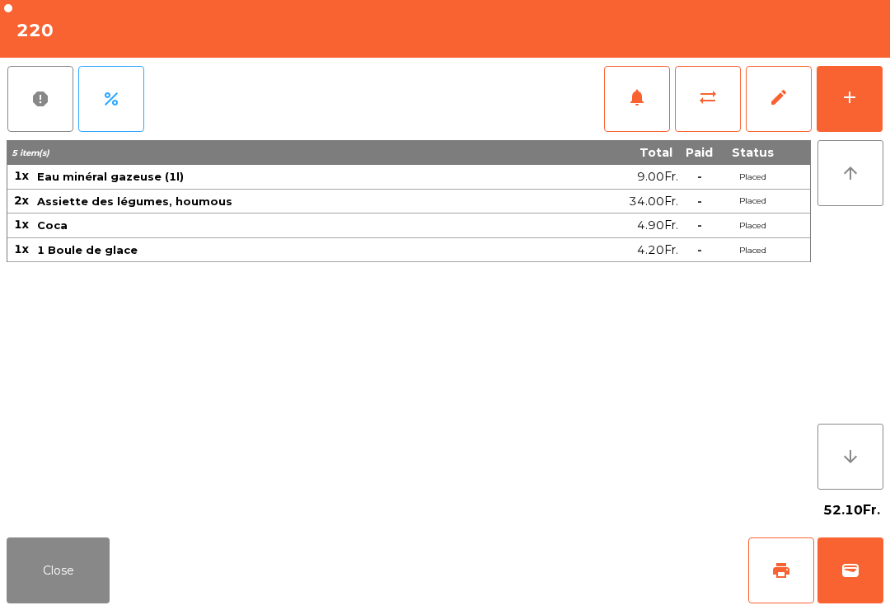
click at [7, 549] on button "Close" at bounding box center [58, 570] width 103 height 66
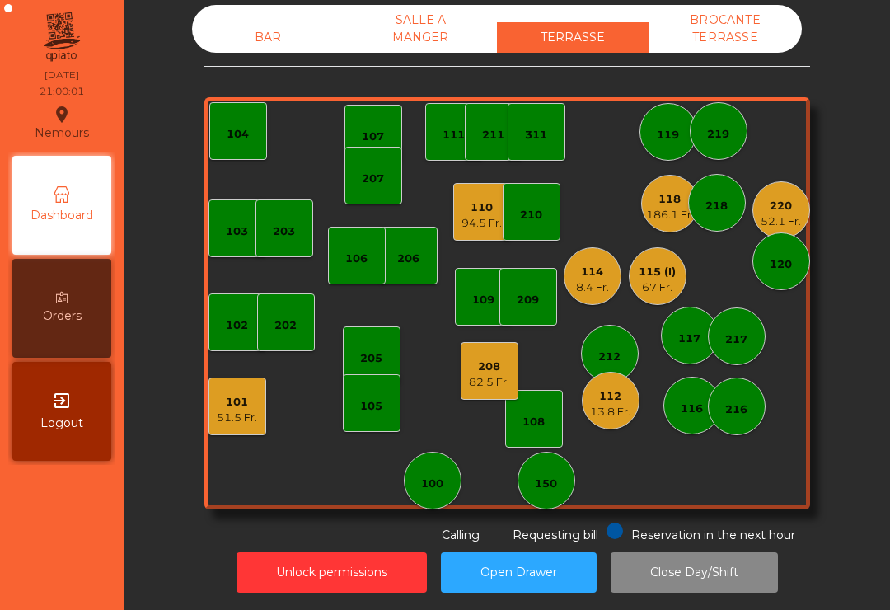
click at [483, 215] on div "94.5 Fr." at bounding box center [481, 223] width 40 height 16
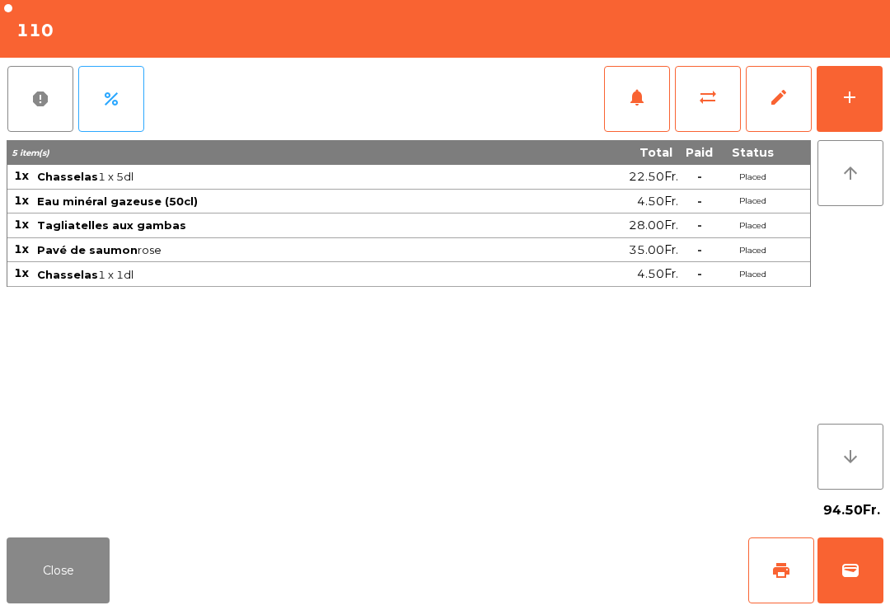
click at [130, 505] on div "94.50Fr." at bounding box center [445, 509] width 876 height 41
click at [86, 521] on div "94.50Fr." at bounding box center [445, 509] width 876 height 41
click at [36, 602] on button "Close" at bounding box center [58, 570] width 103 height 66
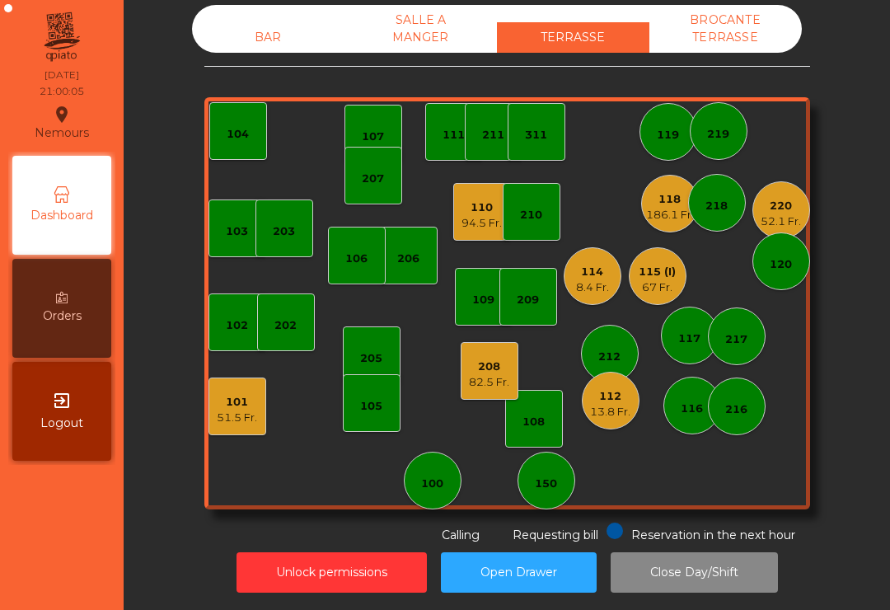
click at [589, 279] on div "8.4 Fr." at bounding box center [592, 287] width 33 height 16
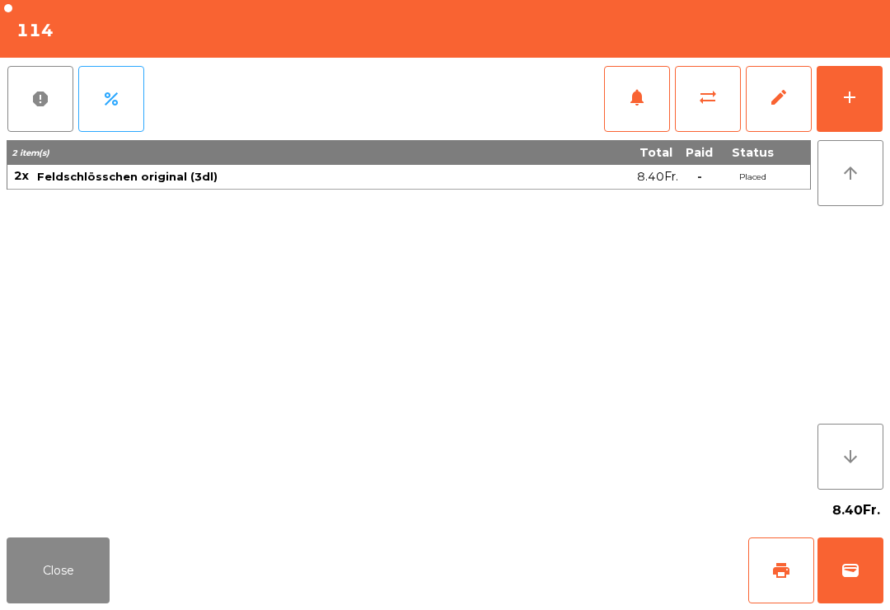
click at [832, 592] on button "wallet" at bounding box center [850, 570] width 66 height 66
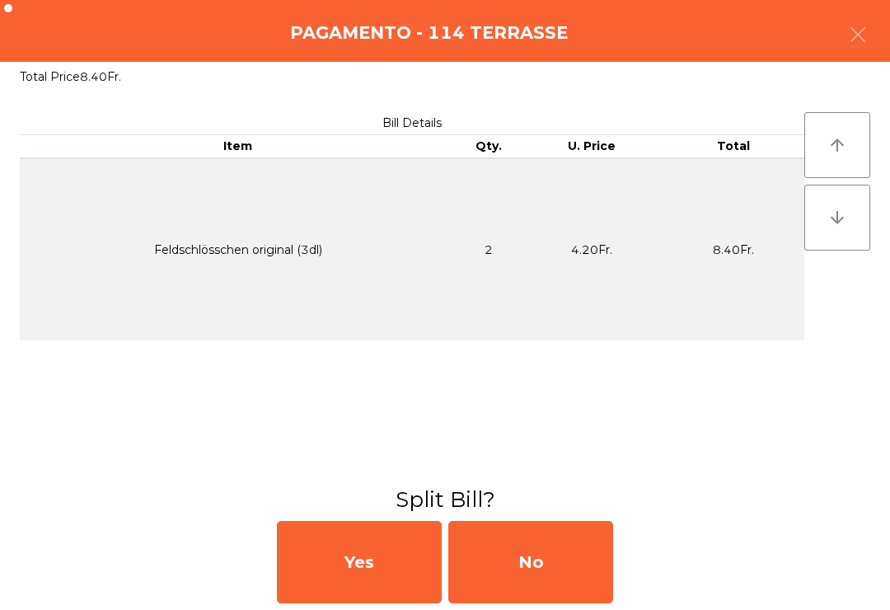
click at [575, 547] on div "No" at bounding box center [530, 562] width 165 height 82
click at [575, 546] on div "MB" at bounding box center [530, 562] width 165 height 82
click at [551, 559] on div "No" at bounding box center [530, 562] width 165 height 82
click at [551, 576] on div "No" at bounding box center [530, 562] width 165 height 82
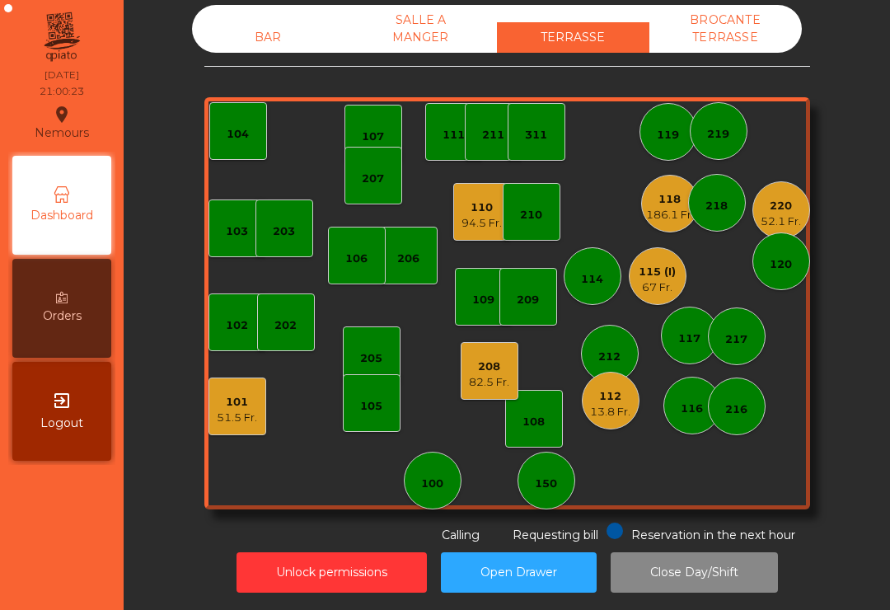
click at [646, 410] on div "103 102 101 51.5 Fr. 202 206 104 205 108 105 107 100 150 110 94.5 Fr. 207 203 2…" at bounding box center [506, 303] width 605 height 412
click at [620, 404] on div "13.8 Fr." at bounding box center [610, 412] width 40 height 16
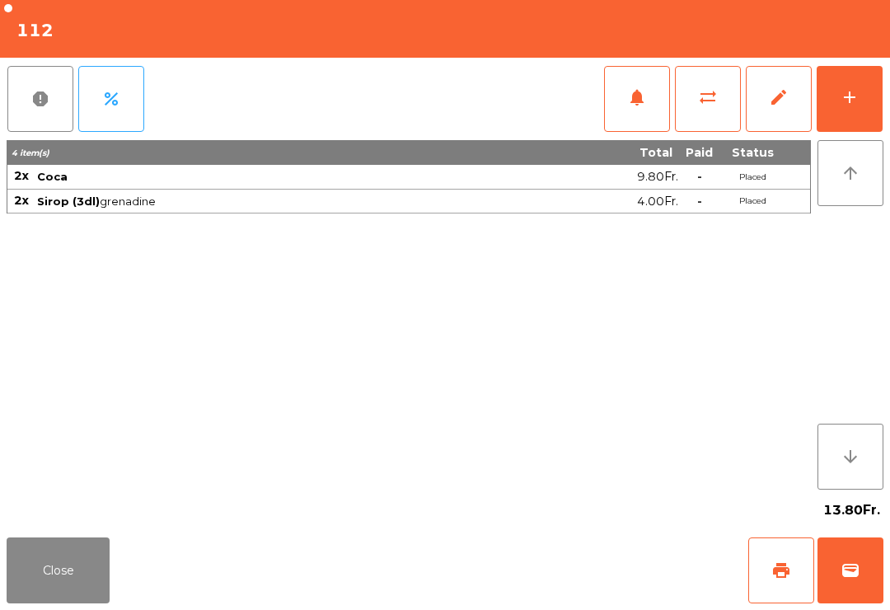
click at [858, 580] on button "wallet" at bounding box center [850, 570] width 66 height 66
click at [606, 572] on div "Close print wallet" at bounding box center [445, 570] width 890 height 79
click at [560, 566] on div "Close print wallet" at bounding box center [445, 570] width 890 height 79
click at [521, 581] on div "Close print wallet" at bounding box center [445, 570] width 890 height 79
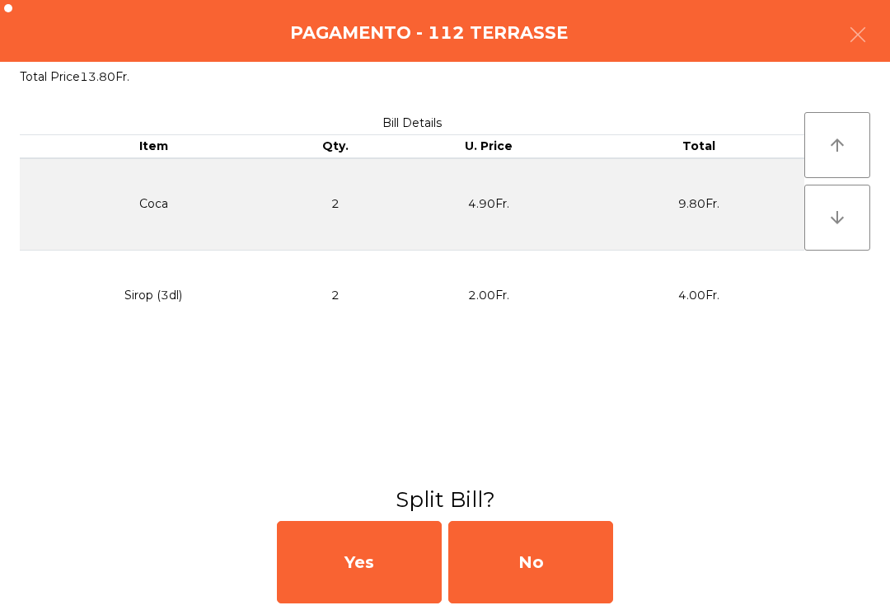
click at [554, 566] on div "No" at bounding box center [530, 562] width 165 height 82
click at [571, 561] on div "MB" at bounding box center [530, 562] width 165 height 82
click at [571, 560] on div "No" at bounding box center [530, 562] width 165 height 82
click at [561, 568] on div "No" at bounding box center [530, 562] width 165 height 82
click at [540, 556] on div "No" at bounding box center [530, 562] width 165 height 82
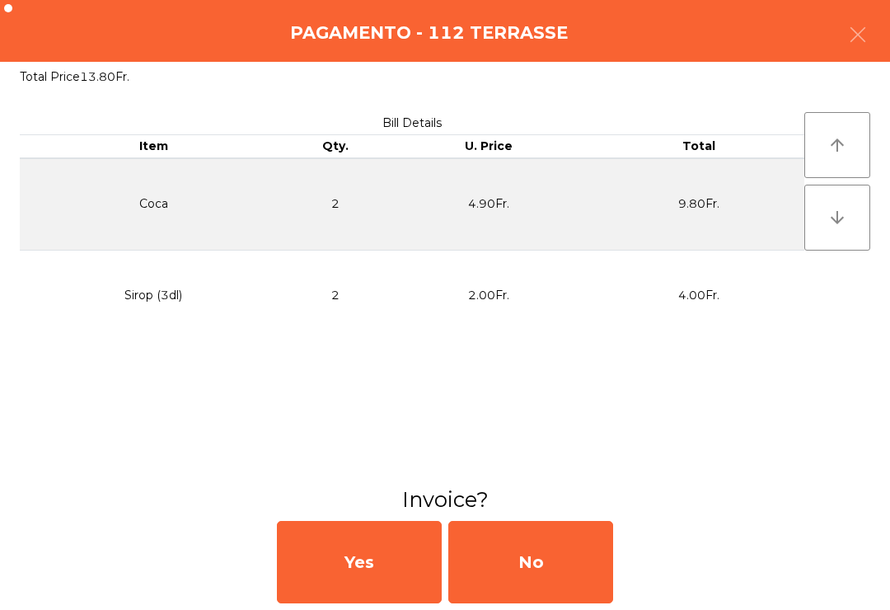
click at [539, 555] on div "No" at bounding box center [530, 562] width 165 height 82
click at [535, 582] on div "No" at bounding box center [530, 562] width 165 height 82
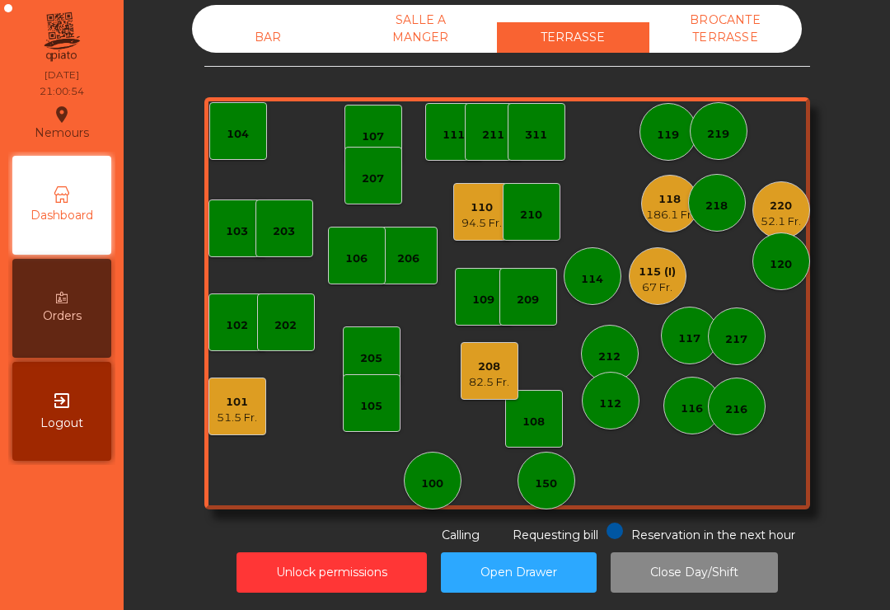
click at [659, 279] on div "67 Fr." at bounding box center [656, 287] width 37 height 16
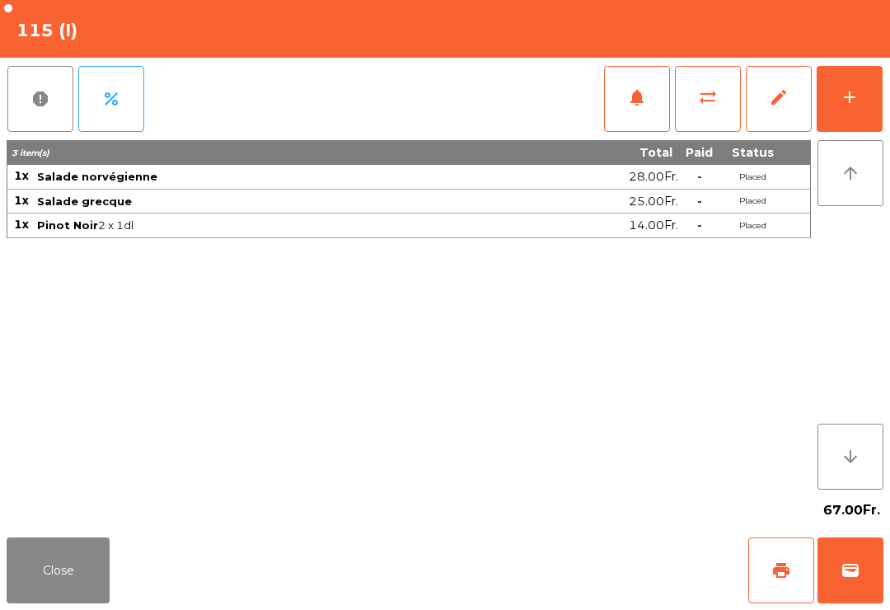
click at [70, 563] on button "Close" at bounding box center [58, 570] width 103 height 66
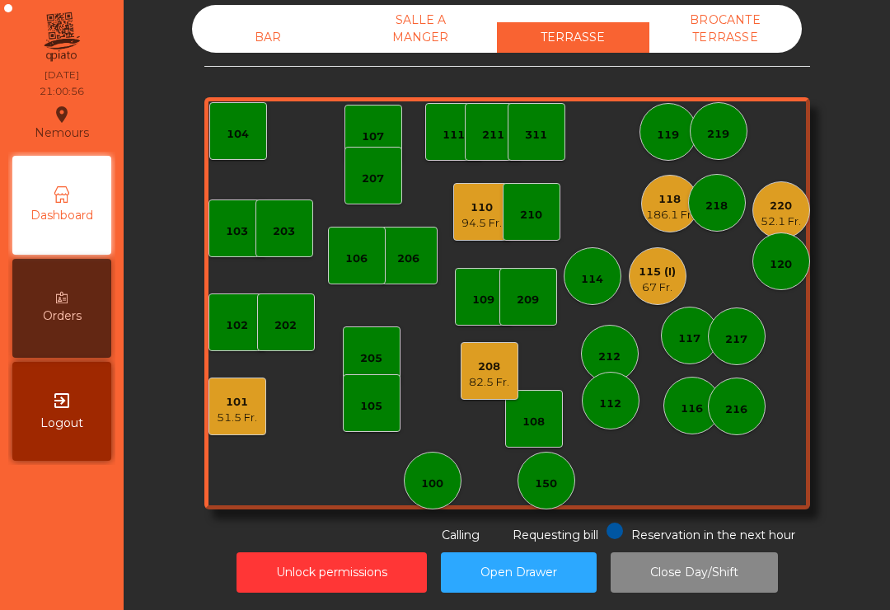
click at [776, 213] on div "52.1 Fr." at bounding box center [780, 221] width 40 height 16
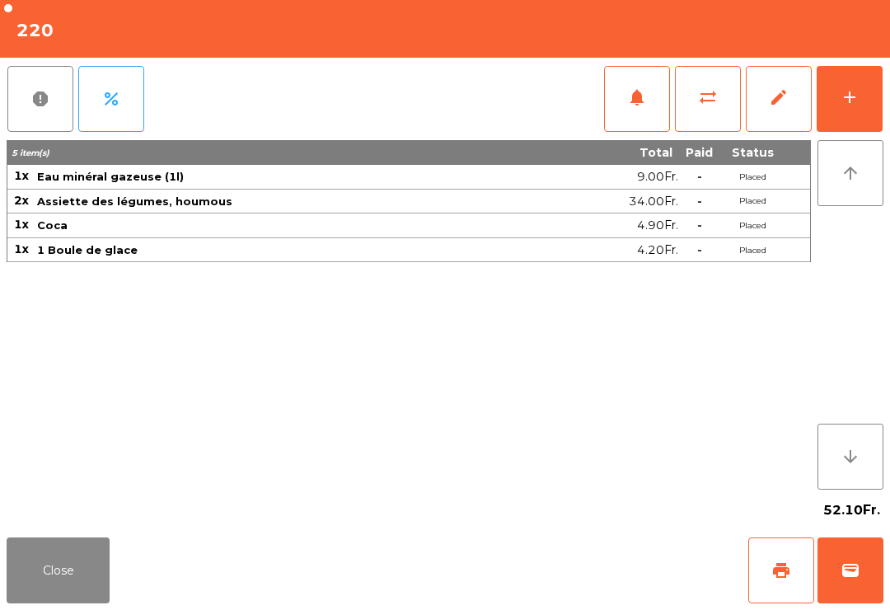
click at [839, 576] on button "wallet" at bounding box center [850, 570] width 66 height 66
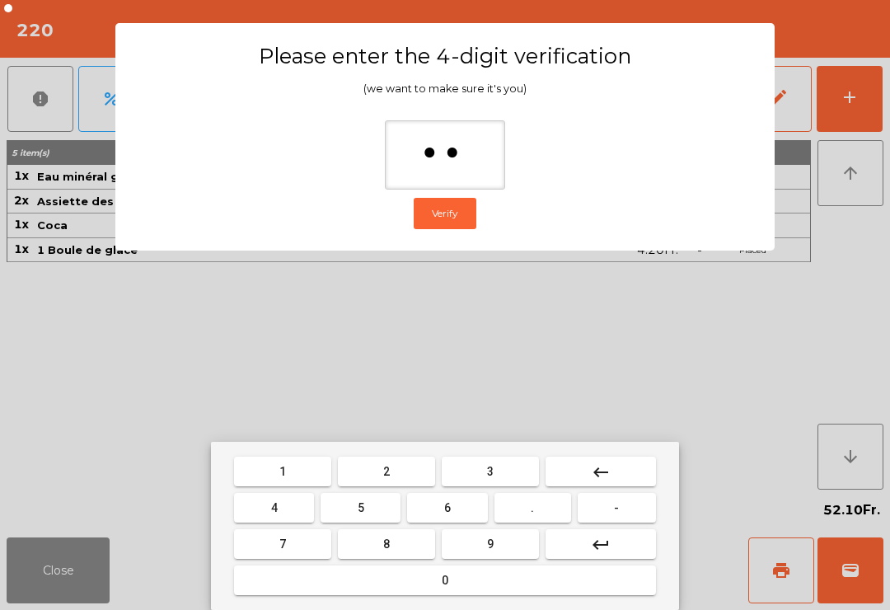
type input "***"
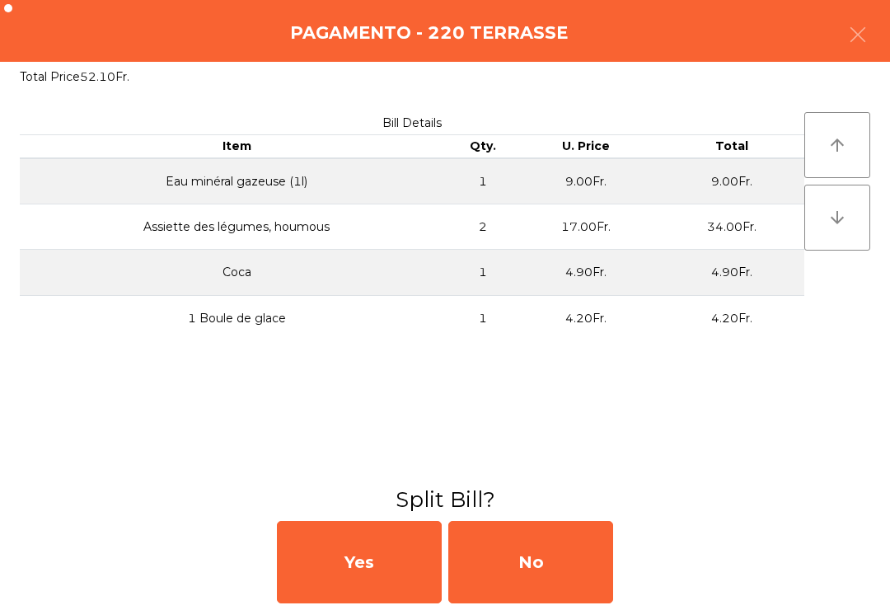
click at [575, 558] on div "No" at bounding box center [530, 562] width 165 height 82
click at [574, 557] on div "MB" at bounding box center [530, 562] width 165 height 82
click at [577, 584] on div "No" at bounding box center [530, 562] width 165 height 82
click at [516, 577] on div "No" at bounding box center [530, 562] width 165 height 82
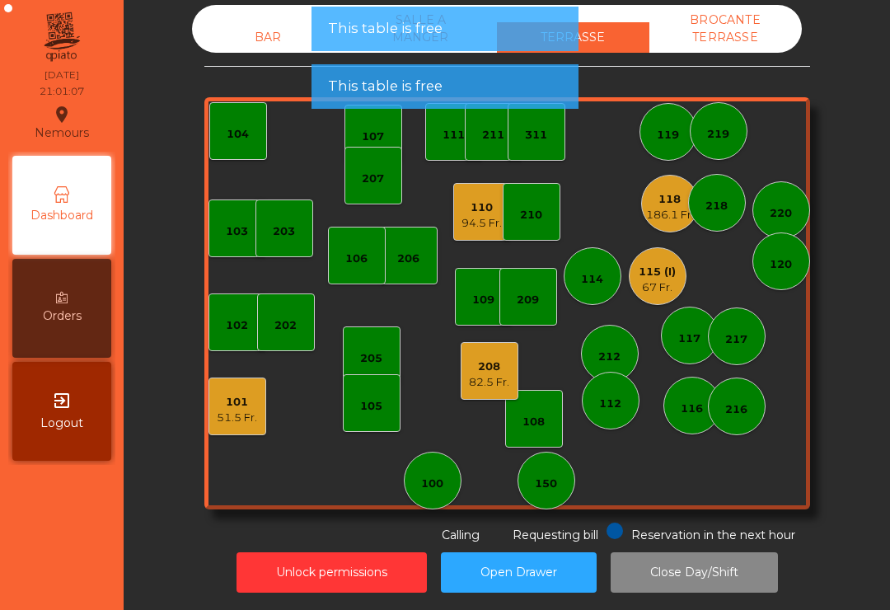
click at [489, 358] on div "208" at bounding box center [489, 366] width 40 height 16
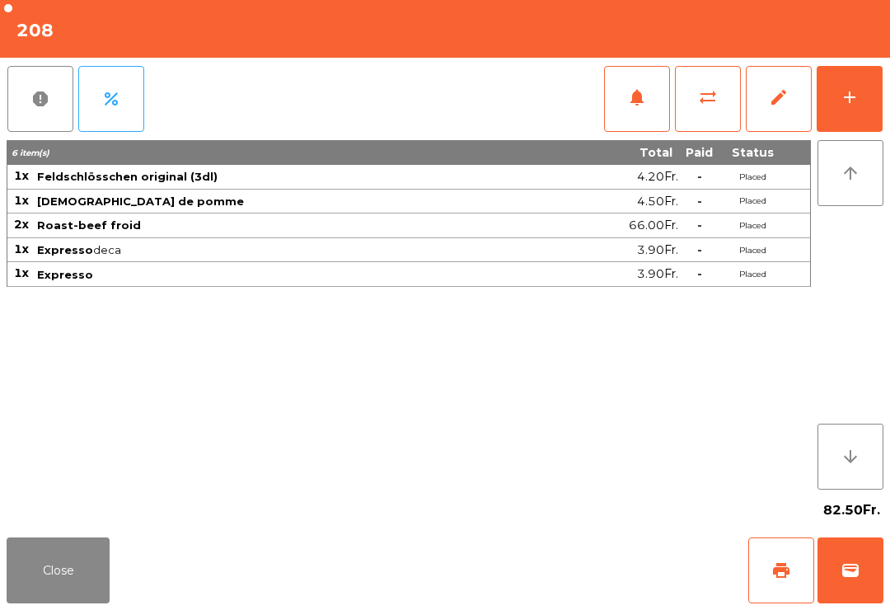
click at [842, 595] on button "wallet" at bounding box center [850, 570] width 66 height 66
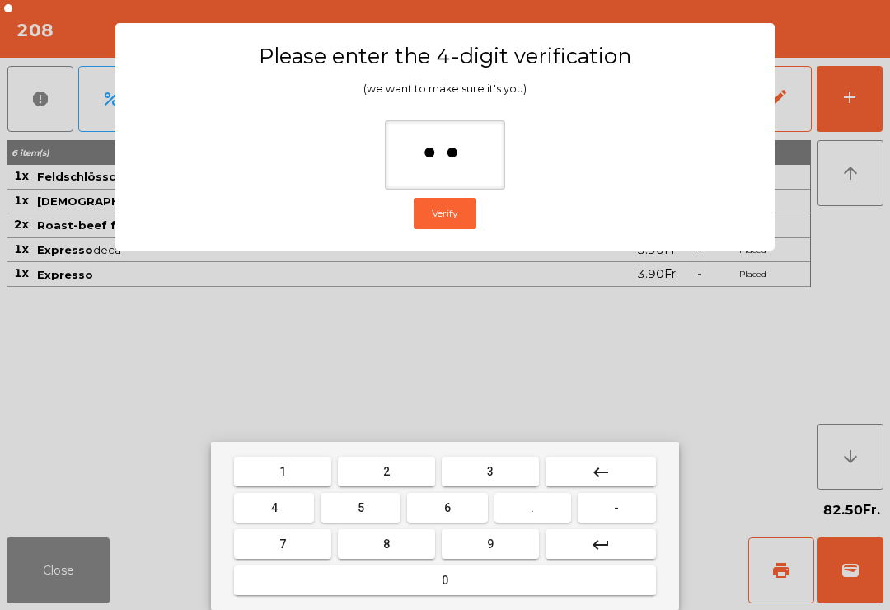
type input "***"
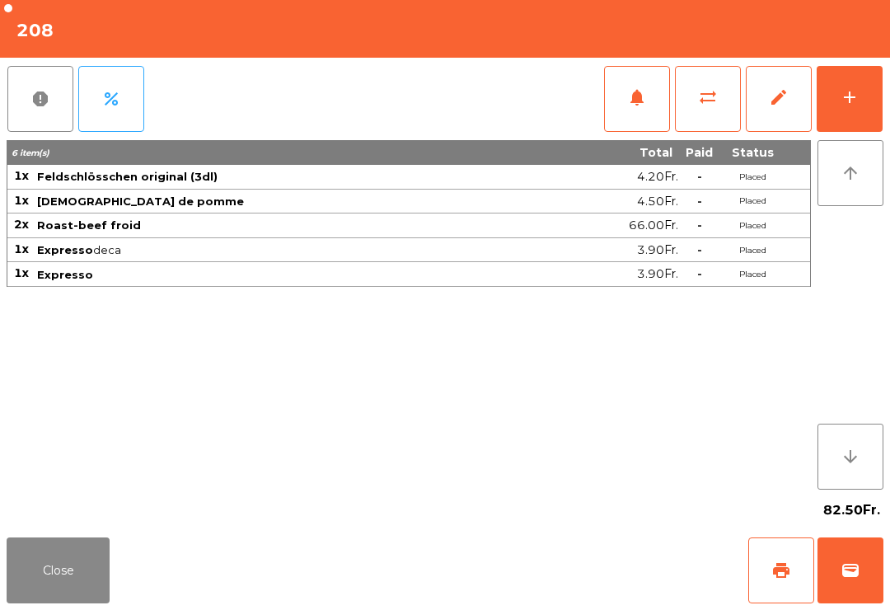
click at [570, 567] on div "Close print wallet" at bounding box center [445, 570] width 890 height 79
click at [569, 567] on div "Close print wallet" at bounding box center [445, 570] width 890 height 79
click at [568, 564] on div "Close print wallet" at bounding box center [445, 570] width 890 height 79
click at [567, 563] on div "Close print wallet" at bounding box center [445, 570] width 890 height 79
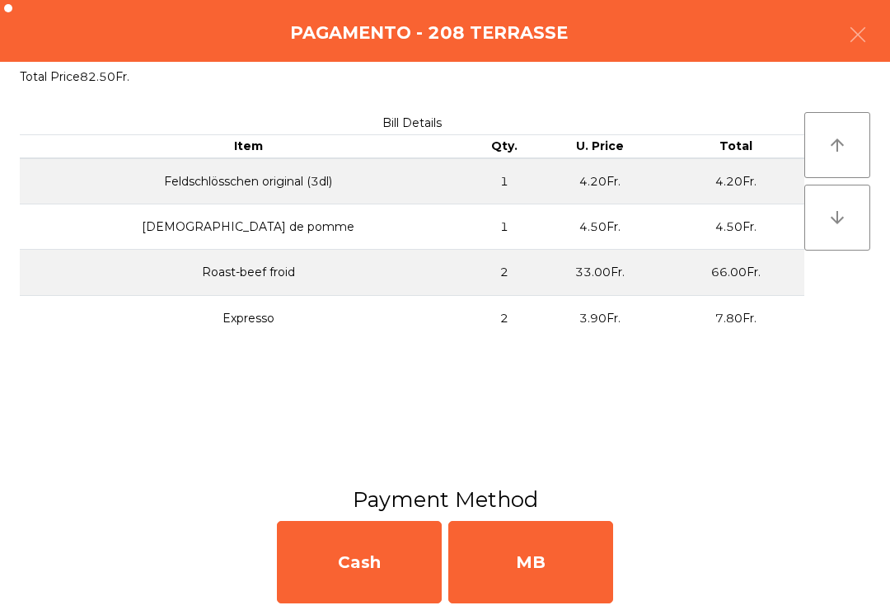
click at [563, 559] on div "MB" at bounding box center [530, 562] width 165 height 82
click at [571, 559] on div "No" at bounding box center [530, 562] width 165 height 82
click at [567, 591] on div "No" at bounding box center [530, 562] width 165 height 82
click at [566, 590] on div "No" at bounding box center [530, 562] width 165 height 82
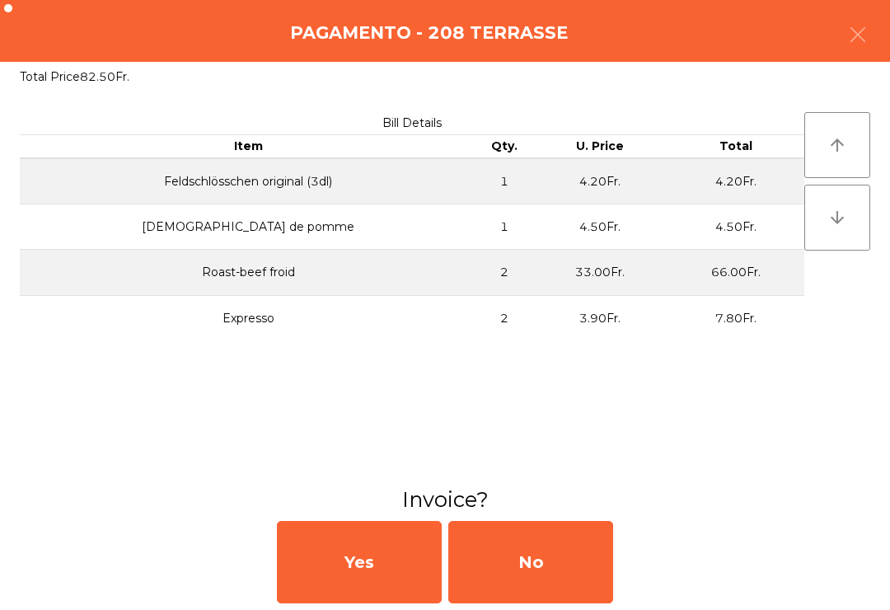
click at [582, 602] on div "No" at bounding box center [530, 562] width 165 height 82
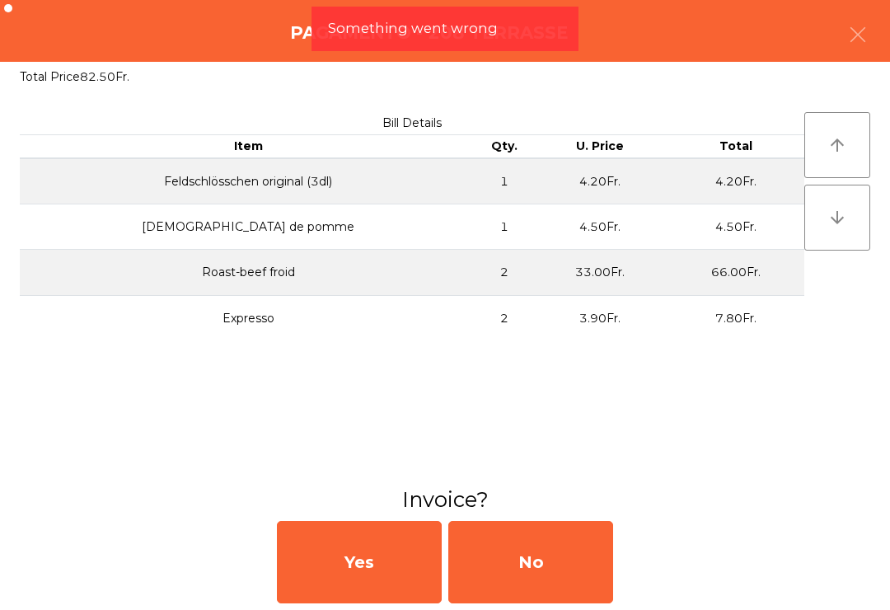
click at [507, 549] on div "No" at bounding box center [530, 562] width 165 height 82
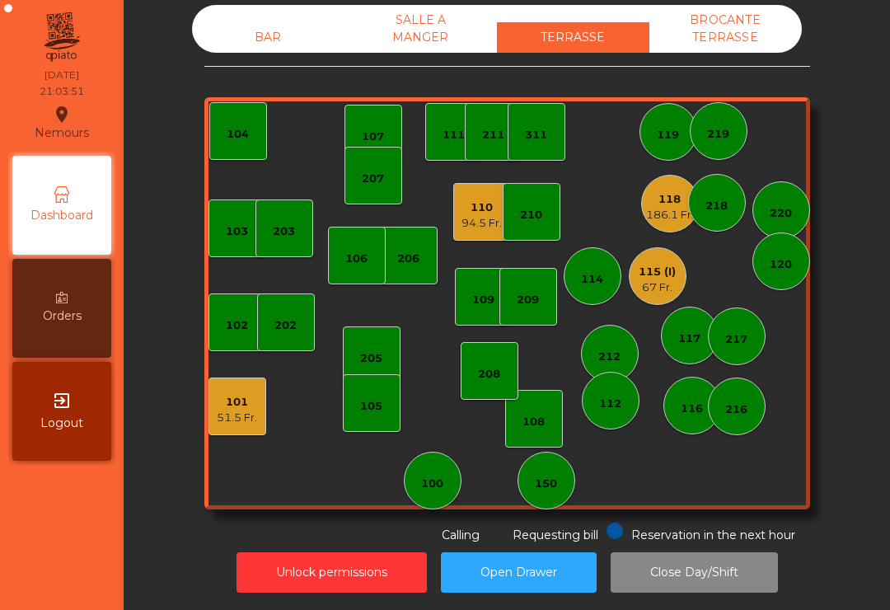
click at [654, 207] on div "186.1 Fr." at bounding box center [670, 215] width 48 height 16
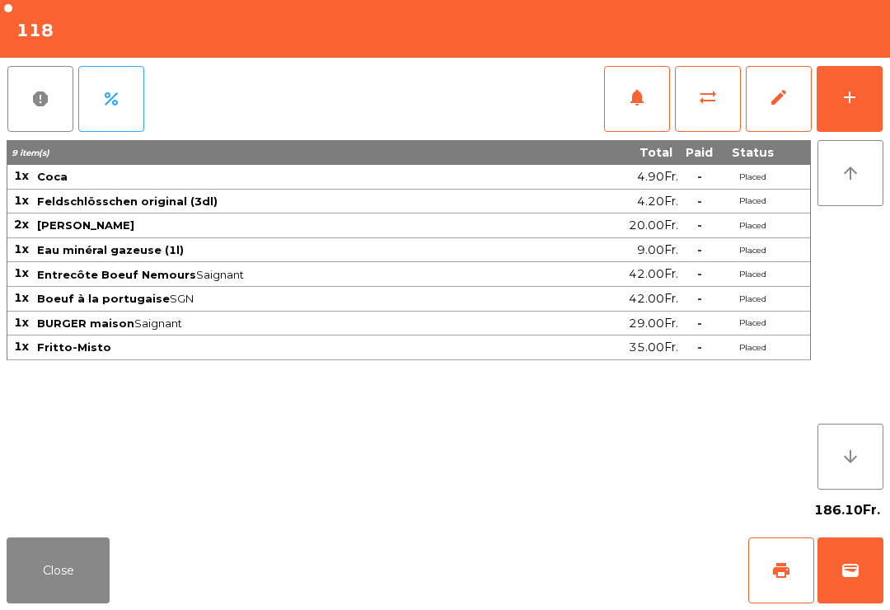
click at [862, 86] on button "add" at bounding box center [849, 99] width 66 height 66
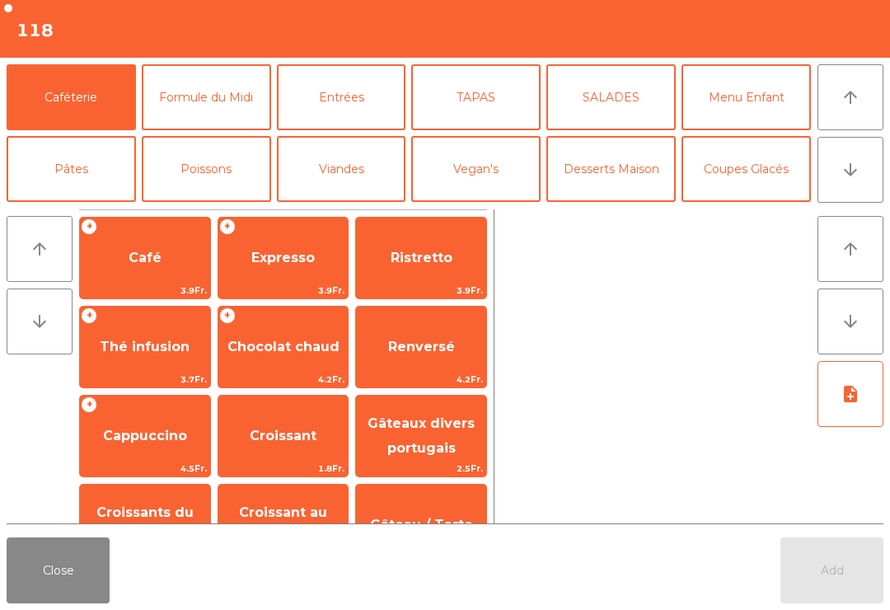
click at [629, 185] on button "Desserts Maison" at bounding box center [610, 169] width 129 height 66
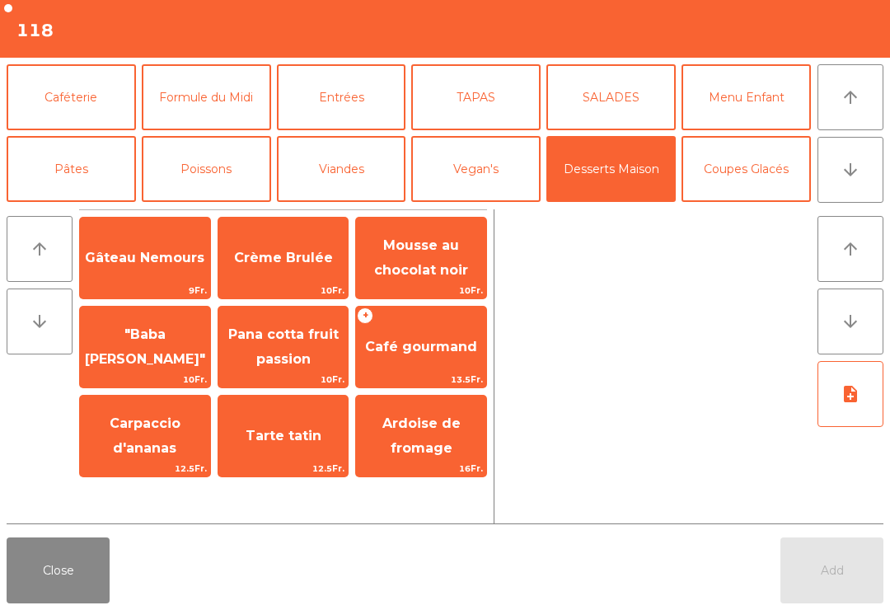
click at [404, 381] on span "13.5Fr." at bounding box center [421, 380] width 130 height 16
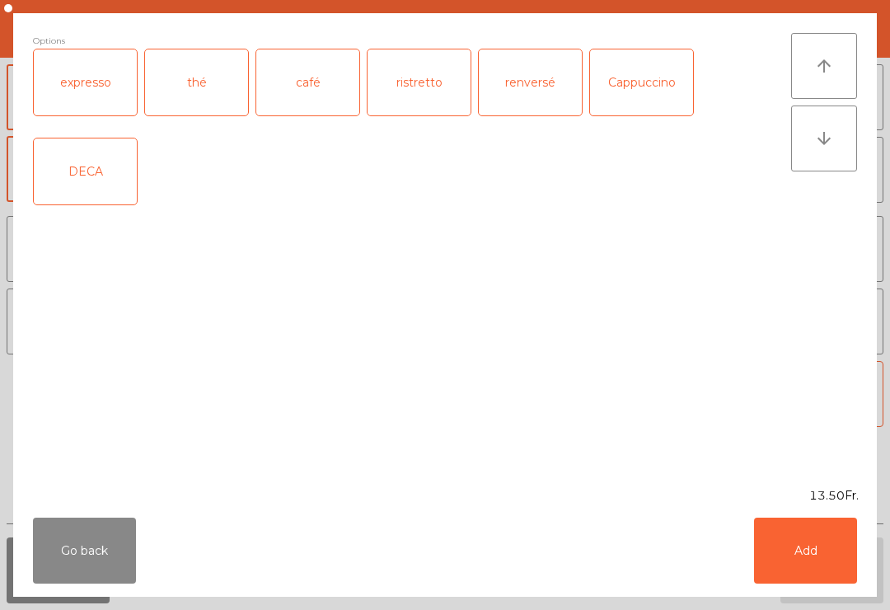
click at [96, 84] on div "expresso" at bounding box center [85, 82] width 103 height 66
click at [831, 545] on button "Add" at bounding box center [805, 550] width 103 height 66
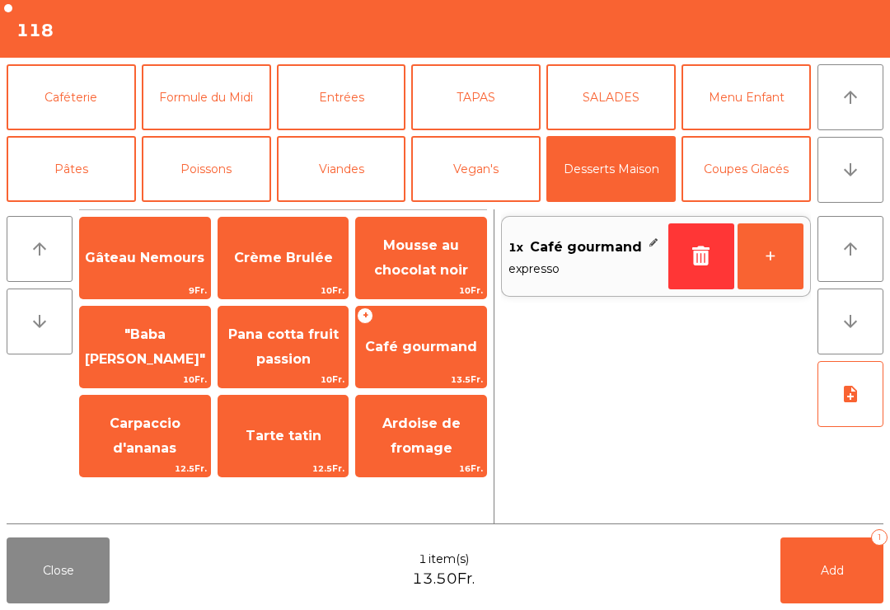
click at [88, 100] on button "Caféterie" at bounding box center [71, 97] width 129 height 66
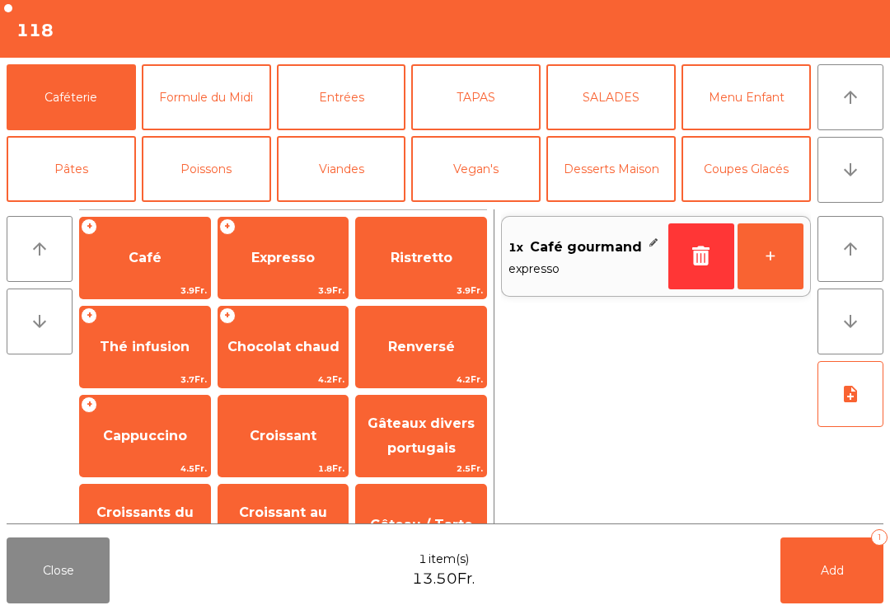
click at [148, 284] on span "3.9Fr." at bounding box center [145, 291] width 130 height 16
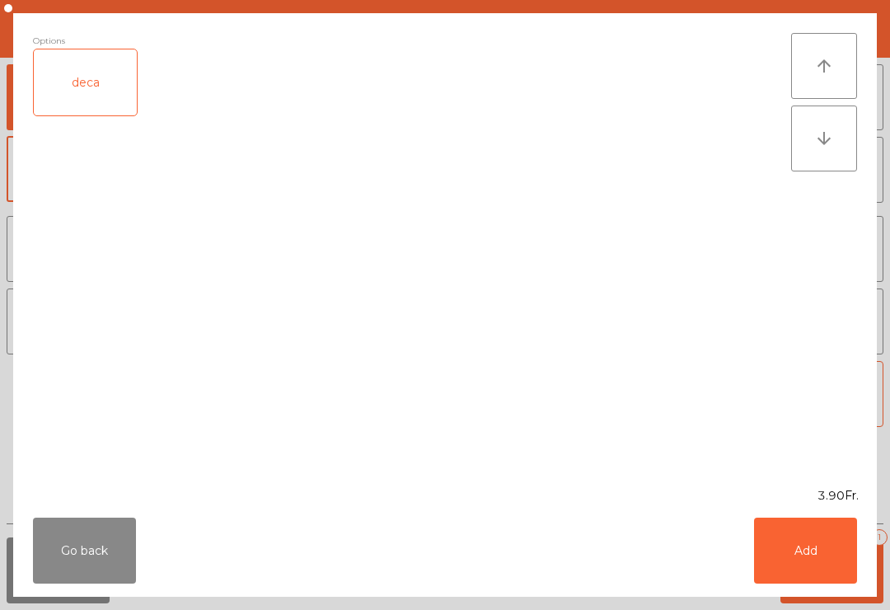
click at [96, 100] on div "deca" at bounding box center [85, 82] width 103 height 66
click at [832, 566] on button "Add" at bounding box center [805, 550] width 103 height 66
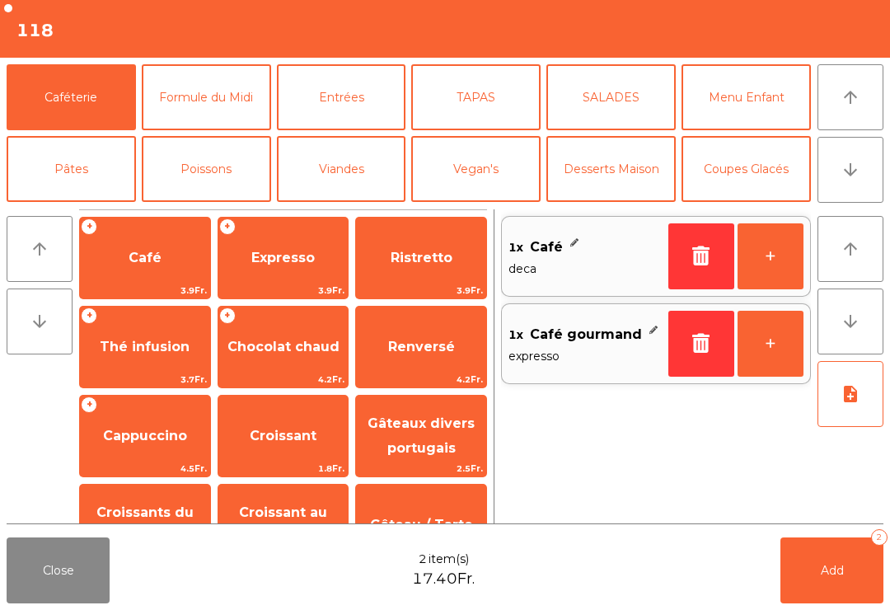
click at [832, 566] on span "Add" at bounding box center [831, 570] width 23 height 15
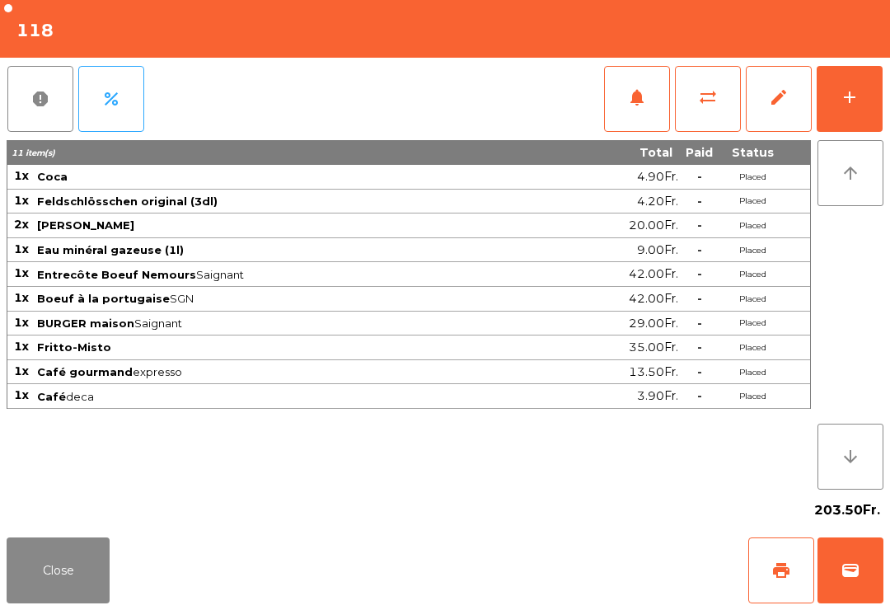
click at [58, 595] on button "Close" at bounding box center [58, 570] width 103 height 66
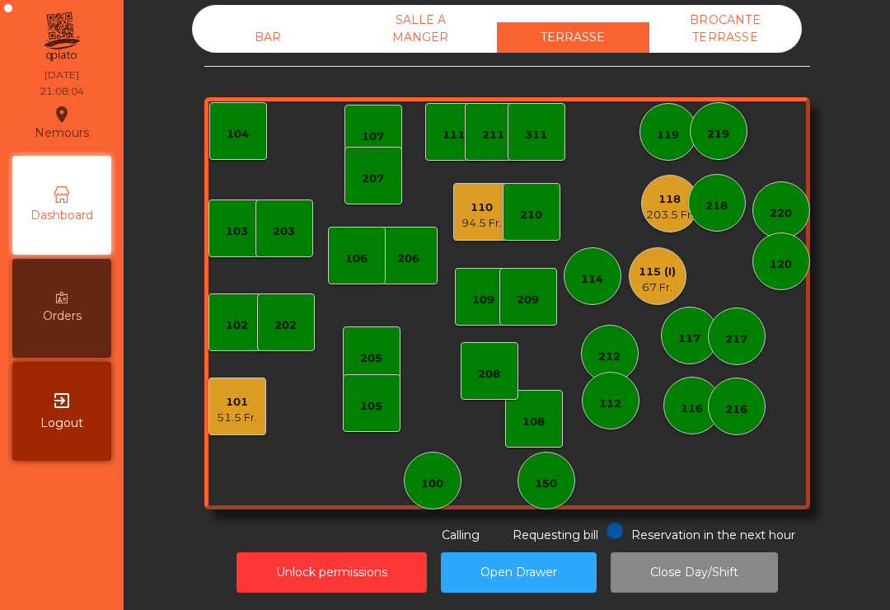
click at [480, 215] on div "94.5 Fr." at bounding box center [481, 223] width 40 height 16
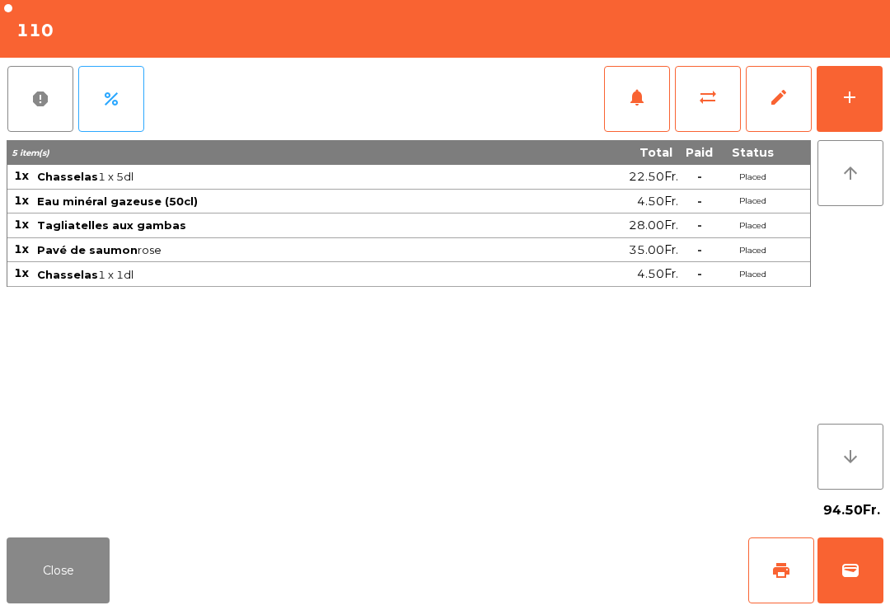
click at [77, 554] on button "Close" at bounding box center [58, 570] width 103 height 66
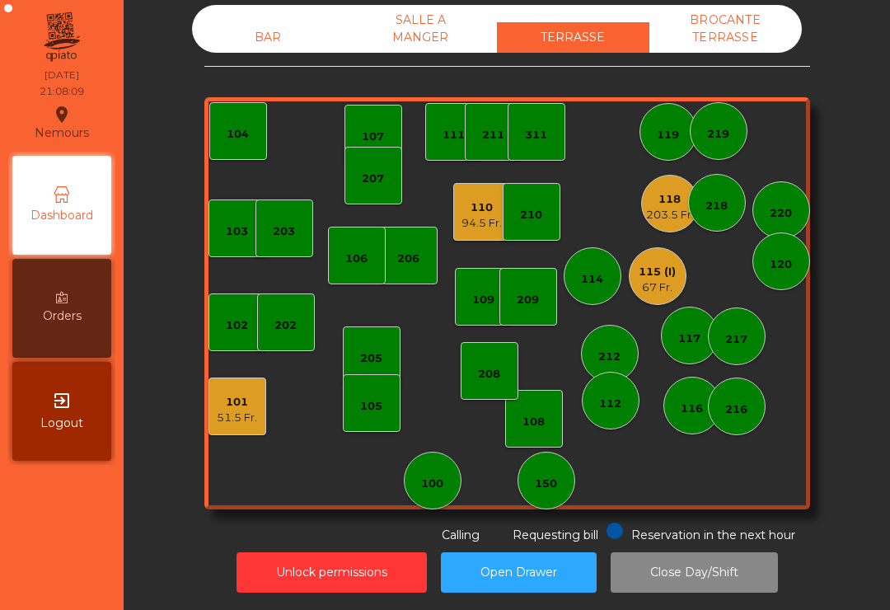
click at [650, 279] on div "67 Fr." at bounding box center [656, 287] width 37 height 16
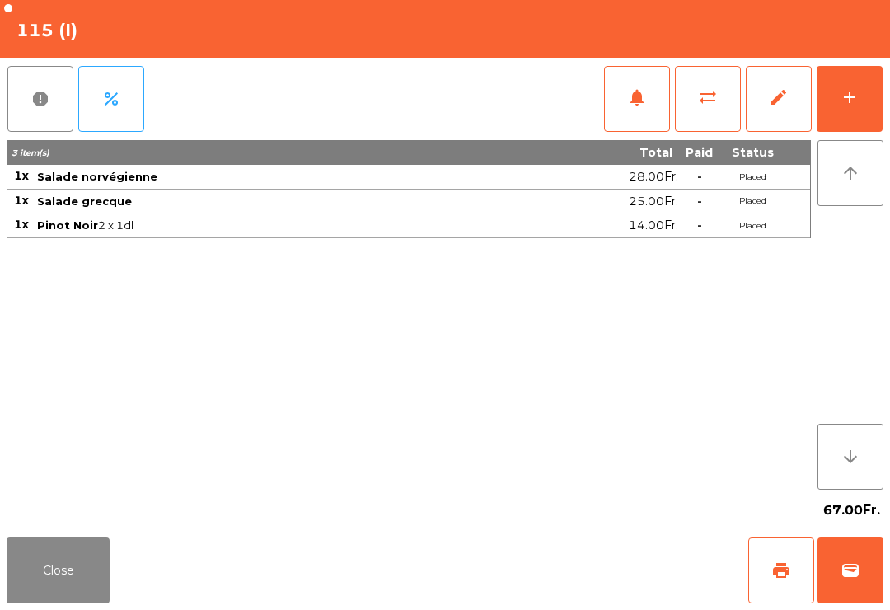
click at [651, 120] on button "notifications" at bounding box center [637, 99] width 66 height 66
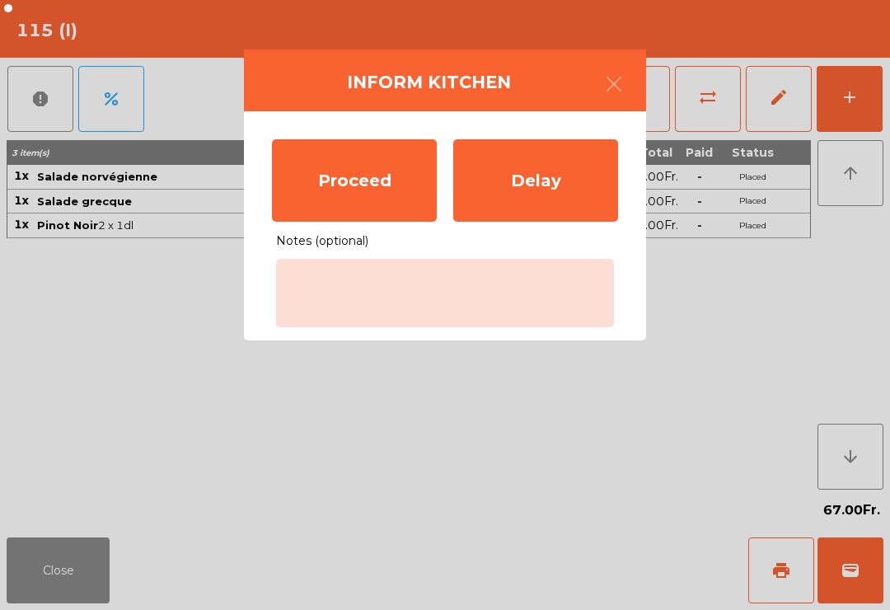
click at [625, 96] on button "button" at bounding box center [614, 85] width 46 height 49
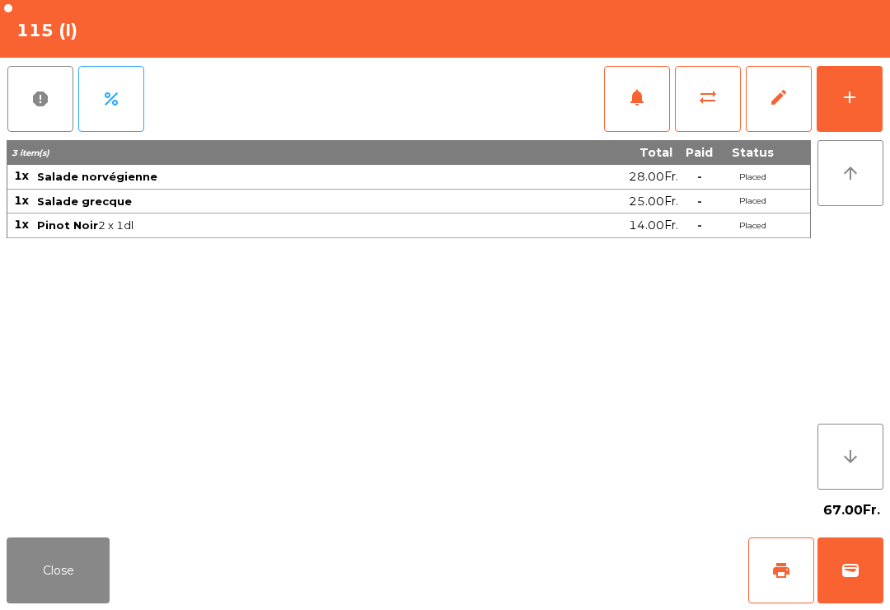
click at [778, 588] on button "print" at bounding box center [781, 570] width 66 height 66
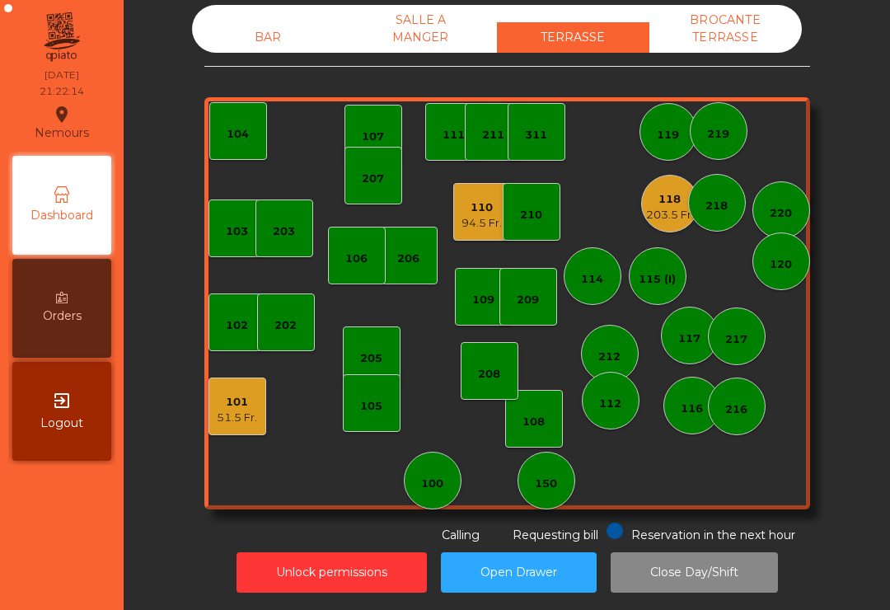
click at [662, 191] on div "118" at bounding box center [670, 199] width 48 height 16
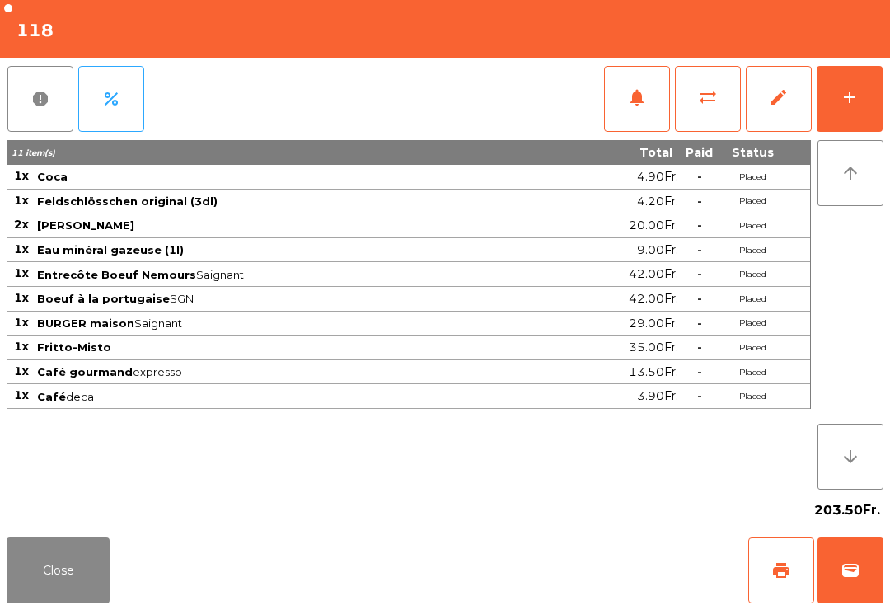
click at [879, 582] on button "wallet" at bounding box center [850, 570] width 66 height 66
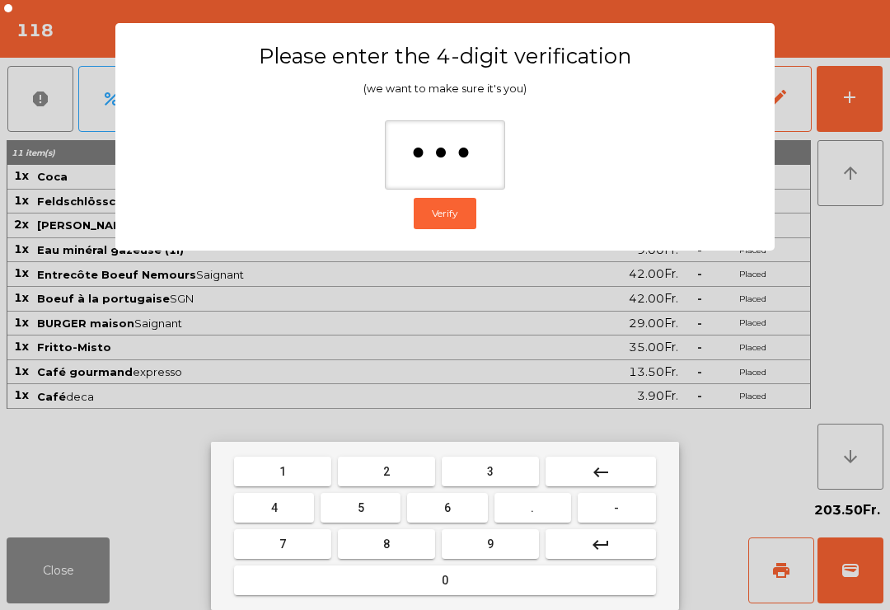
type input "***"
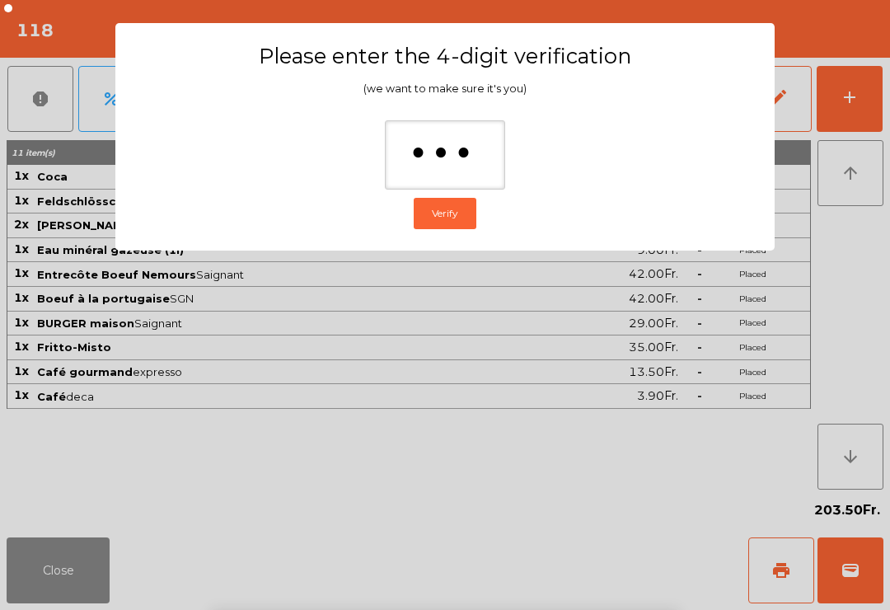
click at [19, 157] on ngb-modal-backdrop at bounding box center [445, 305] width 890 height 610
click at [339, 512] on ngb-modal-window "Please enter the 4-digit verification (we want to make sure it's you) *** Verify" at bounding box center [444, 305] width 845 height 610
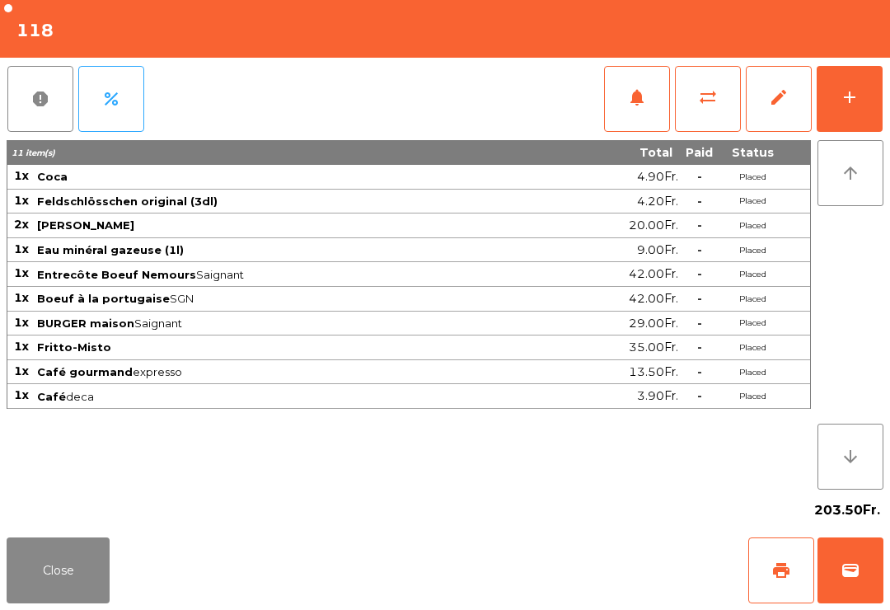
click at [71, 563] on button "Close" at bounding box center [58, 570] width 103 height 66
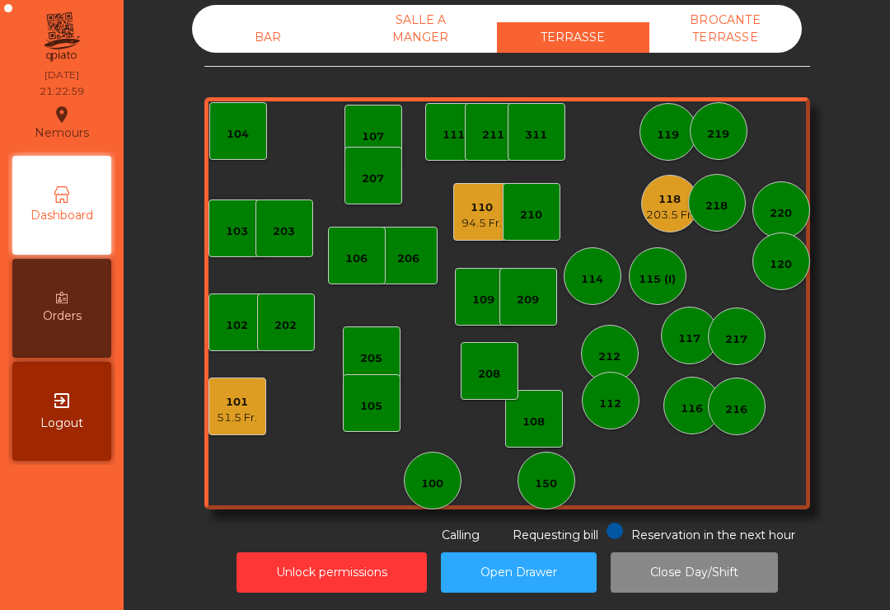
click at [492, 215] on div "94.5 Fr." at bounding box center [481, 223] width 40 height 16
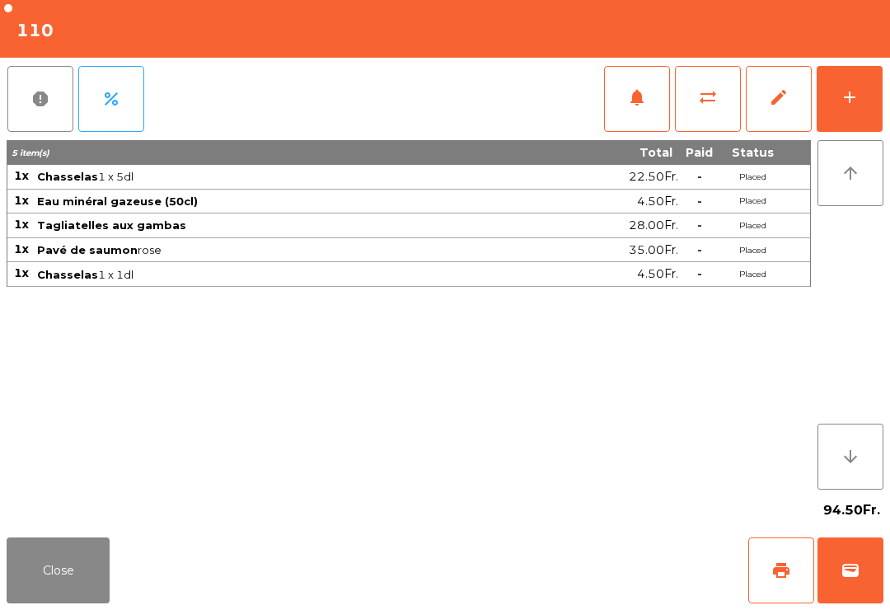
click at [863, 95] on button "add" at bounding box center [849, 99] width 66 height 66
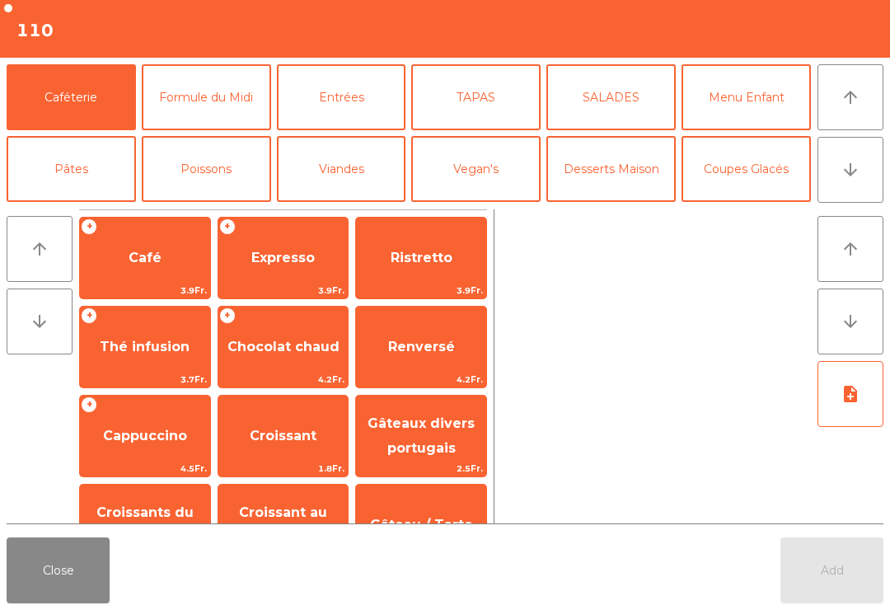
click at [260, 255] on span "Expresso" at bounding box center [282, 258] width 63 height 16
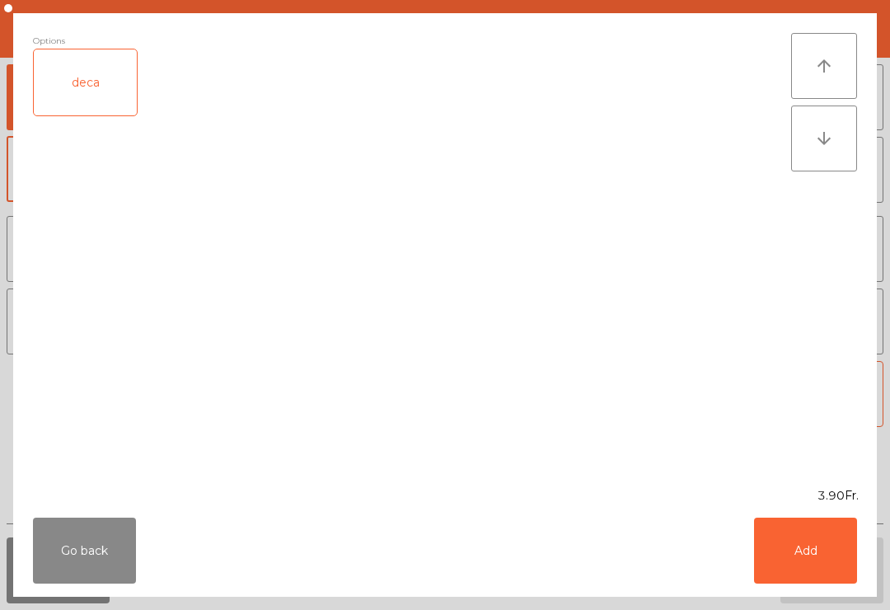
click at [815, 564] on button "Add" at bounding box center [805, 550] width 103 height 66
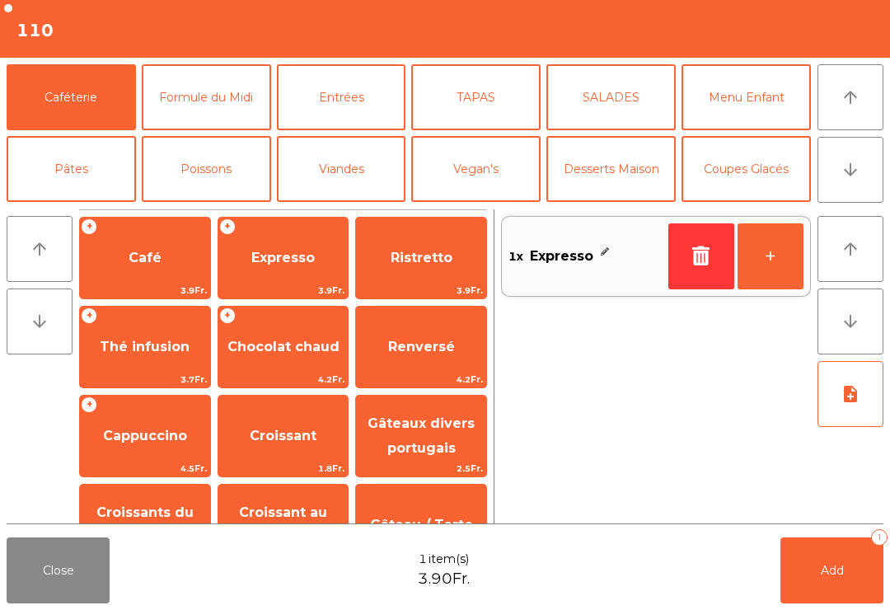
click at [766, 245] on button "+" at bounding box center [770, 256] width 66 height 66
click at [851, 580] on button "Add 2" at bounding box center [831, 570] width 103 height 66
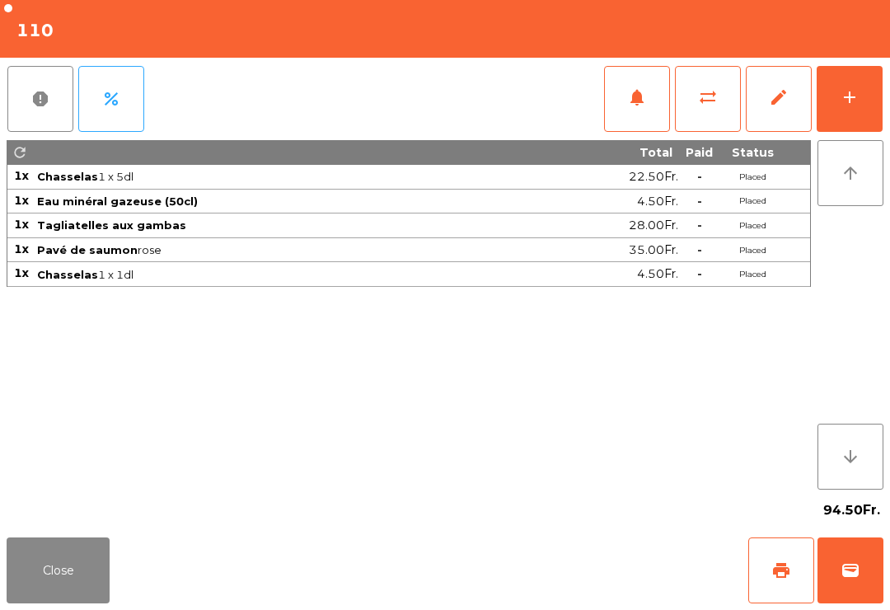
click at [768, 576] on button "print" at bounding box center [781, 570] width 66 height 66
click at [27, 601] on button "Close" at bounding box center [58, 570] width 103 height 66
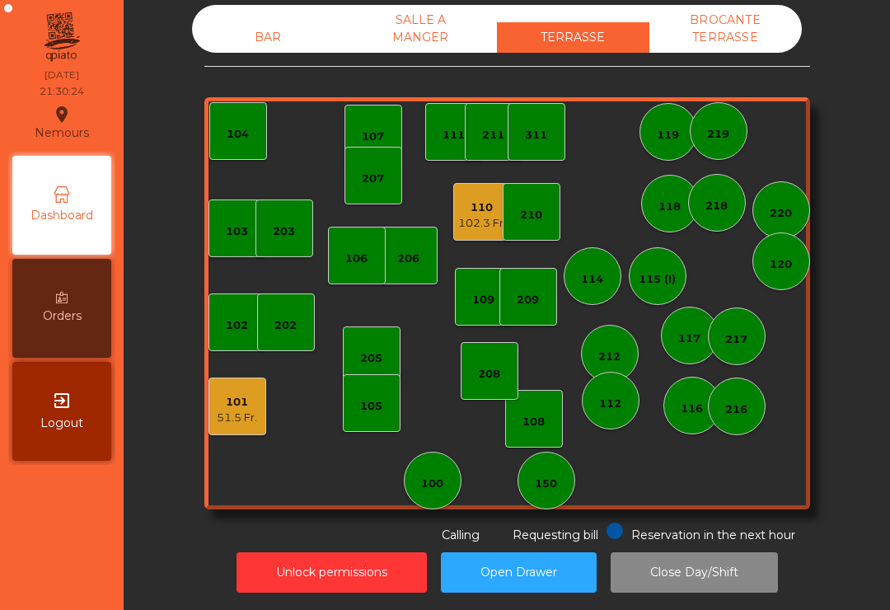
click at [257, 423] on div "103 102 101 51.5 Fr. 202 206 104 205 108 105 107 100 150 110 102.3 Fr. 207 203 …" at bounding box center [506, 303] width 605 height 412
click at [251, 408] on div "101 51.5 Fr." at bounding box center [237, 406] width 58 height 58
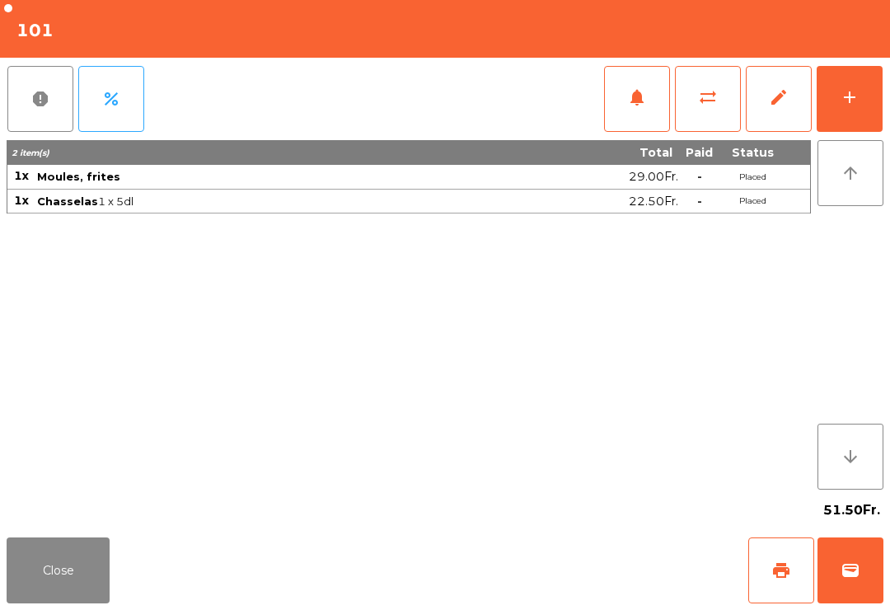
click at [761, 563] on button "print" at bounding box center [781, 570] width 66 height 66
click at [823, 582] on button "wallet" at bounding box center [850, 570] width 66 height 66
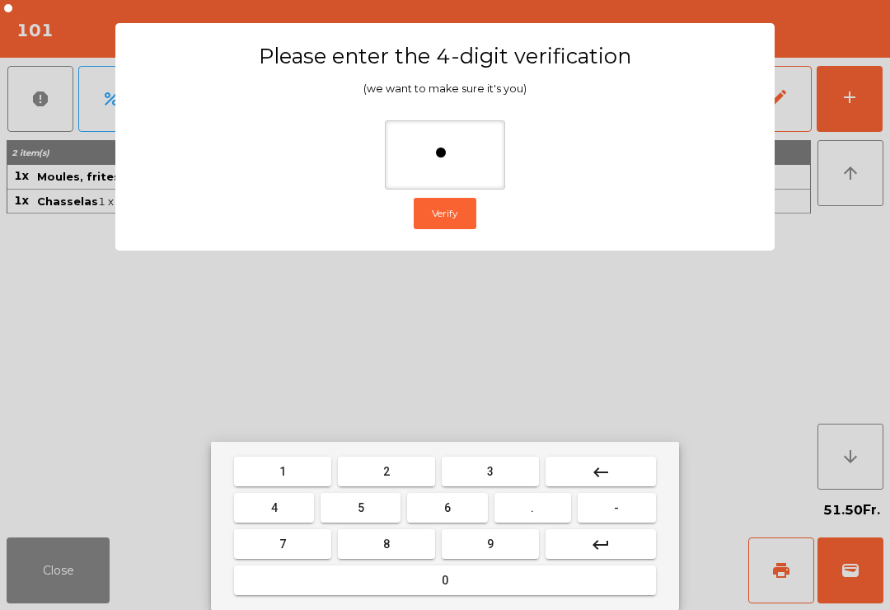
type input "**"
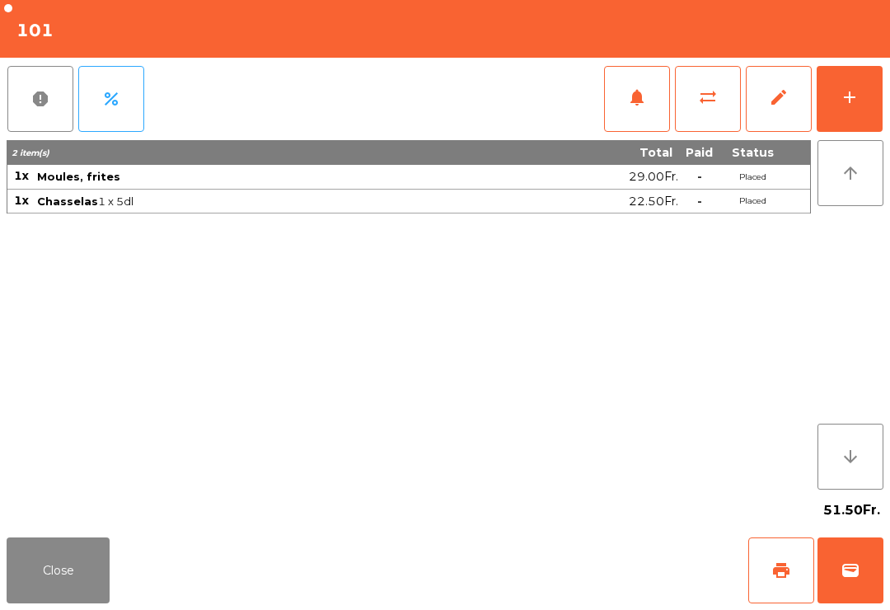
click at [619, 562] on div "Close print wallet" at bounding box center [445, 570] width 890 height 79
click at [619, 561] on div "Close print wallet" at bounding box center [445, 570] width 890 height 79
click at [607, 579] on div "Close print wallet" at bounding box center [445, 570] width 890 height 79
click at [573, 565] on div "Close print wallet" at bounding box center [445, 570] width 890 height 79
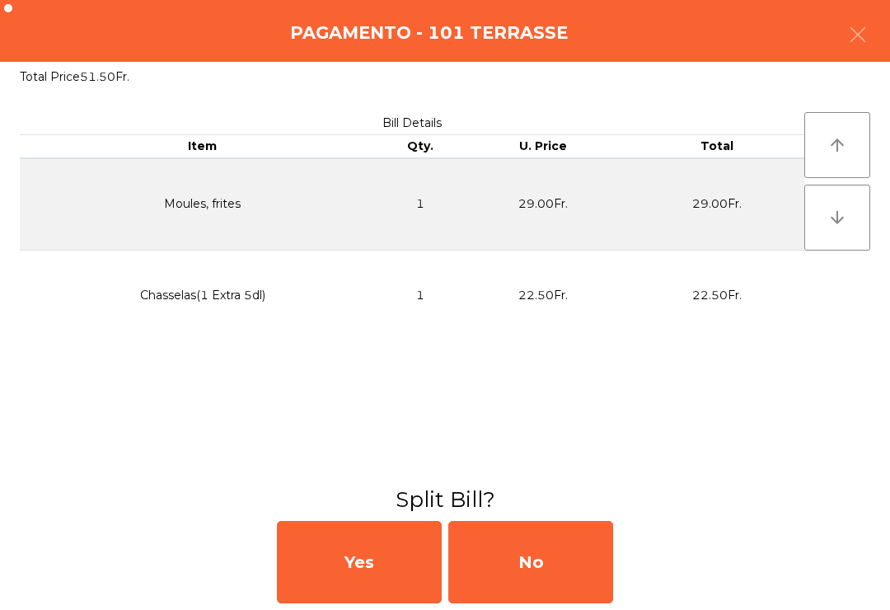
click at [573, 565] on div "No" at bounding box center [530, 562] width 165 height 82
click at [558, 549] on div "MB" at bounding box center [530, 562] width 165 height 82
click at [563, 562] on div "No" at bounding box center [530, 562] width 165 height 82
click at [572, 568] on div "No" at bounding box center [530, 562] width 165 height 82
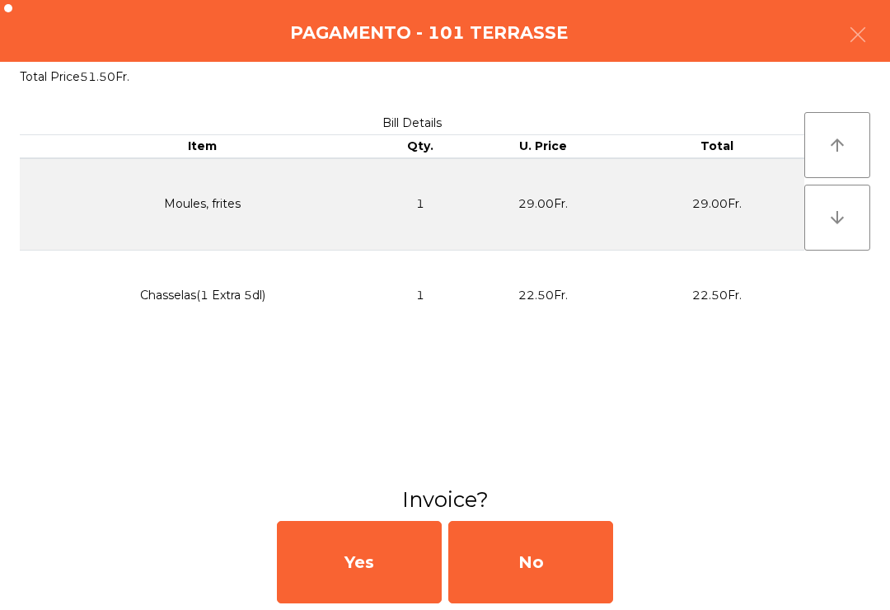
click at [564, 547] on div "No" at bounding box center [530, 562] width 165 height 82
click at [502, 574] on div "No" at bounding box center [530, 562] width 165 height 82
click at [501, 574] on div "BAR SALLE A MANGER TERRASSE BROCANTE TERRASSE 103 102 101 51.5 Fr. 202 206 104 …" at bounding box center [507, 305] width 766 height 610
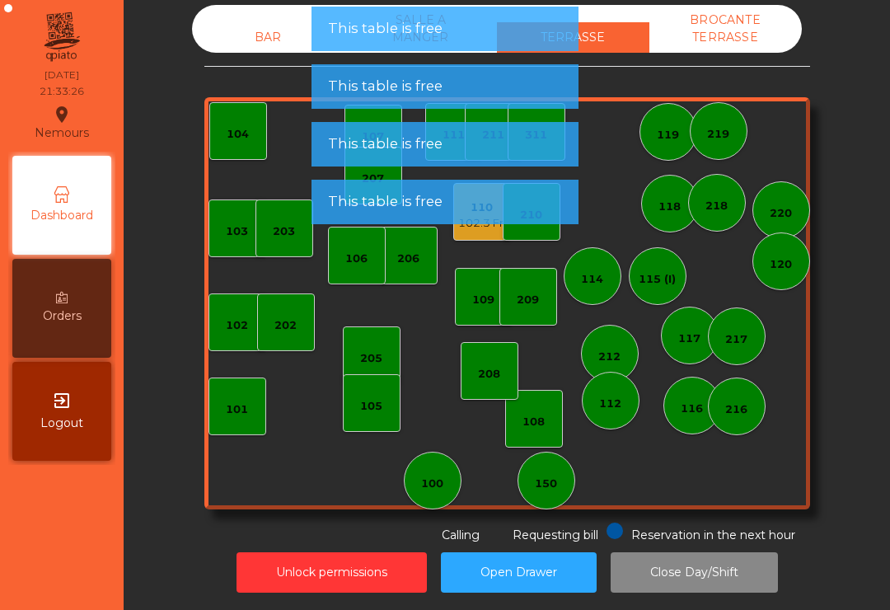
click at [548, 563] on button "Open Drawer" at bounding box center [519, 572] width 156 height 40
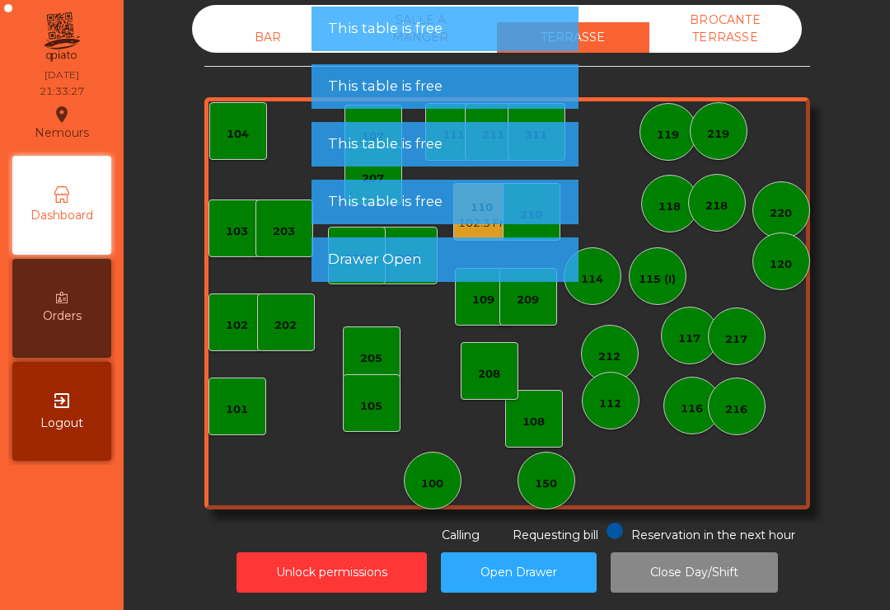
scroll to position [25, 0]
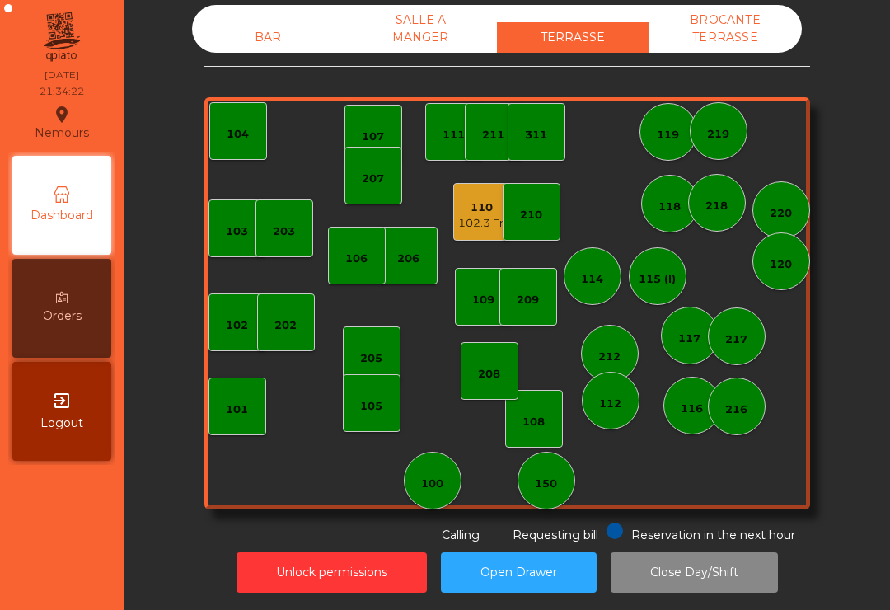
click at [460, 199] on div "110" at bounding box center [482, 207] width 48 height 16
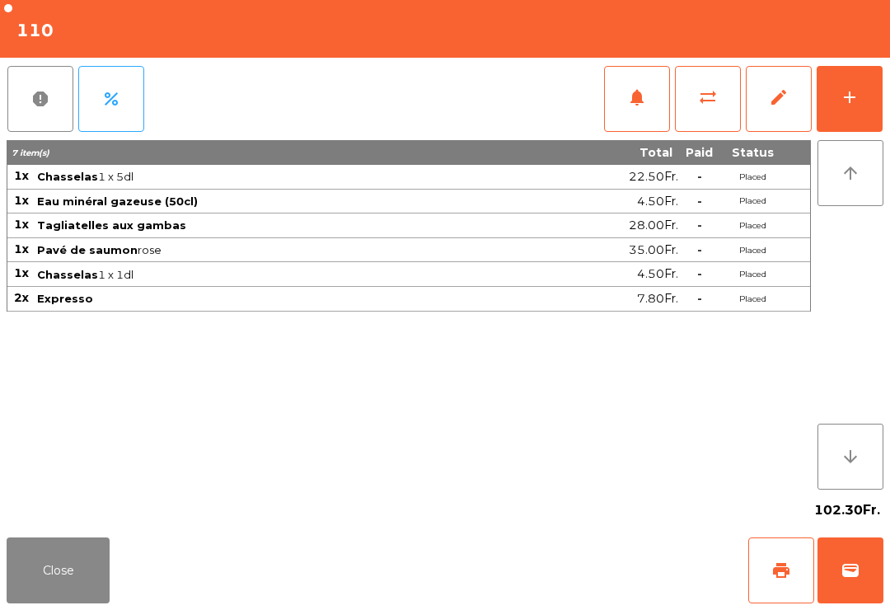
scroll to position [14, 0]
click at [791, 563] on button "print" at bounding box center [781, 570] width 66 height 66
click at [881, 569] on button "wallet" at bounding box center [850, 570] width 66 height 66
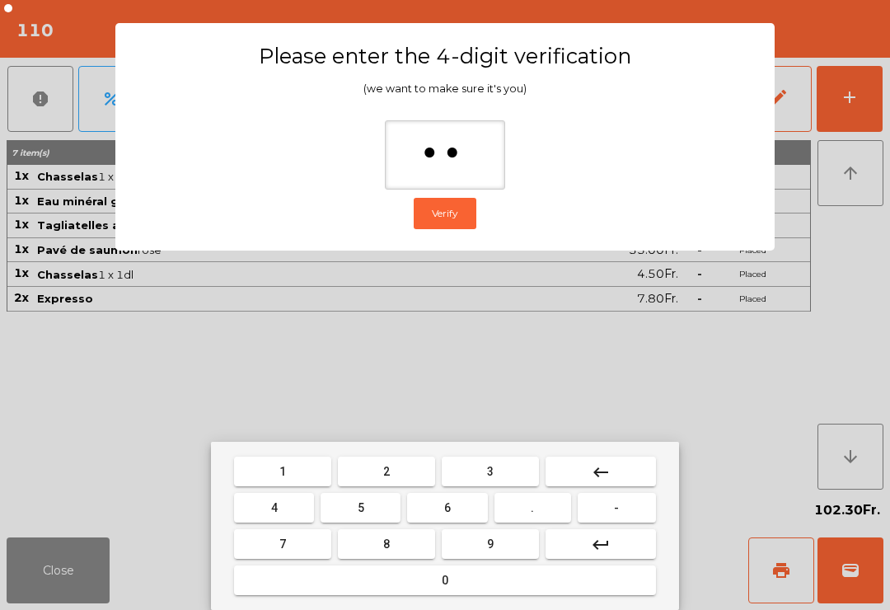
type input "***"
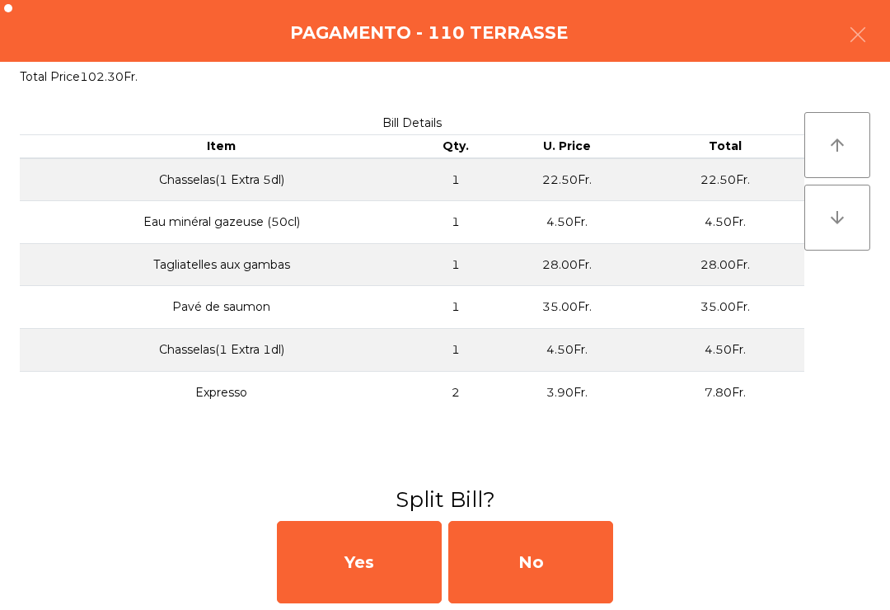
click at [548, 573] on div "No" at bounding box center [530, 562] width 165 height 82
click at [550, 568] on div "MB" at bounding box center [530, 562] width 165 height 82
click at [526, 573] on div "No" at bounding box center [530, 562] width 165 height 82
click at [531, 554] on div "No" at bounding box center [530, 562] width 165 height 82
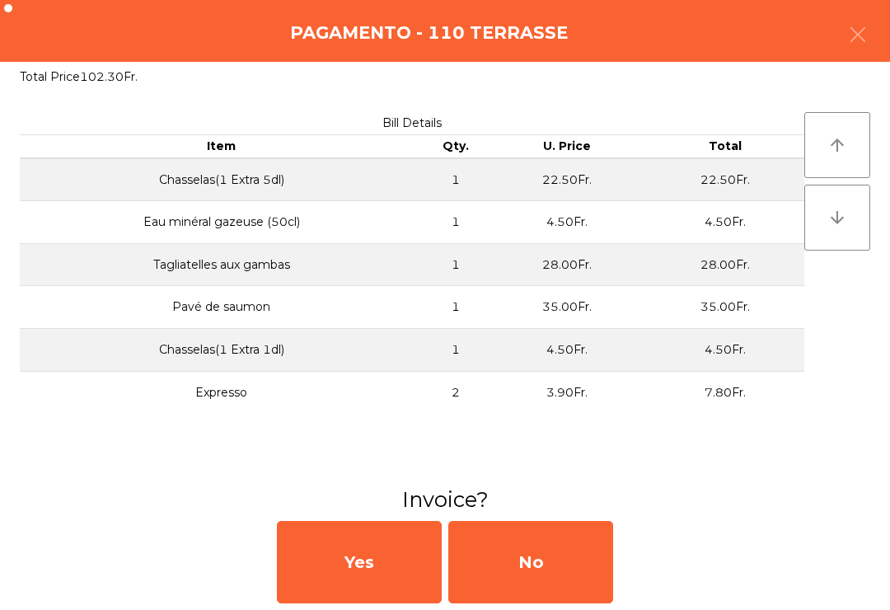
click at [568, 552] on div "No" at bounding box center [530, 562] width 165 height 82
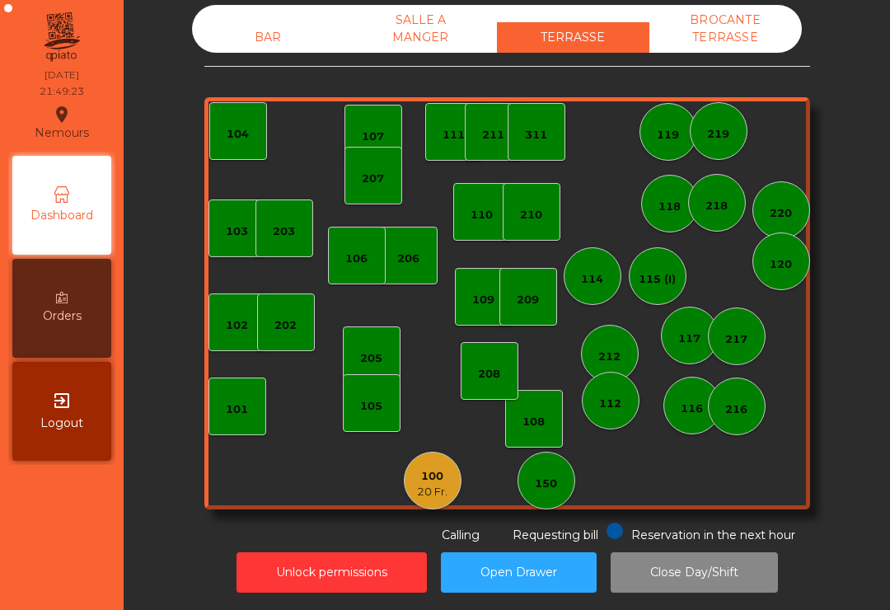
click at [421, 484] on div "20 Fr." at bounding box center [432, 492] width 30 height 16
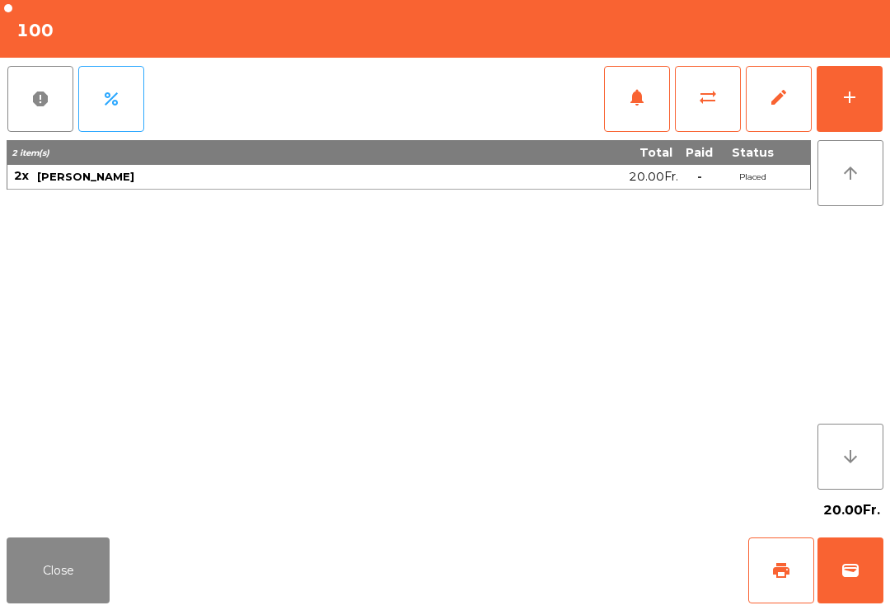
click at [82, 592] on button "Close" at bounding box center [58, 570] width 103 height 66
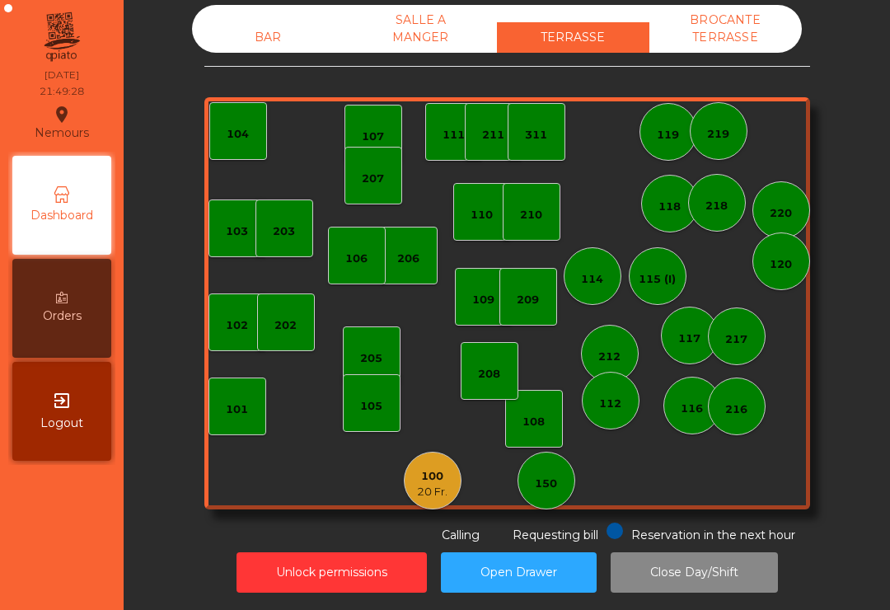
click at [717, 576] on button "Close Day/Shift" at bounding box center [693, 572] width 167 height 40
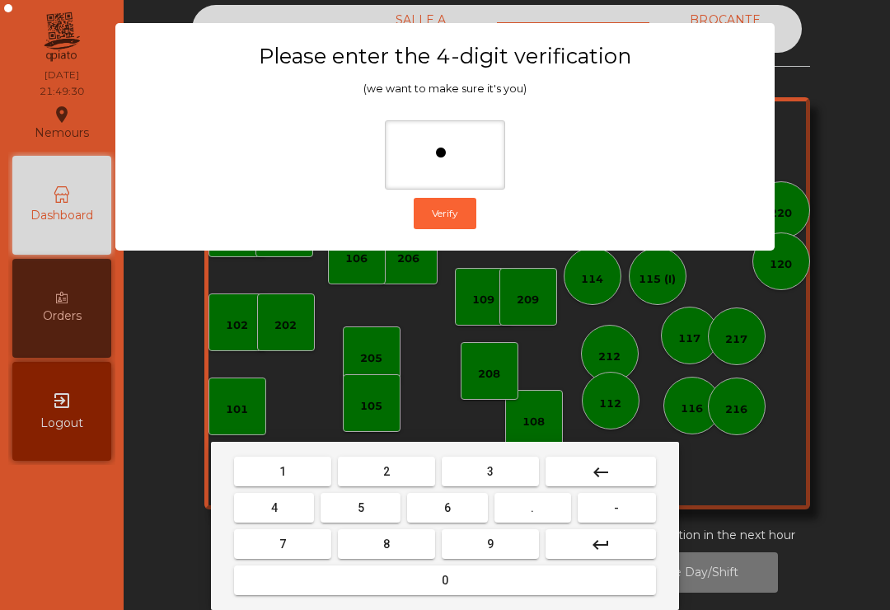
type input "**"
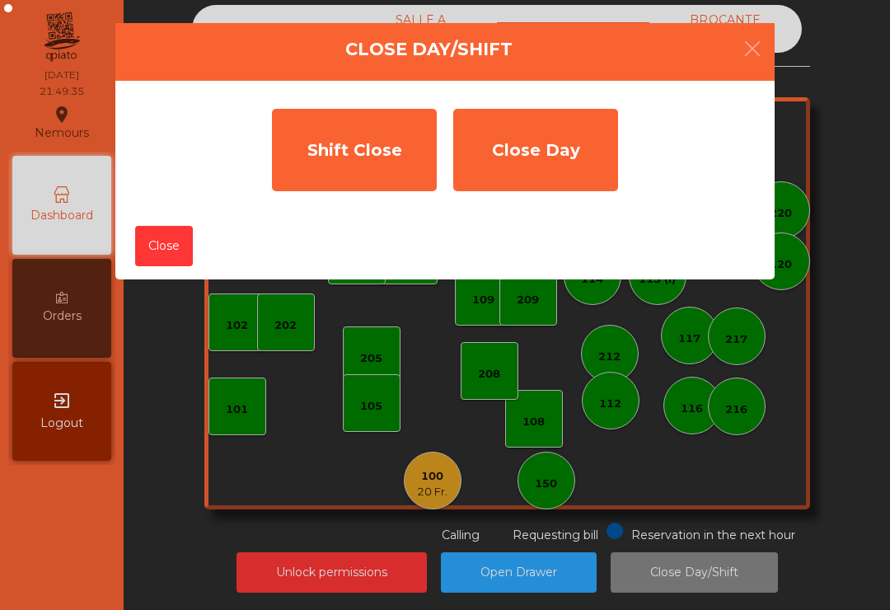
click at [381, 169] on div "Shift Close" at bounding box center [354, 150] width 165 height 82
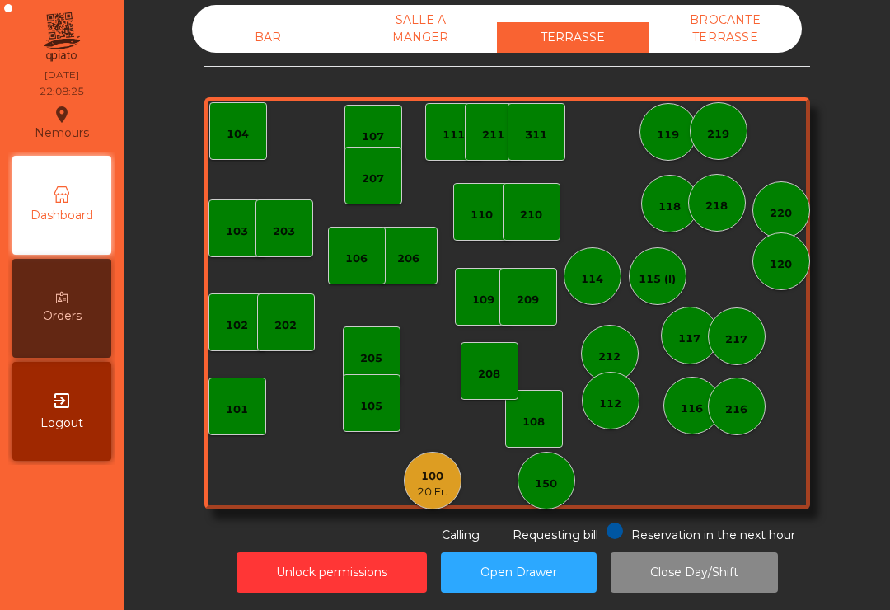
click at [429, 484] on div "20 Fr." at bounding box center [432, 492] width 30 height 16
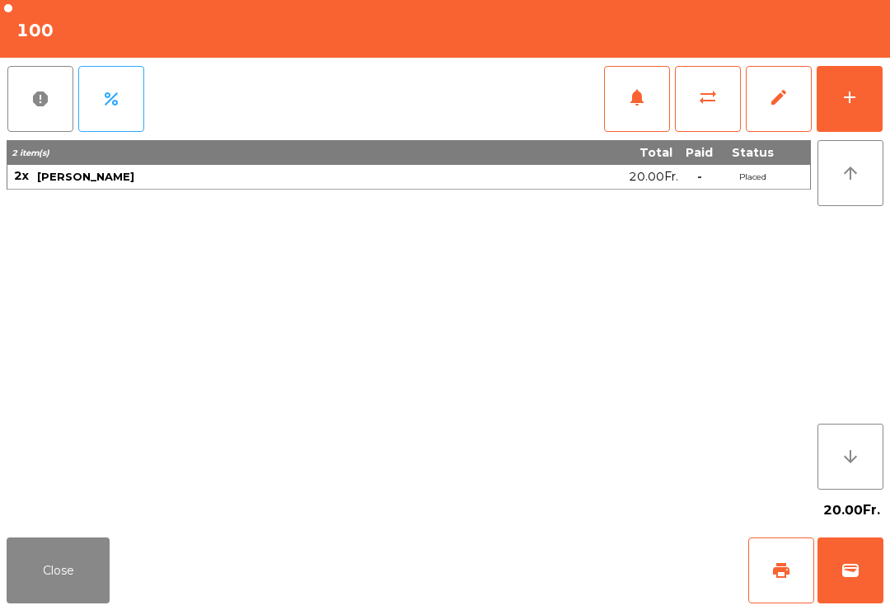
click at [862, 562] on button "wallet" at bounding box center [850, 570] width 66 height 66
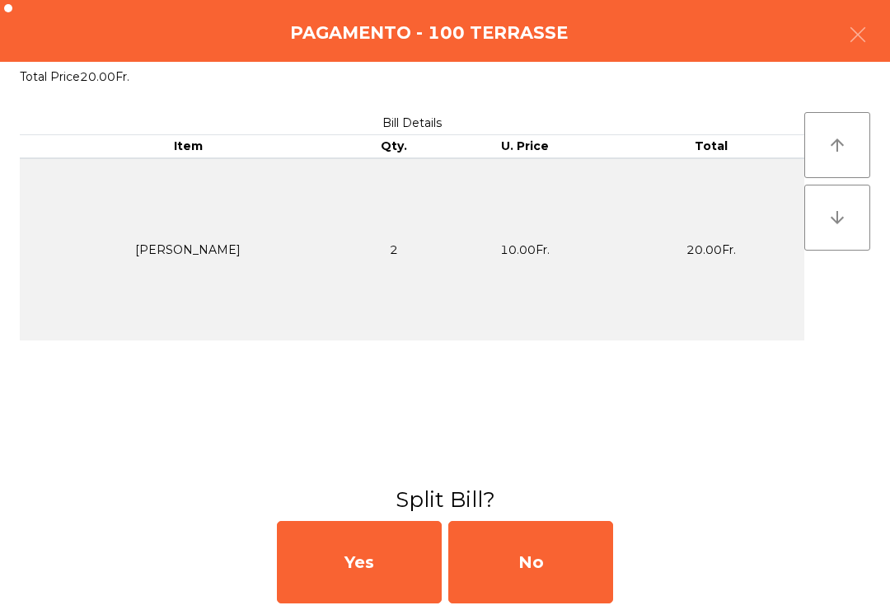
click at [527, 549] on div "No" at bounding box center [530, 562] width 165 height 82
click at [526, 549] on div "MB" at bounding box center [530, 562] width 165 height 82
click at [480, 533] on div "No" at bounding box center [530, 562] width 165 height 82
click at [479, 532] on div "No" at bounding box center [530, 562] width 165 height 82
click at [512, 551] on div "No" at bounding box center [530, 562] width 165 height 82
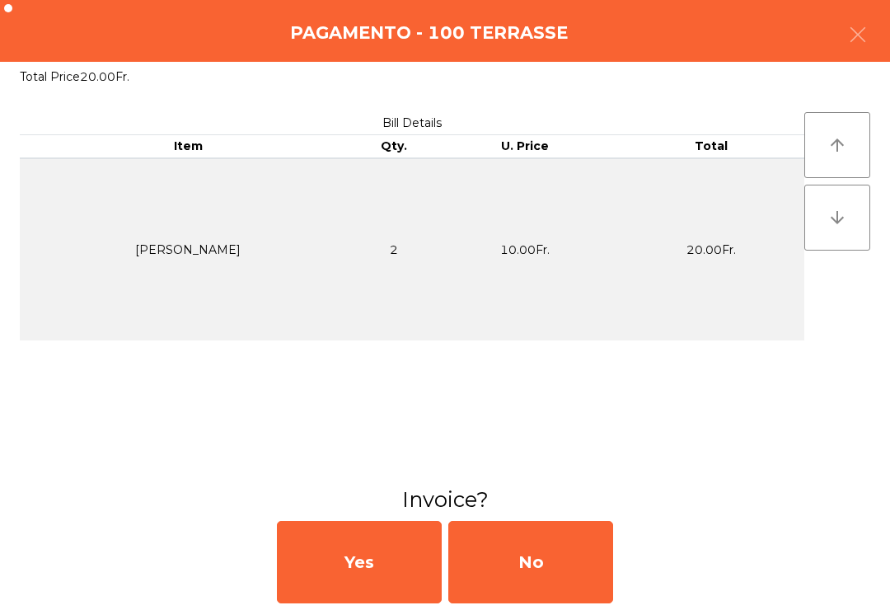
click at [520, 594] on div "No" at bounding box center [530, 562] width 165 height 82
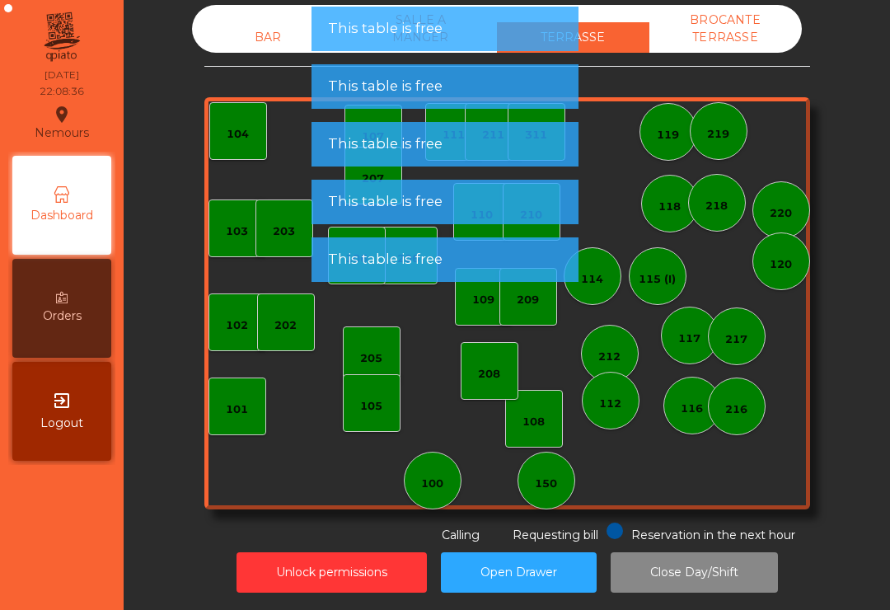
click at [248, 22] on div "BAR" at bounding box center [268, 37] width 152 height 30
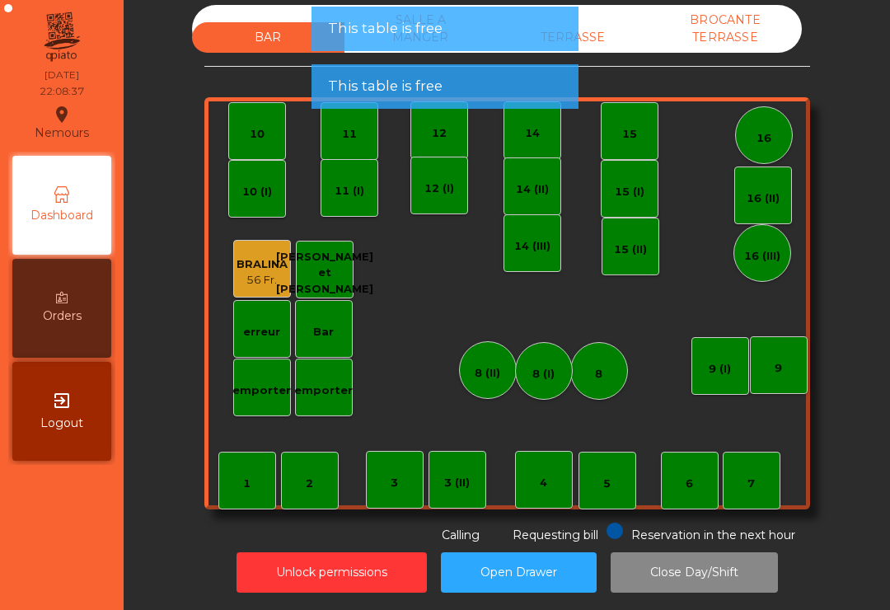
click at [666, 552] on button "Close Day/Shift" at bounding box center [693, 572] width 167 height 40
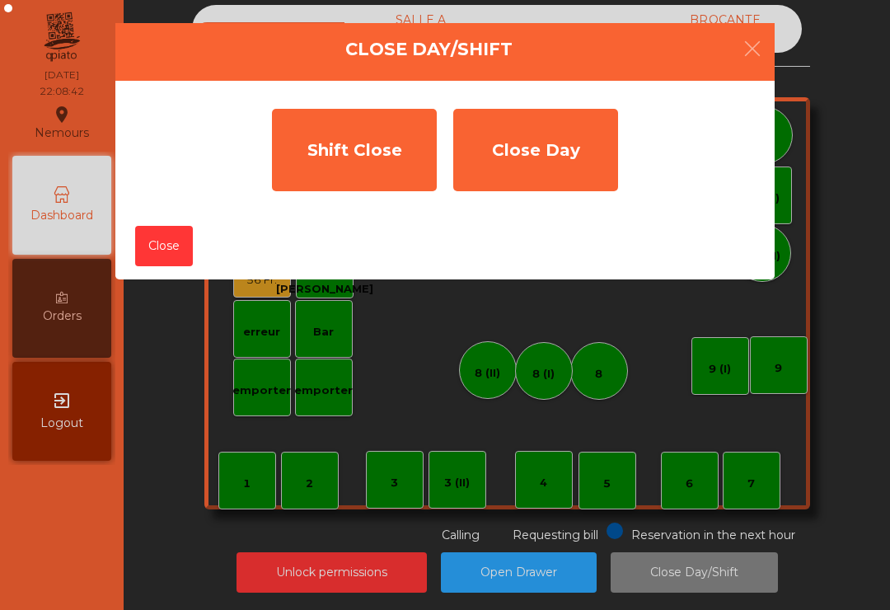
click at [340, 166] on div "Shift Close" at bounding box center [354, 150] width 165 height 82
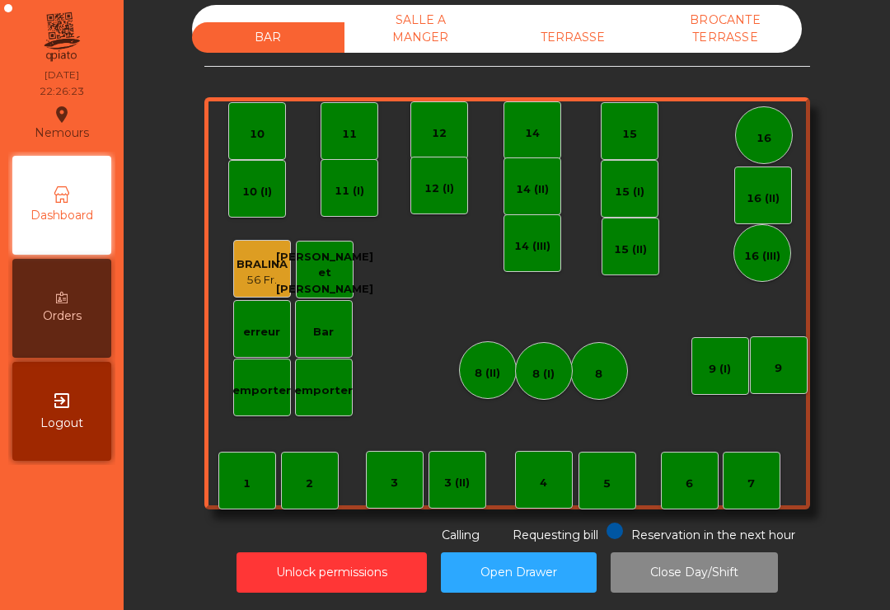
click at [442, 33] on div "SALLE A MANGER" at bounding box center [420, 29] width 152 height 48
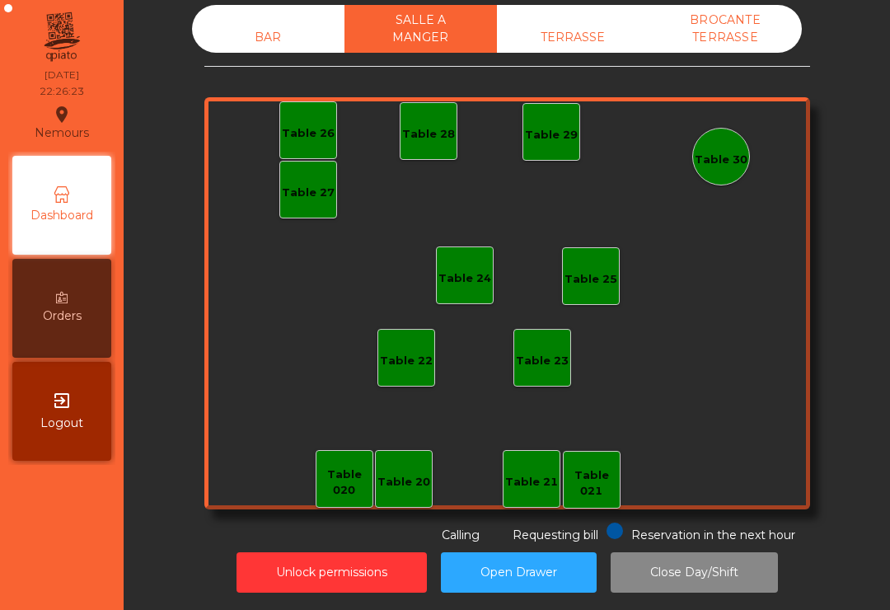
click at [601, 26] on div "TERRASSE" at bounding box center [573, 37] width 152 height 30
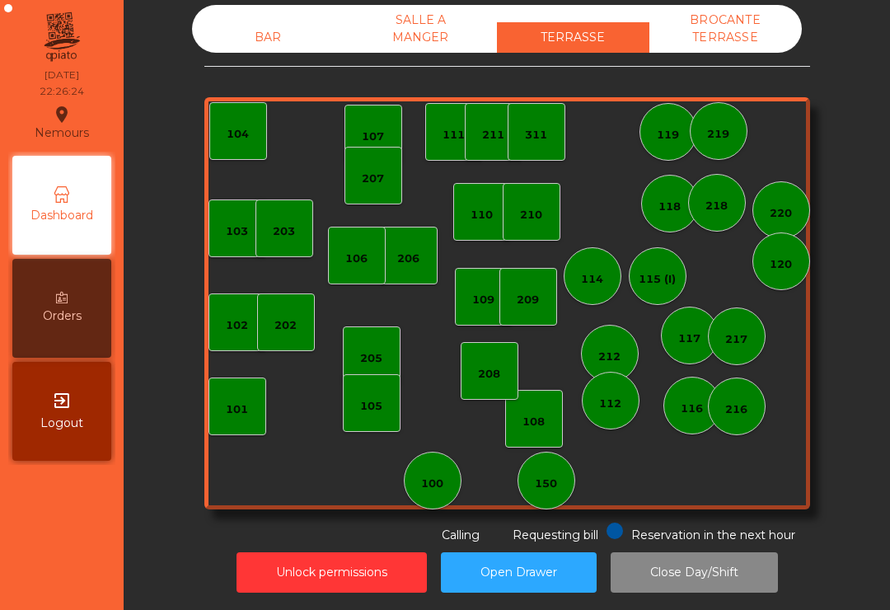
click at [760, 30] on div "BROCANTE TERRASSE" at bounding box center [725, 29] width 152 height 48
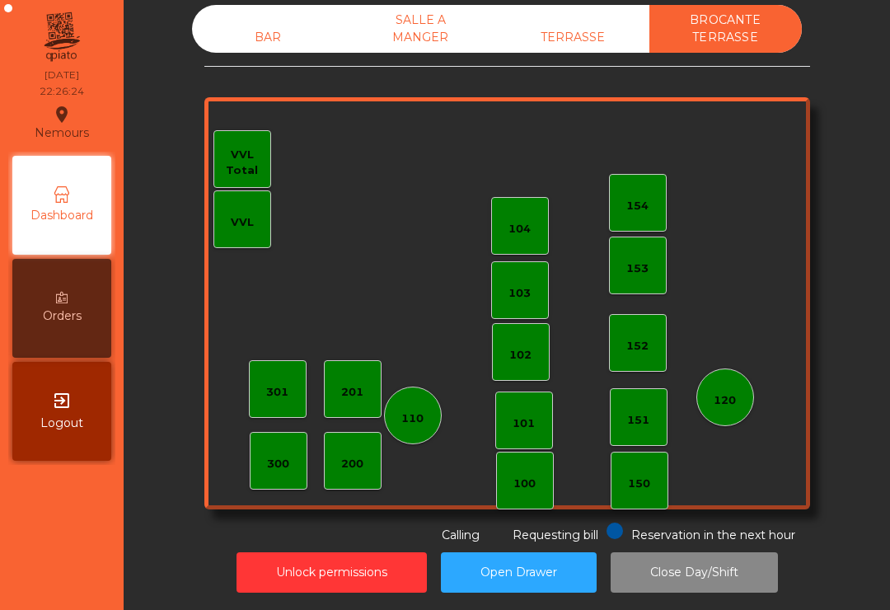
click at [758, 552] on button "Close Day/Shift" at bounding box center [693, 572] width 167 height 40
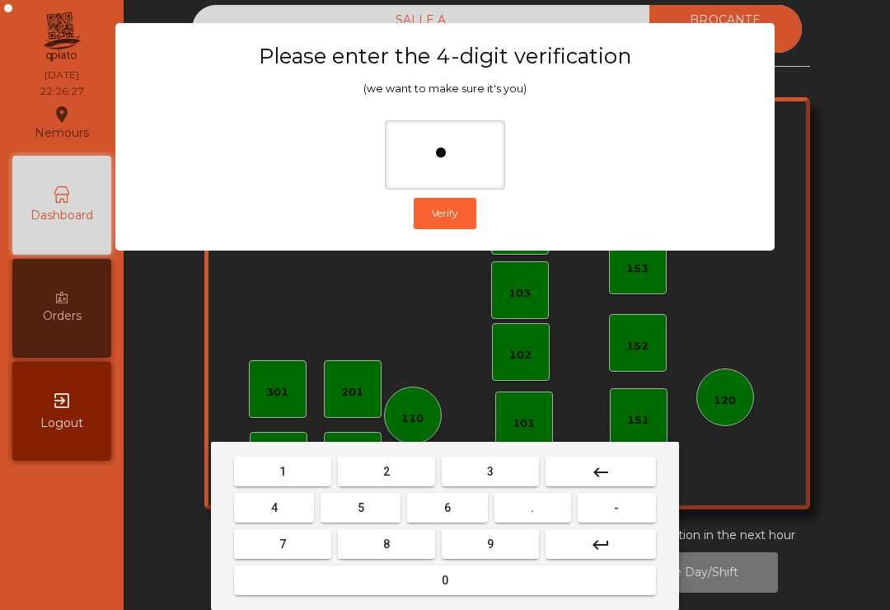
type input "**"
